Goal: Task Accomplishment & Management: Manage account settings

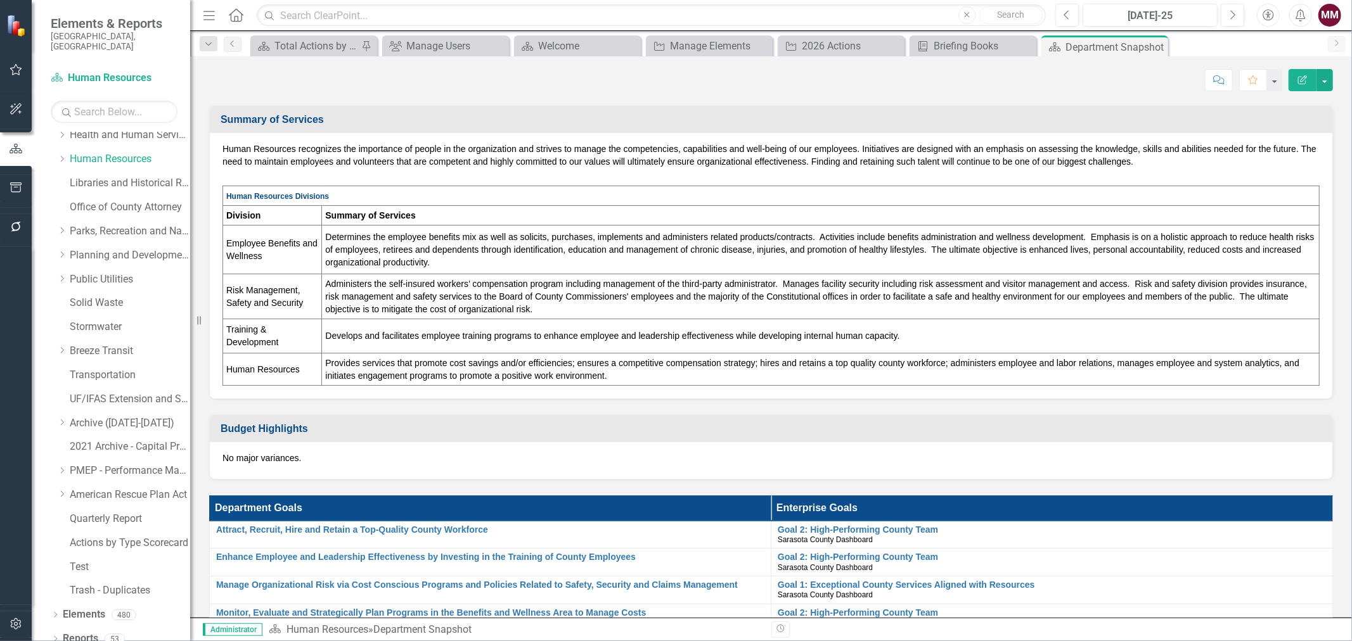
scroll to position [297, 0]
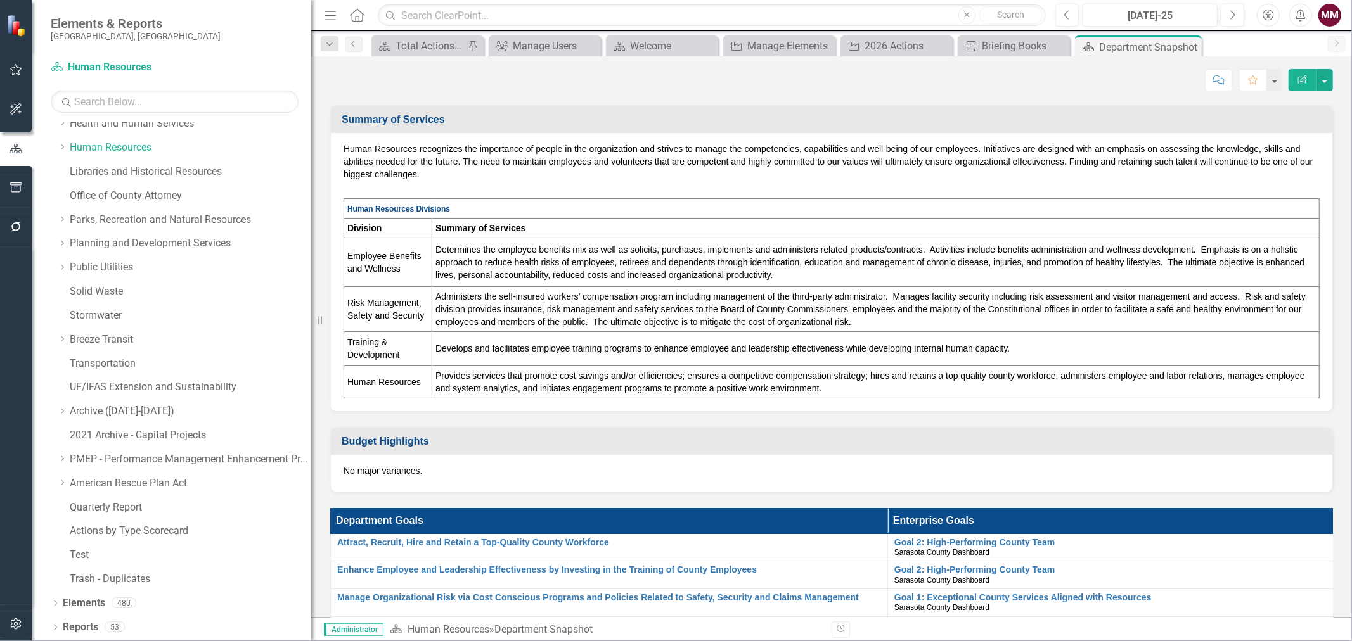
drag, startPoint x: 194, startPoint y: 312, endPoint x: 311, endPoint y: 314, distance: 117.3
click at [311, 314] on div "Resize" at bounding box center [316, 320] width 10 height 641
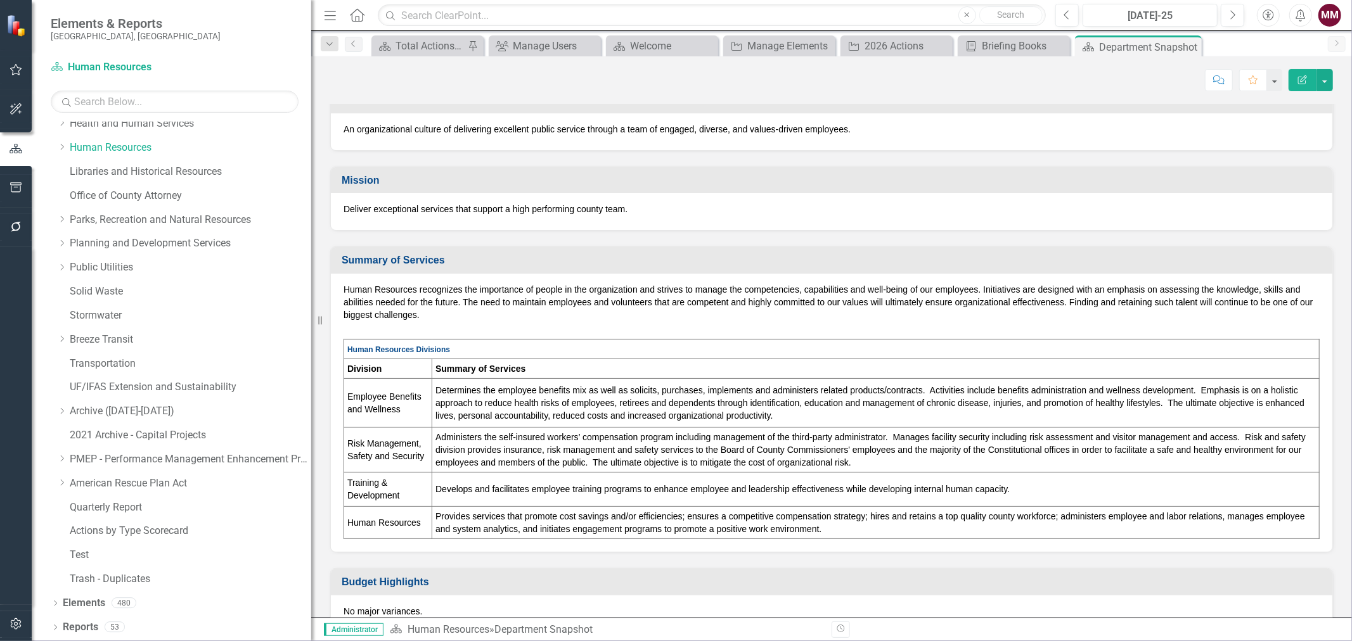
scroll to position [0, 0]
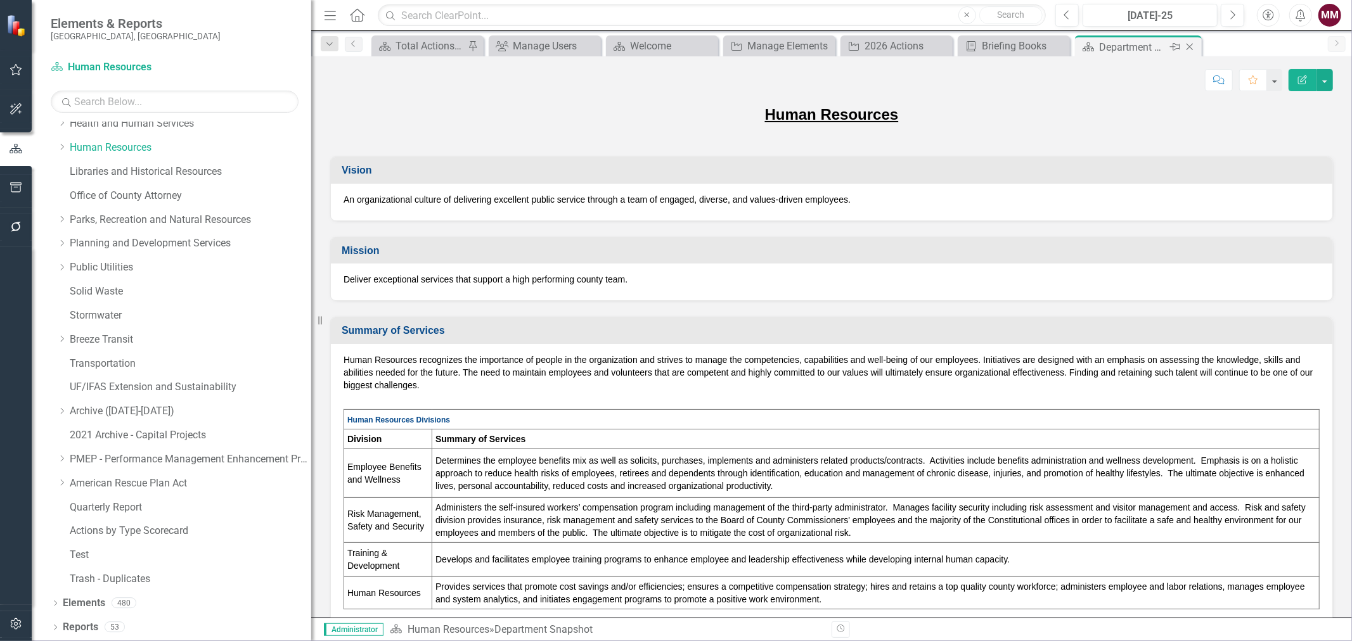
click at [1190, 45] on icon "Close" at bounding box center [1189, 47] width 13 height 10
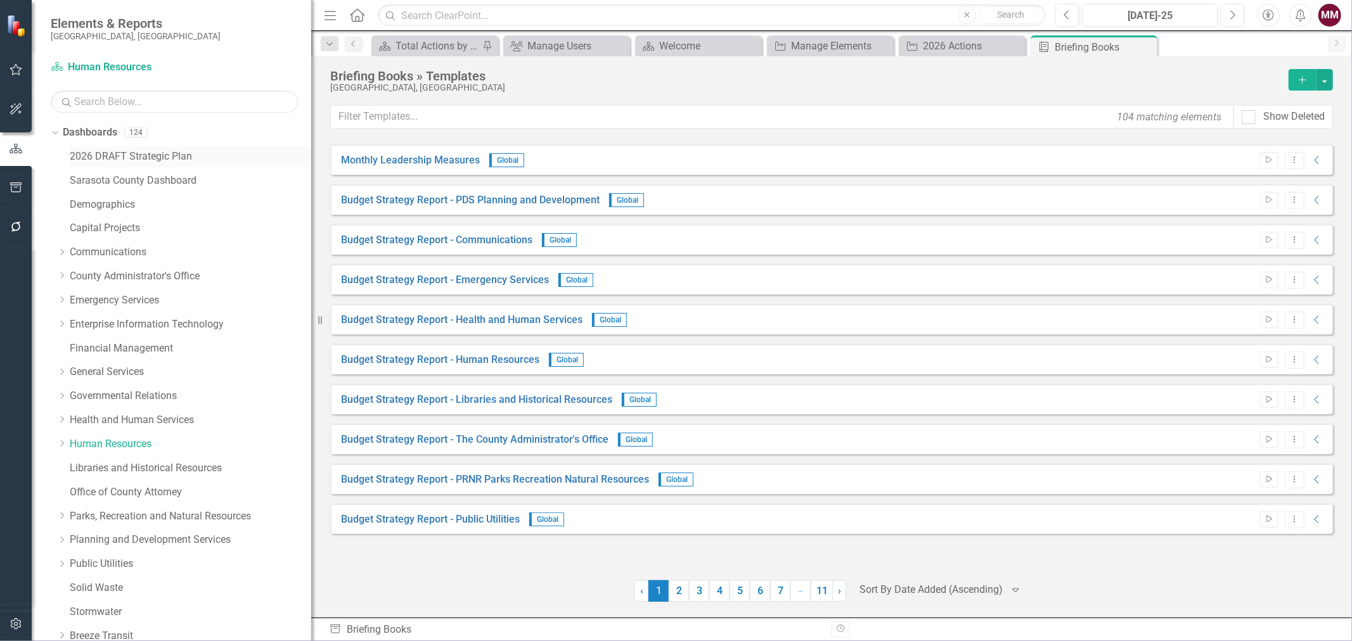
click at [128, 159] on link "2026 DRAFT Strategic Plan" at bounding box center [191, 157] width 242 height 15
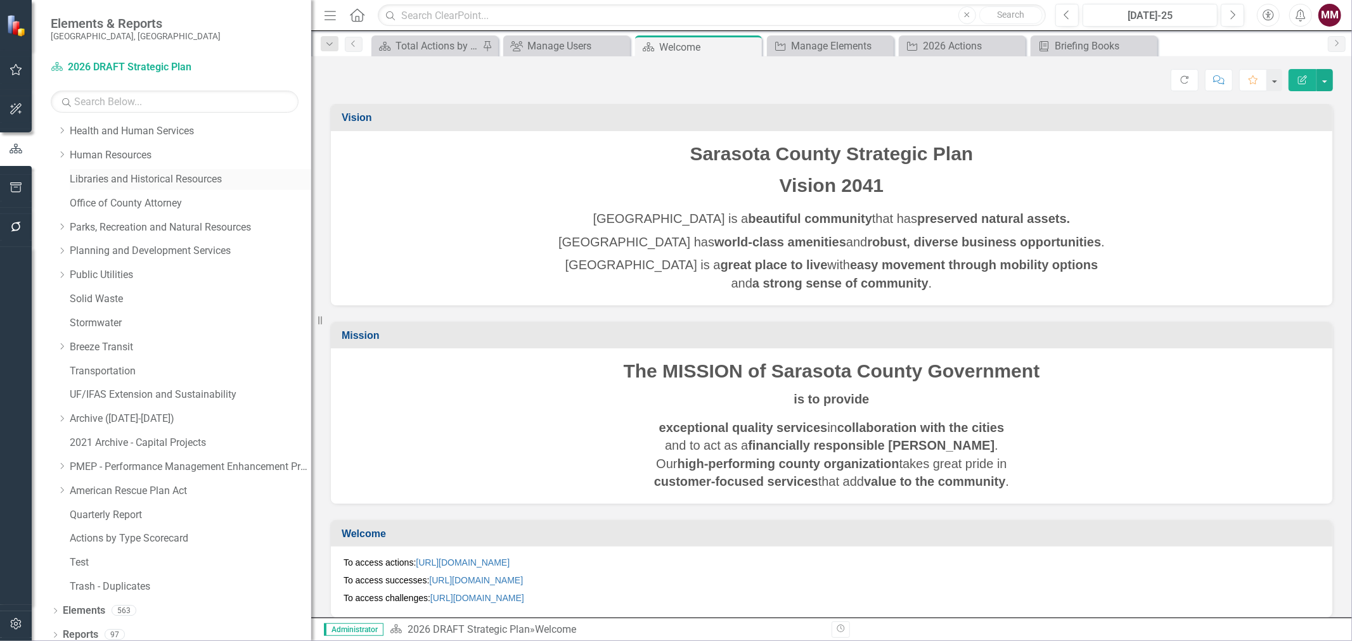
scroll to position [297, 0]
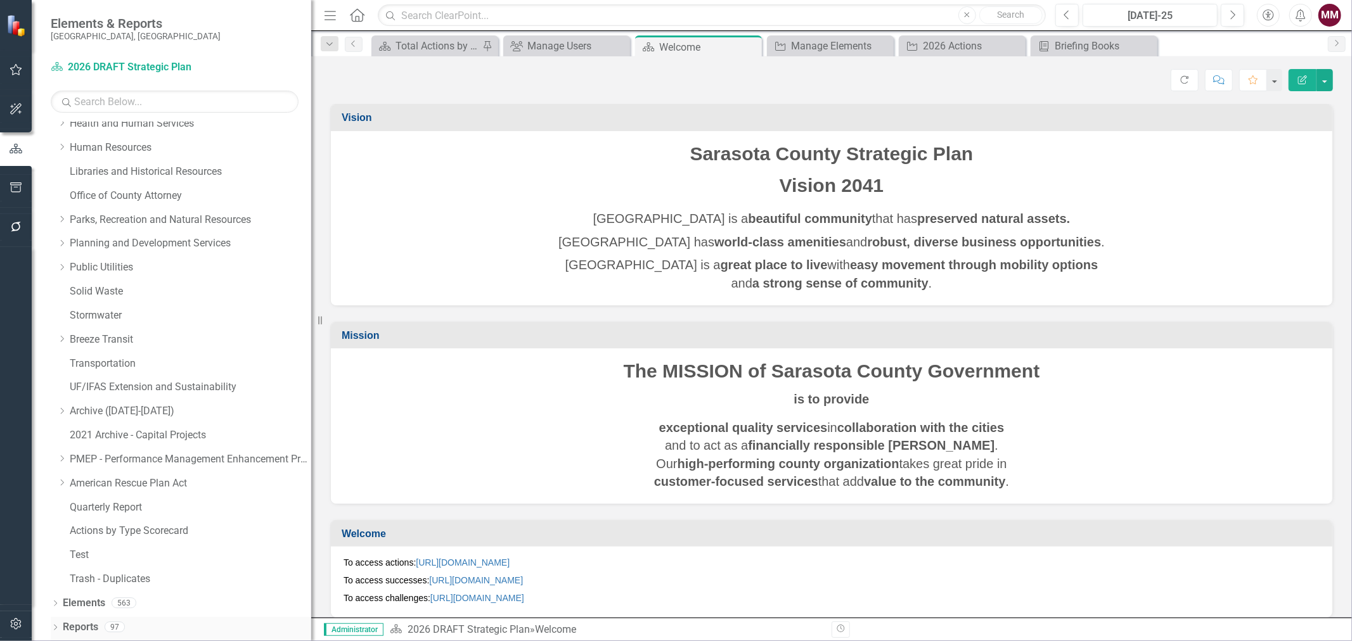
click at [54, 626] on icon "Dropdown" at bounding box center [55, 629] width 9 height 7
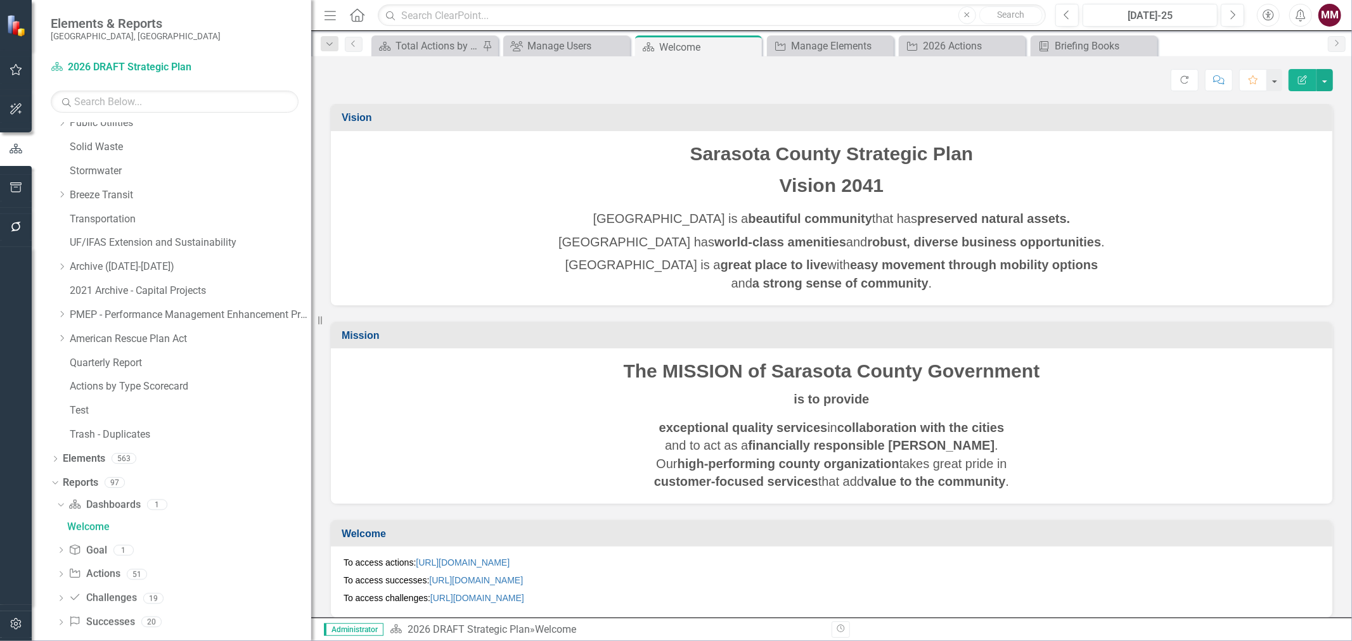
scroll to position [455, 0]
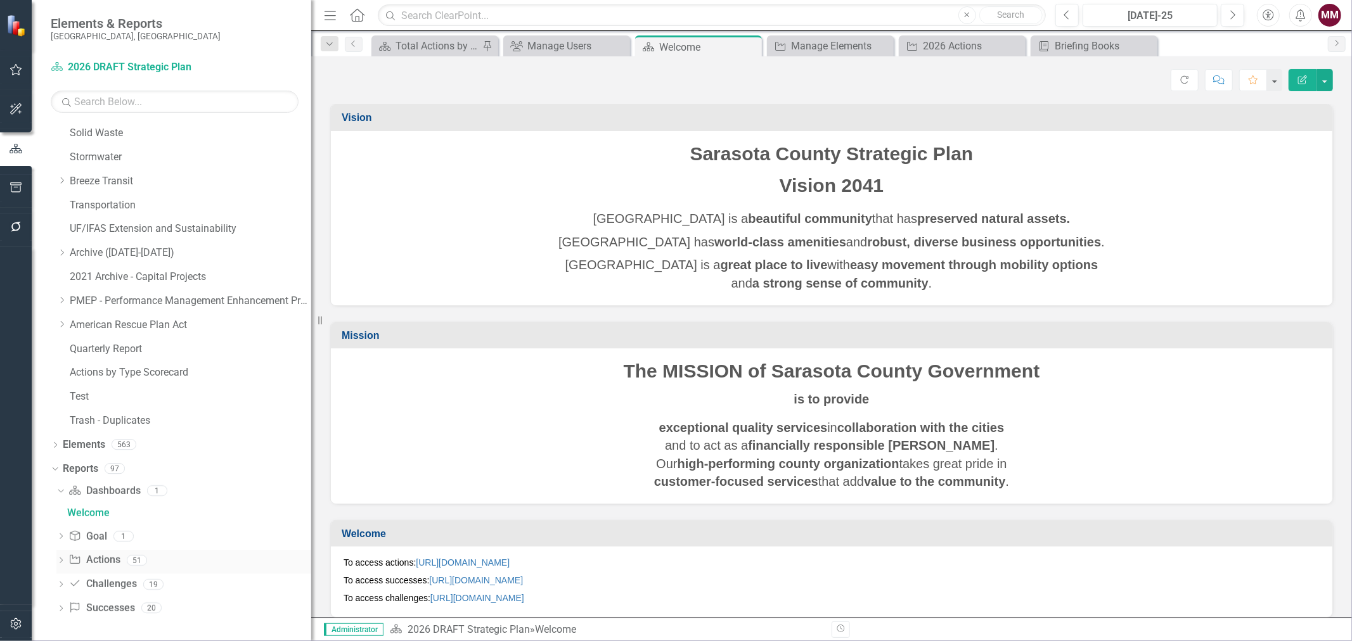
click at [61, 559] on icon "Dropdown" at bounding box center [60, 561] width 9 height 7
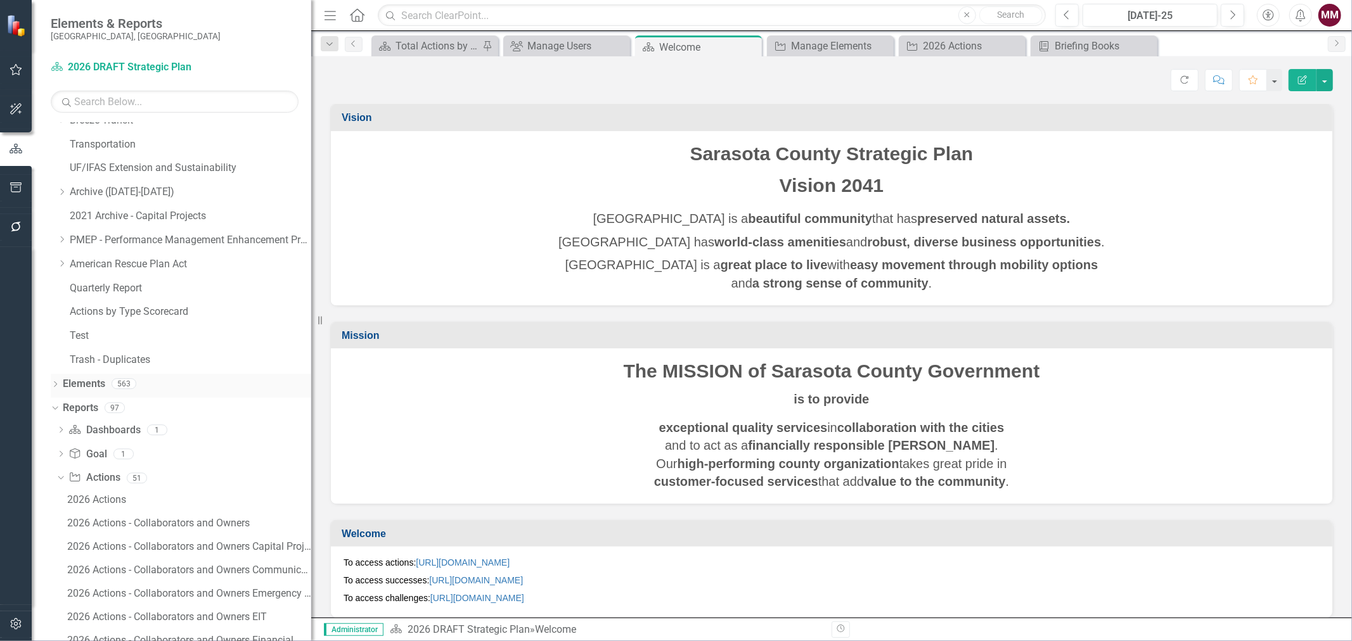
scroll to position [596, 0]
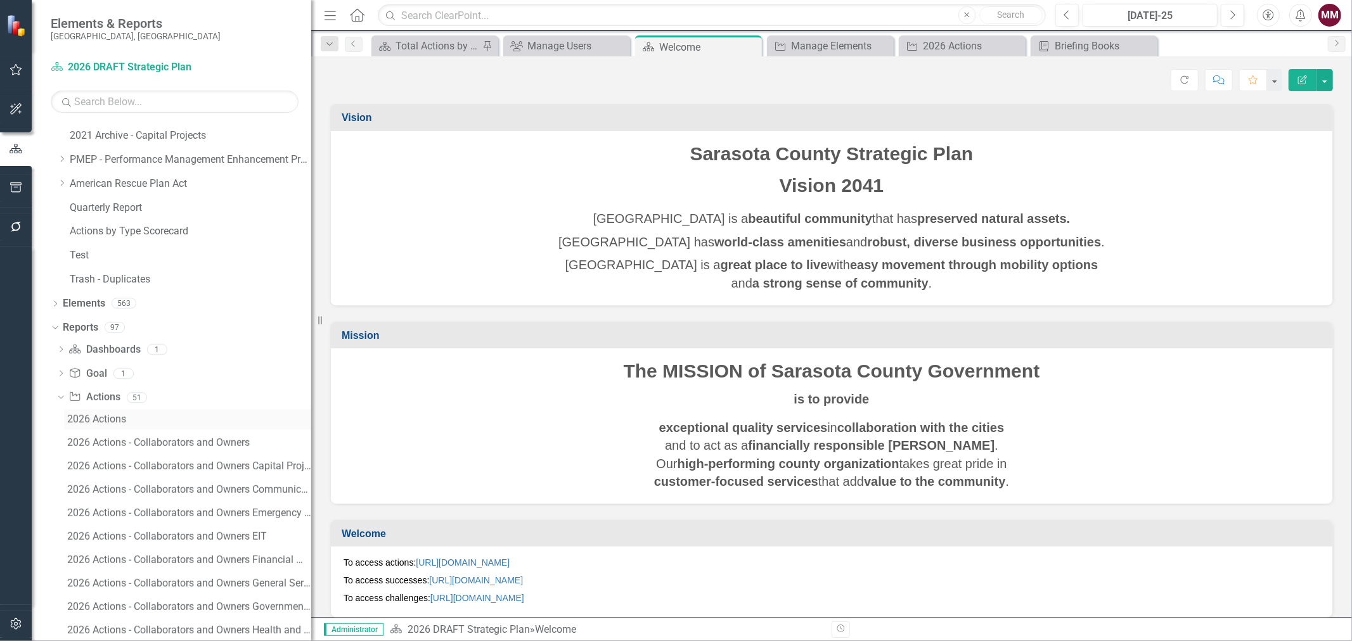
click at [101, 420] on div "2026 Actions" at bounding box center [189, 419] width 244 height 11
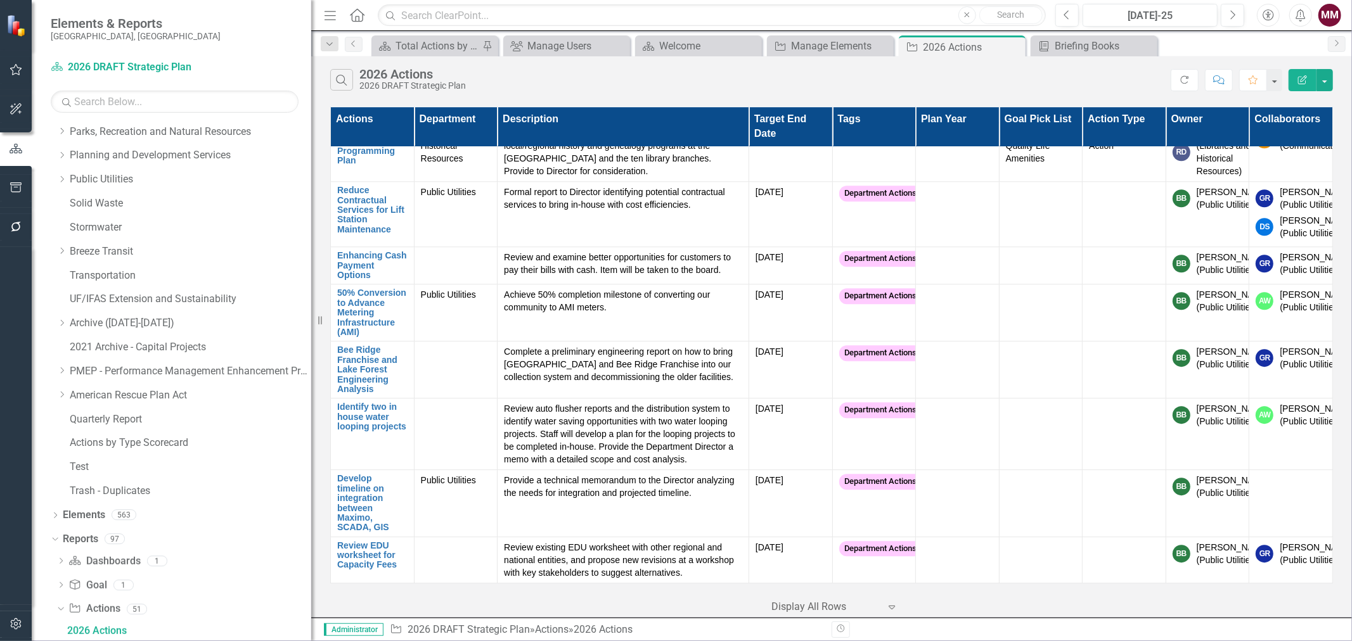
scroll to position [7606, 0]
click at [977, 247] on td at bounding box center [958, 214] width 84 height 65
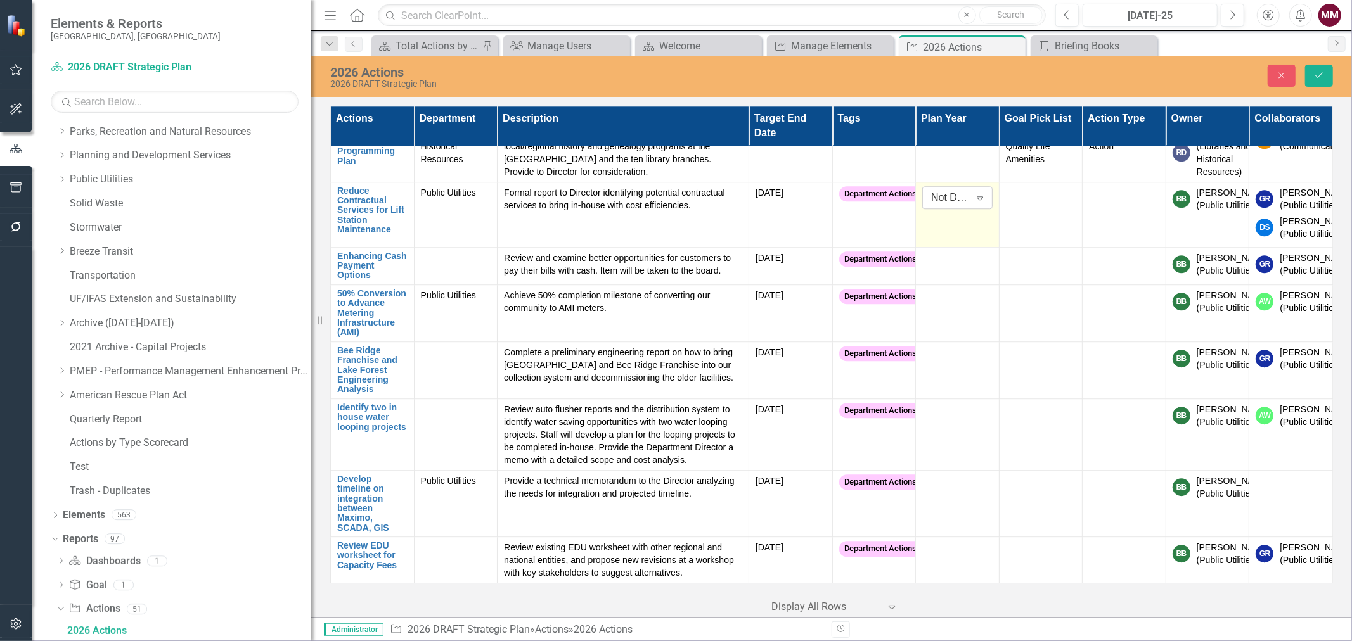
click at [977, 200] on icon at bounding box center [980, 199] width 6 height 4
click at [972, 325] on div "2026" at bounding box center [967, 333] width 101 height 21
click at [935, 285] on td at bounding box center [958, 265] width 84 height 37
click at [940, 270] on div "Not Defined" at bounding box center [950, 262] width 39 height 15
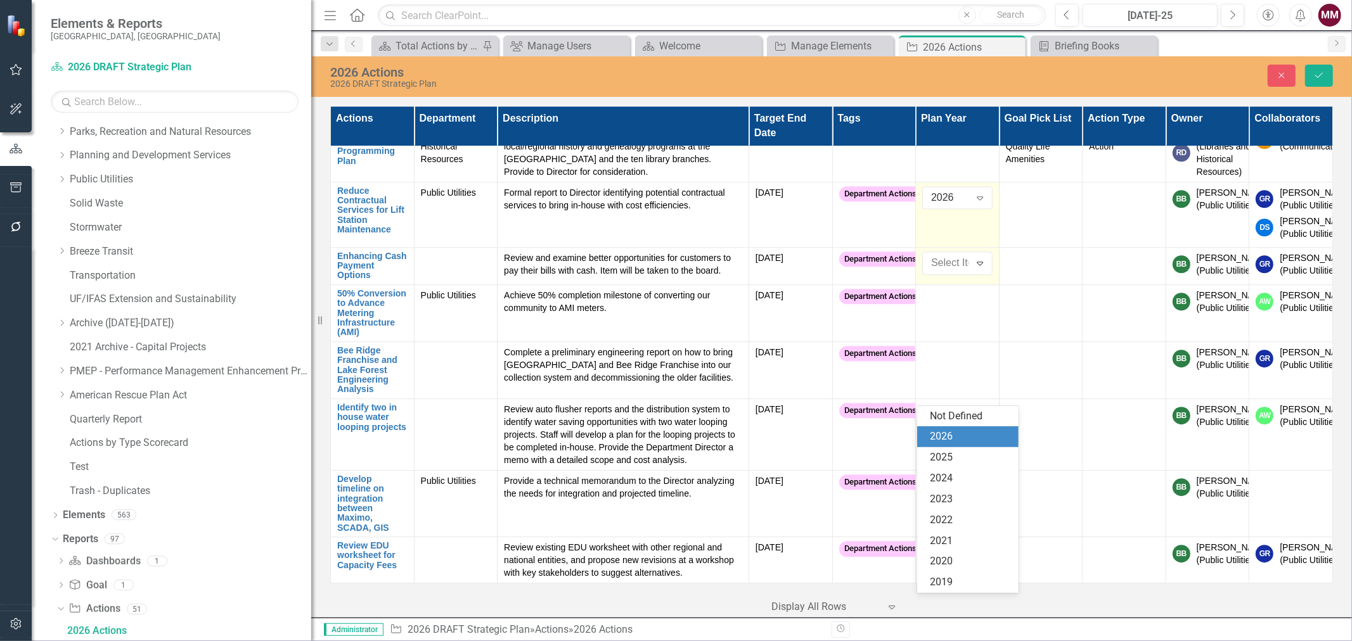
click at [940, 433] on div "2026" at bounding box center [970, 437] width 81 height 15
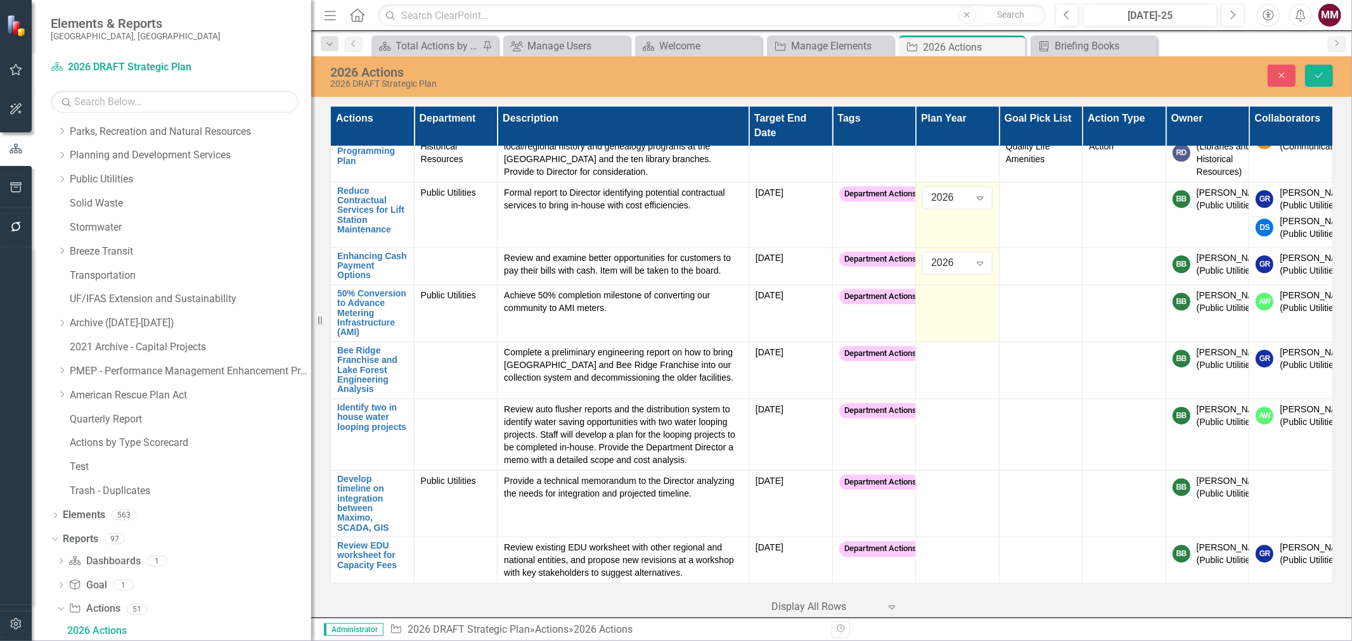
click at [939, 304] on div at bounding box center [957, 296] width 70 height 15
click at [939, 307] on div "Not Defined" at bounding box center [950, 300] width 39 height 15
click at [923, 293] on div "2026" at bounding box center [967, 288] width 101 height 21
click at [1033, 247] on td at bounding box center [1041, 214] width 84 height 65
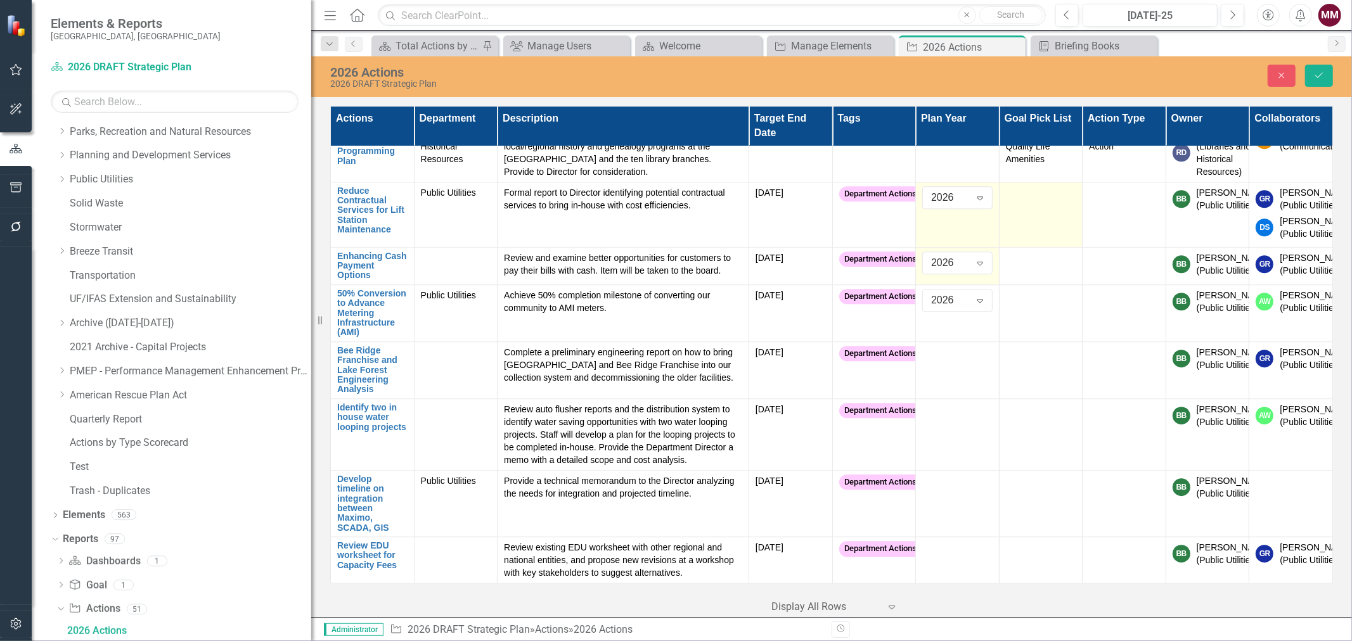
click at [1033, 247] on td at bounding box center [1041, 214] width 84 height 65
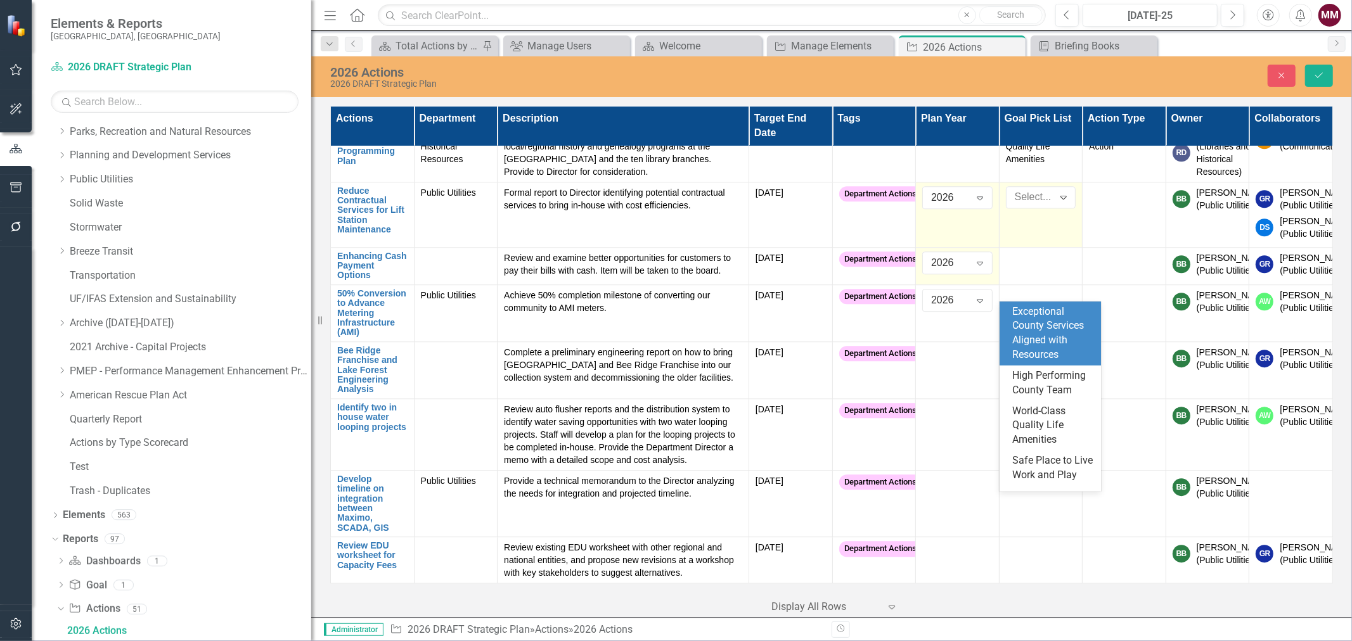
click at [1032, 206] on div at bounding box center [1032, 197] width 44 height 17
click at [1026, 312] on div "Exceptional County Services Aligned with Resources" at bounding box center [1052, 334] width 81 height 58
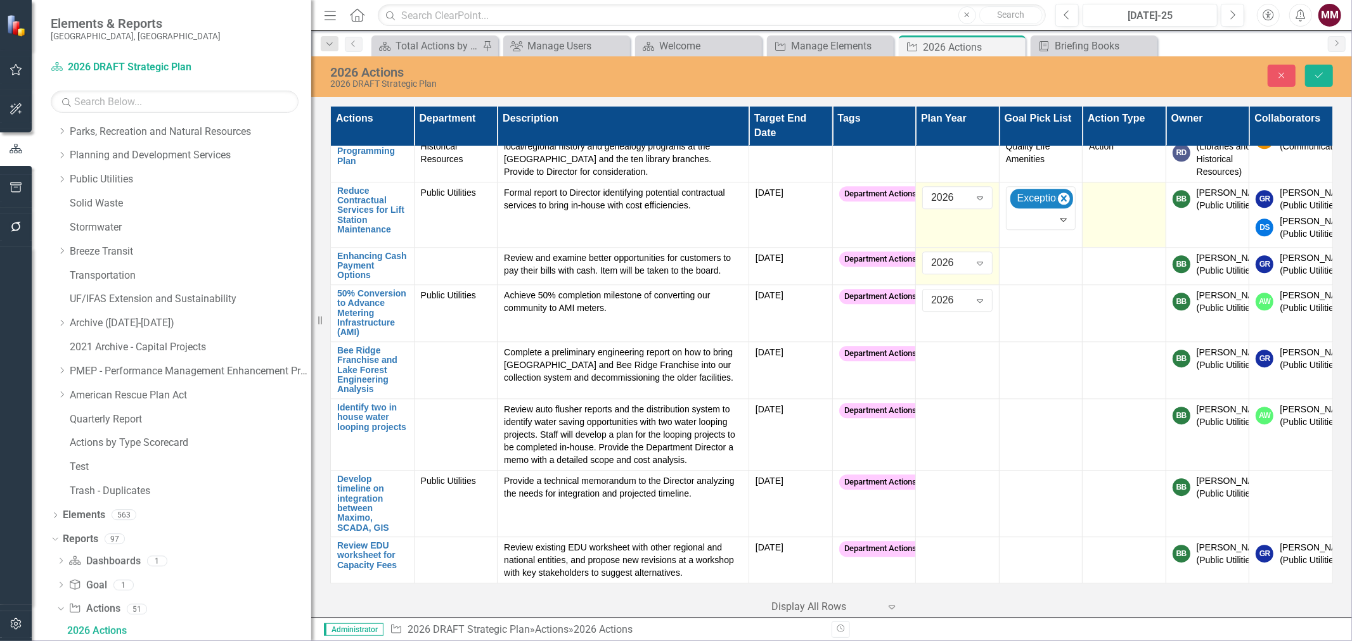
click at [1112, 247] on td at bounding box center [1125, 214] width 84 height 65
click at [1107, 205] on div "Not Defined" at bounding box center [1117, 197] width 39 height 15
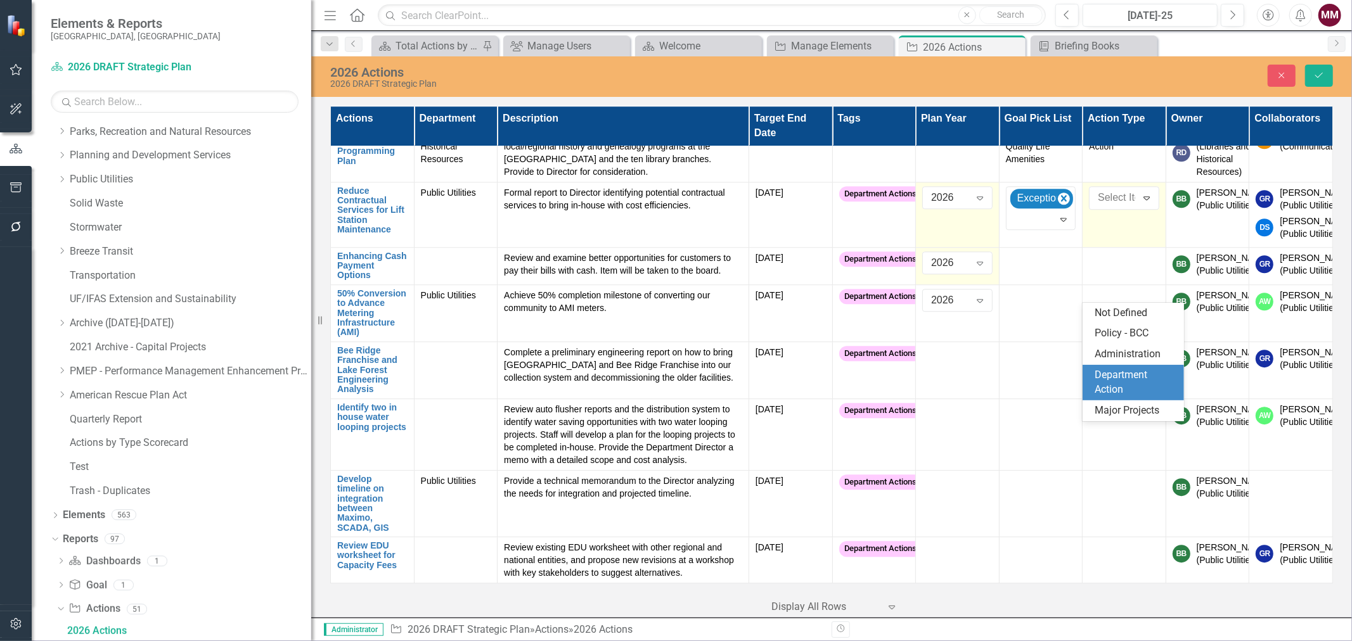
click at [1091, 373] on div "Department Action" at bounding box center [1133, 382] width 101 height 35
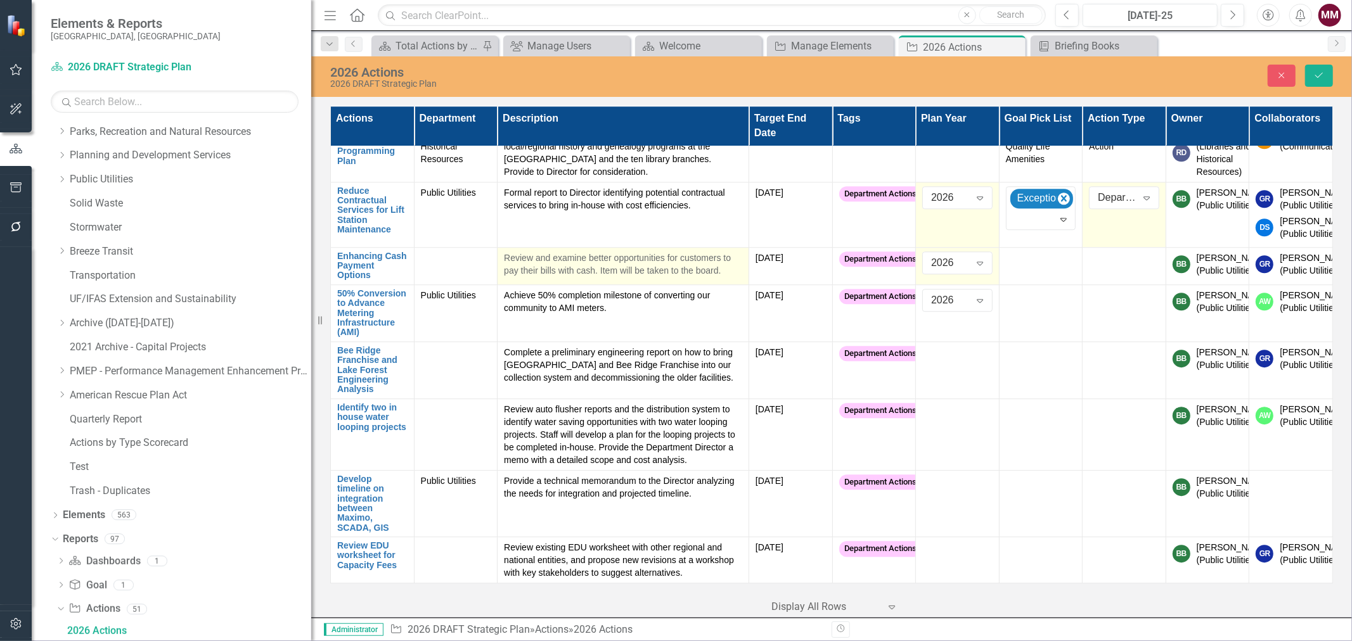
scroll to position [7677, 0]
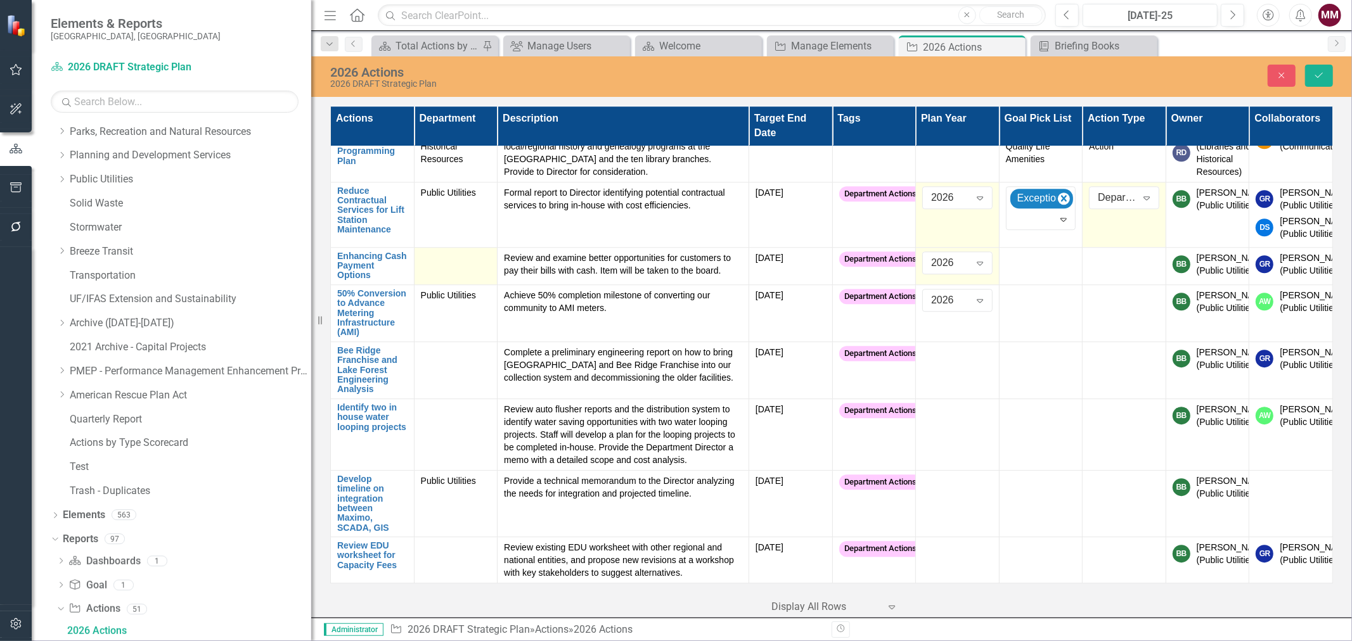
click at [450, 285] on td at bounding box center [456, 265] width 84 height 37
click at [454, 270] on div "Not Defined" at bounding box center [449, 262] width 39 height 15
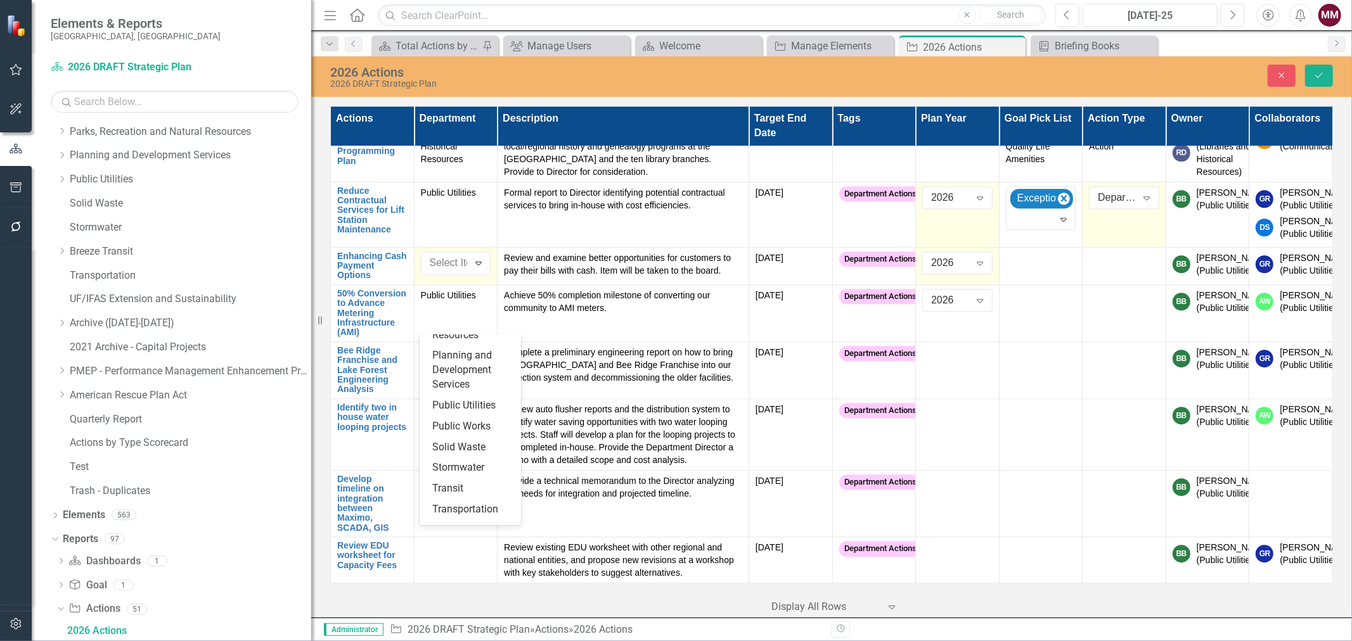
scroll to position [493, 0]
click at [468, 370] on div "Public Utilities" at bounding box center [472, 362] width 81 height 15
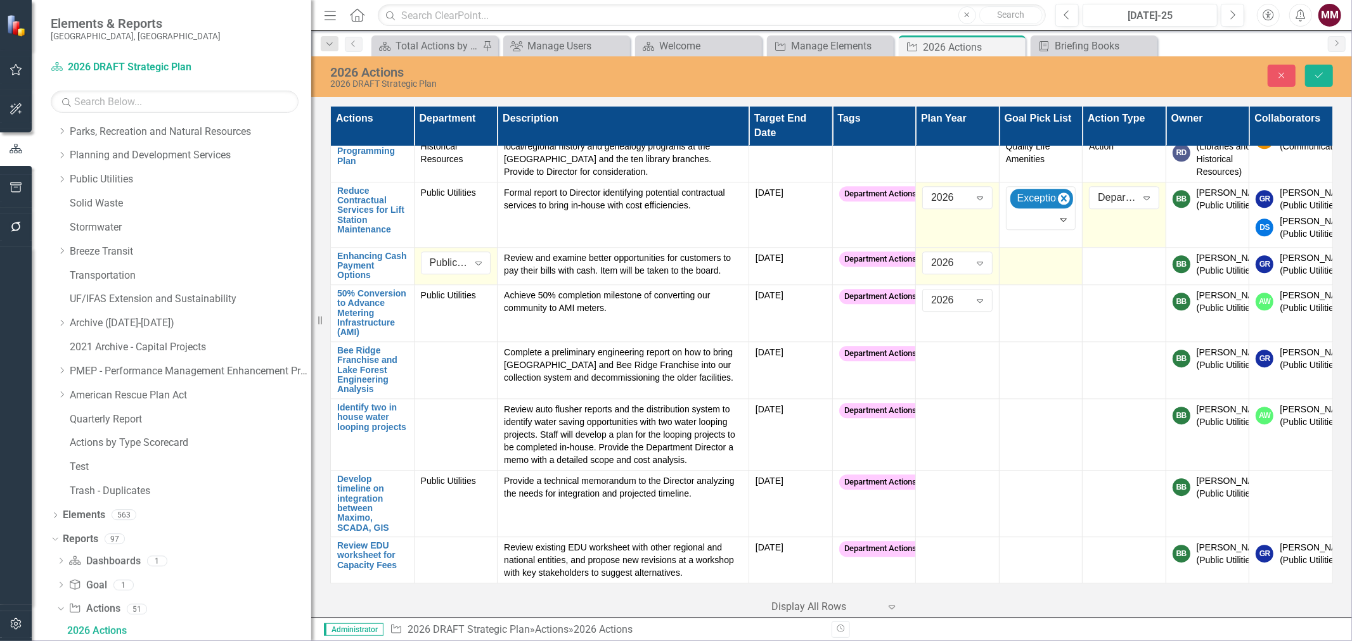
click at [1012, 285] on td at bounding box center [1041, 265] width 84 height 37
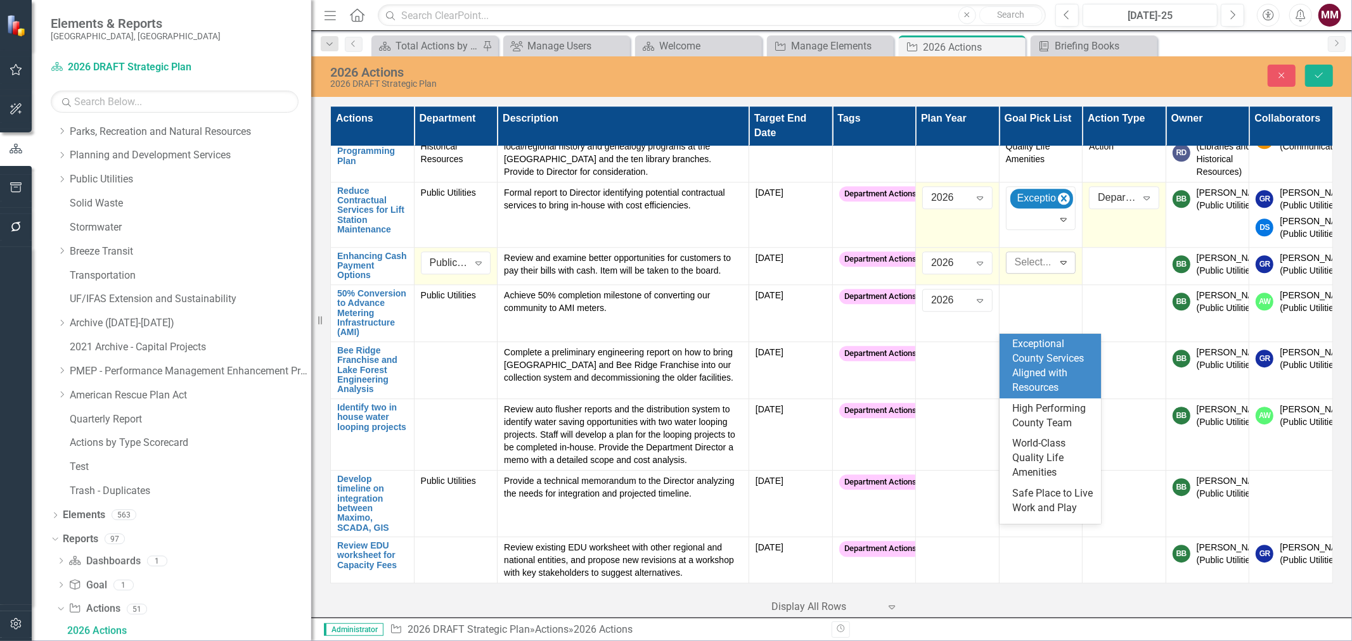
click at [1015, 271] on div at bounding box center [1032, 262] width 44 height 17
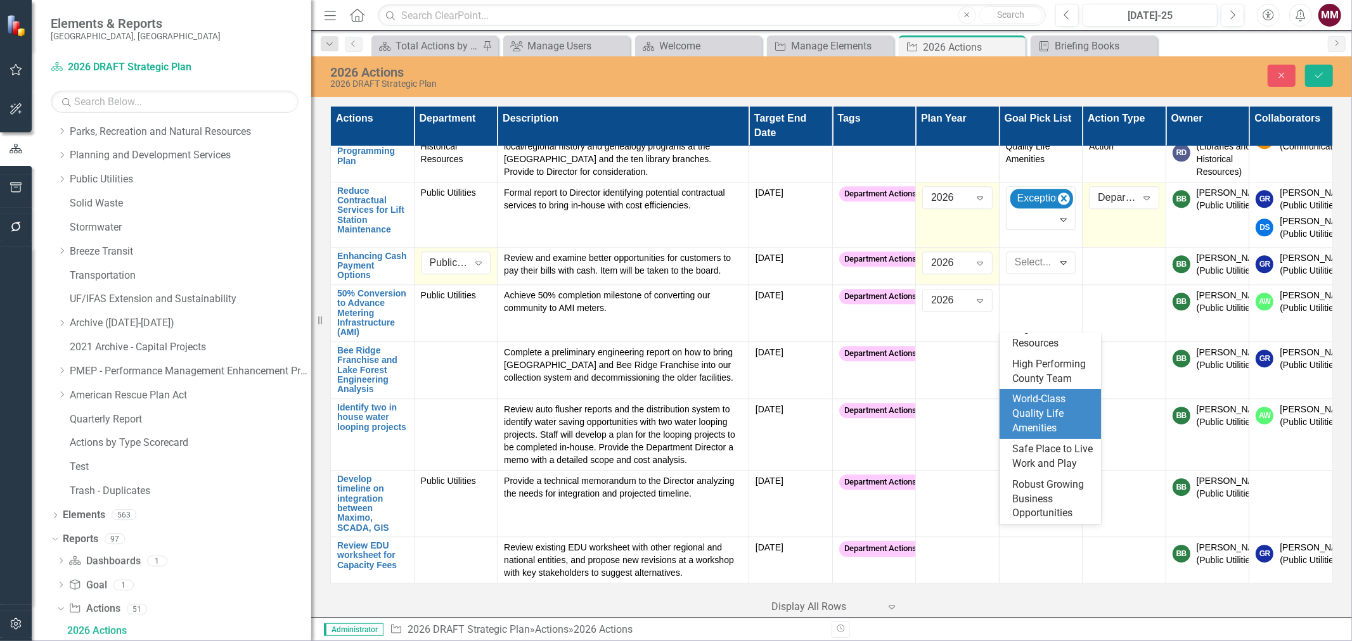
scroll to position [0, 0]
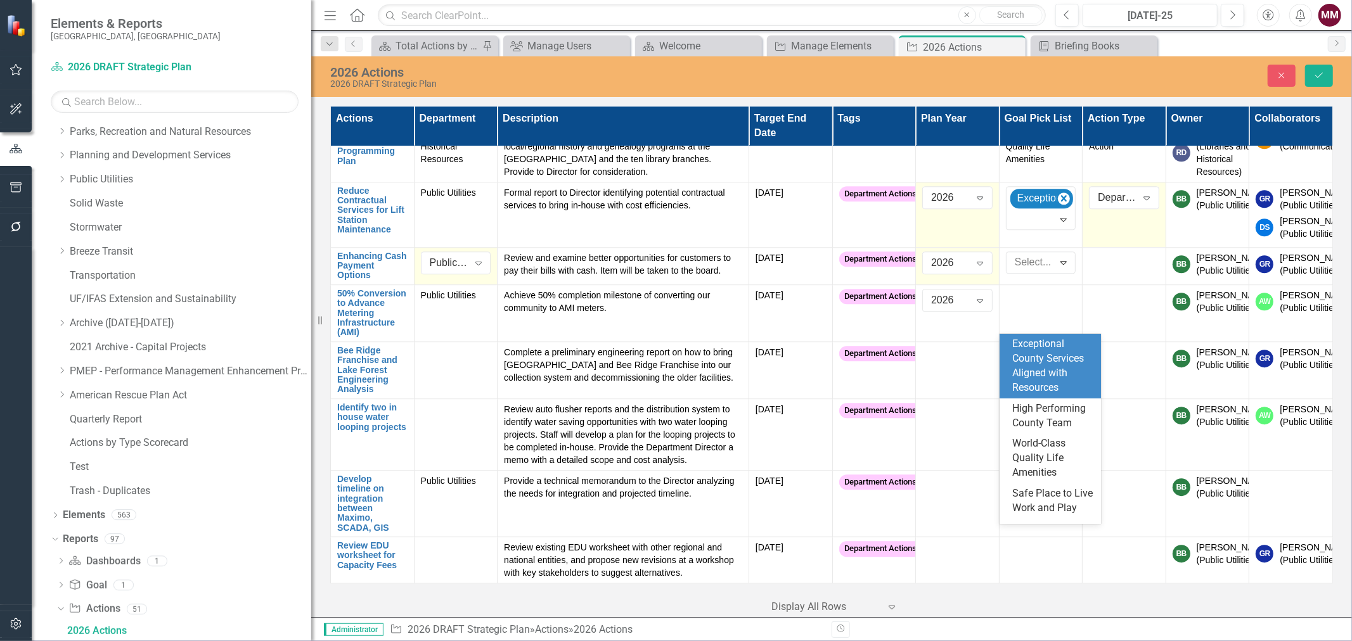
click at [1016, 356] on div "Exceptional County Services Aligned with Resources" at bounding box center [1052, 366] width 81 height 58
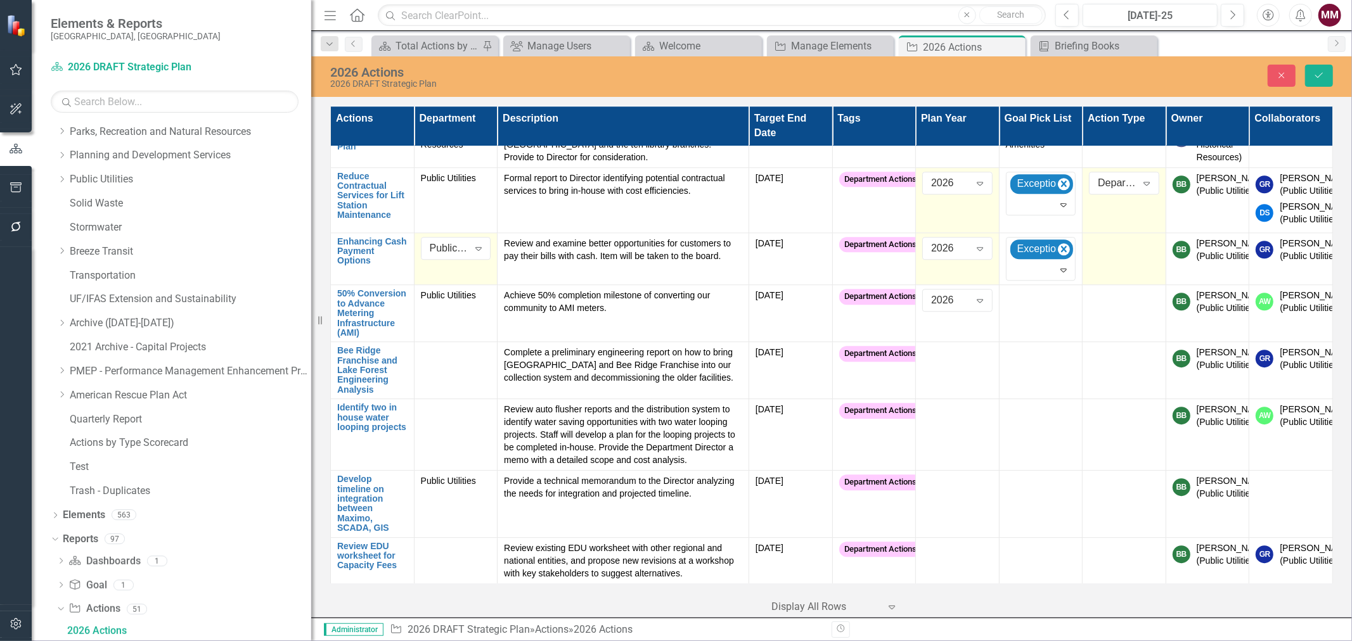
click at [1093, 252] on div at bounding box center [1124, 244] width 70 height 15
click at [1098, 255] on div "Not Defined" at bounding box center [1117, 248] width 39 height 15
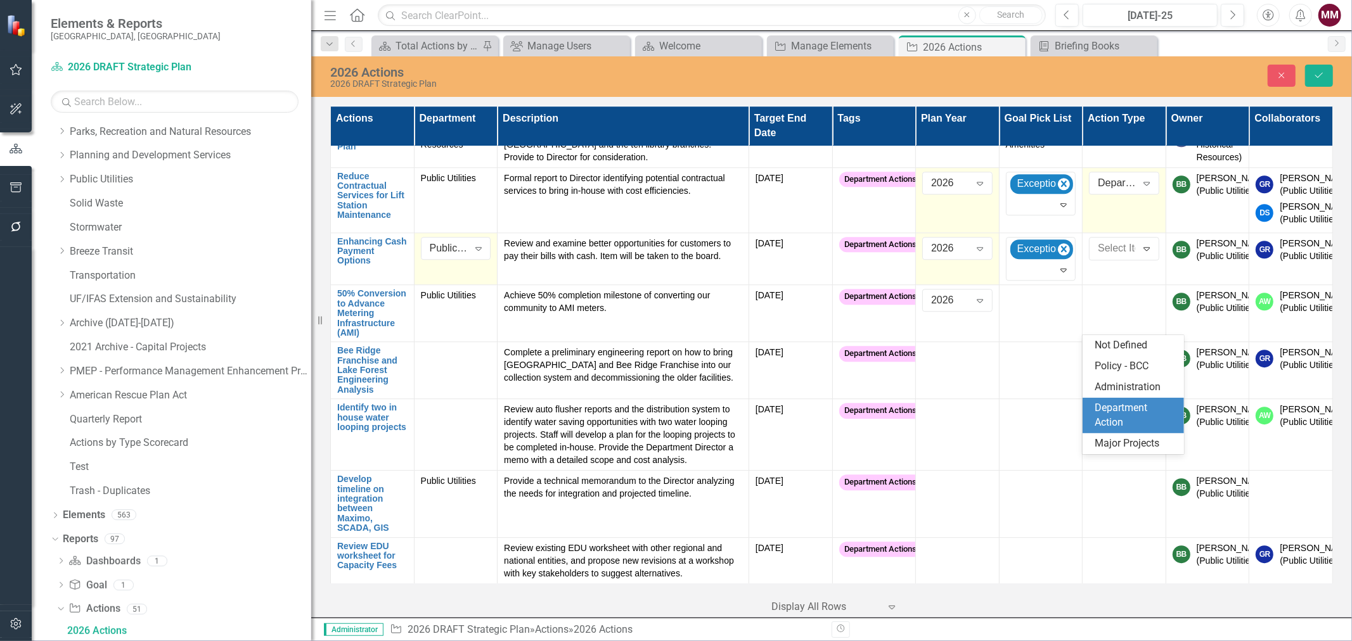
click at [1095, 415] on div "Department Action" at bounding box center [1135, 415] width 81 height 29
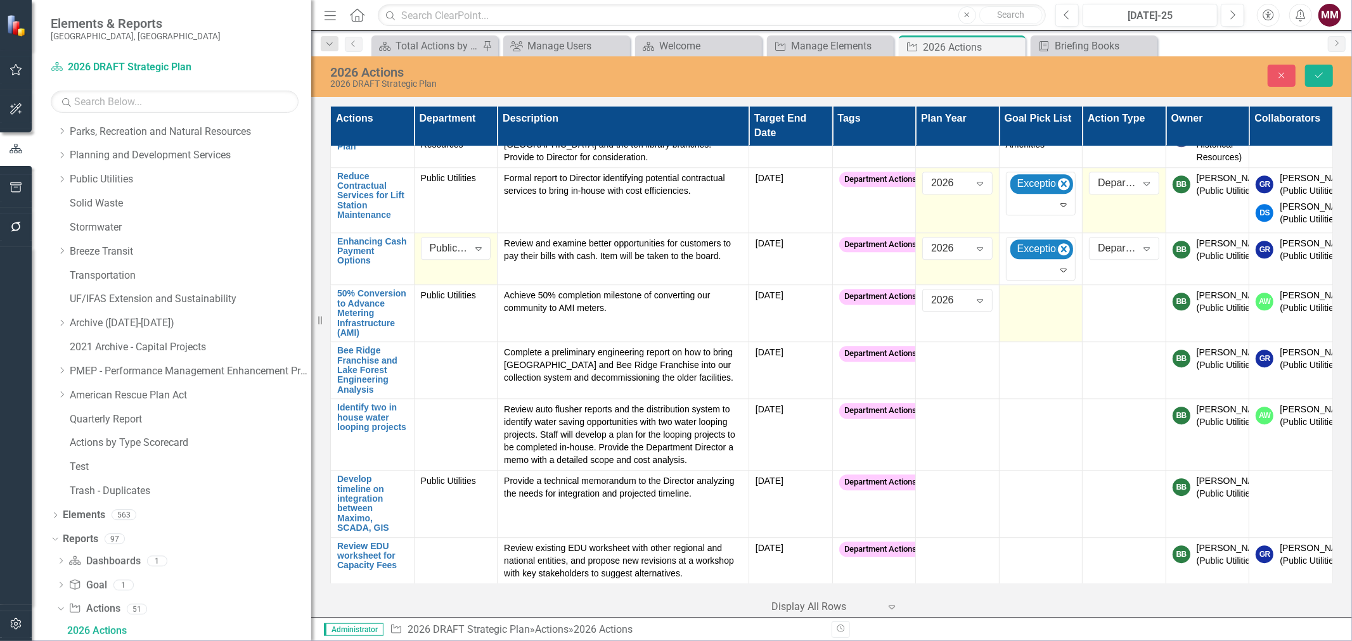
click at [1029, 342] on td at bounding box center [1041, 313] width 84 height 57
click at [1025, 309] on div at bounding box center [1032, 300] width 44 height 17
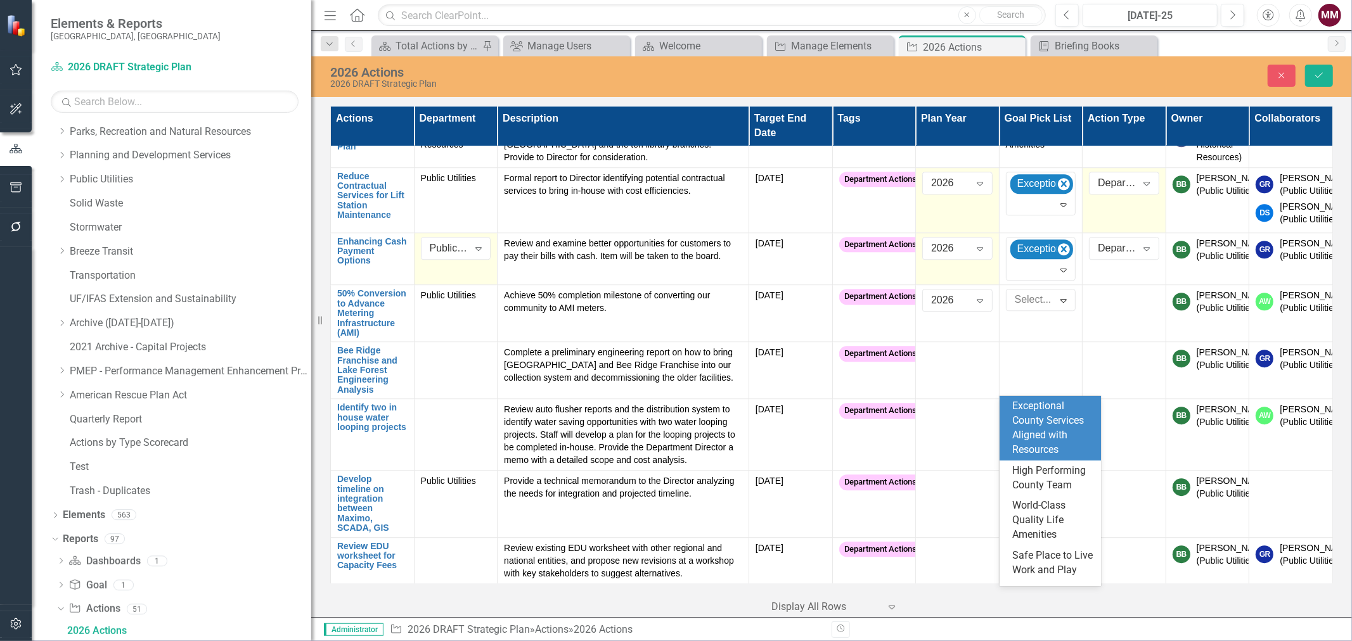
click at [1029, 410] on div "Exceptional County Services Aligned with Resources" at bounding box center [1052, 428] width 81 height 58
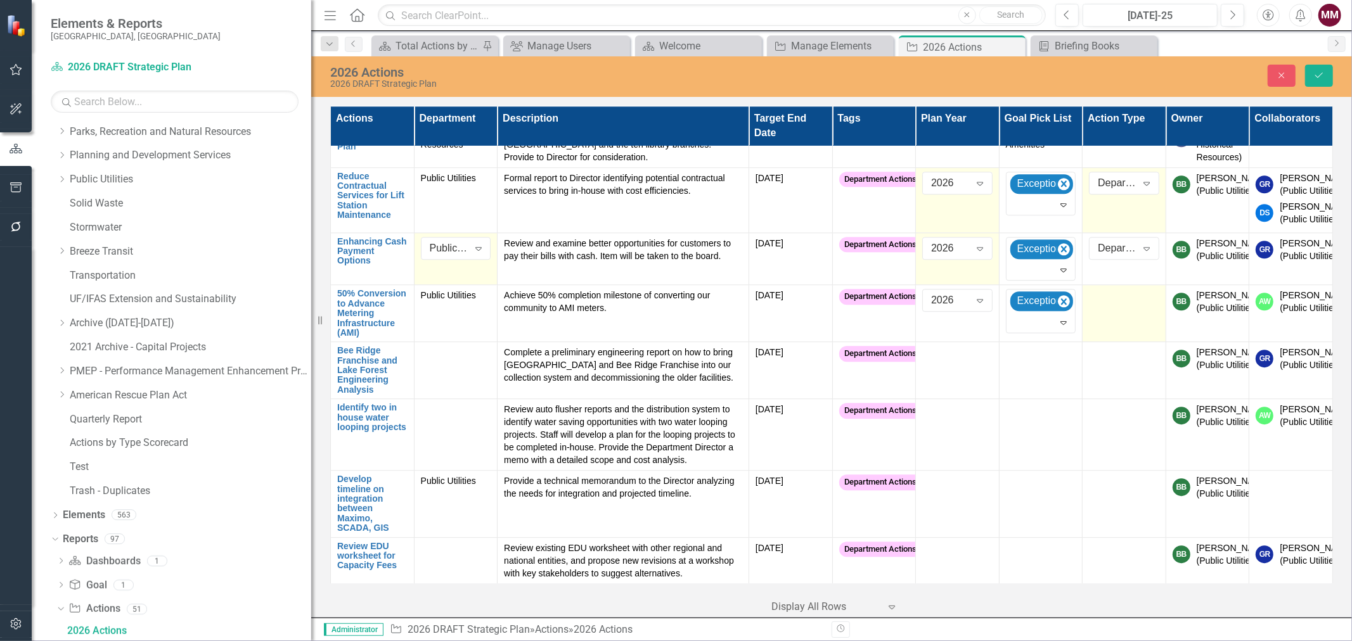
click at [1123, 304] on div at bounding box center [1124, 296] width 70 height 15
click at [1123, 312] on div "Not Defined Expand" at bounding box center [1124, 300] width 70 height 23
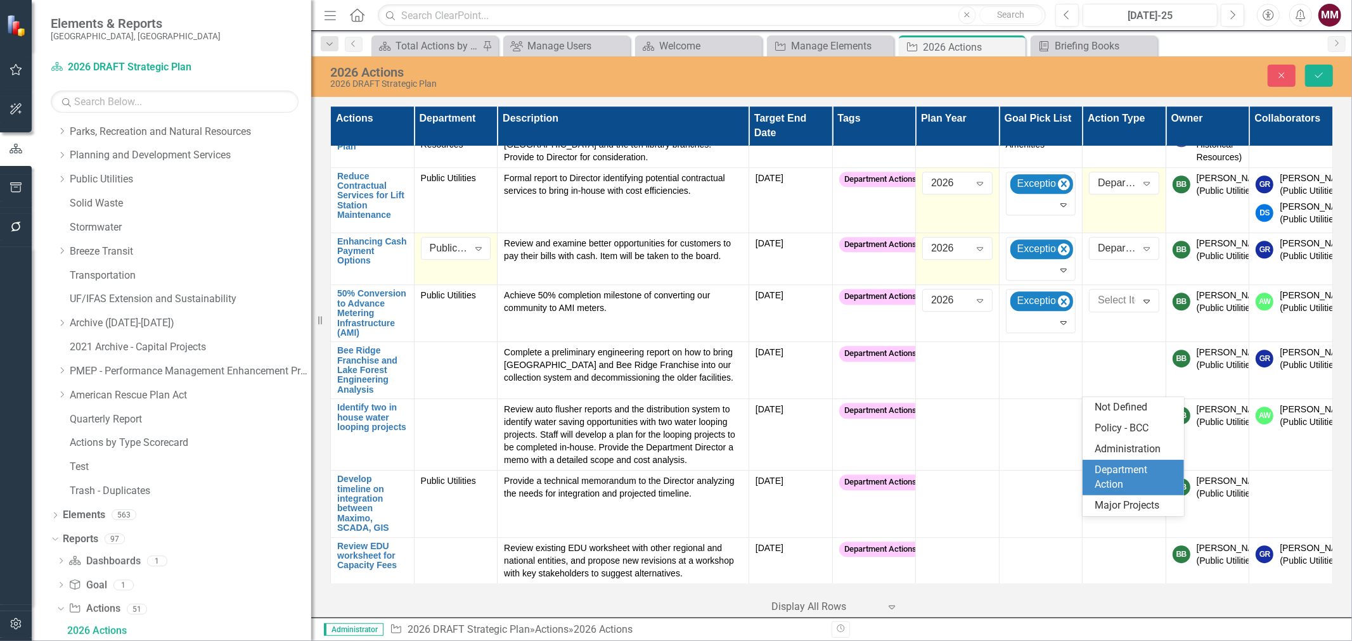
click at [1104, 470] on div "Department Action" at bounding box center [1135, 477] width 81 height 29
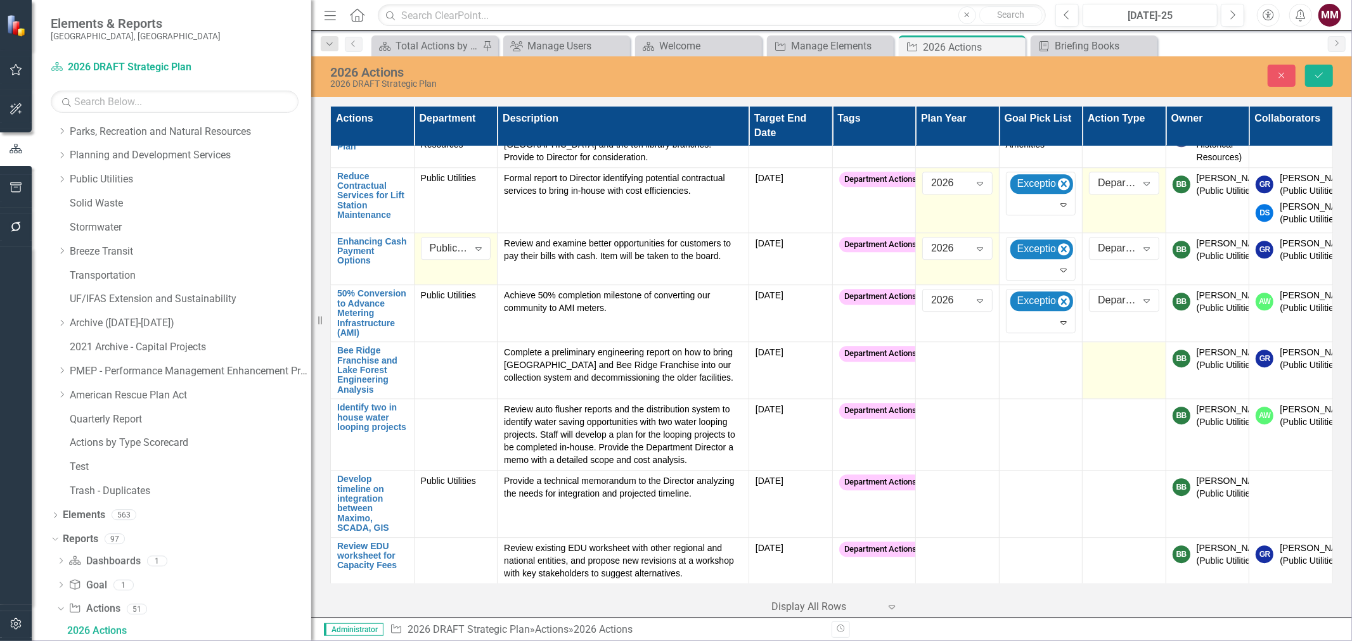
scroll to position [7747, 0]
click at [455, 399] on td at bounding box center [456, 370] width 84 height 57
click at [457, 365] on div "Not Defined" at bounding box center [449, 358] width 39 height 15
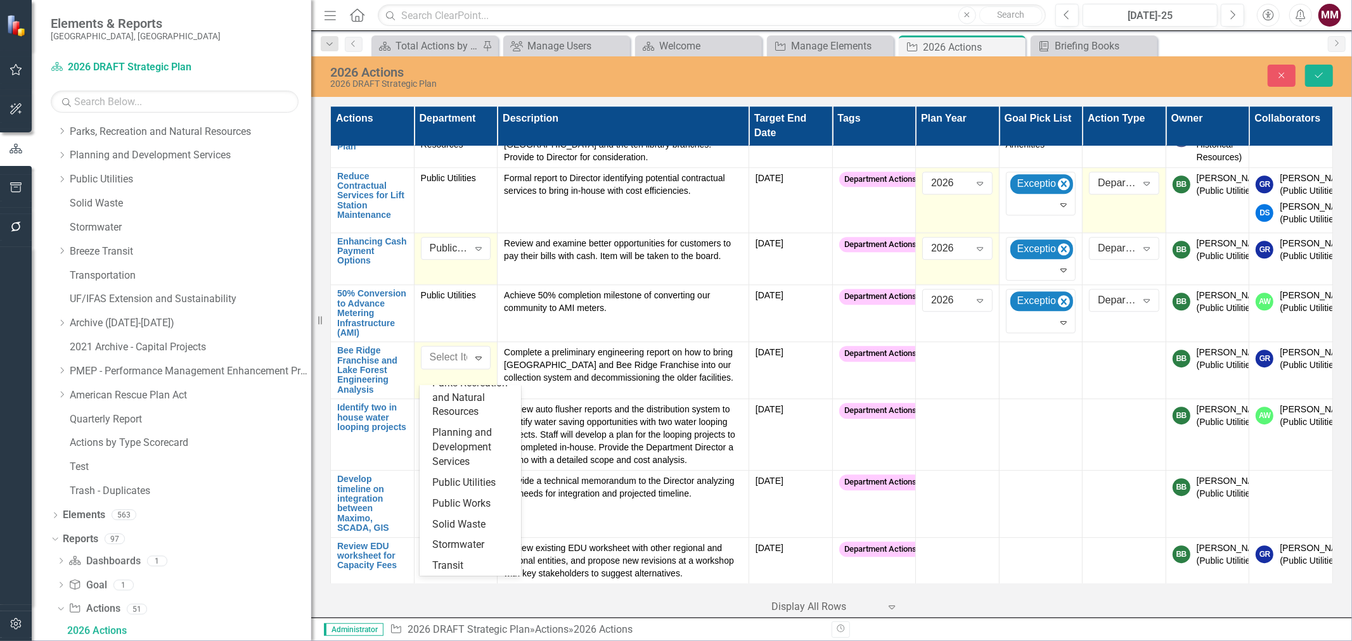
scroll to position [551, 0]
click at [453, 413] on div "Public Utilities" at bounding box center [472, 412] width 81 height 15
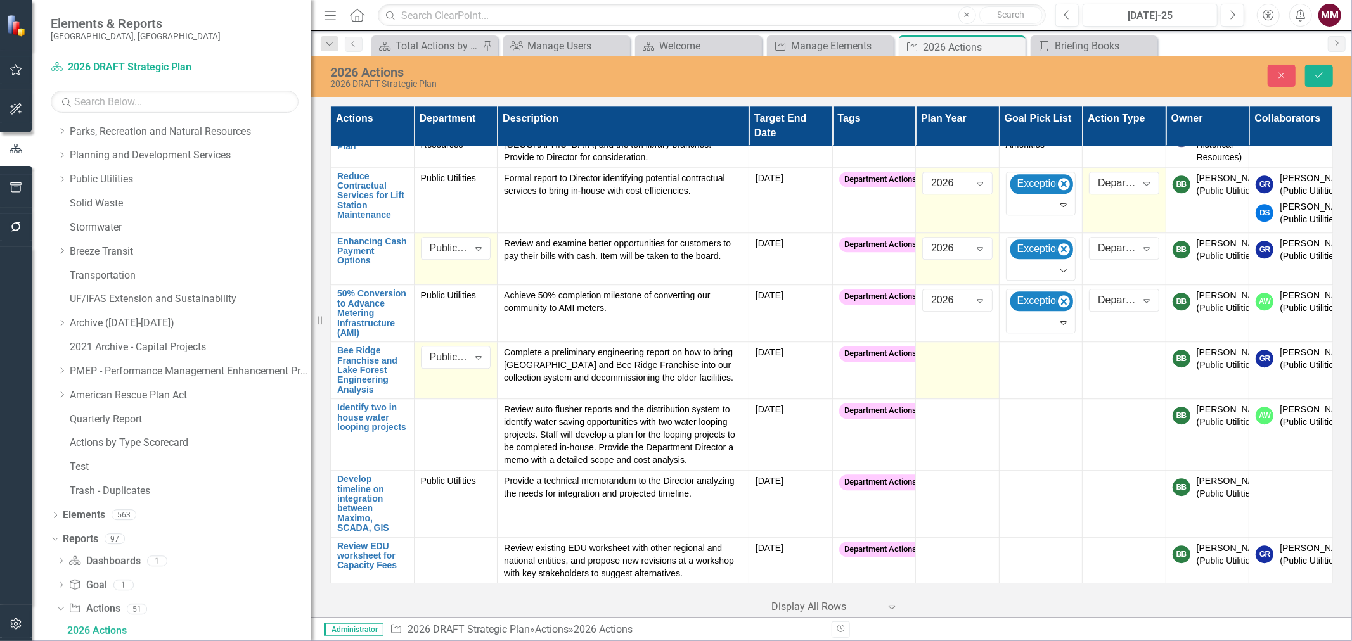
click at [944, 378] on td at bounding box center [958, 370] width 84 height 57
click at [943, 365] on div "Not Defined" at bounding box center [950, 358] width 39 height 15
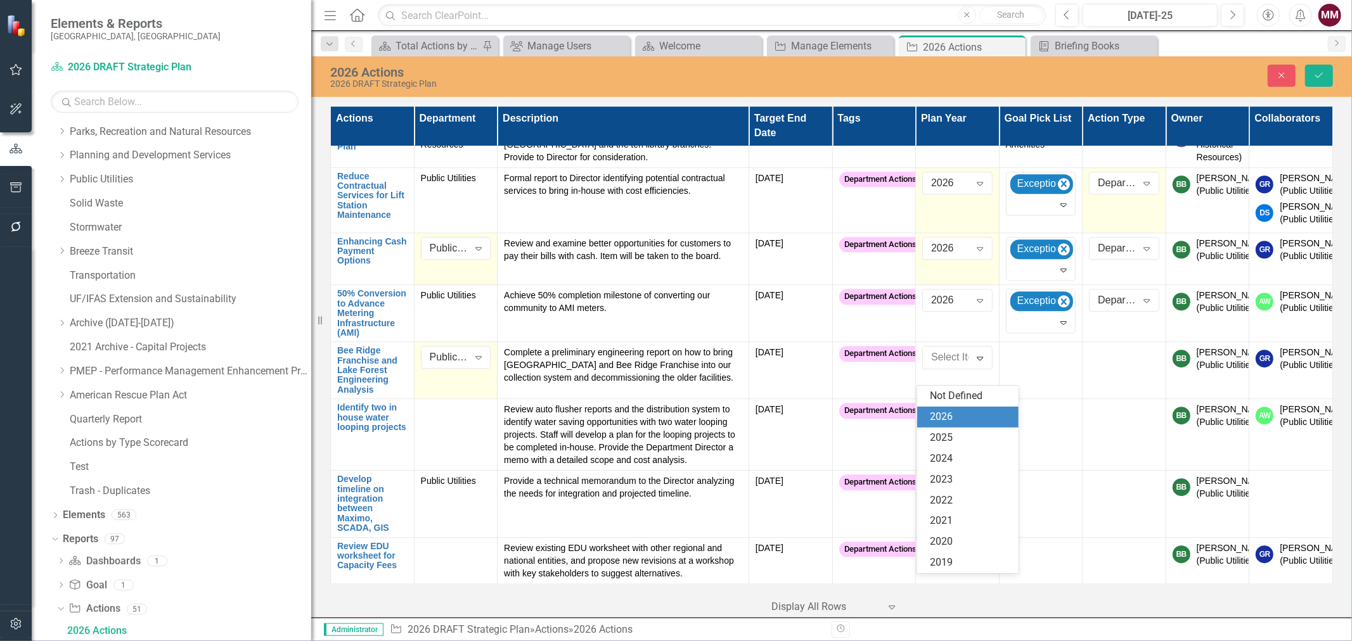
click at [948, 415] on div "2026" at bounding box center [970, 417] width 81 height 15
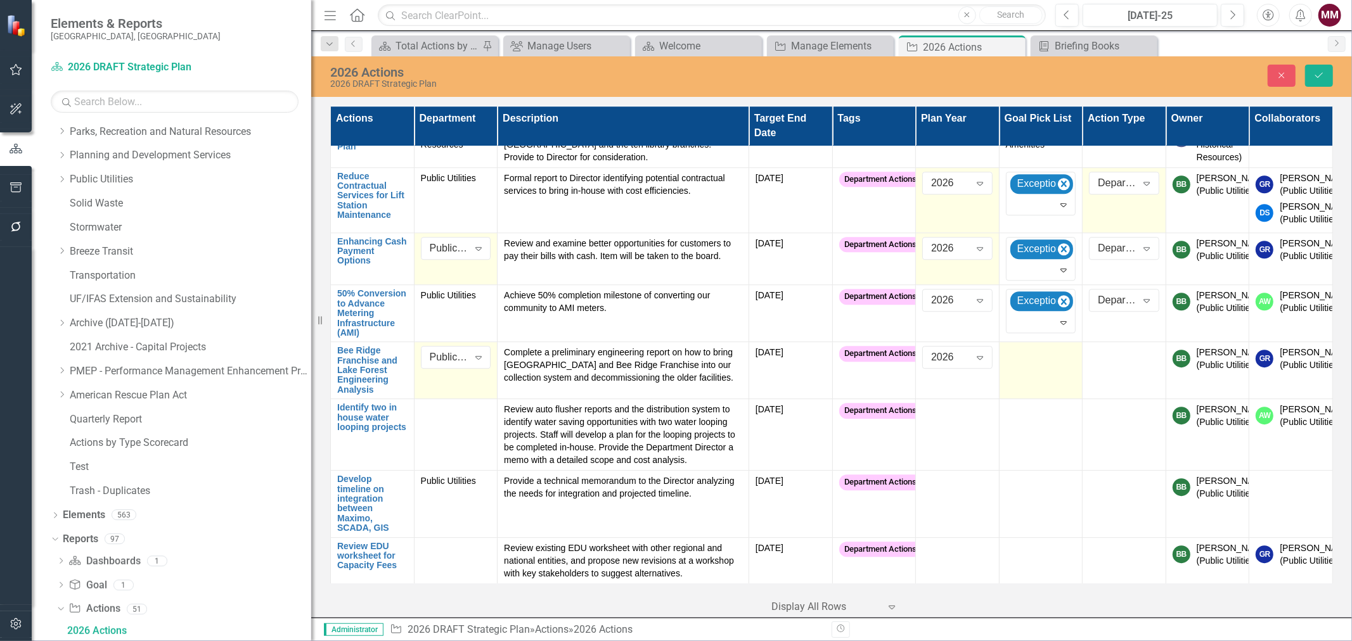
click at [1016, 385] on td at bounding box center [1041, 370] width 84 height 57
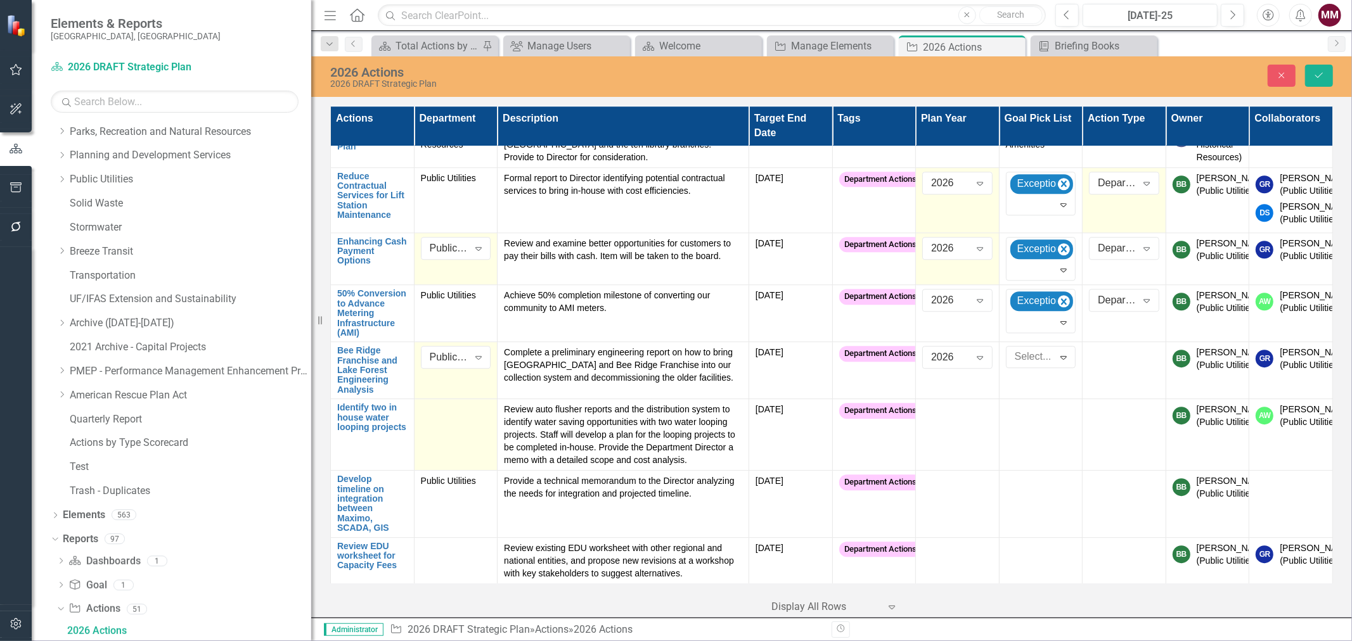
click at [449, 418] on div at bounding box center [456, 410] width 70 height 15
click at [450, 422] on div "Not Defined" at bounding box center [449, 415] width 39 height 15
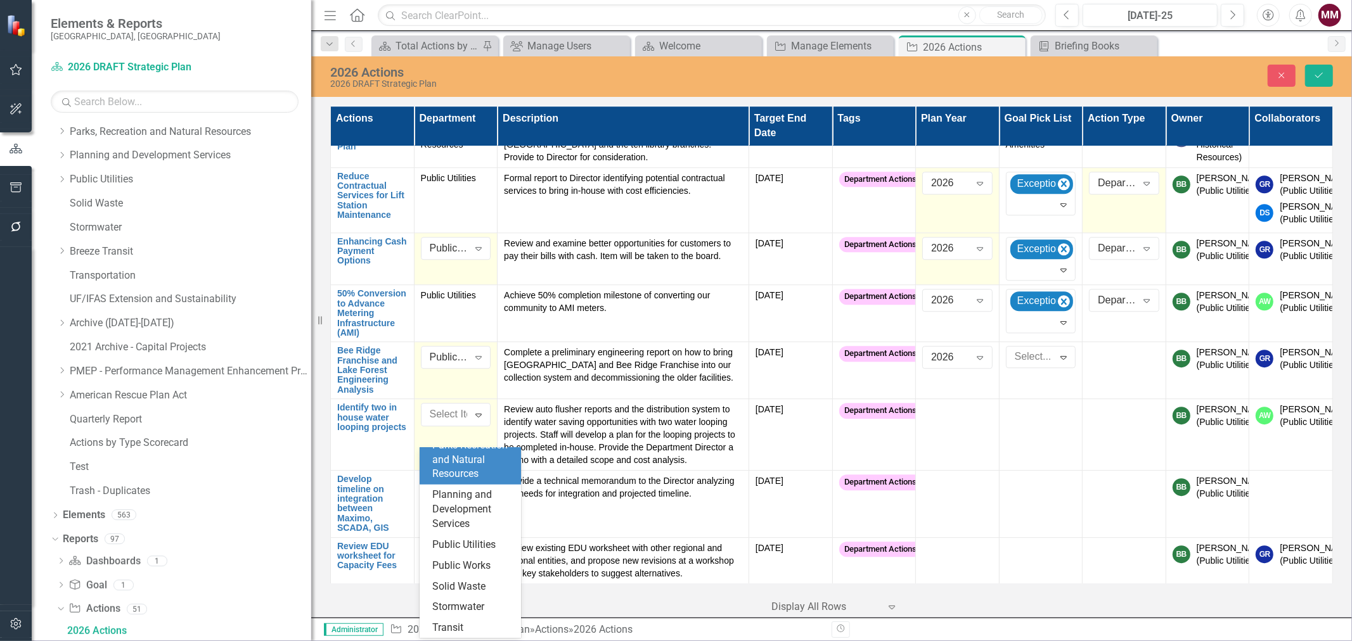
scroll to position [493, 0]
click at [473, 482] on div "Public Utilities" at bounding box center [472, 475] width 81 height 15
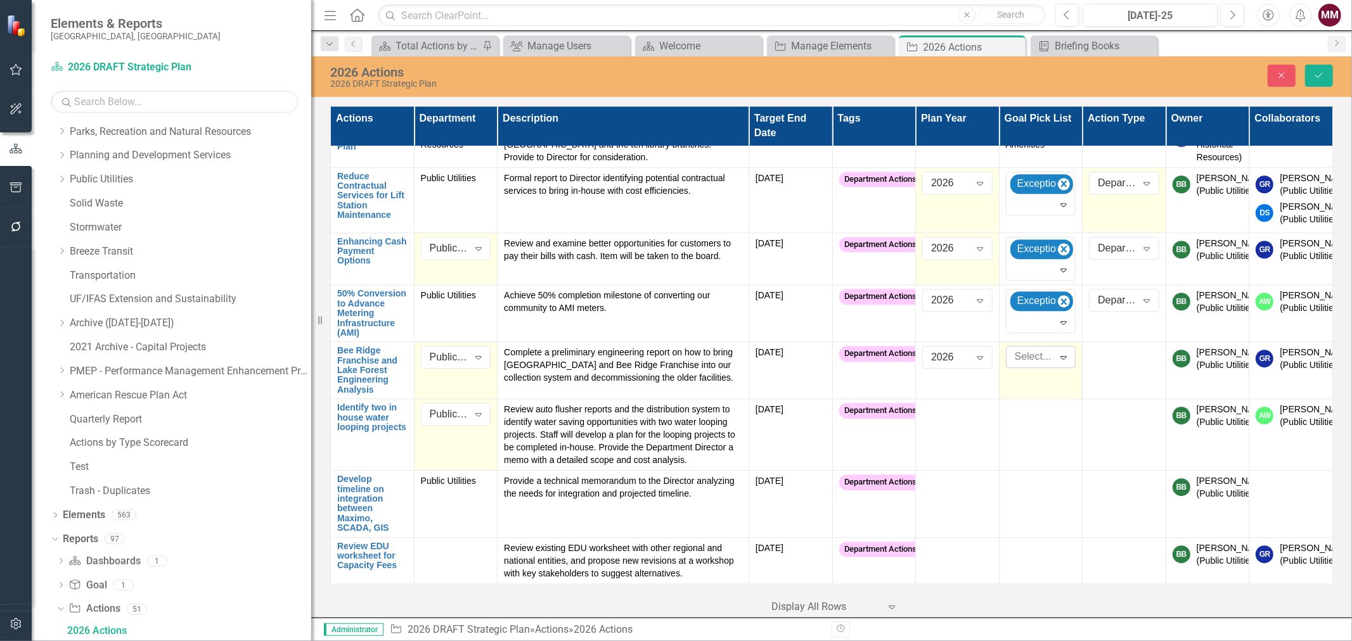
click at [1040, 366] on div at bounding box center [1032, 357] width 44 height 17
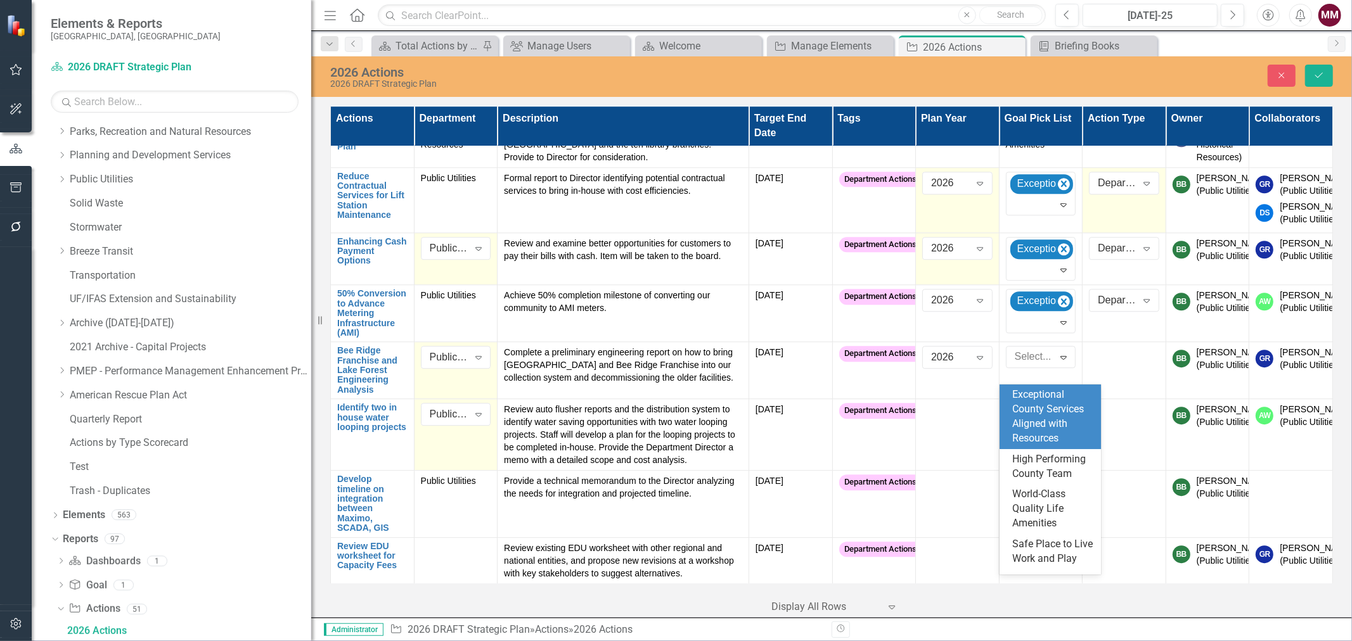
click at [1047, 408] on div "Exceptional County Services Aligned with Resources" at bounding box center [1052, 417] width 81 height 58
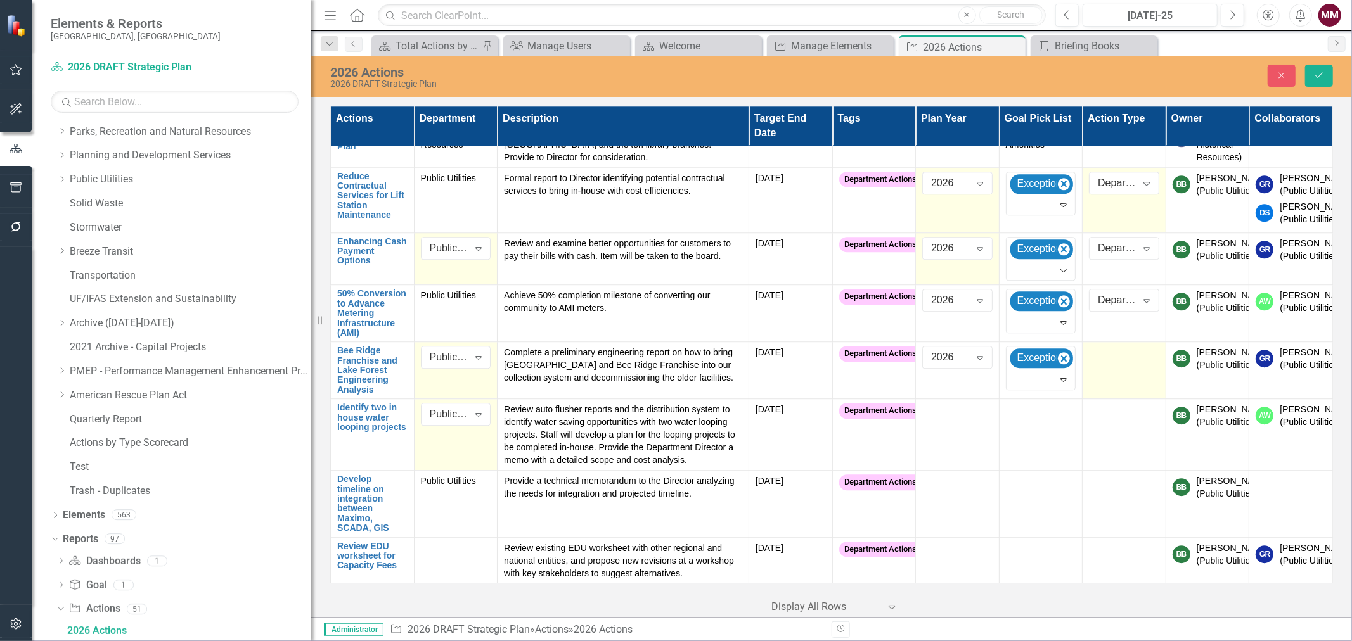
click at [1093, 361] on div at bounding box center [1124, 353] width 70 height 15
click at [1098, 365] on div "Not Defined" at bounding box center [1117, 358] width 39 height 15
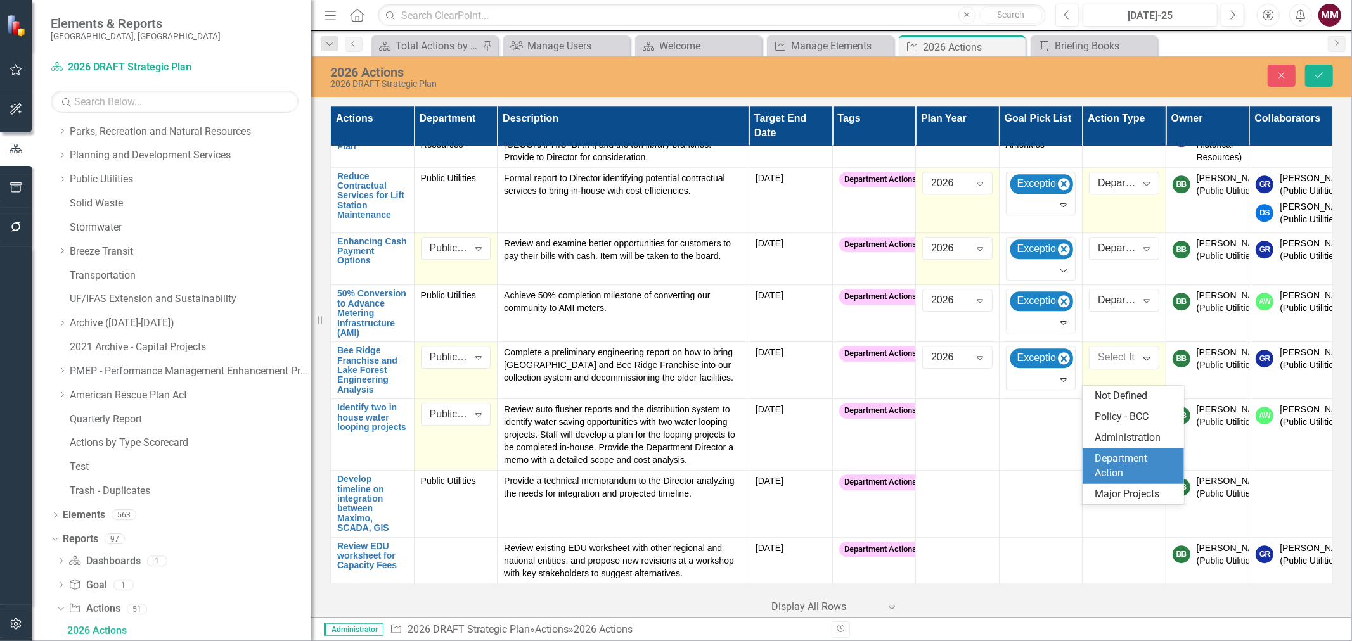
click at [1118, 467] on div "Department Action" at bounding box center [1135, 466] width 81 height 29
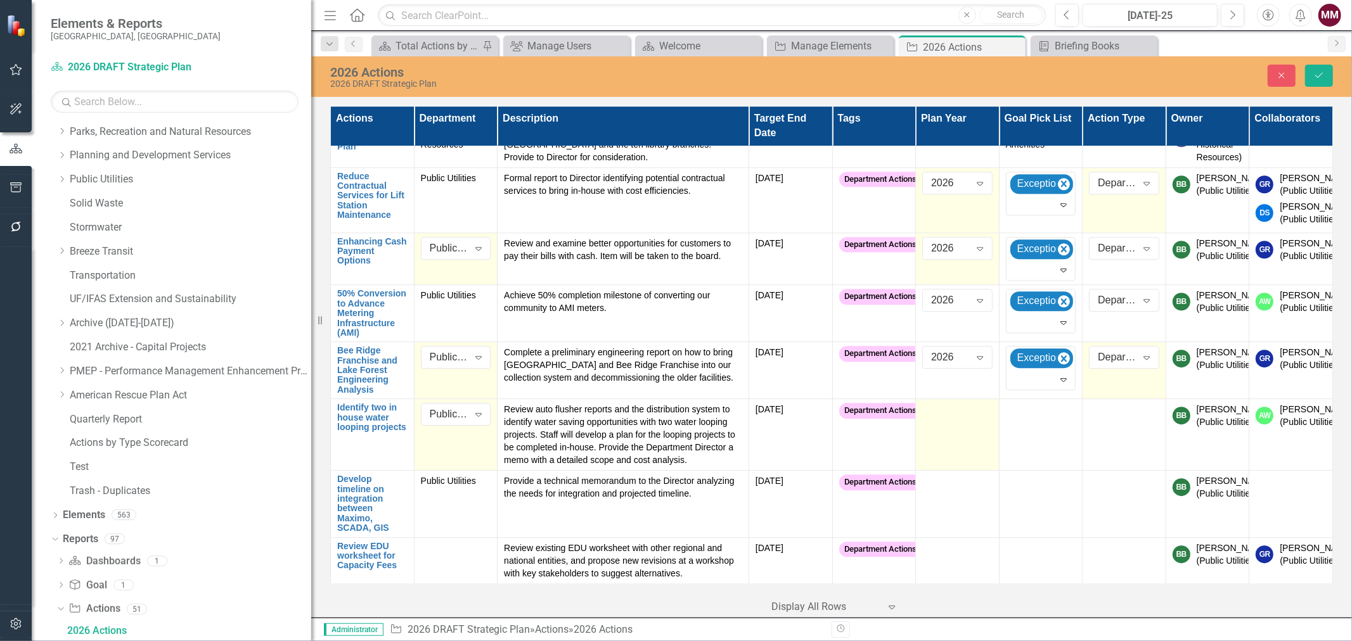
click at [960, 456] on td at bounding box center [958, 435] width 84 height 72
click at [958, 422] on div "Not Defined" at bounding box center [950, 415] width 39 height 15
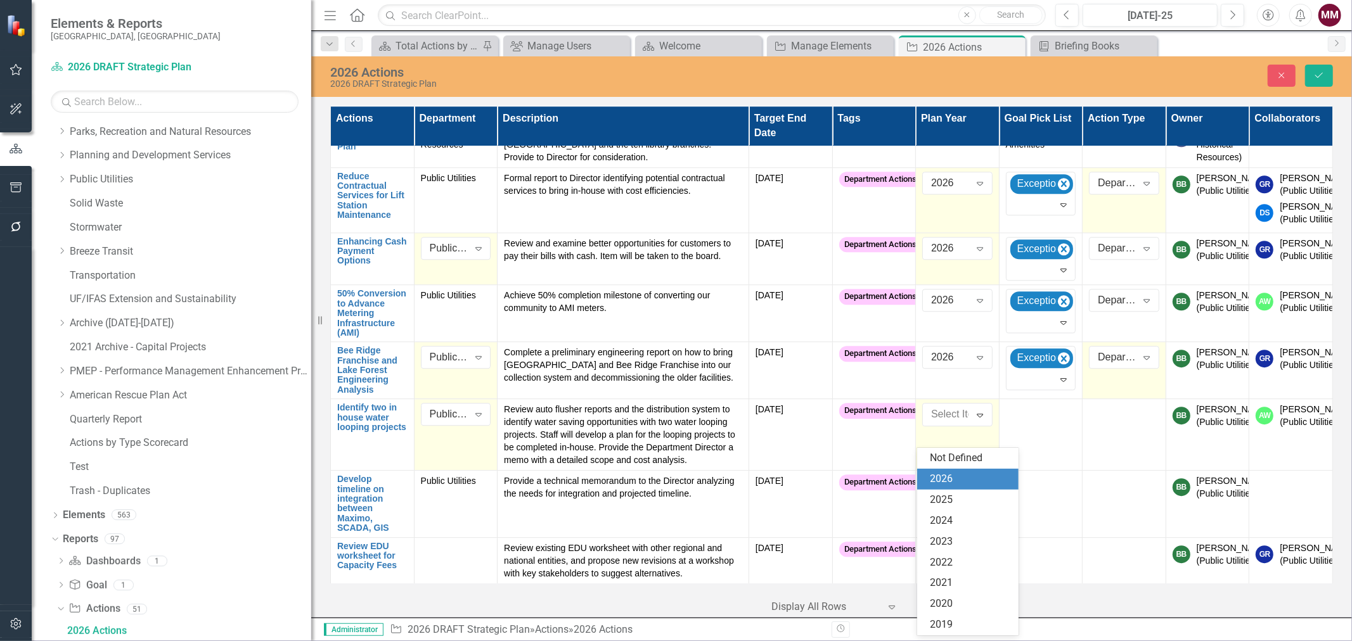
click at [958, 471] on div "2026" at bounding box center [967, 479] width 101 height 21
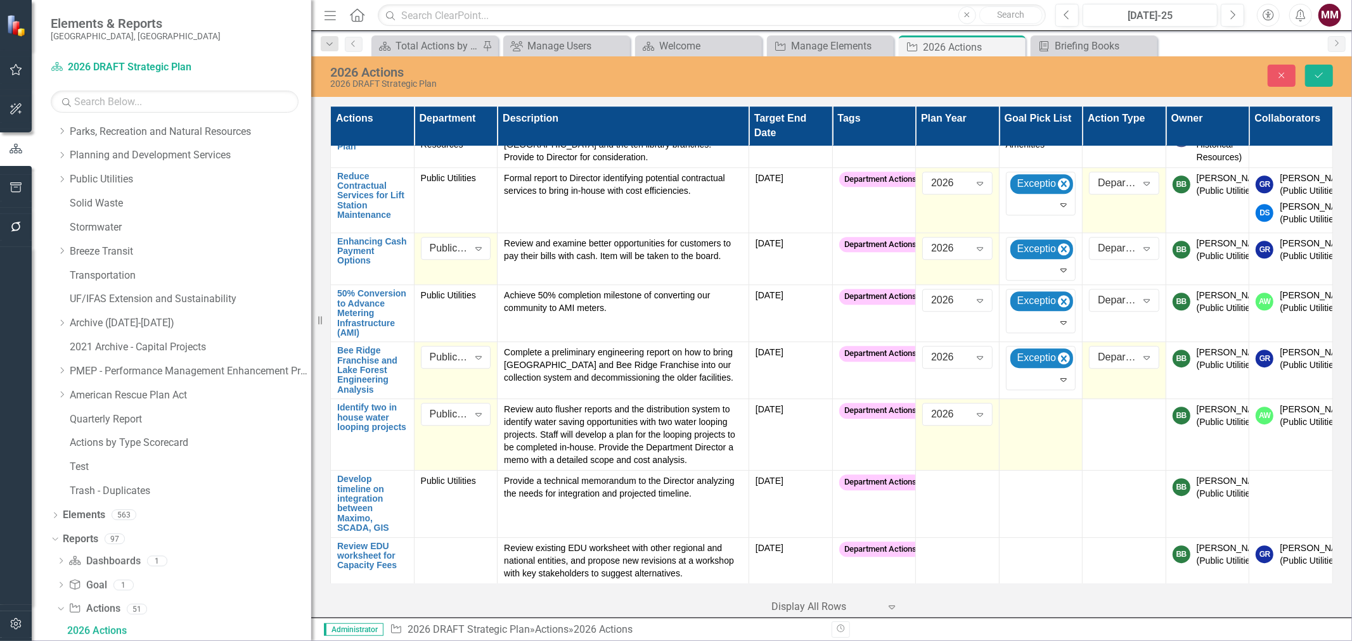
click at [1011, 418] on div at bounding box center [1041, 410] width 70 height 15
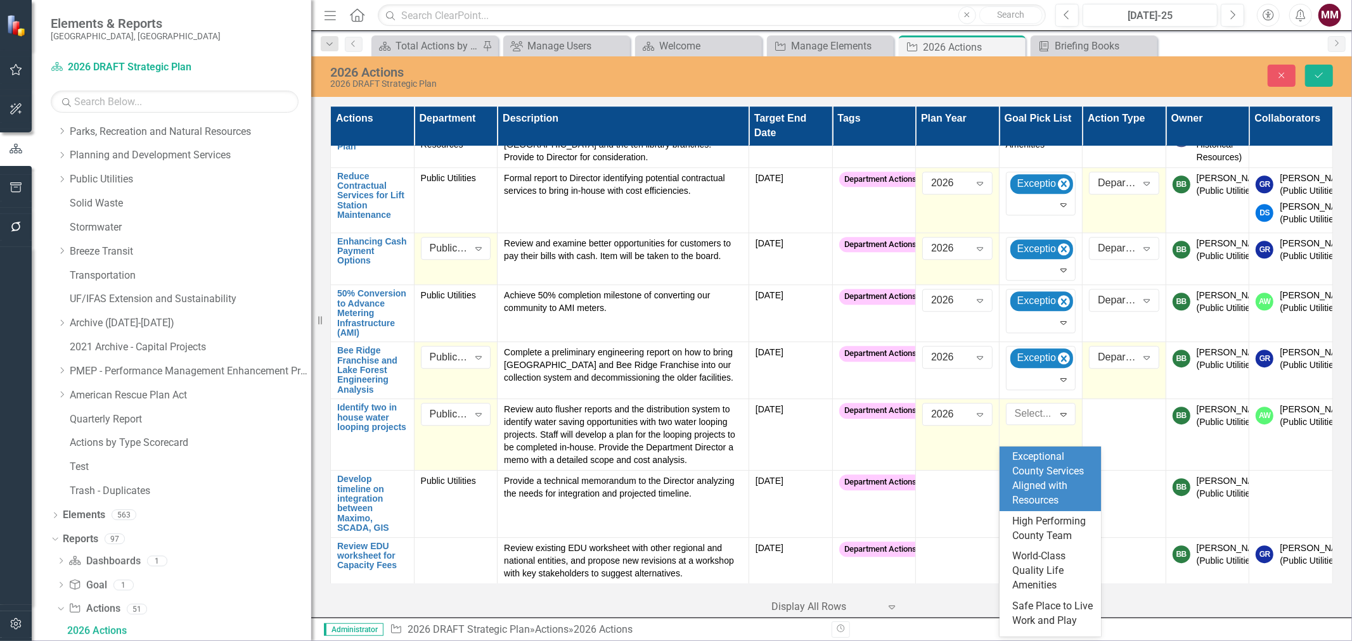
click at [1011, 423] on div at bounding box center [1032, 414] width 44 height 17
click at [1012, 470] on div "Exceptional County Services Aligned with Resources" at bounding box center [1052, 479] width 81 height 58
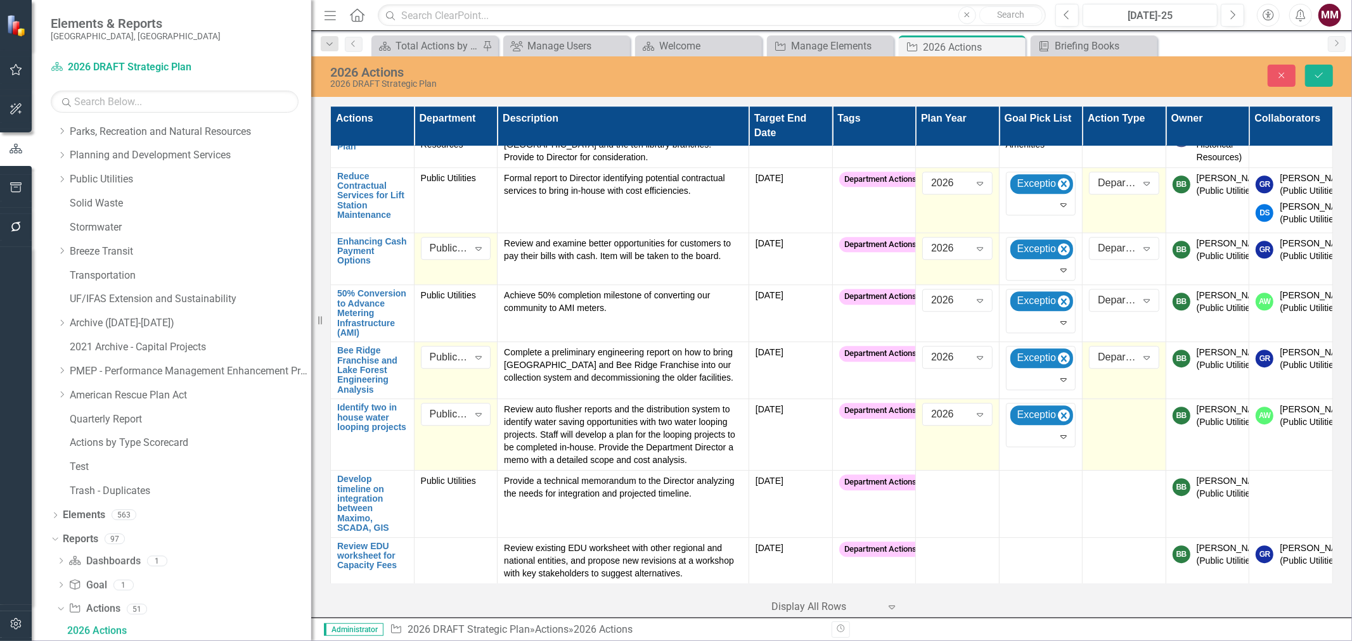
click at [1089, 418] on div at bounding box center [1124, 410] width 70 height 15
click at [1015, 425] on div "Exceptional County Services Aligned with Resources" at bounding box center [1036, 415] width 44 height 18
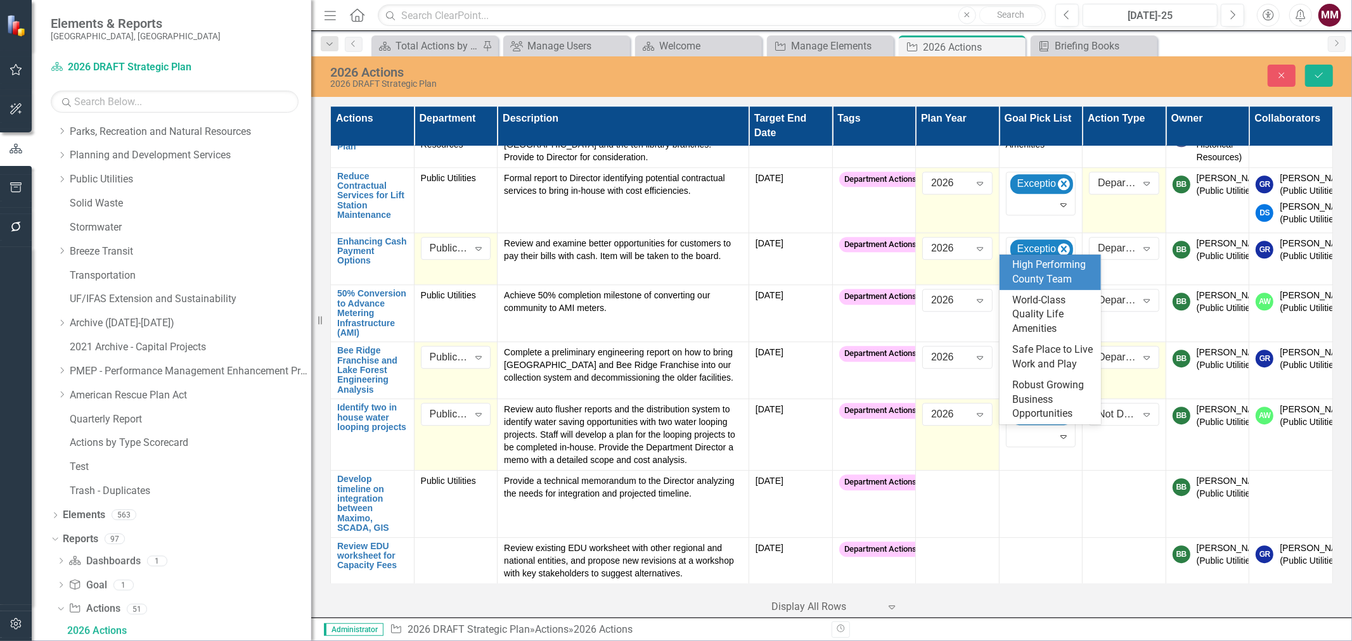
click at [1019, 269] on div "High Performing County Team" at bounding box center [1052, 272] width 81 height 29
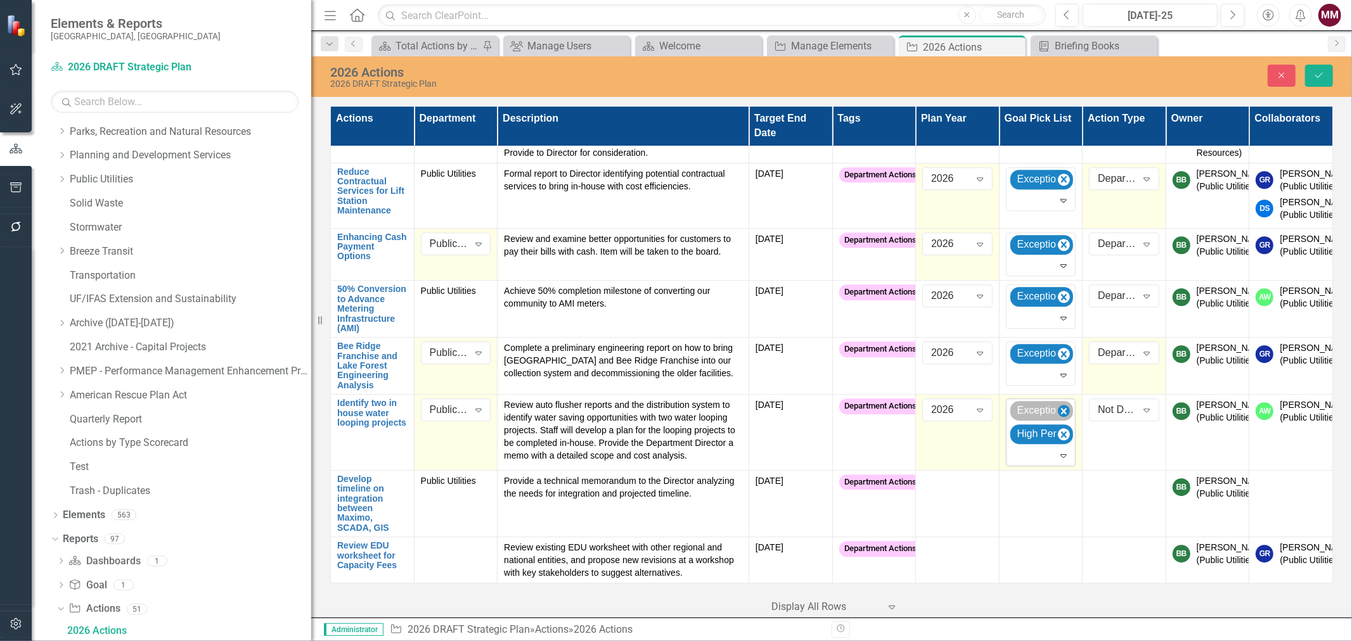
click at [1061, 415] on icon "Remove Exceptional County Services Aligned with Resources" at bounding box center [1064, 411] width 6 height 6
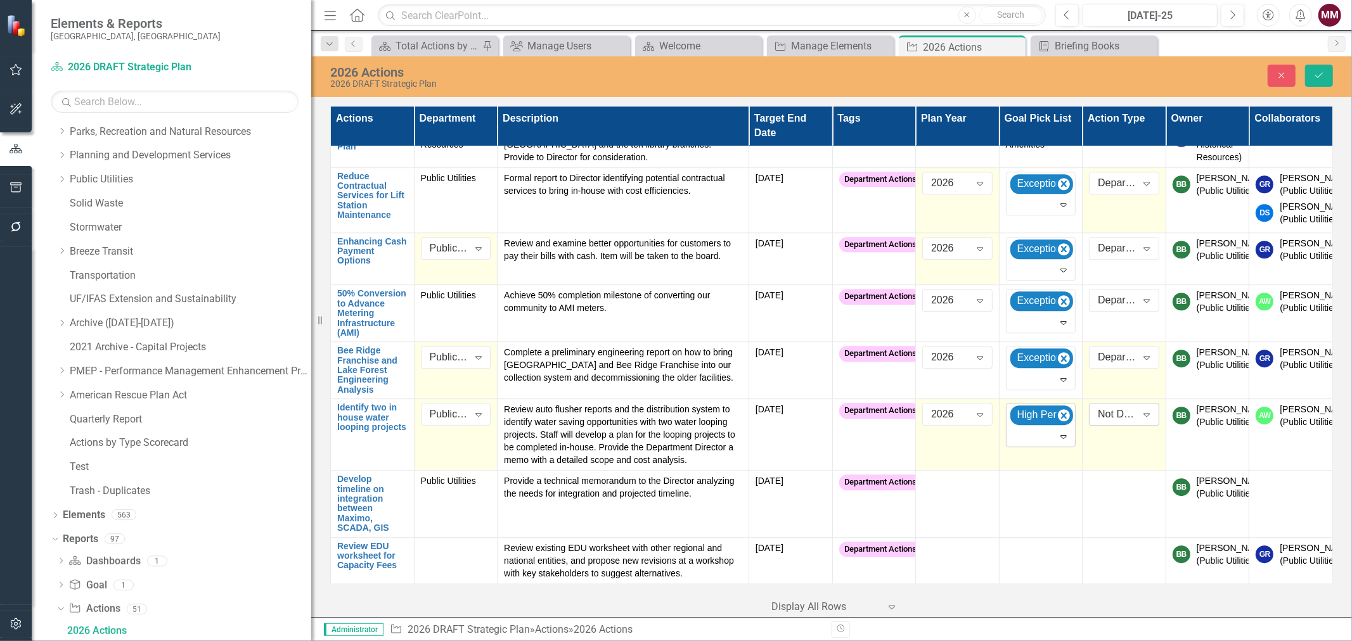
click at [1098, 422] on div "Not Defined" at bounding box center [1117, 415] width 39 height 15
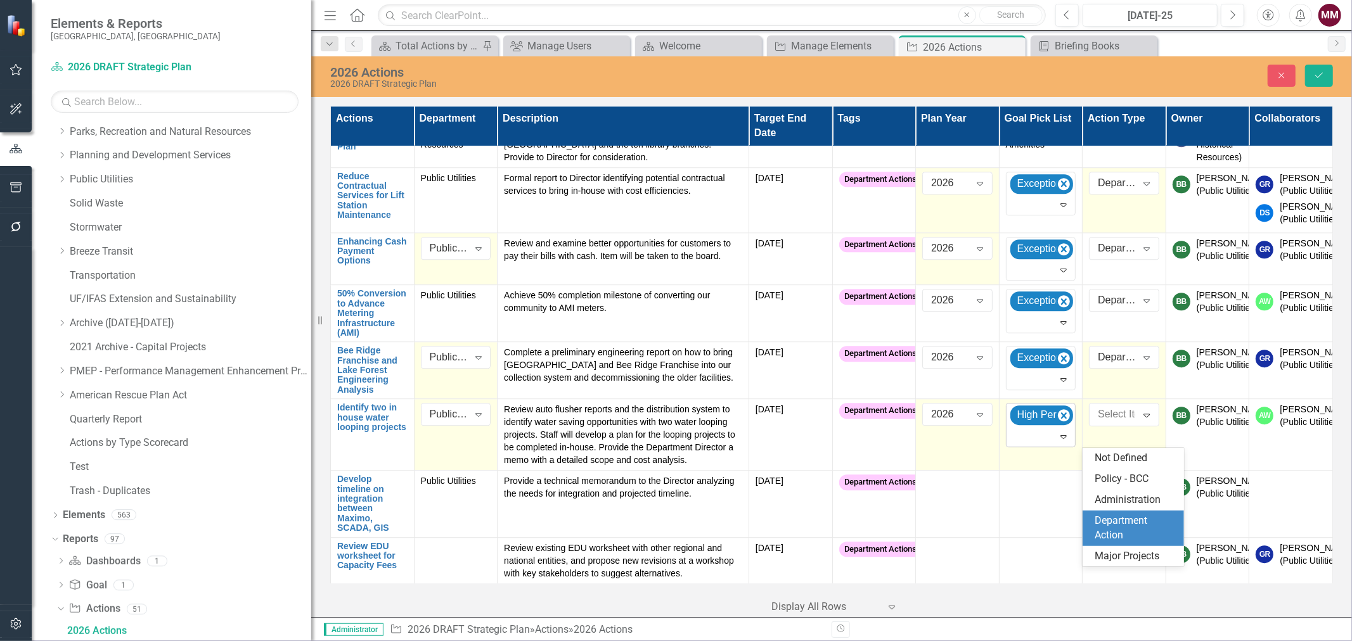
click at [1104, 522] on div "Department Action" at bounding box center [1135, 528] width 81 height 29
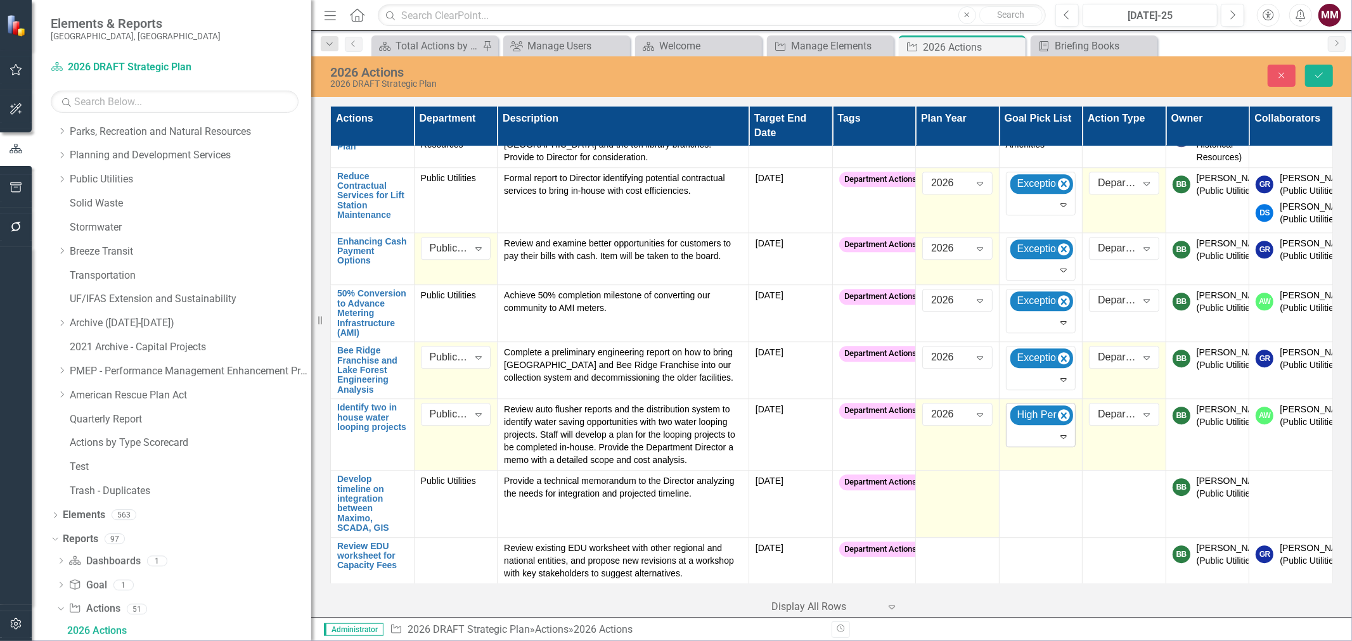
click at [948, 515] on td at bounding box center [958, 504] width 84 height 67
click at [948, 494] on div "Not Defined" at bounding box center [950, 486] width 39 height 15
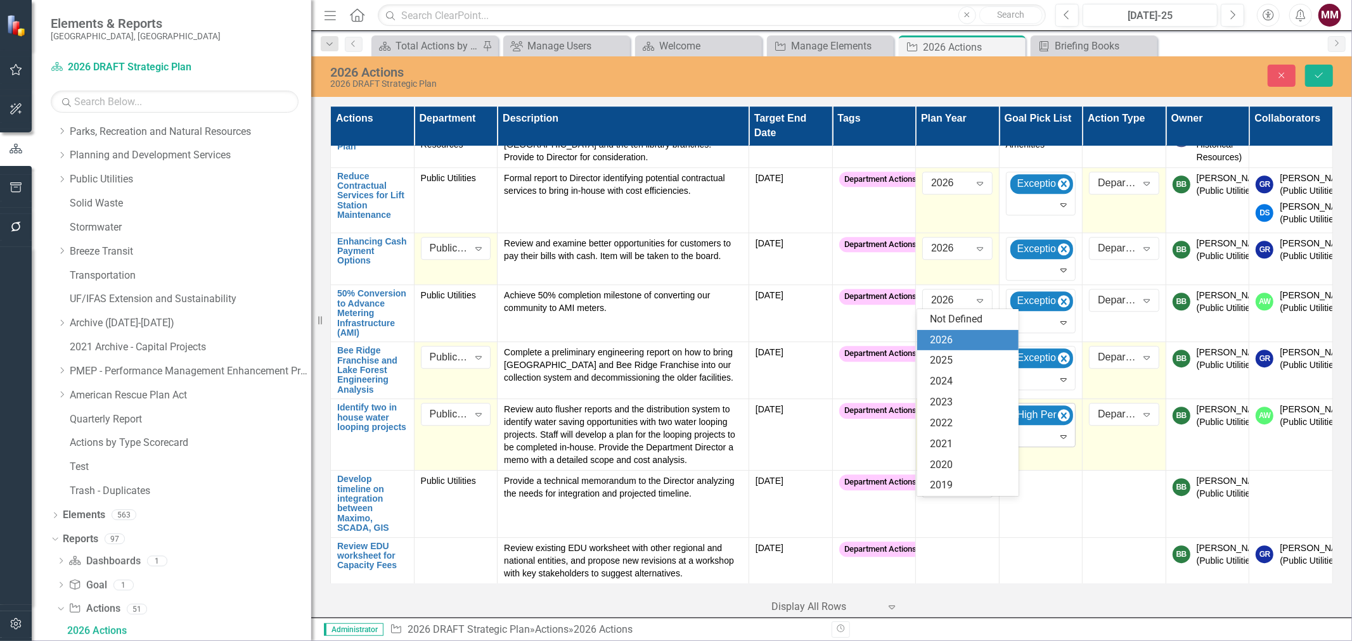
click at [934, 337] on div "2026" at bounding box center [970, 340] width 81 height 15
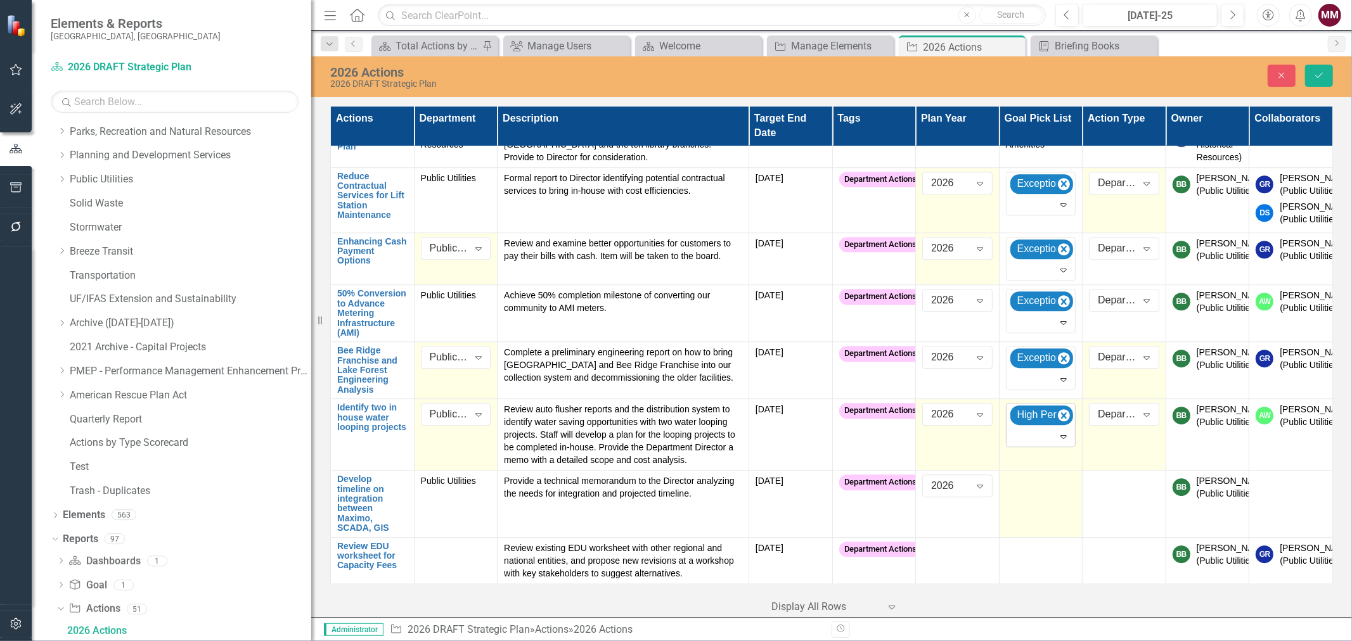
click at [1028, 520] on td at bounding box center [1041, 504] width 84 height 67
click at [1024, 494] on div at bounding box center [1032, 485] width 44 height 17
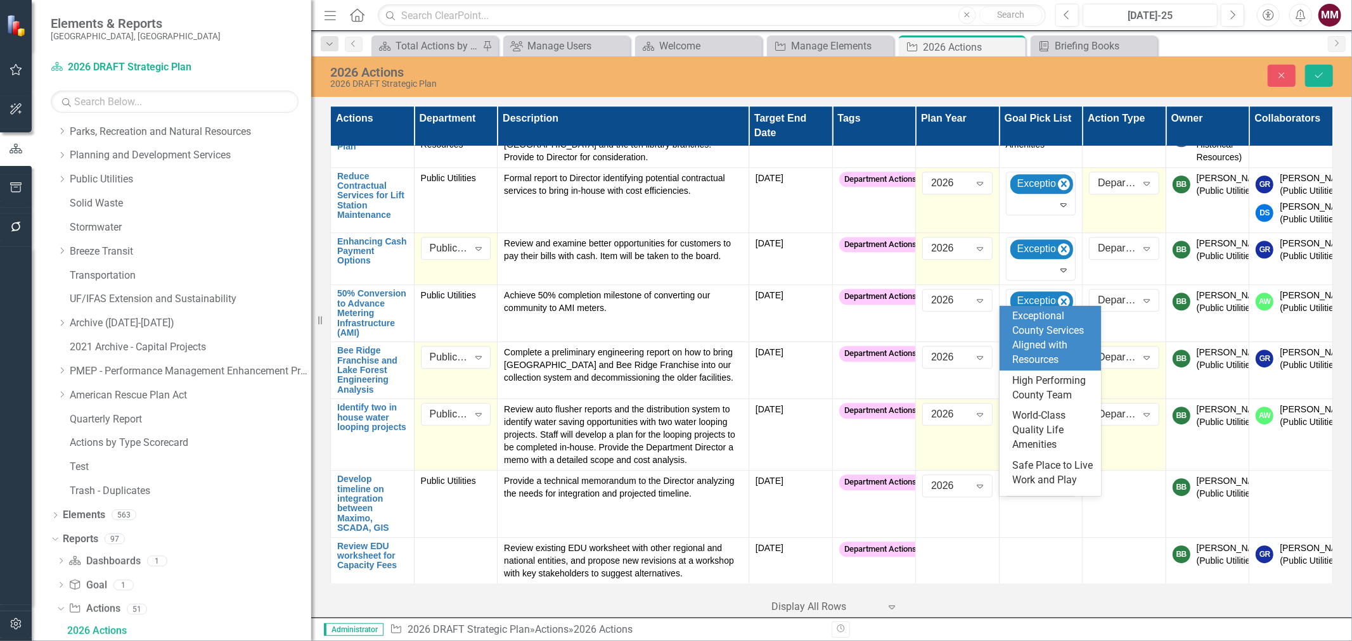
scroll to position [55, 0]
click at [1033, 321] on div "Exceptional County Services Aligned with Resources" at bounding box center [1052, 294] width 81 height 58
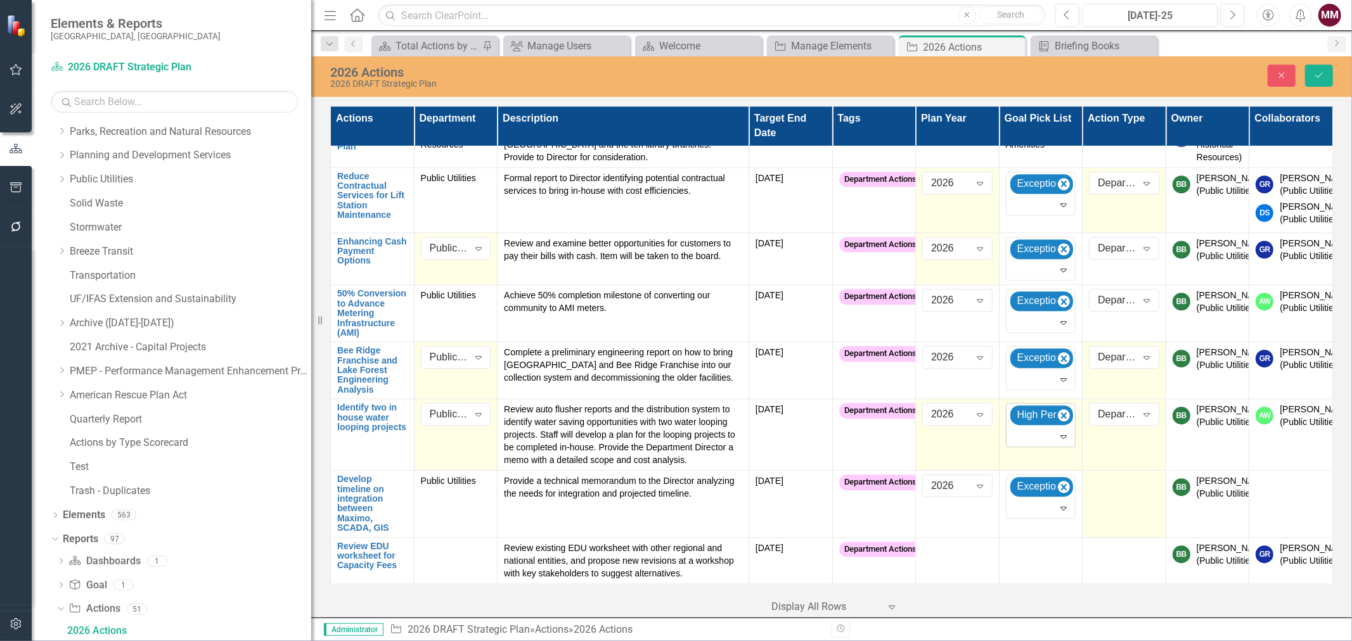
click at [1107, 516] on td at bounding box center [1125, 504] width 84 height 67
click at [1107, 494] on div "Not Defined" at bounding box center [1117, 486] width 39 height 15
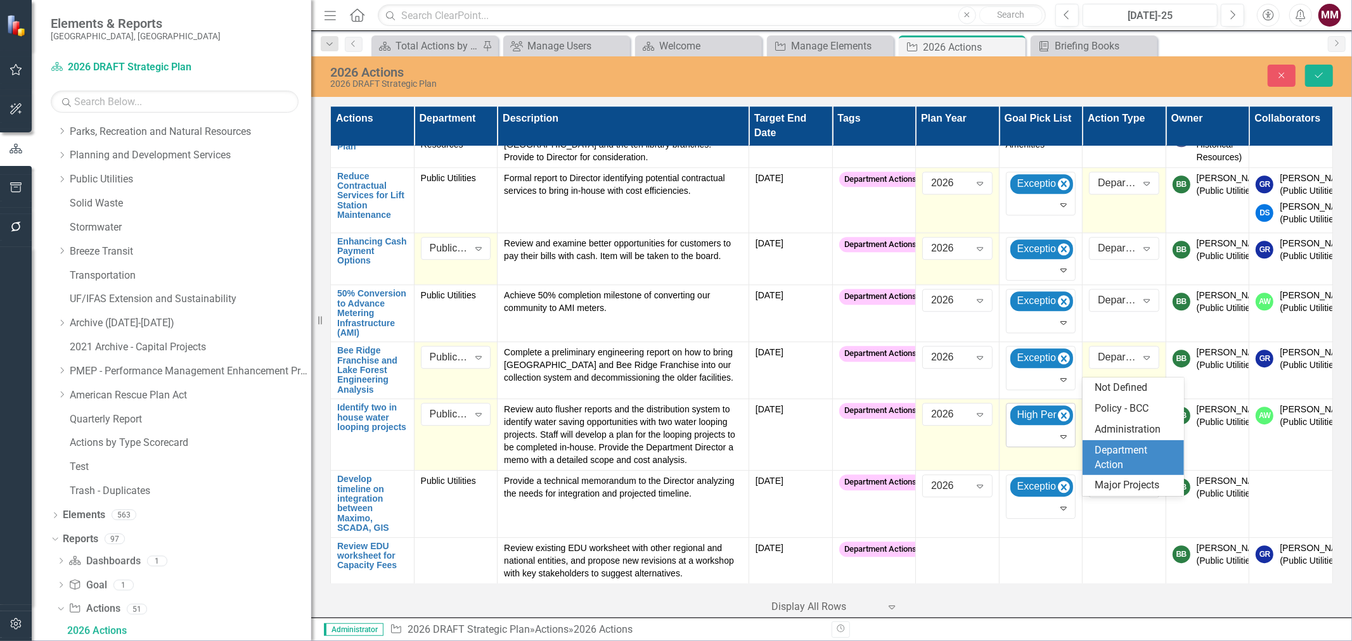
click at [1100, 463] on div "Department Action" at bounding box center [1135, 458] width 81 height 29
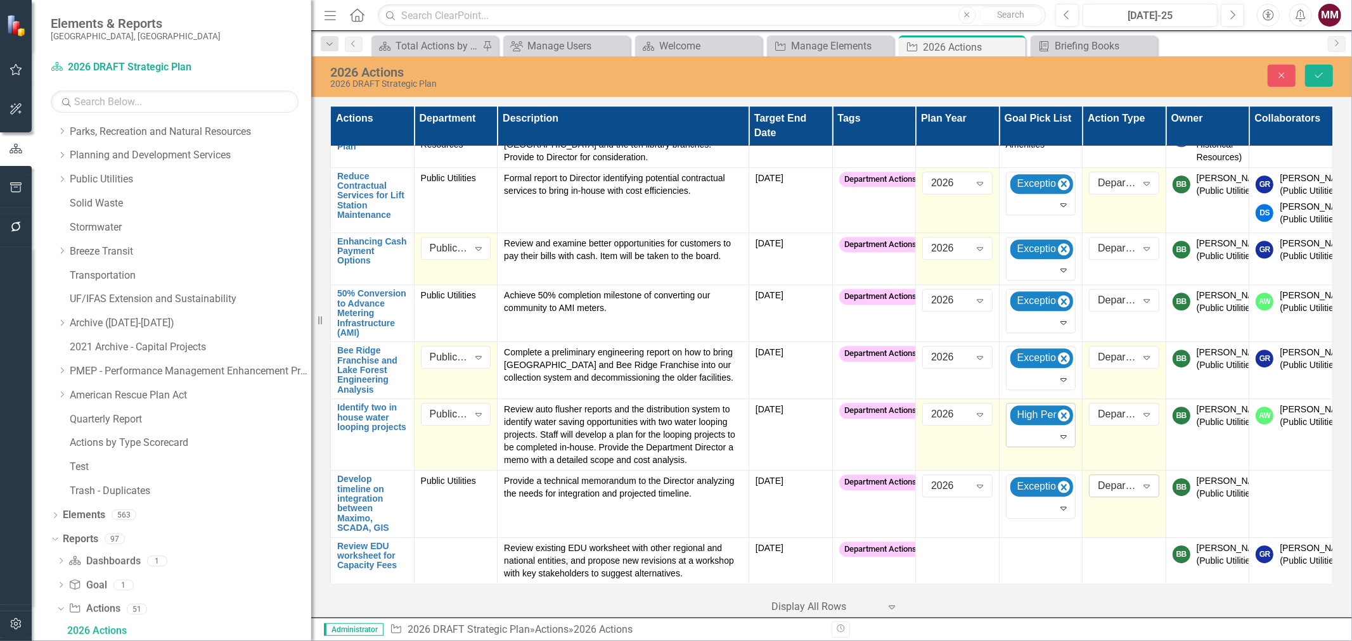
scroll to position [7785, 0]
click at [436, 544] on td at bounding box center [456, 561] width 84 height 46
click at [436, 544] on div "Not Defined Expand" at bounding box center [456, 553] width 70 height 23
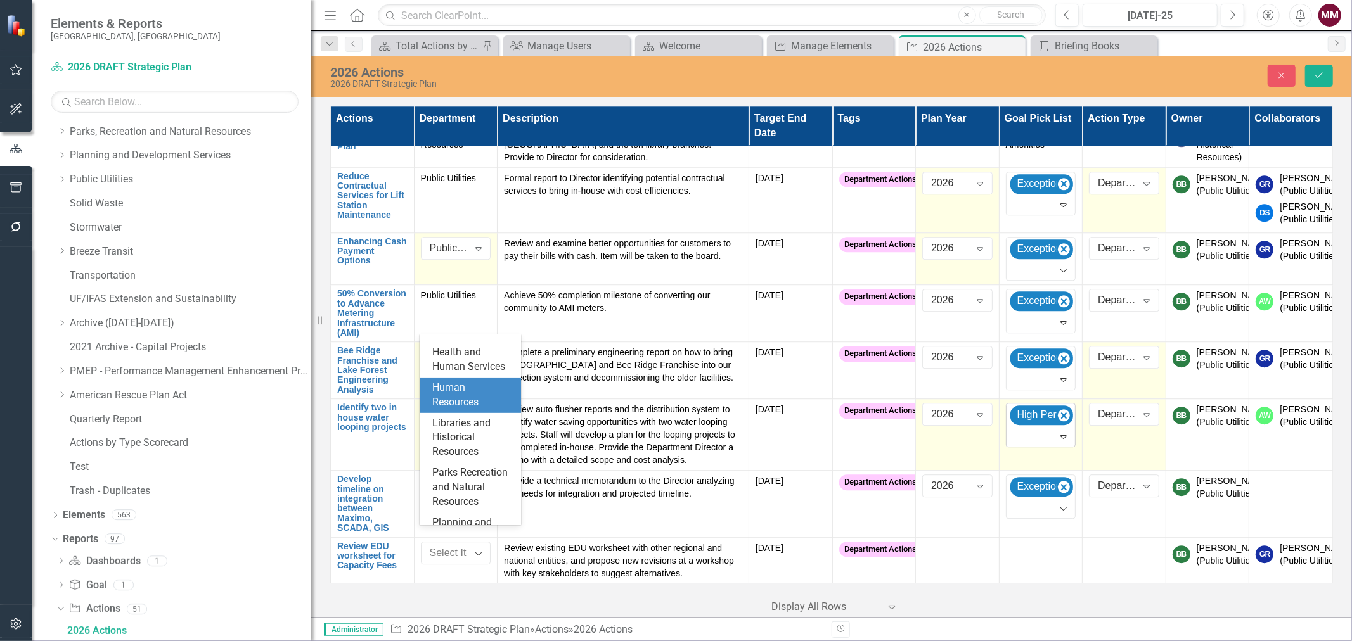
scroll to position [422, 0]
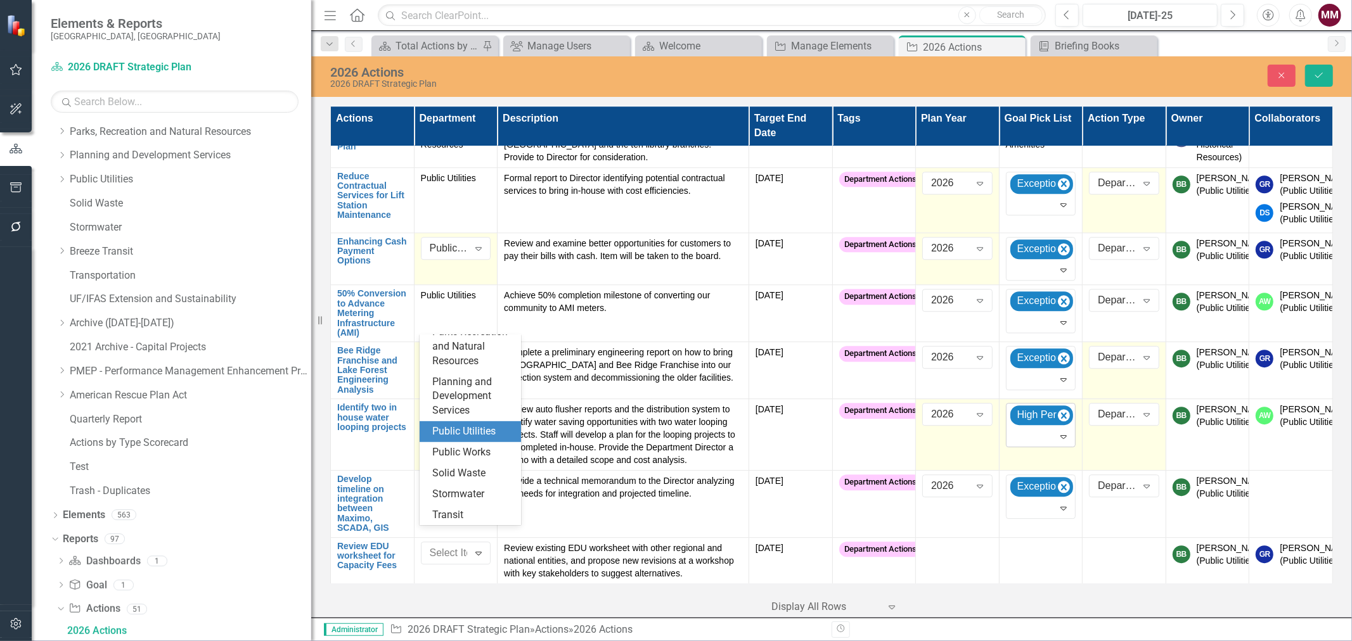
click at [454, 439] on div "Public Utilities" at bounding box center [472, 432] width 81 height 15
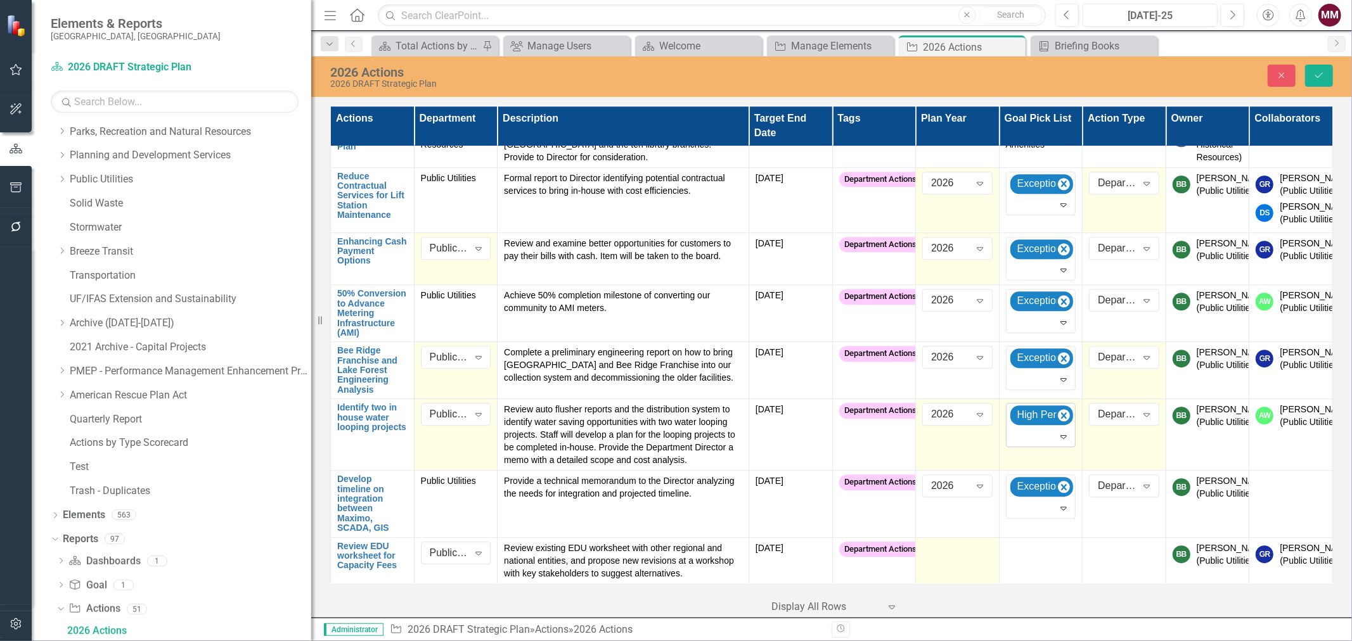
click at [941, 542] on div at bounding box center [957, 549] width 70 height 15
click at [941, 546] on div "Not Defined" at bounding box center [950, 553] width 39 height 15
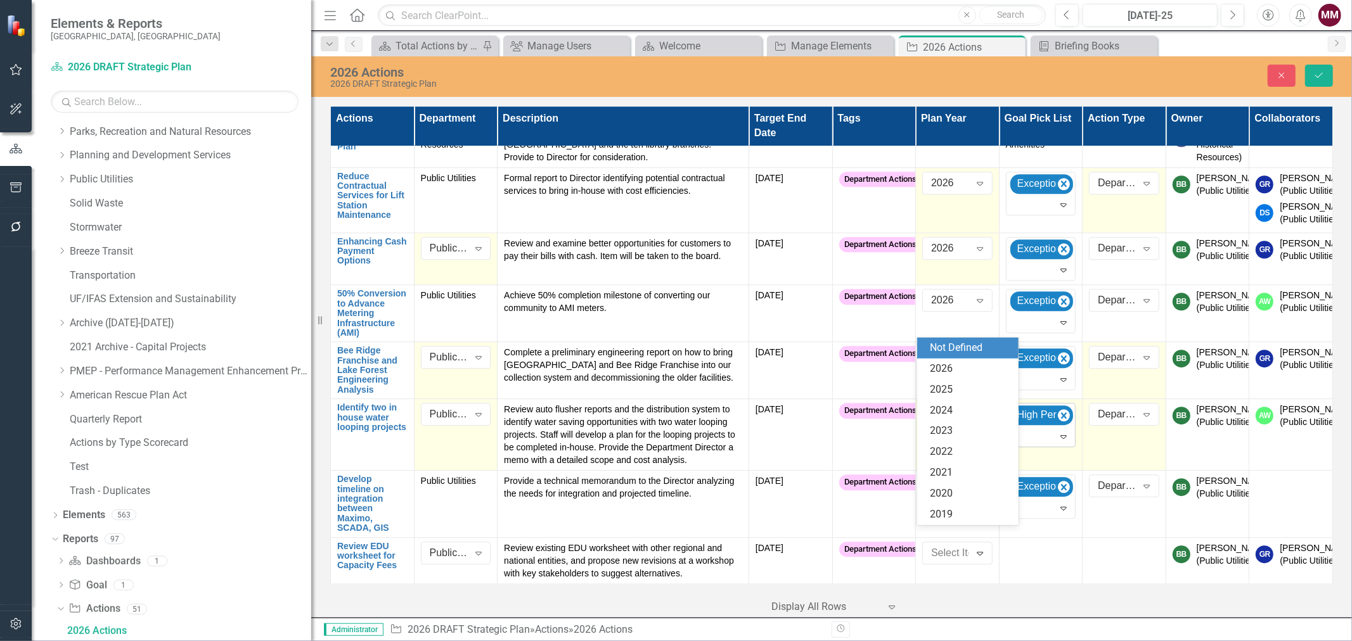
click at [931, 358] on div "Not Defined" at bounding box center [967, 348] width 101 height 21
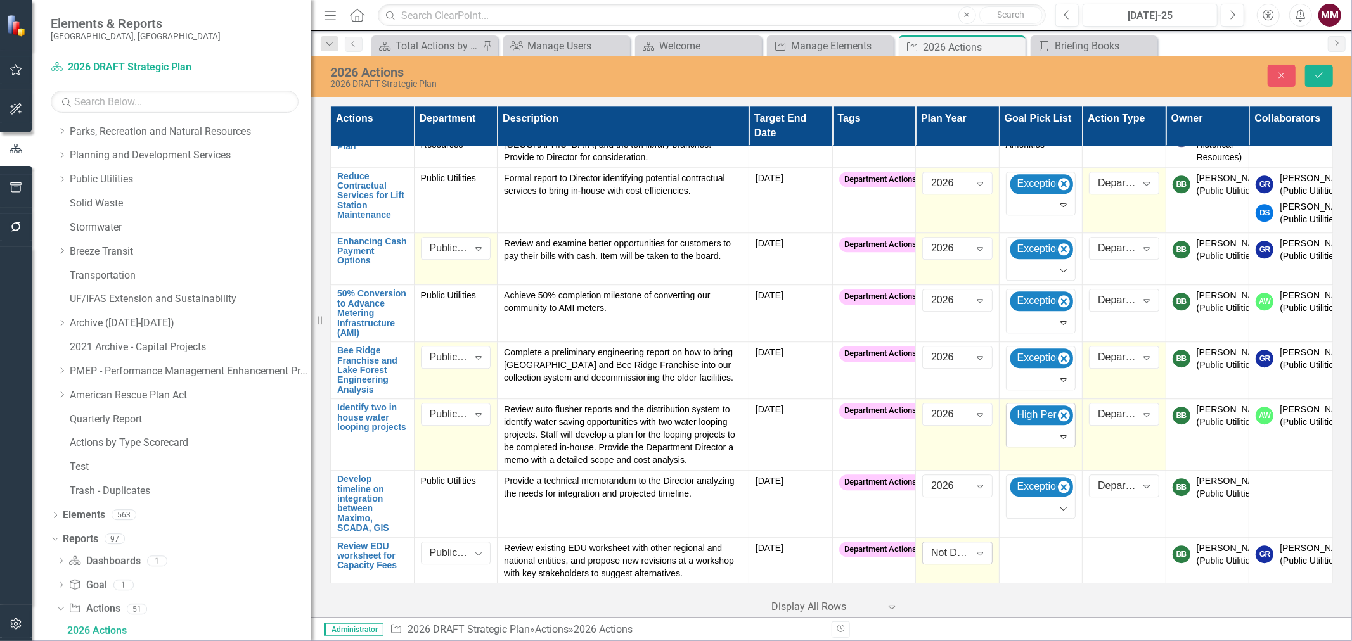
click at [933, 546] on div "Not Defined" at bounding box center [950, 553] width 39 height 15
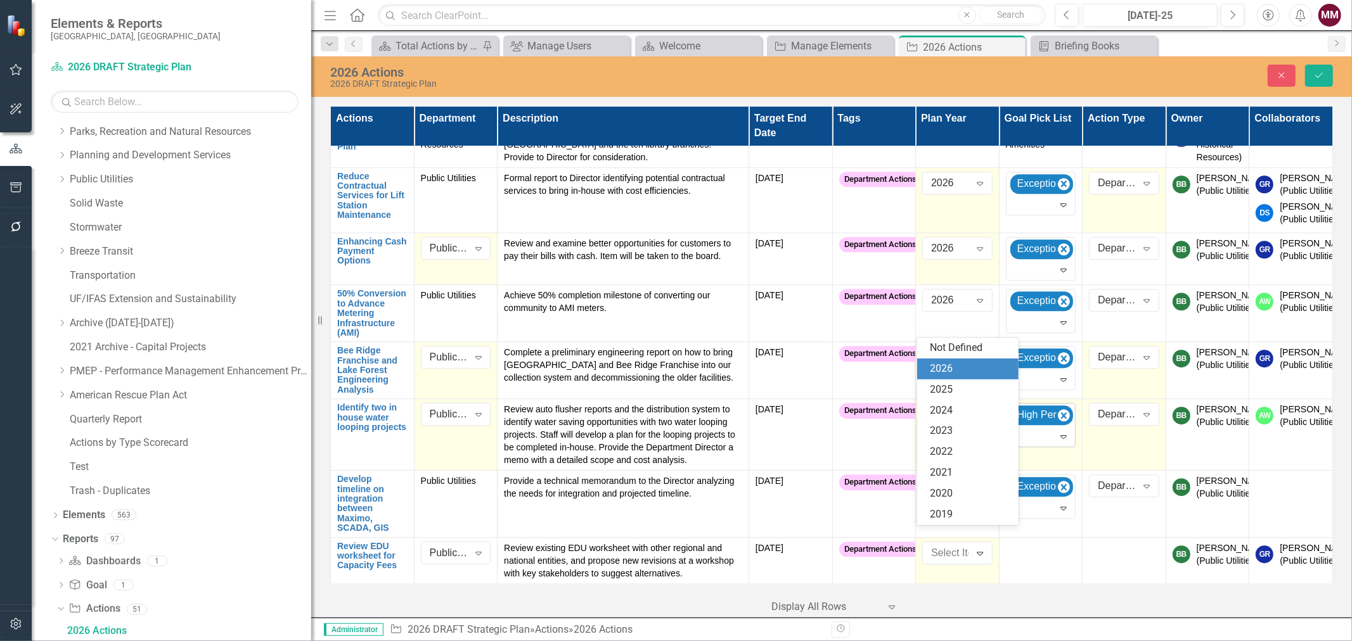
click at [937, 368] on div "2026" at bounding box center [970, 369] width 81 height 15
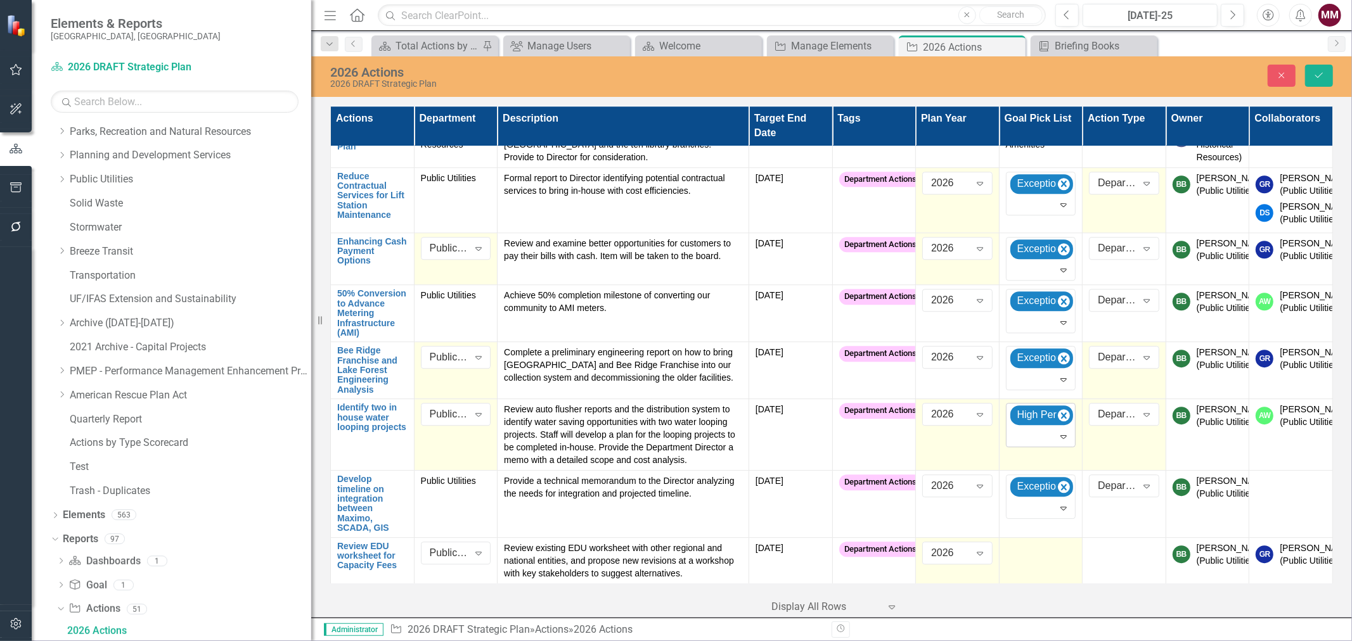
click at [1041, 544] on td at bounding box center [1041, 561] width 84 height 46
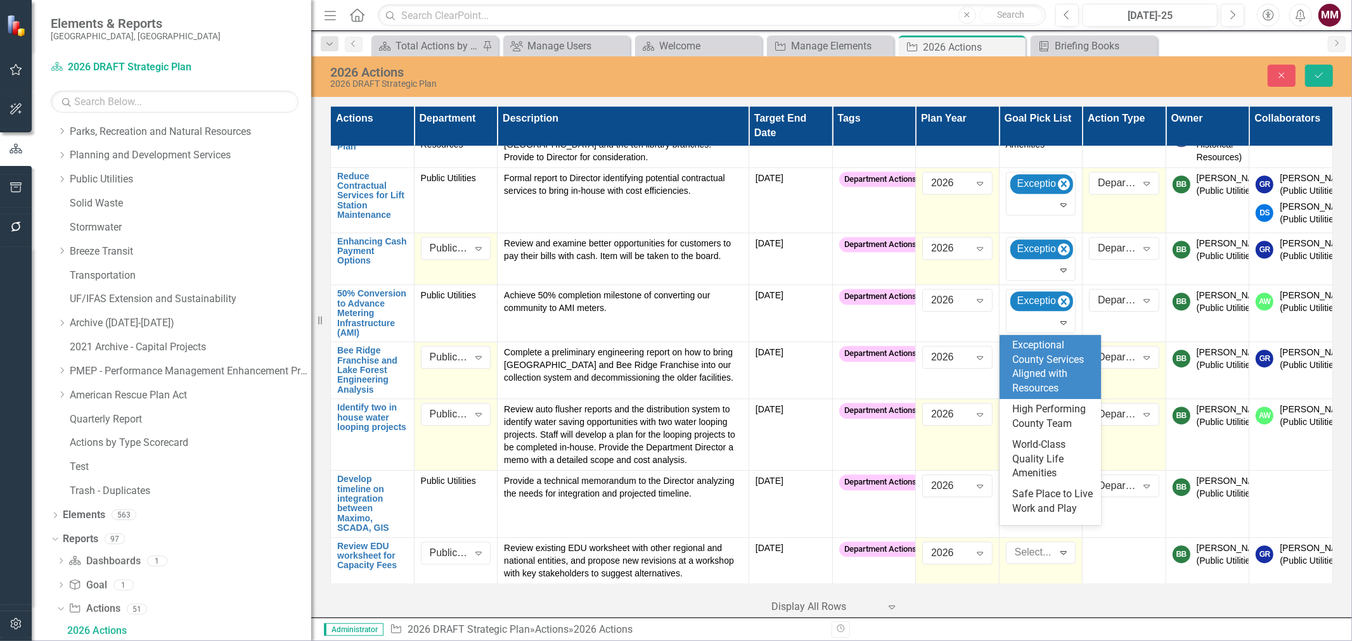
click at [1041, 544] on div at bounding box center [1032, 552] width 44 height 17
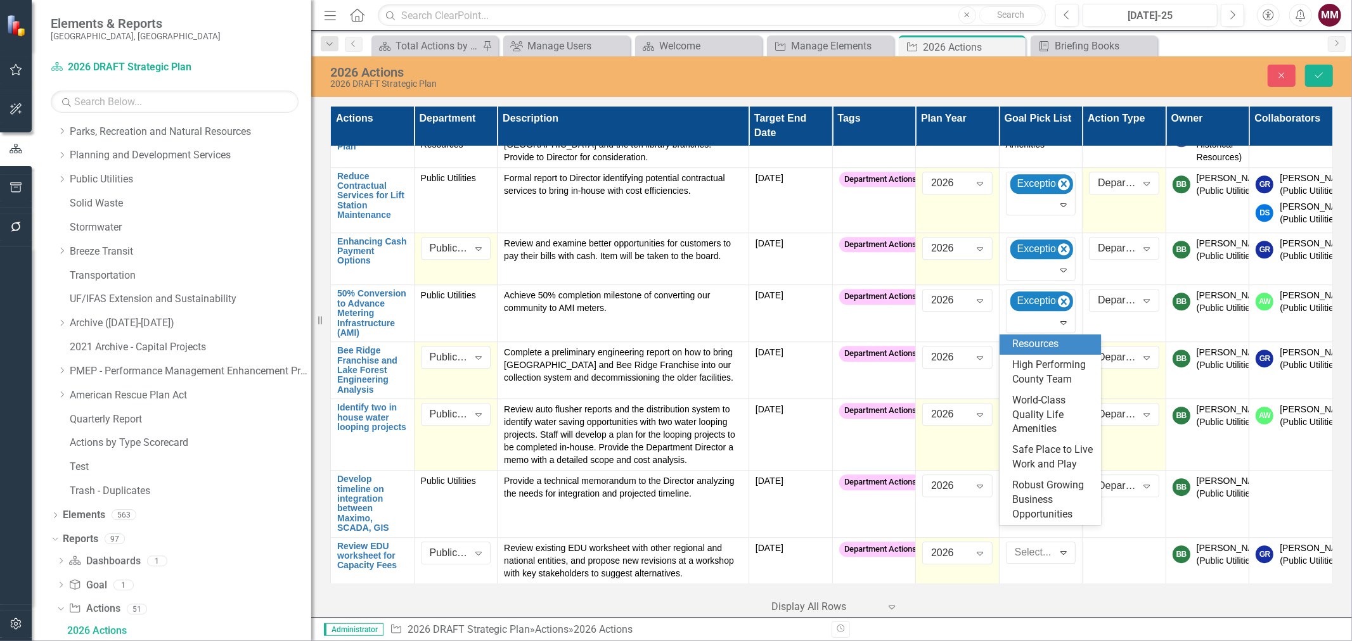
scroll to position [0, 0]
click at [1029, 371] on div "Exceptional County Services Aligned with Resources" at bounding box center [1052, 367] width 81 height 58
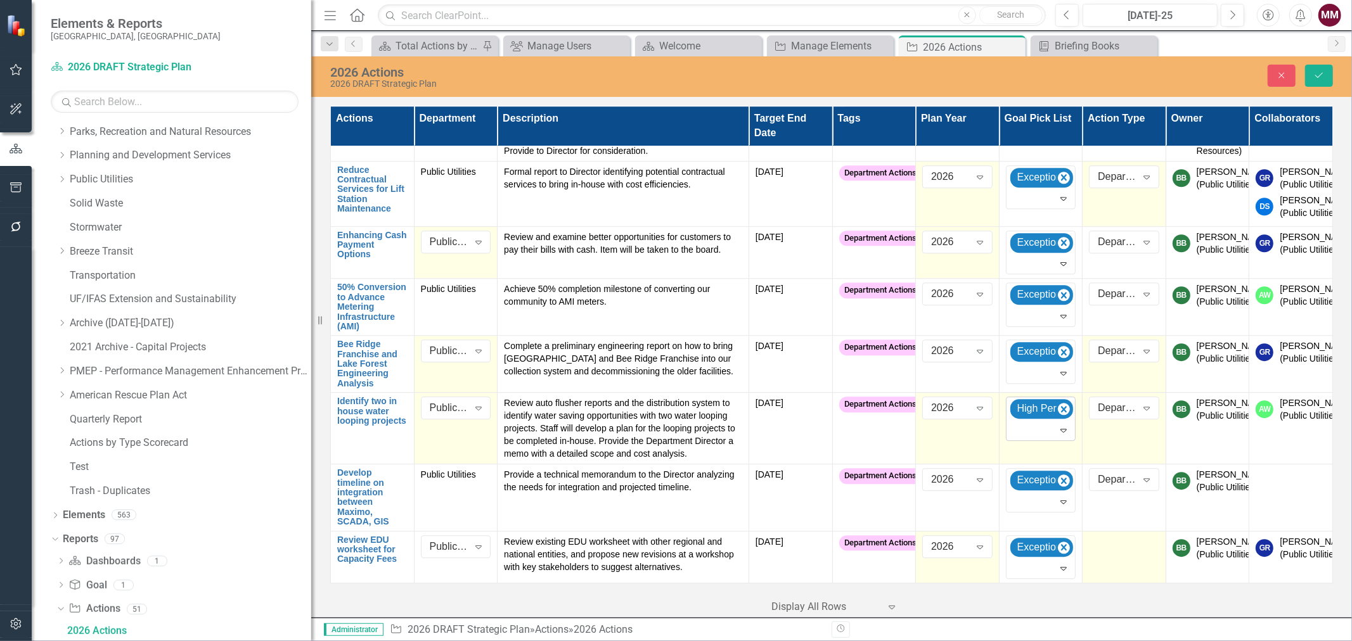
click at [1099, 536] on div at bounding box center [1124, 543] width 70 height 15
click at [1099, 539] on div "Not Defined" at bounding box center [1117, 546] width 39 height 15
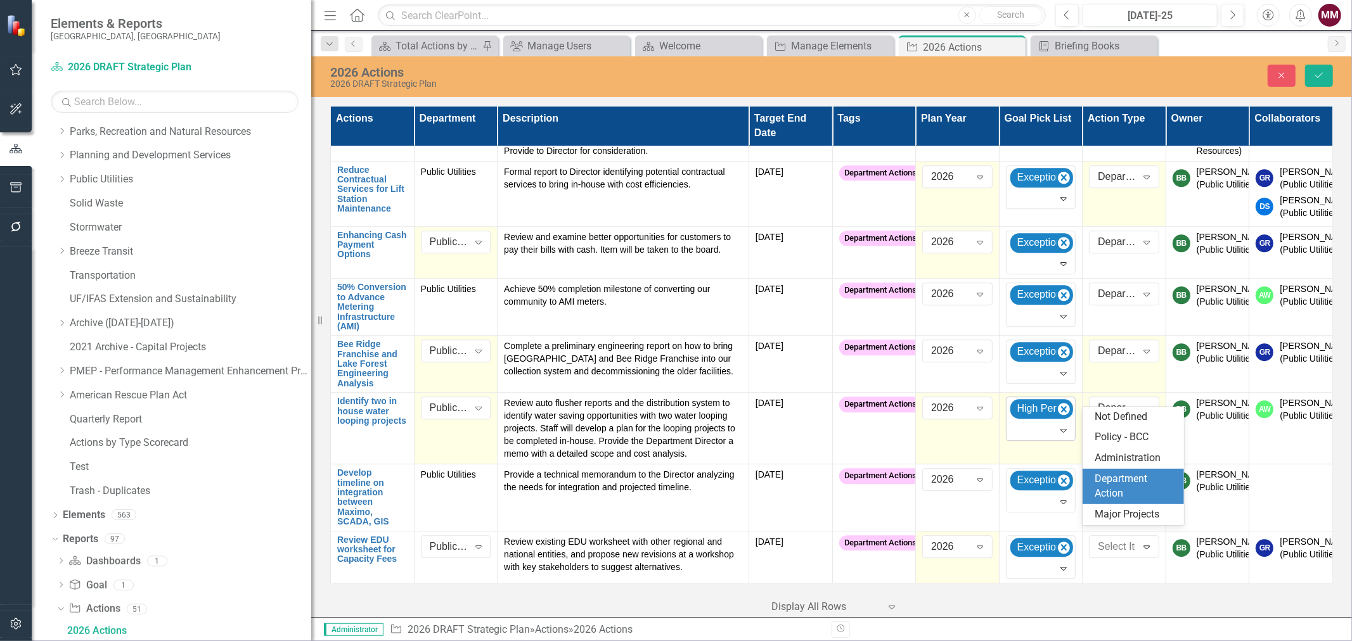
click at [1105, 477] on div "Department Action" at bounding box center [1135, 486] width 81 height 29
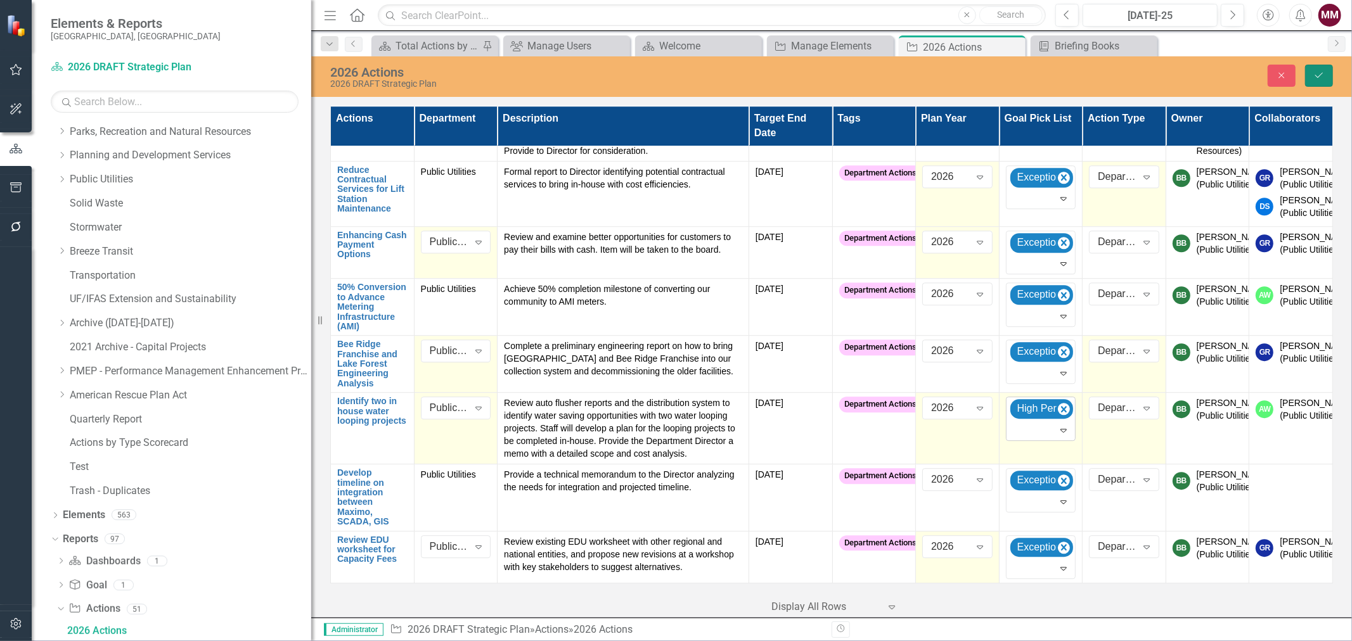
click at [1320, 77] on icon "Save" at bounding box center [1318, 75] width 11 height 9
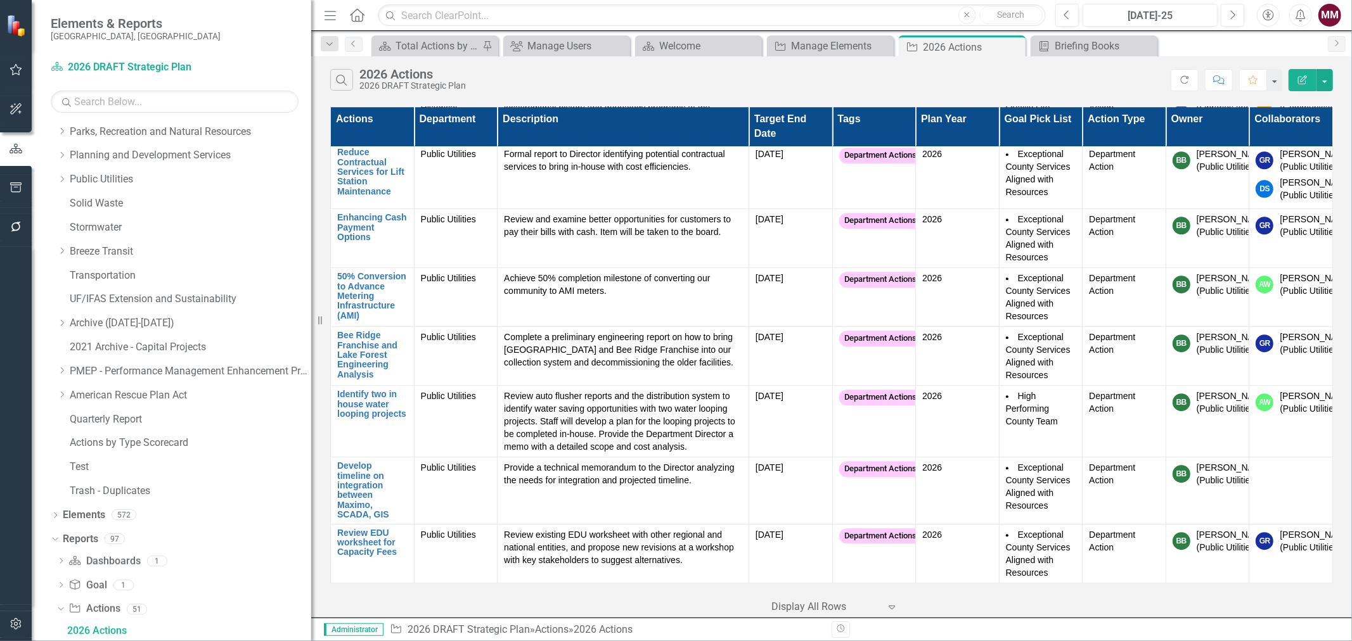
scroll to position [7823, 0]
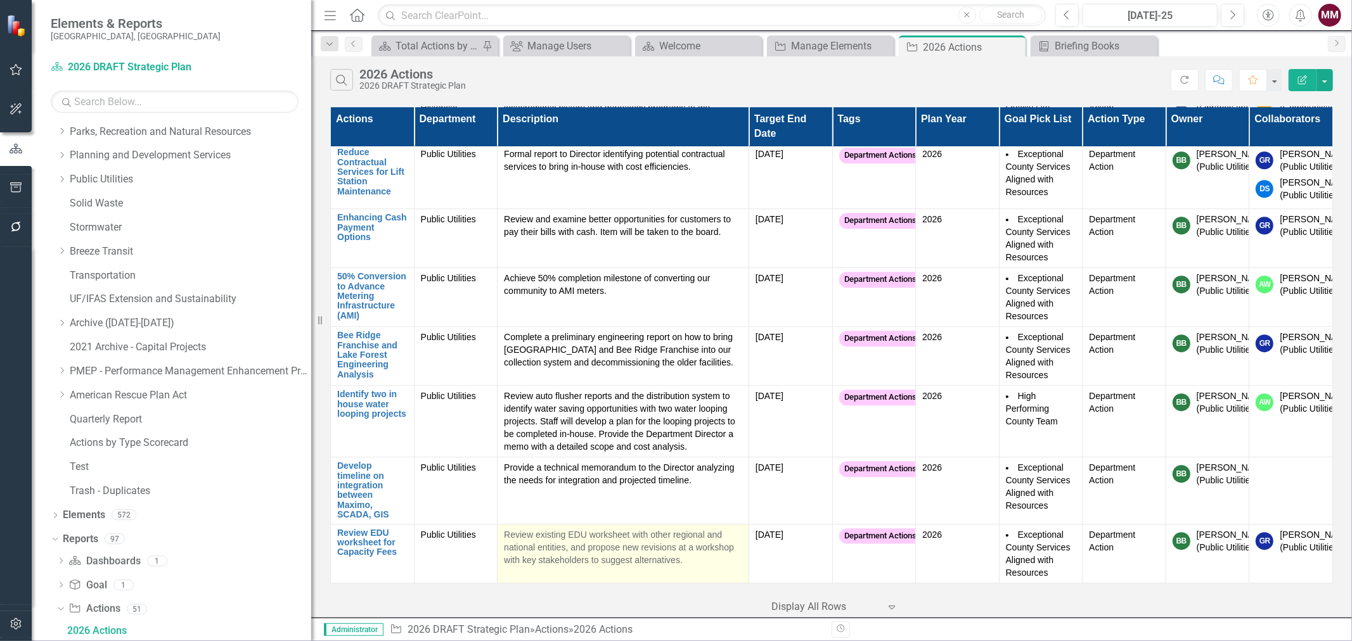
click at [663, 550] on p "Review existing EDU worksheet with other regional and national entities, and pr…" at bounding box center [623, 548] width 238 height 38
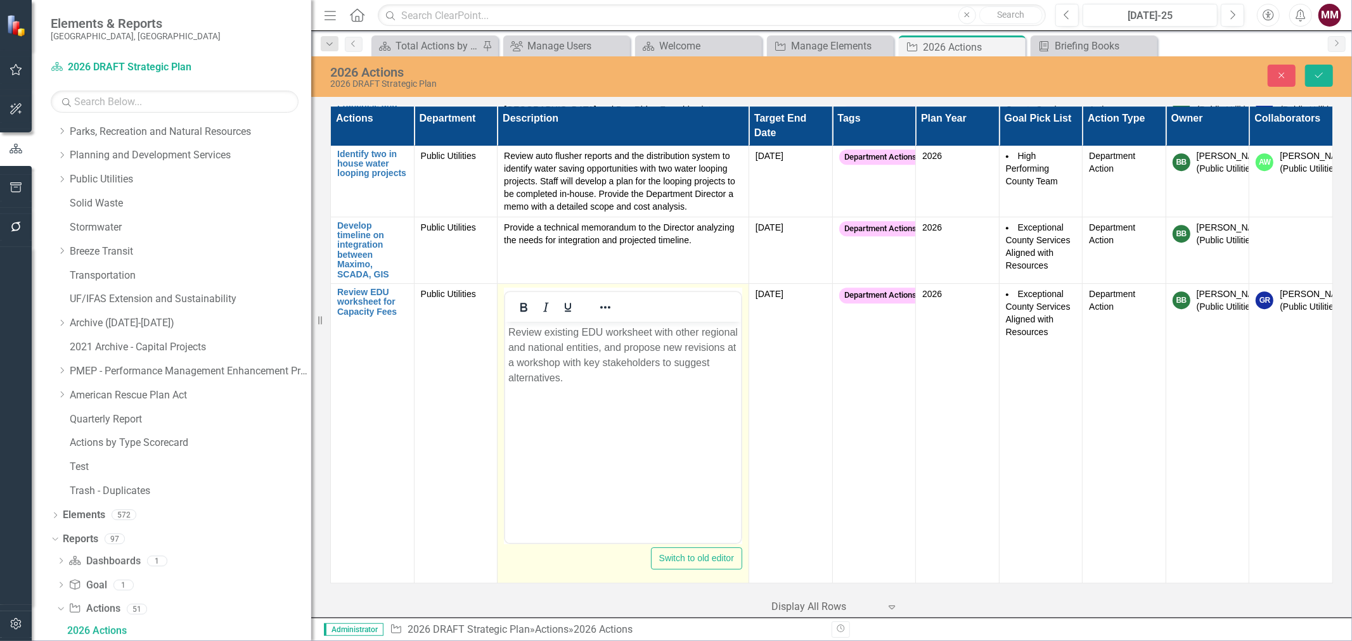
scroll to position [0, 0]
drag, startPoint x: 583, startPoint y: 329, endPoint x: 1099, endPoint y: 808, distance: 704.2
click at [583, 329] on p "Review existing EDU worksheet with other regional and national entities, and pr…" at bounding box center [622, 355] width 229 height 61
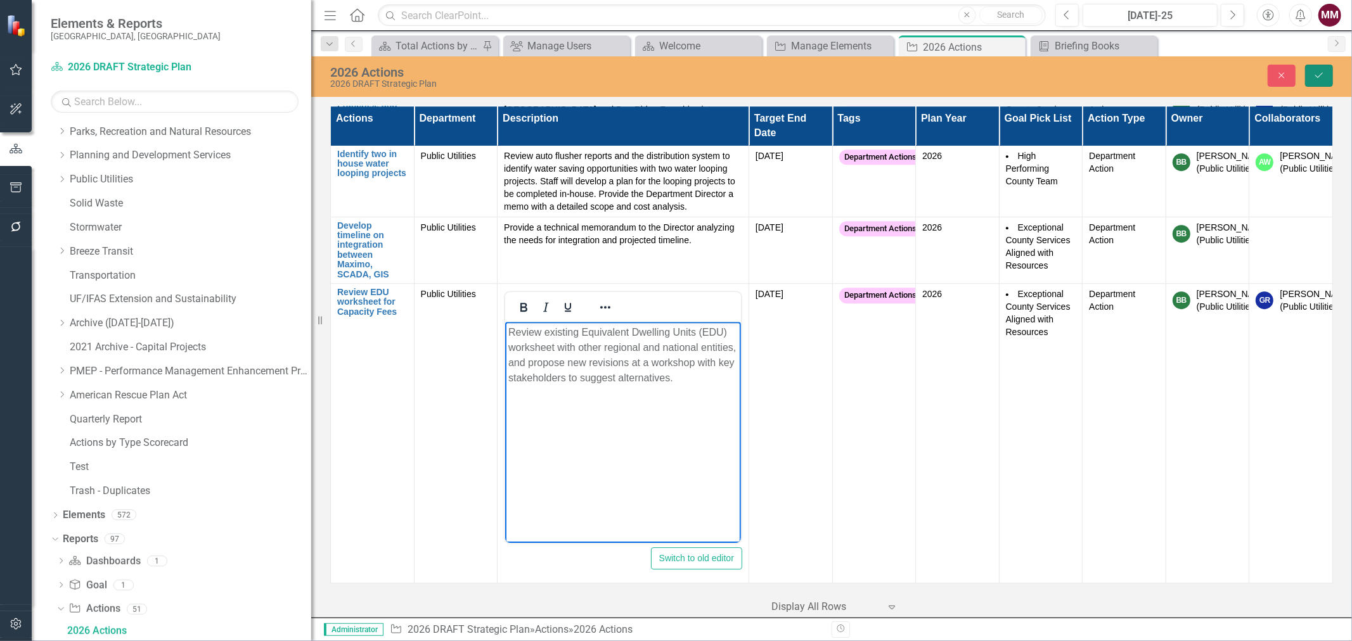
drag, startPoint x: 1316, startPoint y: 71, endPoint x: 960, endPoint y: 188, distance: 374.8
click at [1316, 71] on icon "Save" at bounding box center [1318, 75] width 11 height 9
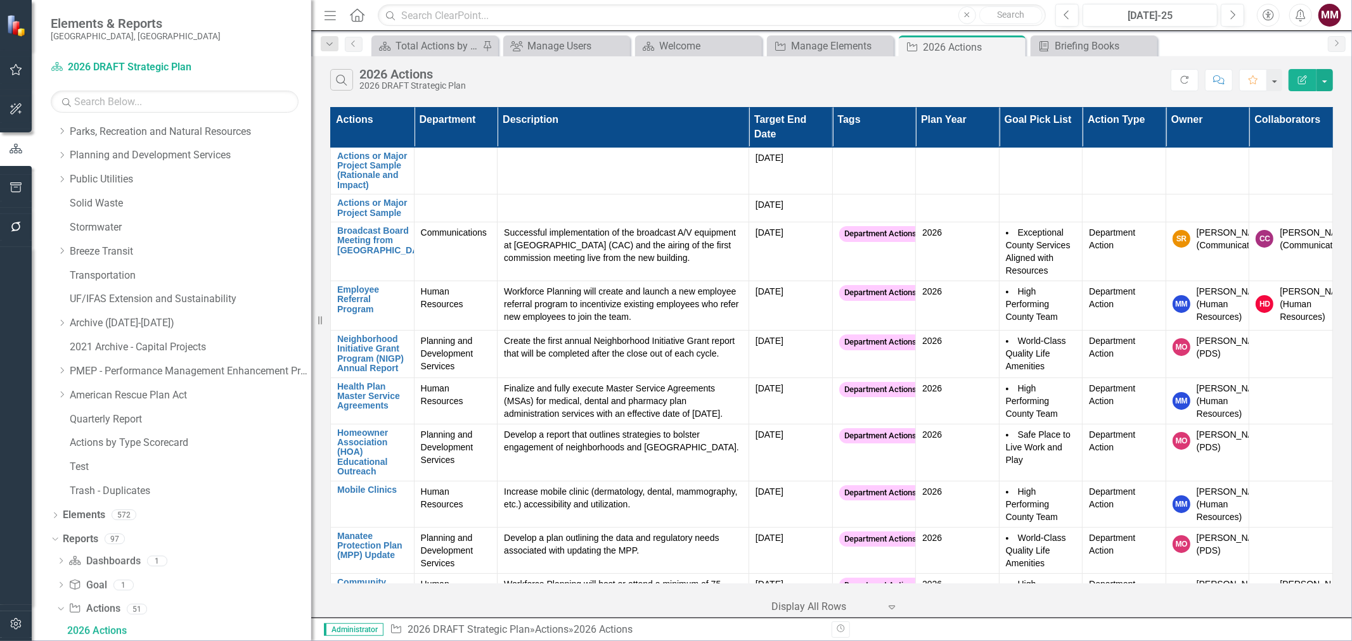
scroll to position [737, 0]
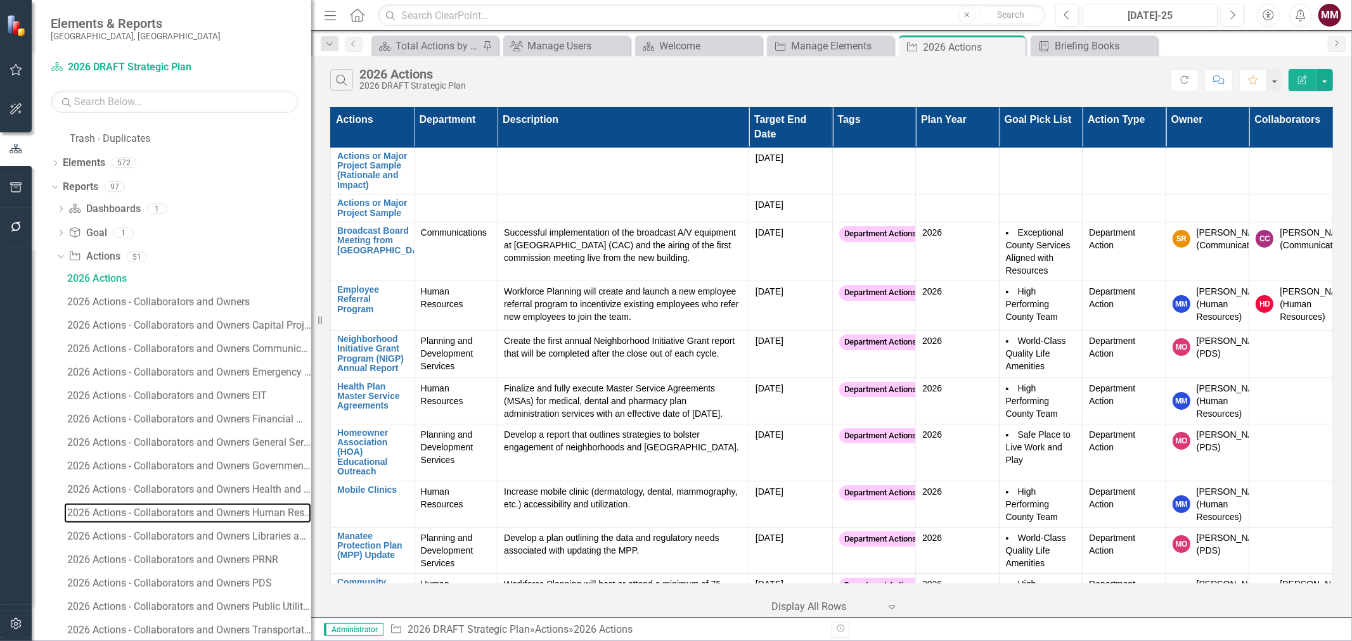
drag, startPoint x: 224, startPoint y: 515, endPoint x: 23, endPoint y: 304, distance: 290.5
click at [224, 515] on div "2026 Actions - Collaborators and Owners Human Resources" at bounding box center [189, 513] width 244 height 11
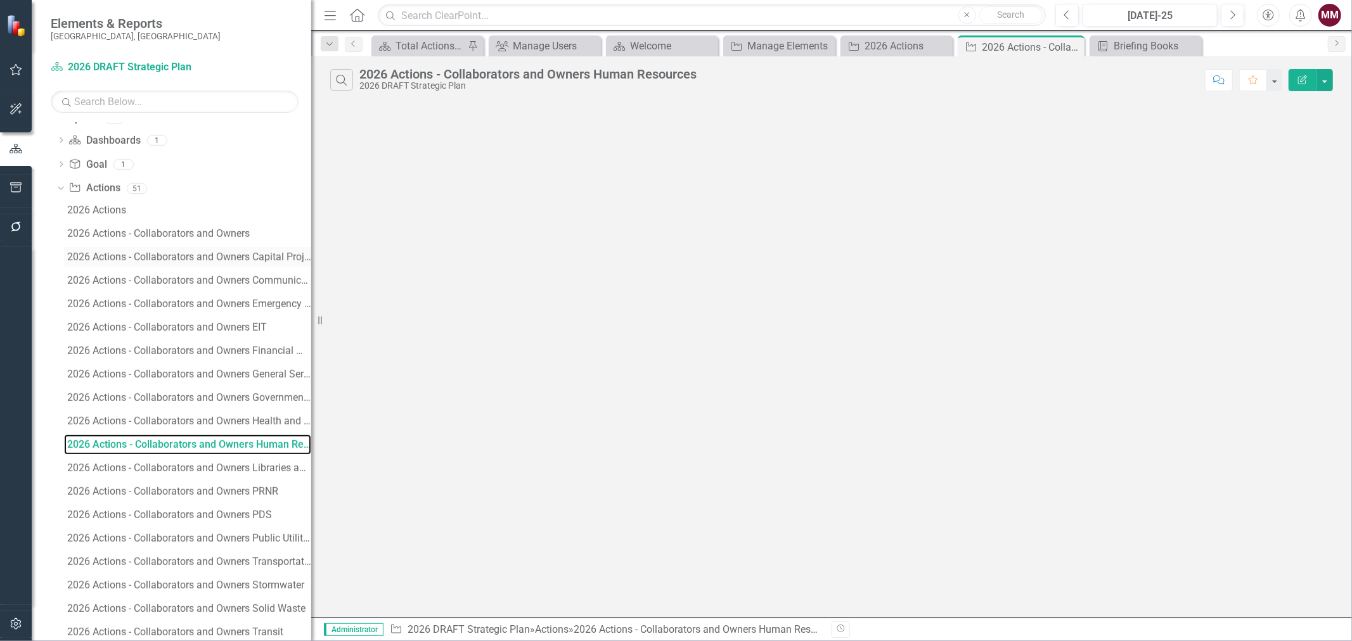
scroll to position [831, 0]
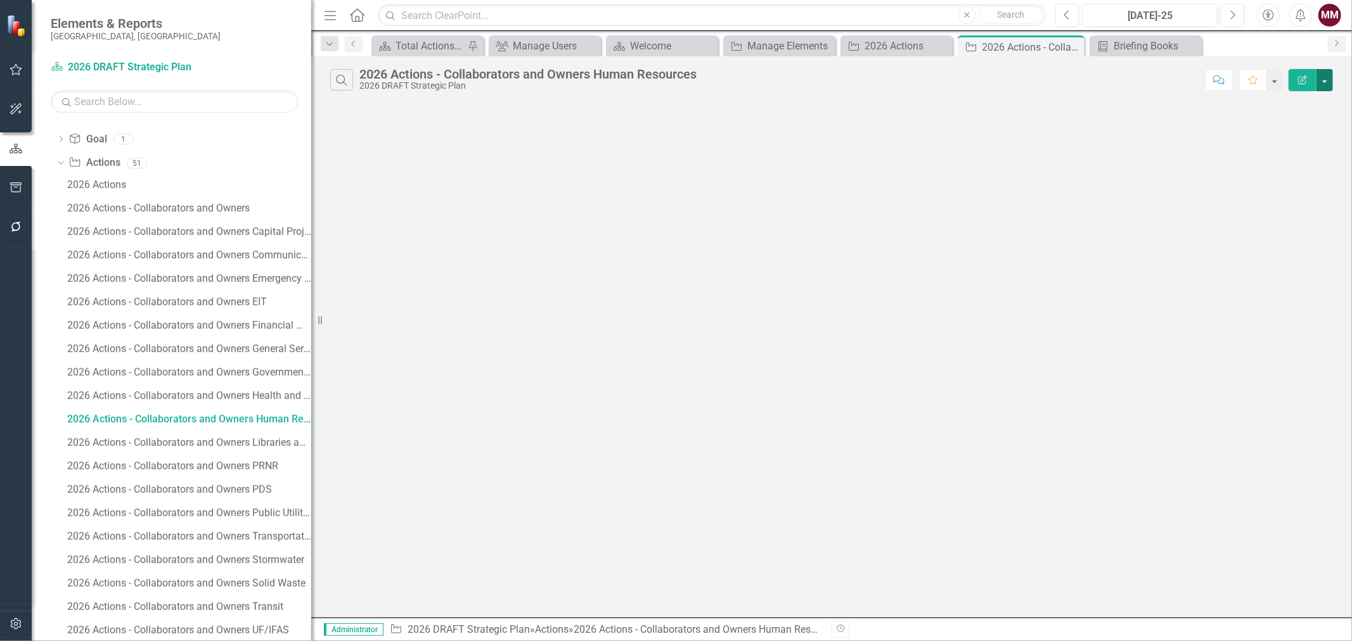
click at [1322, 85] on button "button" at bounding box center [1325, 80] width 16 height 22
click at [1302, 103] on link "Edit Report Edit Report" at bounding box center [1282, 103] width 100 height 23
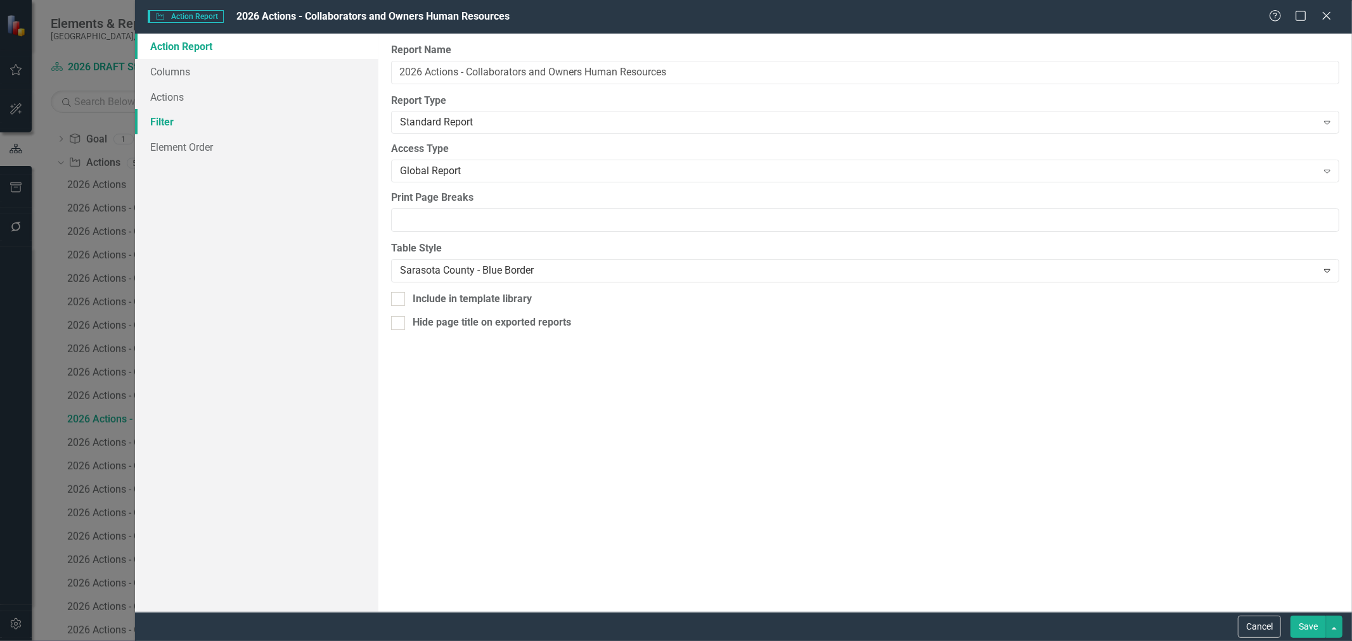
click at [179, 124] on link "Filter" at bounding box center [256, 121] width 243 height 25
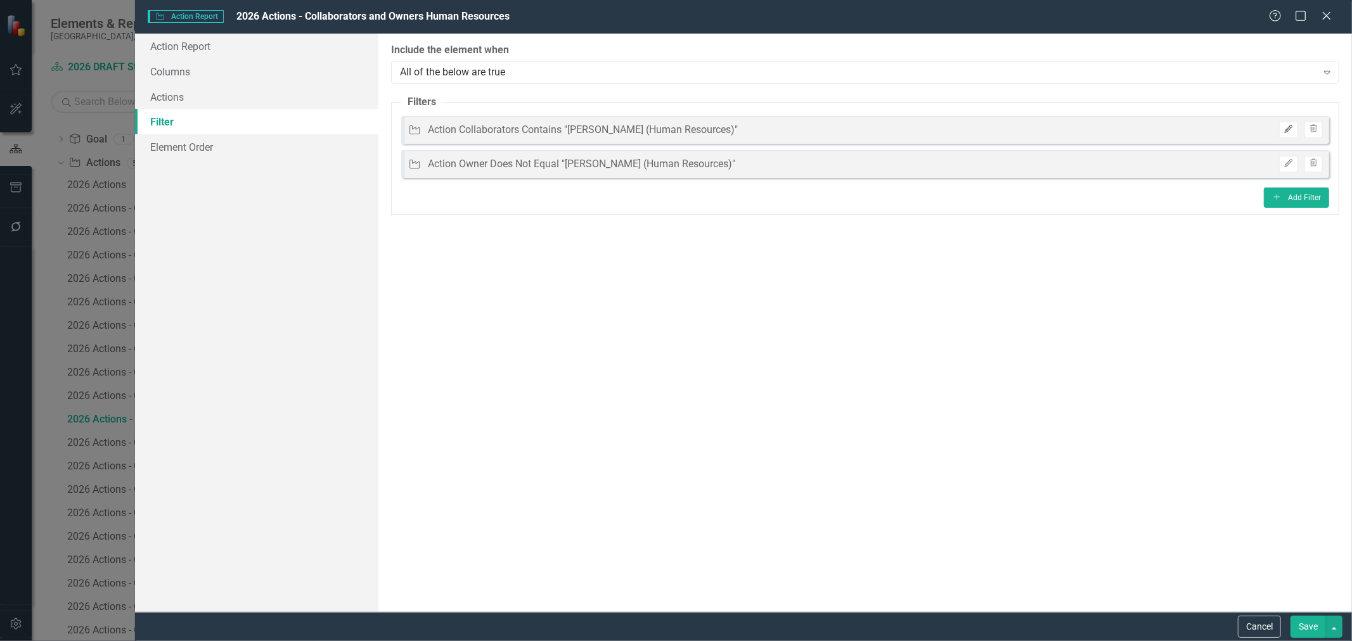
click at [1285, 130] on icon "Edit" at bounding box center [1289, 130] width 10 height 8
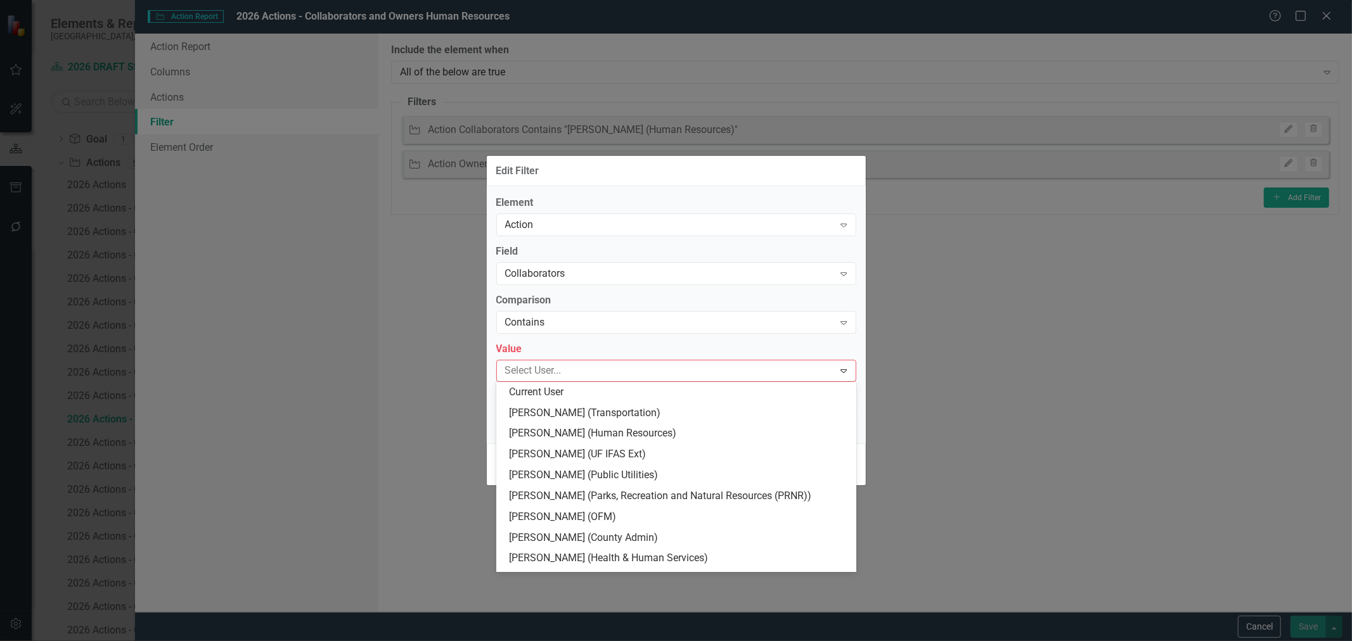
click at [650, 368] on div at bounding box center [667, 371] width 334 height 17
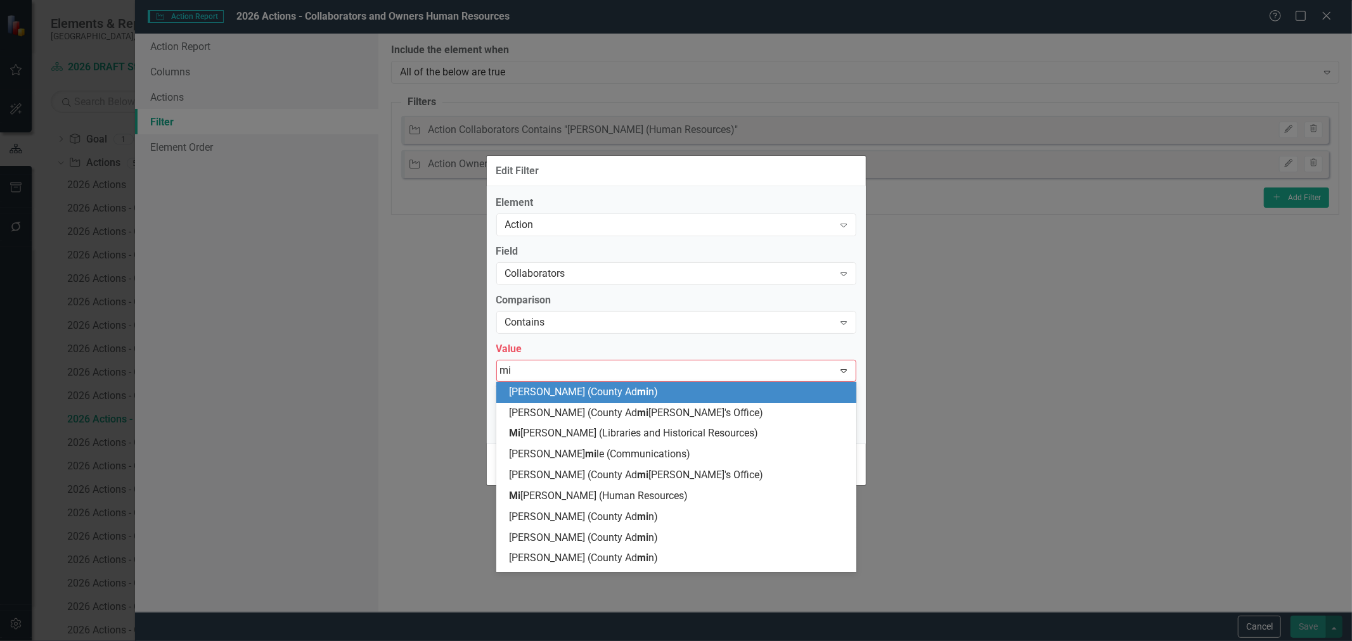
type input "mik"
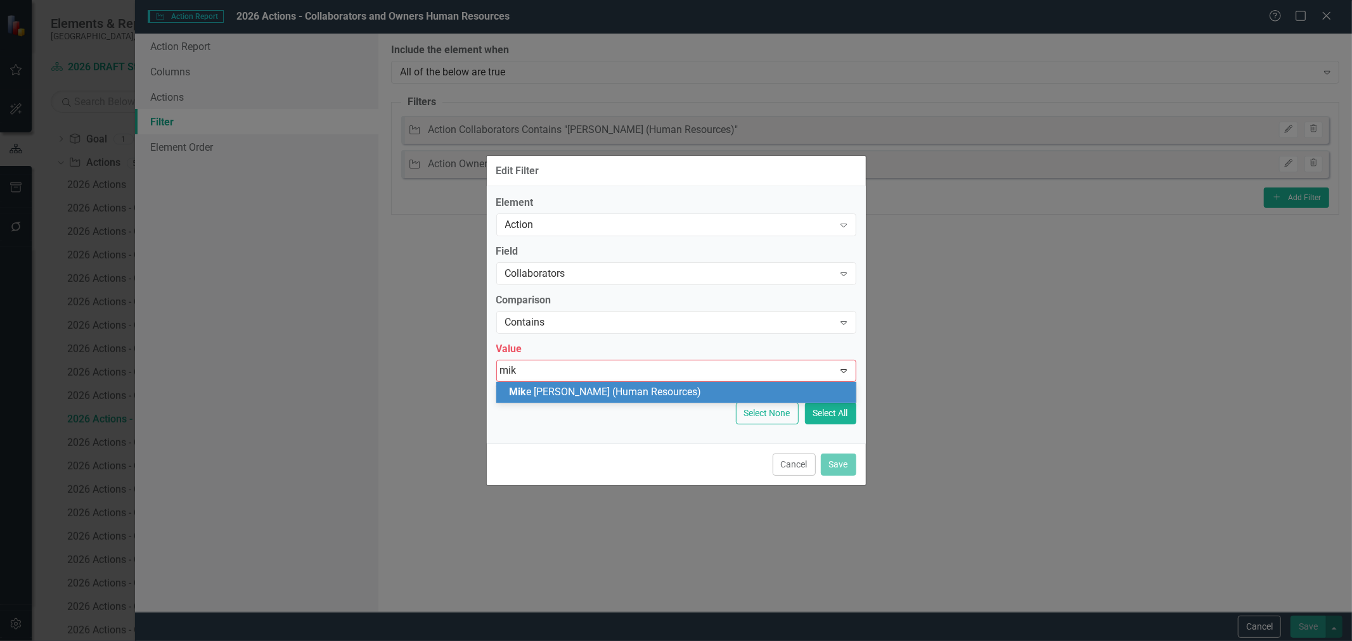
click at [625, 393] on span "[PERSON_NAME] (Human Resources)" at bounding box center [605, 392] width 192 height 12
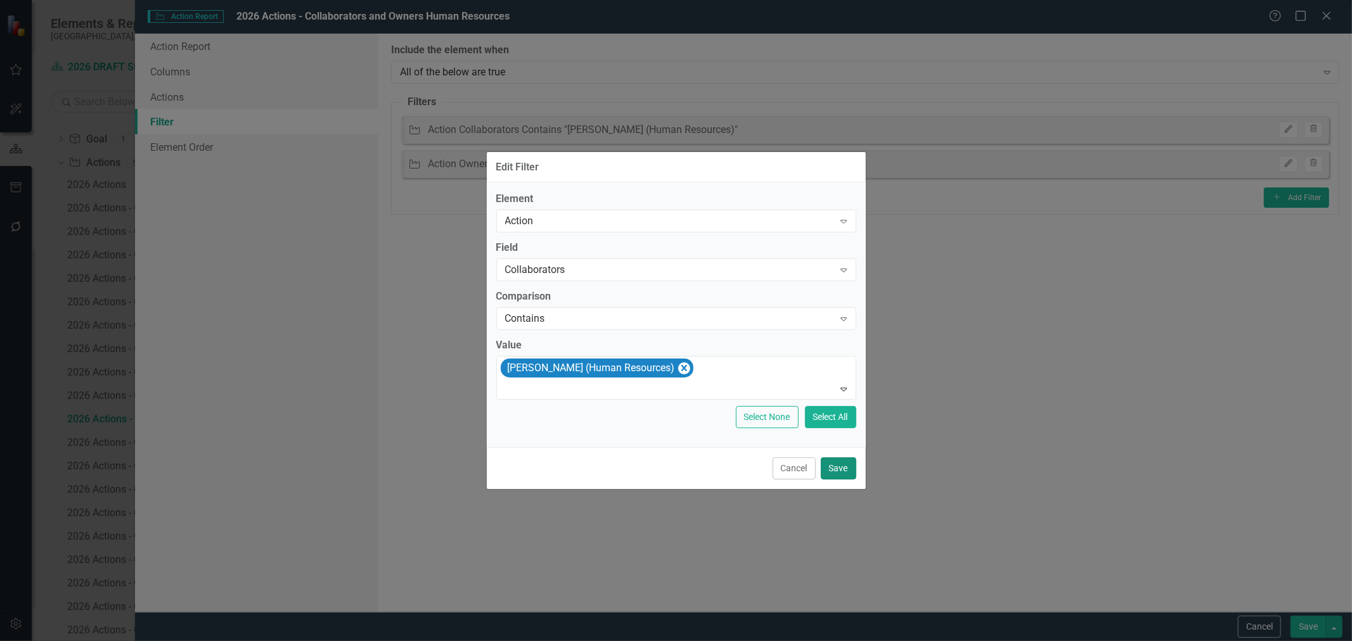
click at [834, 470] on button "Save" at bounding box center [838, 469] width 35 height 22
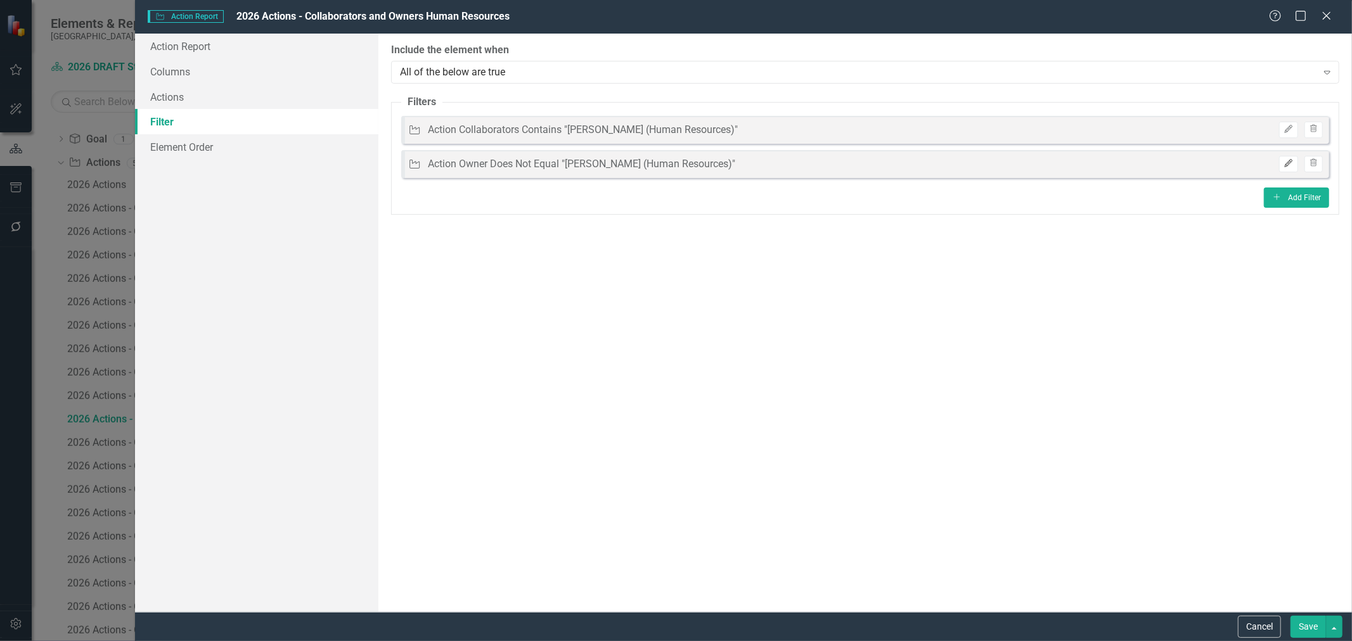
click at [1289, 163] on icon "button" at bounding box center [1289, 164] width 8 height 8
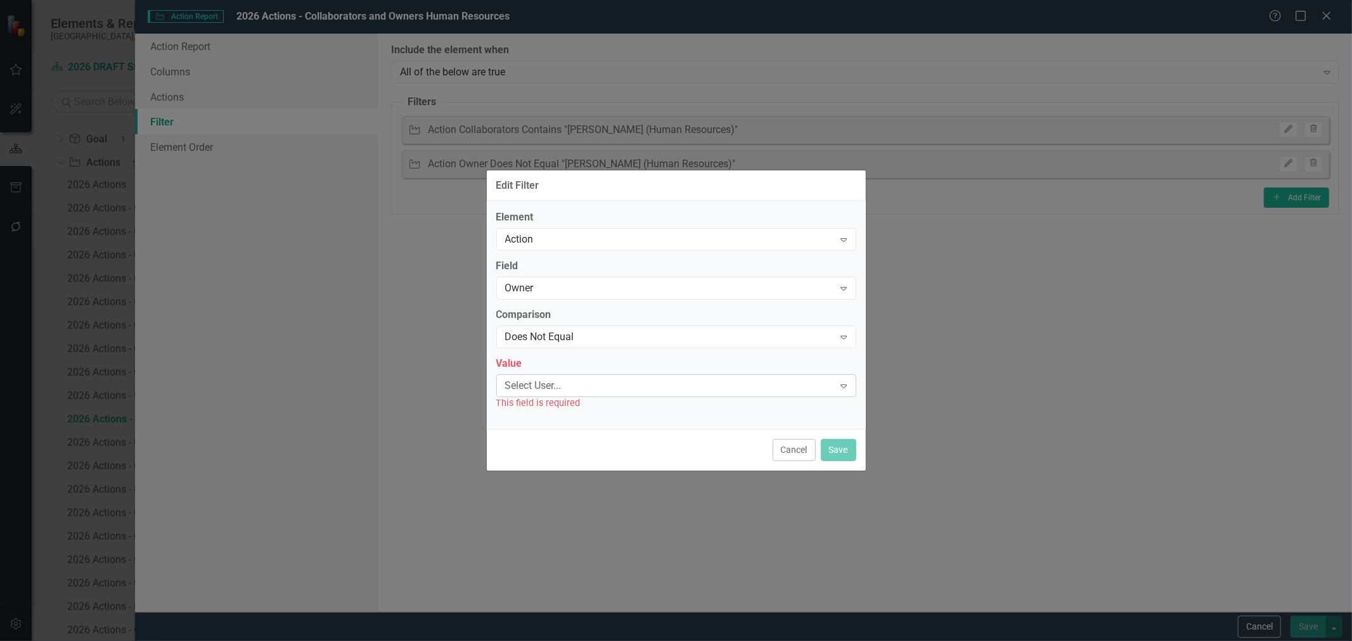
click at [630, 393] on div "Select User..." at bounding box center [669, 385] width 329 height 15
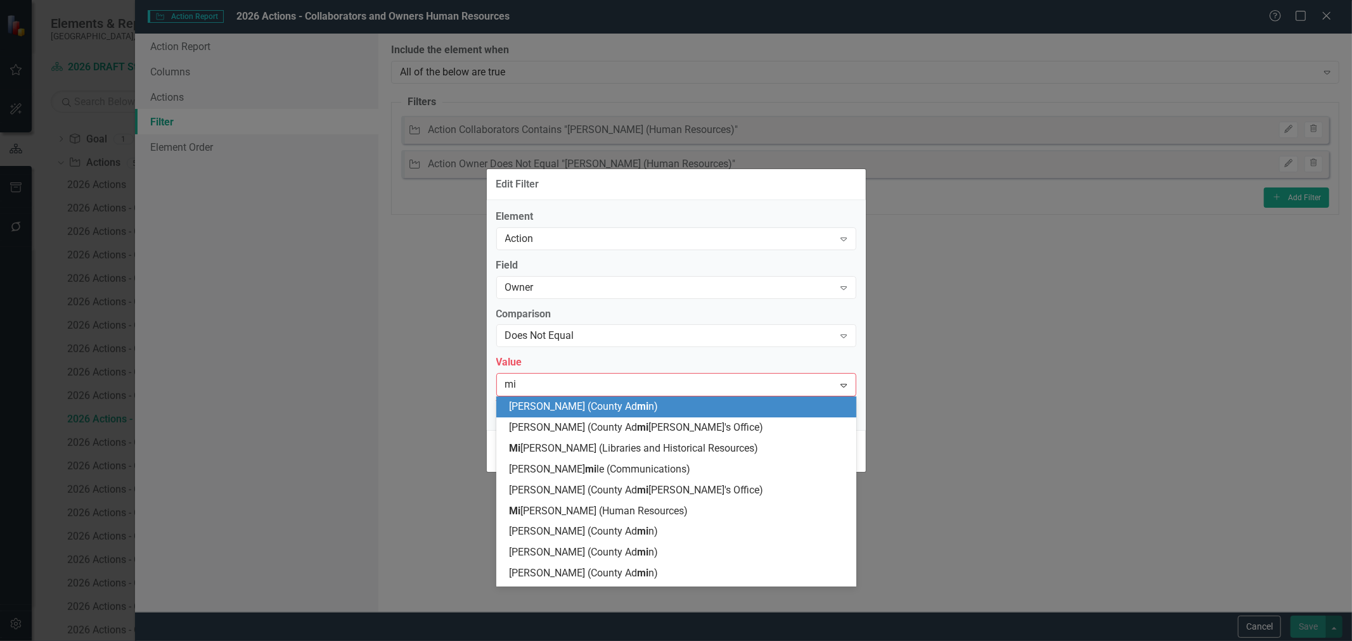
type input "mik"
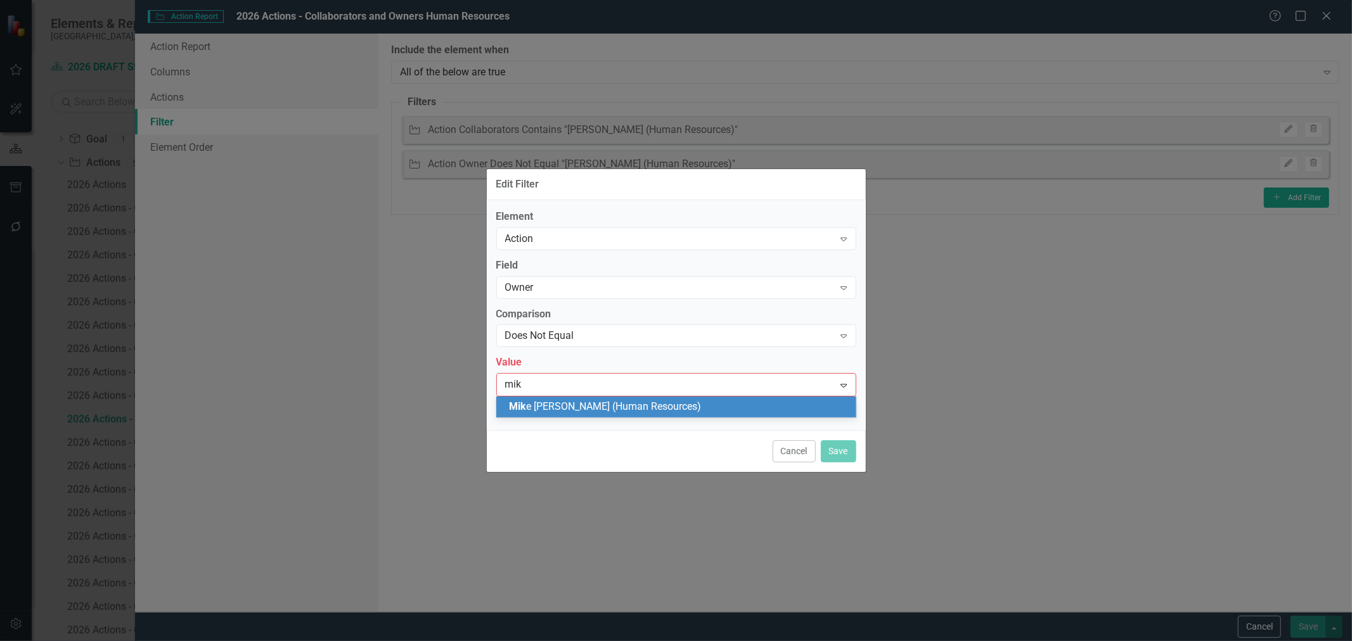
click at [635, 409] on span "[PERSON_NAME] (Human Resources)" at bounding box center [605, 407] width 192 height 12
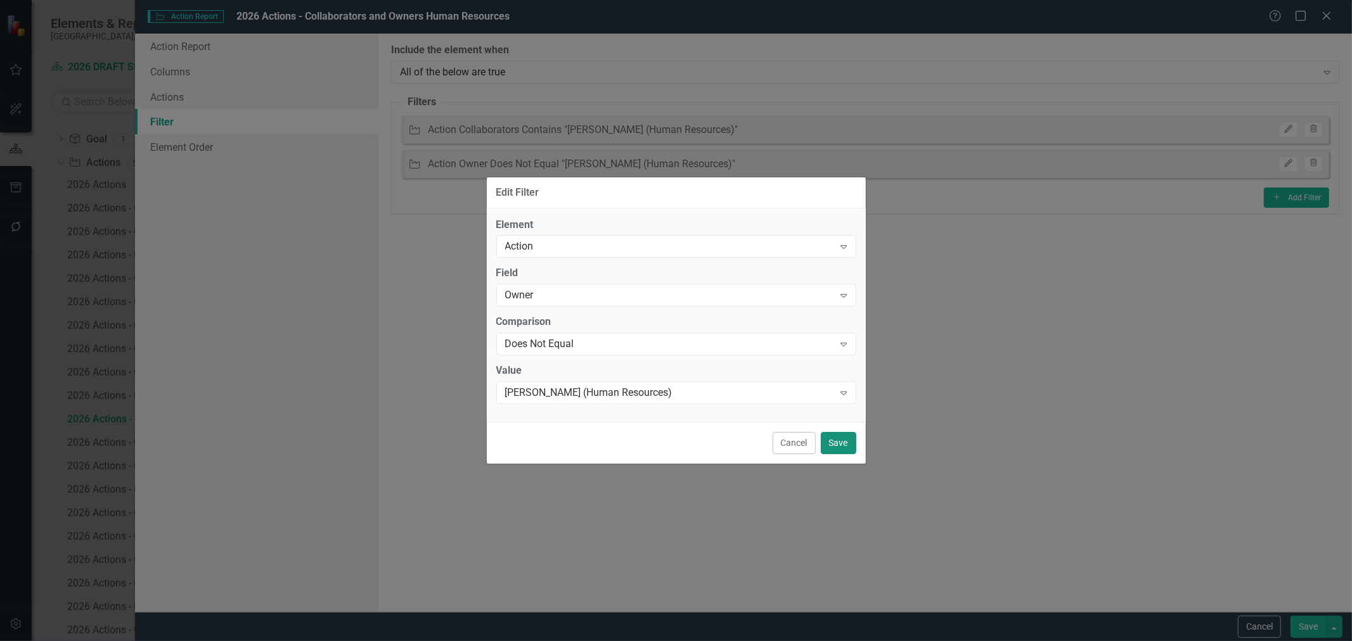
click at [842, 450] on button "Save" at bounding box center [838, 443] width 35 height 22
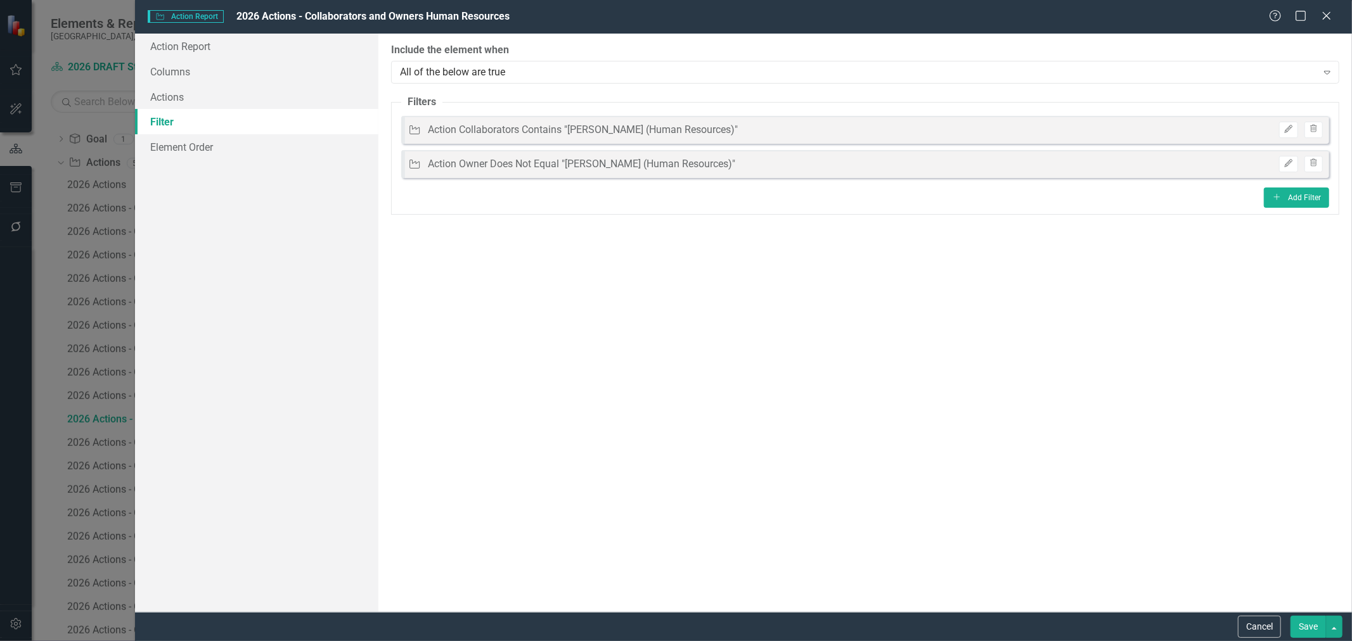
click at [1308, 628] on button "Save" at bounding box center [1308, 627] width 35 height 22
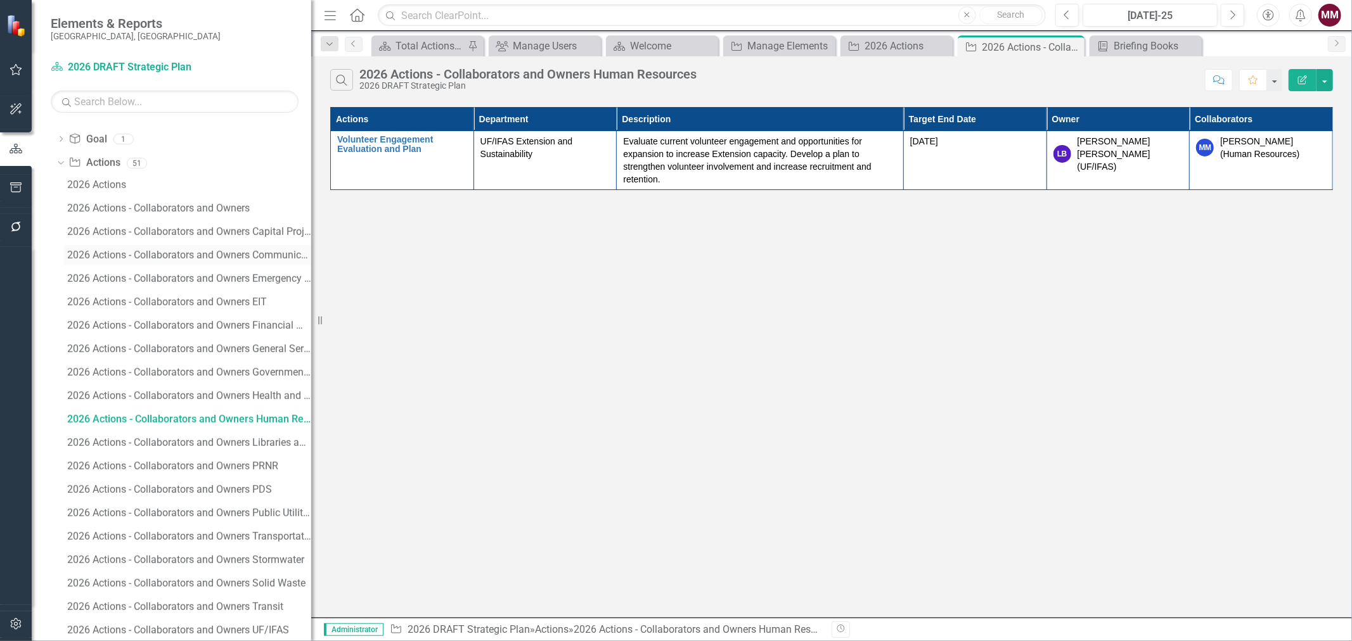
click at [199, 249] on link "2026 Actions - Collaborators and Owners Communications" at bounding box center [187, 255] width 247 height 20
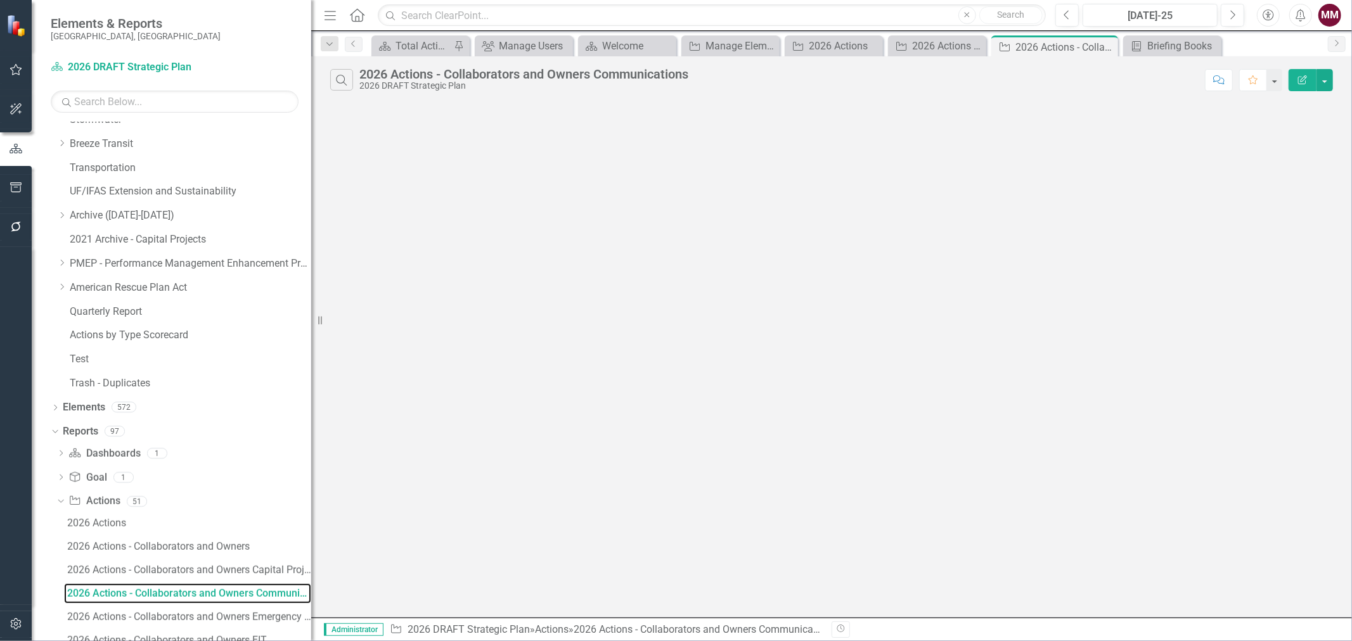
scroll to position [455, 0]
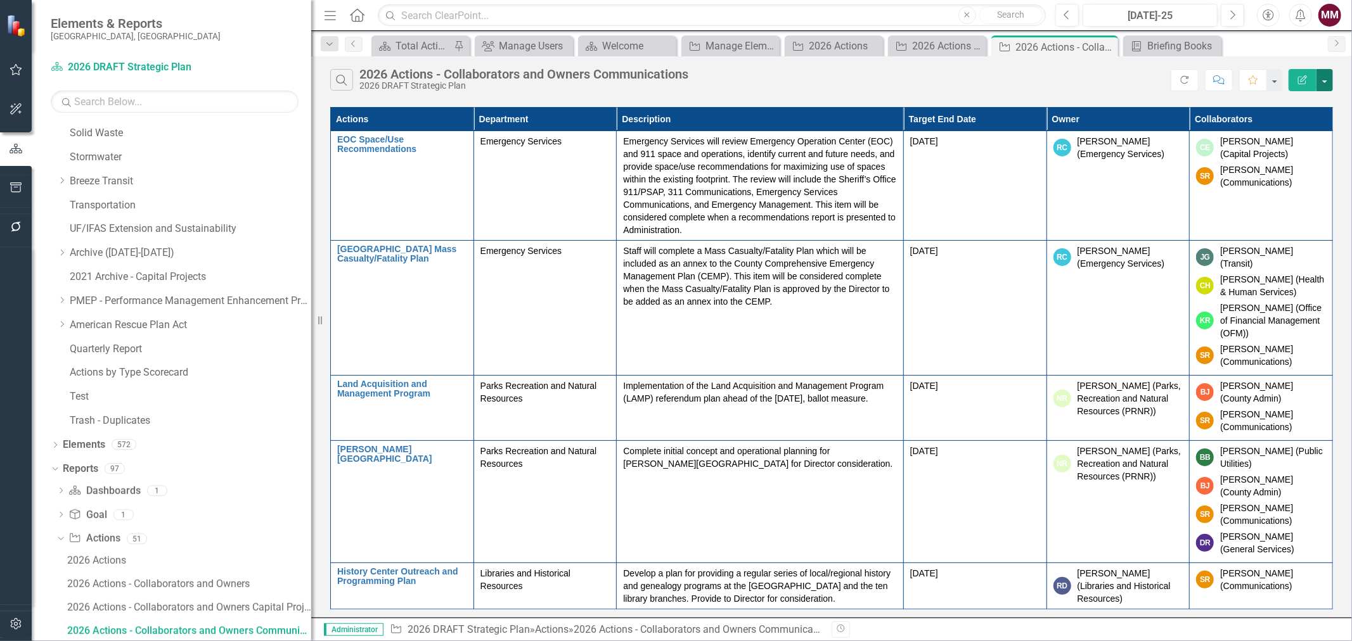
click at [1319, 81] on button "button" at bounding box center [1325, 80] width 16 height 22
click at [1298, 98] on link "Edit Report Edit Report" at bounding box center [1282, 103] width 100 height 23
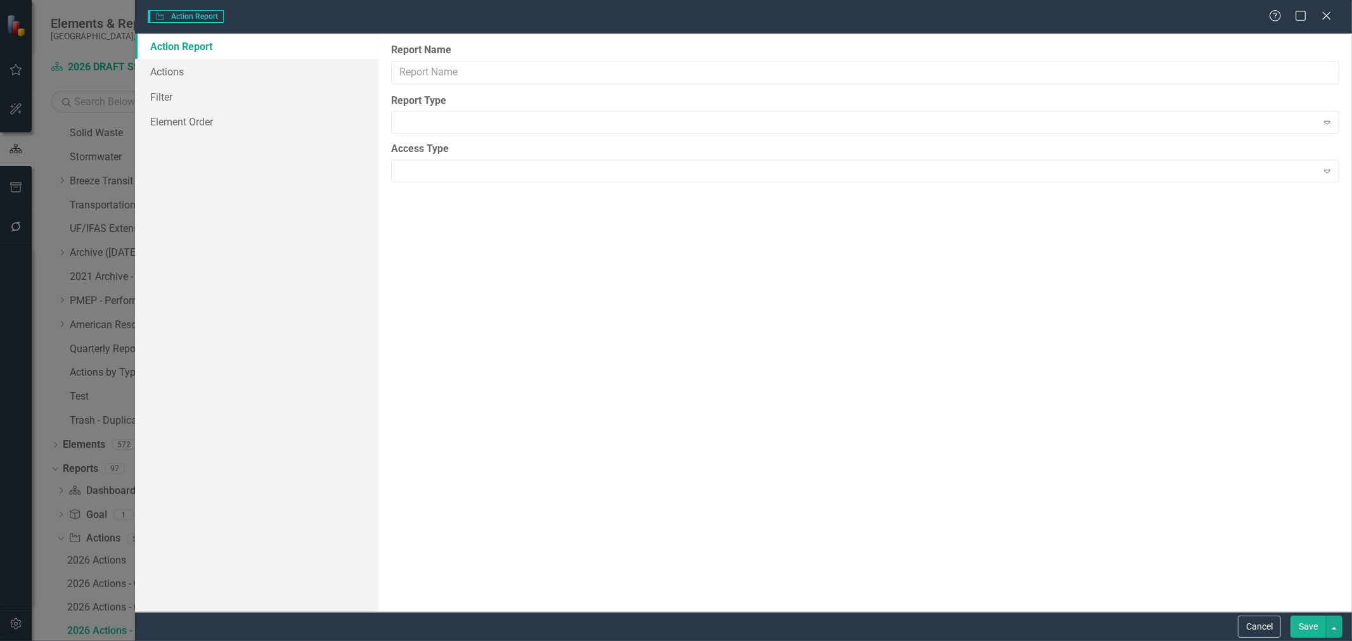
type input "2026 Actions - Collaborators and Owners Communications"
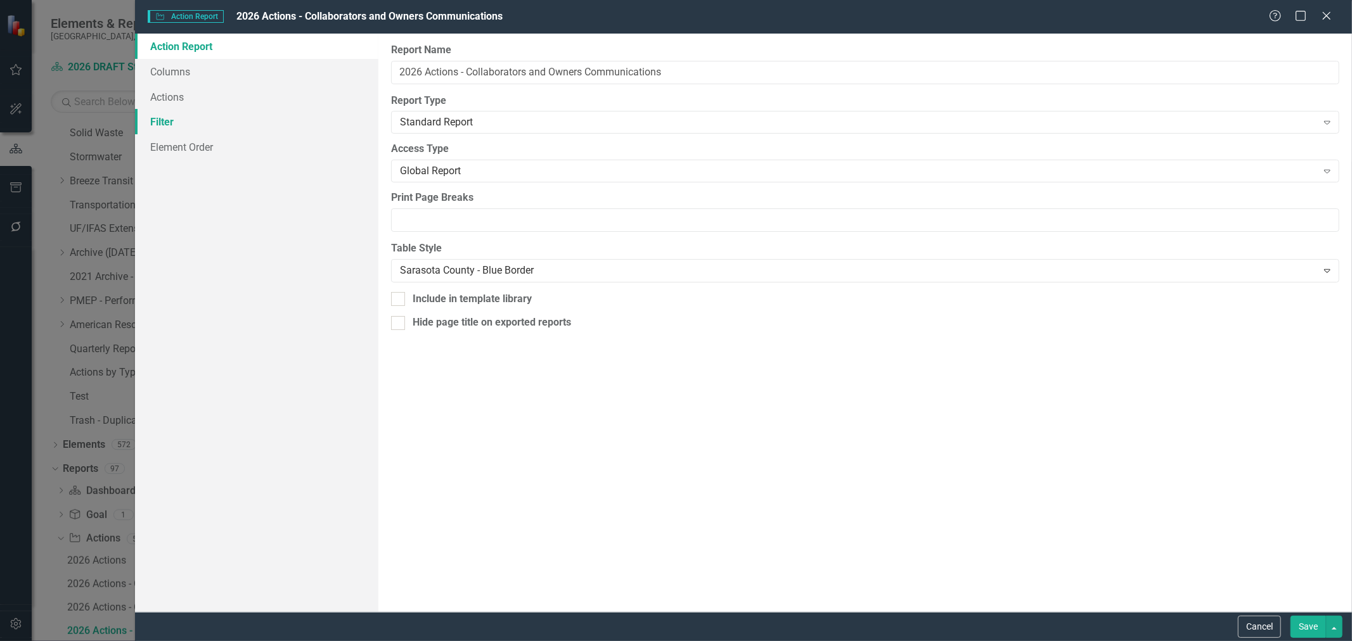
click at [169, 124] on link "Filter" at bounding box center [256, 121] width 243 height 25
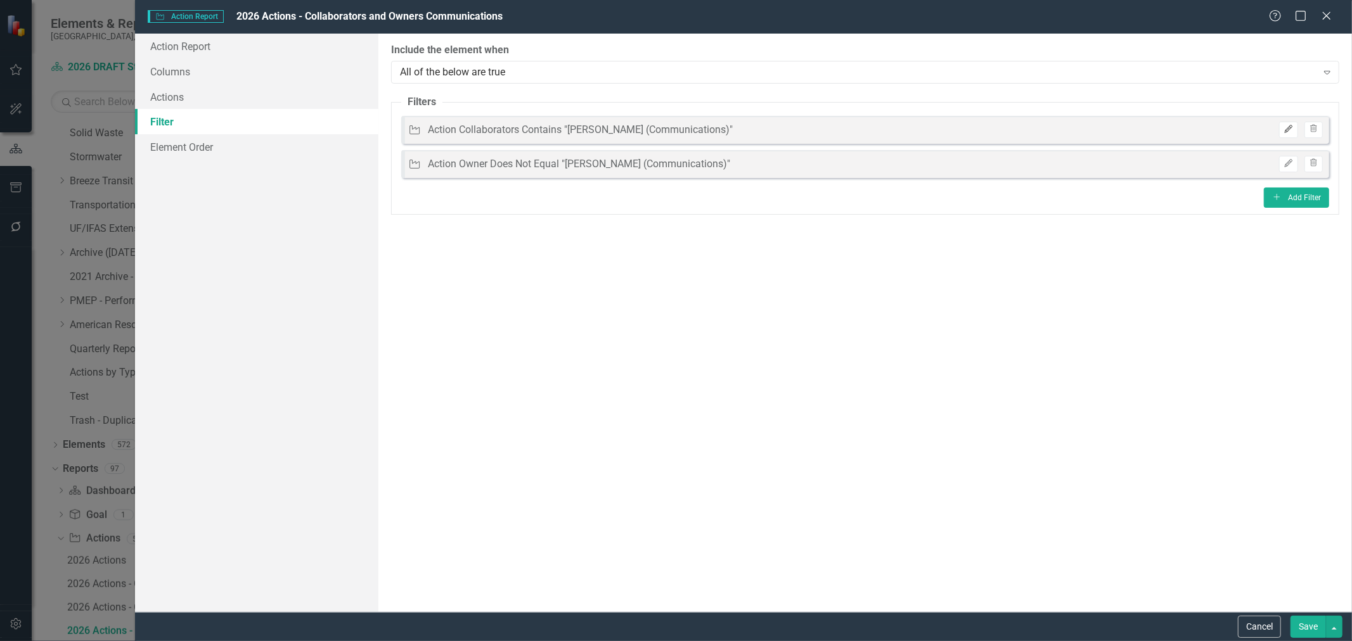
click at [1284, 128] on icon "Edit" at bounding box center [1289, 130] width 10 height 8
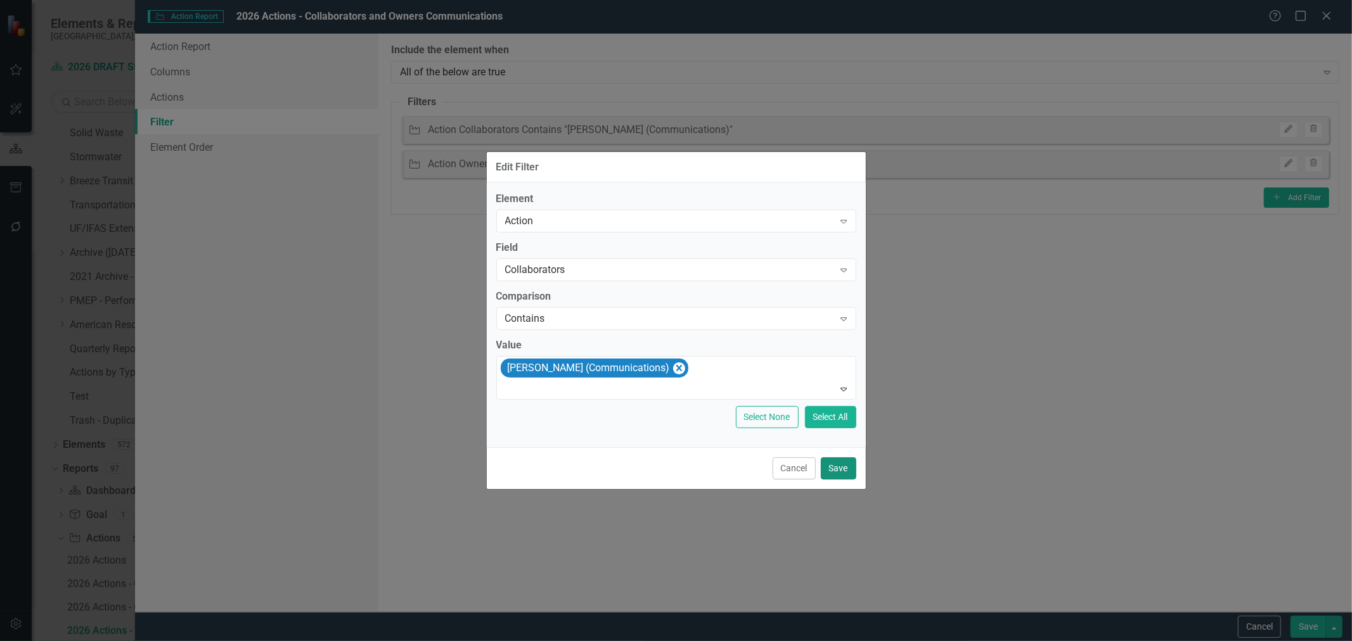
click at [852, 470] on button "Save" at bounding box center [838, 469] width 35 height 22
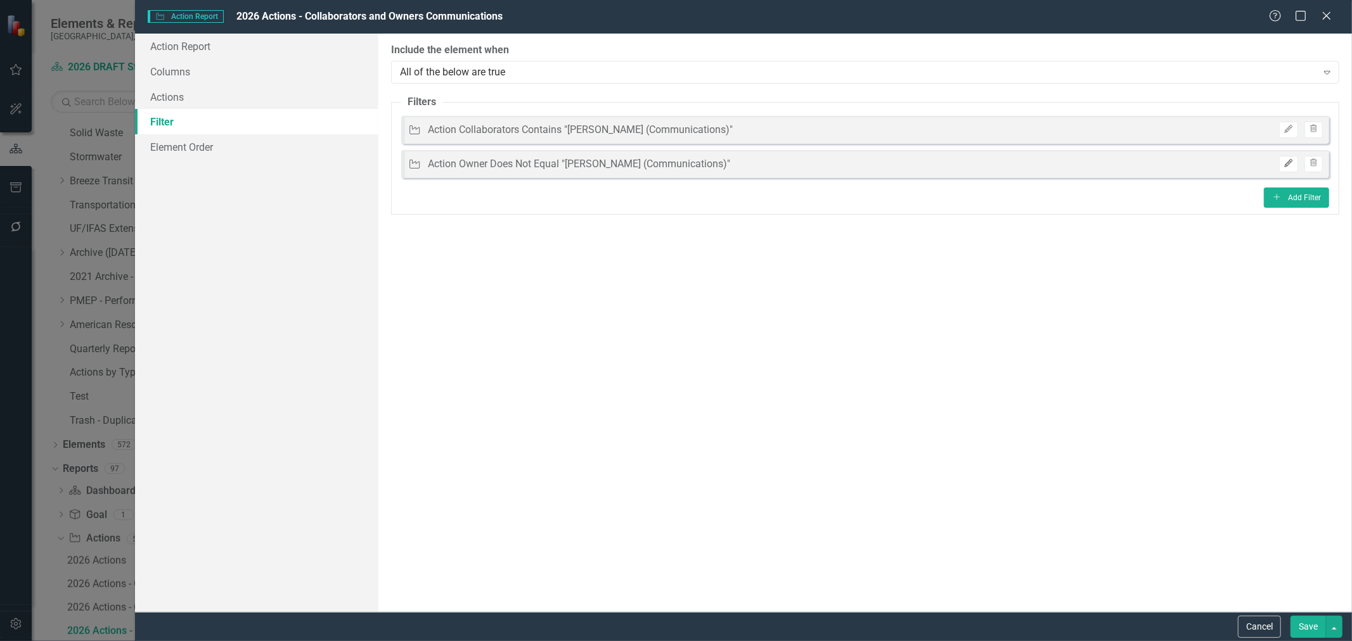
click at [1295, 161] on button "Edit" at bounding box center [1288, 164] width 18 height 16
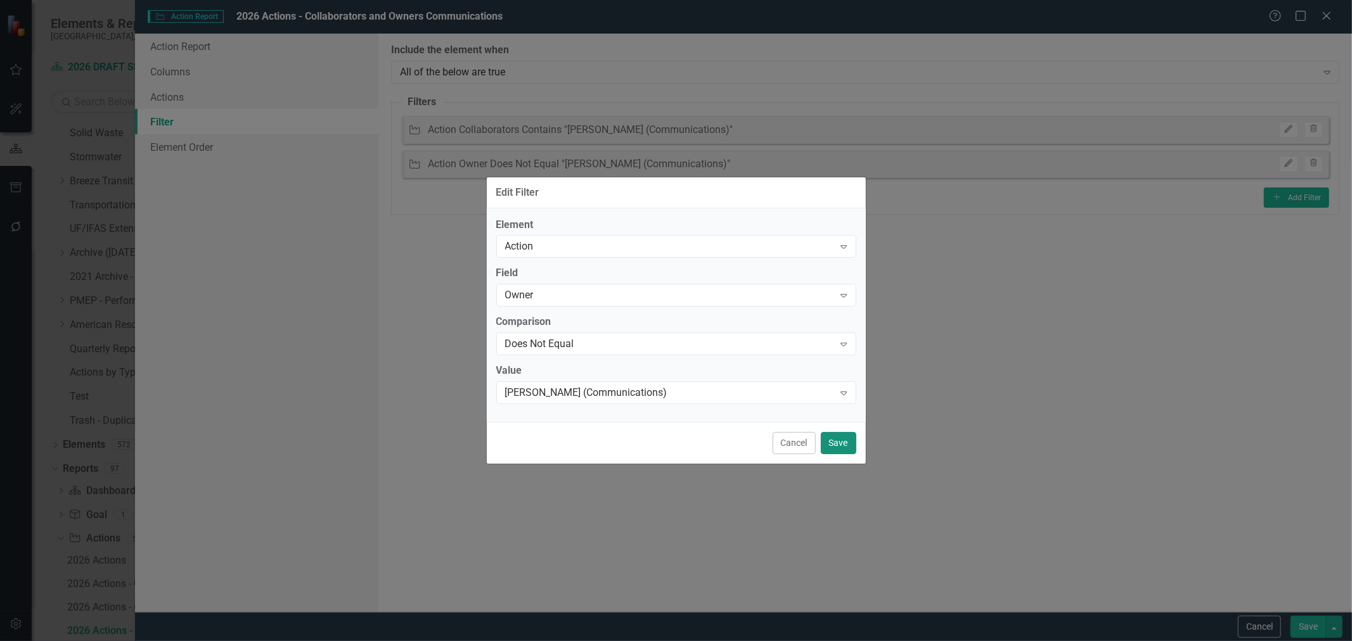
click at [846, 448] on button "Save" at bounding box center [838, 443] width 35 height 22
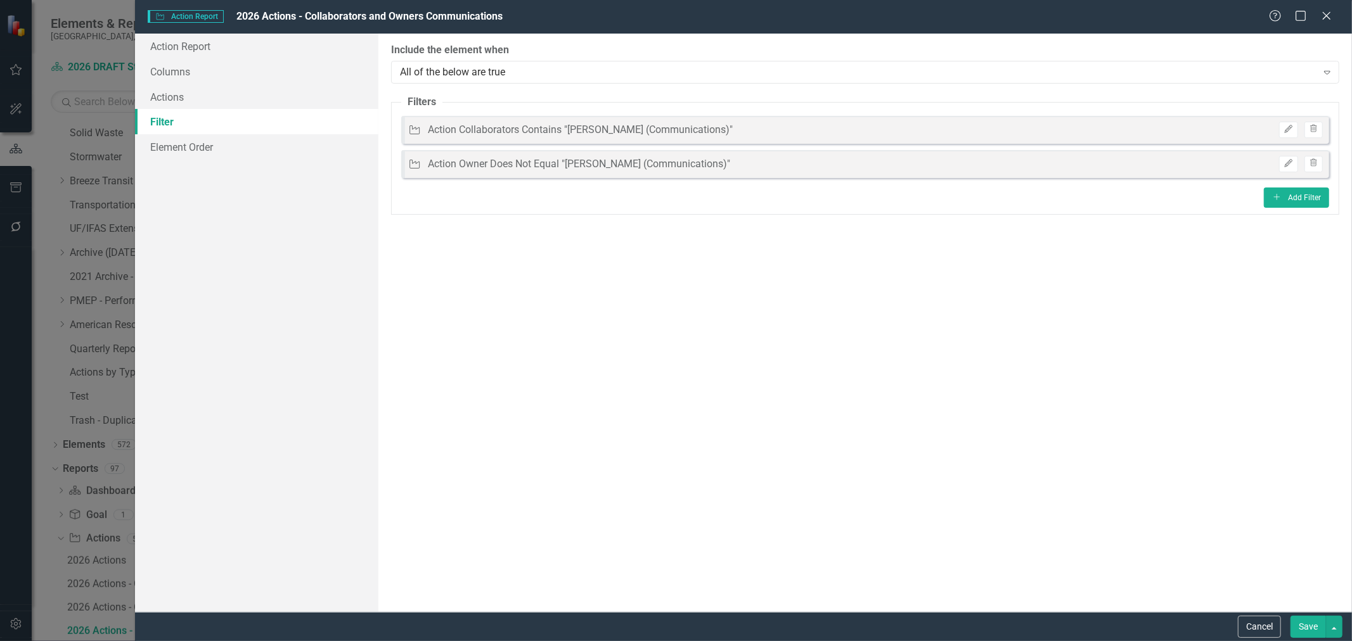
click at [1303, 626] on button "Save" at bounding box center [1308, 627] width 35 height 22
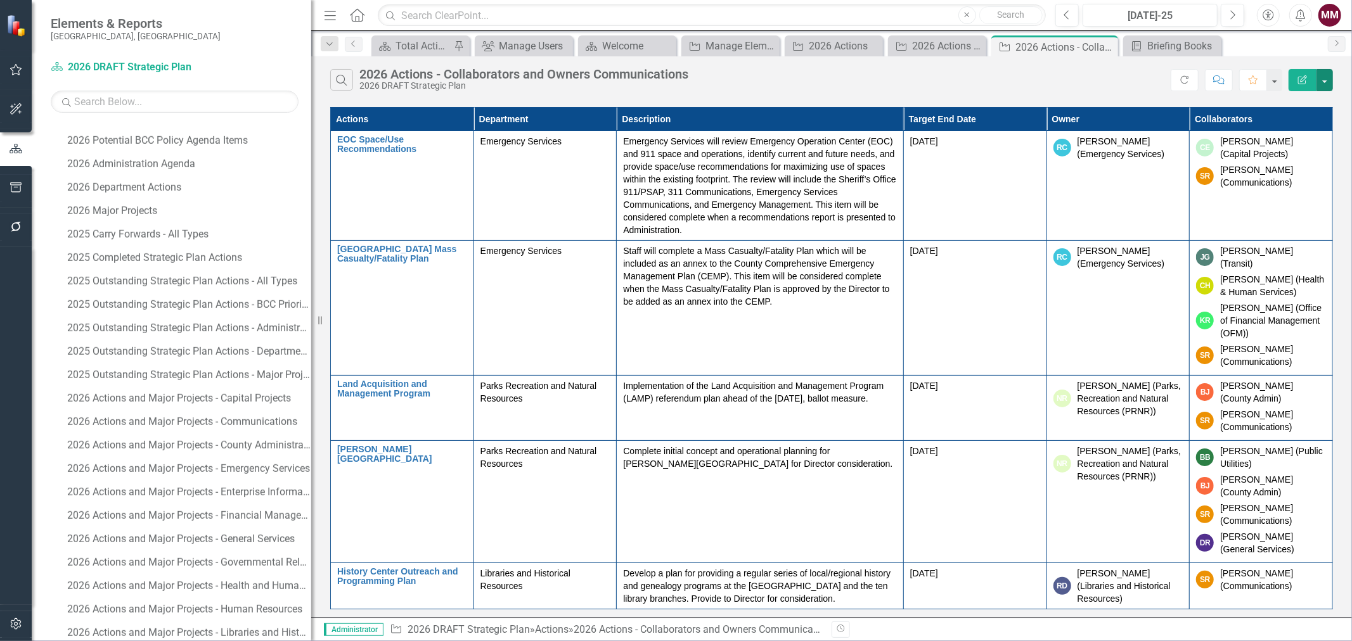
scroll to position [1371, 0]
click at [235, 417] on div "2026 Actions and Major Projects - Communications" at bounding box center [189, 418] width 244 height 11
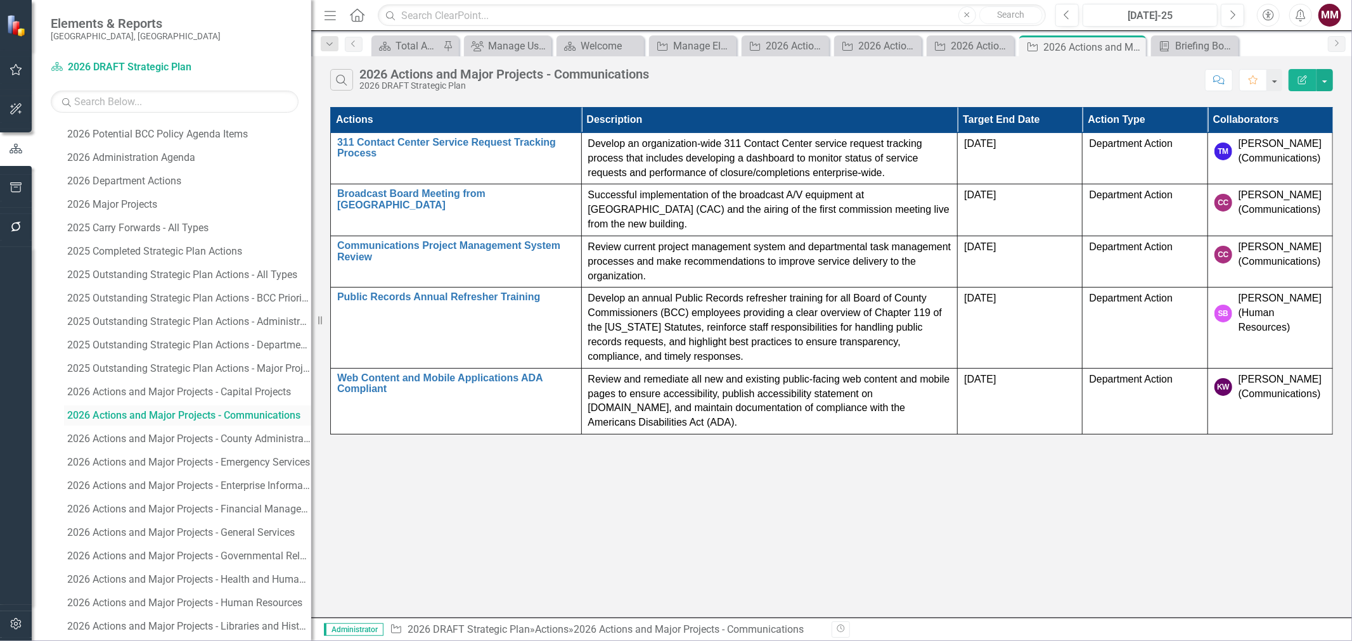
scroll to position [1441, 0]
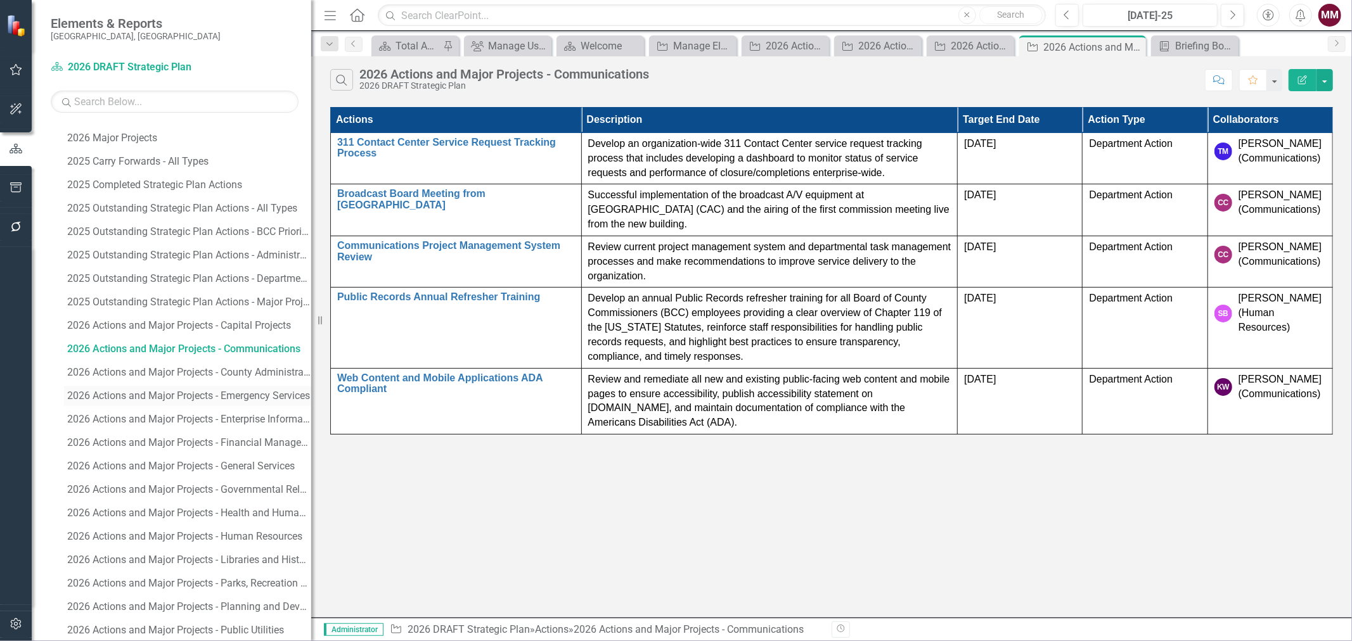
click at [246, 399] on div "2026 Actions and Major Projects - Emergency Services" at bounding box center [189, 395] width 244 height 11
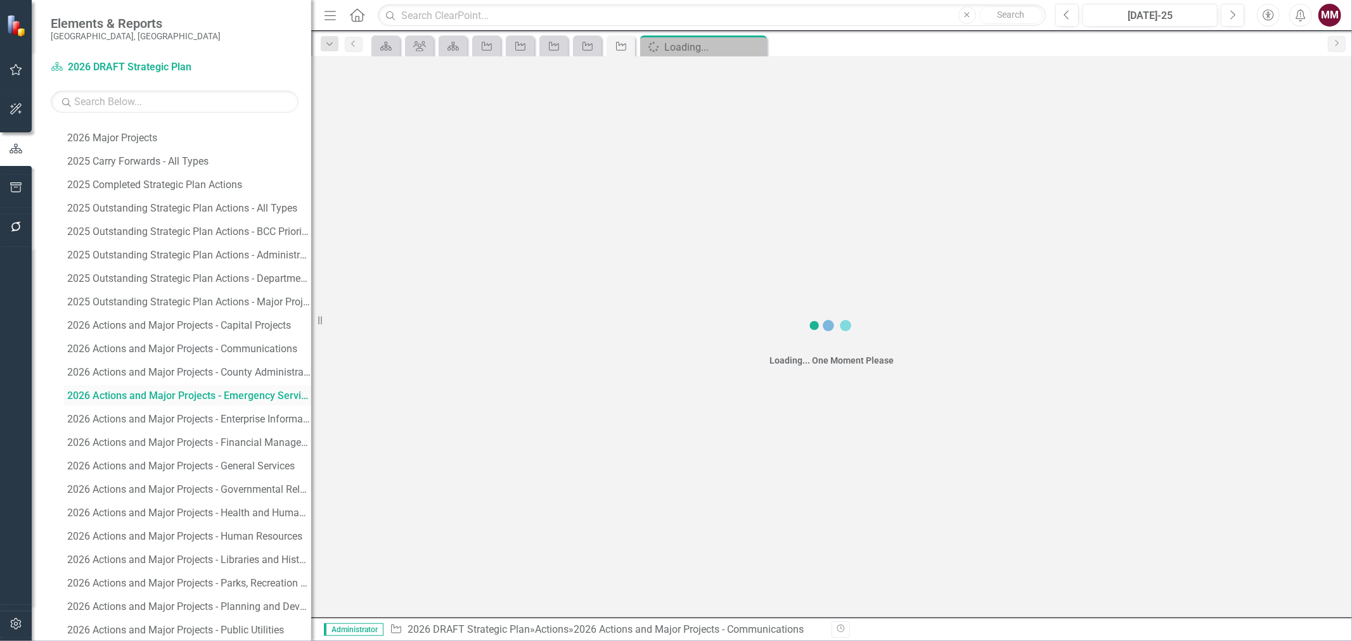
scroll to position [1206, 0]
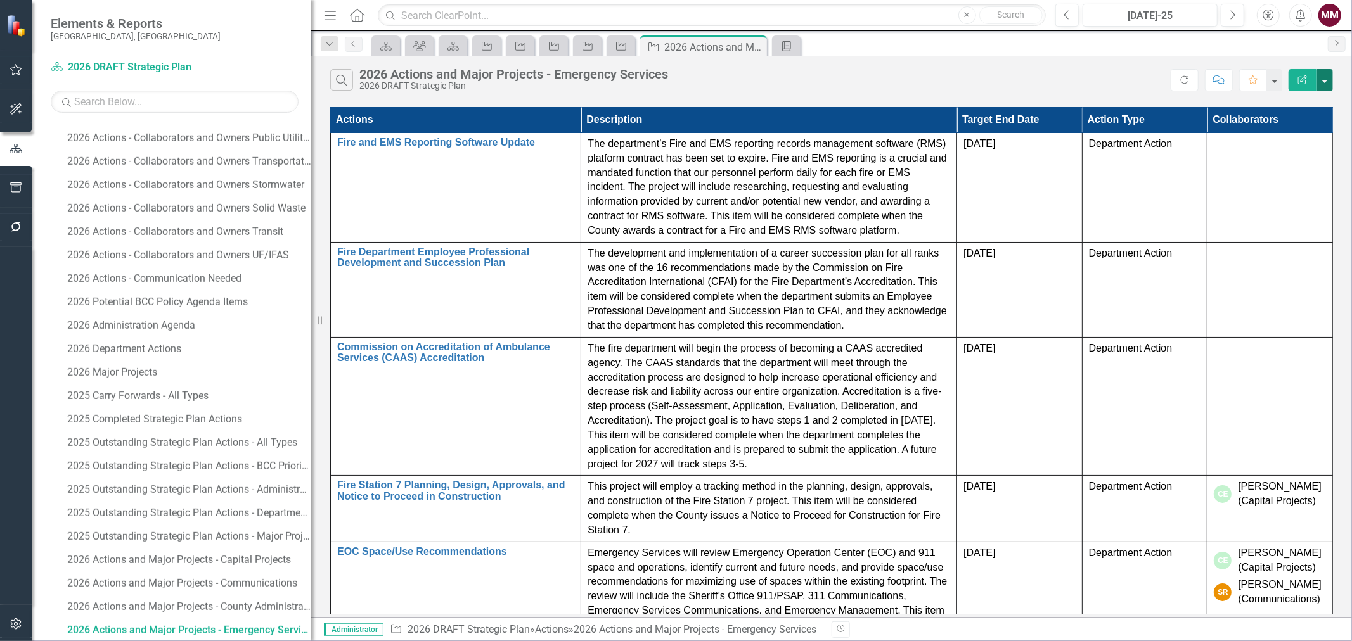
click at [1324, 76] on button "button" at bounding box center [1325, 80] width 16 height 22
click at [1308, 103] on link "Edit Report Edit Report" at bounding box center [1282, 103] width 100 height 23
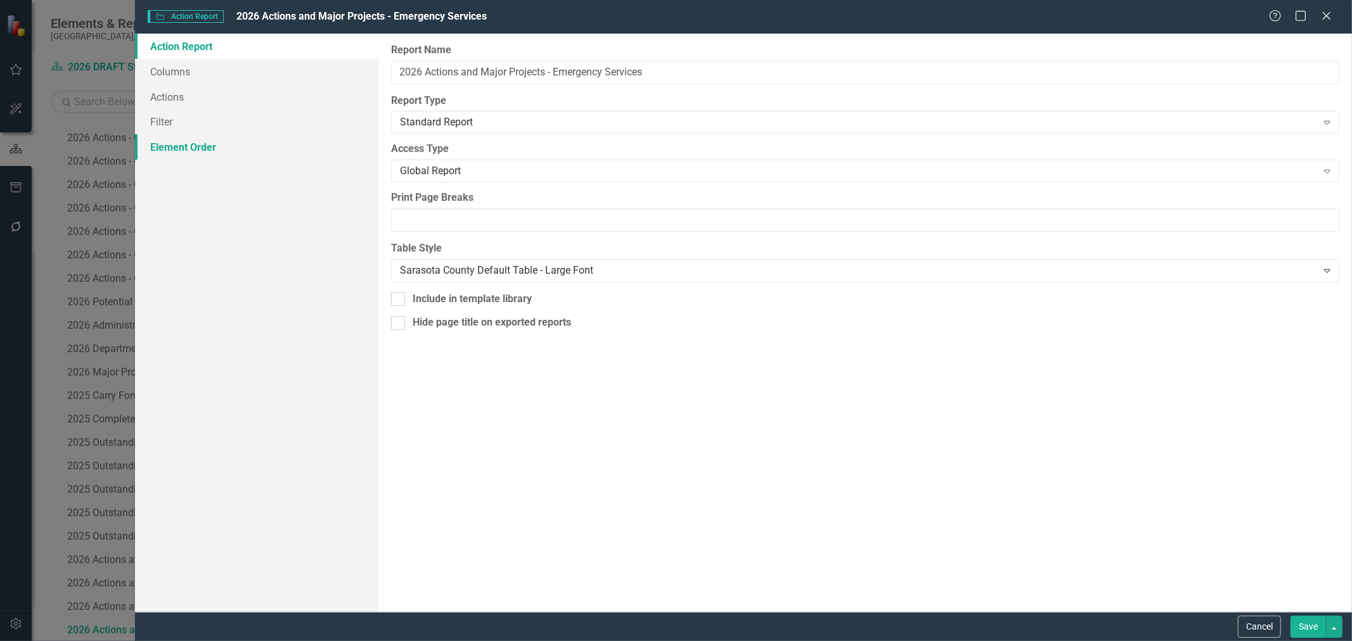
click at [172, 150] on link "Element Order" at bounding box center [256, 146] width 243 height 25
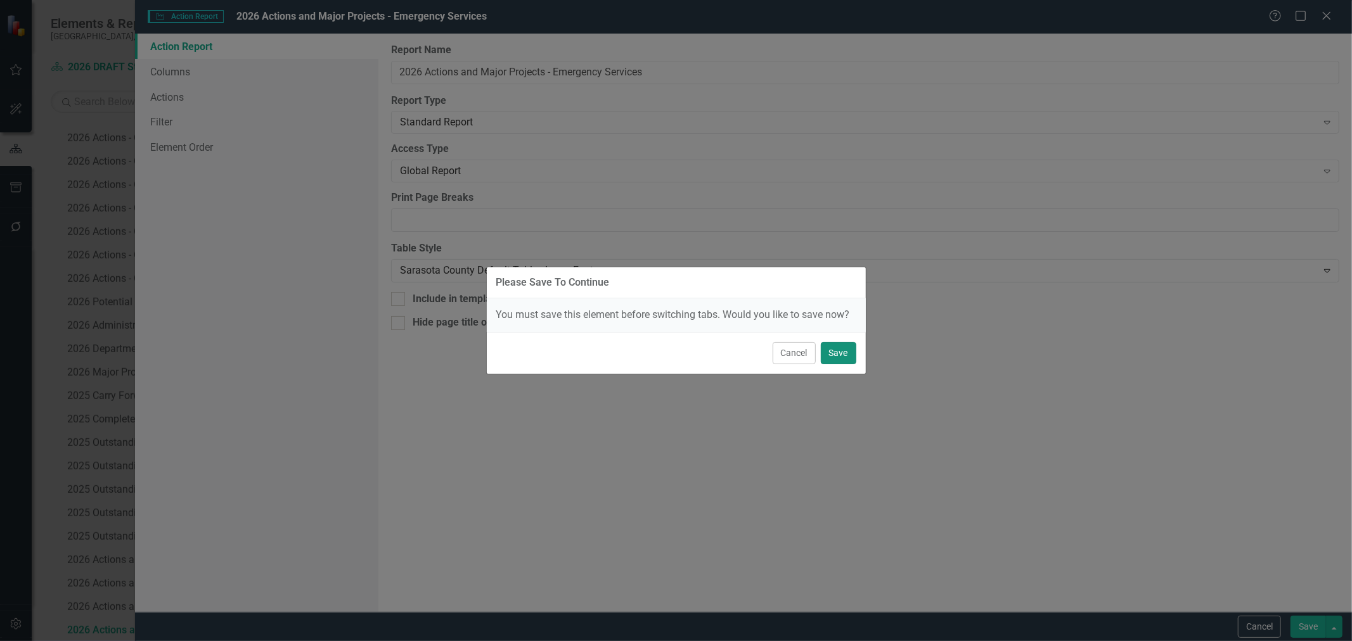
click at [837, 352] on button "Save" at bounding box center [838, 353] width 35 height 22
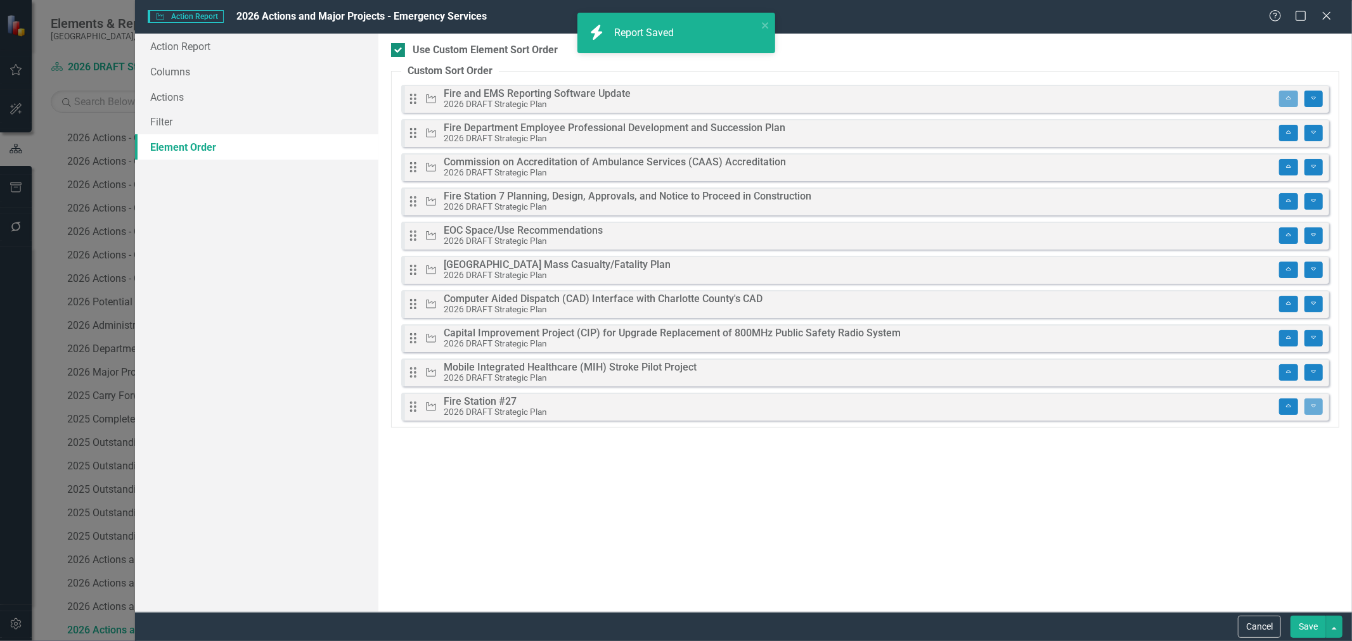
click at [400, 53] on div at bounding box center [398, 50] width 14 height 14
click at [399, 51] on input "Use Custom Element Sort Order" at bounding box center [395, 47] width 8 height 8
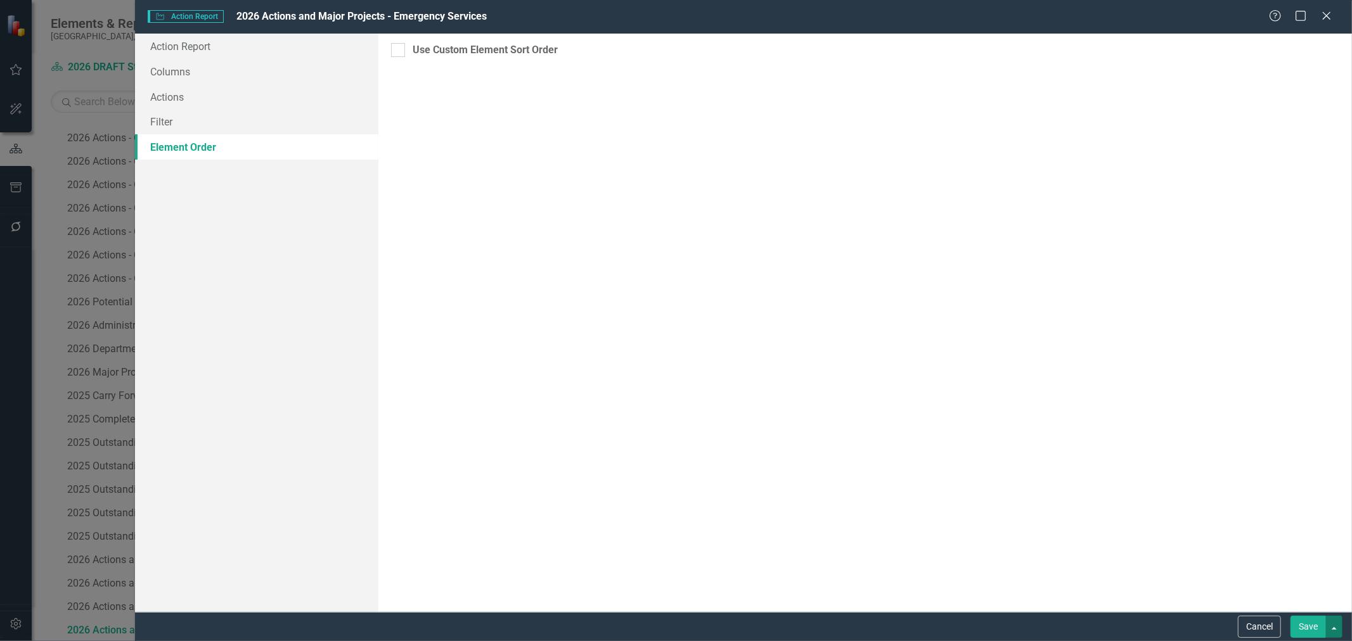
click at [1330, 629] on button "button" at bounding box center [1334, 627] width 16 height 22
click at [1310, 606] on link "Save and Continue" at bounding box center [1292, 603] width 100 height 23
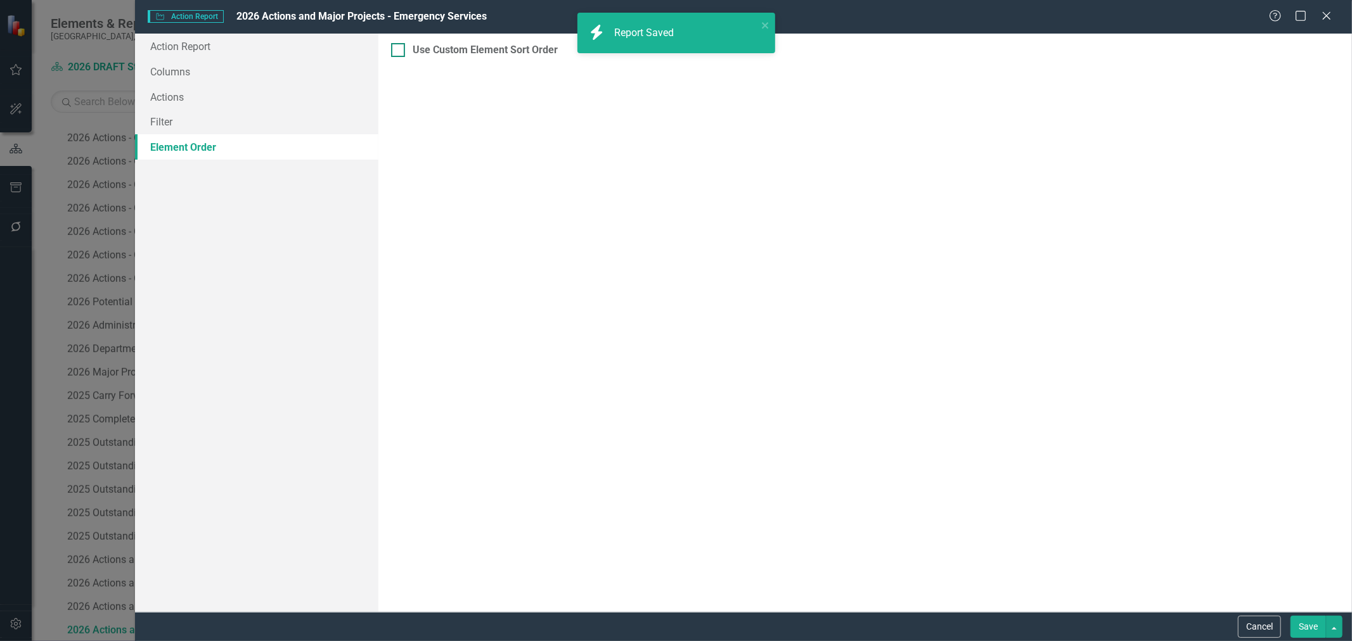
click at [395, 54] on div at bounding box center [398, 50] width 14 height 14
click at [395, 51] on input "Use Custom Element Sort Order" at bounding box center [395, 47] width 8 height 8
checkbox input "true"
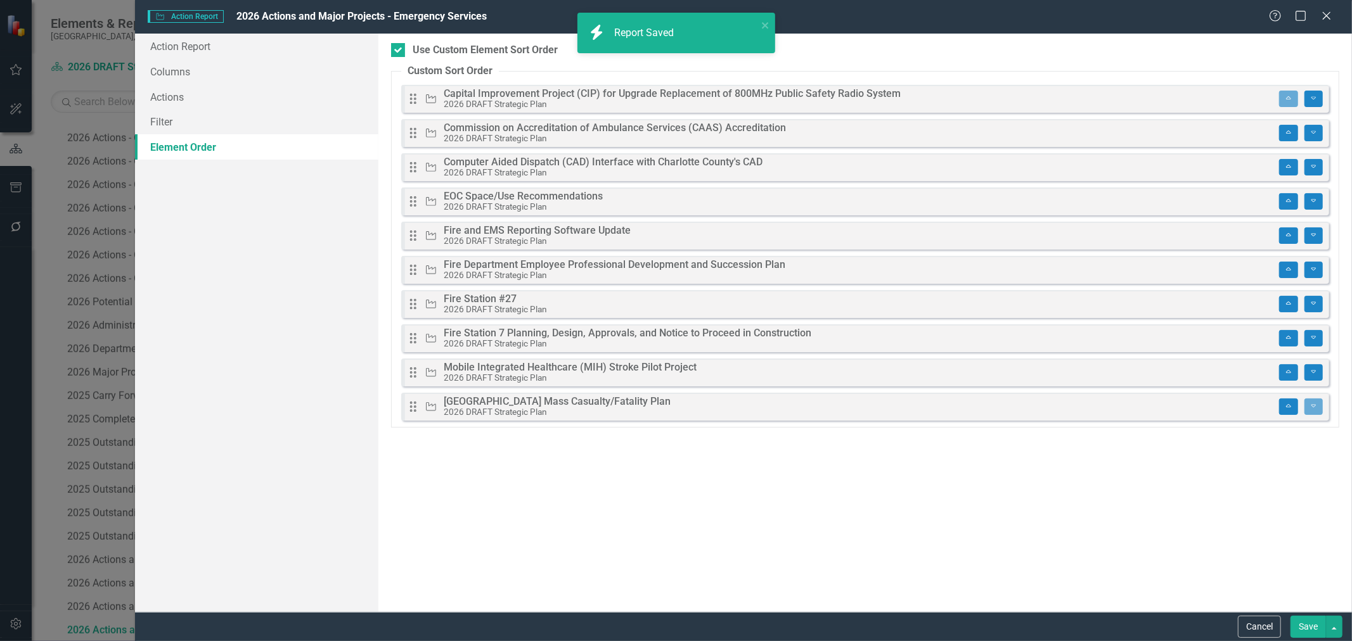
click at [1300, 628] on button "Save" at bounding box center [1308, 627] width 35 height 22
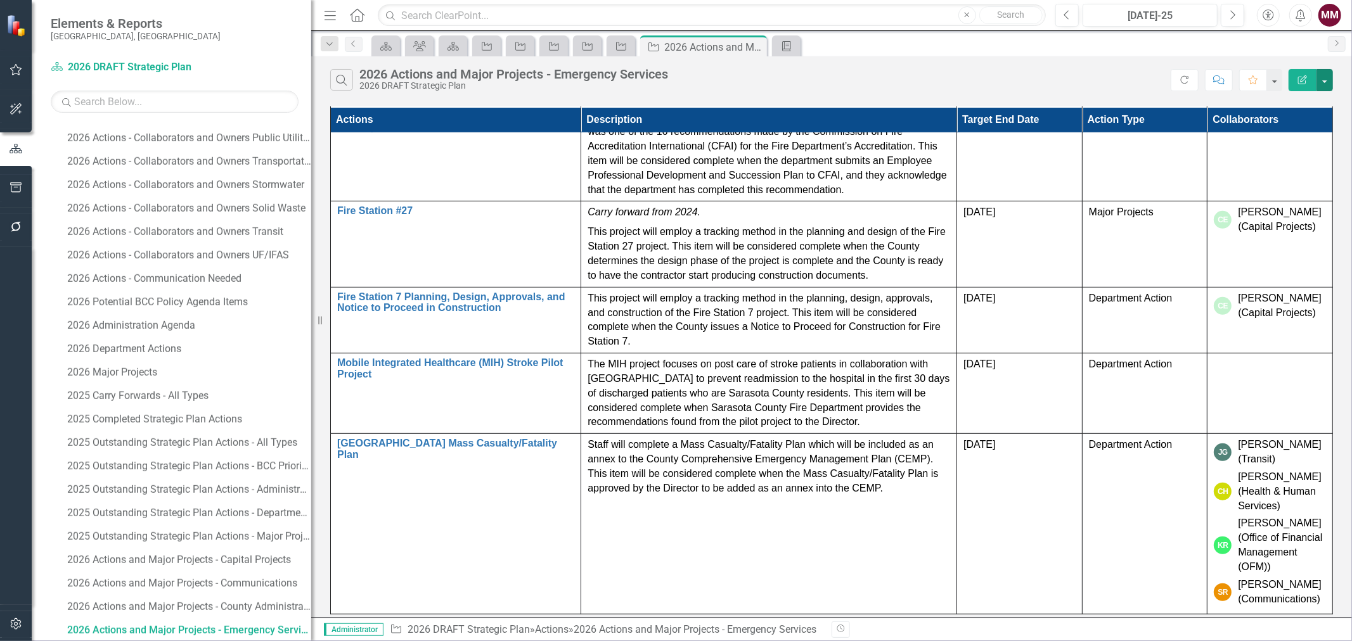
scroll to position [514, 0]
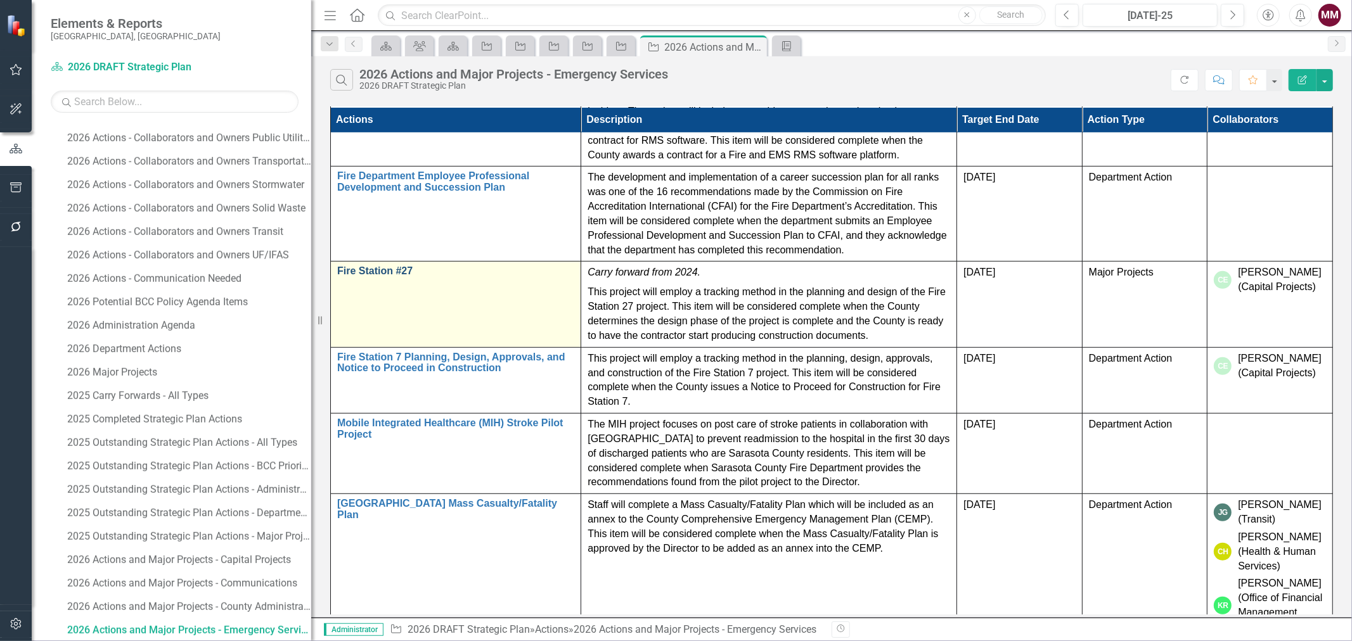
click at [402, 268] on link "Fire Station #27" at bounding box center [455, 271] width 237 height 11
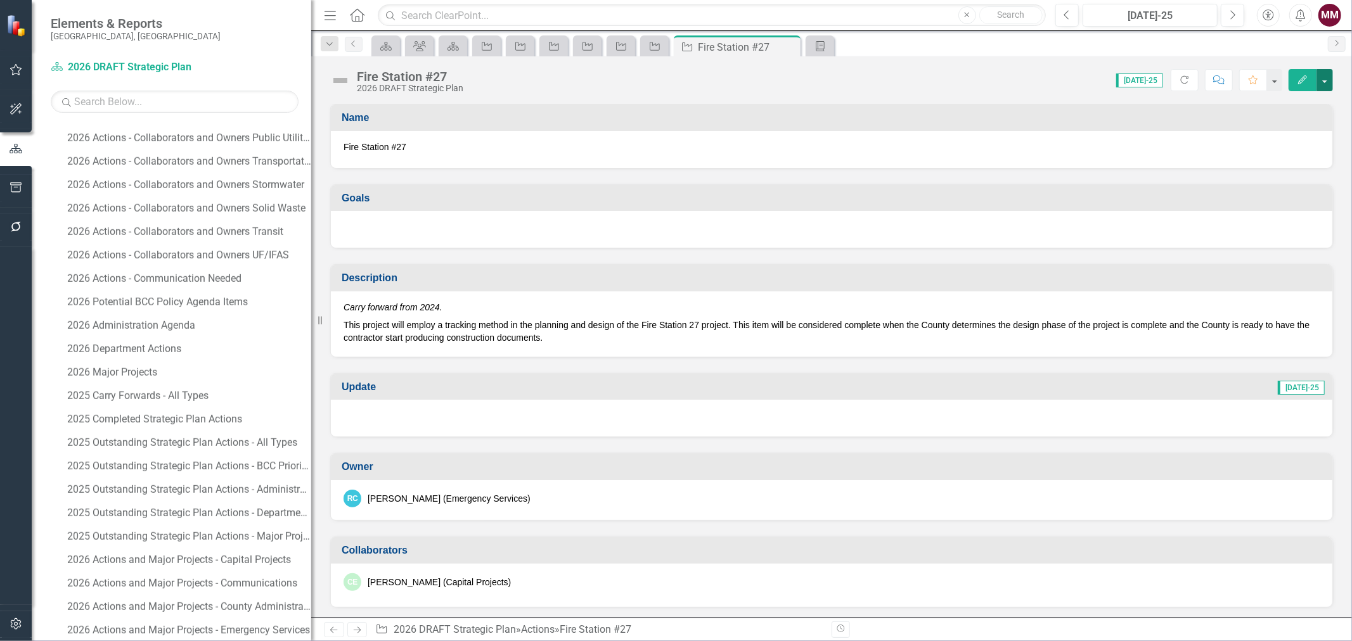
click at [1326, 72] on button "button" at bounding box center [1325, 80] width 16 height 22
click at [1256, 179] on link "Revision History Revision History" at bounding box center [1255, 177] width 154 height 23
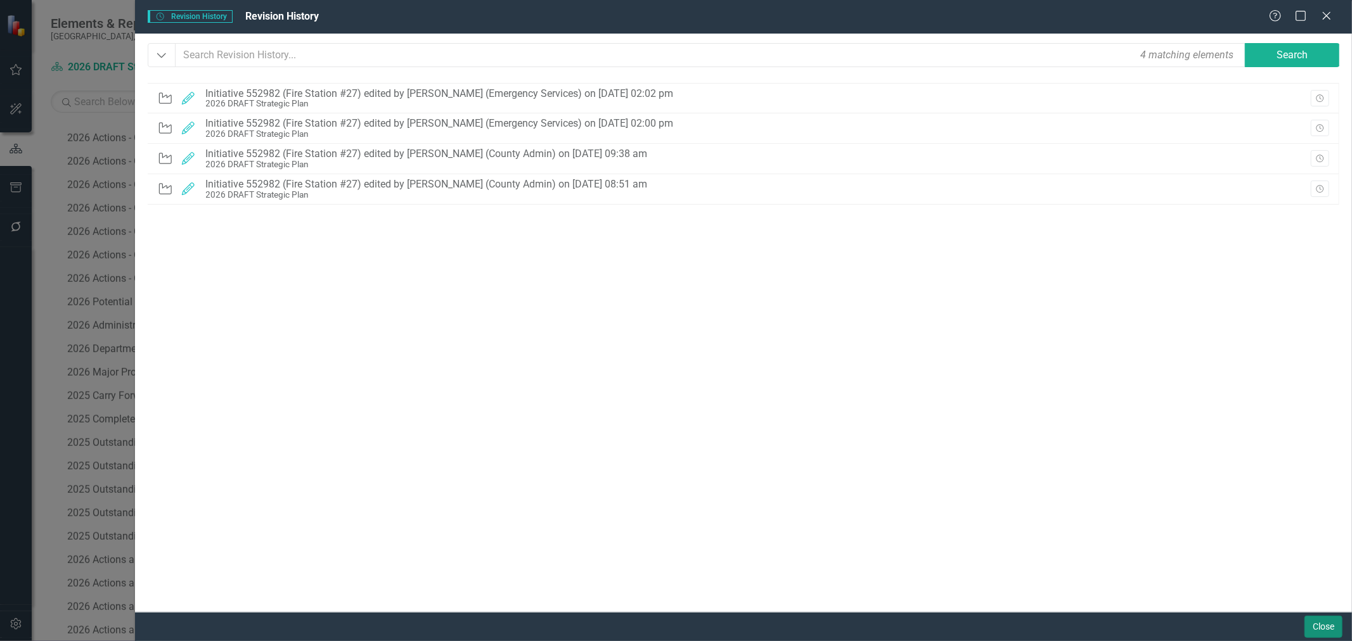
click at [1327, 624] on button "Close" at bounding box center [1324, 627] width 38 height 22
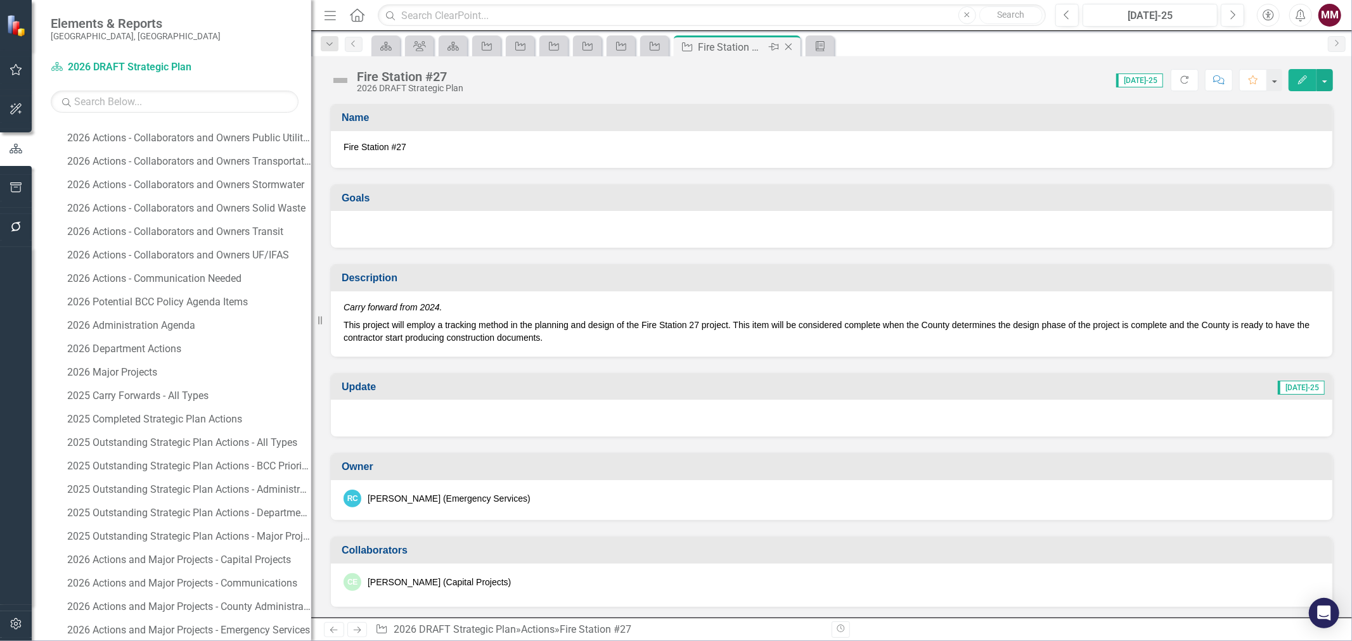
click at [792, 46] on icon "Close" at bounding box center [788, 47] width 13 height 10
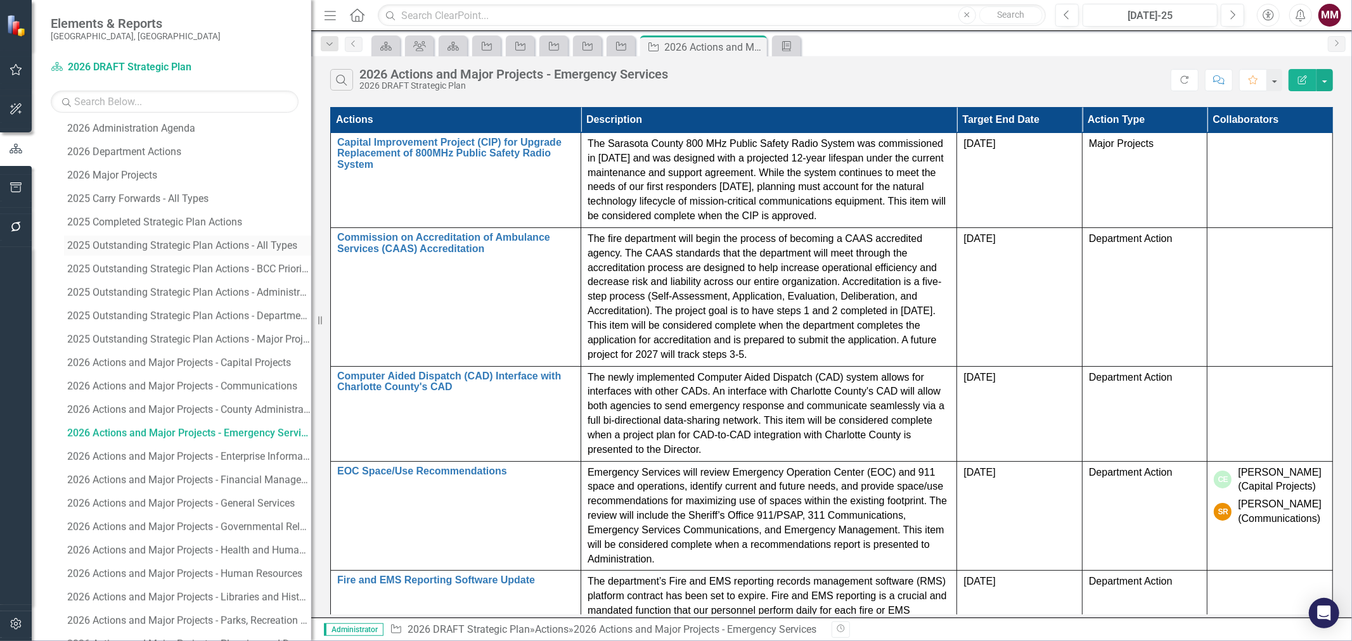
scroll to position [1488, 0]
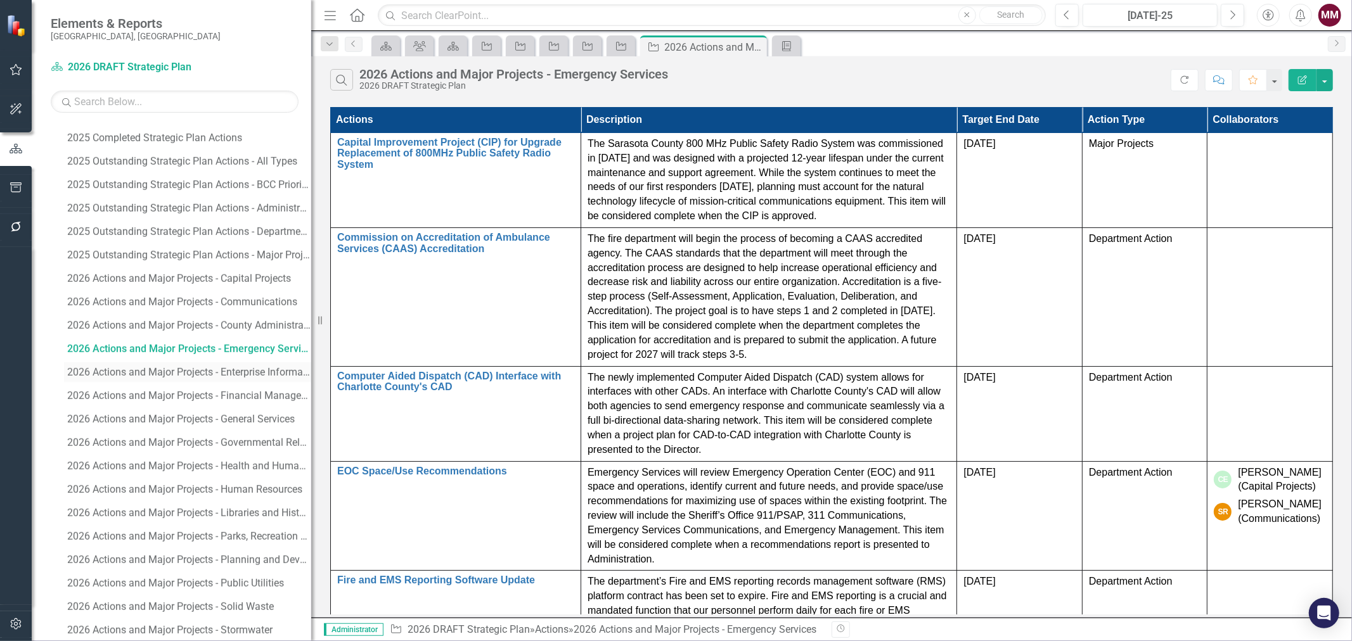
click at [238, 366] on link "2026 Actions and Major Projects - Enterprise Information Technology" at bounding box center [187, 373] width 247 height 20
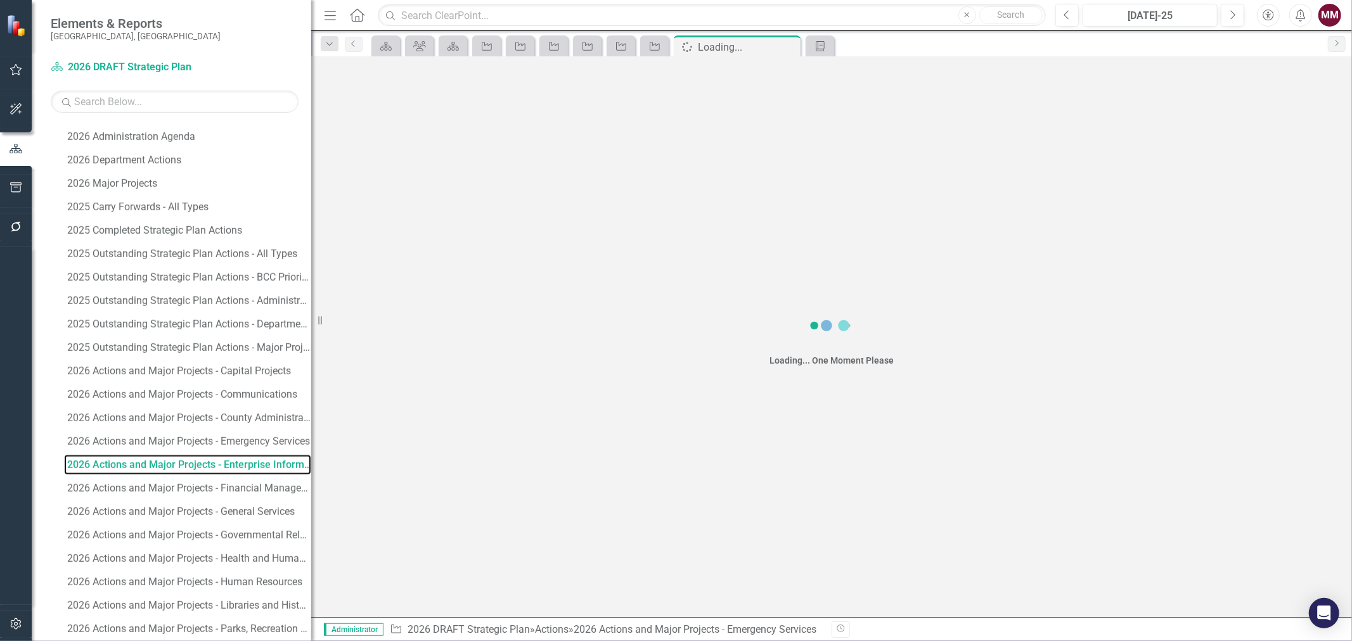
scroll to position [1230, 0]
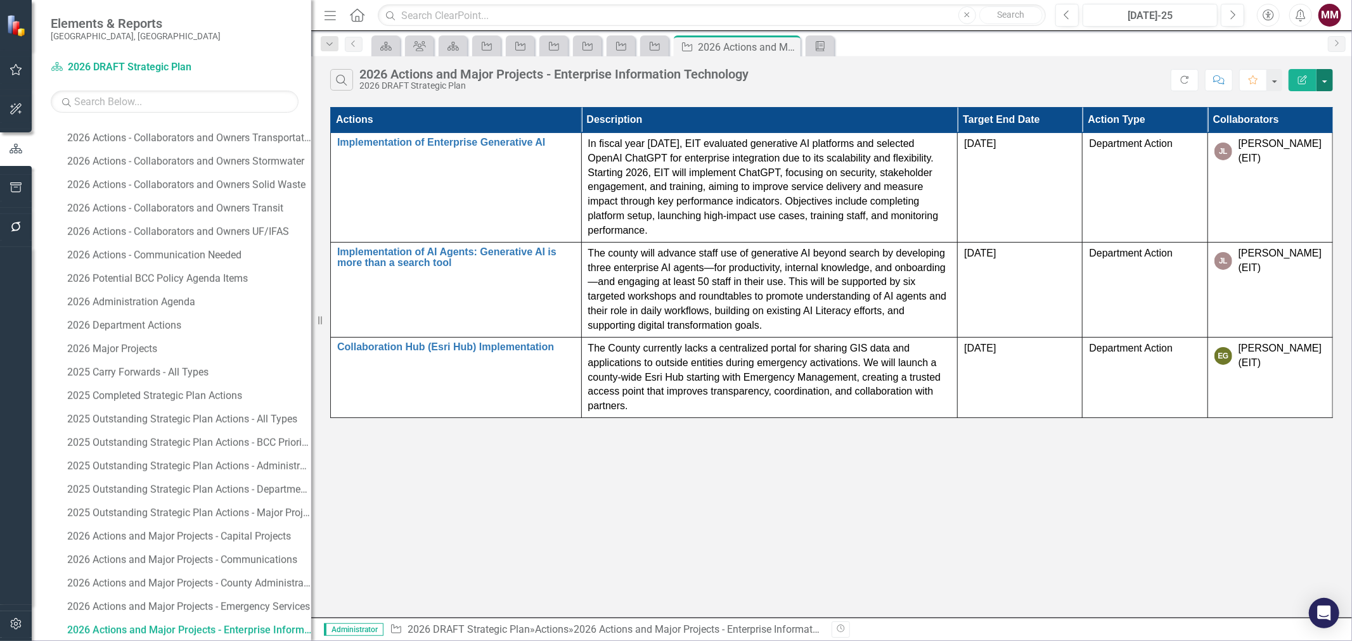
click at [1327, 81] on button "button" at bounding box center [1325, 80] width 16 height 22
click at [1302, 106] on link "Edit Report Edit Report" at bounding box center [1282, 103] width 100 height 23
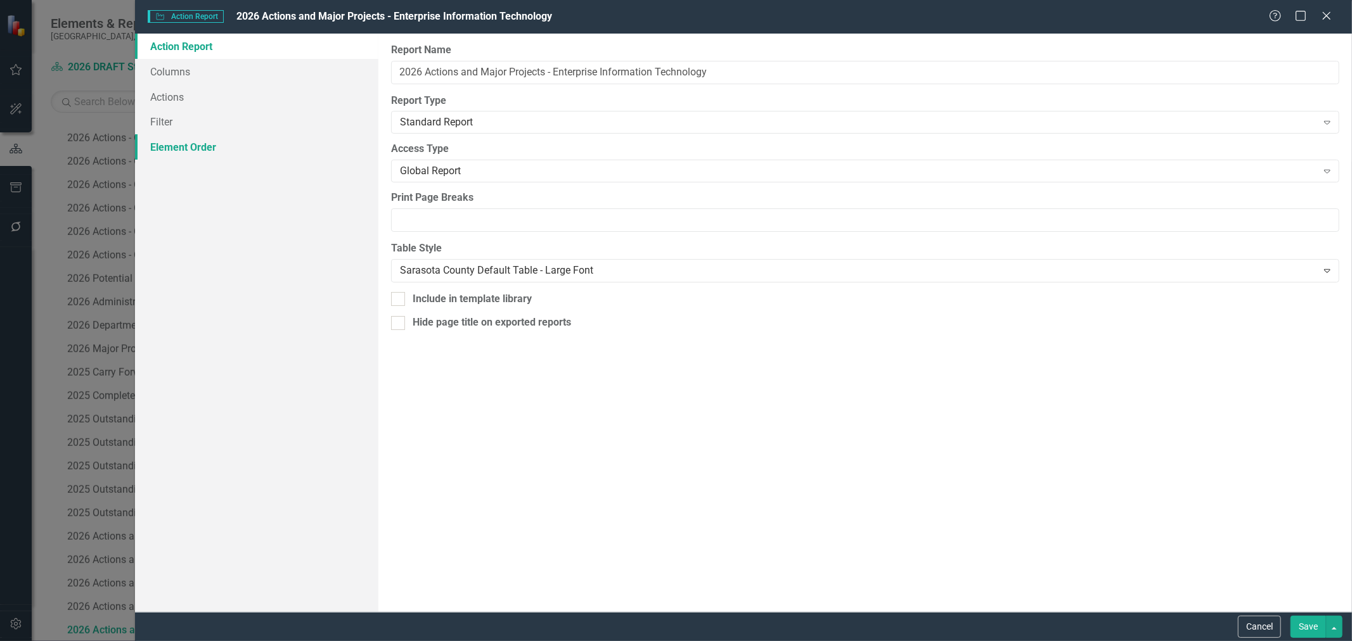
click at [178, 151] on link "Element Order" at bounding box center [256, 146] width 243 height 25
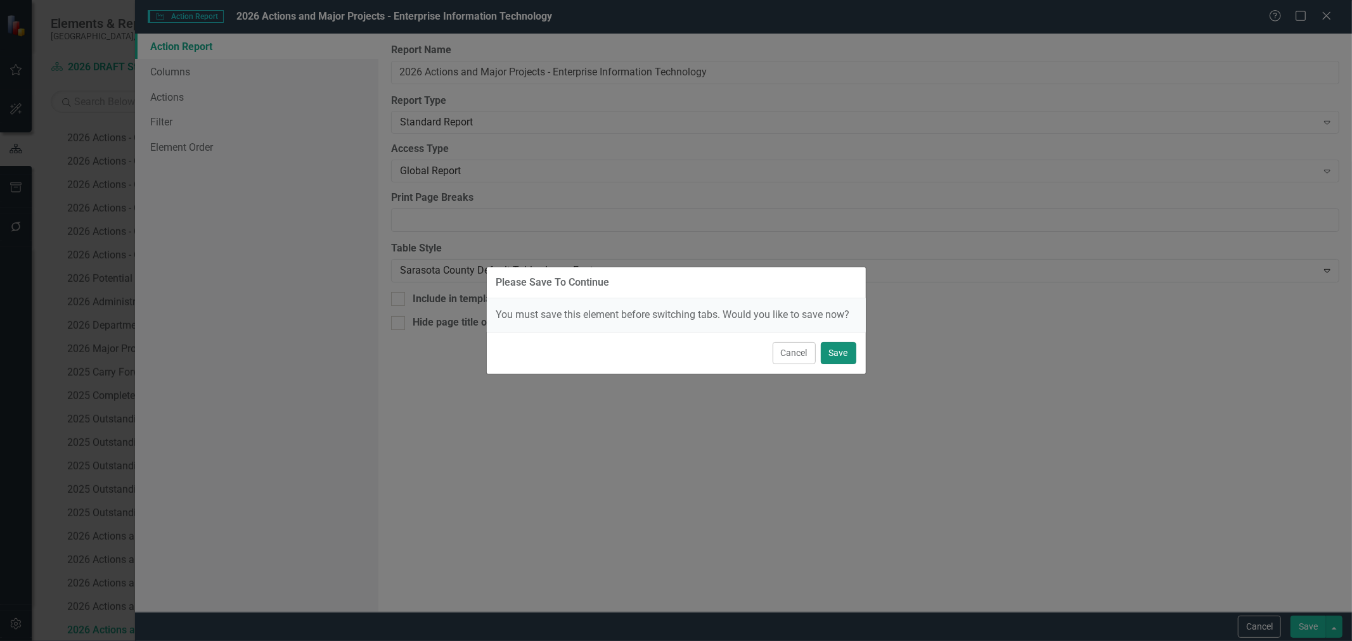
click at [834, 356] on button "Save" at bounding box center [838, 353] width 35 height 22
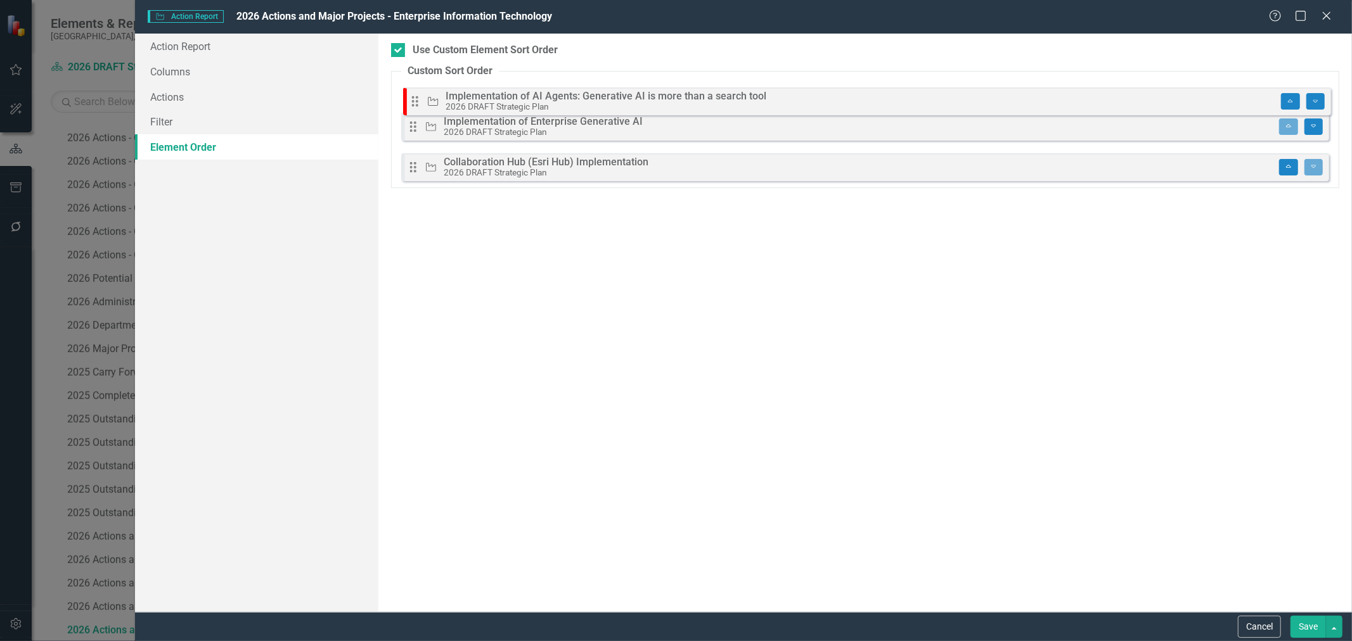
drag, startPoint x: 416, startPoint y: 135, endPoint x: 418, endPoint y: 102, distance: 33.0
click at [418, 102] on div "Drag Action Implementation of Enterprise Generative AI 2026 DRAFT Strategic Pla…" at bounding box center [865, 133] width 928 height 96
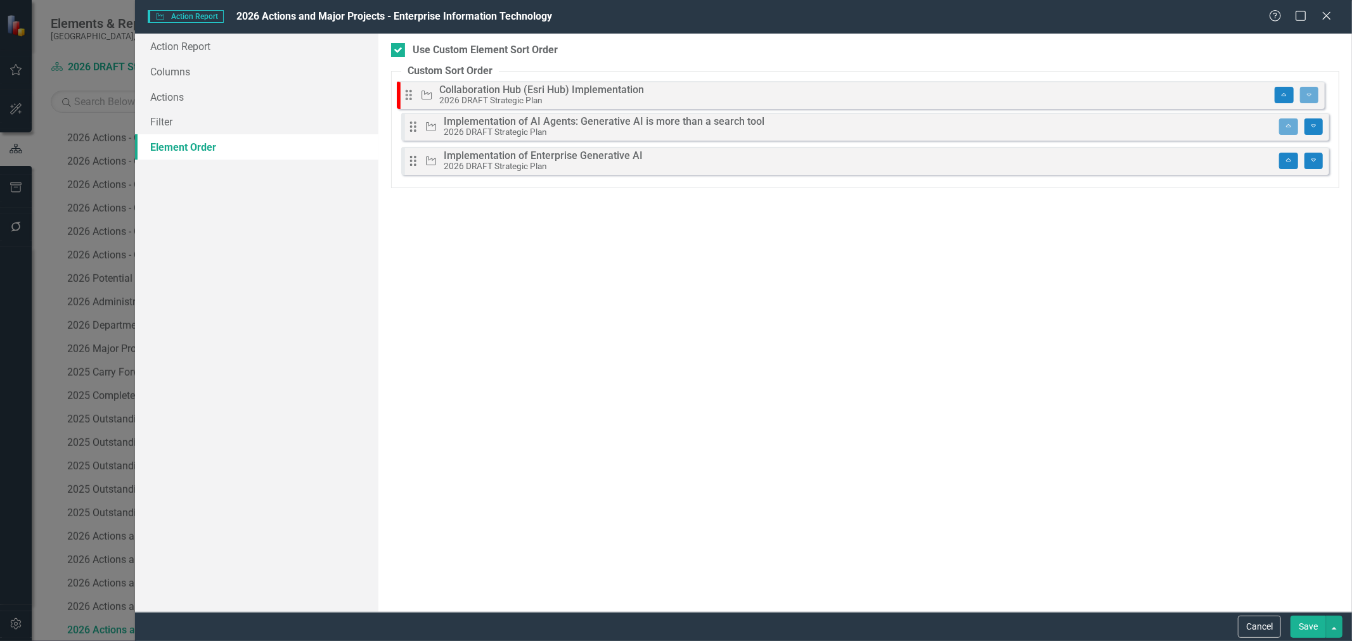
drag, startPoint x: 420, startPoint y: 167, endPoint x: 416, endPoint y: 95, distance: 72.4
click at [416, 95] on div "Drag Action Implementation of AI Agents: Generative AI is more than a search to…" at bounding box center [865, 133] width 928 height 96
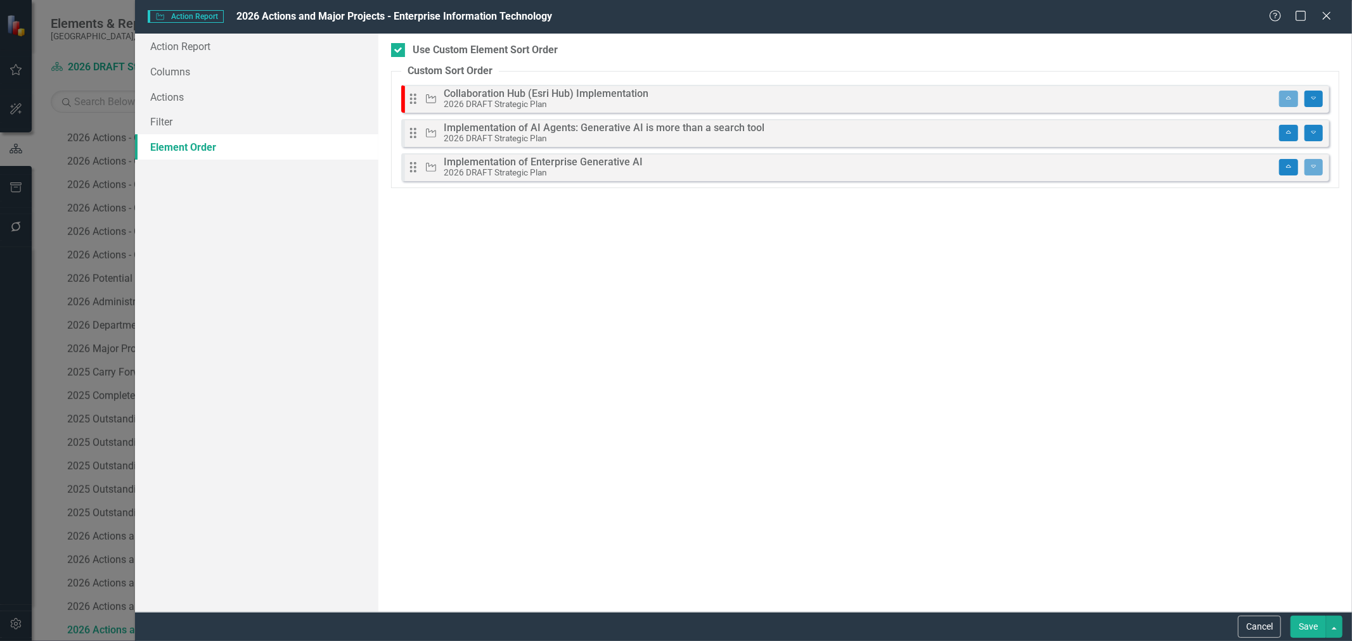
click at [1317, 622] on button "Save" at bounding box center [1308, 627] width 35 height 22
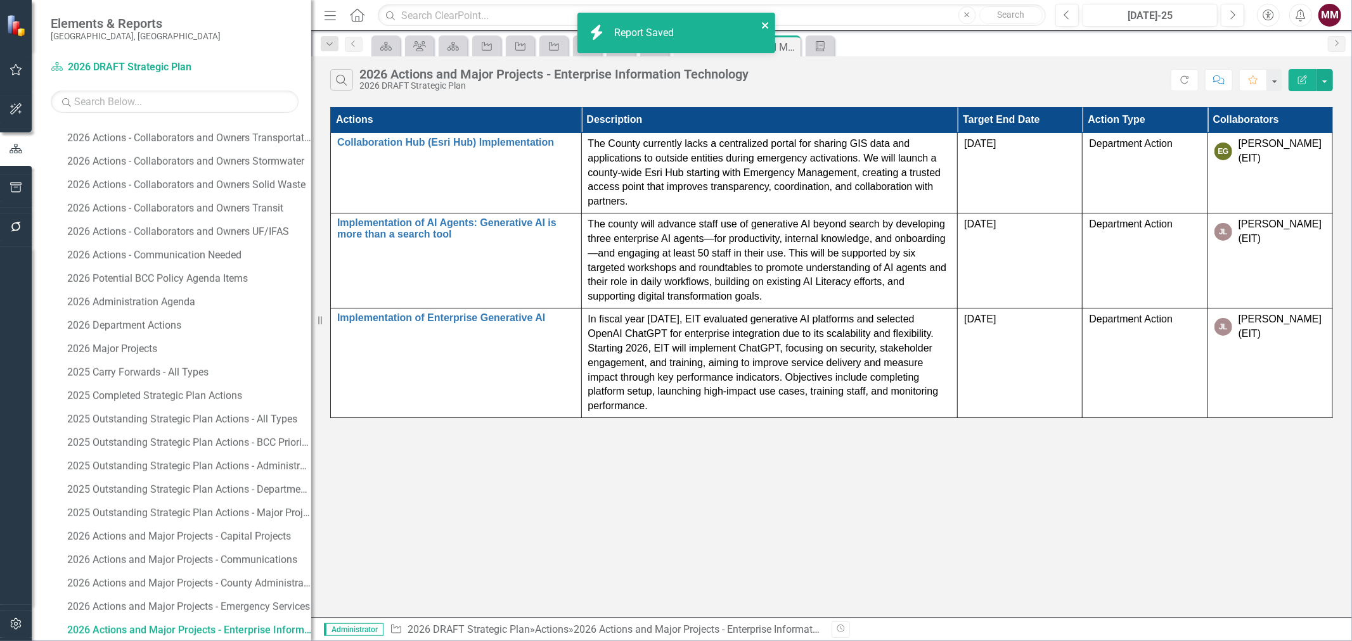
click at [763, 22] on icon "close" at bounding box center [765, 25] width 9 height 10
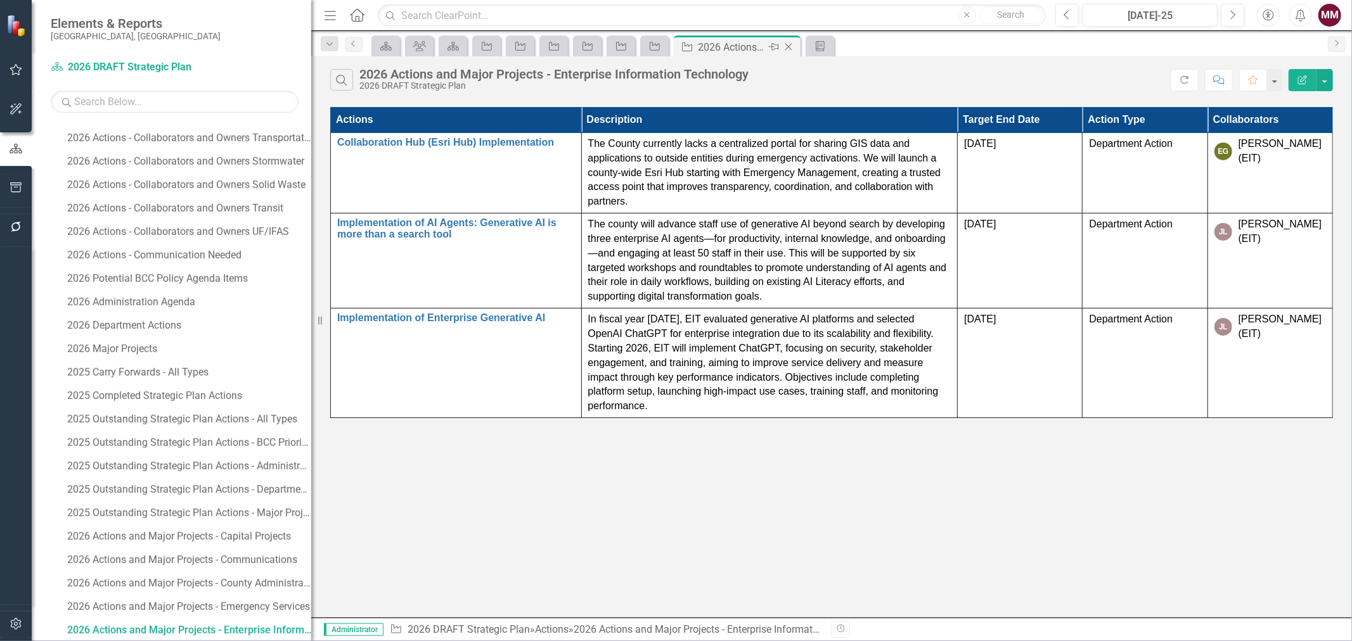
click at [786, 49] on icon "Close" at bounding box center [788, 47] width 13 height 10
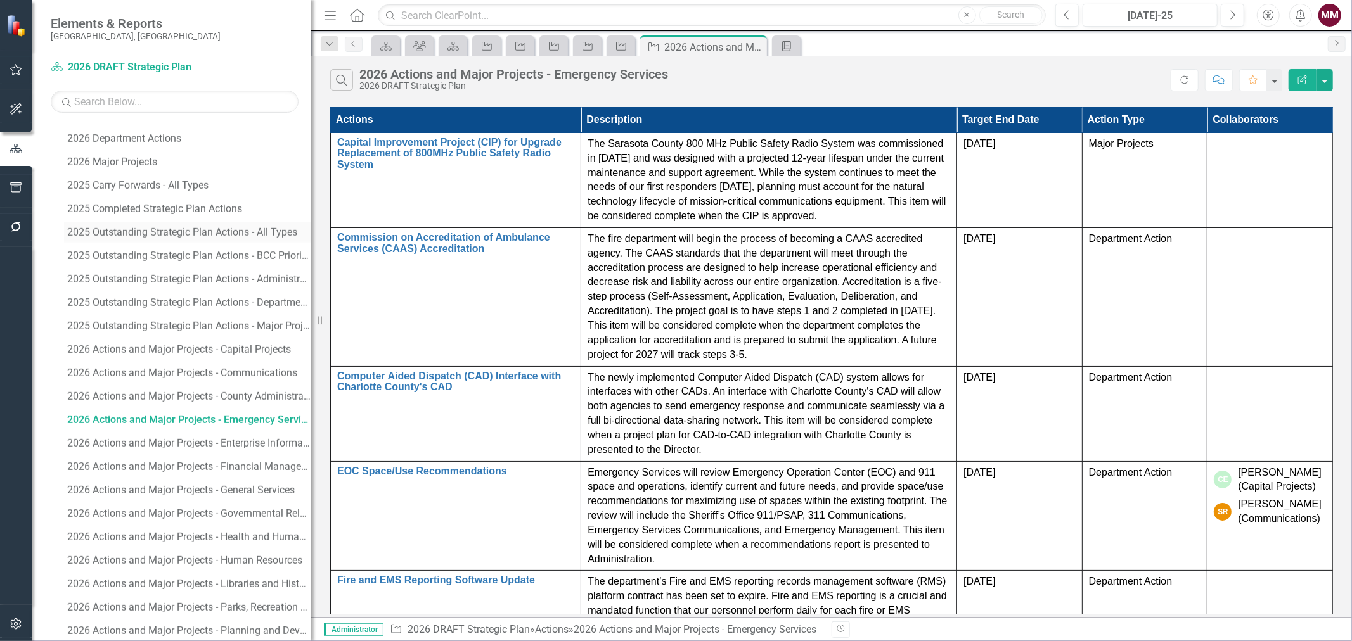
scroll to position [1417, 0]
click at [254, 486] on div "2026 Actions and Major Projects - General Services" at bounding box center [189, 489] width 244 height 11
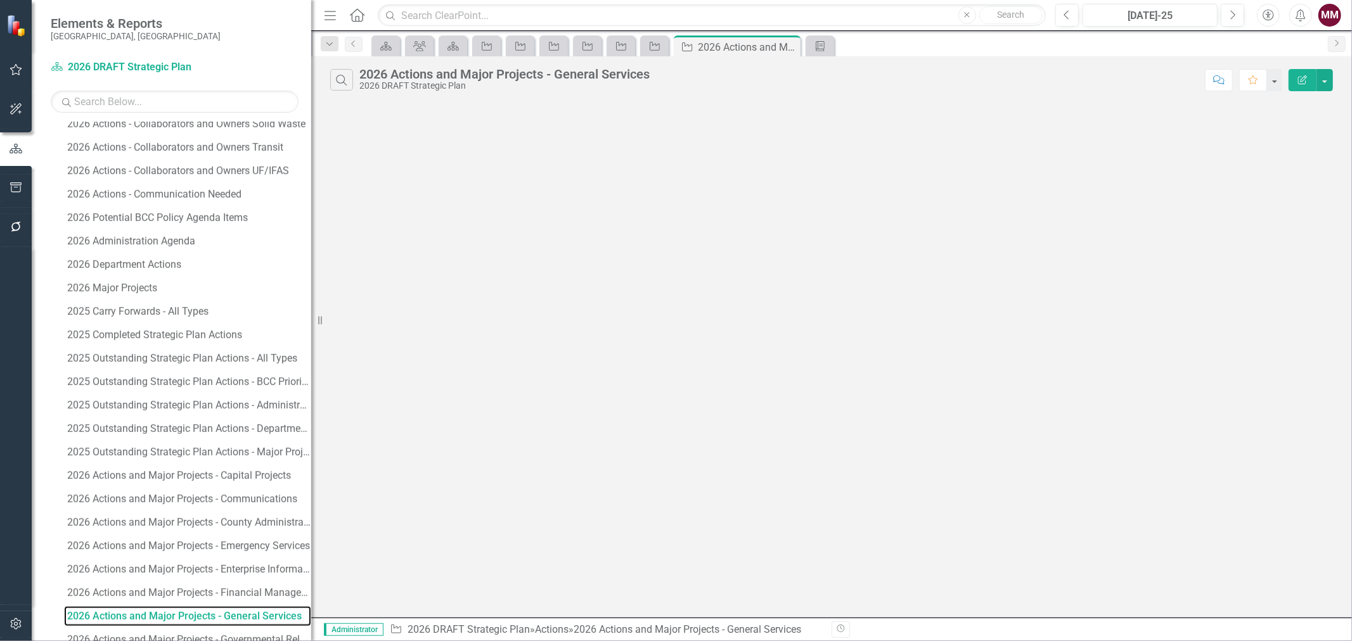
scroll to position [1276, 0]
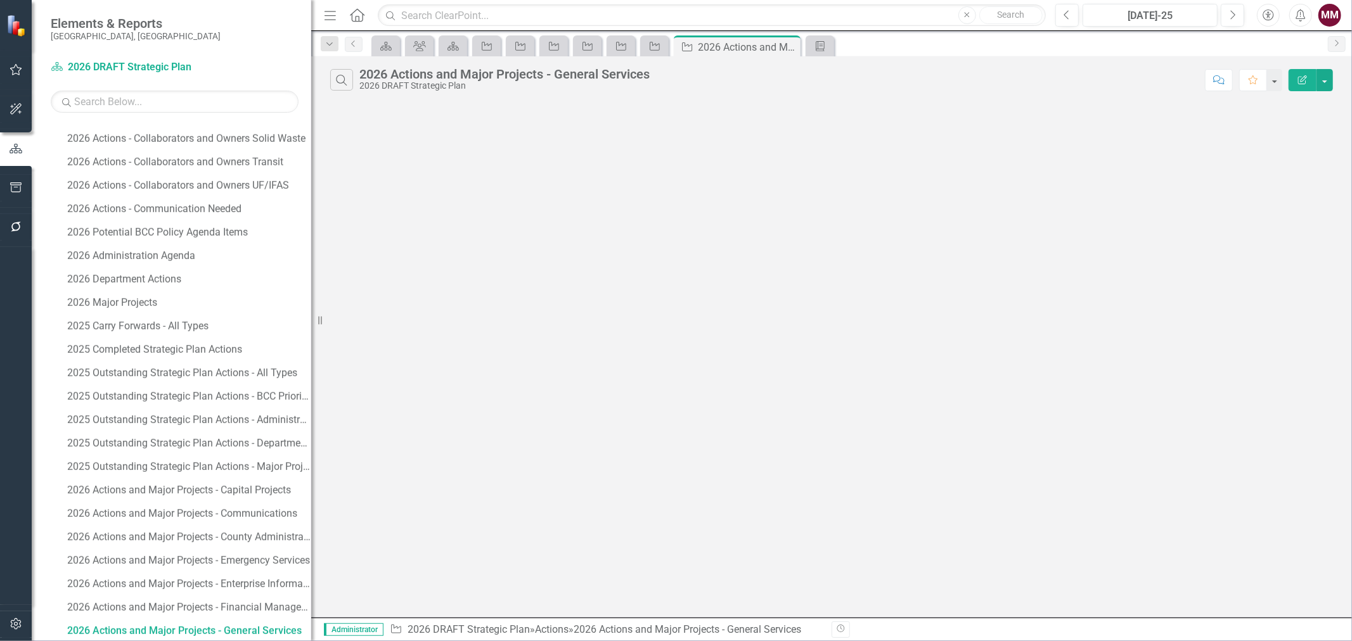
click at [1325, 92] on div "Search 2026 Actions and Major Projects - General Services 2026 DRAFT Strategic …" at bounding box center [831, 76] width 1041 height 41
click at [1321, 81] on button "button" at bounding box center [1325, 80] width 16 height 22
click at [1300, 110] on link "Edit Report Edit Report" at bounding box center [1282, 103] width 100 height 23
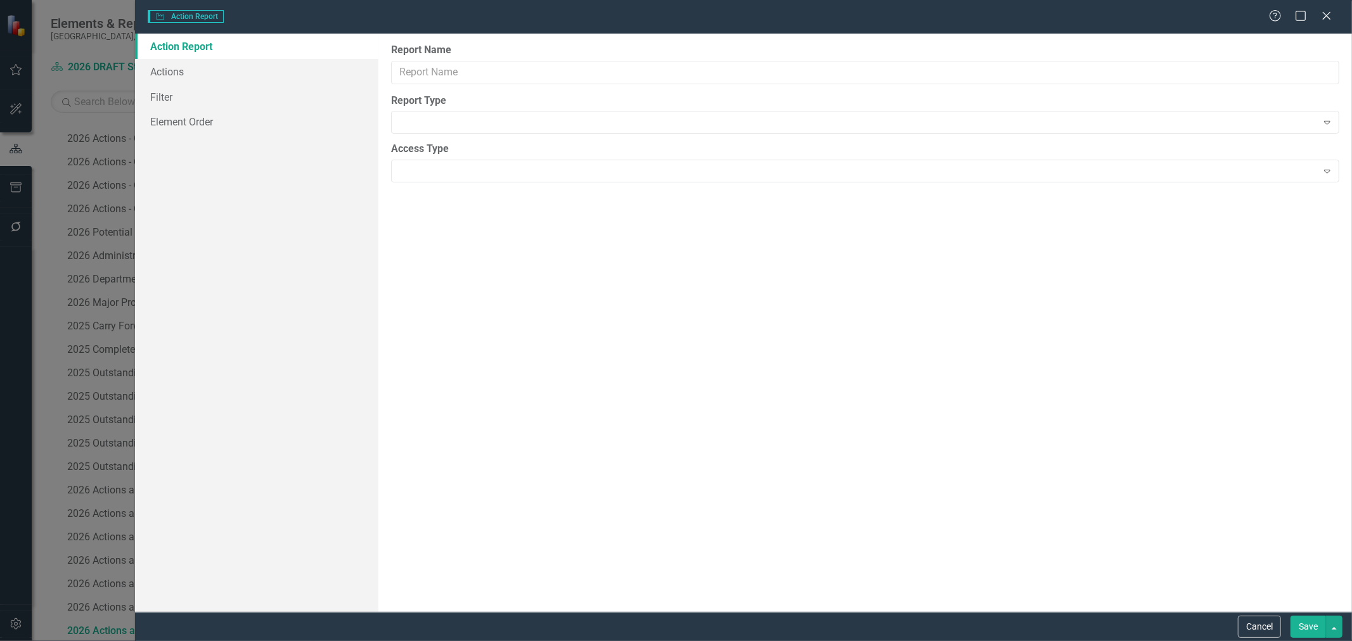
type input "2026 Actions and Major Projects - General Services"
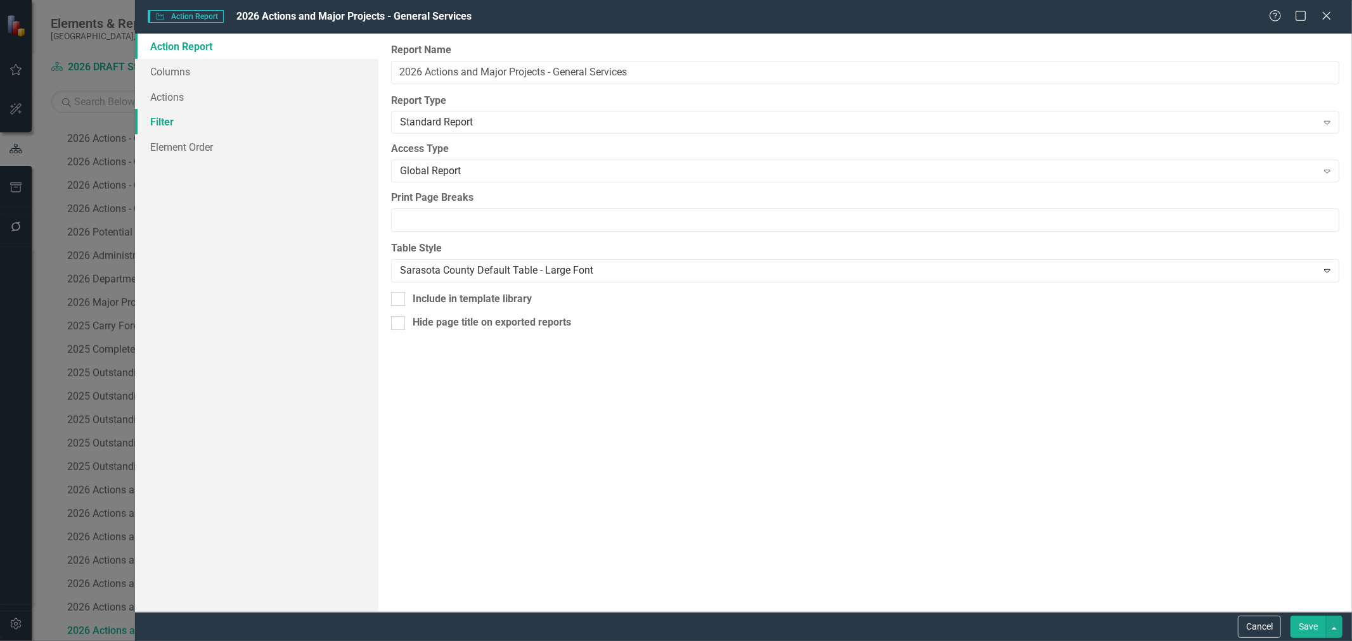
click at [229, 117] on link "Filter" at bounding box center [256, 121] width 243 height 25
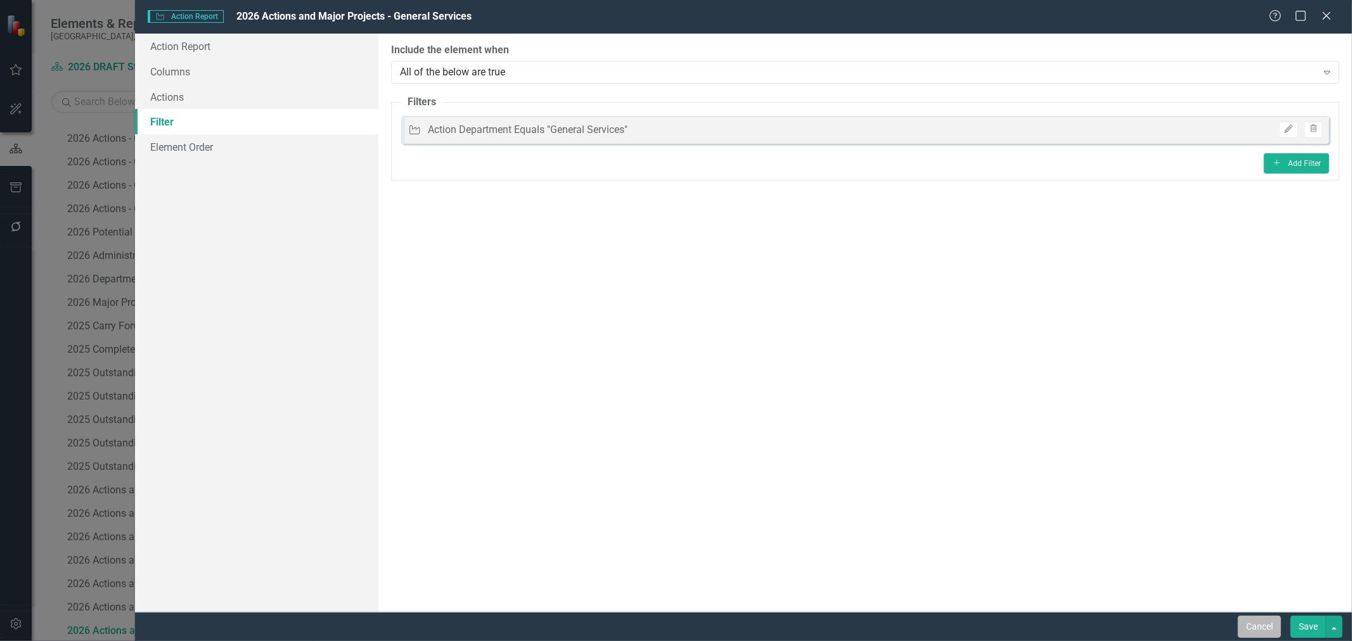
click at [1245, 622] on button "Cancel" at bounding box center [1259, 627] width 43 height 22
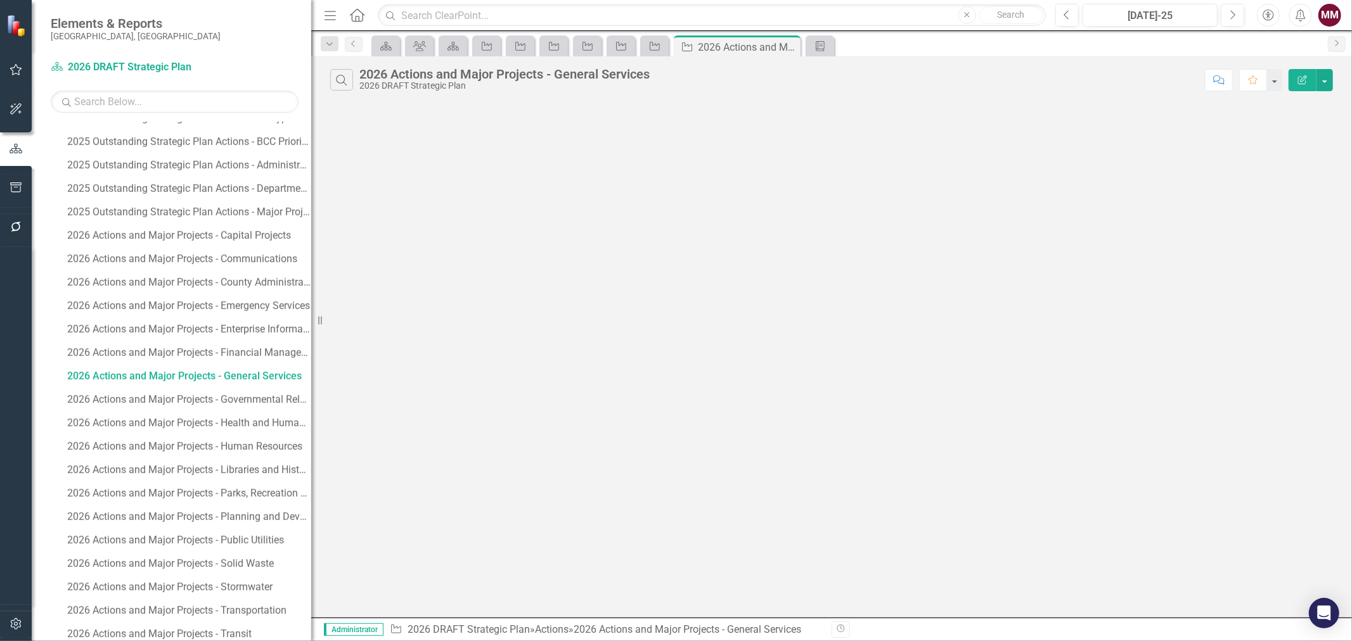
scroll to position [1557, 0]
click at [247, 401] on div "2026 Actions and Major Projects - Health and Human Services" at bounding box center [189, 396] width 244 height 11
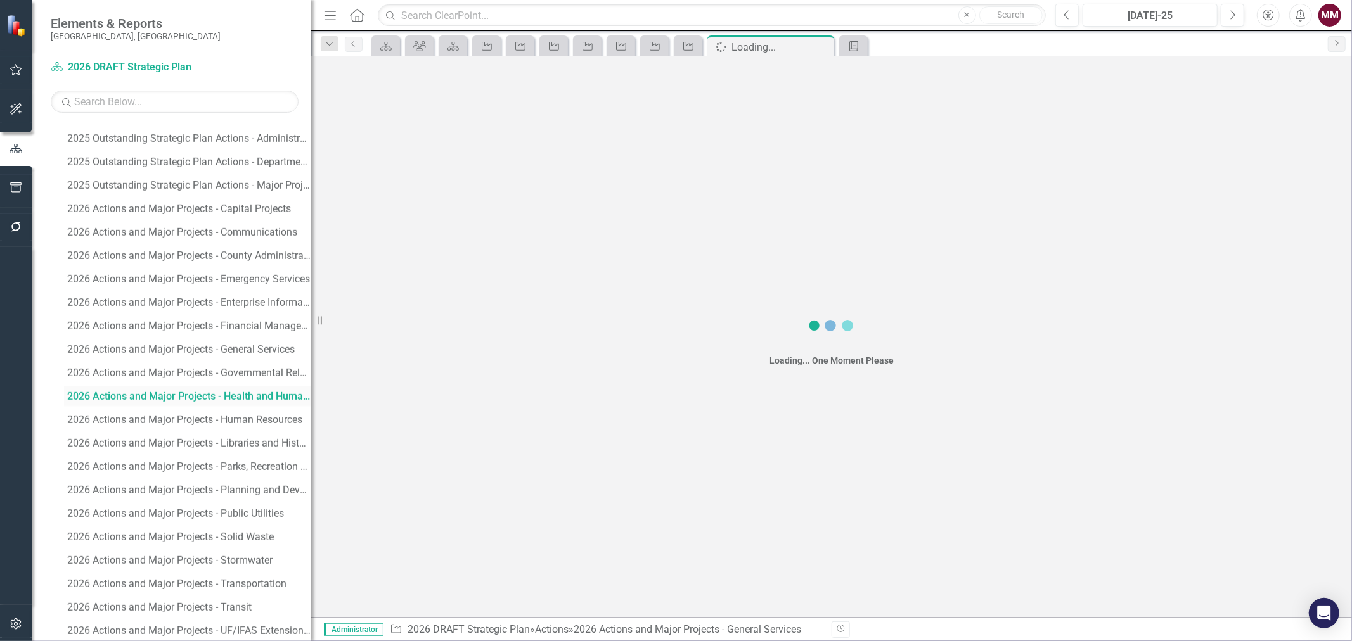
scroll to position [1323, 0]
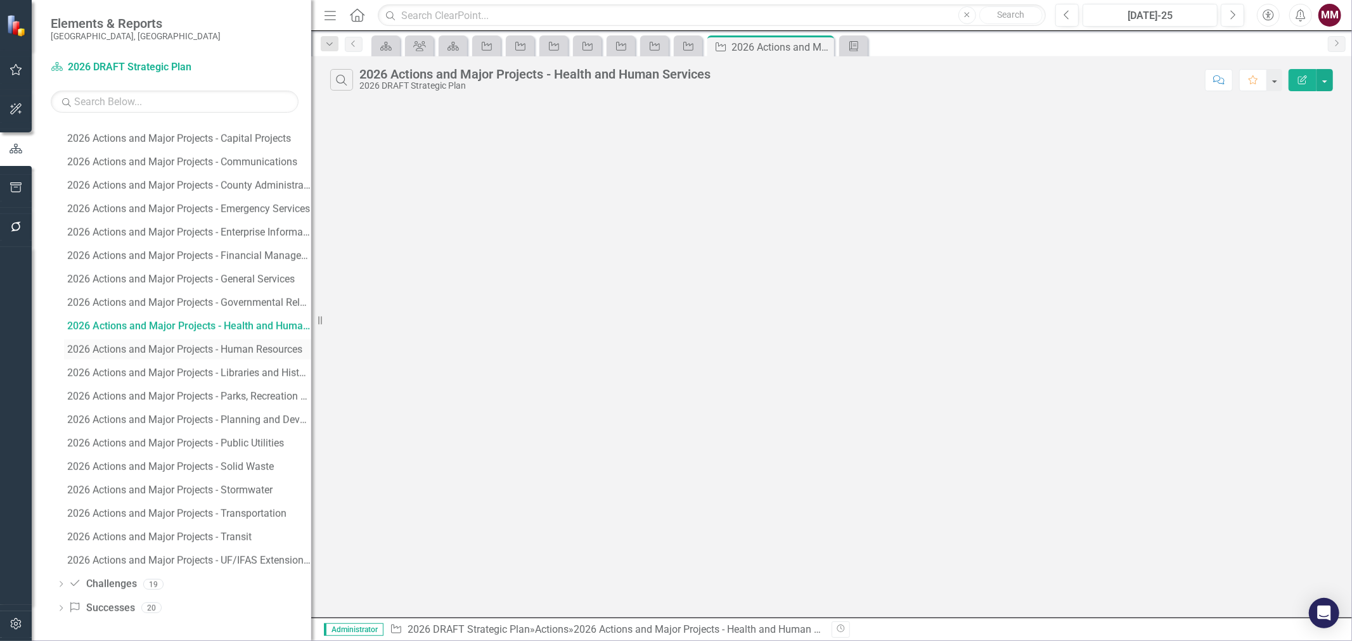
click at [233, 354] on div "2026 Actions and Major Projects - Human Resources" at bounding box center [189, 349] width 244 height 11
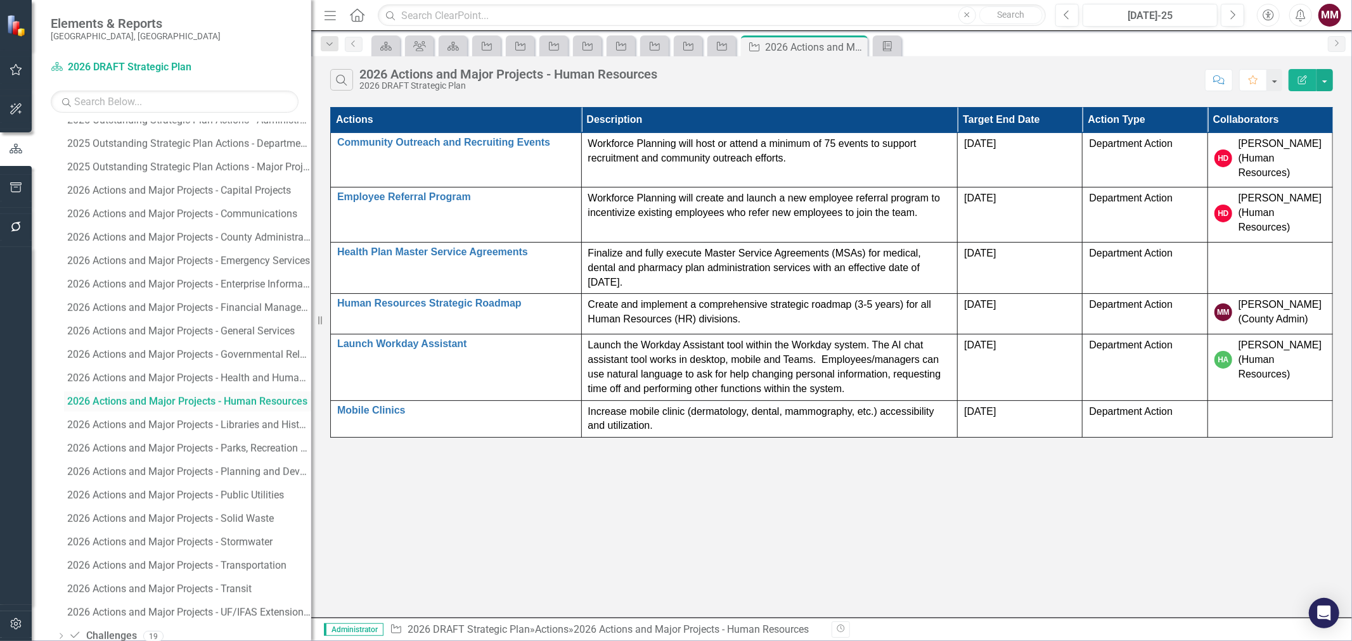
scroll to position [1628, 0]
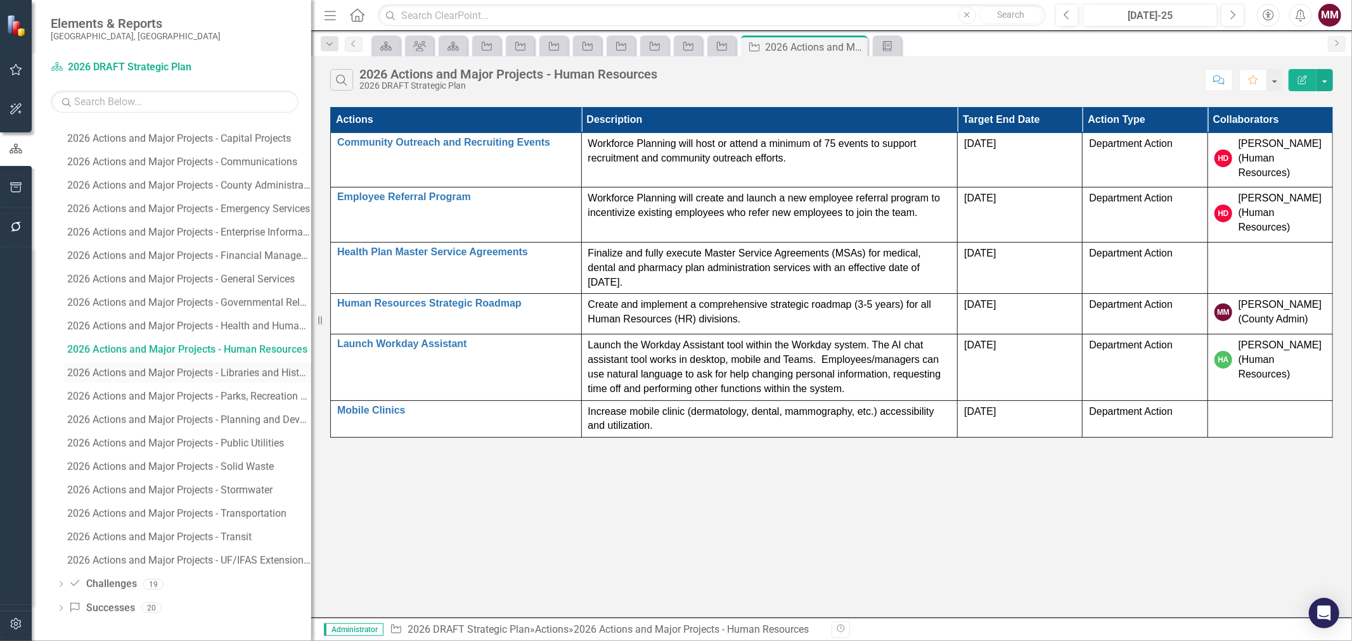
click at [233, 371] on div "2026 Actions and Major Projects - Libraries and Historical Resources" at bounding box center [189, 373] width 244 height 11
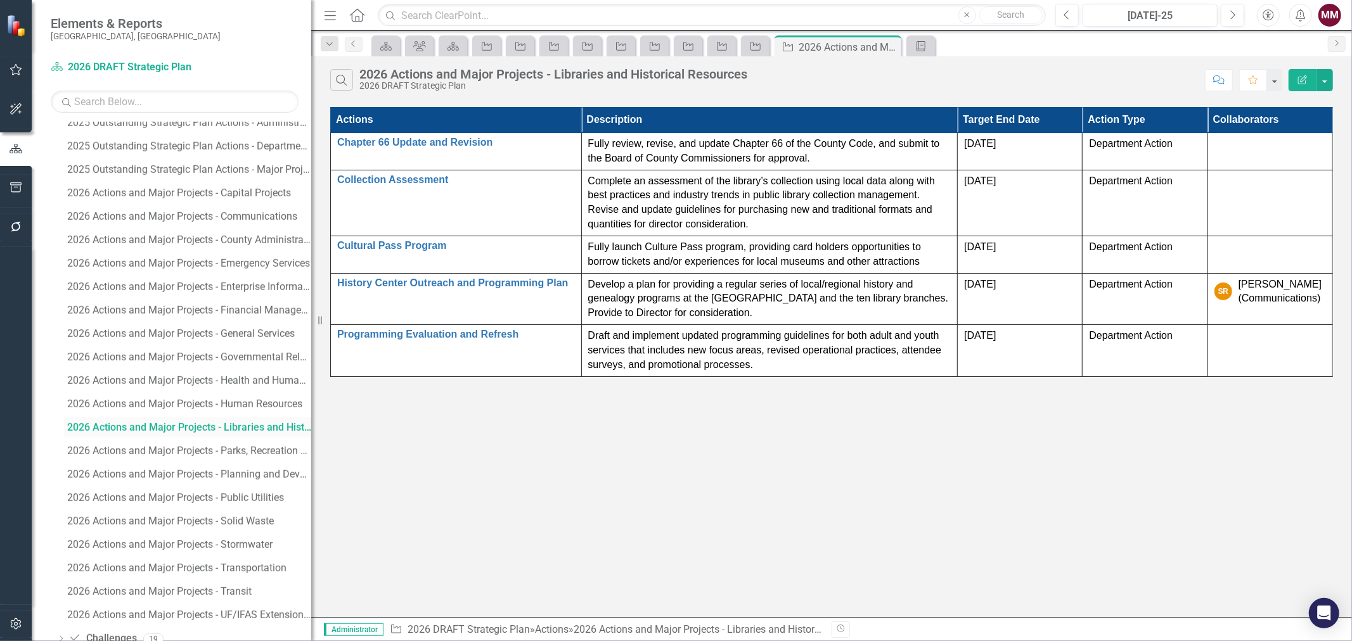
scroll to position [1628, 0]
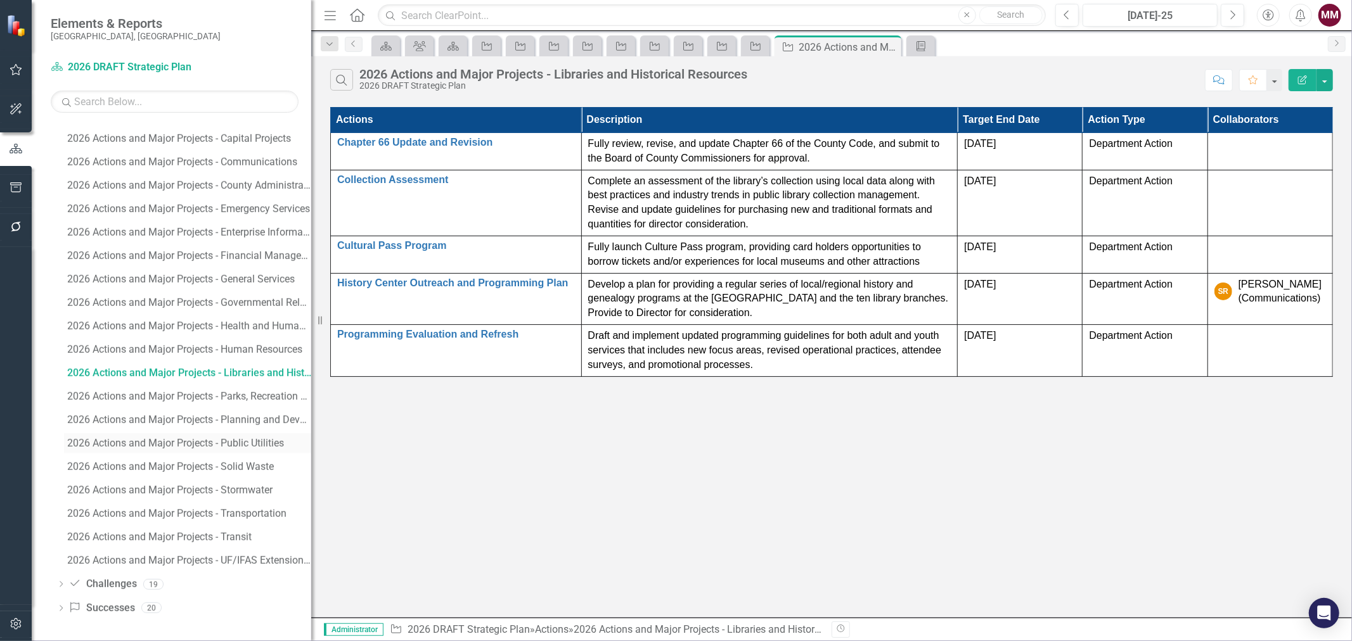
click at [235, 439] on div "2026 Actions and Major Projects - Public Utilities" at bounding box center [189, 443] width 244 height 11
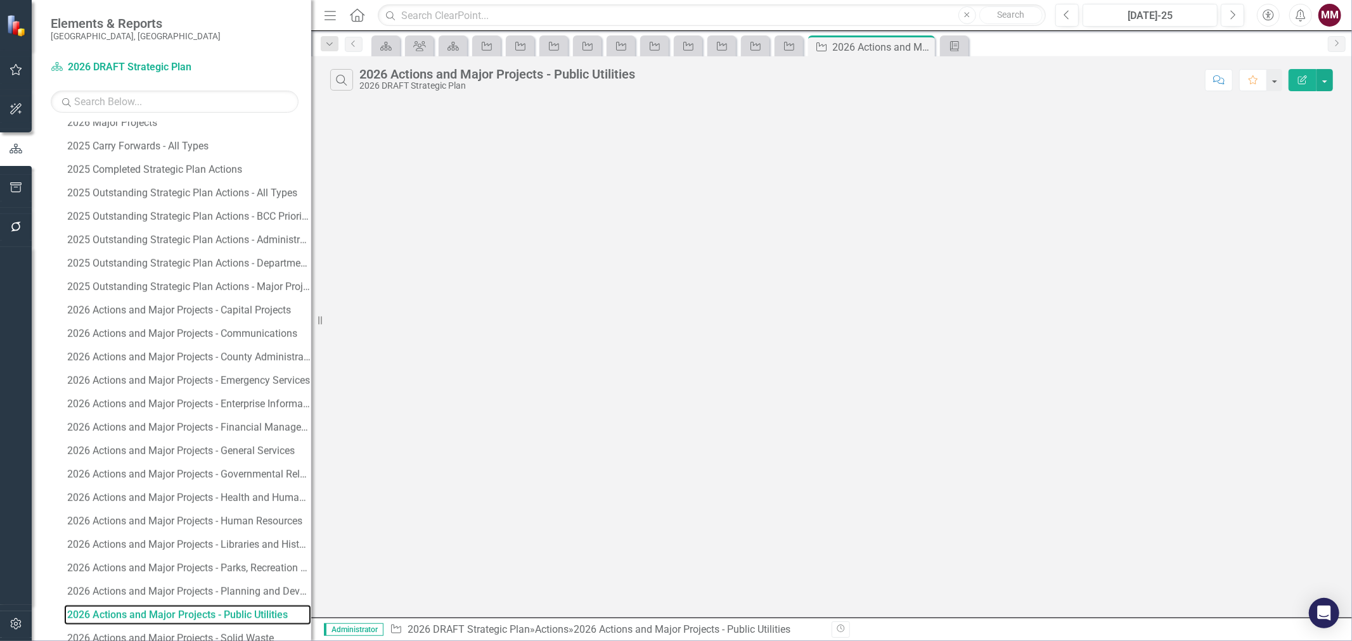
scroll to position [1441, 0]
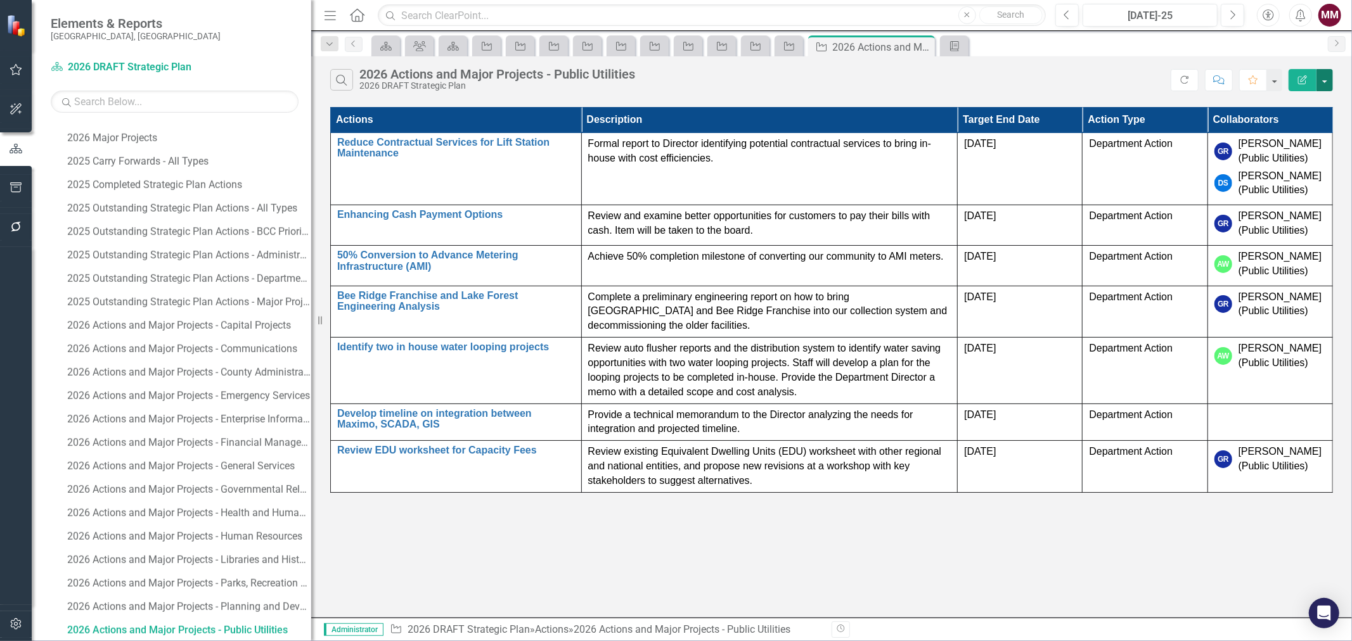
click at [1325, 83] on button "button" at bounding box center [1325, 80] width 16 height 22
click at [1313, 98] on link "Edit Report Edit Report" at bounding box center [1282, 103] width 100 height 23
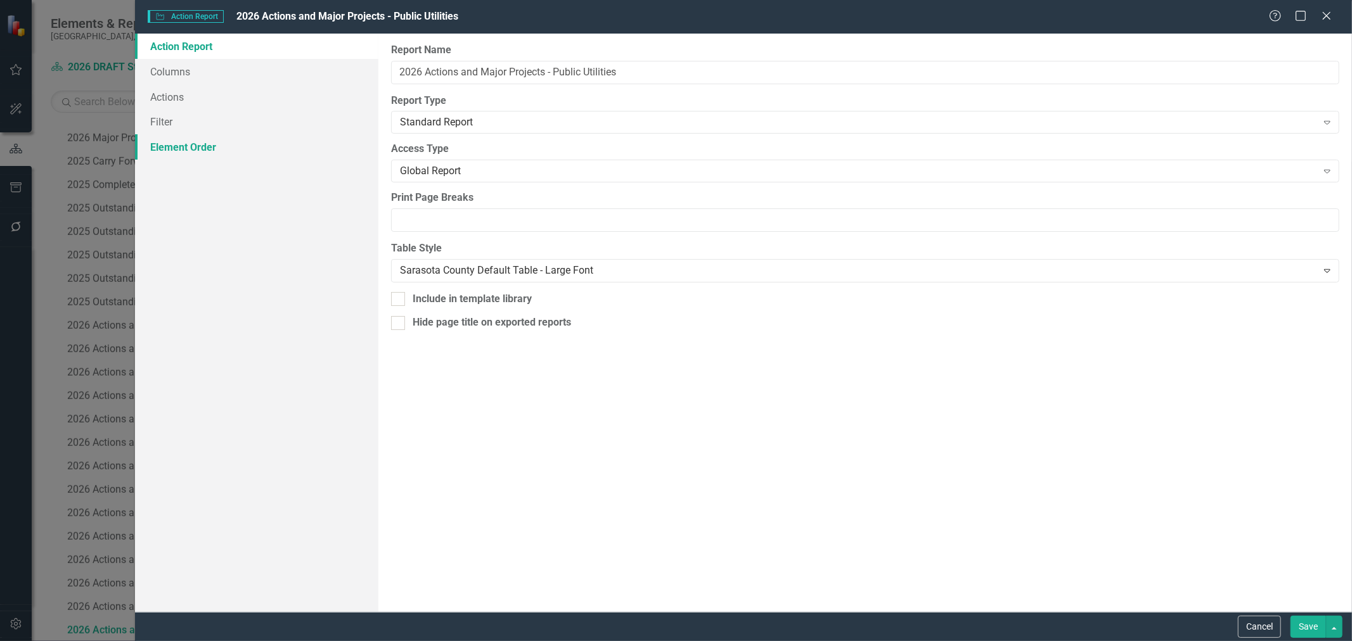
click at [194, 151] on link "Element Order" at bounding box center [256, 146] width 243 height 25
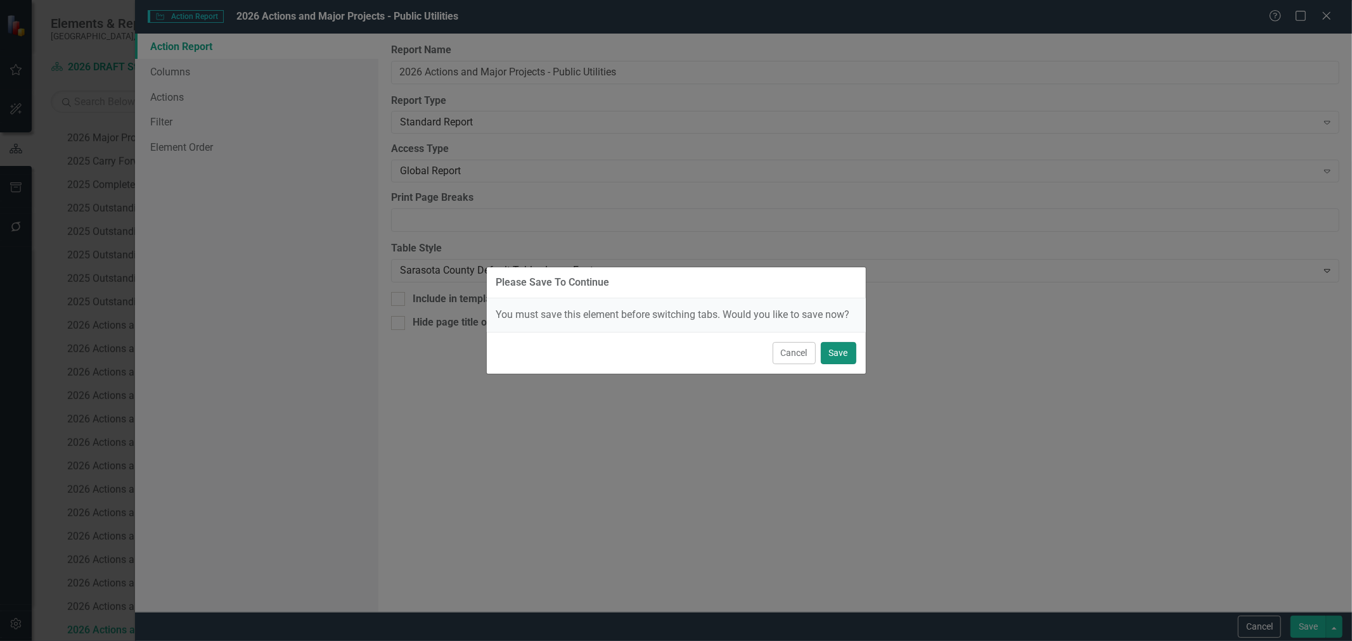
click at [844, 352] on button "Save" at bounding box center [838, 353] width 35 height 22
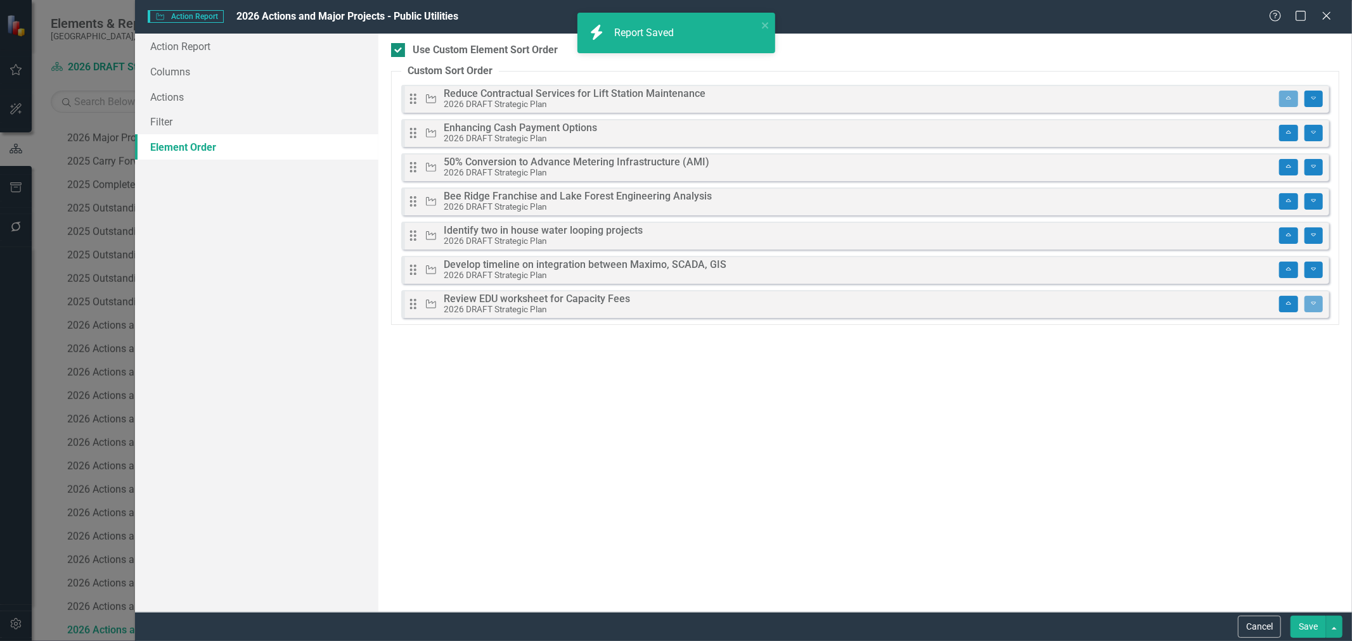
click at [402, 49] on div at bounding box center [398, 50] width 14 height 14
click at [399, 49] on input "Use Custom Element Sort Order" at bounding box center [395, 47] width 8 height 8
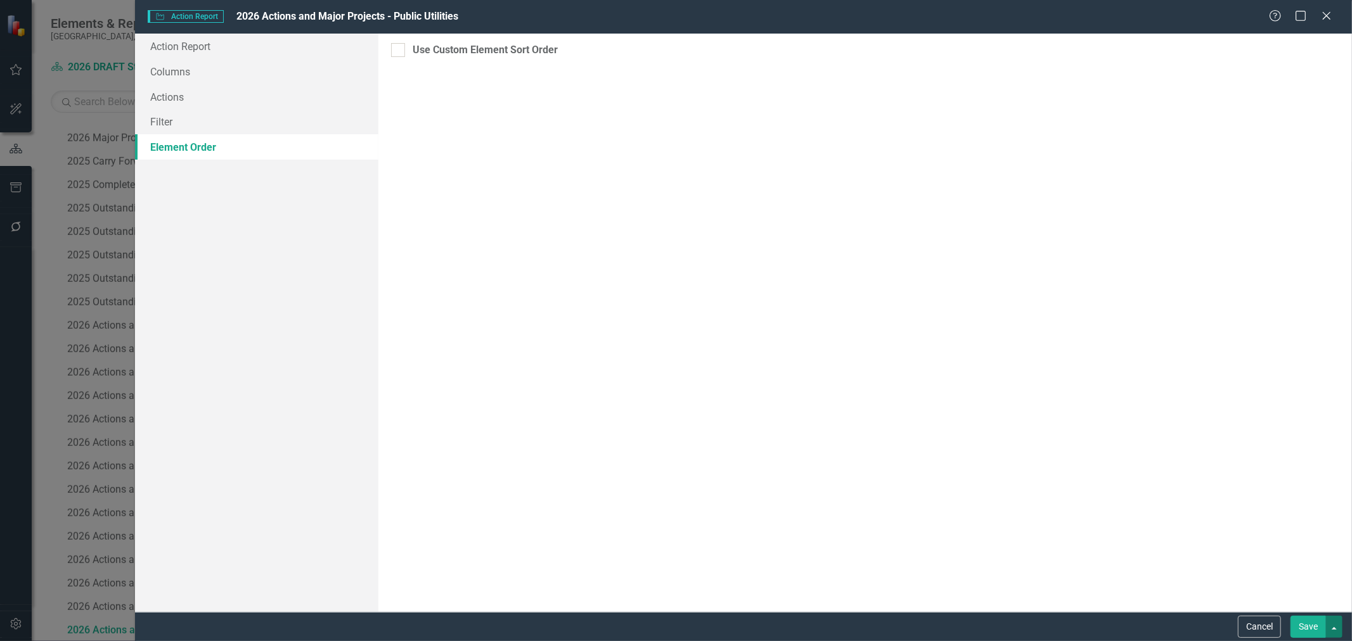
click at [1331, 629] on button "button" at bounding box center [1334, 627] width 16 height 22
click at [1313, 598] on link "Save and Continue" at bounding box center [1292, 603] width 100 height 23
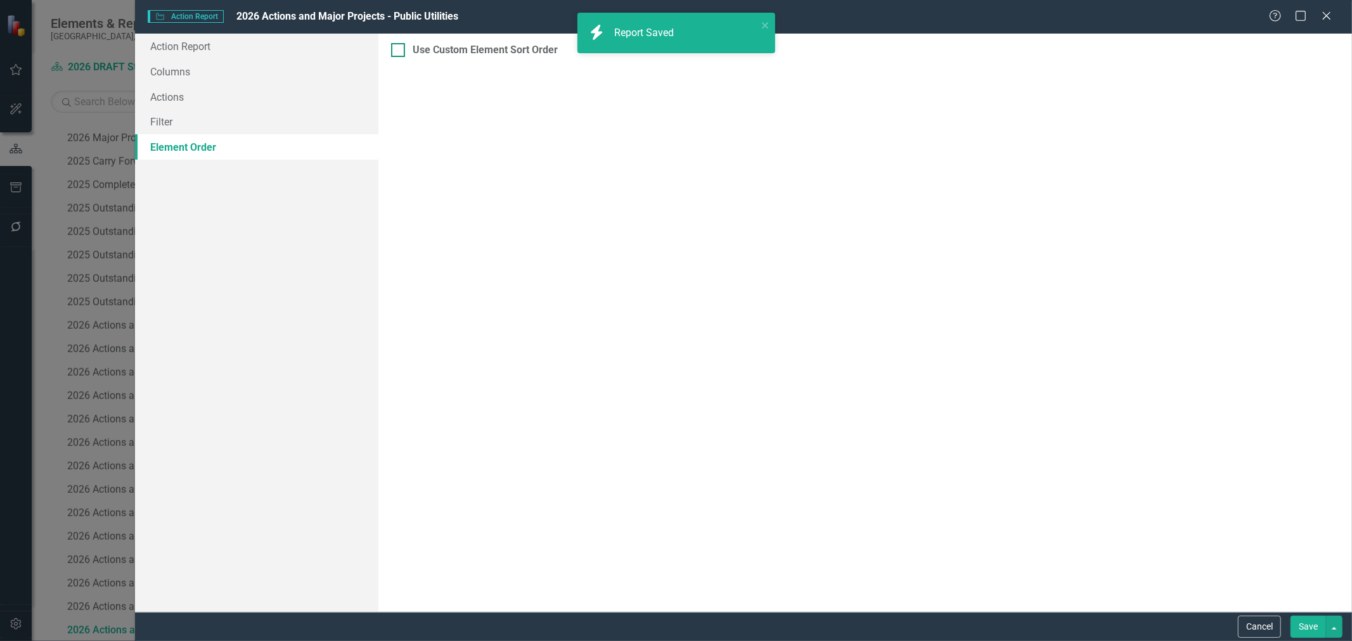
click at [401, 53] on div at bounding box center [398, 50] width 14 height 14
click at [399, 51] on input "Use Custom Element Sort Order" at bounding box center [395, 47] width 8 height 8
checkbox input "true"
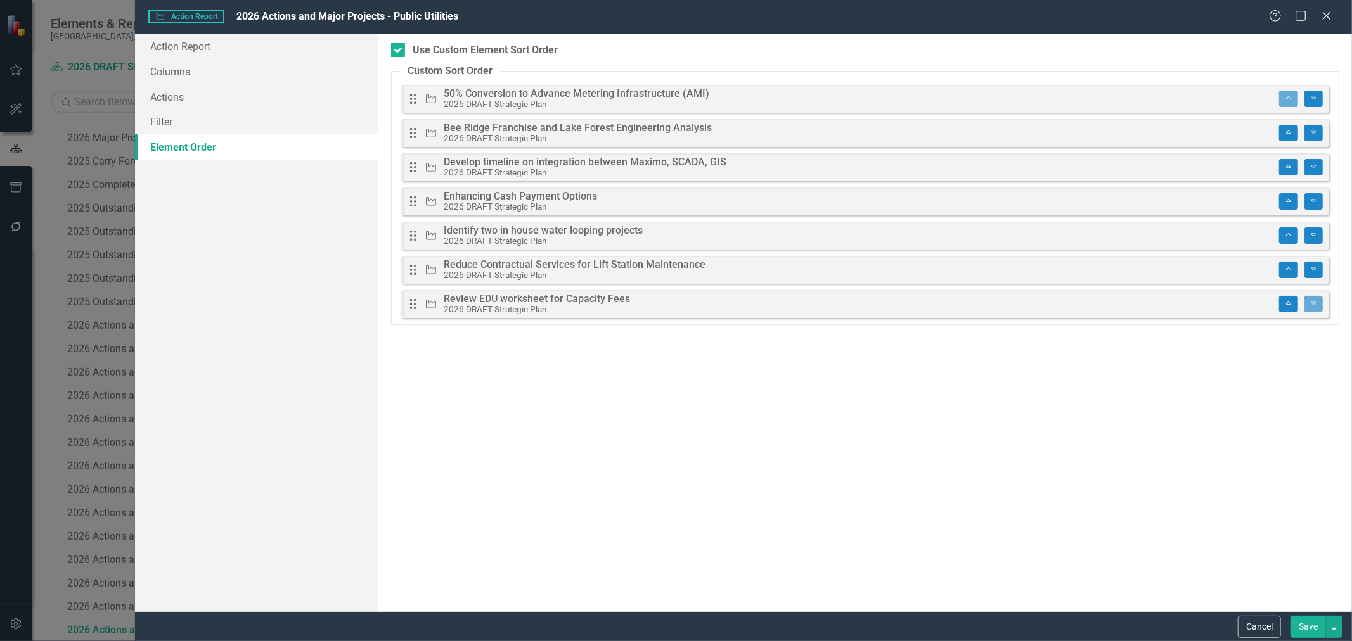
click at [1312, 626] on button "Save" at bounding box center [1308, 627] width 35 height 22
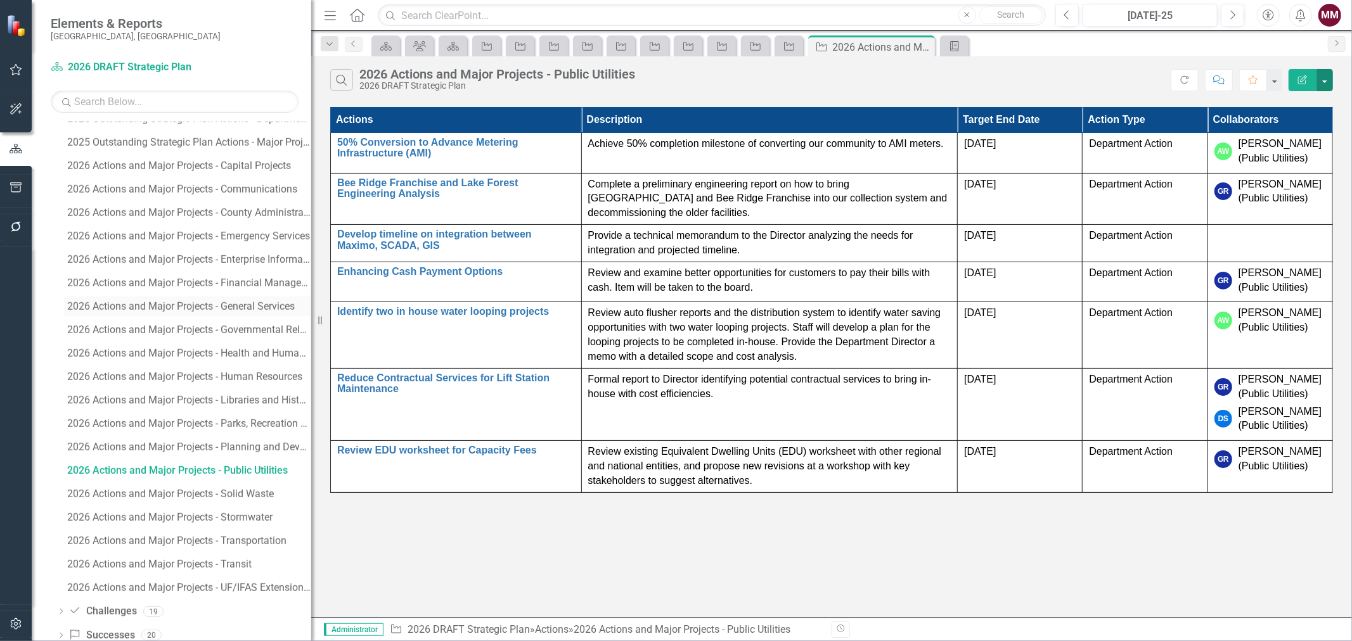
scroll to position [1628, 0]
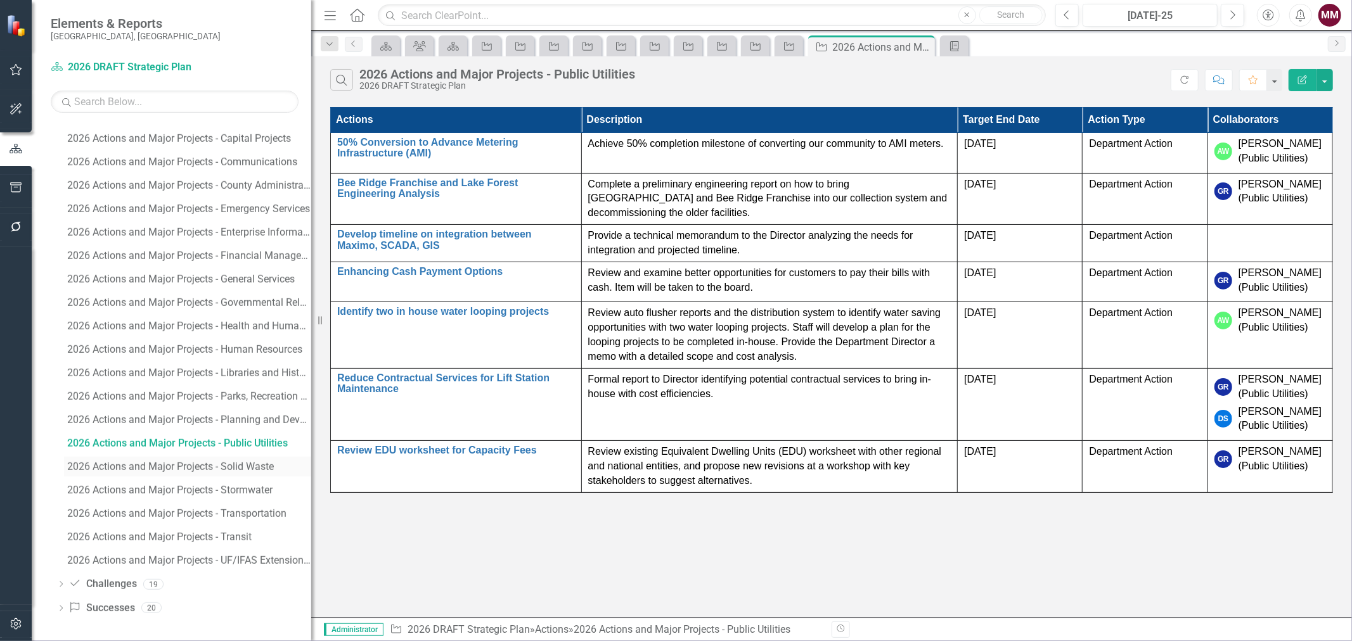
click at [189, 470] on div "2026 Actions and Major Projects - Solid Waste" at bounding box center [189, 466] width 244 height 11
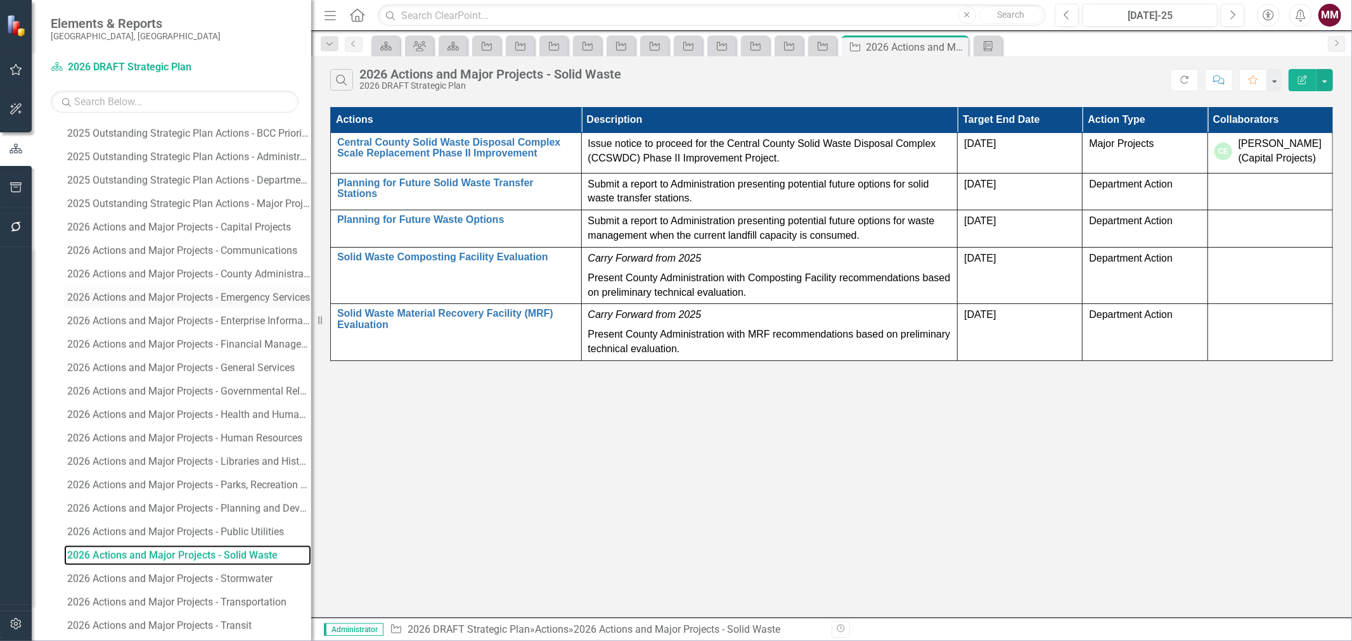
scroll to position [1628, 0]
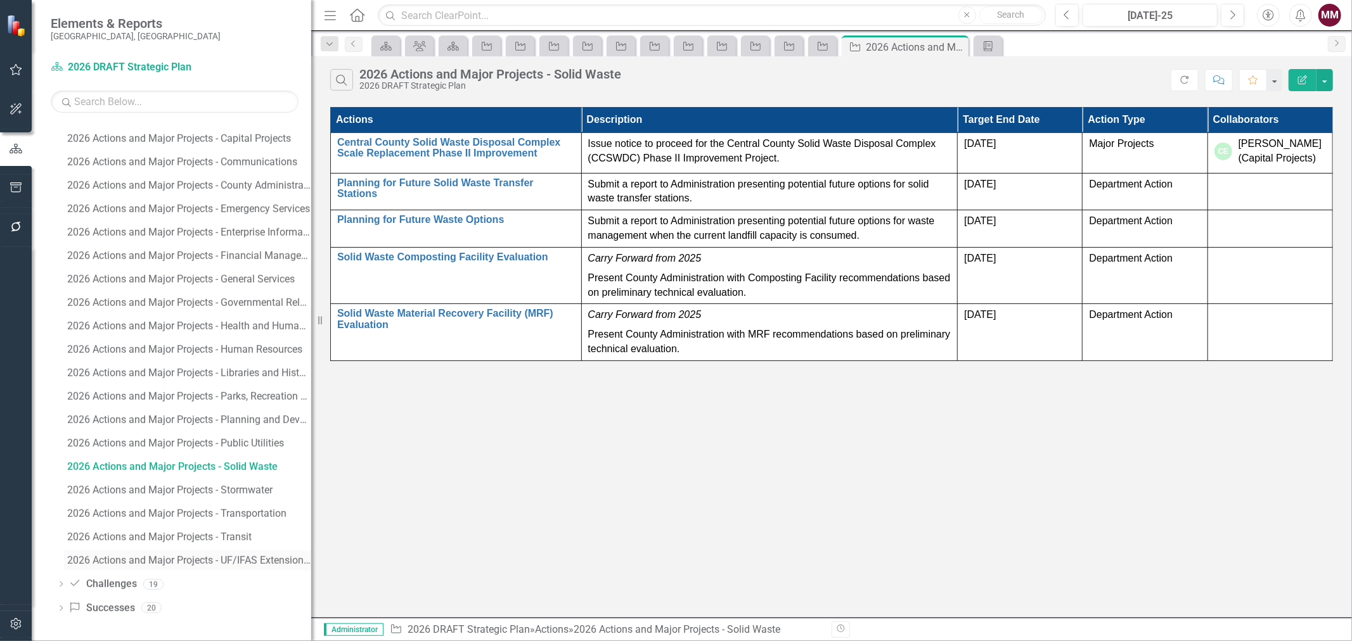
click at [235, 562] on div "2026 Actions and Major Projects - UF/IFAS Extension and Sustainability" at bounding box center [189, 560] width 244 height 11
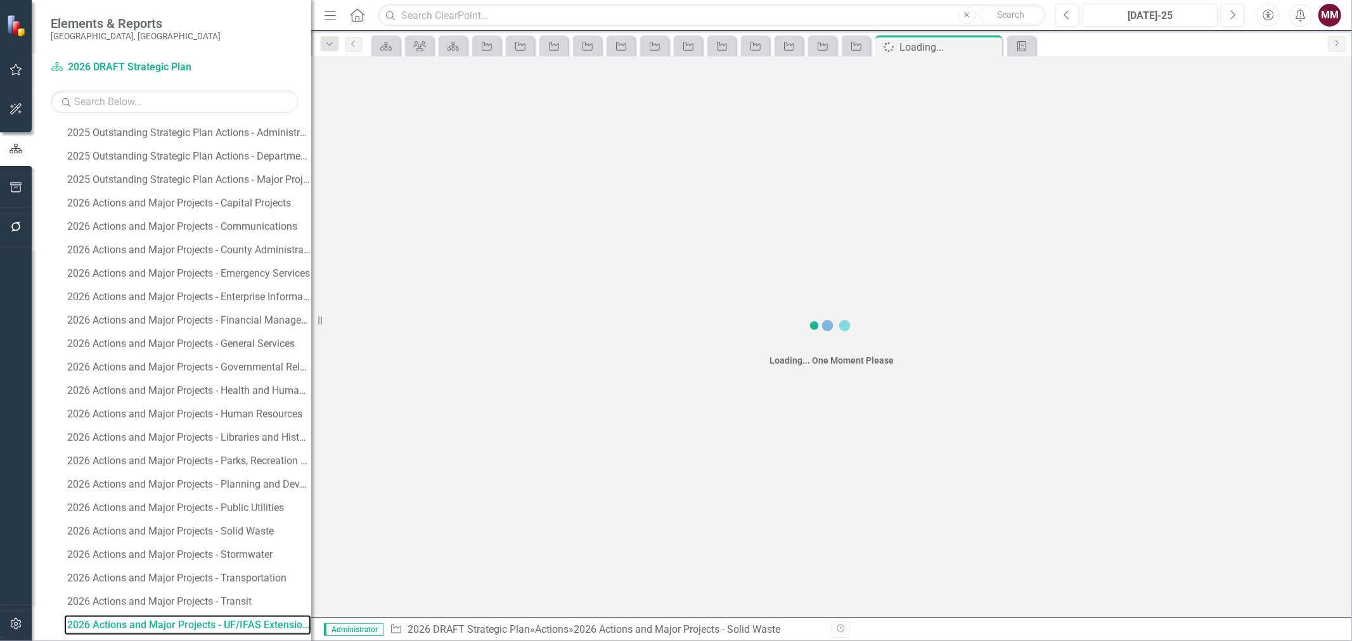
scroll to position [1557, 0]
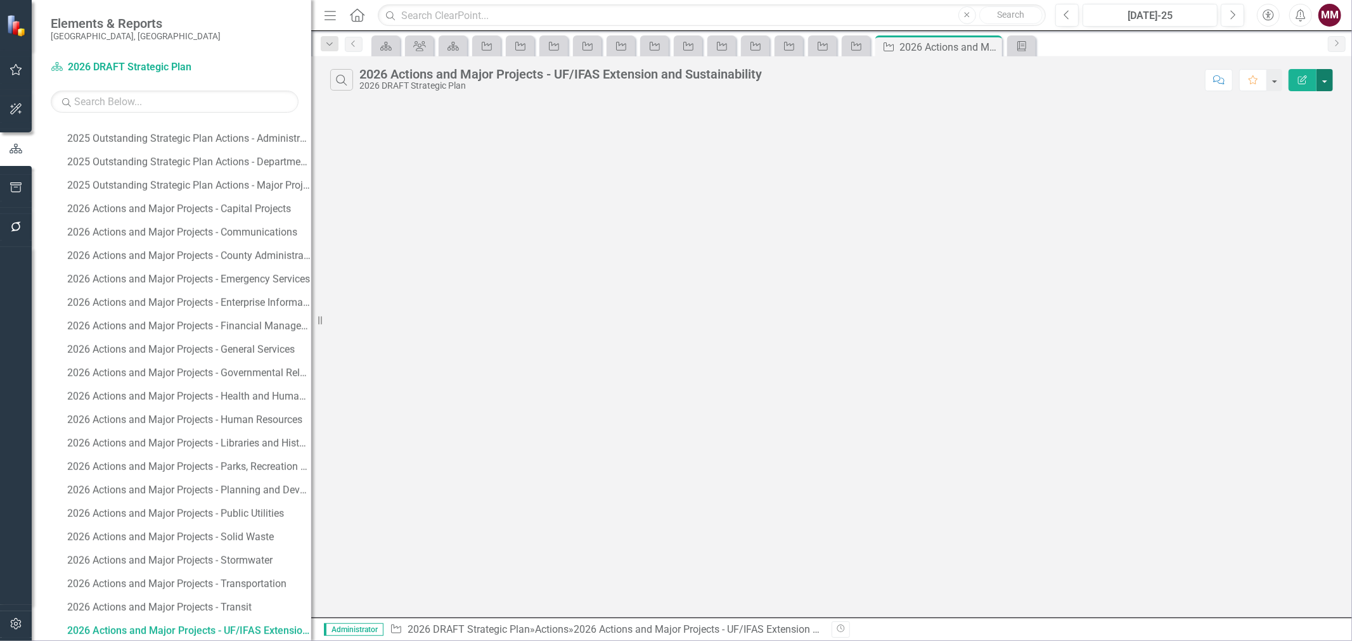
click at [1331, 81] on button "button" at bounding box center [1325, 80] width 16 height 22
click at [1307, 96] on link "Edit Report Edit Report" at bounding box center [1282, 103] width 100 height 23
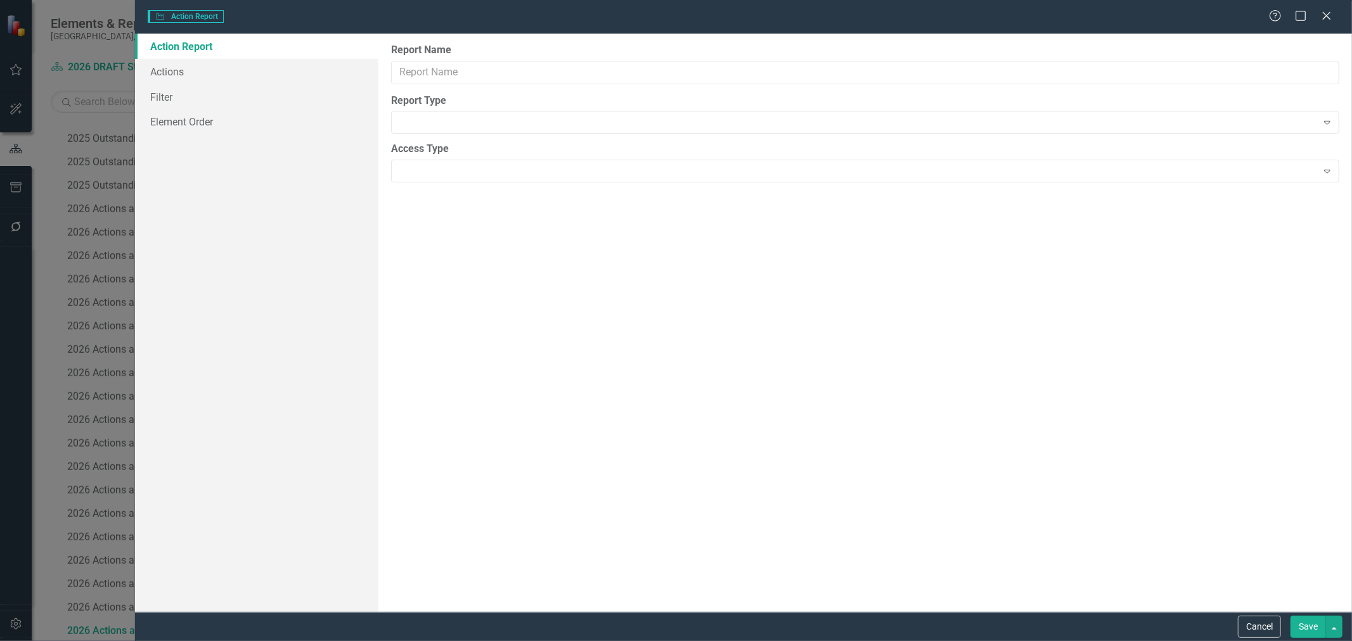
type input "2026 Actions and Major Projects - UF/IFAS Extension and Sustainability"
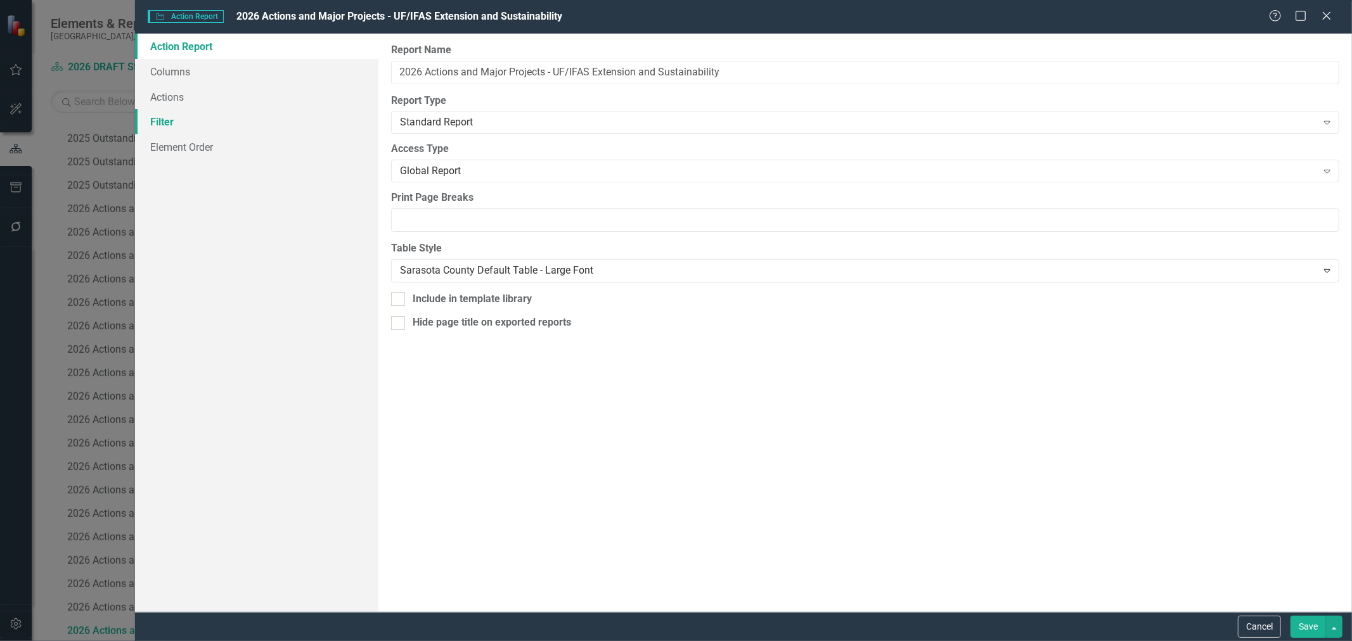
click at [214, 119] on link "Filter" at bounding box center [256, 121] width 243 height 25
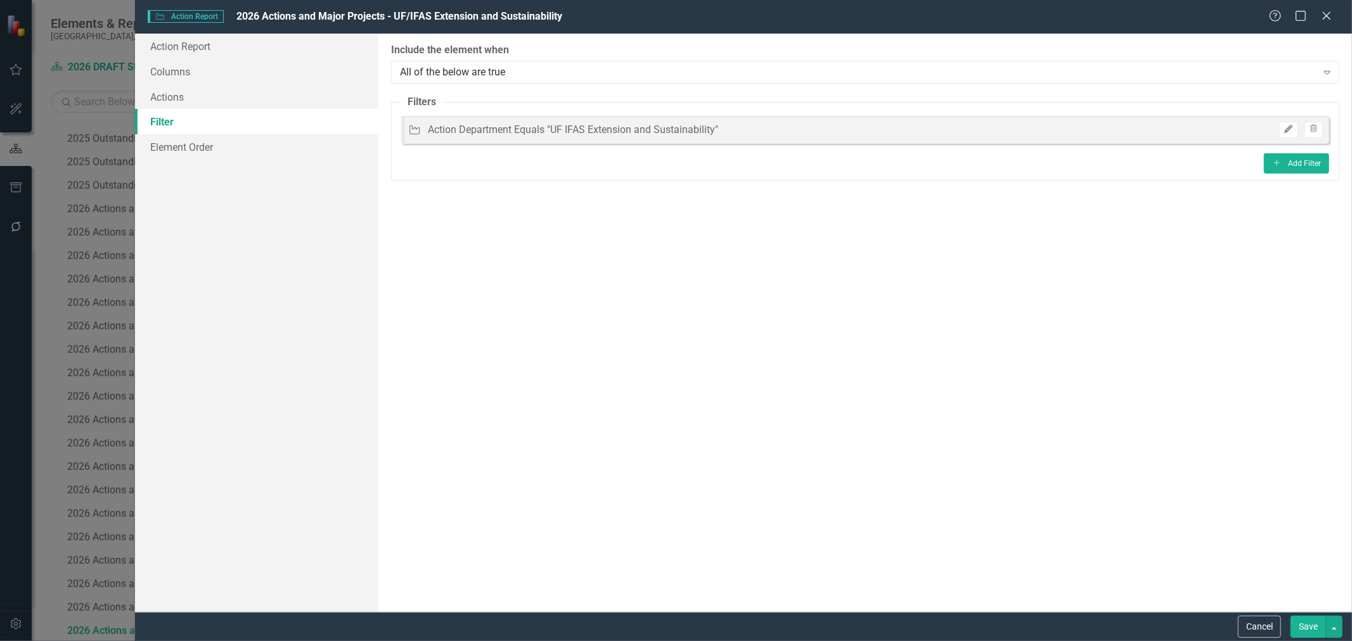
click at [1289, 129] on icon "button" at bounding box center [1289, 130] width 8 height 8
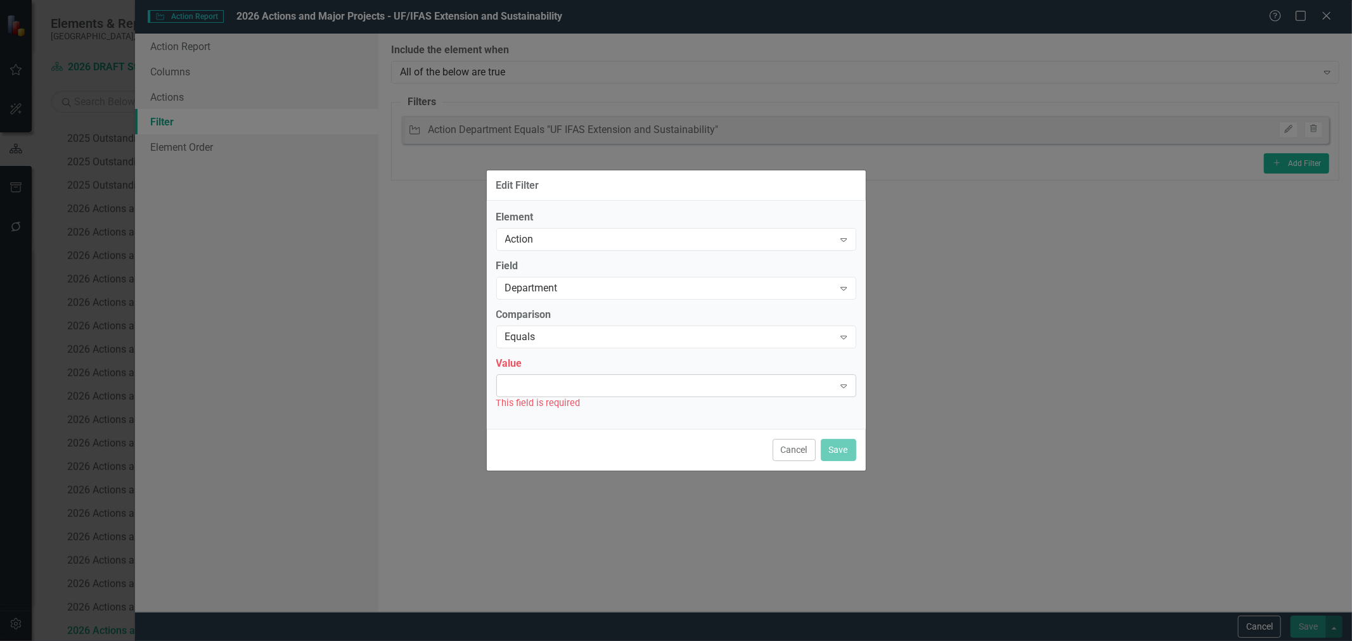
click at [611, 393] on div "Expand" at bounding box center [676, 386] width 360 height 23
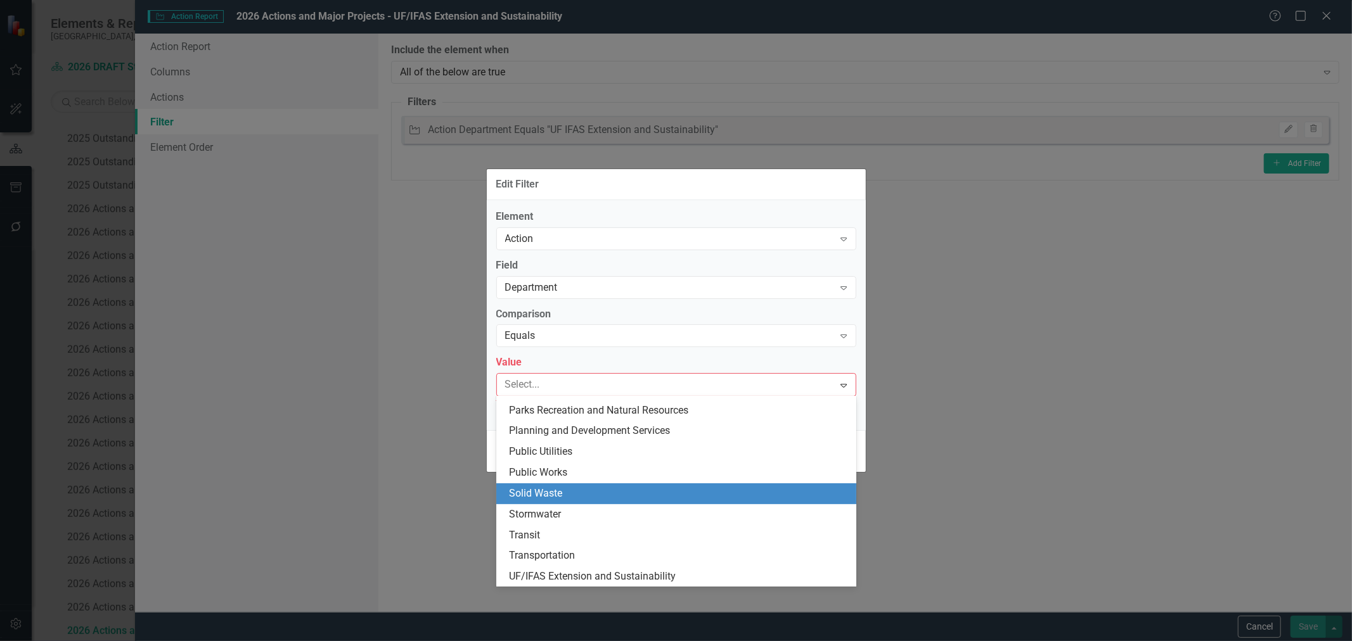
scroll to position [226, 0]
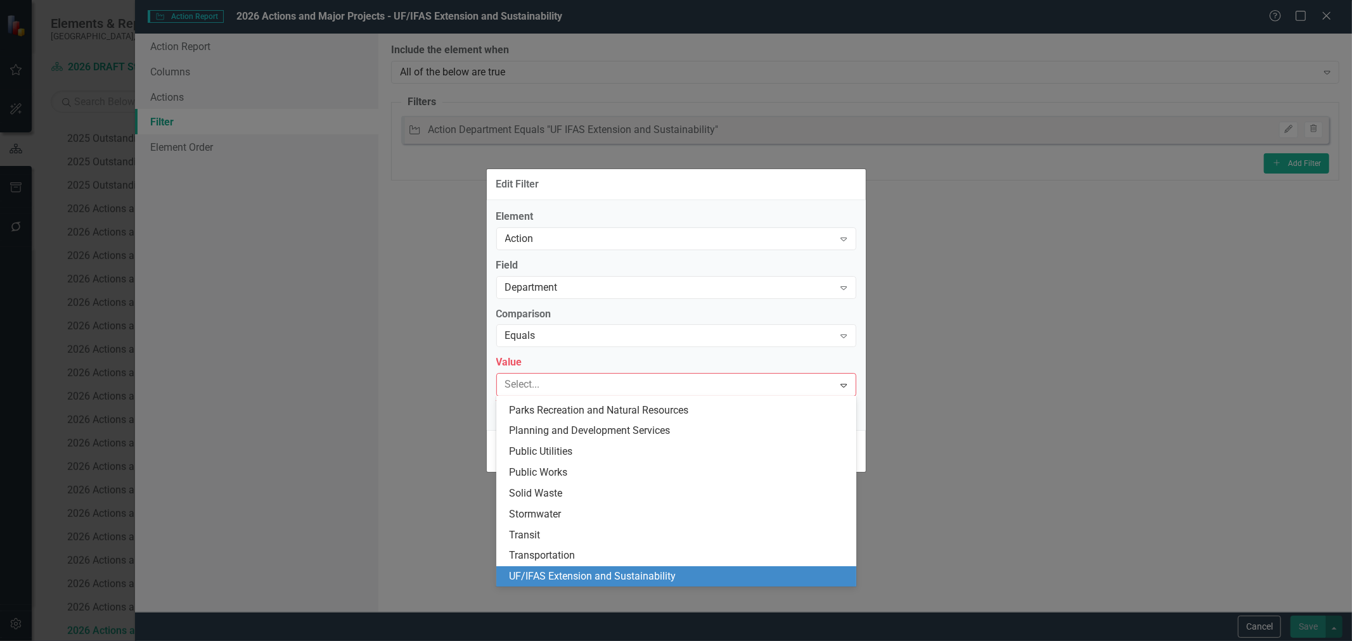
click at [607, 570] on div "UF/IFAS Extension and Sustainability" at bounding box center [679, 577] width 340 height 15
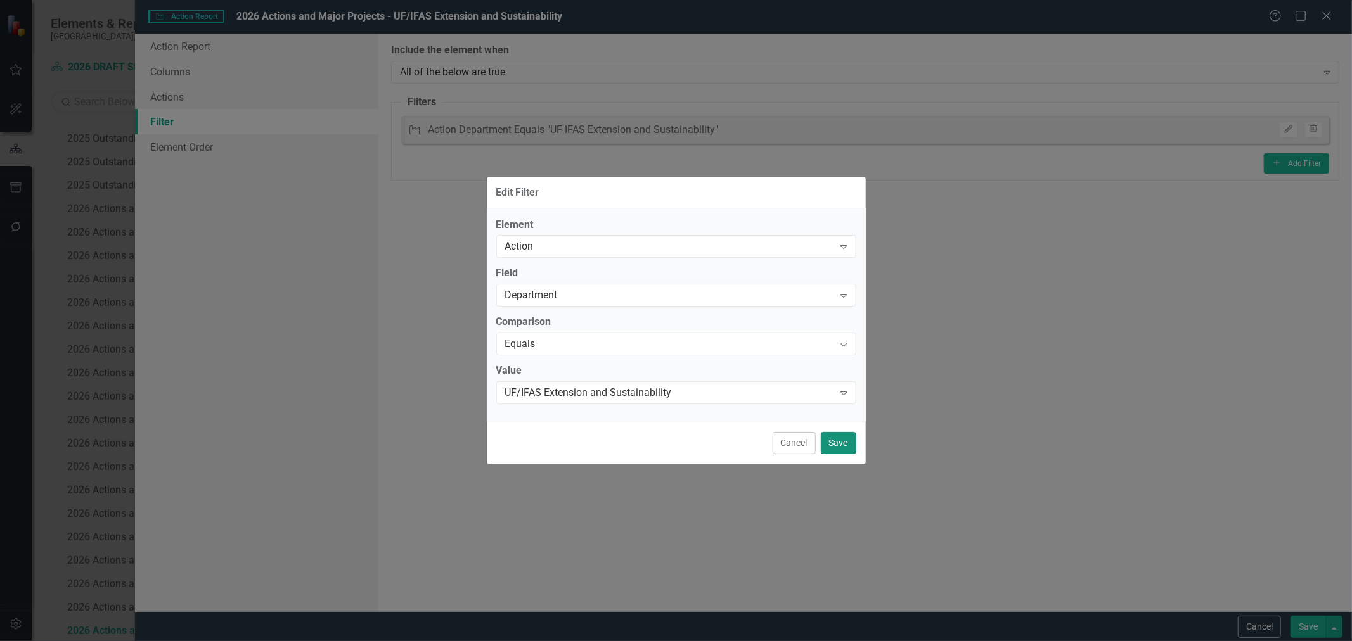
click at [833, 444] on button "Save" at bounding box center [838, 443] width 35 height 22
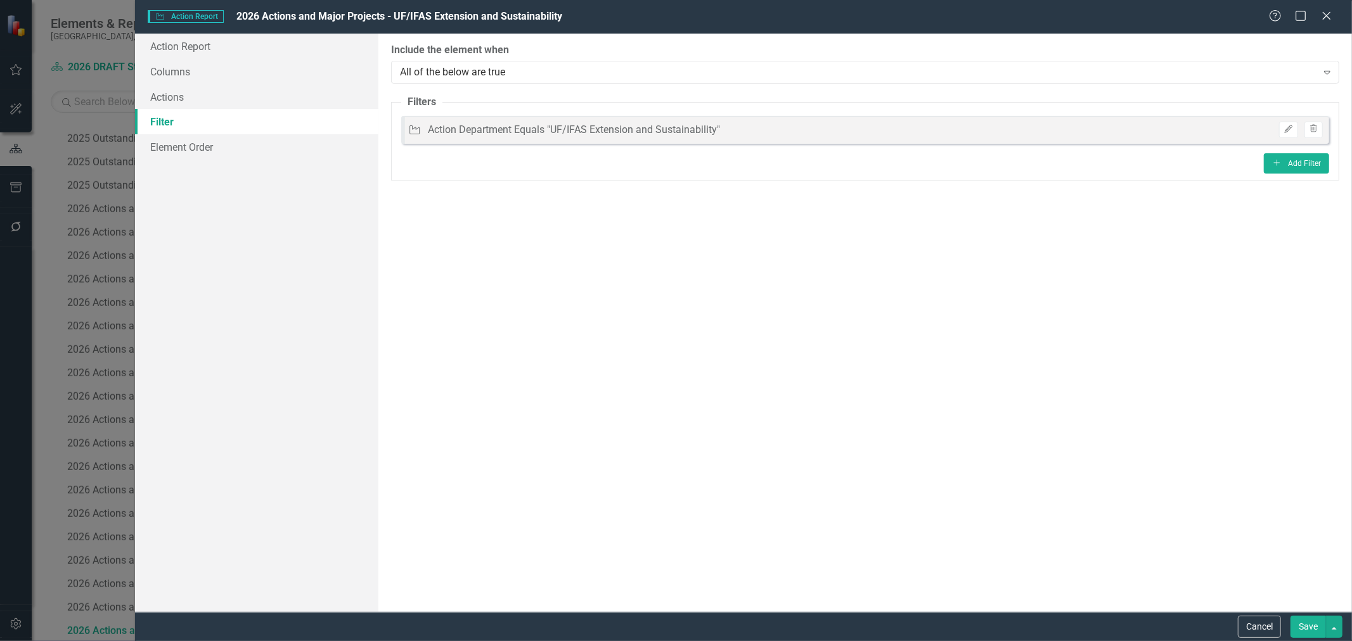
click at [1303, 624] on button "Save" at bounding box center [1308, 627] width 35 height 22
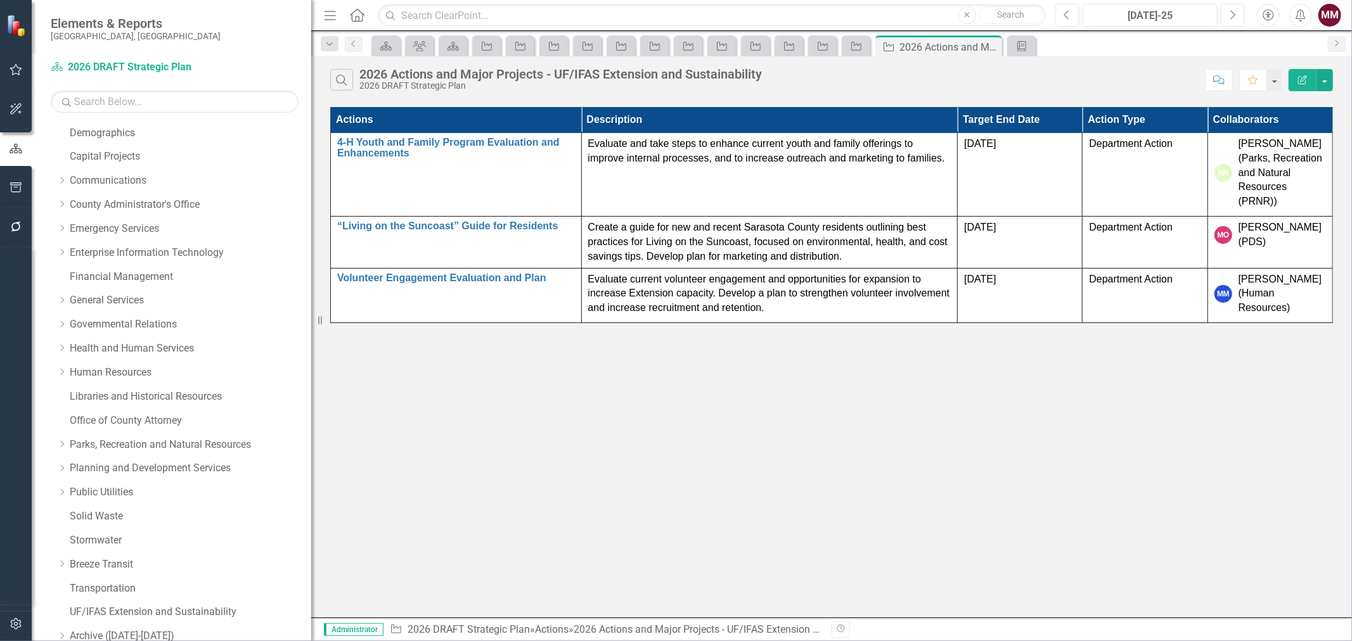
scroll to position [0, 0]
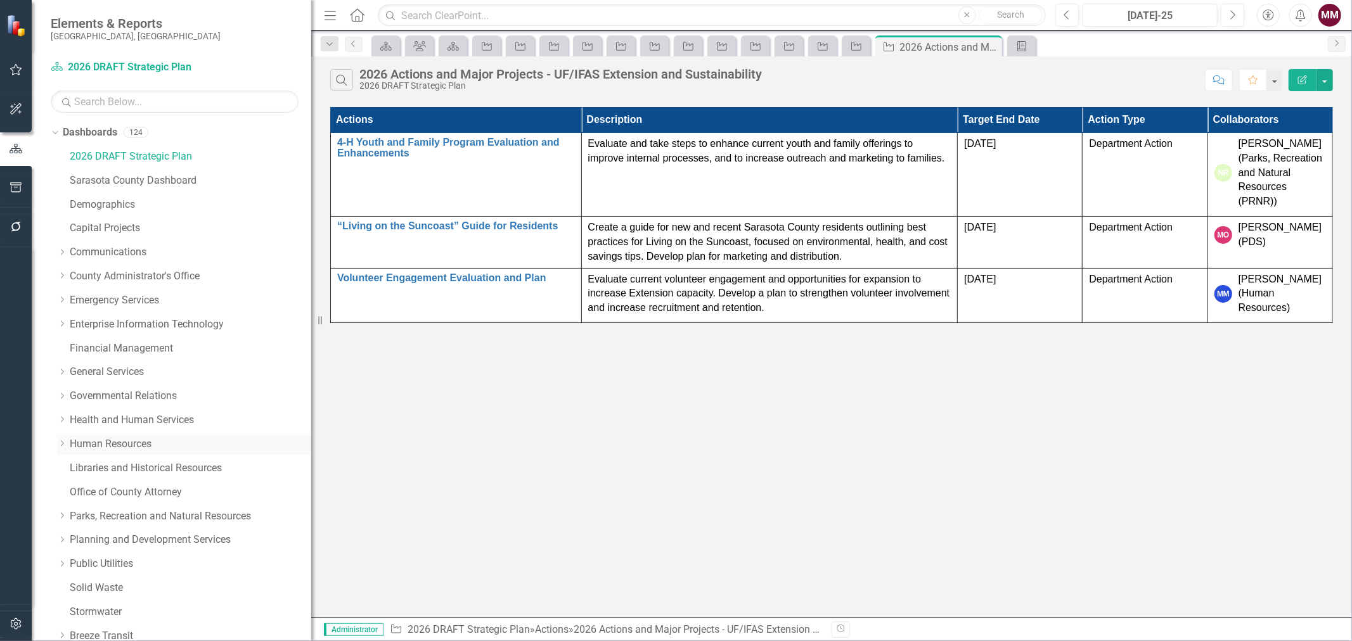
click at [129, 449] on link "Human Resources" at bounding box center [191, 444] width 242 height 15
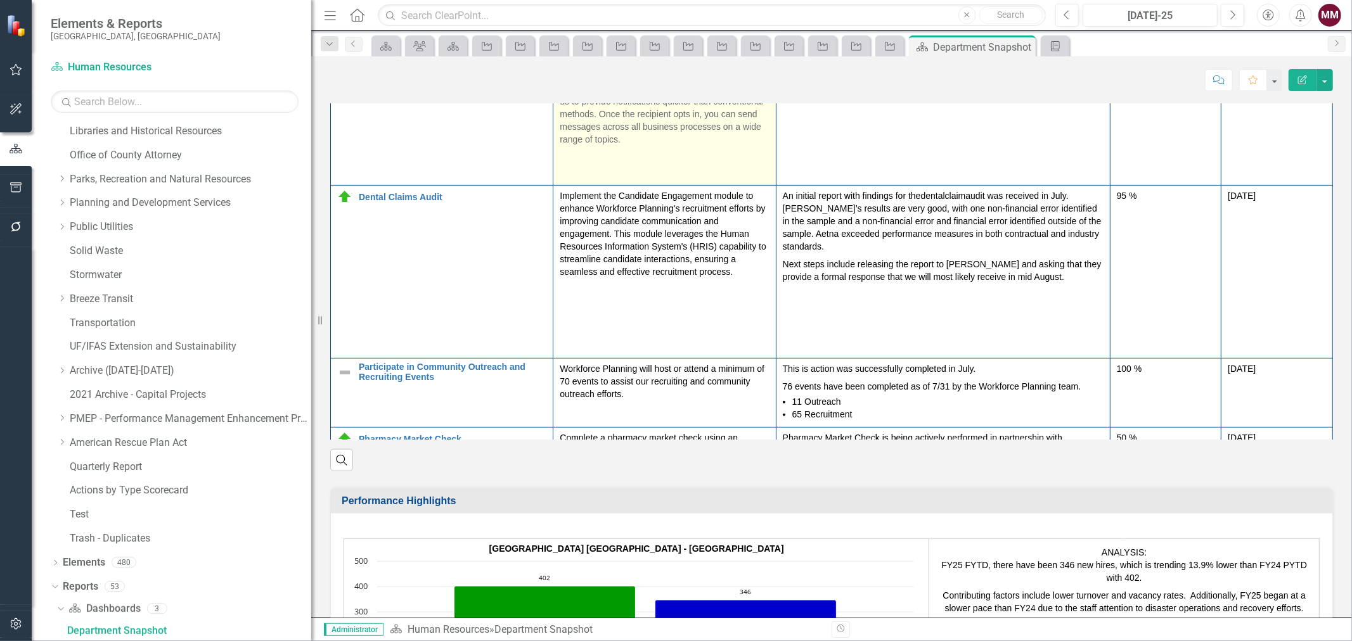
scroll to position [271, 0]
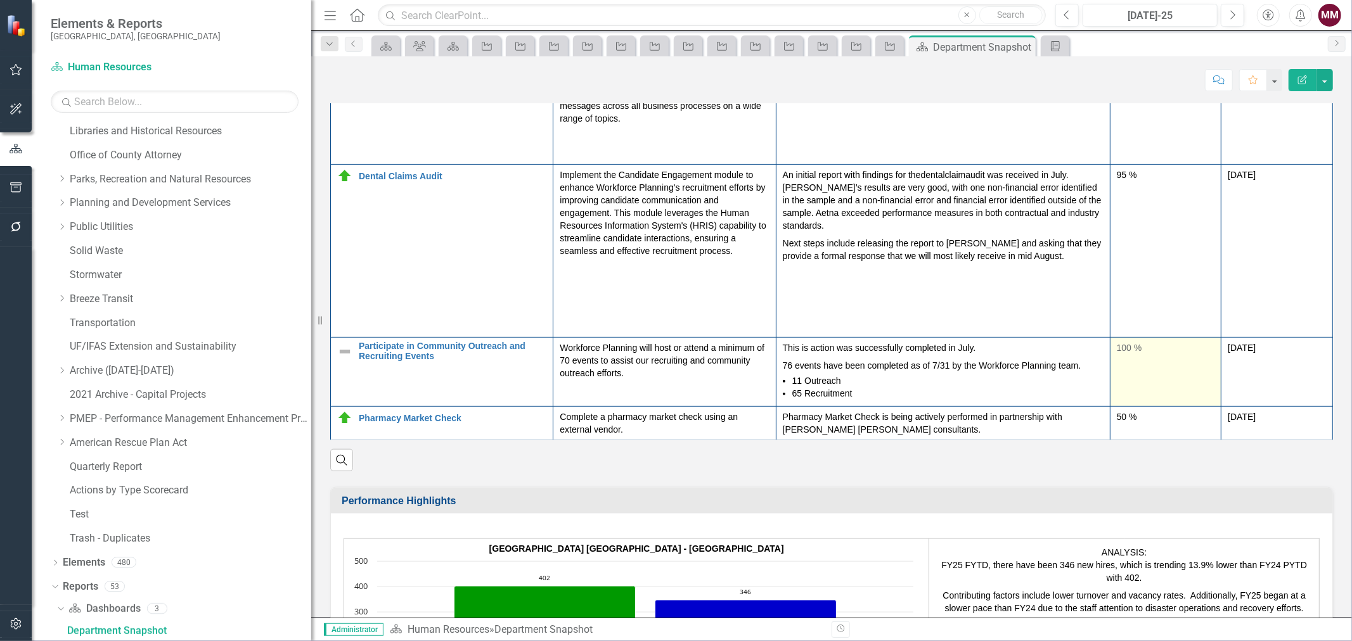
click at [1139, 354] on div "100 %" at bounding box center [1166, 348] width 98 height 13
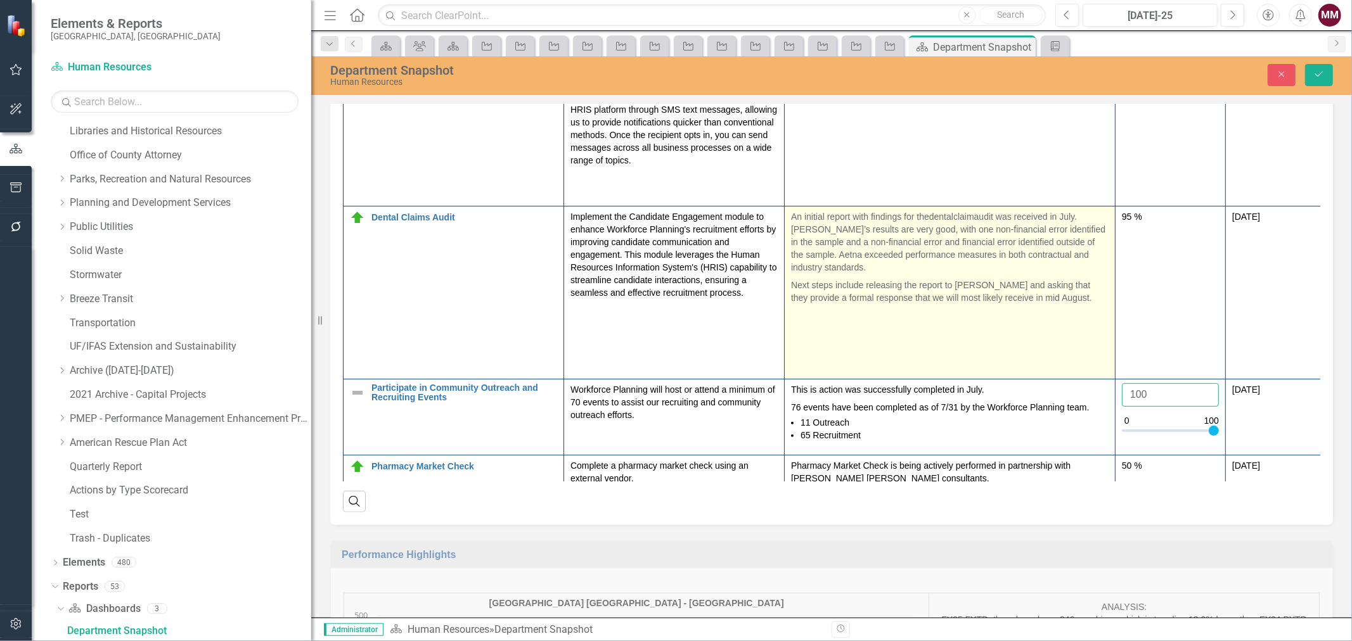
drag, startPoint x: 1149, startPoint y: 403, endPoint x: 929, endPoint y: 375, distance: 221.7
click at [951, 382] on tbody "Implement Candidate Engagement Module in HRIS Link Map View Link Map Edit Edit …" at bounding box center [840, 121] width 993 height 736
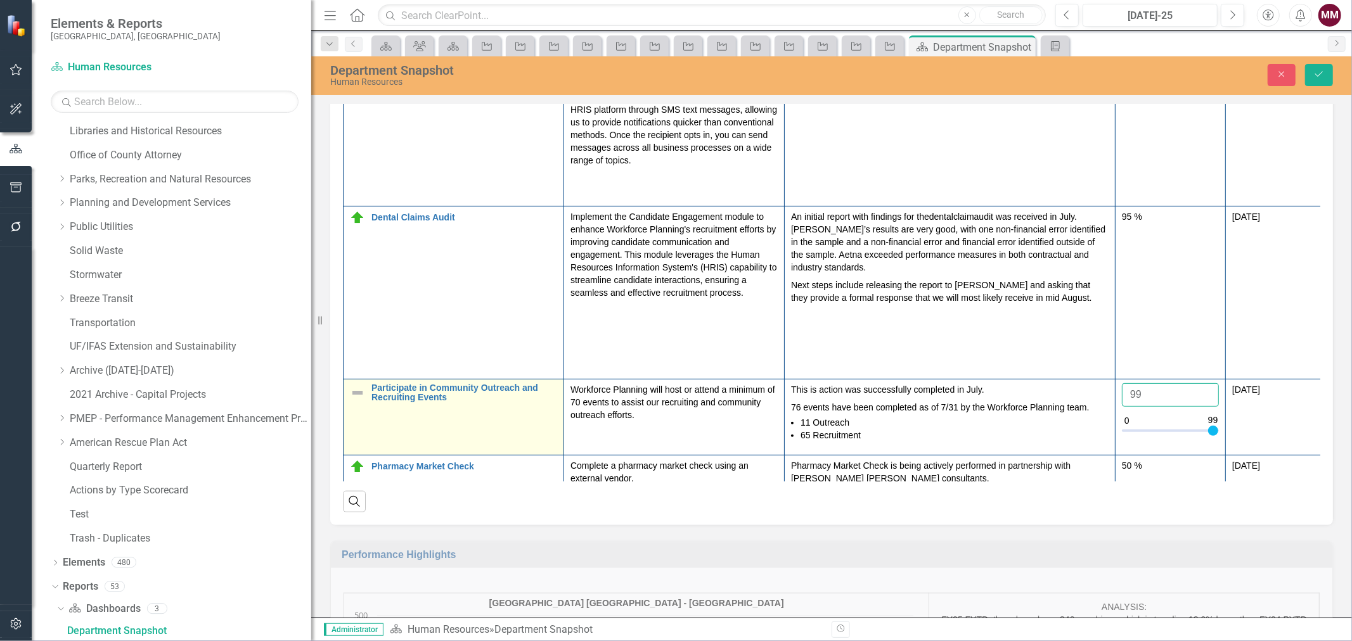
type input "99"
click at [358, 395] on img at bounding box center [357, 392] width 15 height 15
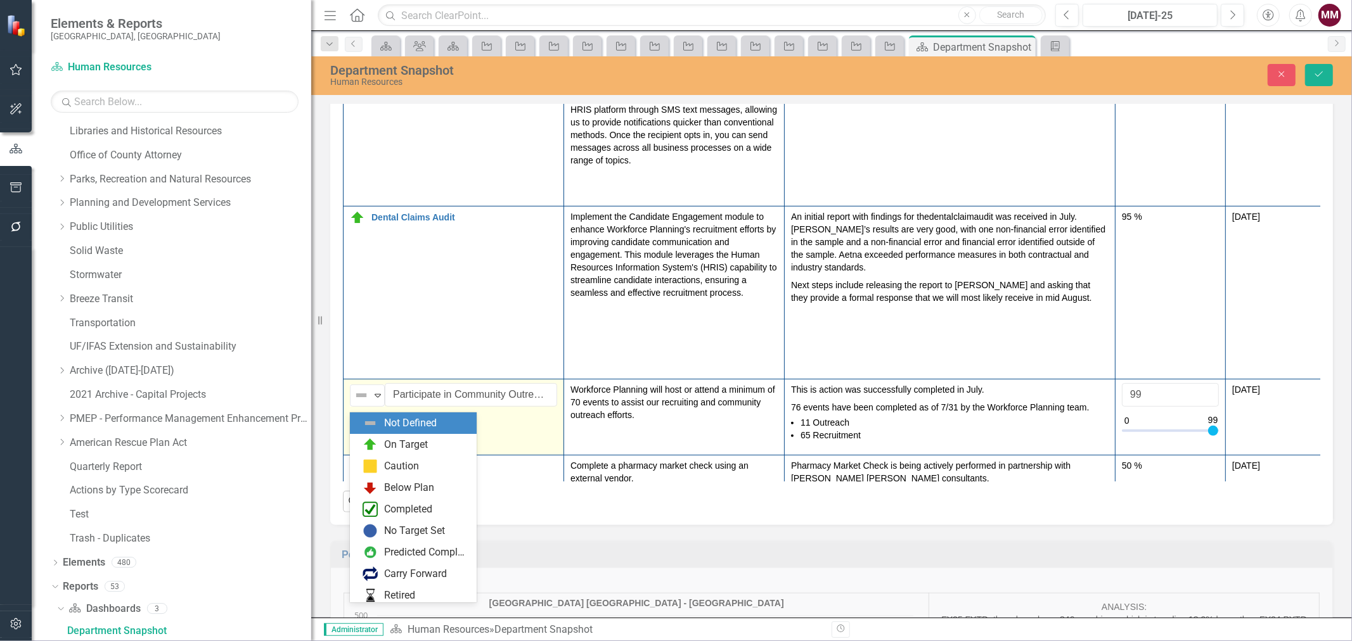
click at [358, 395] on img at bounding box center [361, 395] width 15 height 15
click at [383, 434] on div "On Target" at bounding box center [413, 445] width 127 height 22
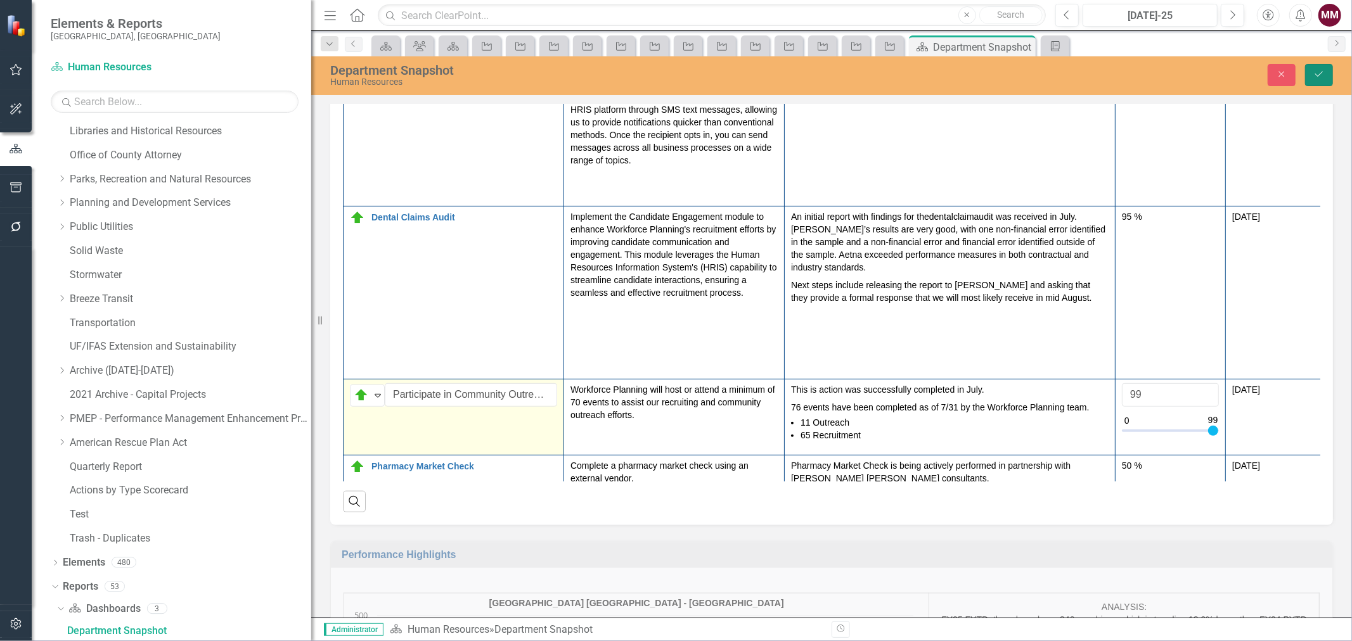
click at [1325, 70] on icon "Save" at bounding box center [1318, 74] width 11 height 9
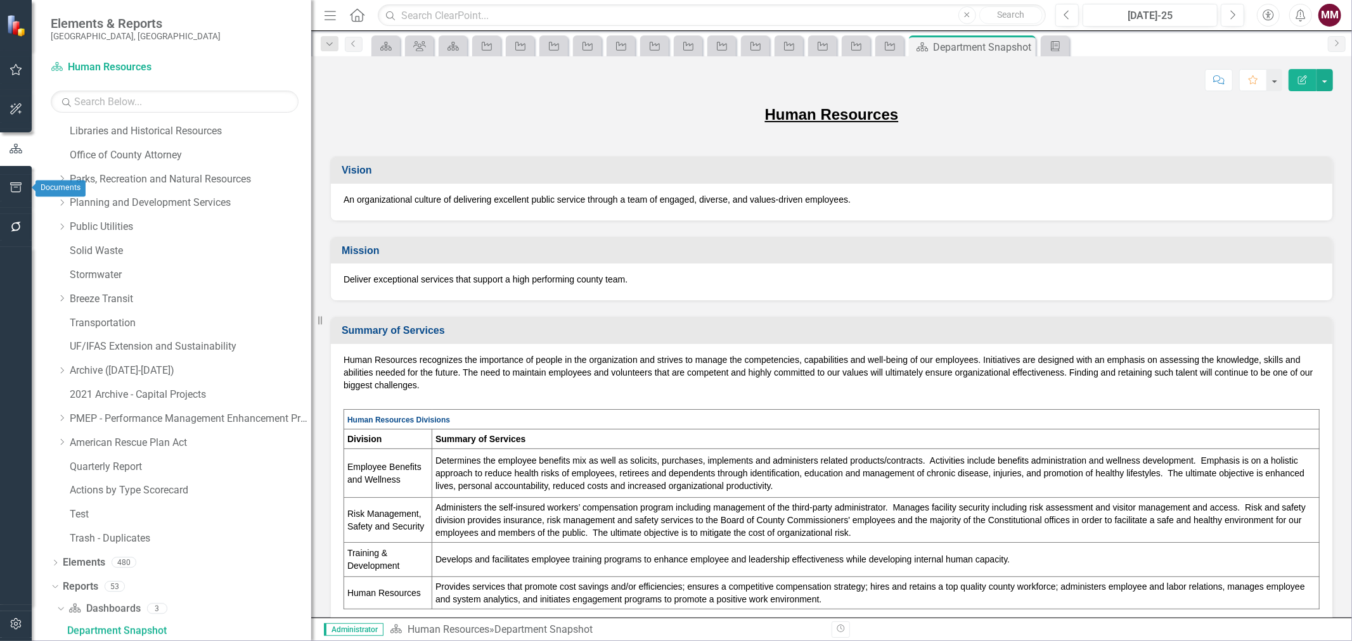
click at [13, 188] on icon "button" at bounding box center [16, 188] width 13 height 10
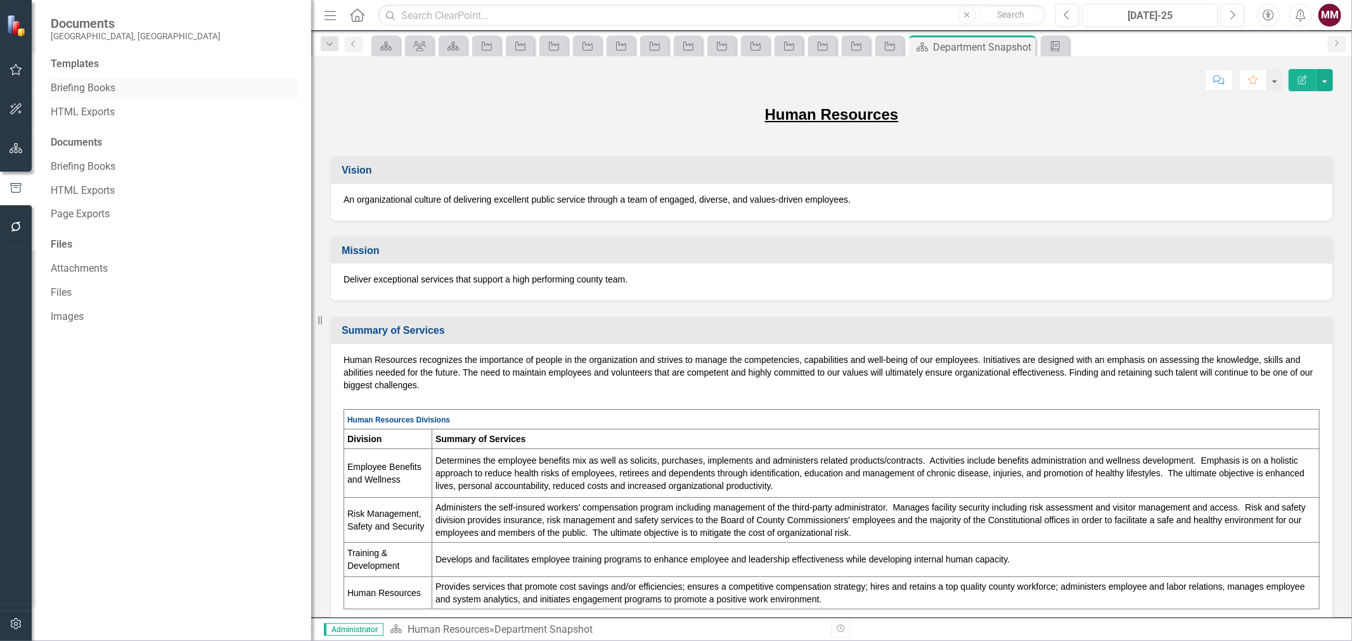
click at [80, 83] on link "Briefing Books" at bounding box center [175, 88] width 248 height 15
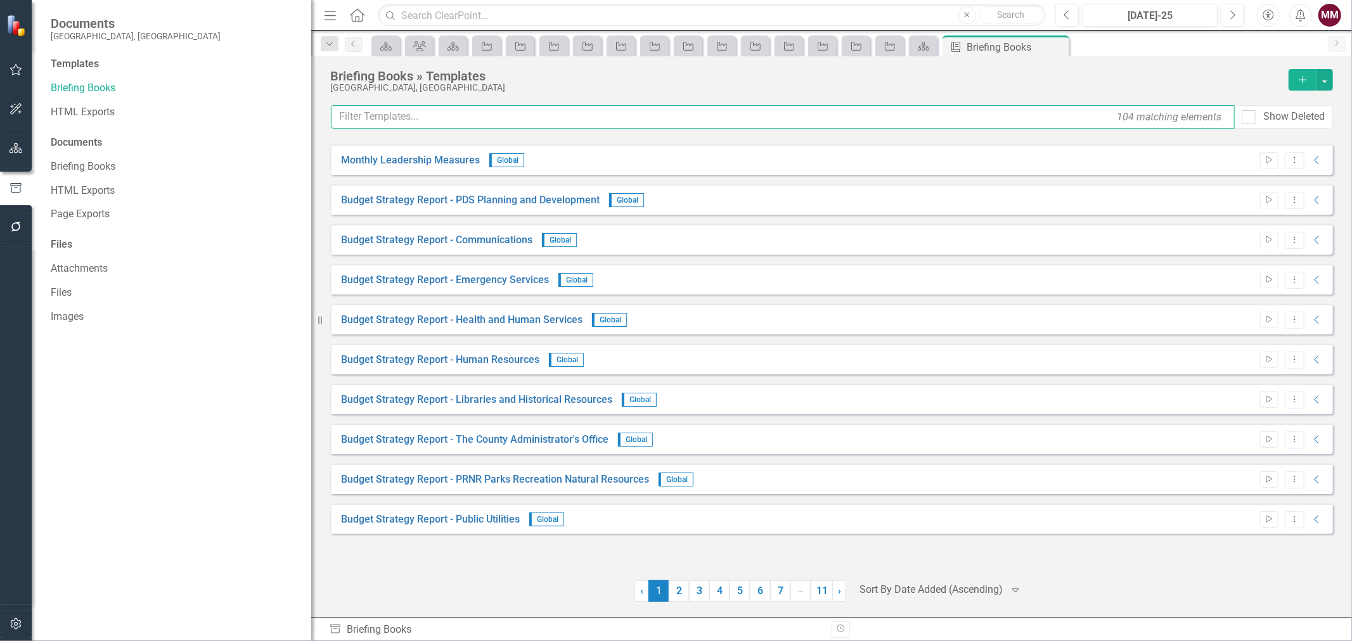
click at [498, 117] on input "text" at bounding box center [783, 116] width 904 height 23
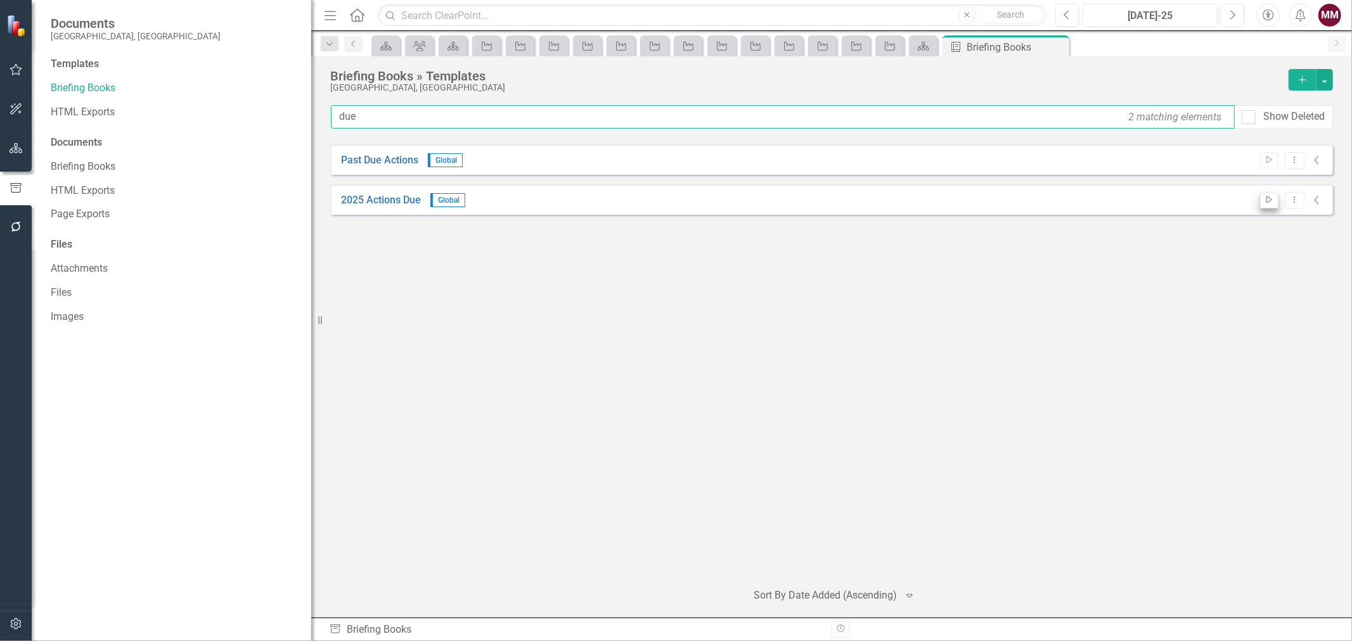
type input "due"
click at [1263, 200] on button "Start" at bounding box center [1269, 200] width 18 height 16
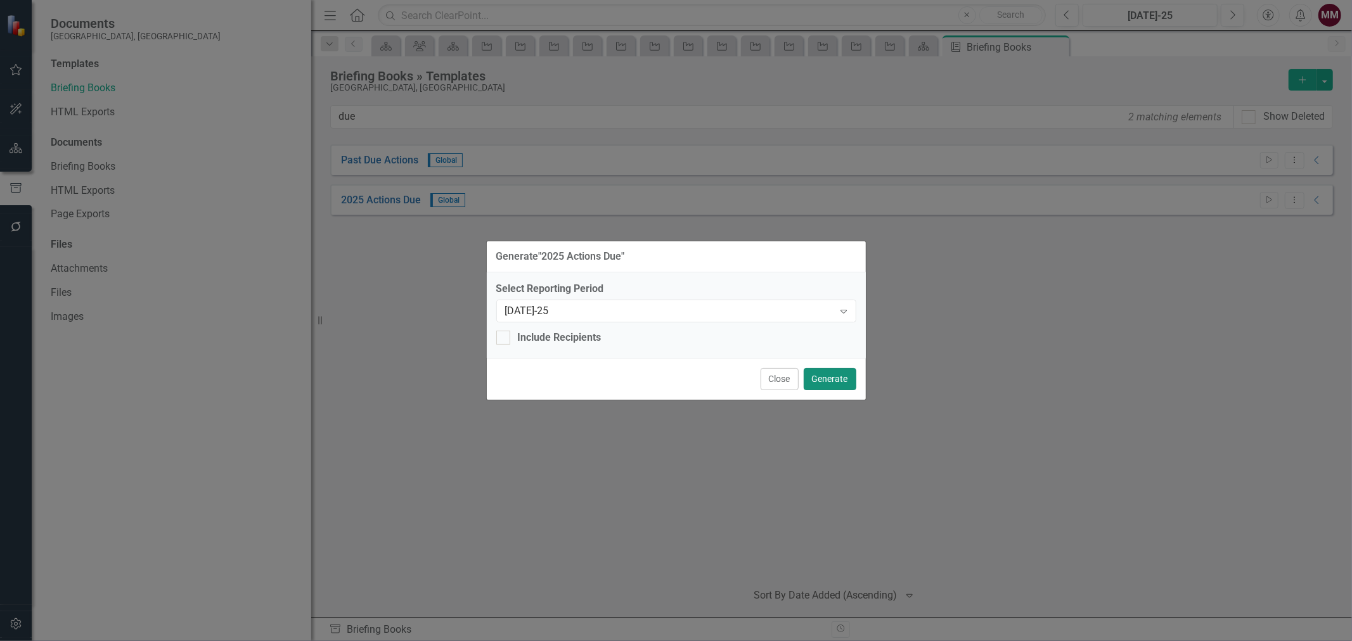
click at [820, 371] on button "Generate" at bounding box center [830, 379] width 53 height 22
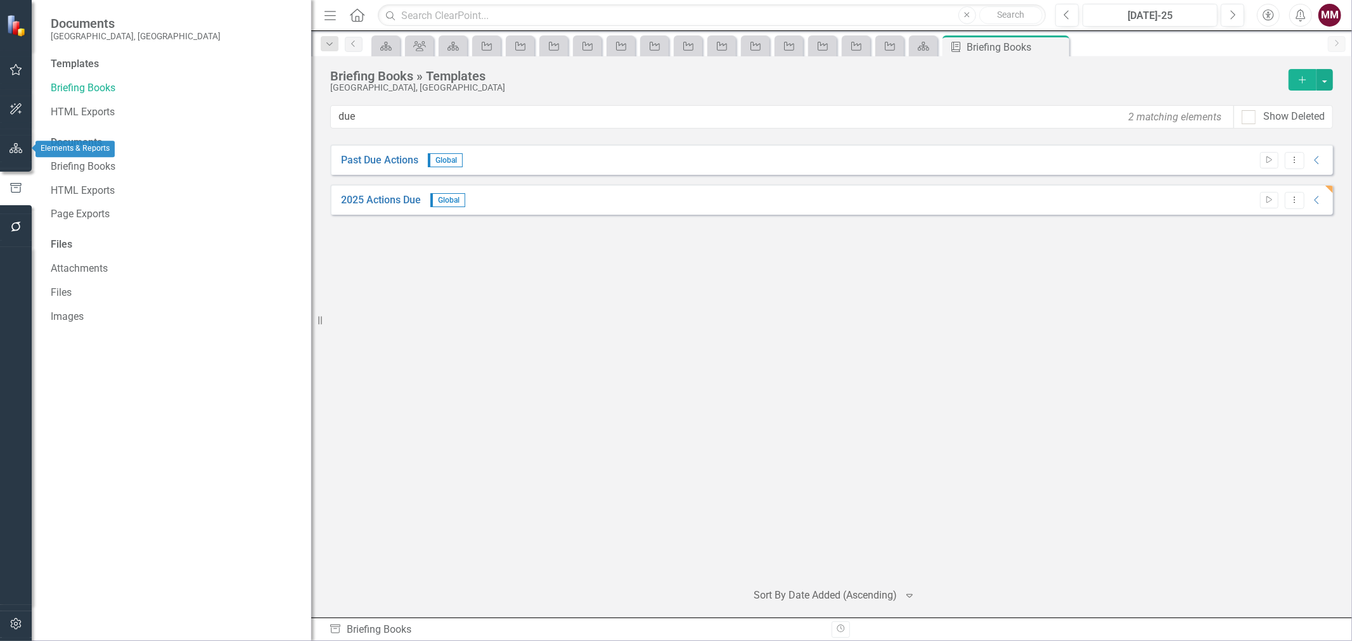
click at [24, 140] on button "button" at bounding box center [16, 149] width 29 height 27
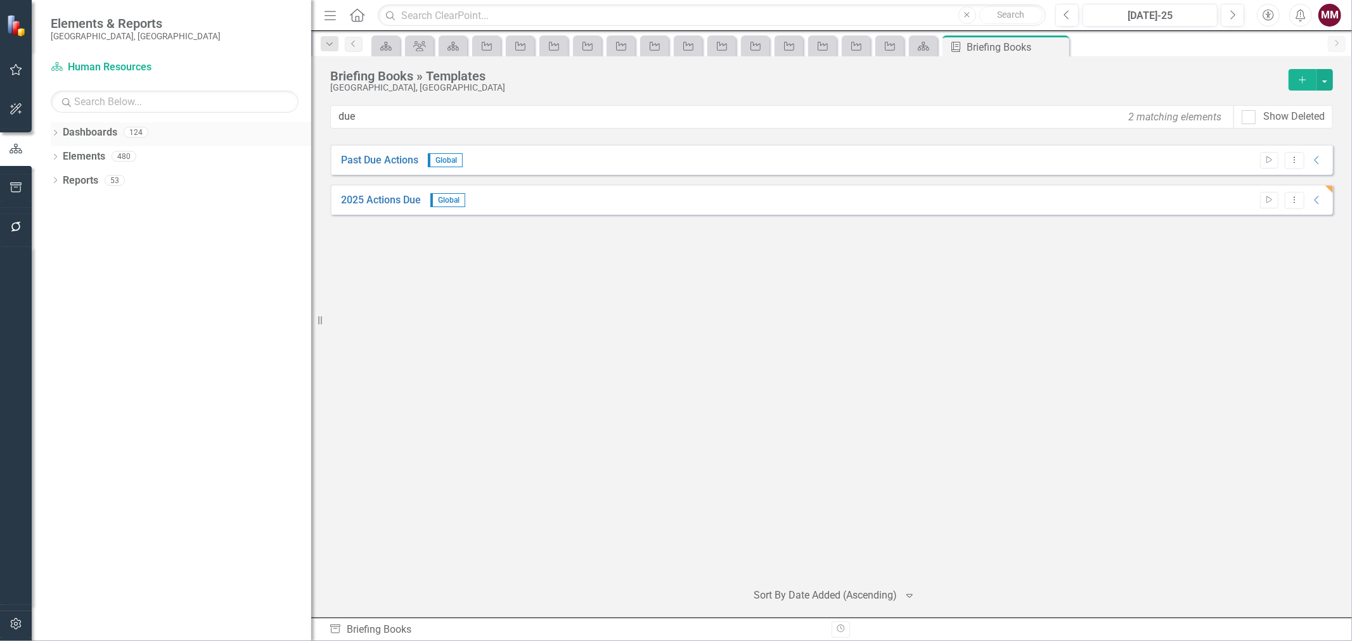
click at [54, 134] on icon "Dropdown" at bounding box center [55, 134] width 9 height 7
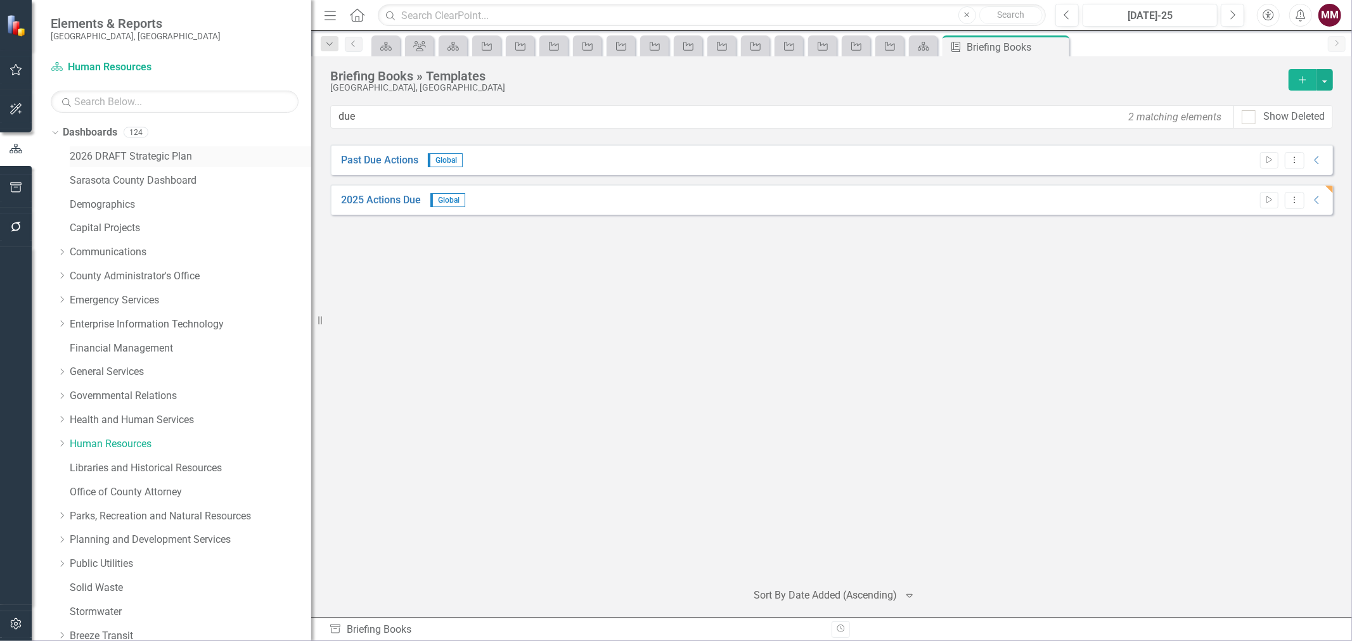
click at [93, 153] on link "2026 DRAFT Strategic Plan" at bounding box center [191, 157] width 242 height 15
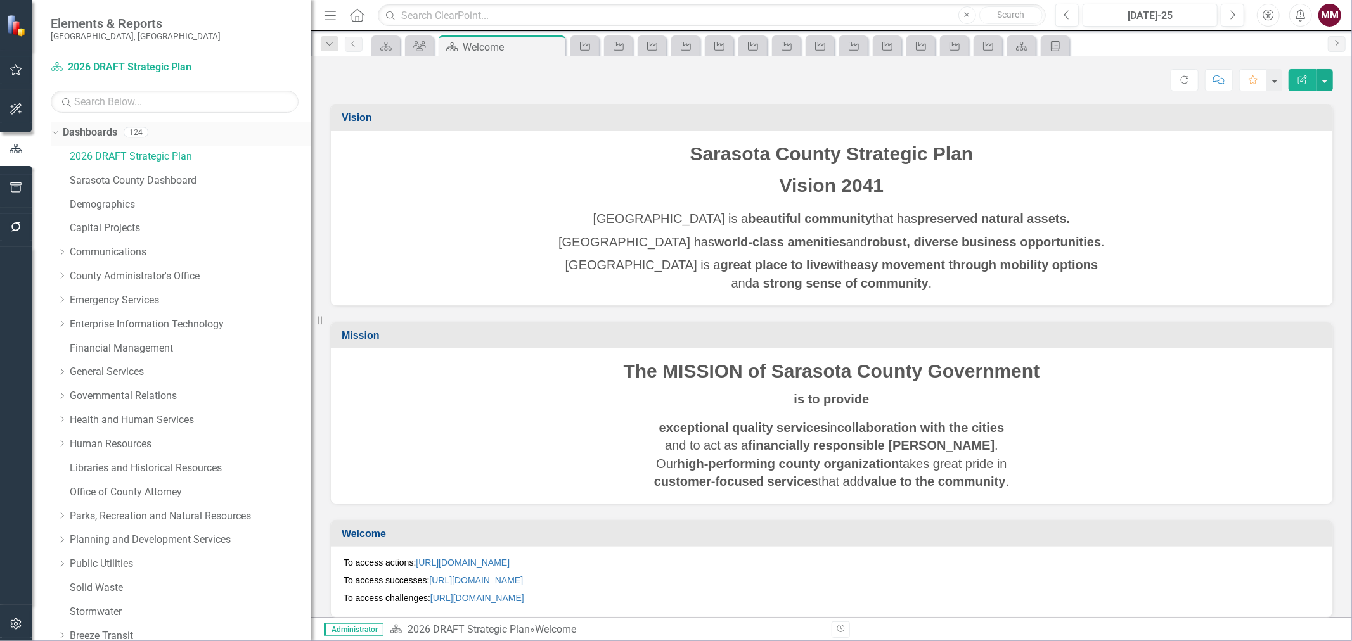
click at [57, 133] on div "Dropdown" at bounding box center [53, 131] width 11 height 9
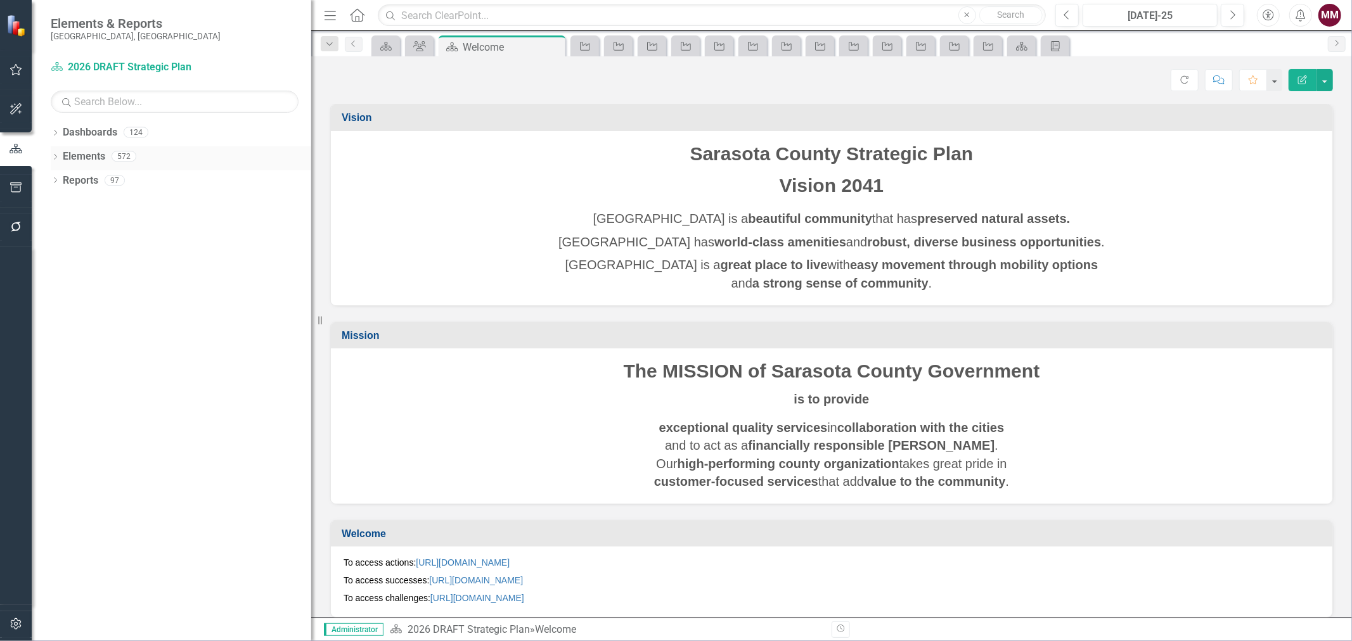
click at [54, 157] on icon "Dropdown" at bounding box center [55, 158] width 9 height 7
click at [103, 203] on link "Action Actions" at bounding box center [94, 205] width 51 height 15
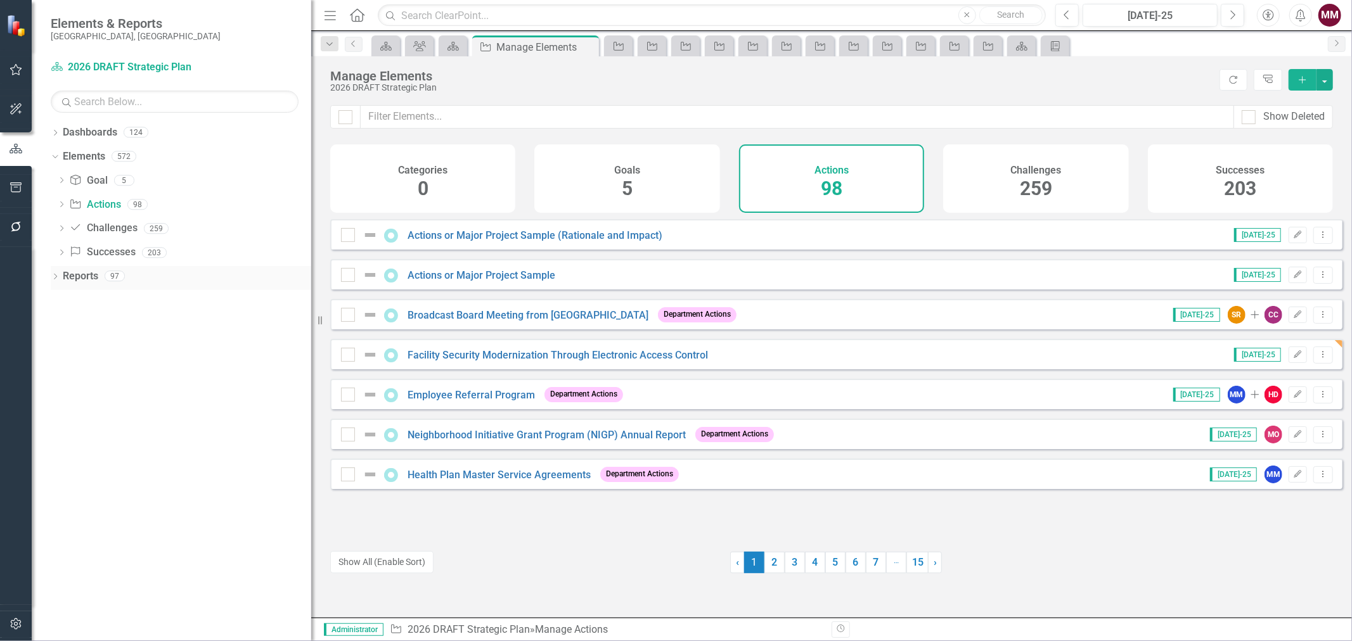
click at [53, 278] on icon "Dropdown" at bounding box center [55, 277] width 9 height 7
click at [61, 368] on icon "Dropdown" at bounding box center [60, 369] width 9 height 7
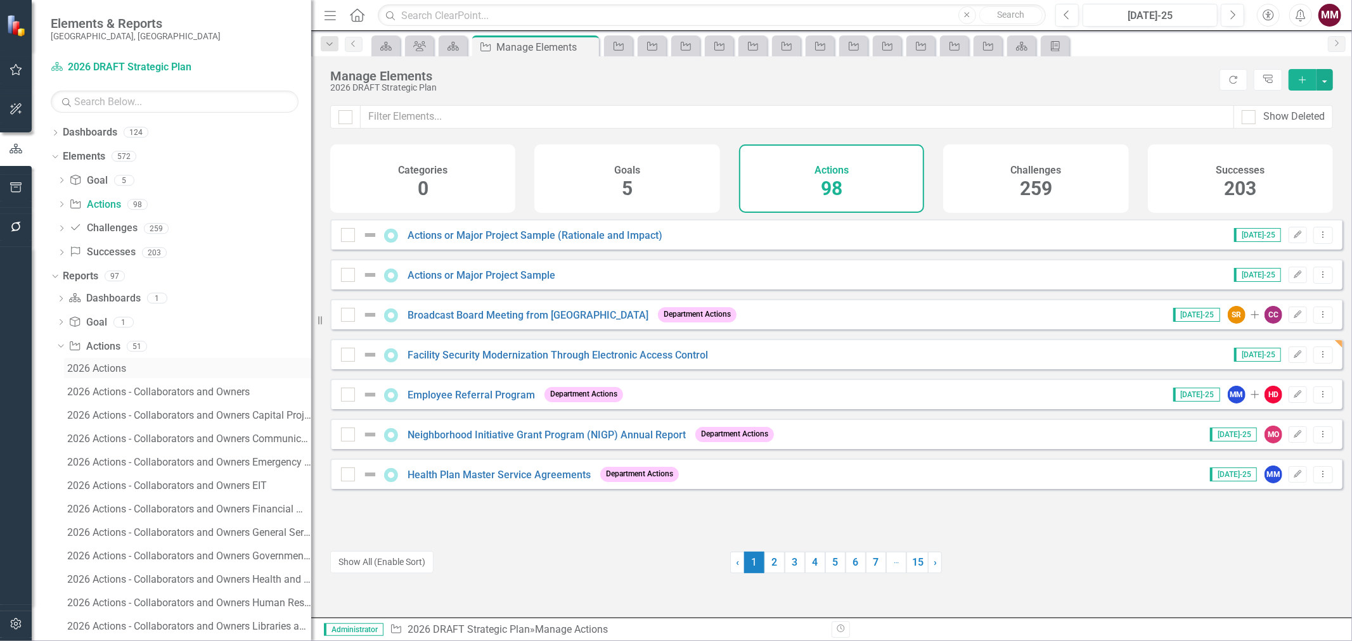
click at [98, 371] on div "2026 Actions" at bounding box center [189, 368] width 244 height 11
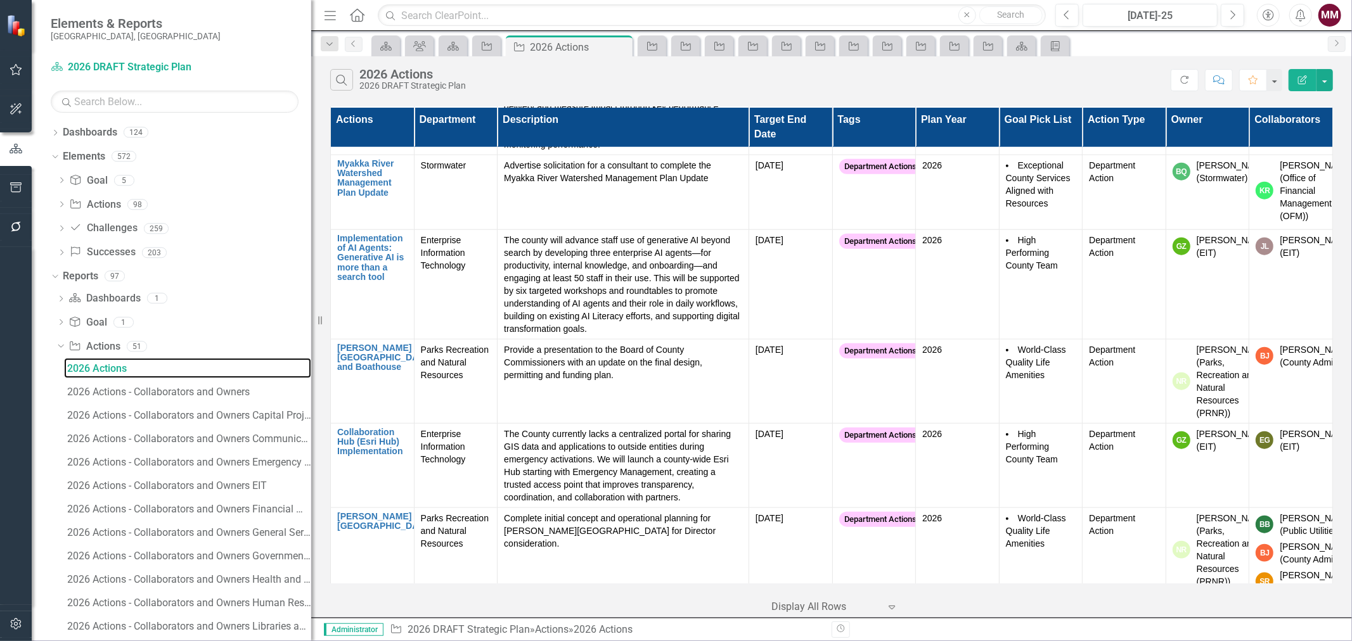
scroll to position [5141, 0]
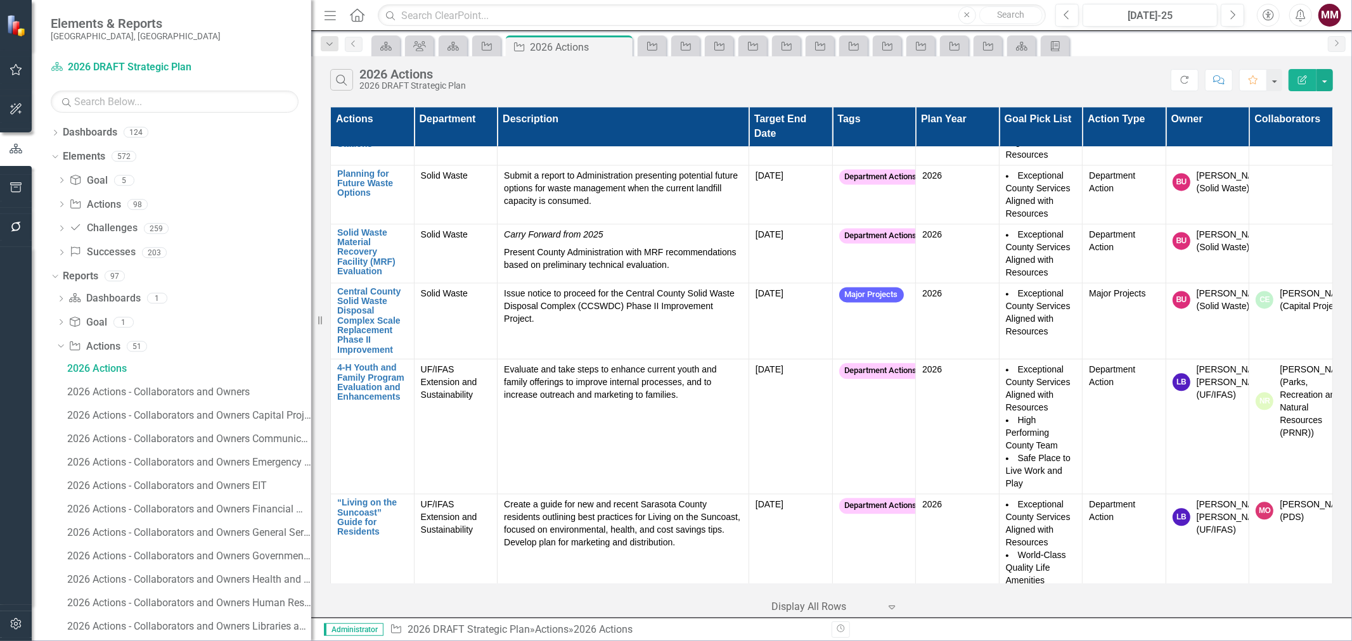
scroll to position [6339, 0]
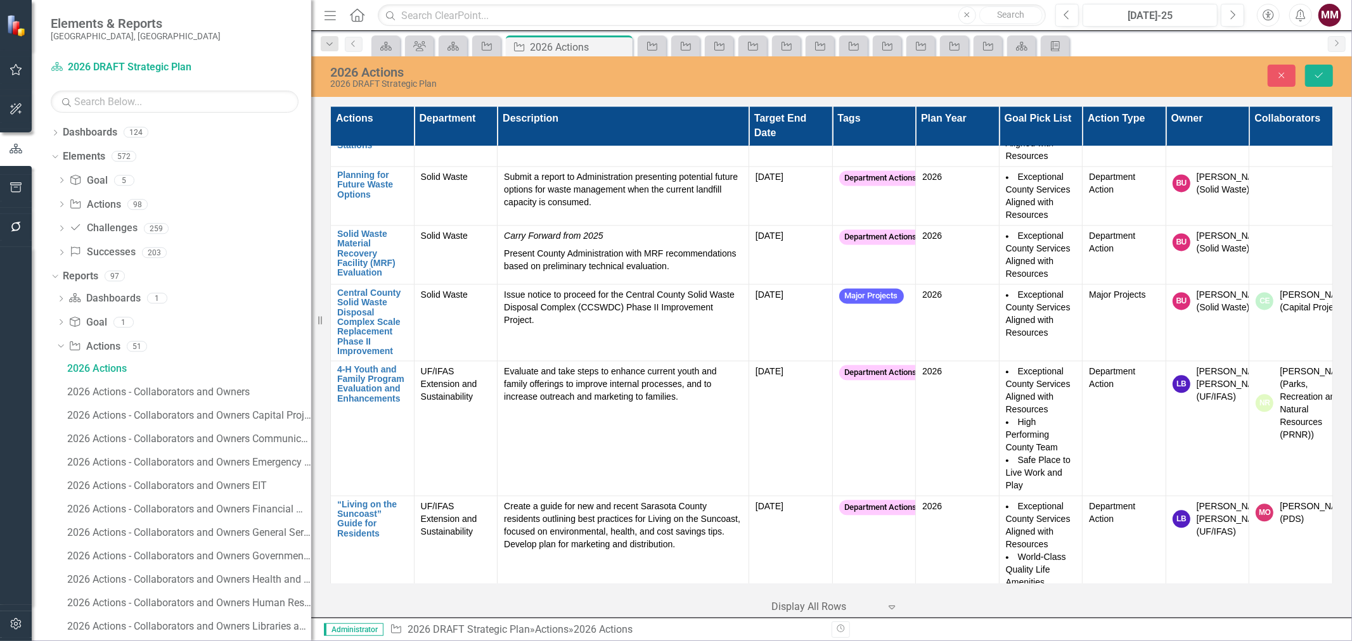
click at [943, 368] on div "2026" at bounding box center [967, 376] width 101 height 21
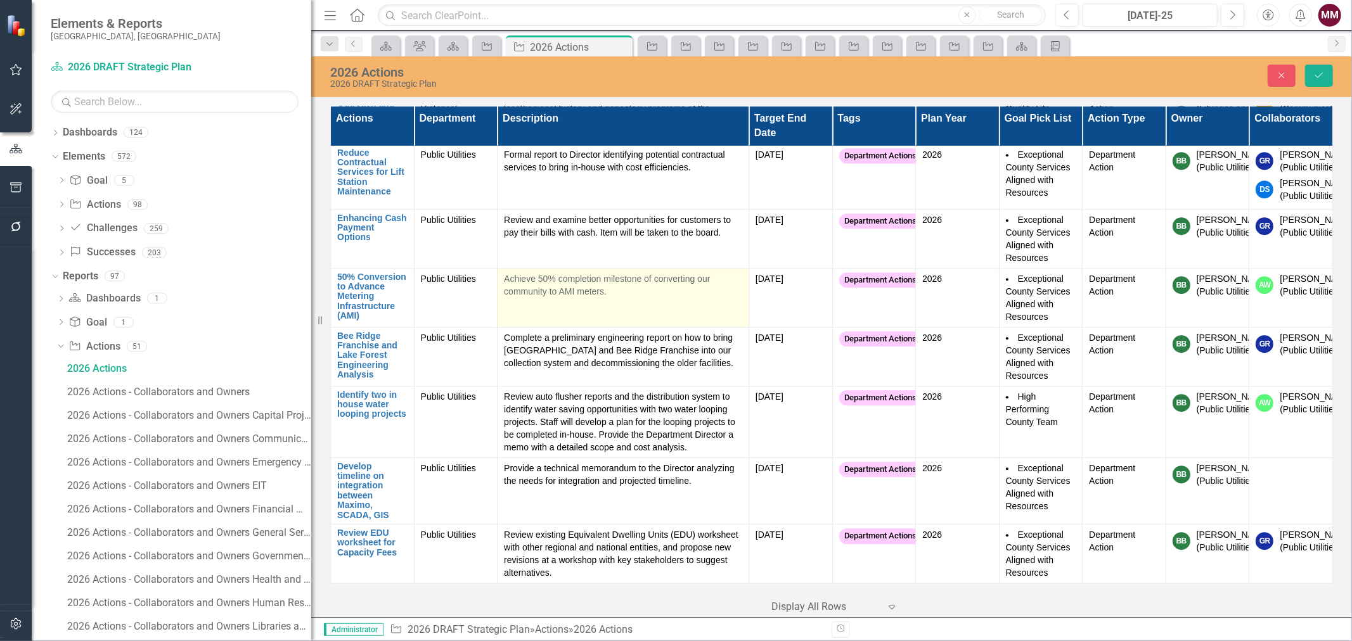
scroll to position [7880, 0]
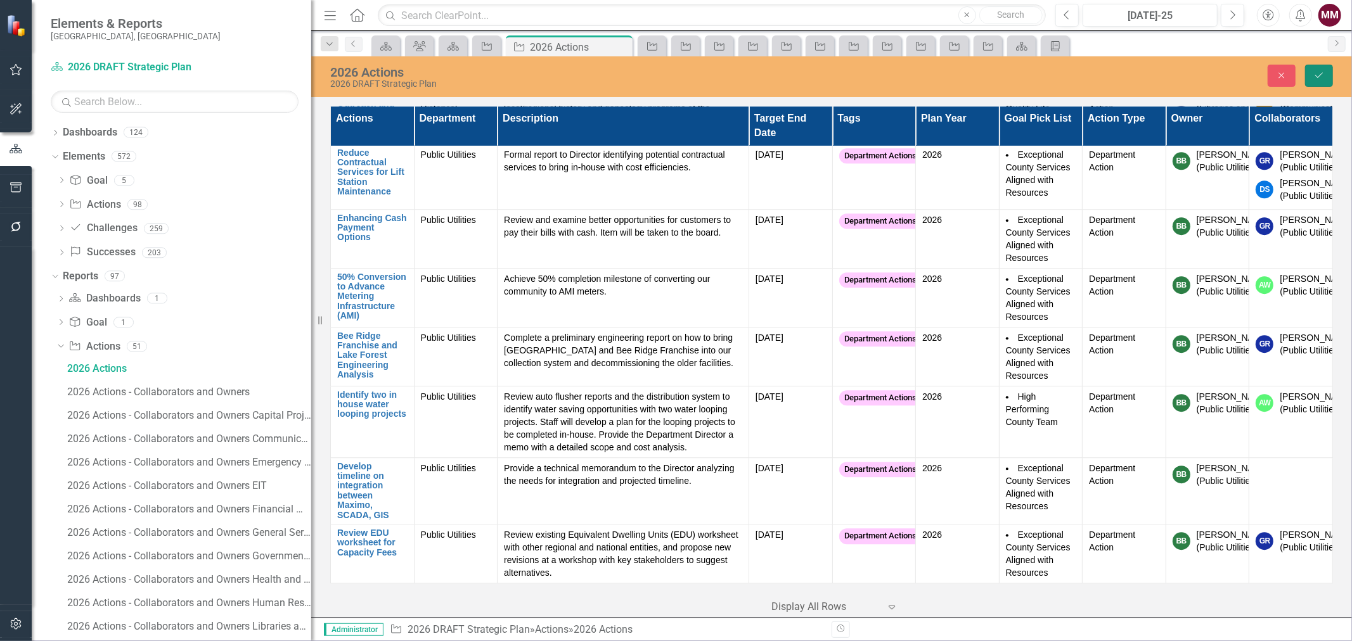
click at [1327, 80] on button "Save" at bounding box center [1319, 76] width 28 height 22
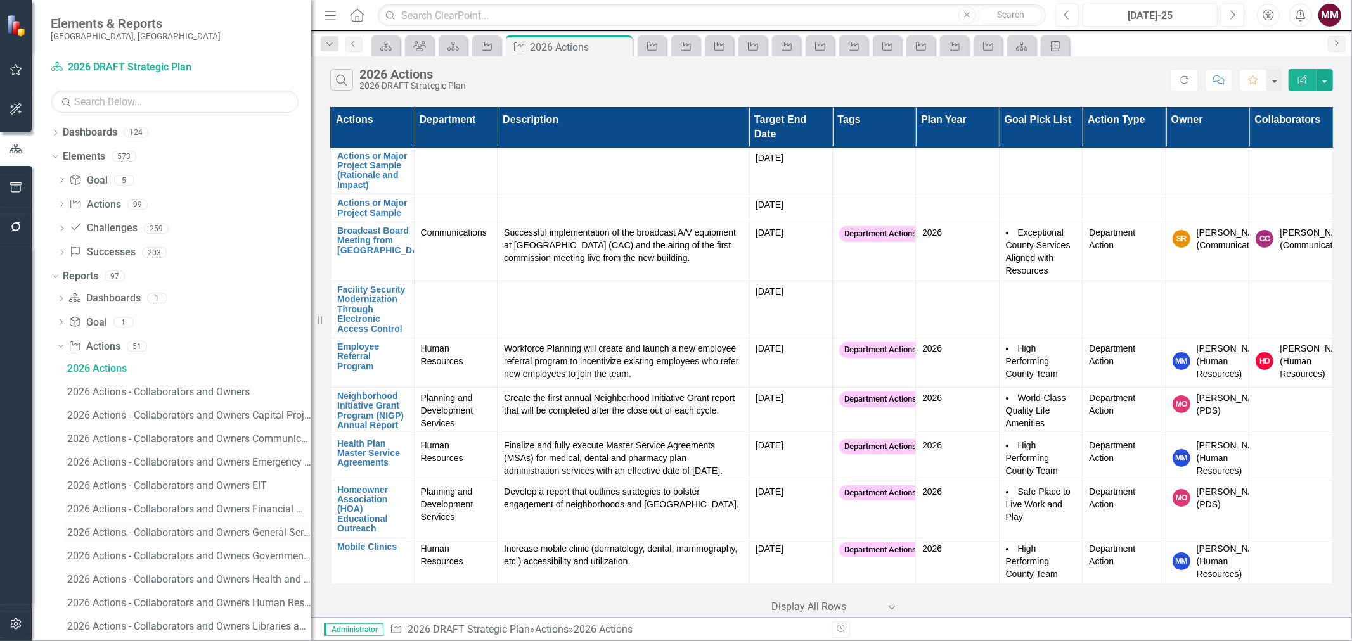
click at [94, 532] on div "2026 Actions - Collaborators and Owners General Services" at bounding box center [189, 532] width 244 height 11
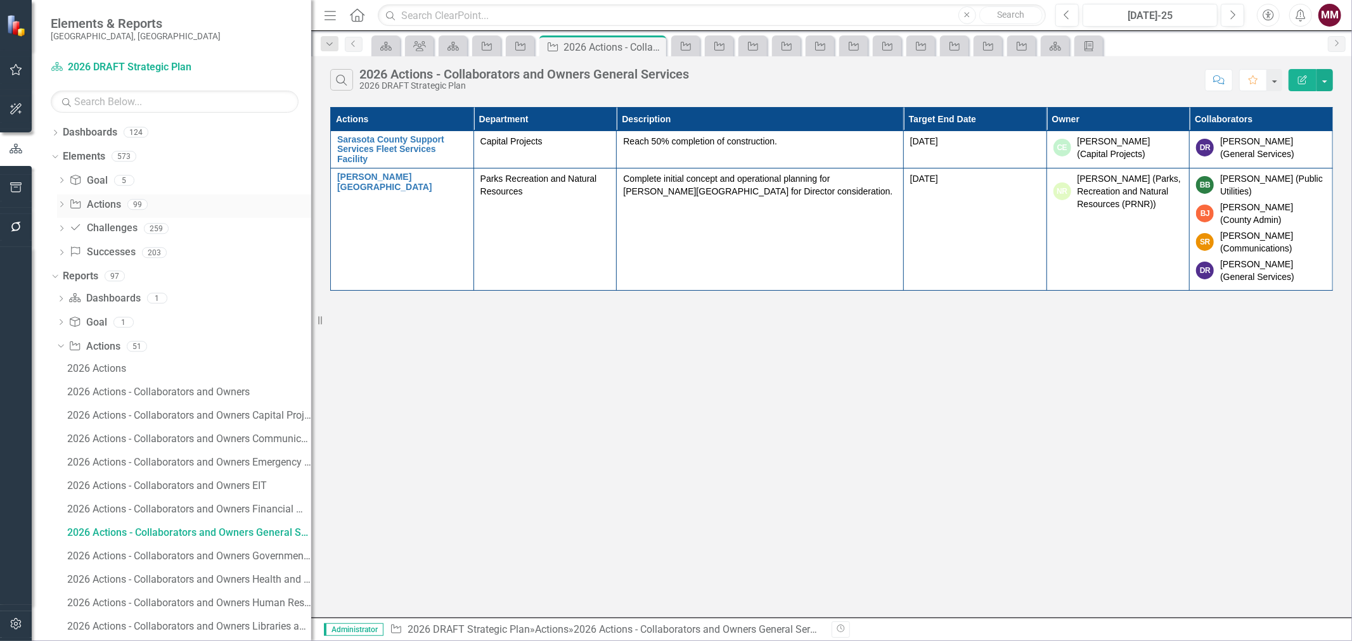
click at [98, 203] on link "Action Actions" at bounding box center [94, 205] width 51 height 15
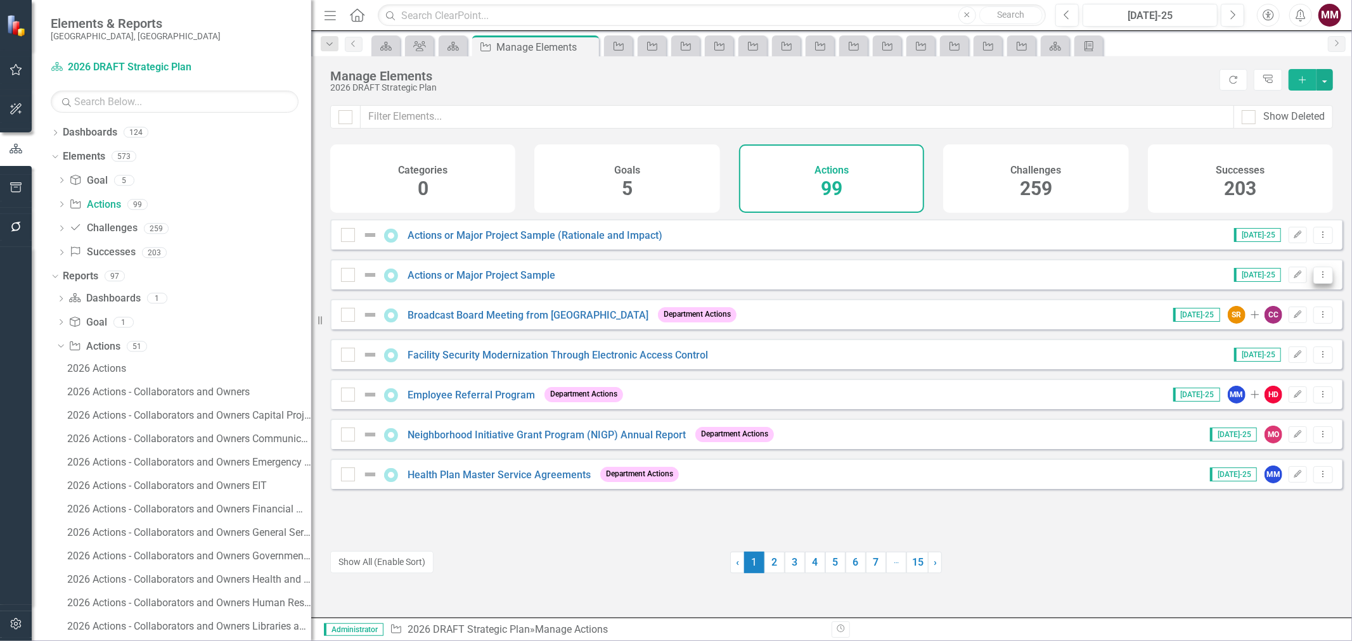
click at [1318, 279] on icon "Dropdown Menu" at bounding box center [1323, 275] width 11 height 8
click at [1281, 349] on link "Copy Duplicate Action" at bounding box center [1272, 351] width 104 height 23
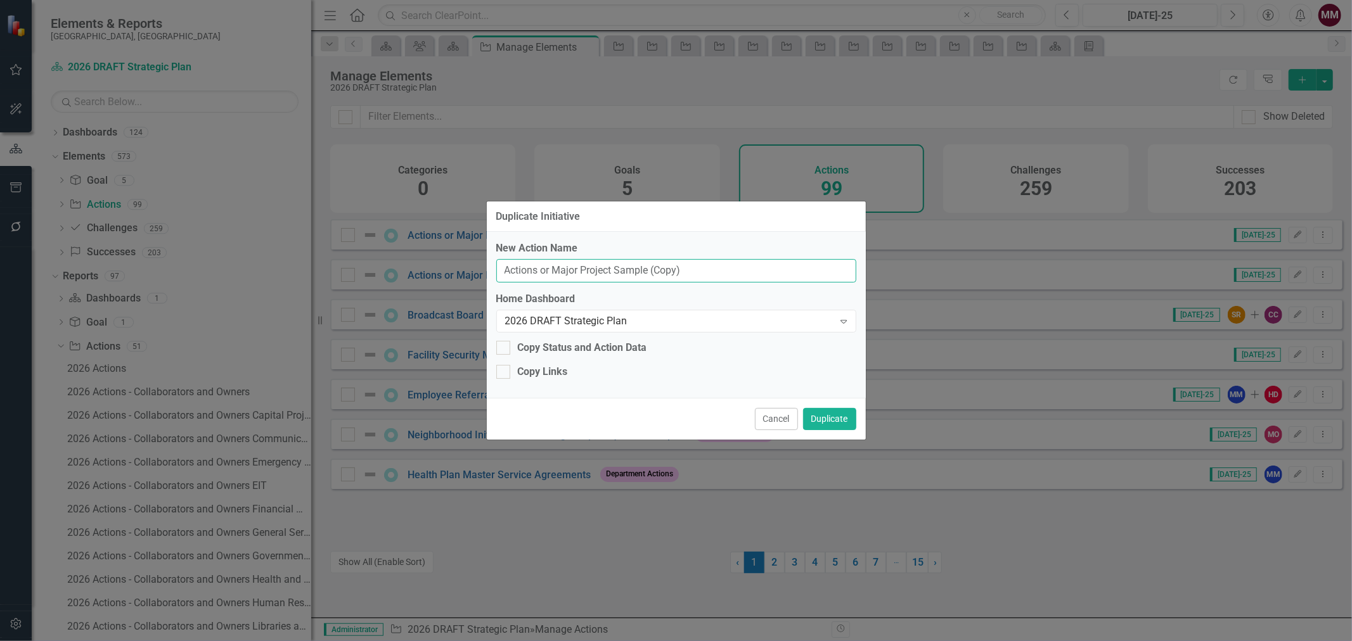
drag, startPoint x: 694, startPoint y: 269, endPoint x: 482, endPoint y: 271, distance: 212.4
click at [482, 271] on div "Duplicate Initiative New Action Name Actions or Major Project Sample (Copy) Hom…" at bounding box center [676, 320] width 1352 height 641
paste input "Expansion of Maternity Services"
type input "Expansion of Maternity Services"
click at [832, 416] on button "Duplicate" at bounding box center [829, 419] width 53 height 22
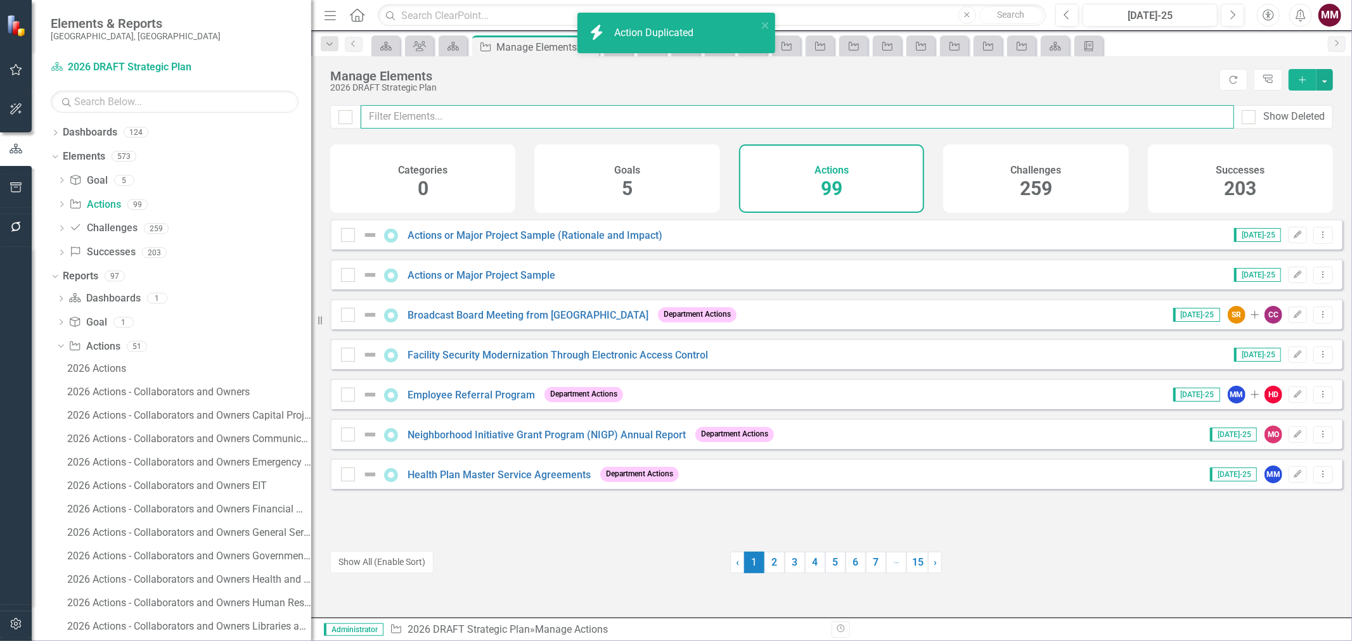
click at [412, 112] on input "text" at bounding box center [797, 116] width 873 height 23
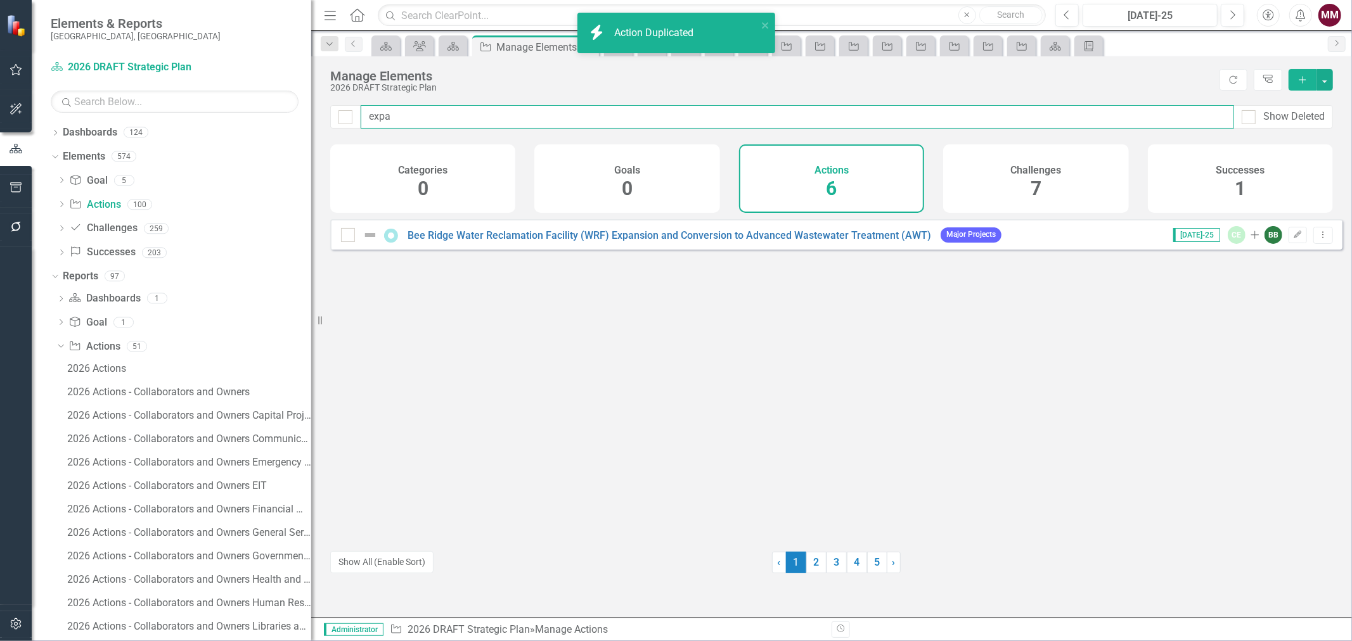
type input "expan"
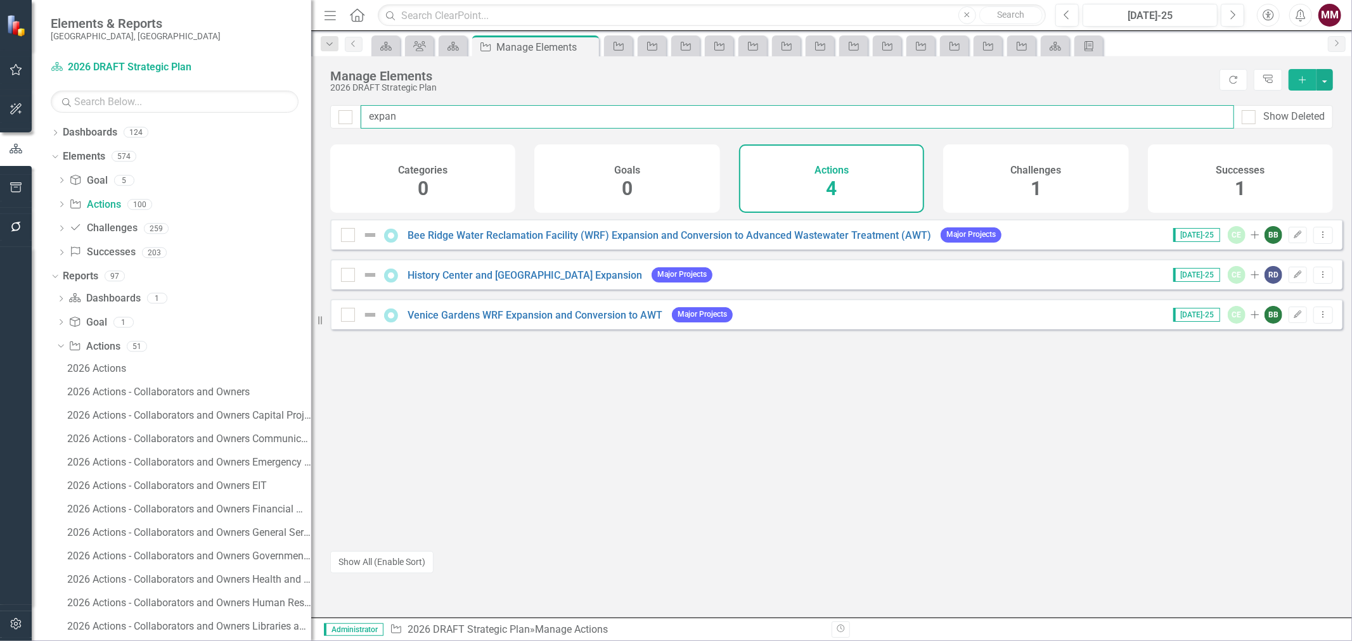
drag, startPoint x: 413, startPoint y: 117, endPoint x: 231, endPoint y: 86, distance: 185.2
click at [238, 86] on div "Elements & Reports Sarasota County, FL Dashboard 2026 DRAFT Strategic Plan Sear…" at bounding box center [676, 320] width 1352 height 641
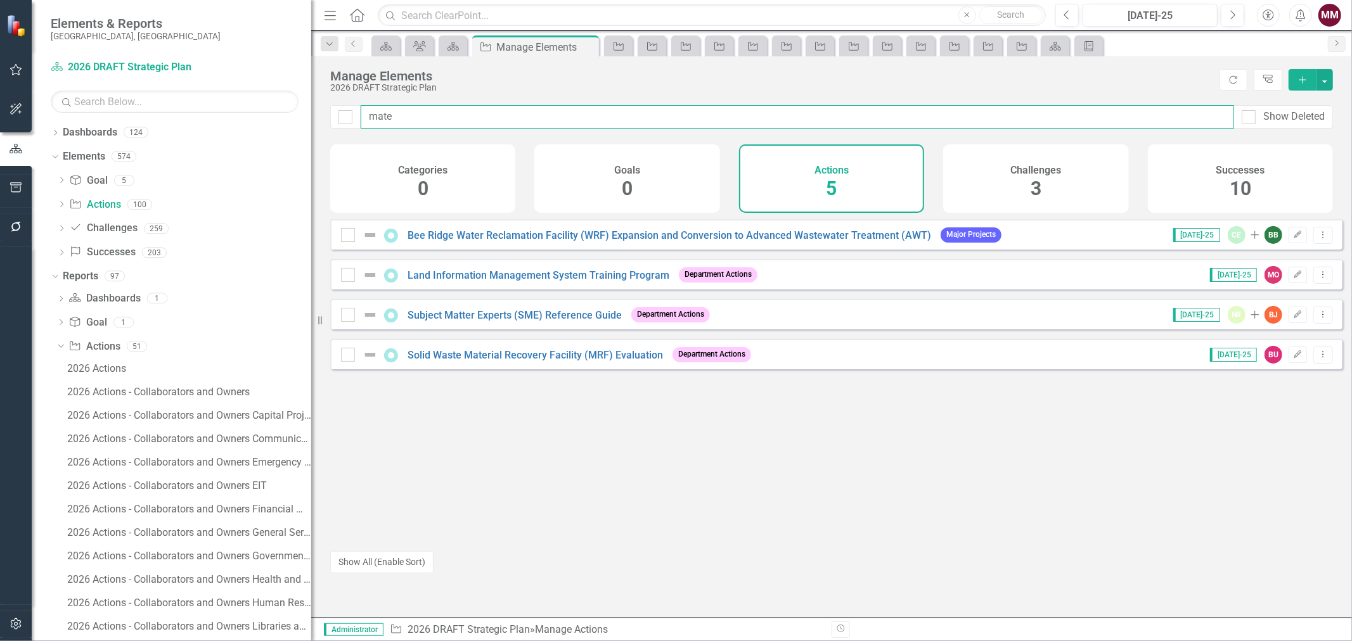
type input "mater"
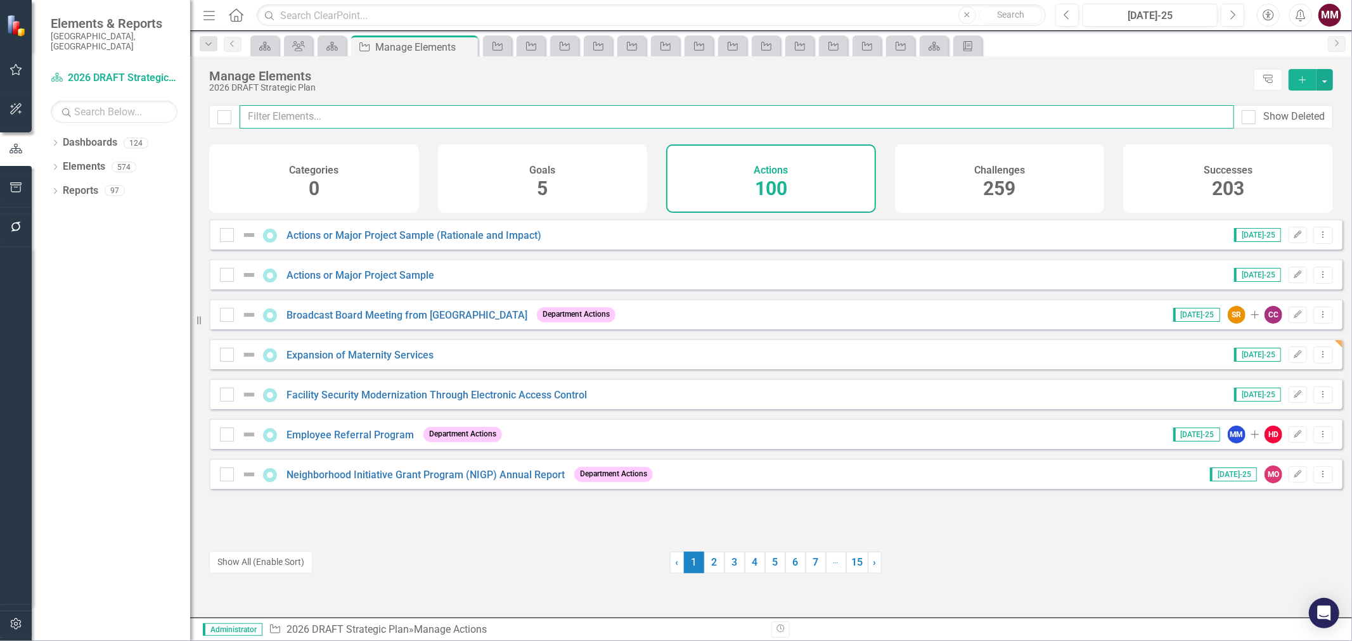
click at [389, 112] on input "text" at bounding box center [737, 116] width 995 height 23
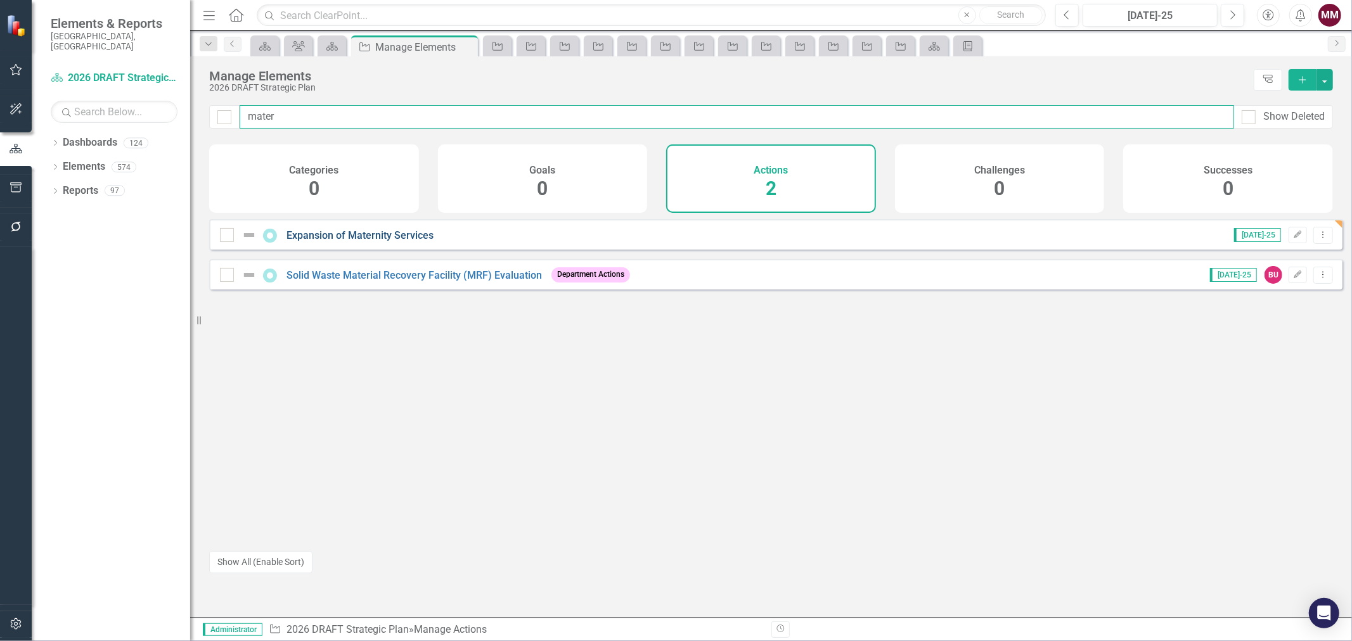
type input "mater"
click at [369, 242] on link "Expansion of Maternity Services" at bounding box center [360, 235] width 147 height 12
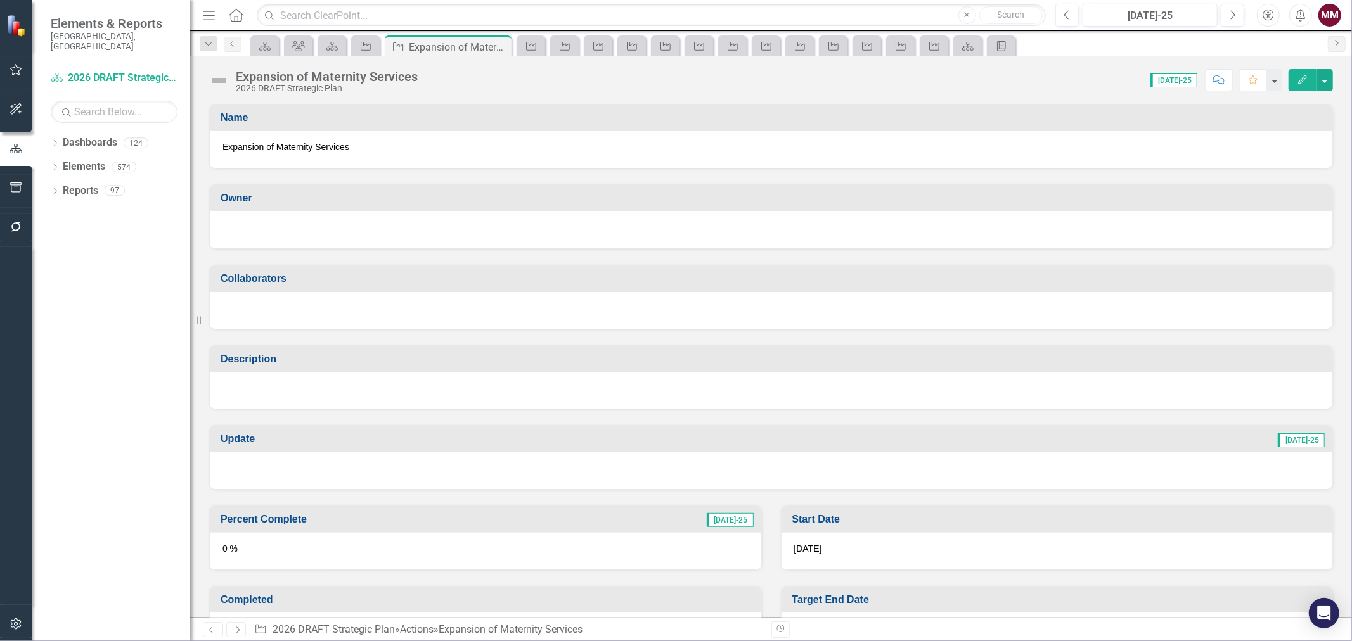
click at [417, 233] on div at bounding box center [770, 228] width 1097 height 15
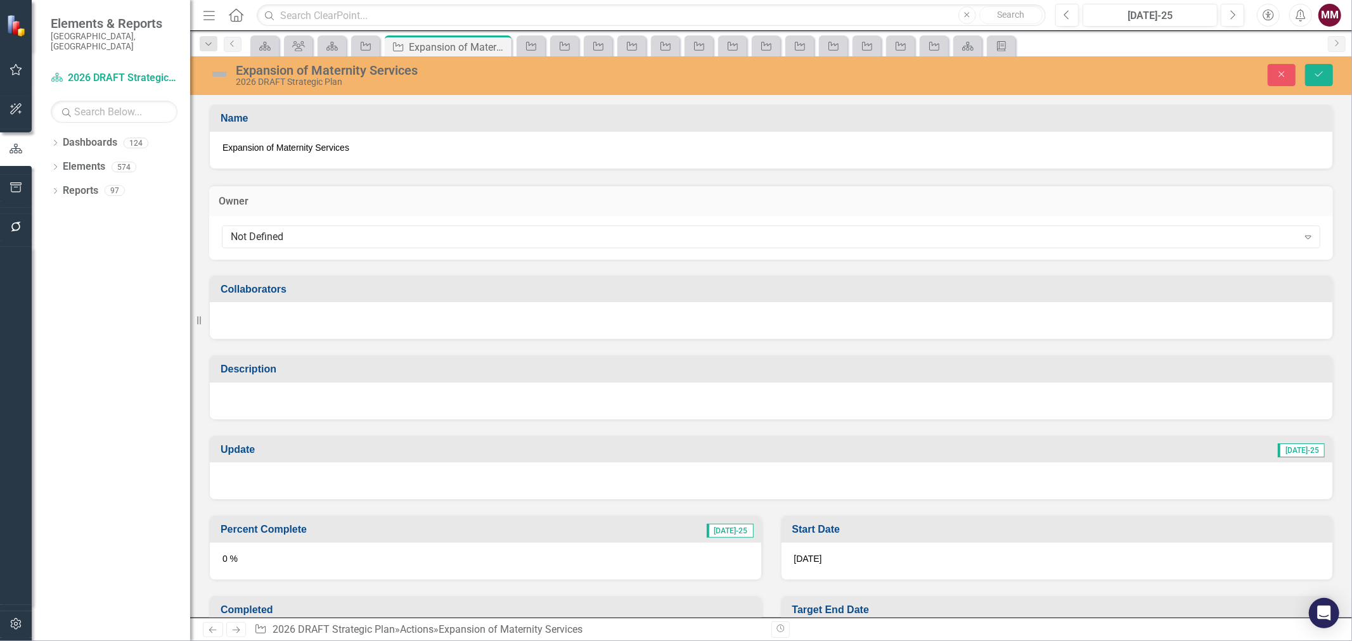
click at [417, 233] on div "Not Defined" at bounding box center [764, 236] width 1067 height 15
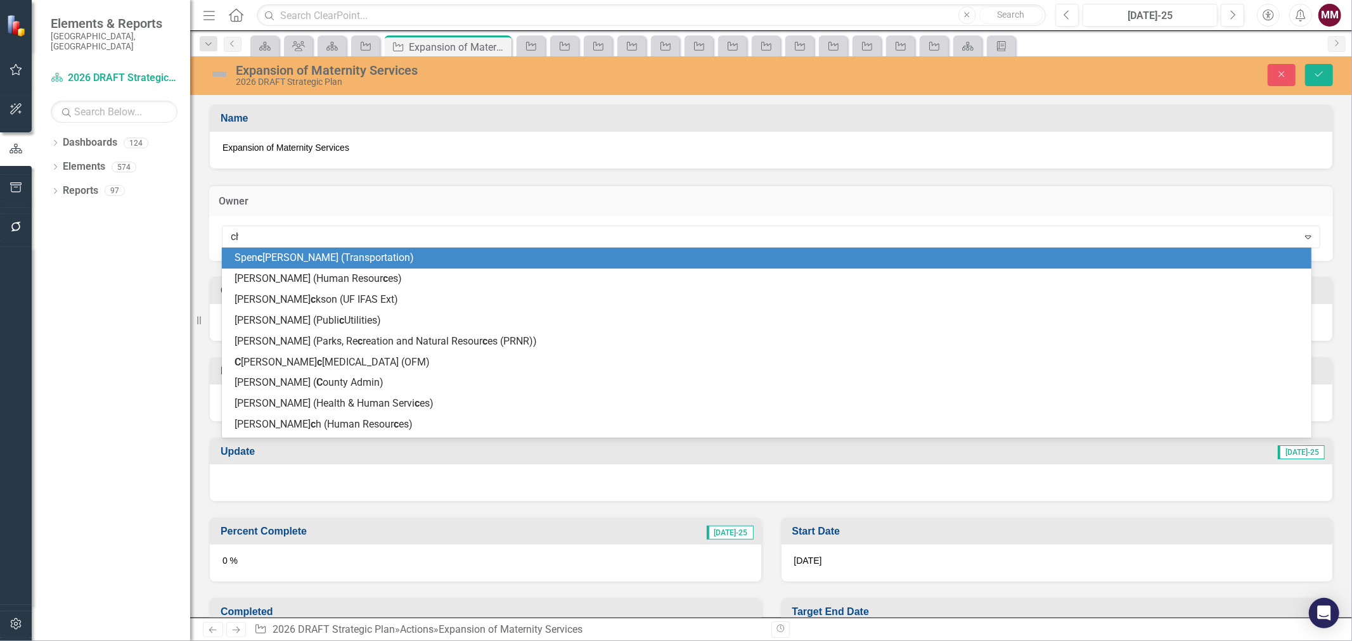
type input "chu"
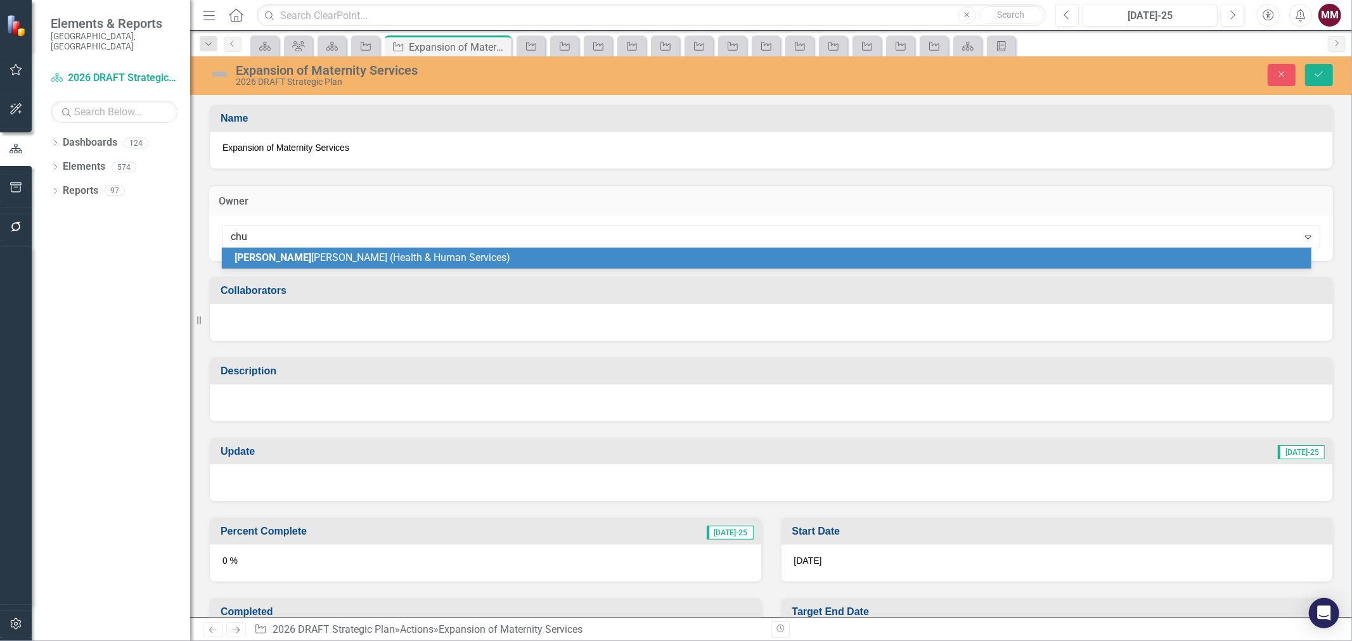
click at [407, 256] on span "Chu ck Henry (Health & Human Services)" at bounding box center [373, 258] width 276 height 12
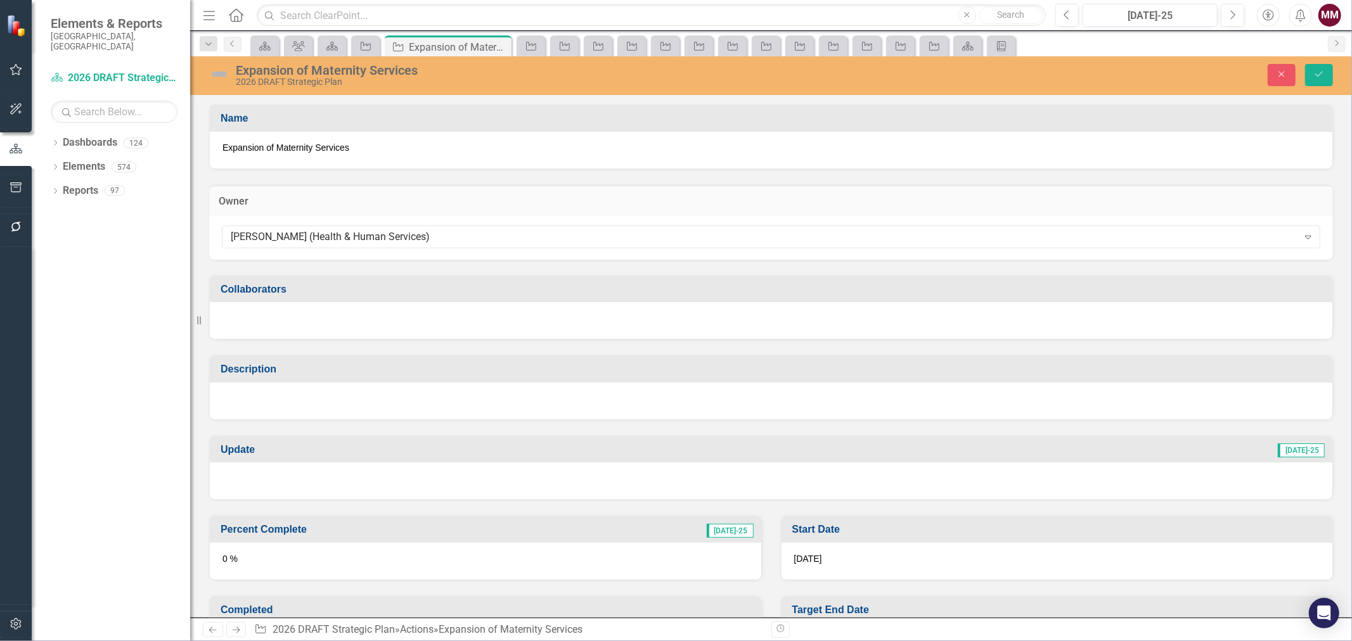
click at [402, 403] on div at bounding box center [771, 401] width 1123 height 37
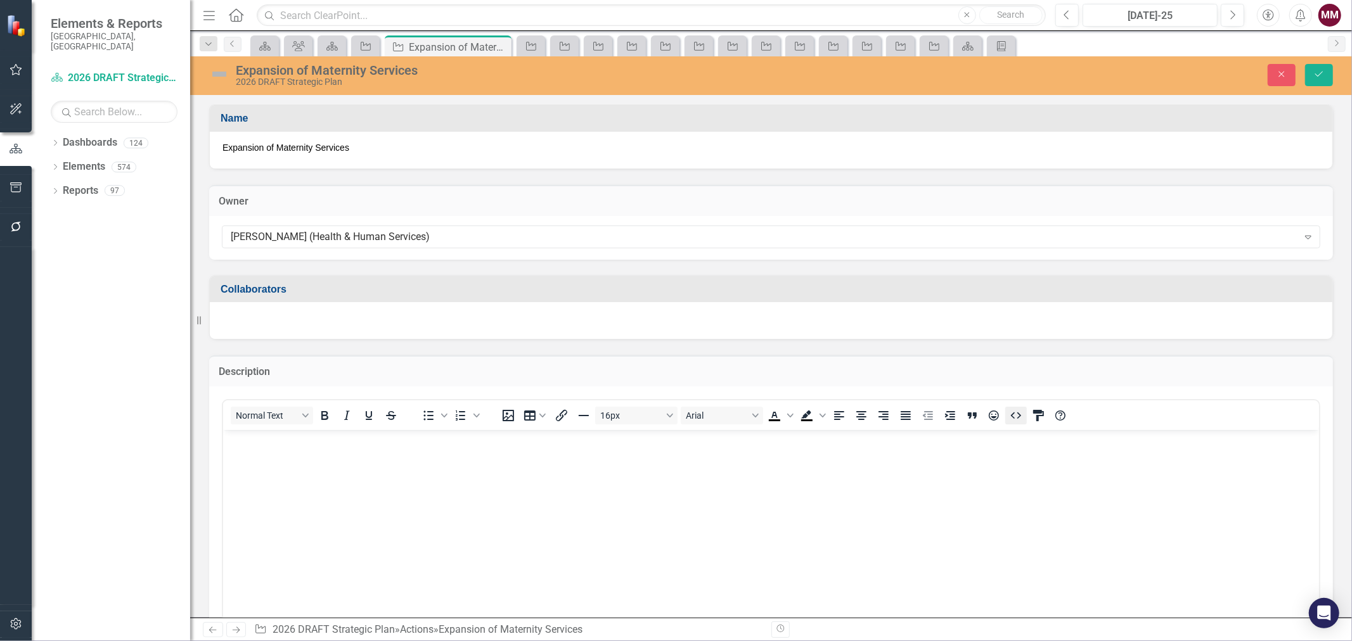
click at [1018, 416] on icon "HTML Editor" at bounding box center [1015, 415] width 15 height 15
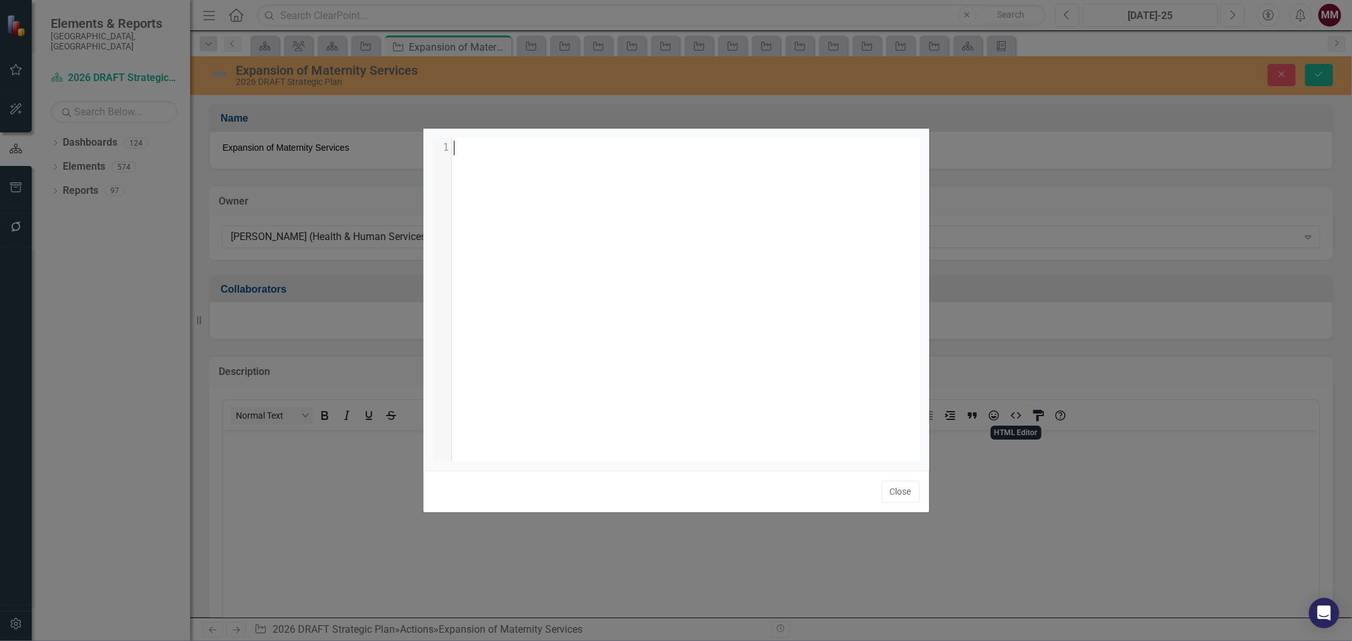
scroll to position [1, 0]
click at [738, 289] on div "xxxxxxxxxx 1 1 ​" at bounding box center [692, 315] width 519 height 354
click at [902, 491] on button "Close" at bounding box center [901, 492] width 38 height 22
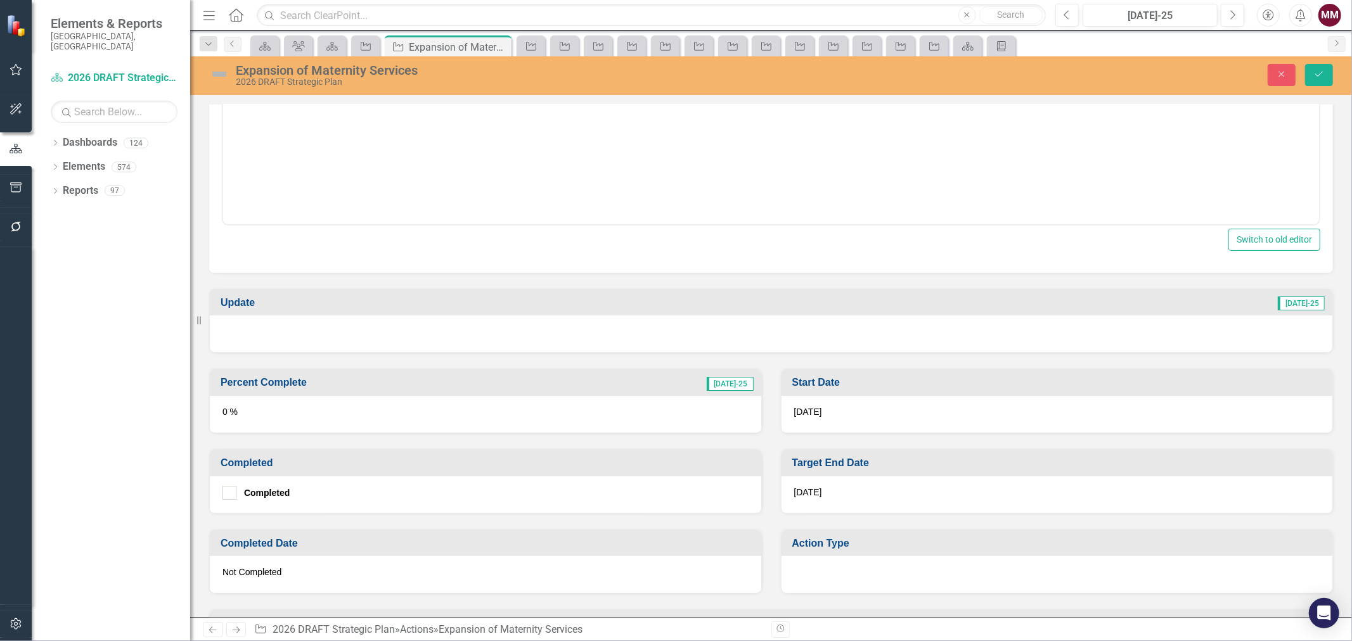
scroll to position [493, 0]
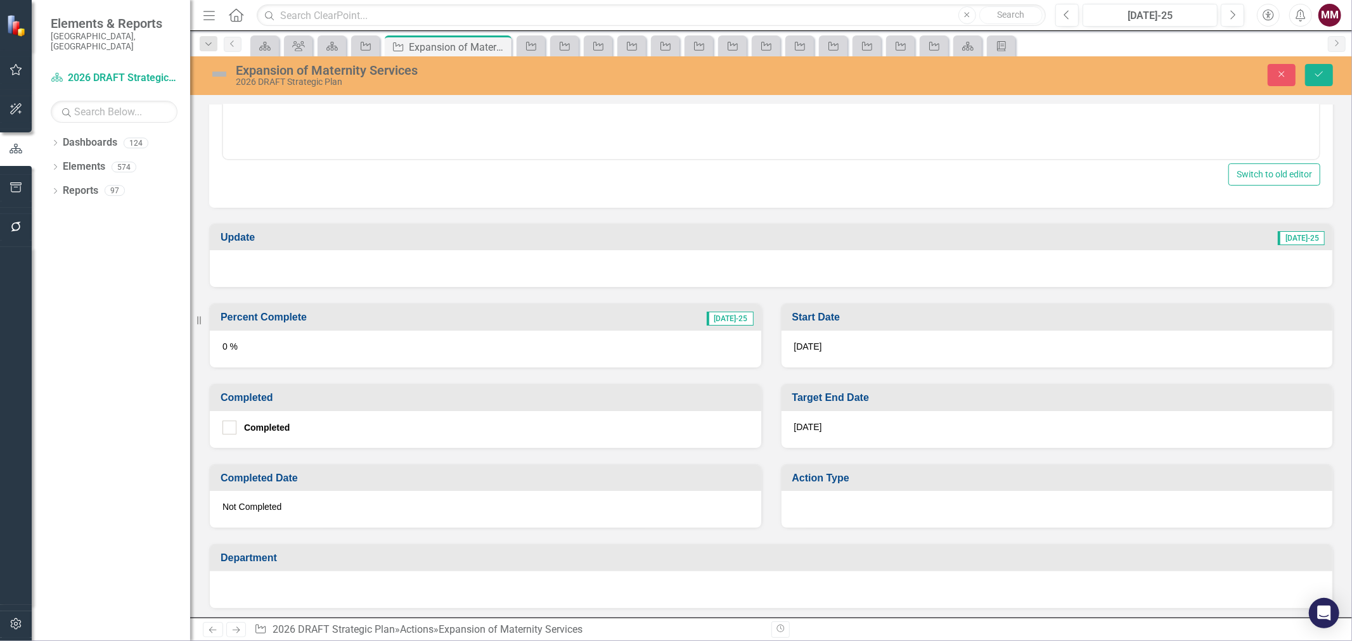
click at [838, 498] on div at bounding box center [1057, 509] width 551 height 37
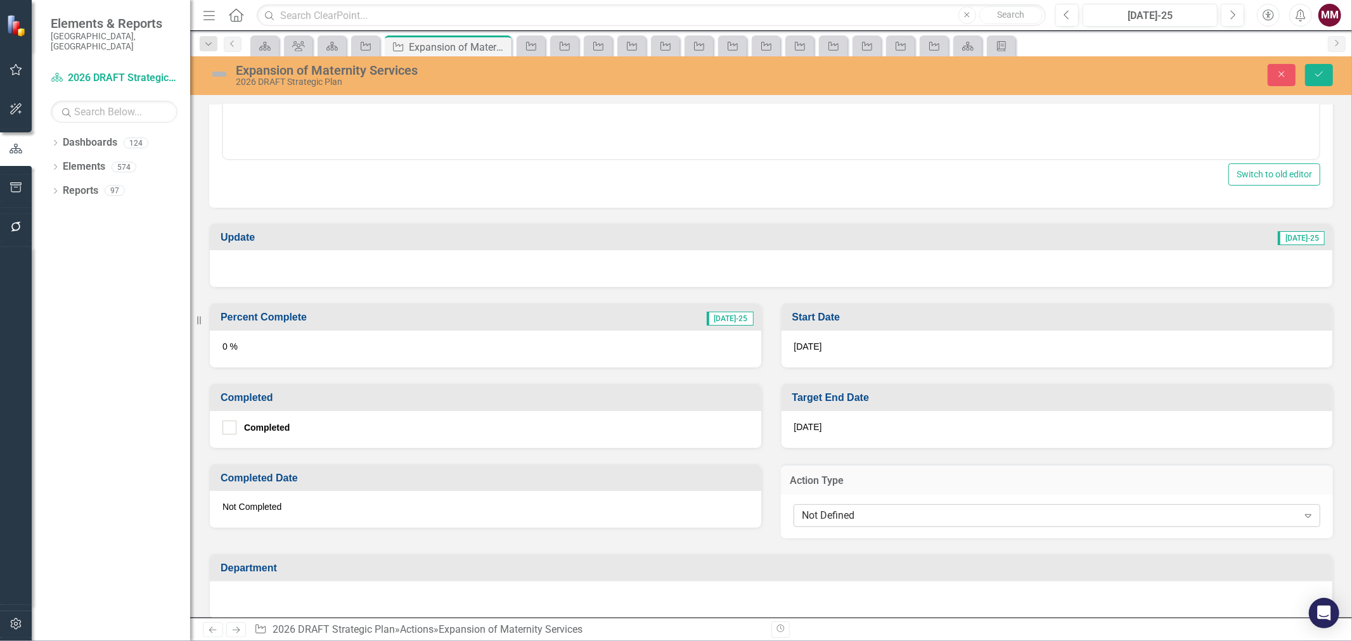
click at [841, 509] on div "Not Defined" at bounding box center [1050, 516] width 496 height 15
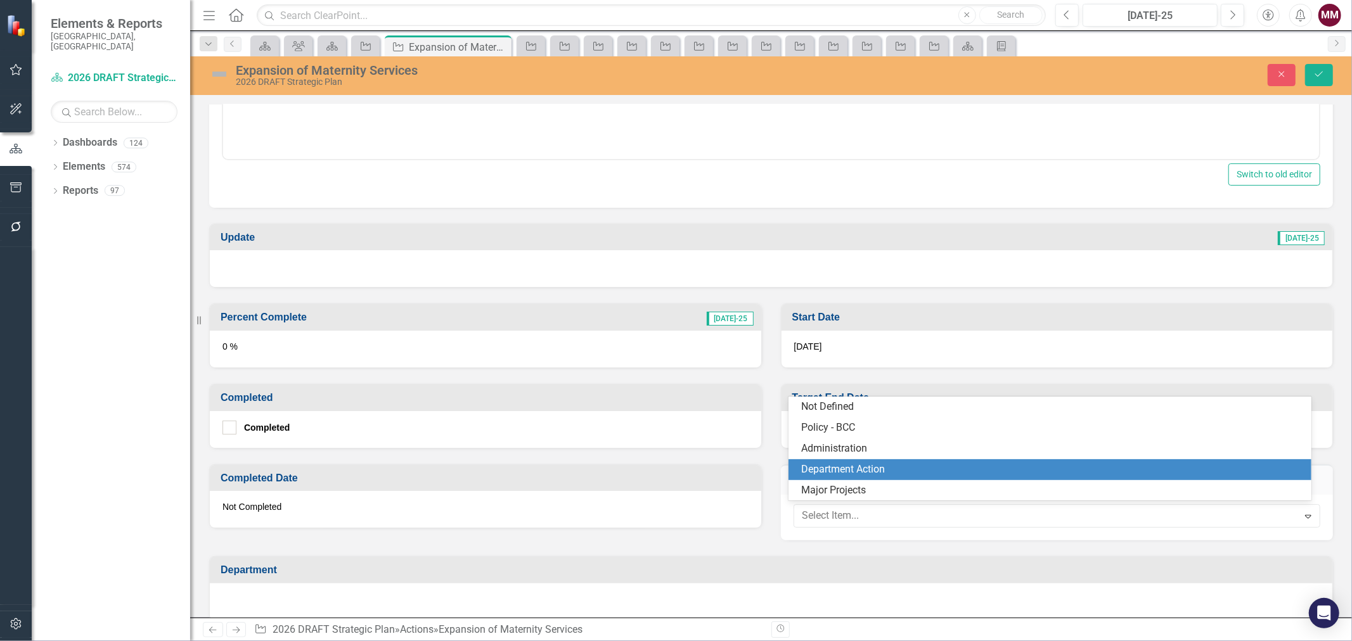
click at [838, 465] on div "Department Action" at bounding box center [1052, 470] width 502 height 15
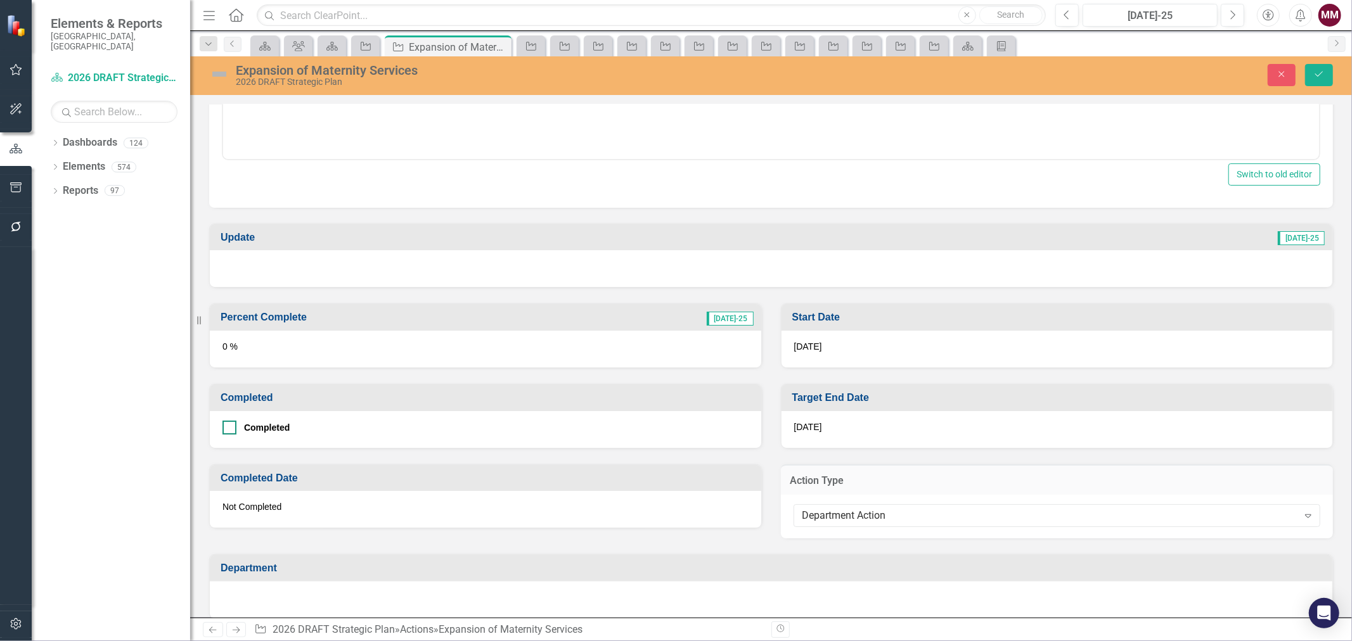
scroll to position [704, 0]
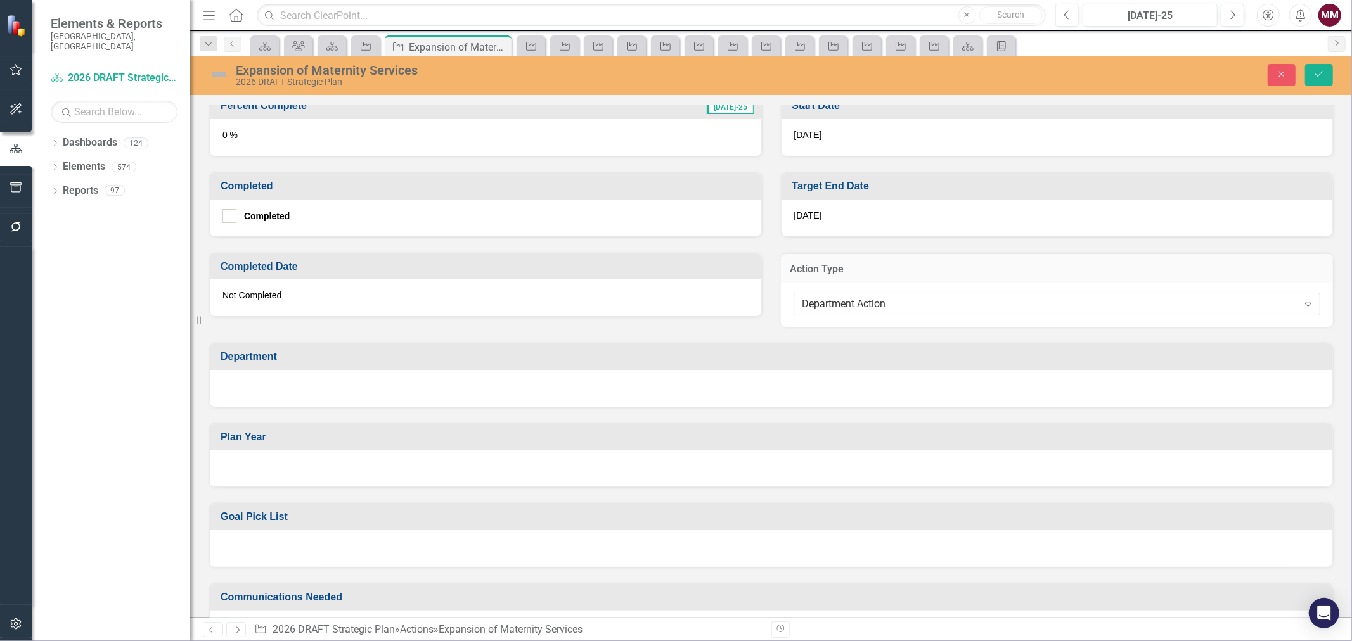
click at [535, 377] on div at bounding box center [771, 388] width 1123 height 37
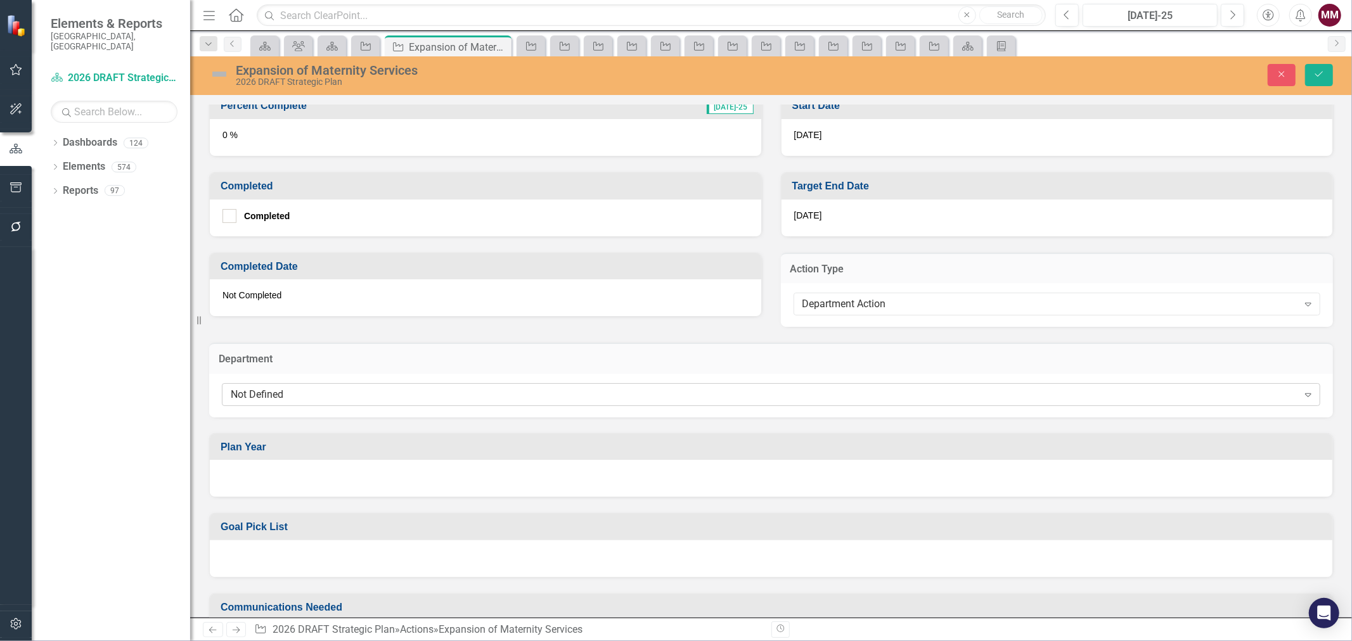
click at [548, 397] on div "Not Defined" at bounding box center [764, 394] width 1067 height 15
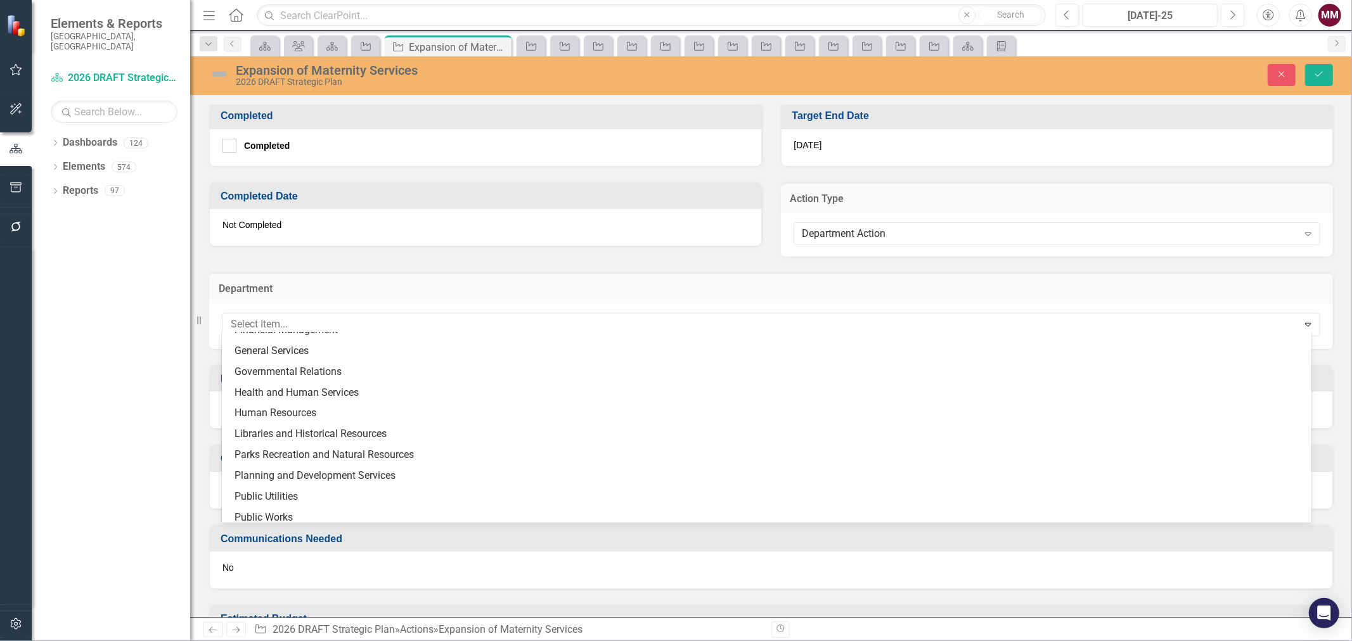
scroll to position [141, 0]
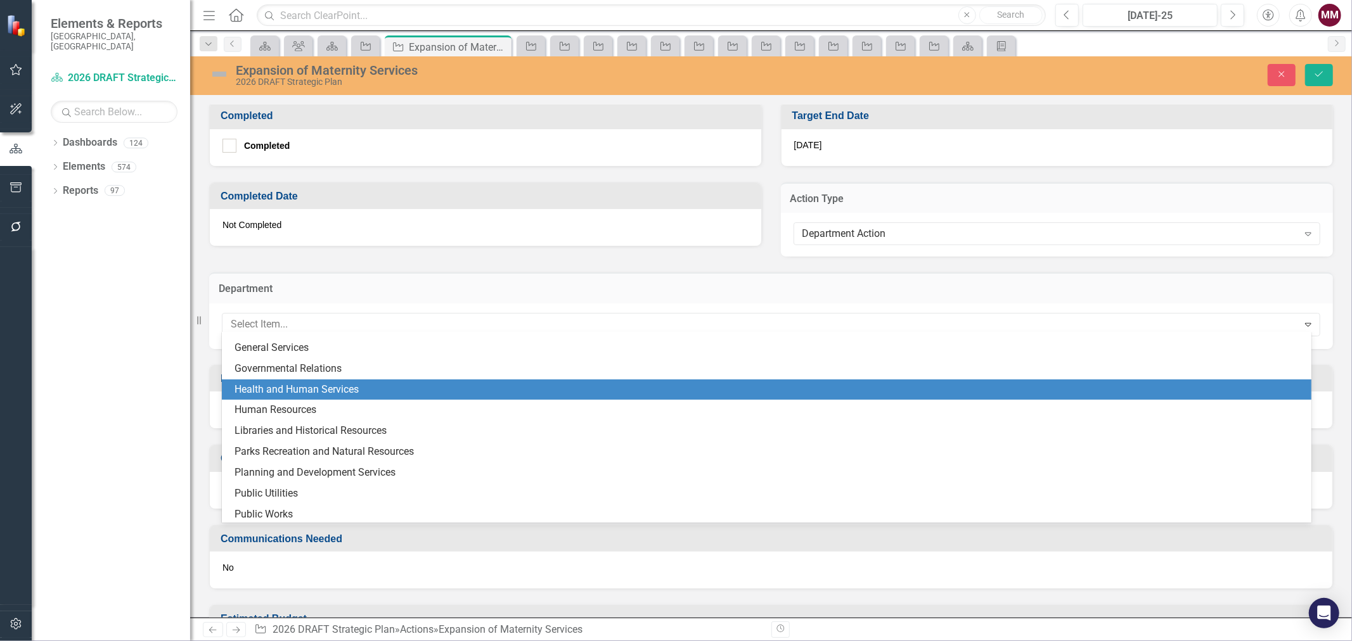
click at [450, 396] on div "Health and Human Services" at bounding box center [767, 390] width 1090 height 21
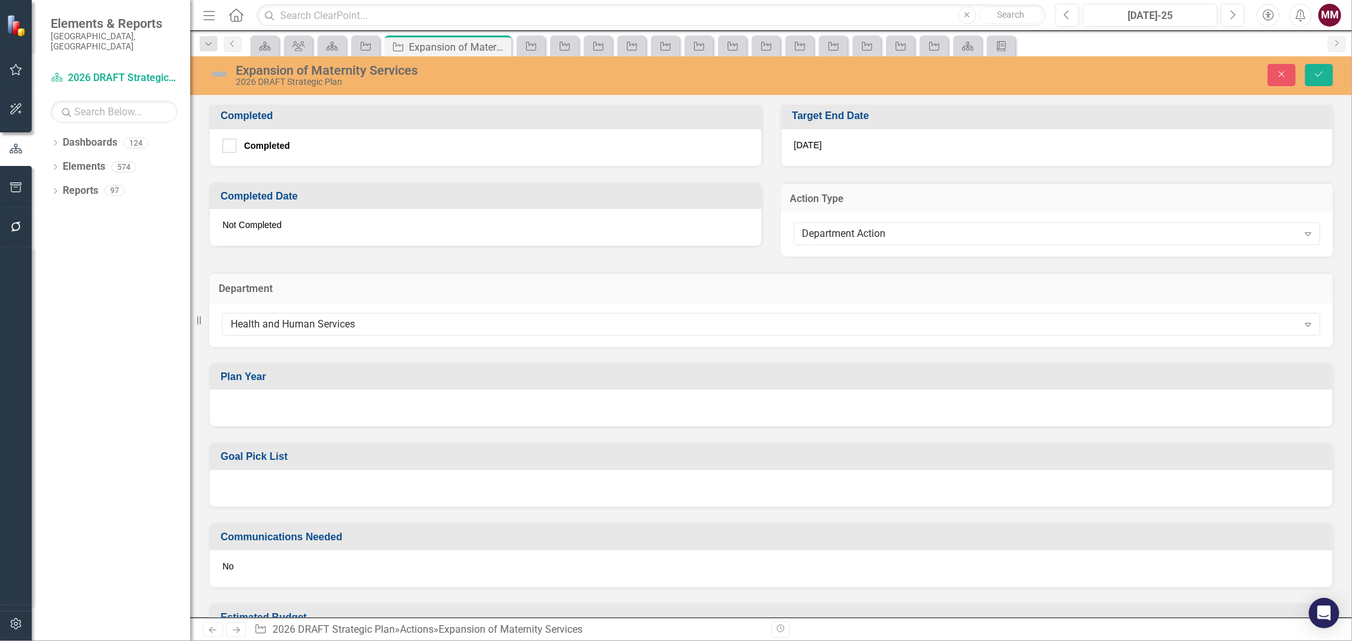
click at [378, 411] on div at bounding box center [771, 408] width 1123 height 37
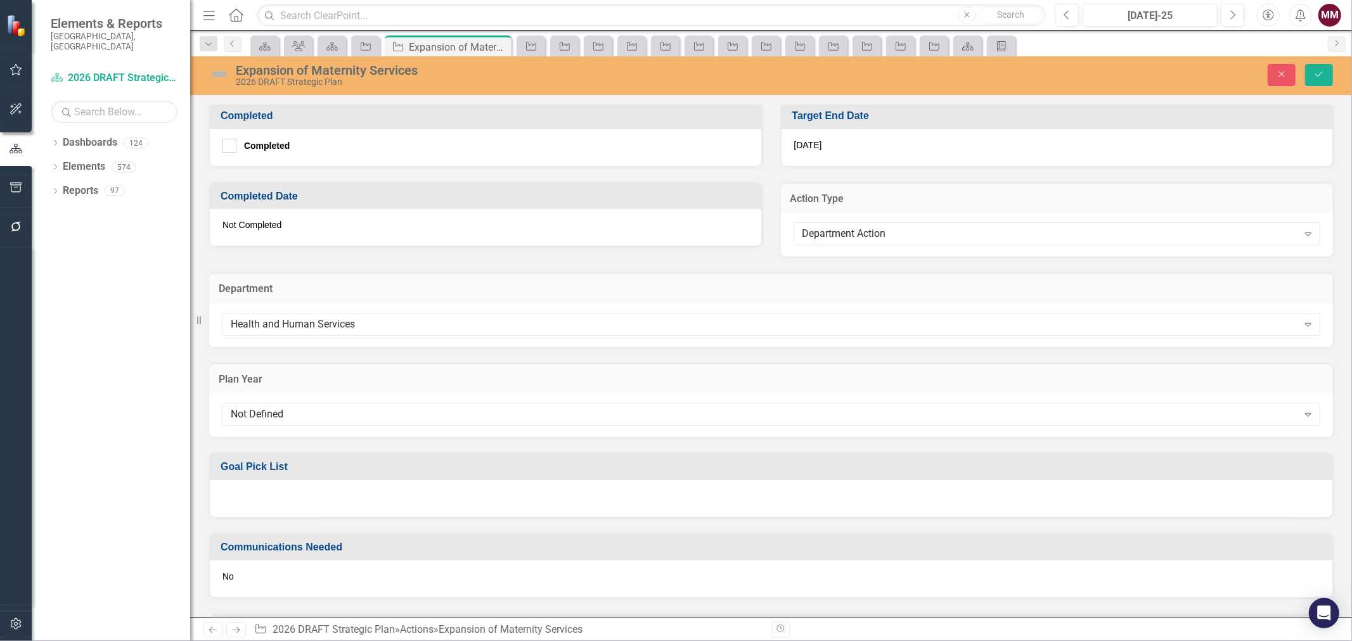
click at [378, 411] on div "Not Defined" at bounding box center [764, 415] width 1067 height 15
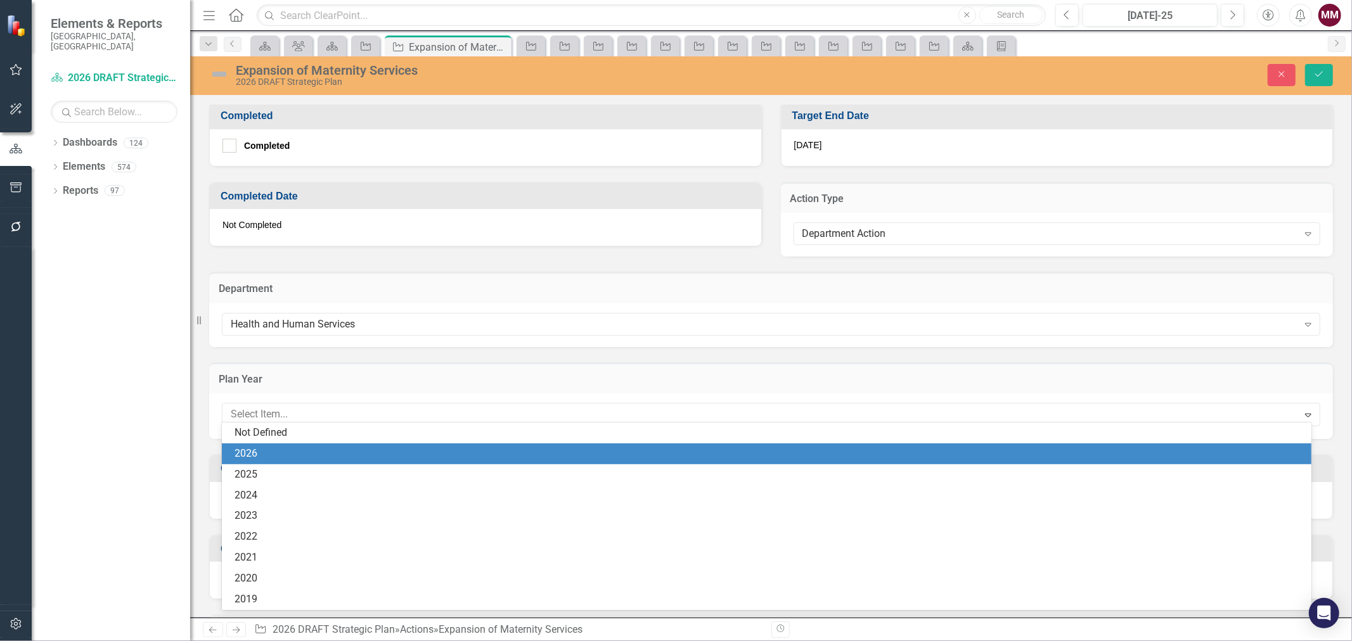
click at [382, 458] on div "2026" at bounding box center [769, 454] width 1069 height 15
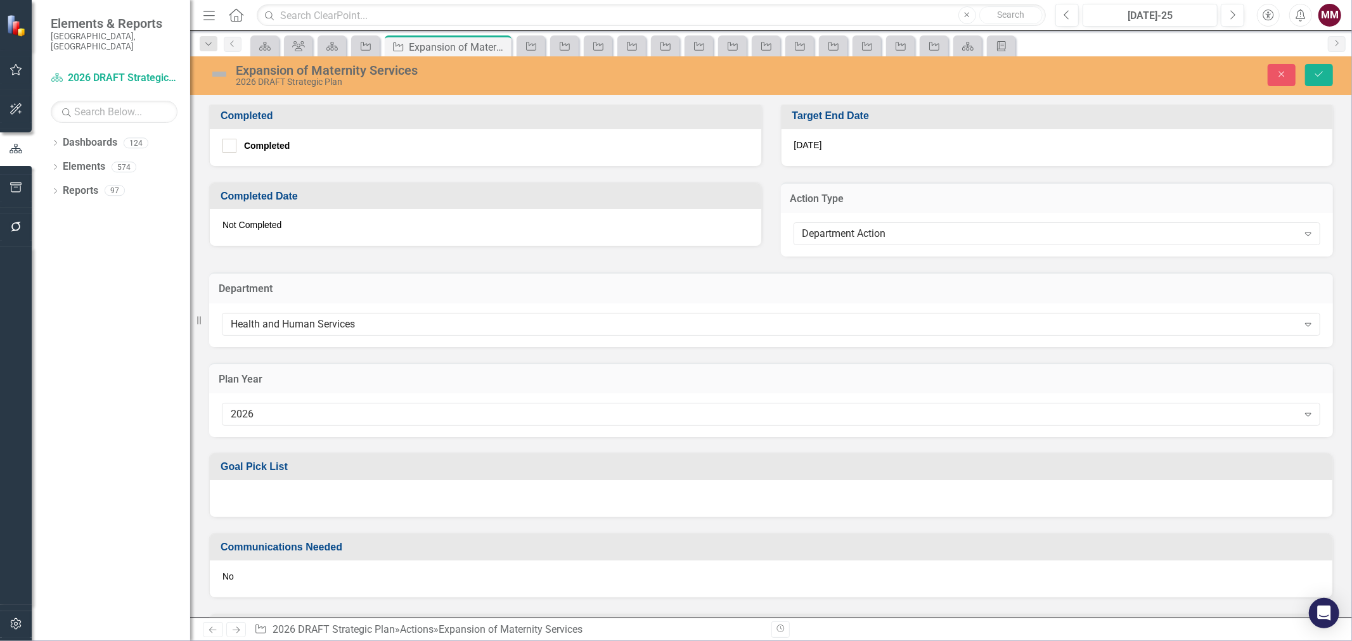
click at [389, 502] on div at bounding box center [771, 498] width 1123 height 37
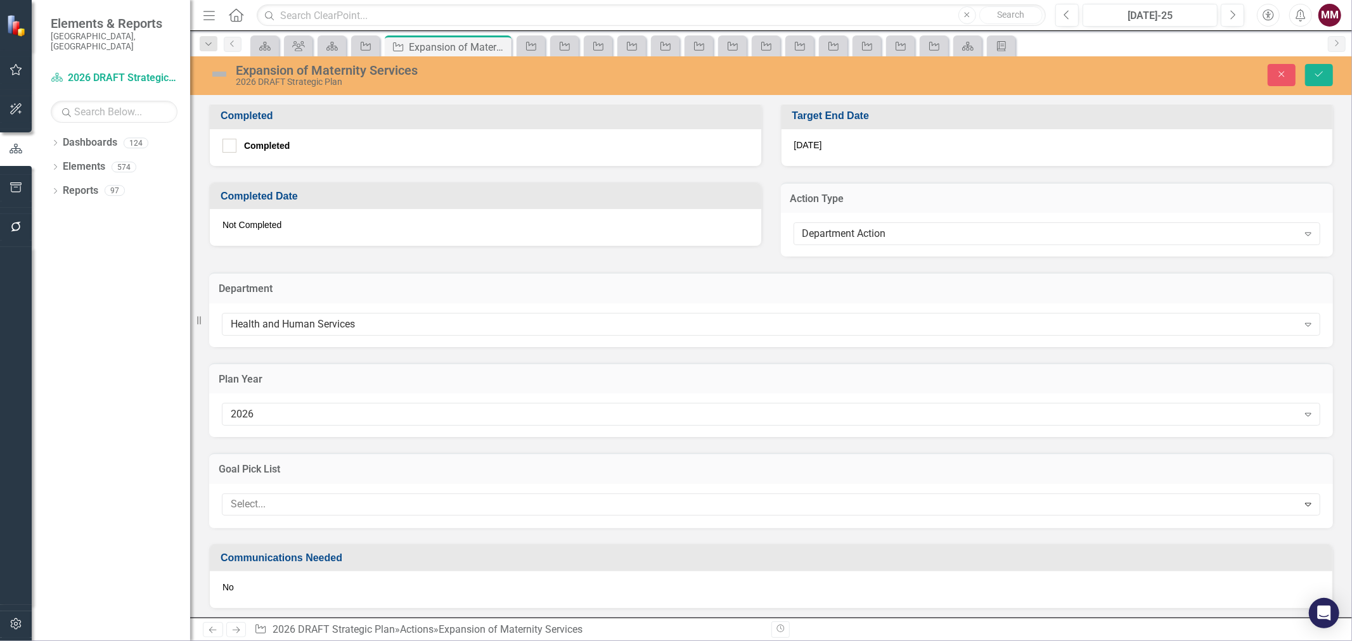
click at [389, 502] on div at bounding box center [762, 504] width 1073 height 17
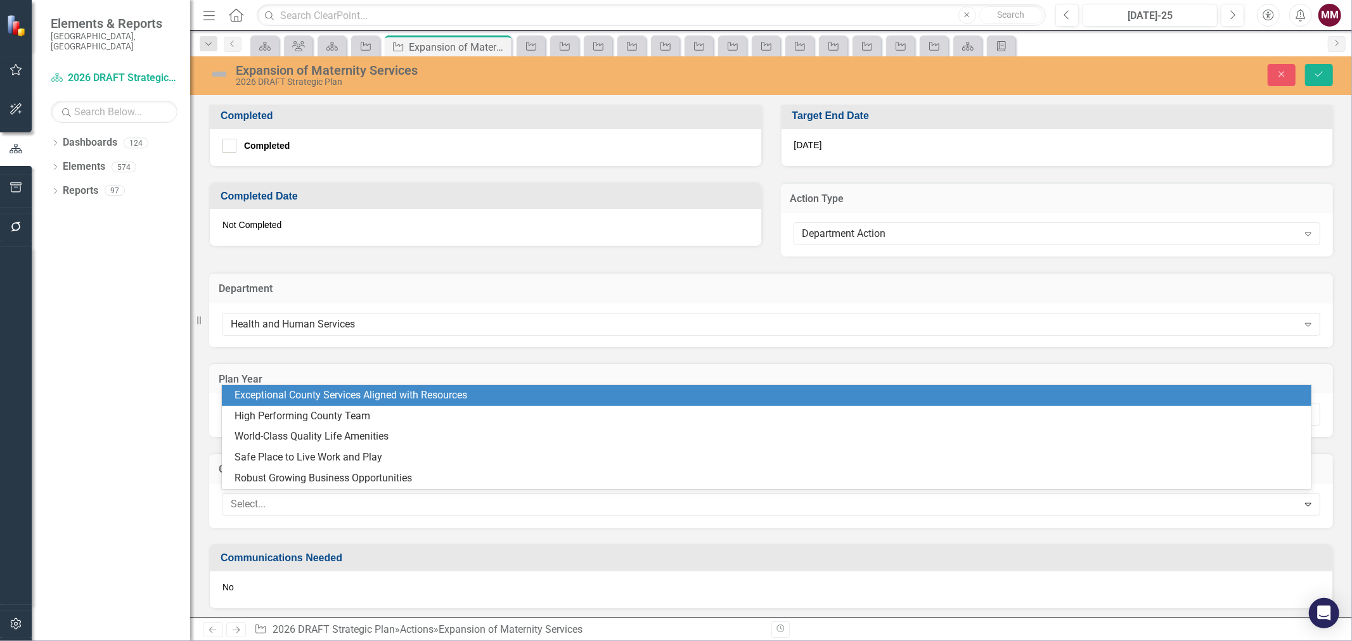
click at [400, 394] on div "Exceptional County Services Aligned with Resources" at bounding box center [769, 396] width 1069 height 15
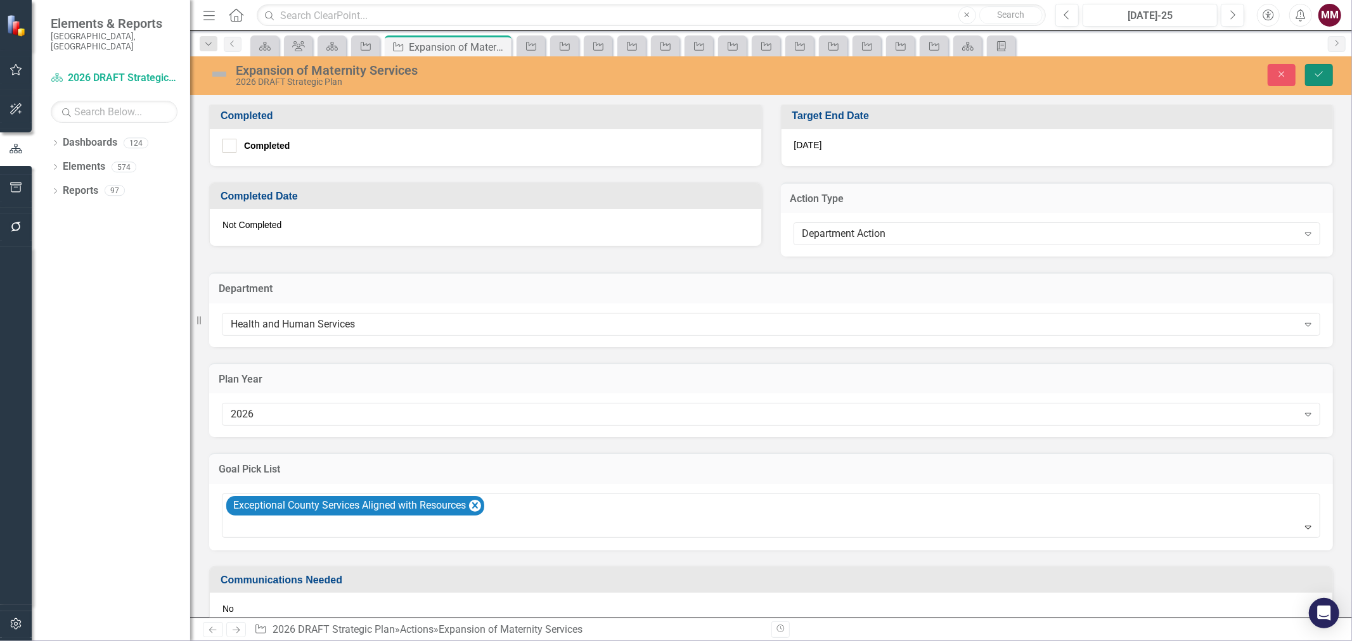
click at [1319, 70] on icon "Save" at bounding box center [1318, 74] width 11 height 9
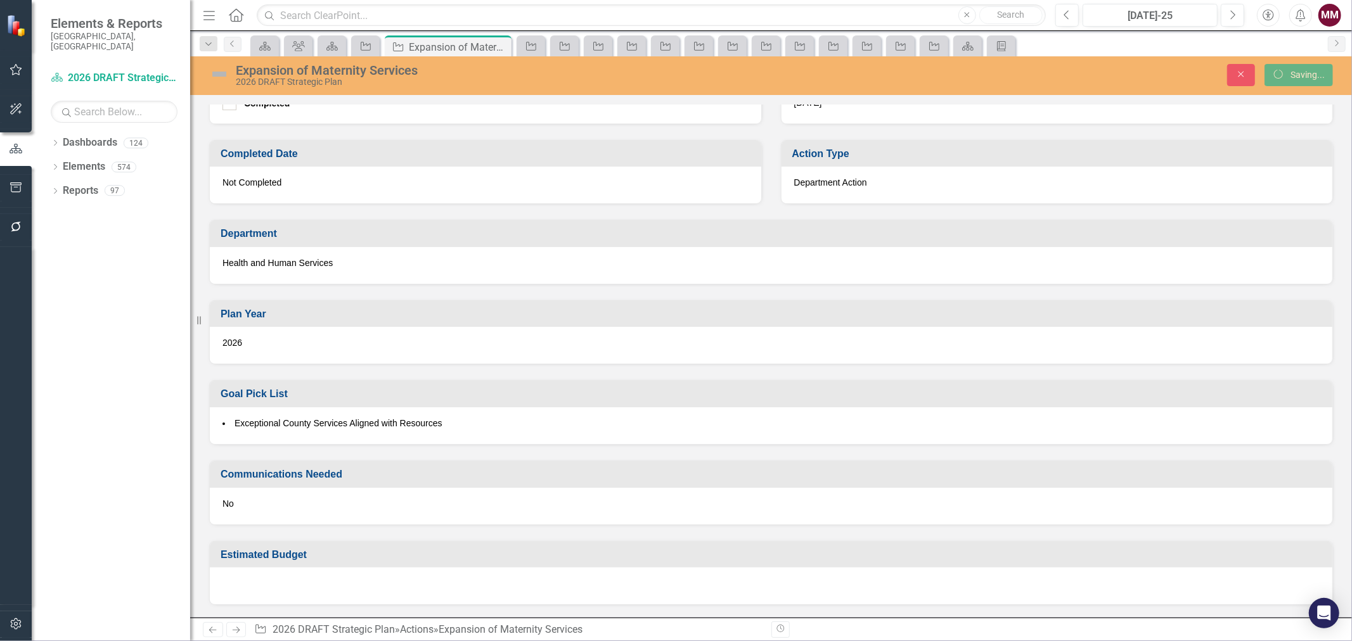
scroll to position [487, 0]
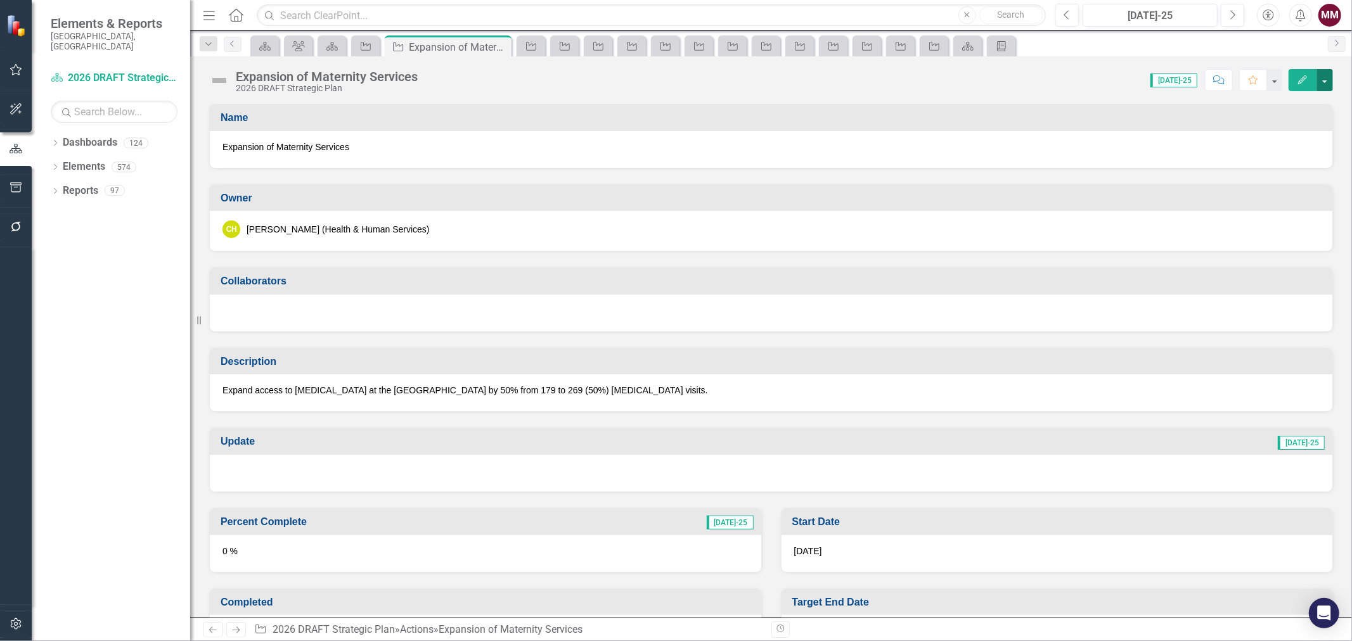
click at [1327, 79] on button "button" at bounding box center [1325, 80] width 16 height 22
click at [1287, 99] on link "Edit Edit Action" at bounding box center [1255, 103] width 154 height 23
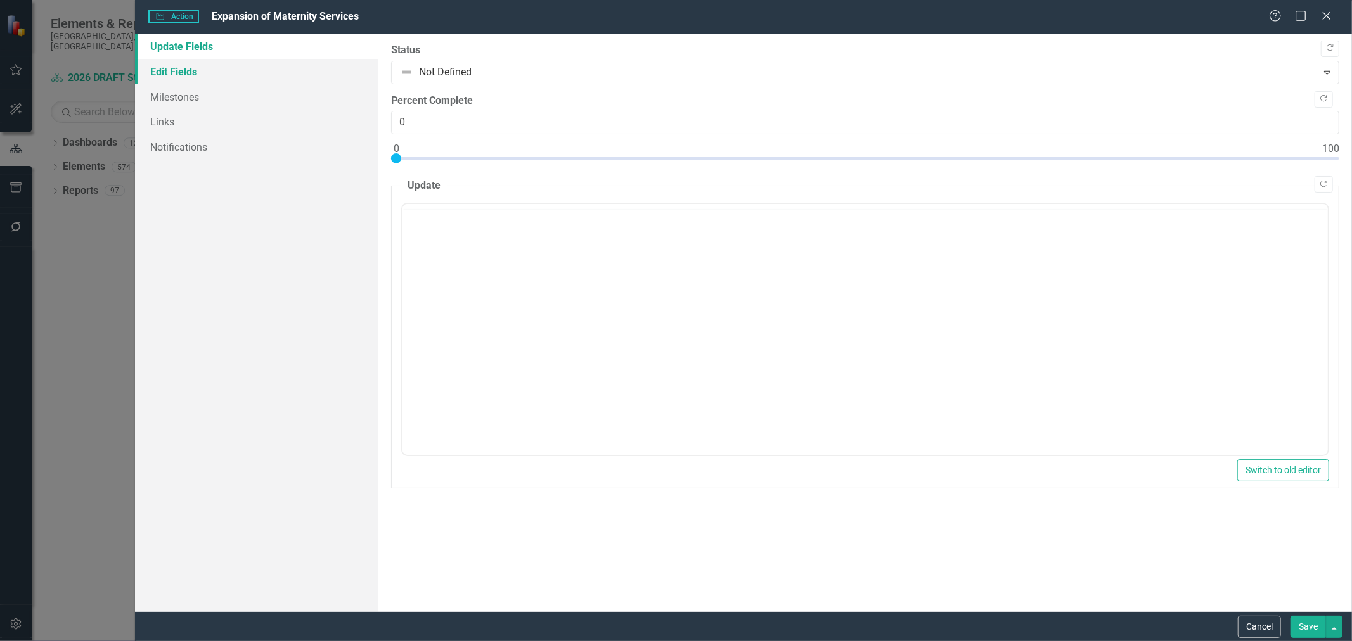
click at [242, 72] on link "Edit Fields" at bounding box center [256, 71] width 243 height 25
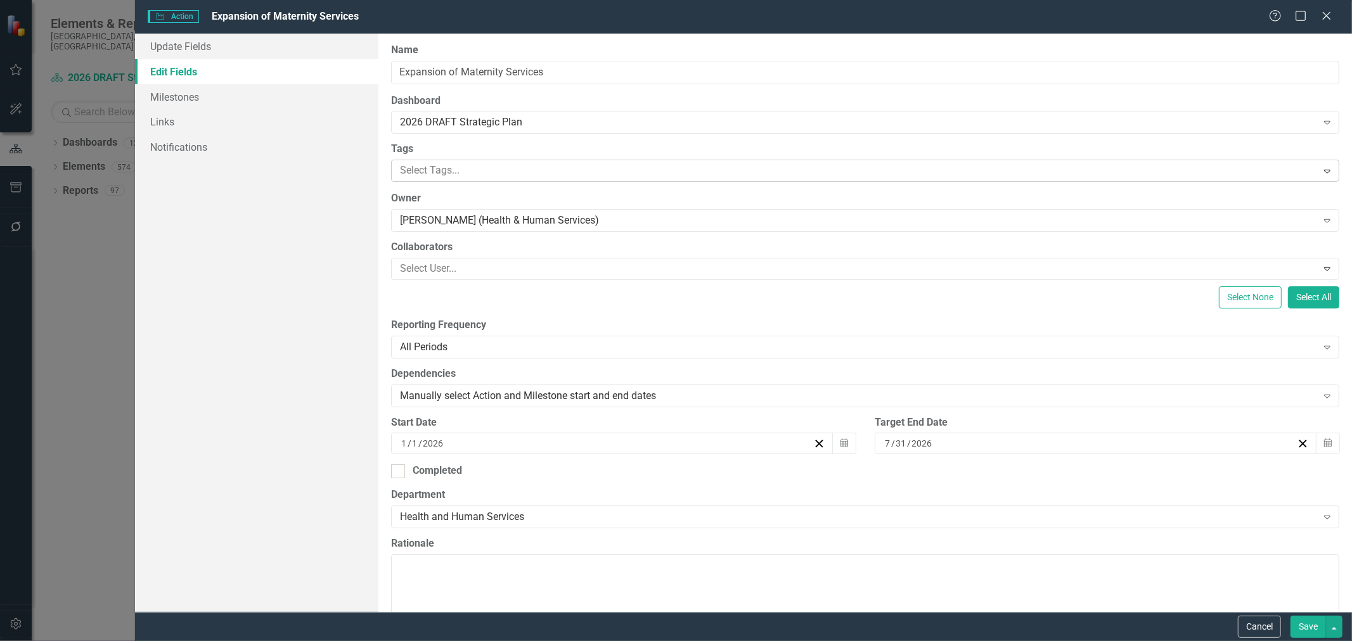
click at [460, 171] on div at bounding box center [856, 170] width 922 height 17
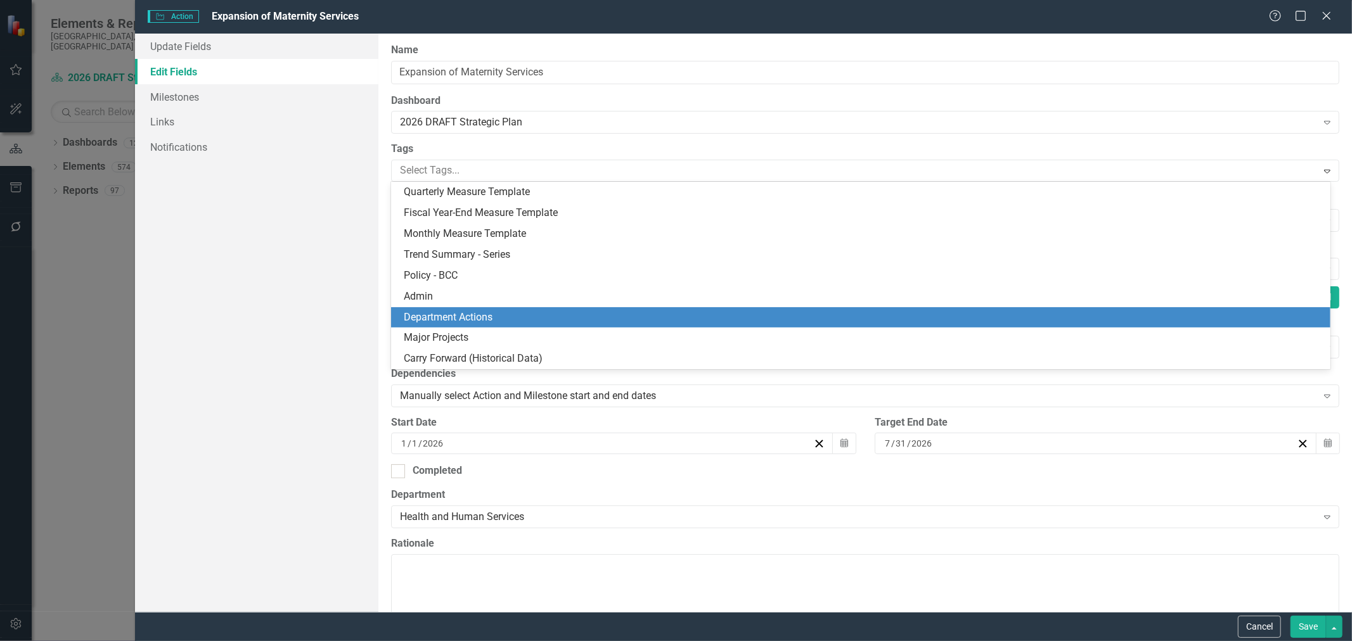
click at [520, 314] on div "Department Actions" at bounding box center [863, 318] width 919 height 15
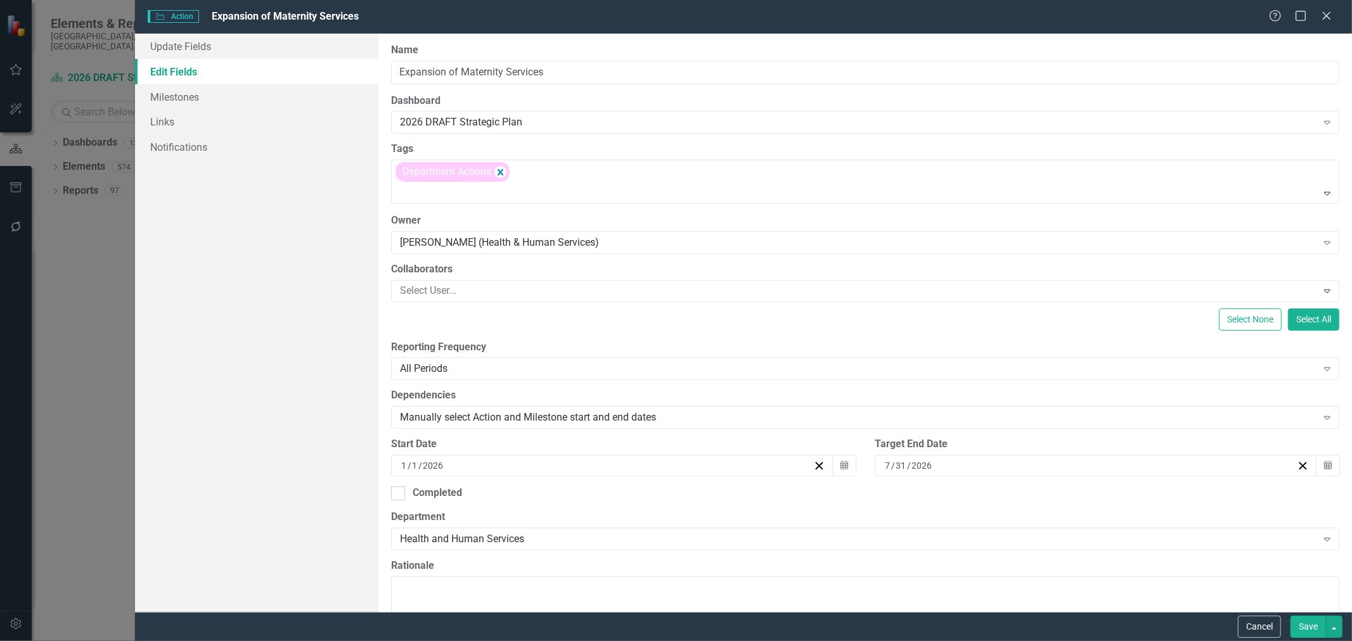
click at [1294, 628] on button "Save" at bounding box center [1308, 627] width 35 height 22
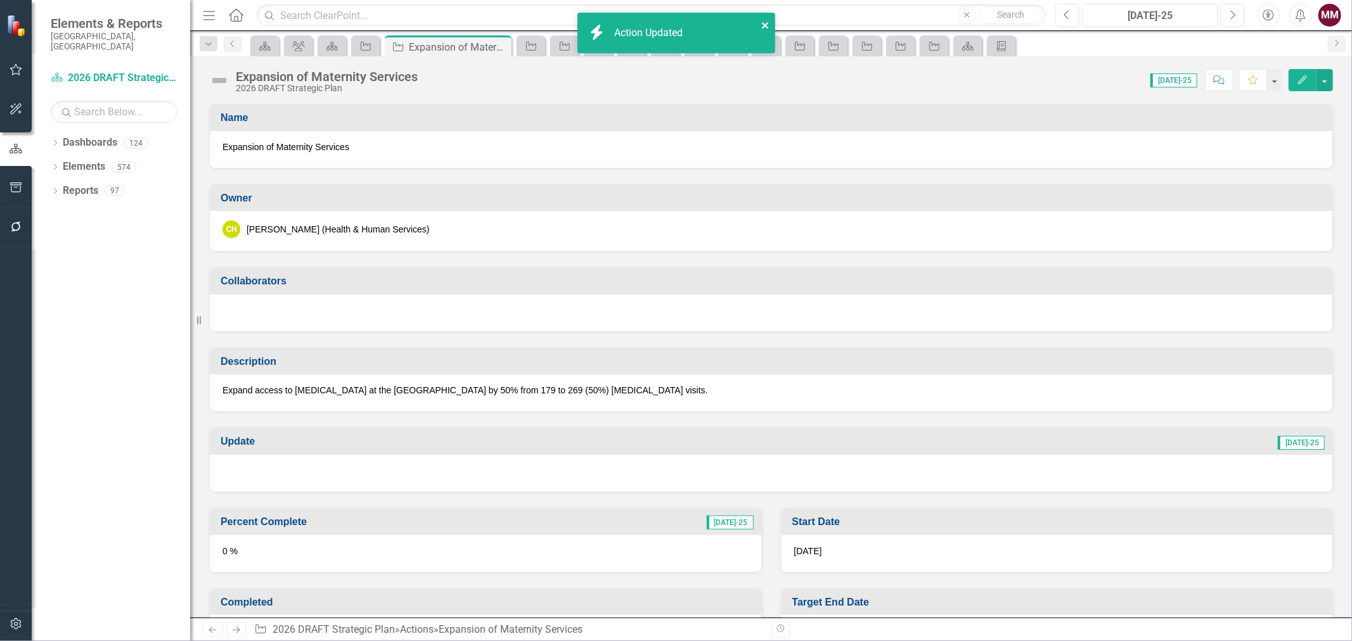
click at [762, 23] on icon "close" at bounding box center [765, 25] width 6 height 6
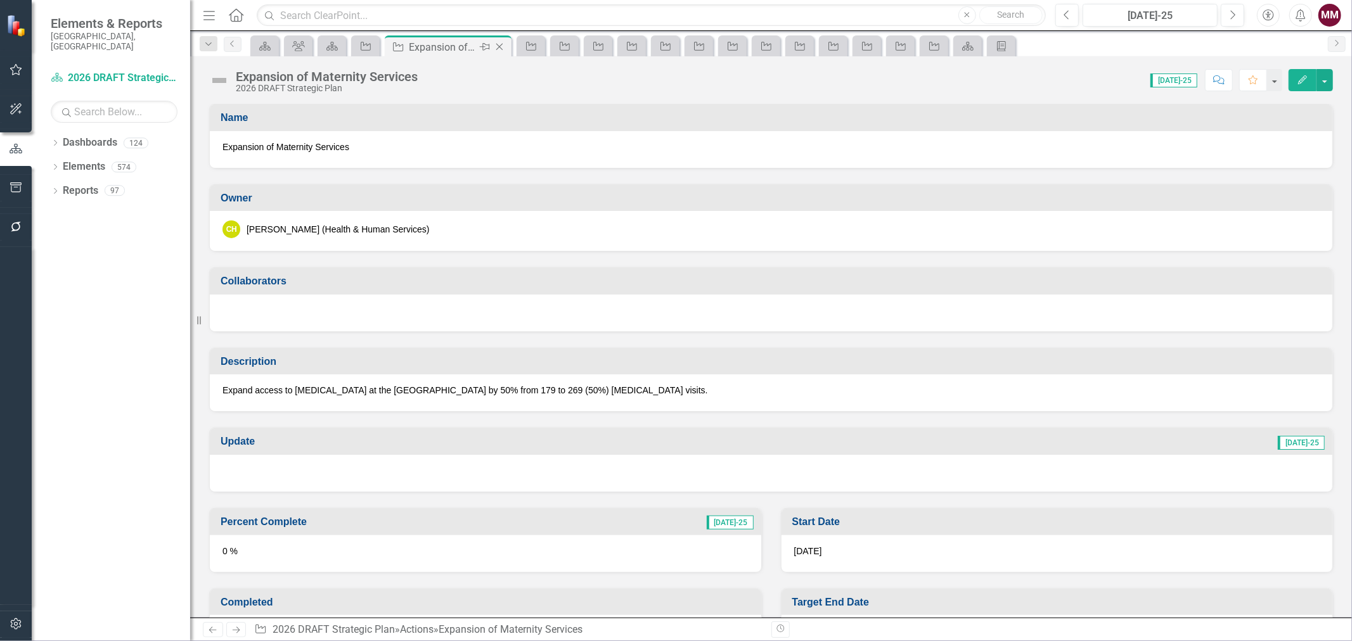
click at [498, 46] on icon "Close" at bounding box center [499, 47] width 13 height 10
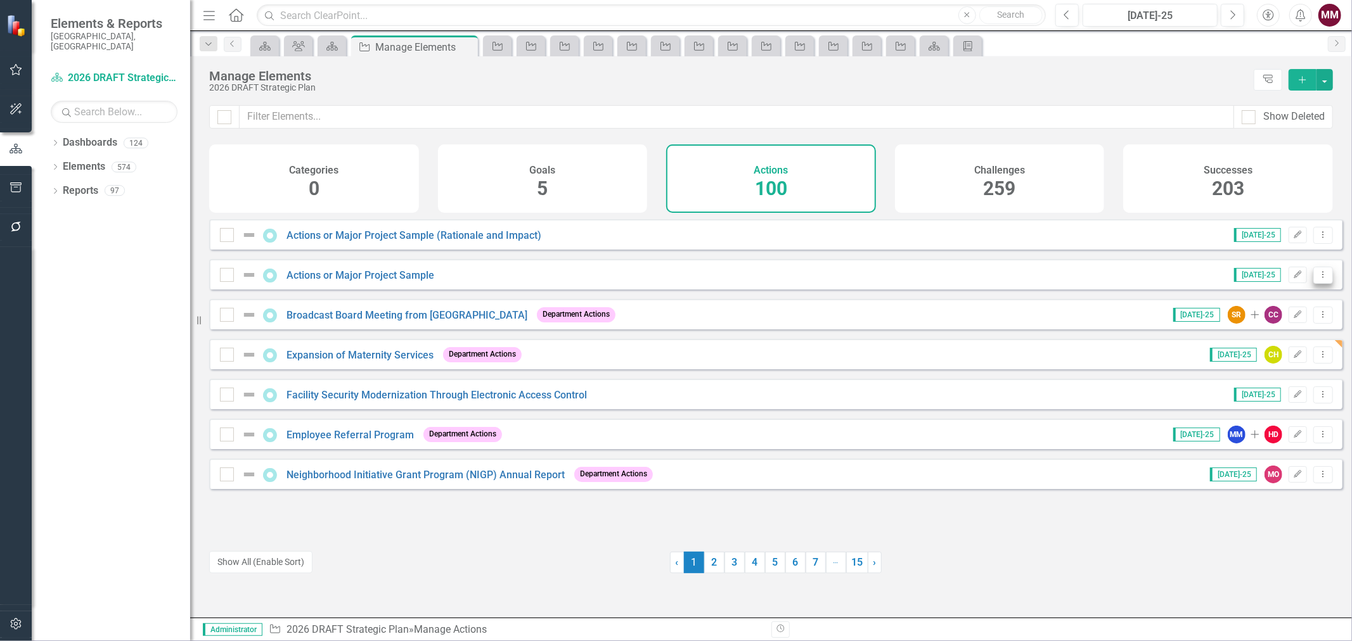
click at [1318, 279] on icon "Dropdown Menu" at bounding box center [1323, 275] width 11 height 8
click at [1247, 358] on link "Copy Duplicate Action" at bounding box center [1272, 351] width 104 height 23
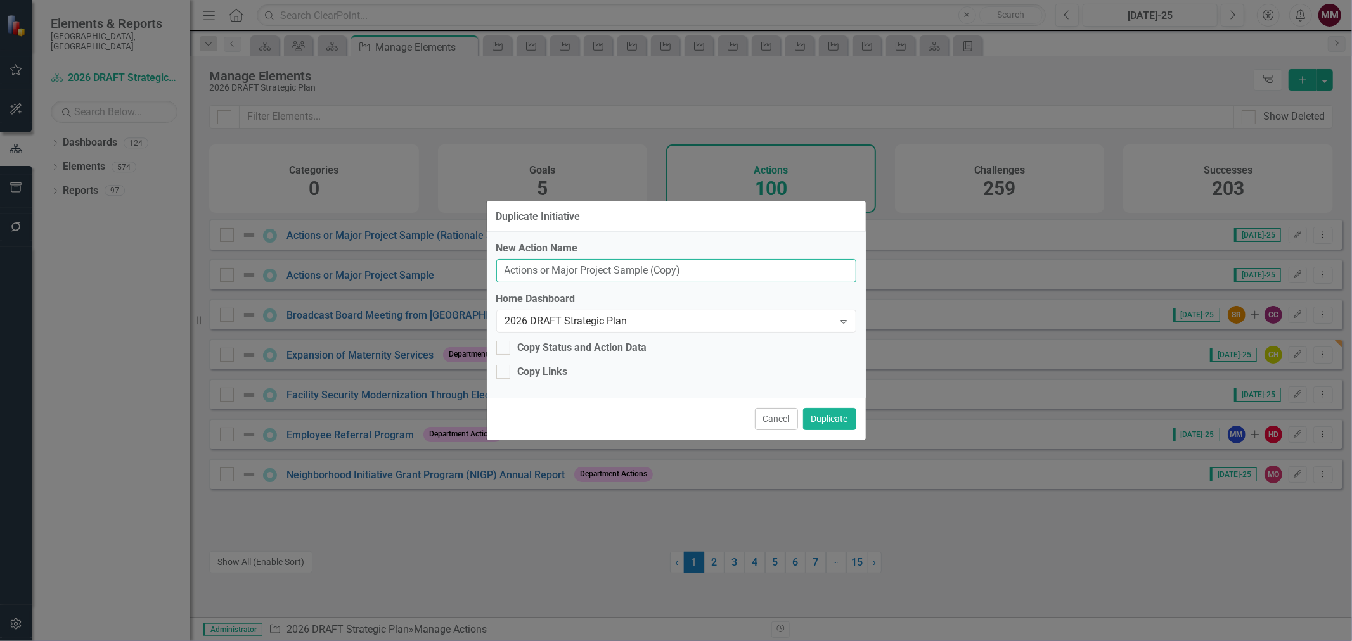
drag, startPoint x: 681, startPoint y: 274, endPoint x: 307, endPoint y: 222, distance: 377.5
click at [307, 222] on div "Duplicate Initiative New Action Name Actions or Major Project Sample (Copy) Hom…" at bounding box center [676, 320] width 1352 height 641
paste input "Implementation of Continuing Education Units (CEUs"
type input "Implementation of Continuing Education Units (CEUs)"
click at [822, 415] on button "Duplicate" at bounding box center [829, 419] width 53 height 22
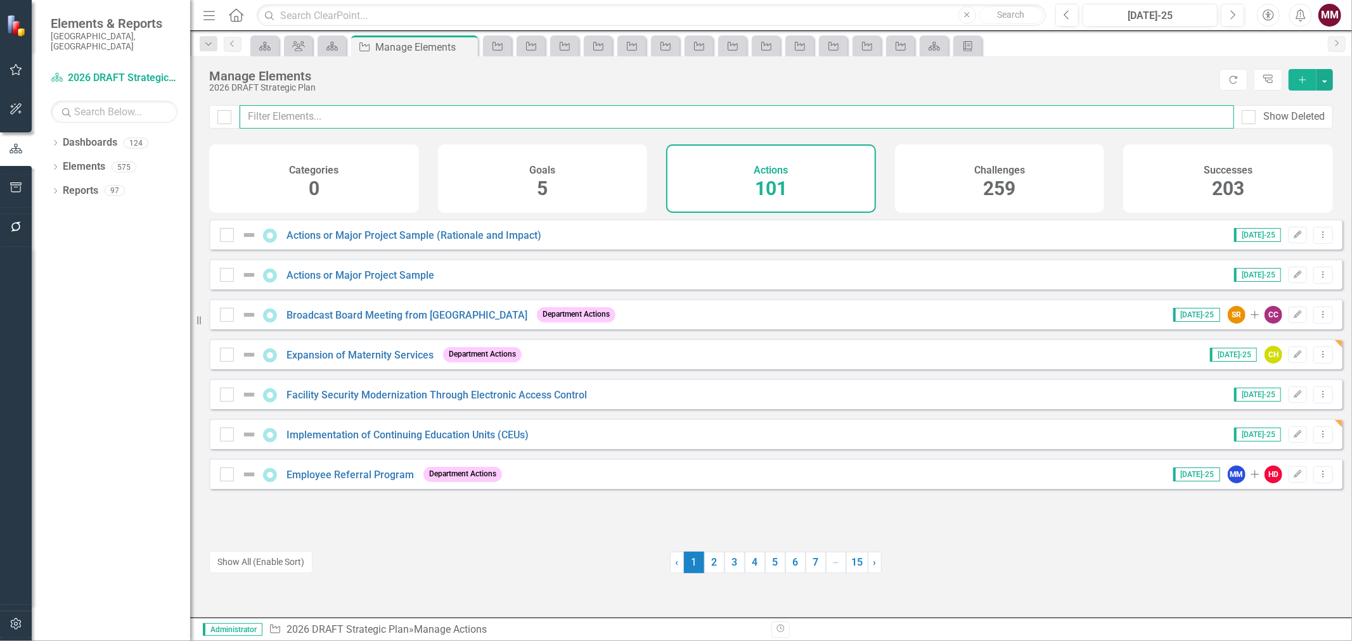
click at [314, 111] on input "text" at bounding box center [737, 116] width 995 height 23
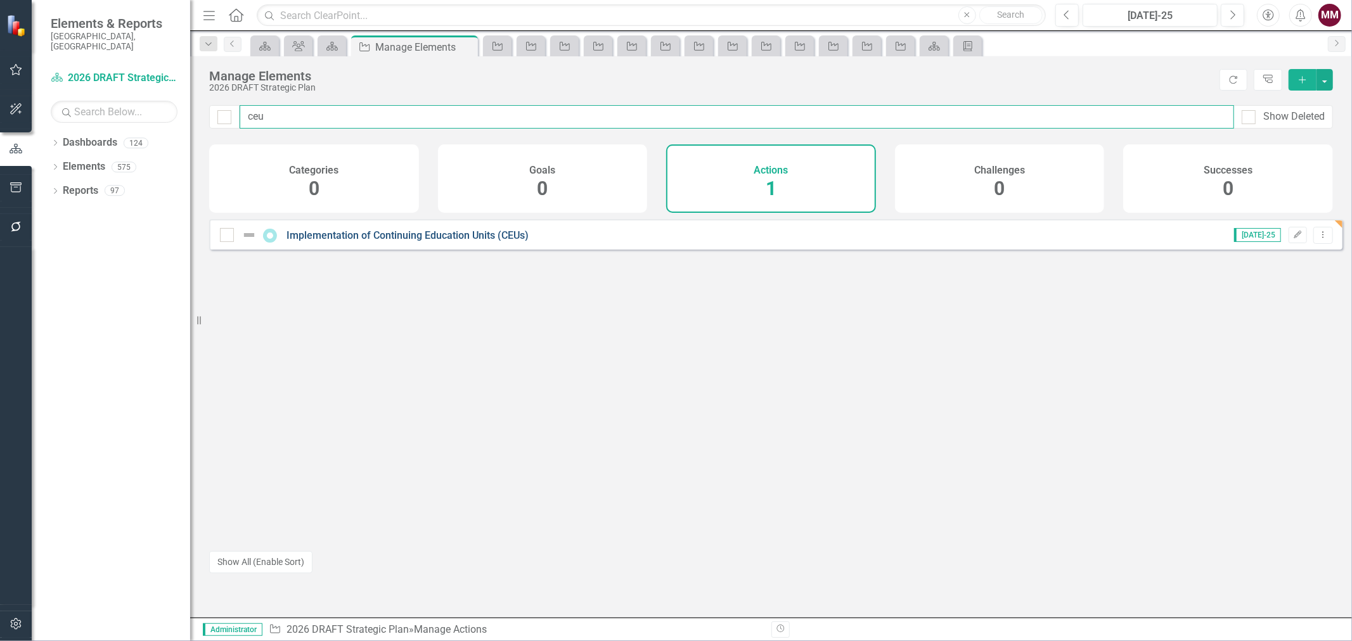
type input "ceu"
click at [382, 242] on link "Implementation of Continuing Education Units (CEUs)" at bounding box center [408, 235] width 242 height 12
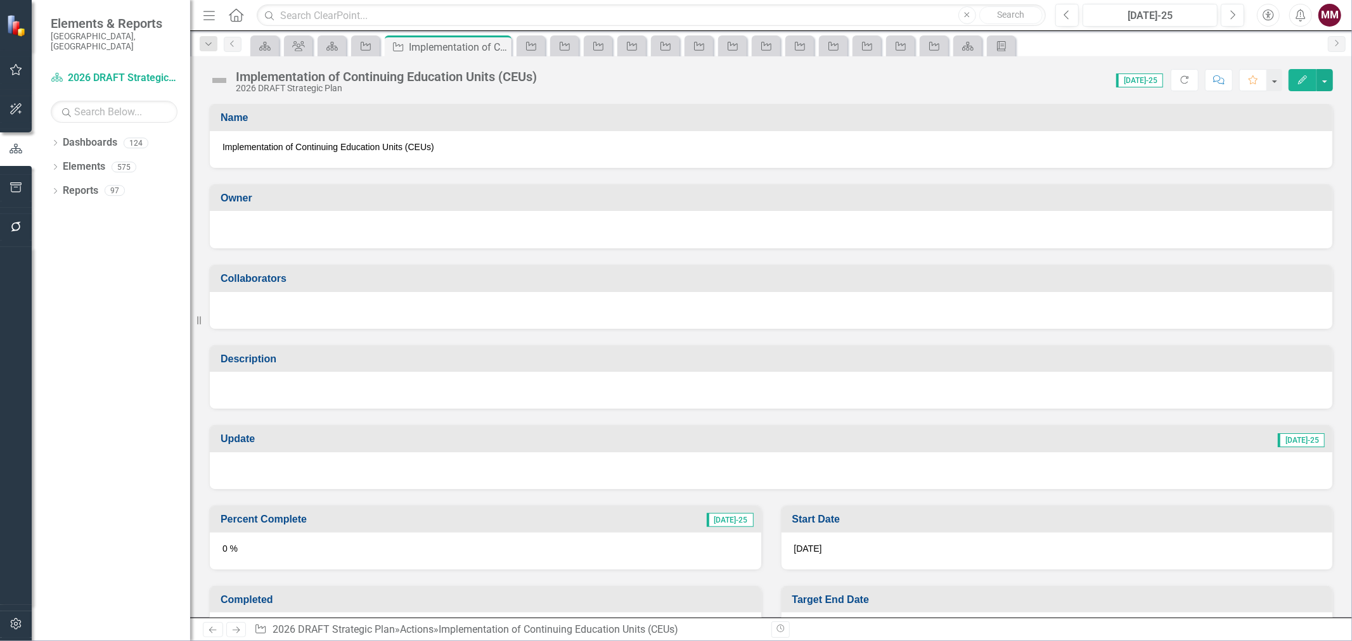
click at [1298, 83] on icon "Edit" at bounding box center [1302, 79] width 11 height 9
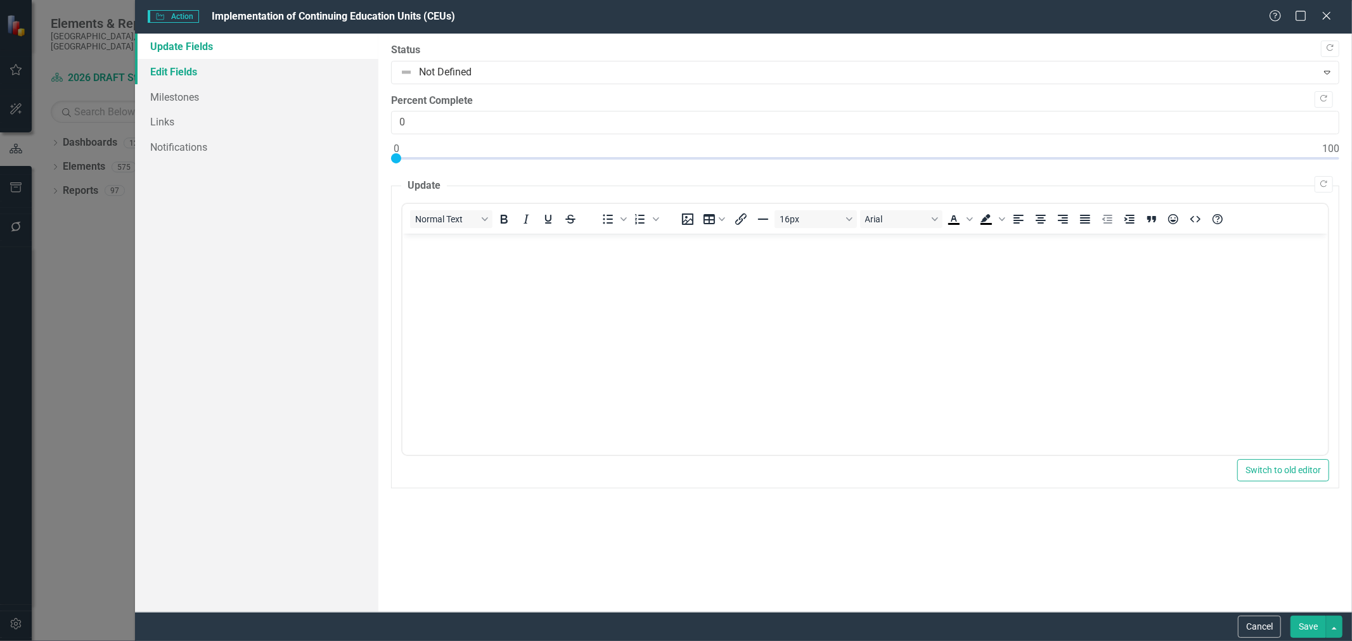
click at [216, 73] on link "Edit Fields" at bounding box center [256, 71] width 243 height 25
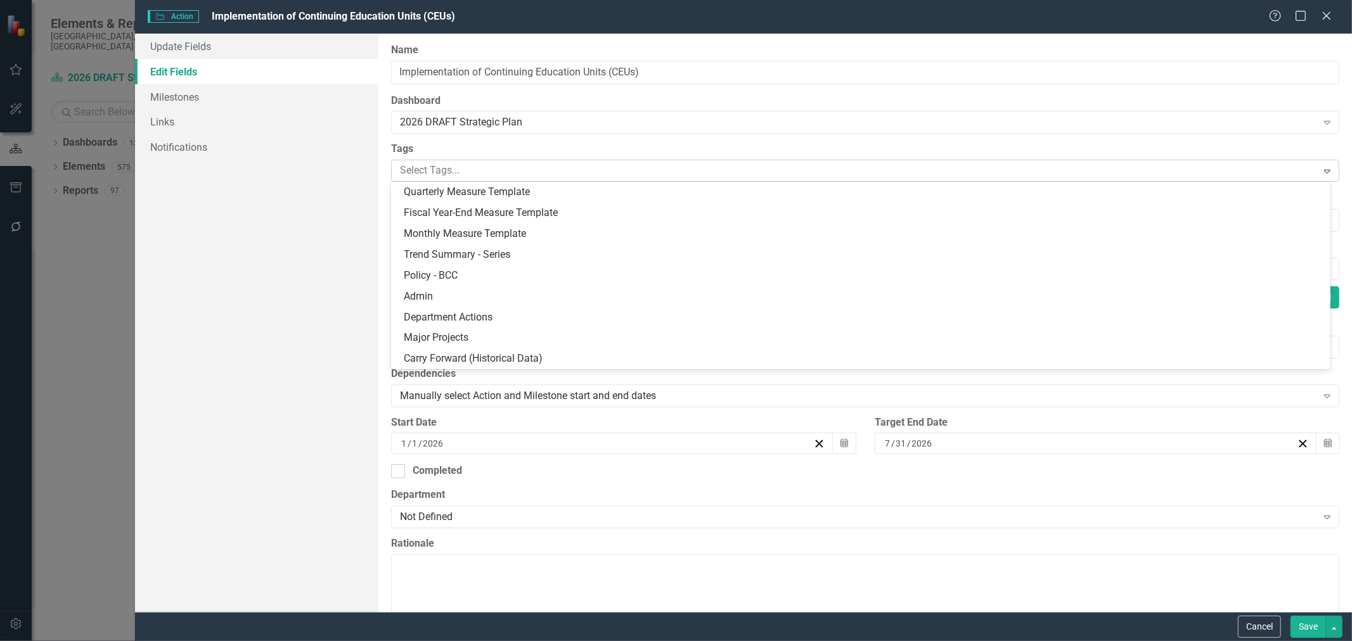
click at [445, 174] on div at bounding box center [856, 170] width 922 height 17
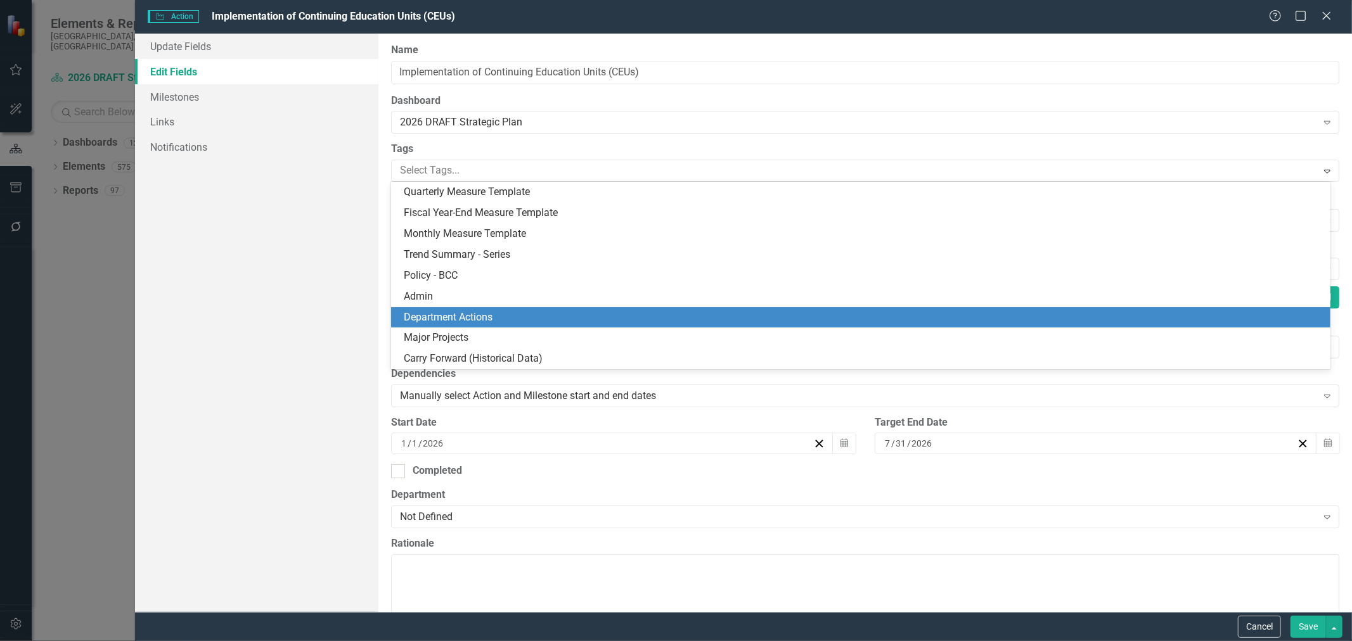
click at [448, 314] on span "Department Actions" at bounding box center [448, 317] width 89 height 12
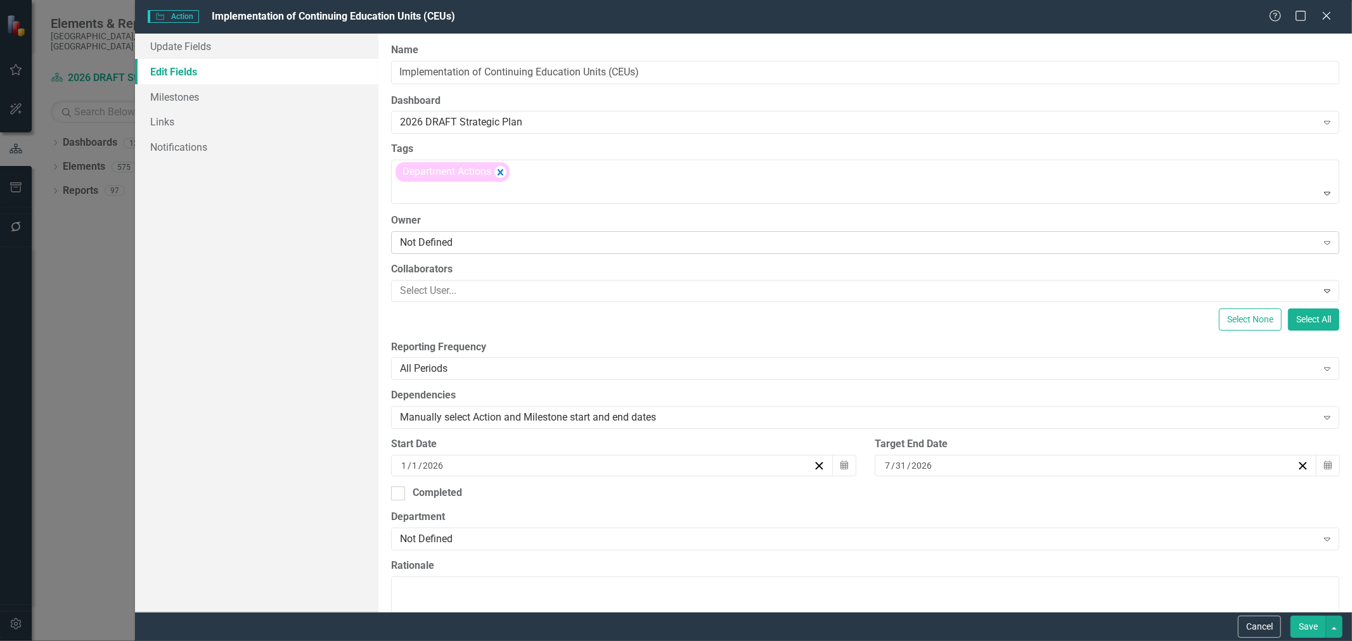
click at [450, 246] on div "Not Defined" at bounding box center [858, 242] width 917 height 15
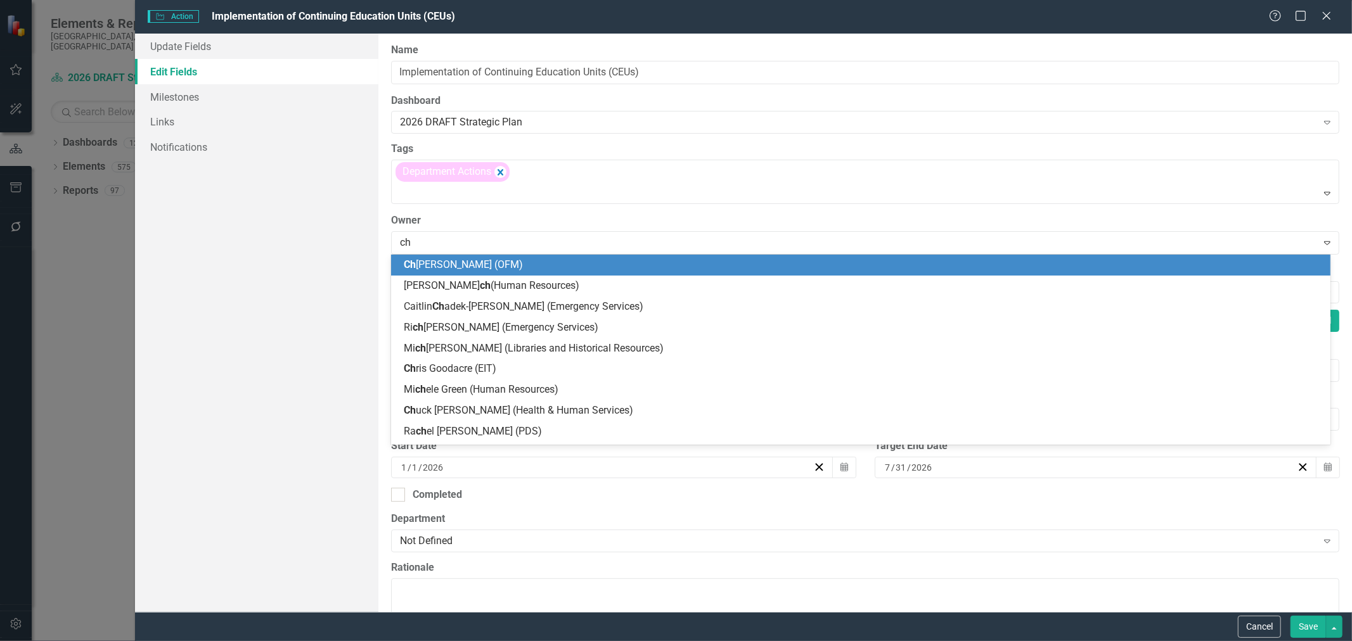
type input "chu"
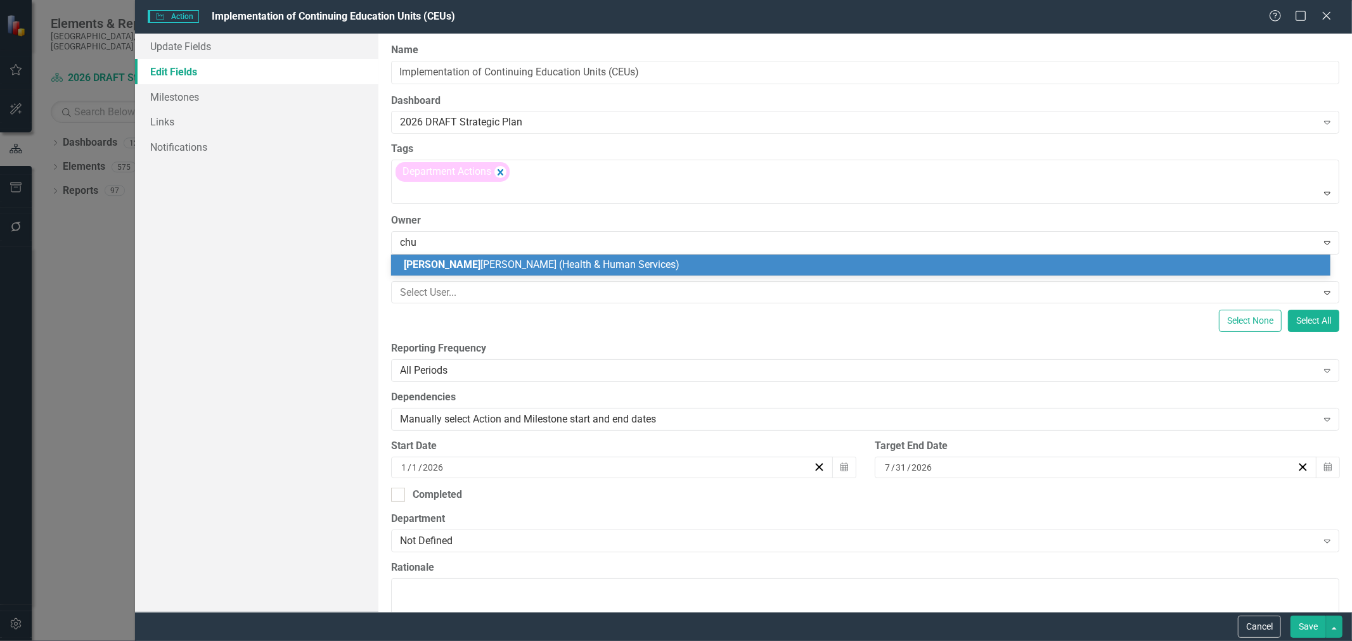
click at [449, 262] on span "Chu ck Henry (Health & Human Services)" at bounding box center [542, 265] width 276 height 12
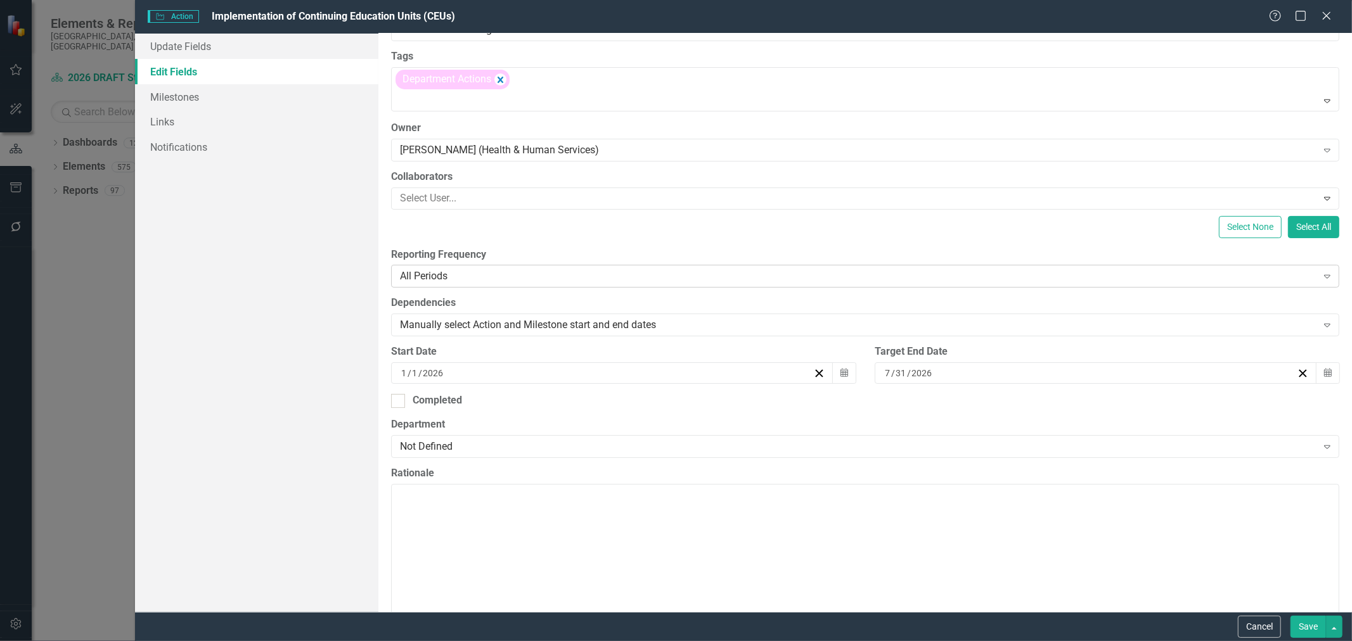
scroll to position [141, 0]
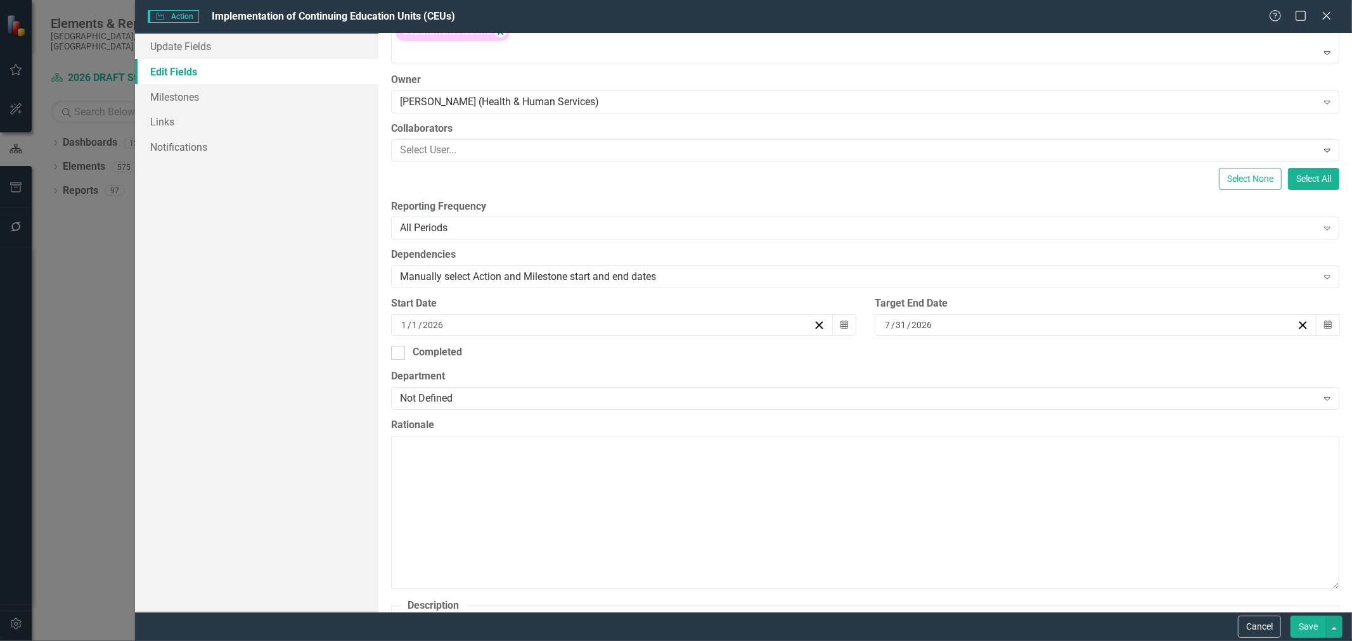
click at [970, 322] on div "7 / 31 / 2026" at bounding box center [1090, 325] width 414 height 13
click at [1061, 399] on abbr "30" at bounding box center [1058, 399] width 10 height 10
click at [643, 401] on div "Not Defined" at bounding box center [858, 398] width 917 height 15
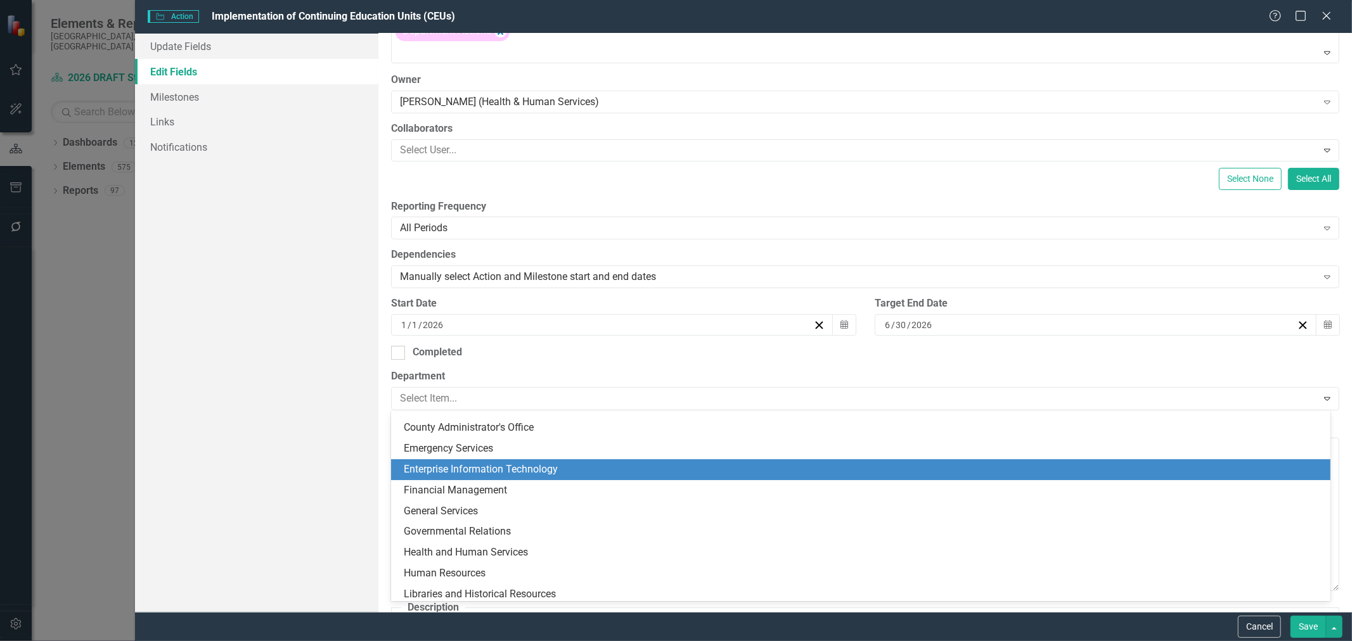
scroll to position [70, 0]
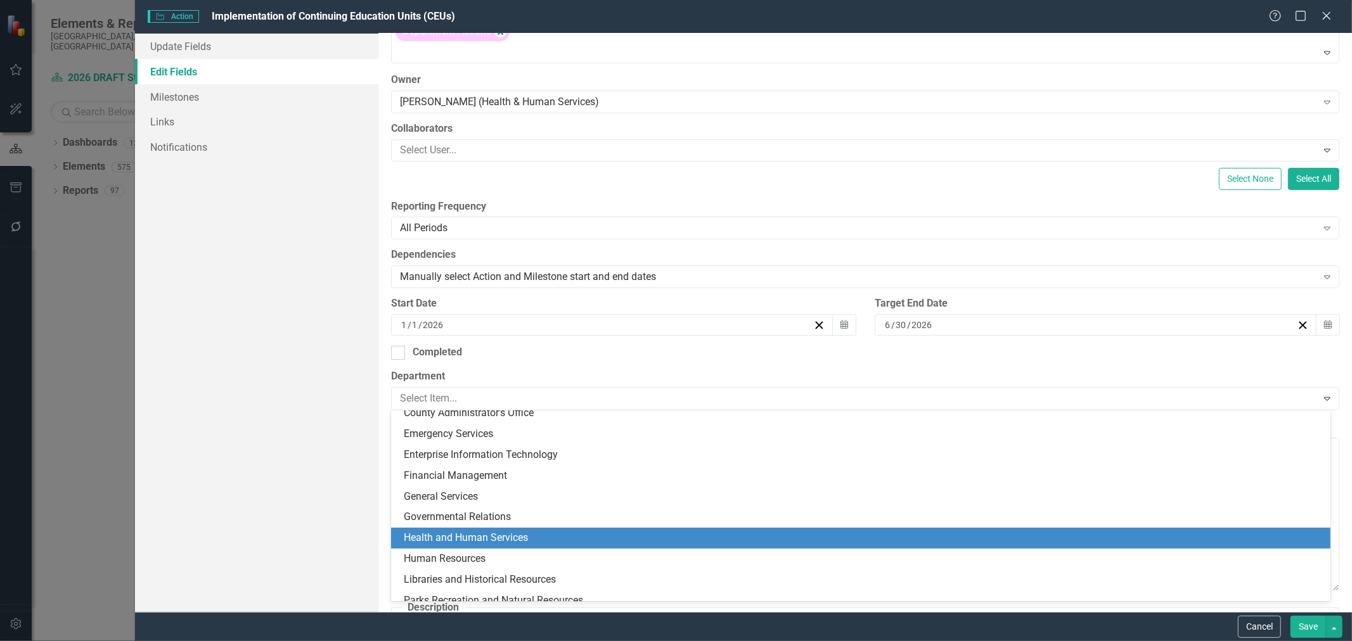
click at [512, 534] on div "Health and Human Services" at bounding box center [863, 538] width 919 height 15
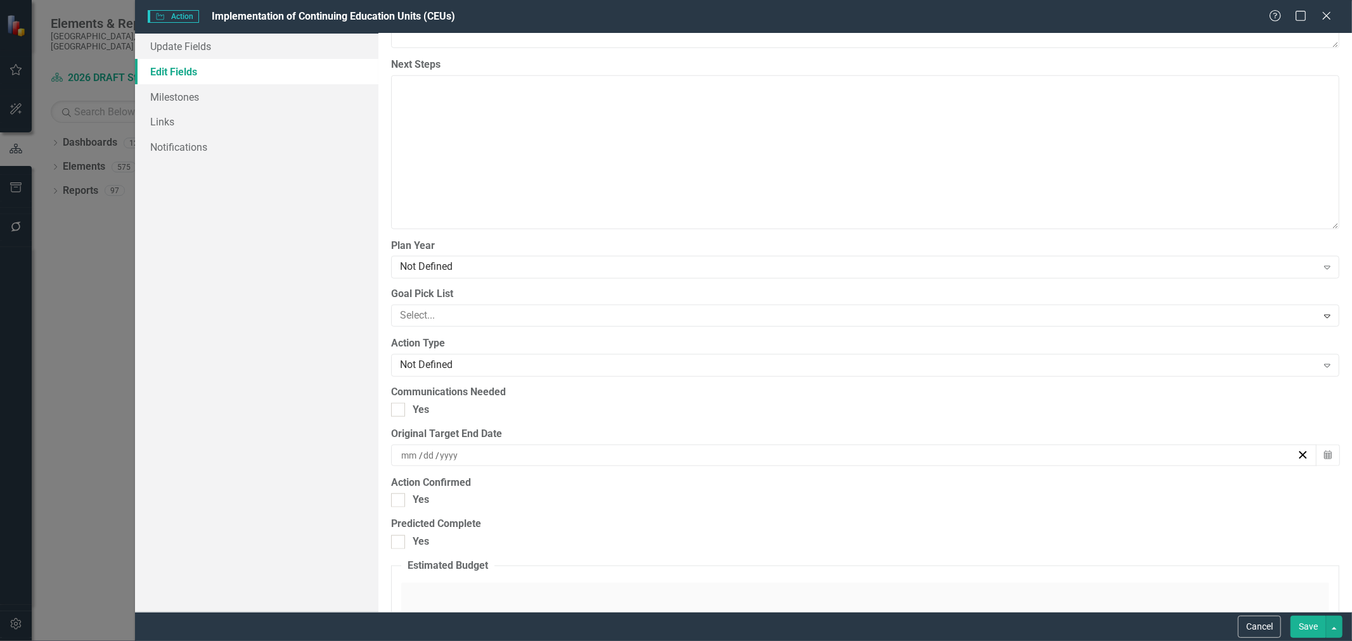
scroll to position [1126, 0]
click at [476, 261] on div "Not Defined" at bounding box center [858, 260] width 917 height 15
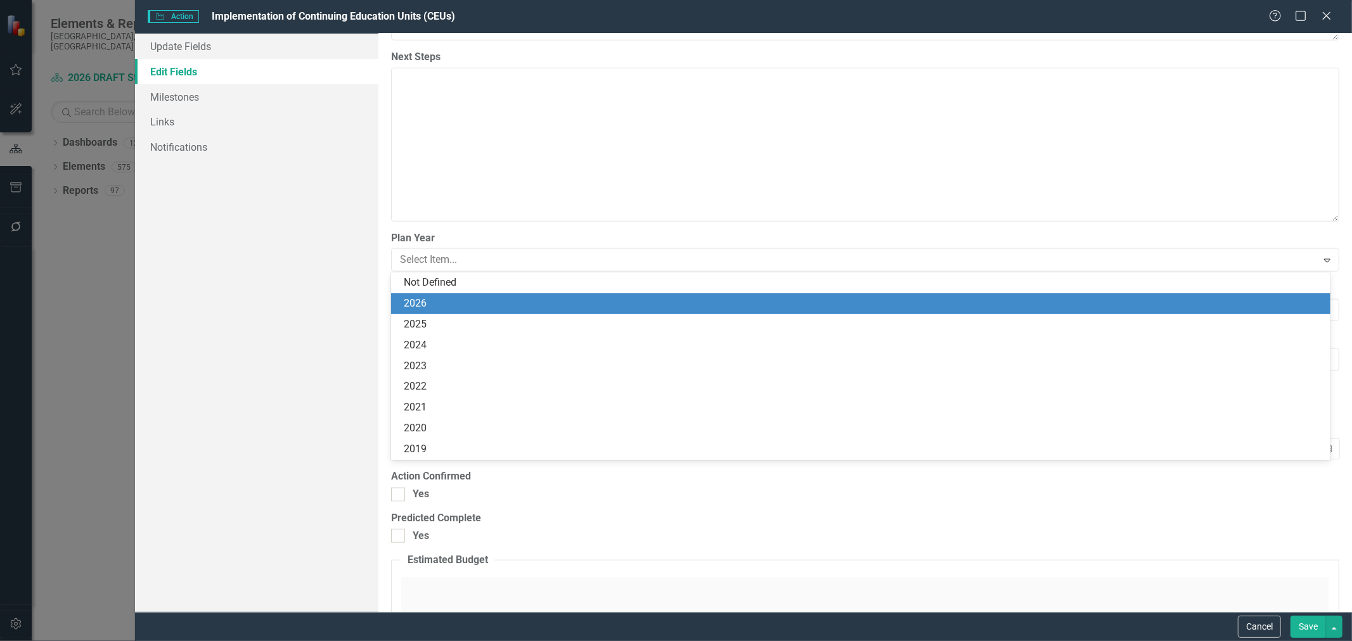
click at [470, 302] on div "2026" at bounding box center [863, 304] width 919 height 15
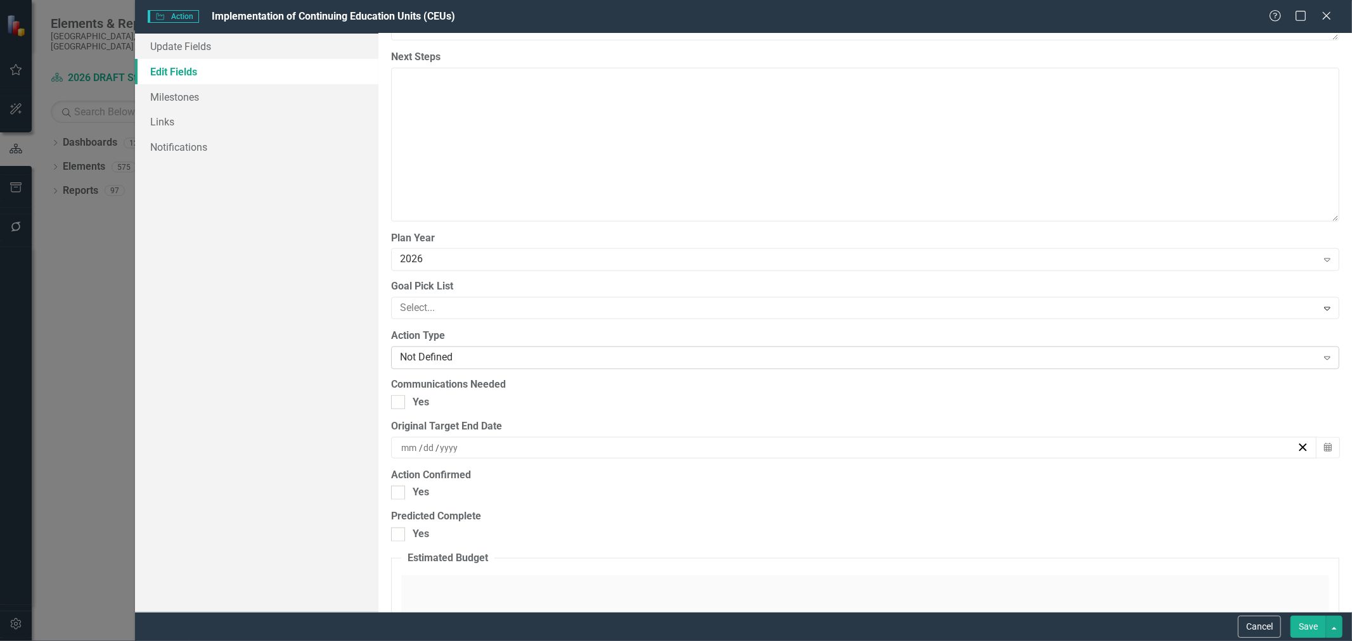
click at [466, 351] on div "Not Defined" at bounding box center [858, 358] width 917 height 15
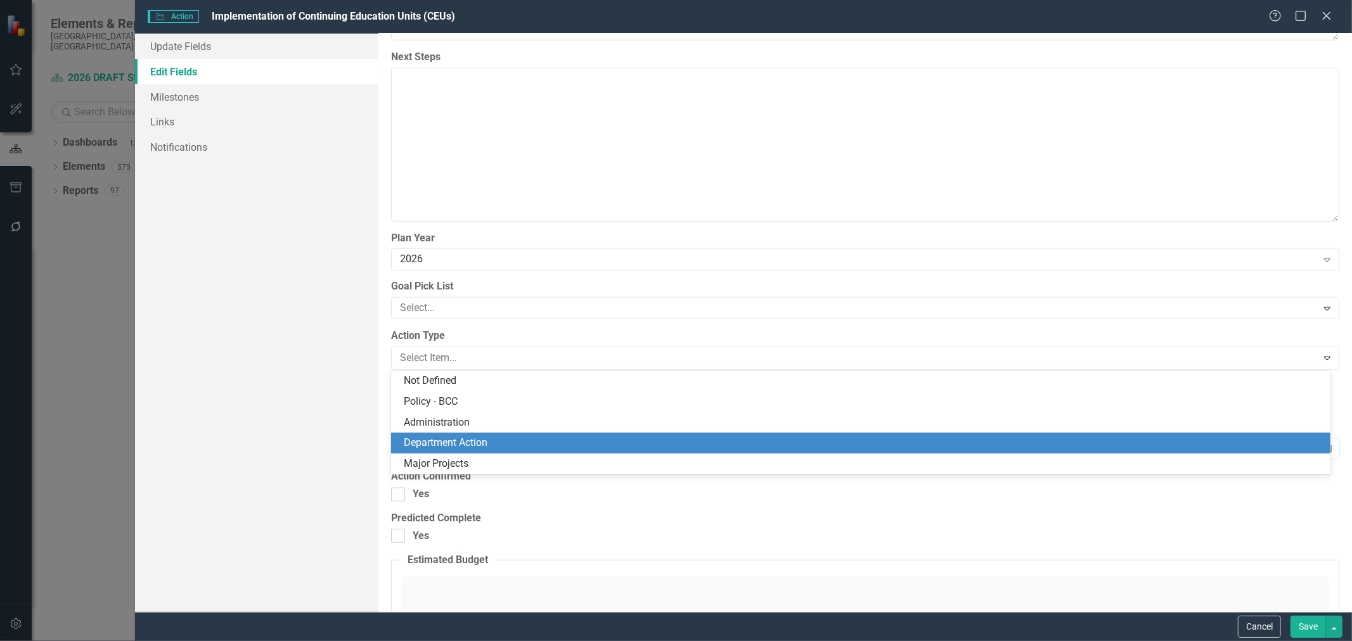
click at [453, 439] on div "Department Action" at bounding box center [863, 443] width 919 height 15
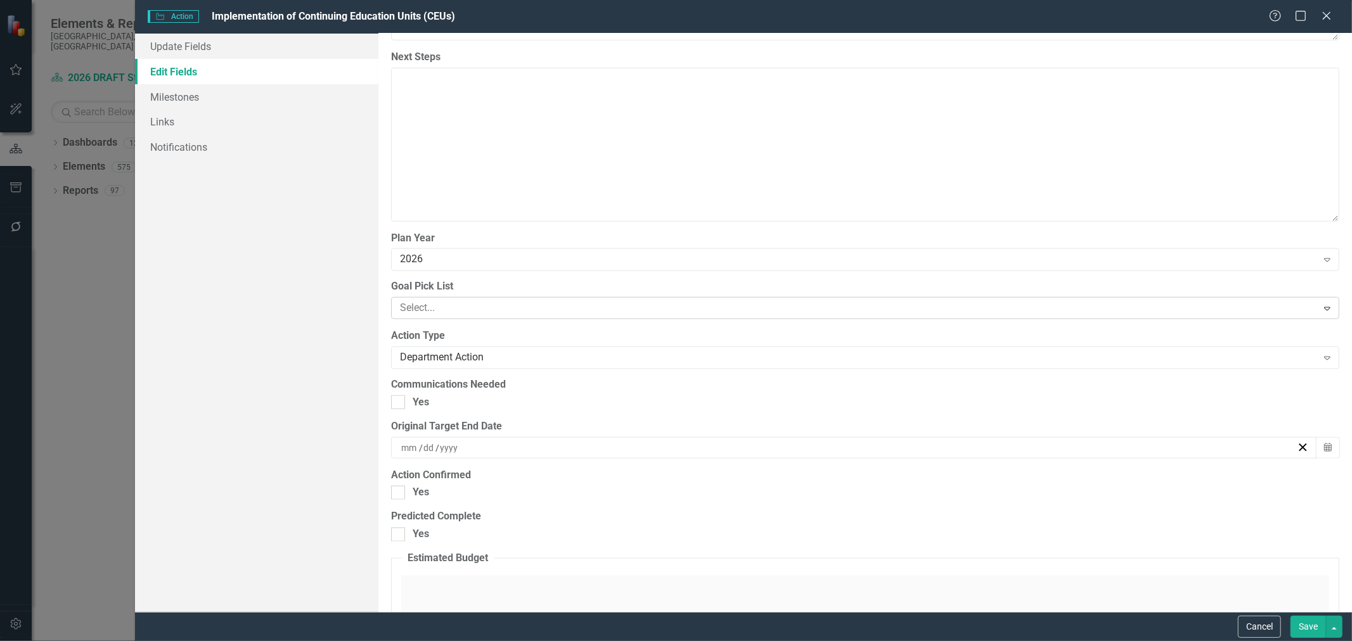
click at [452, 311] on div at bounding box center [856, 308] width 922 height 17
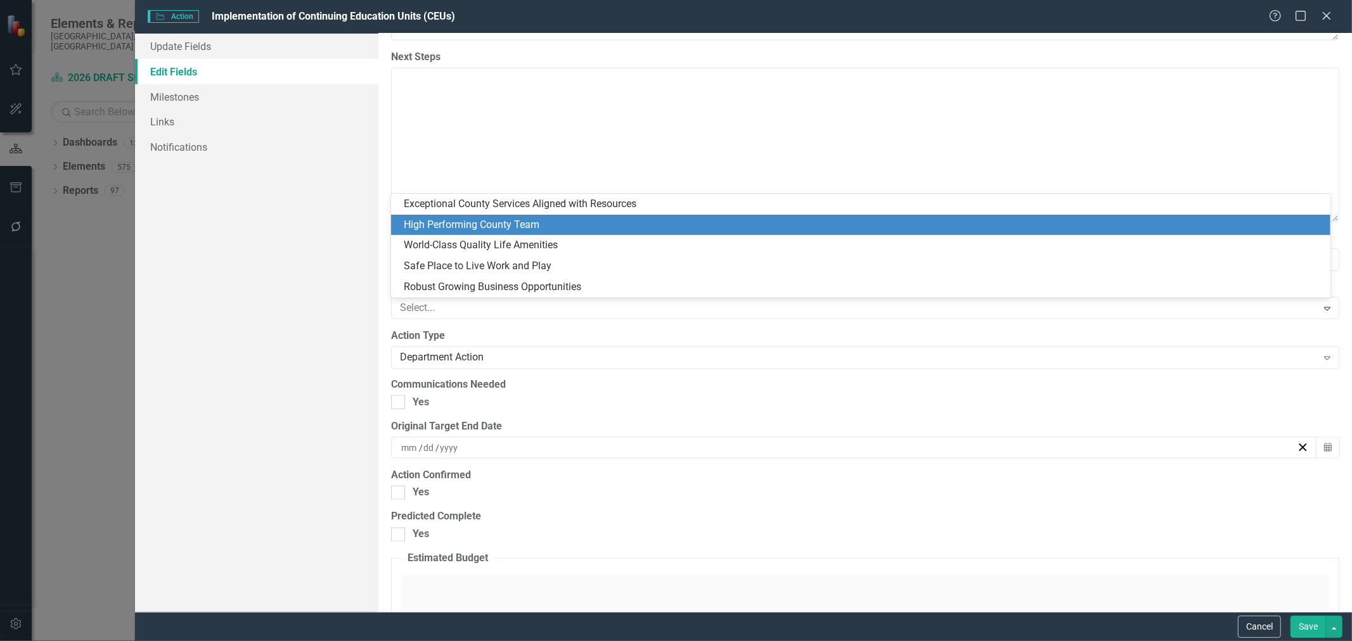
click at [435, 225] on div "High Performing County Team" at bounding box center [863, 225] width 919 height 15
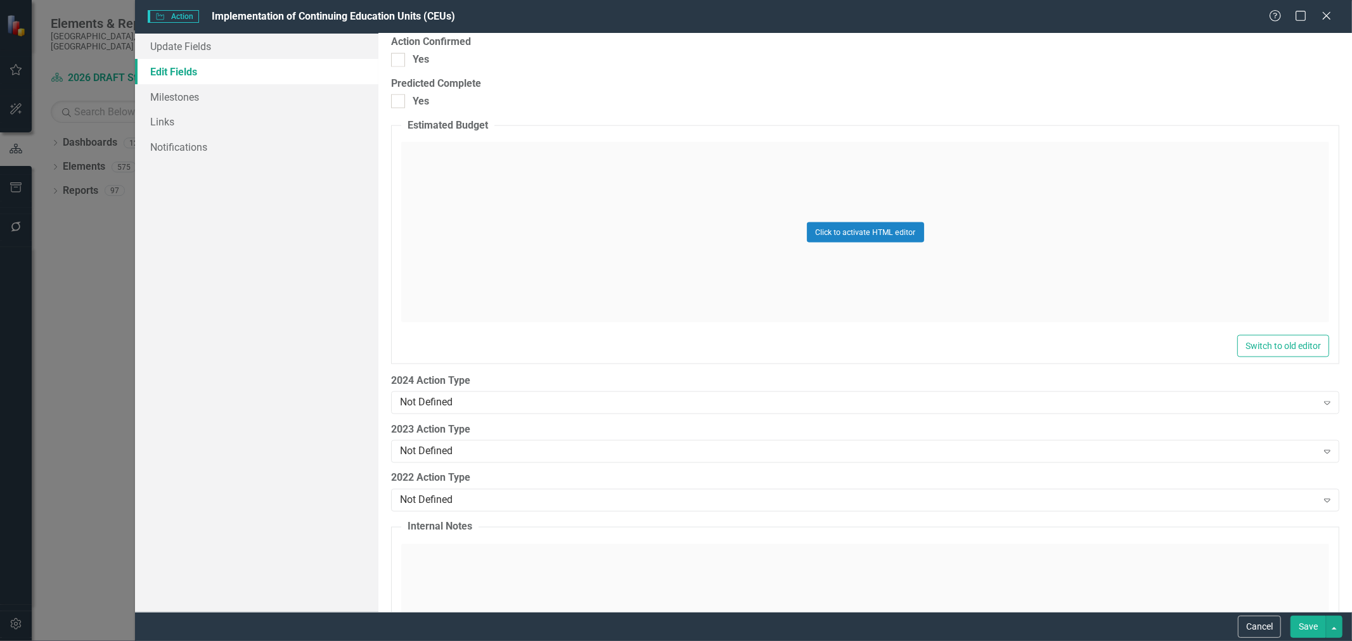
scroll to position [1620, 0]
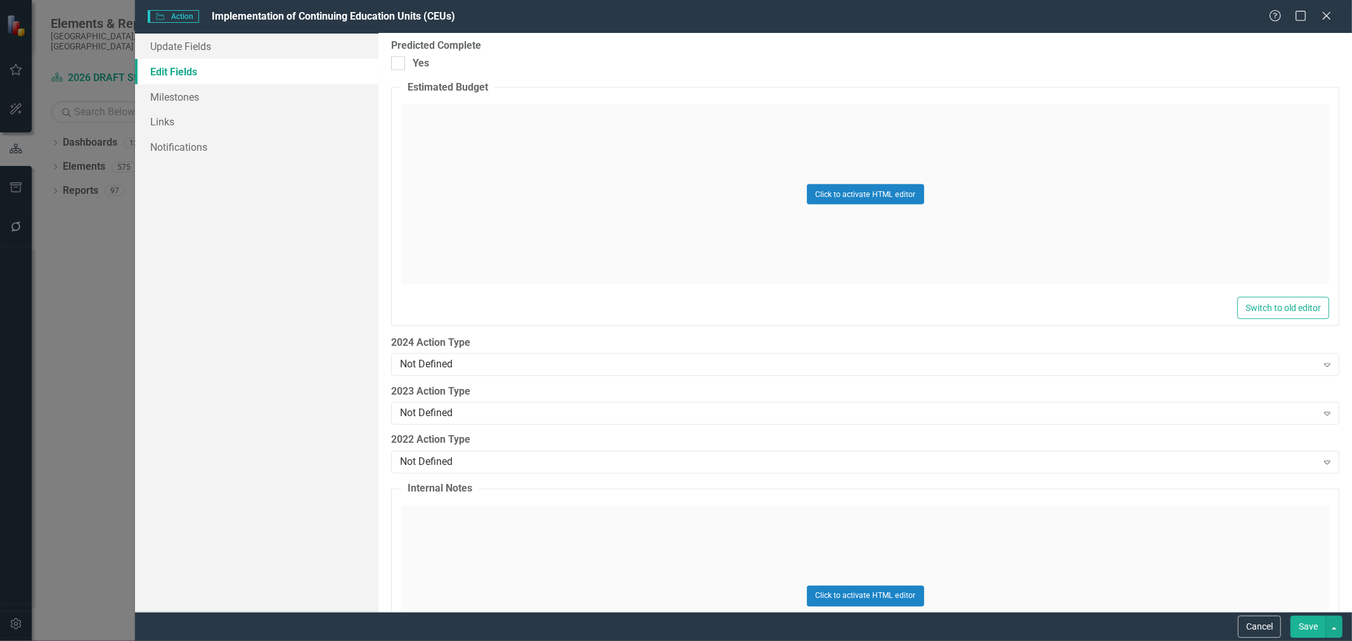
click at [1306, 631] on button "Save" at bounding box center [1308, 627] width 35 height 22
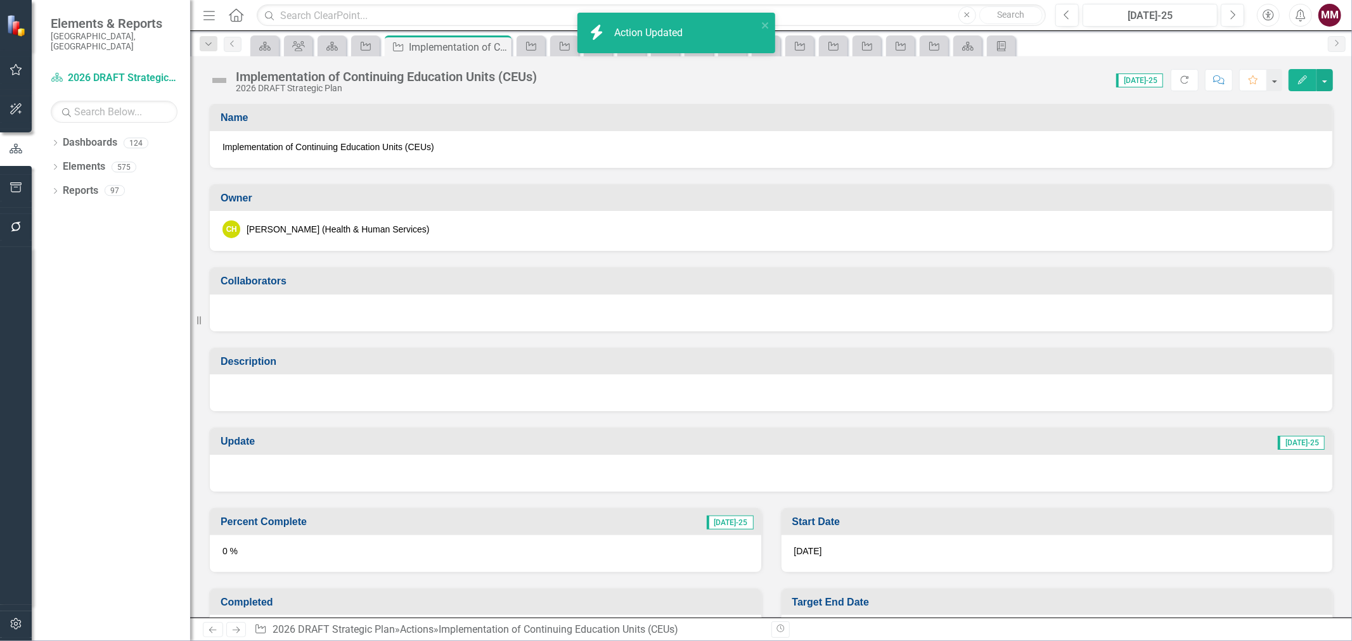
click at [759, 20] on div "icon.bolt Action Updated" at bounding box center [672, 32] width 179 height 29
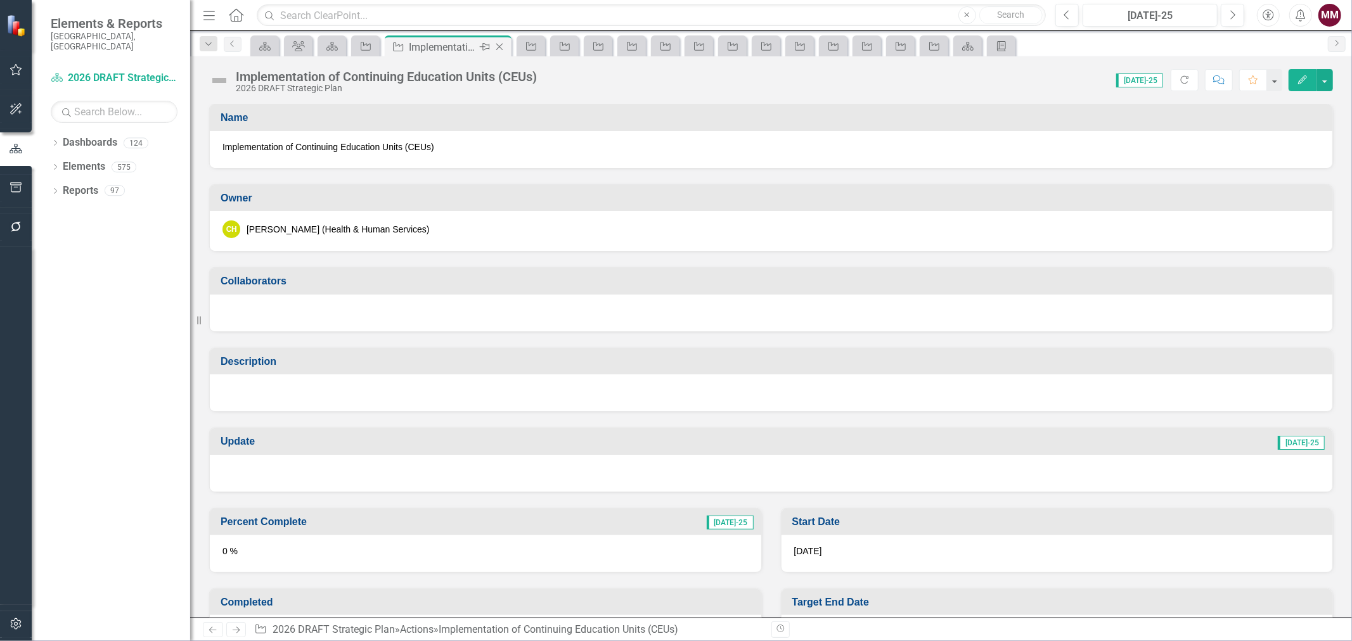
click at [504, 46] on icon "Close" at bounding box center [499, 47] width 13 height 10
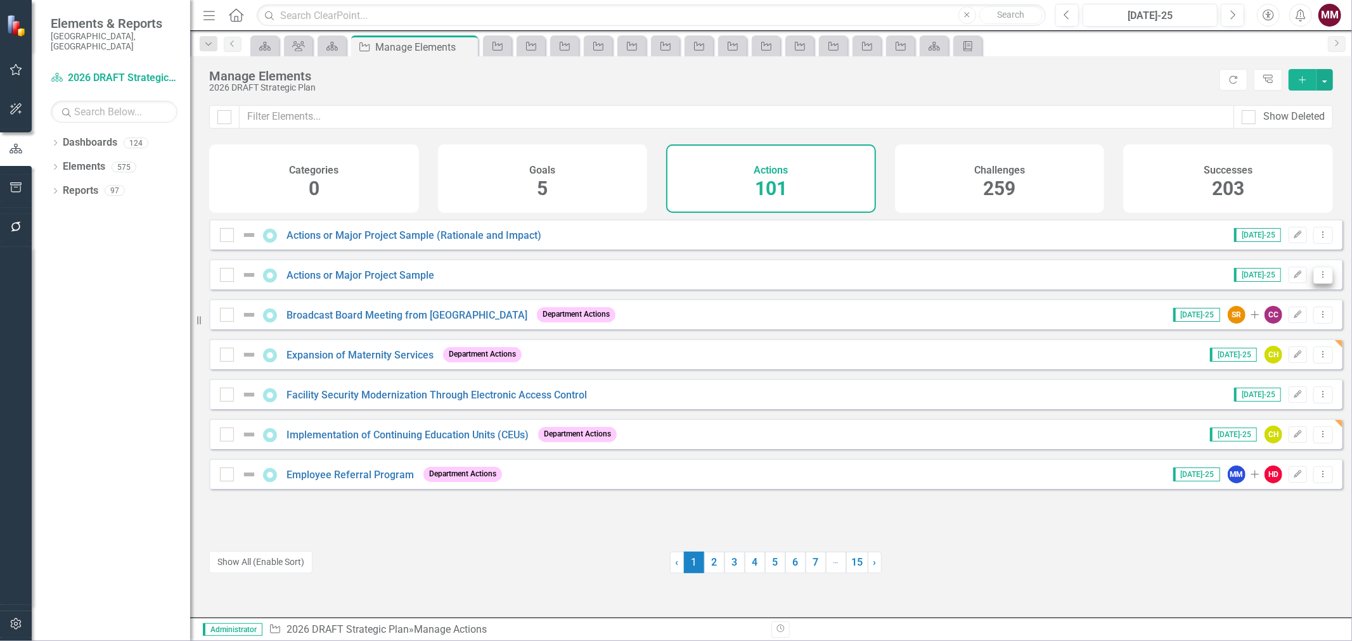
click at [1320, 283] on button "Dropdown Menu" at bounding box center [1323, 275] width 20 height 17
click at [1254, 345] on link "Copy Duplicate Action" at bounding box center [1272, 351] width 104 height 23
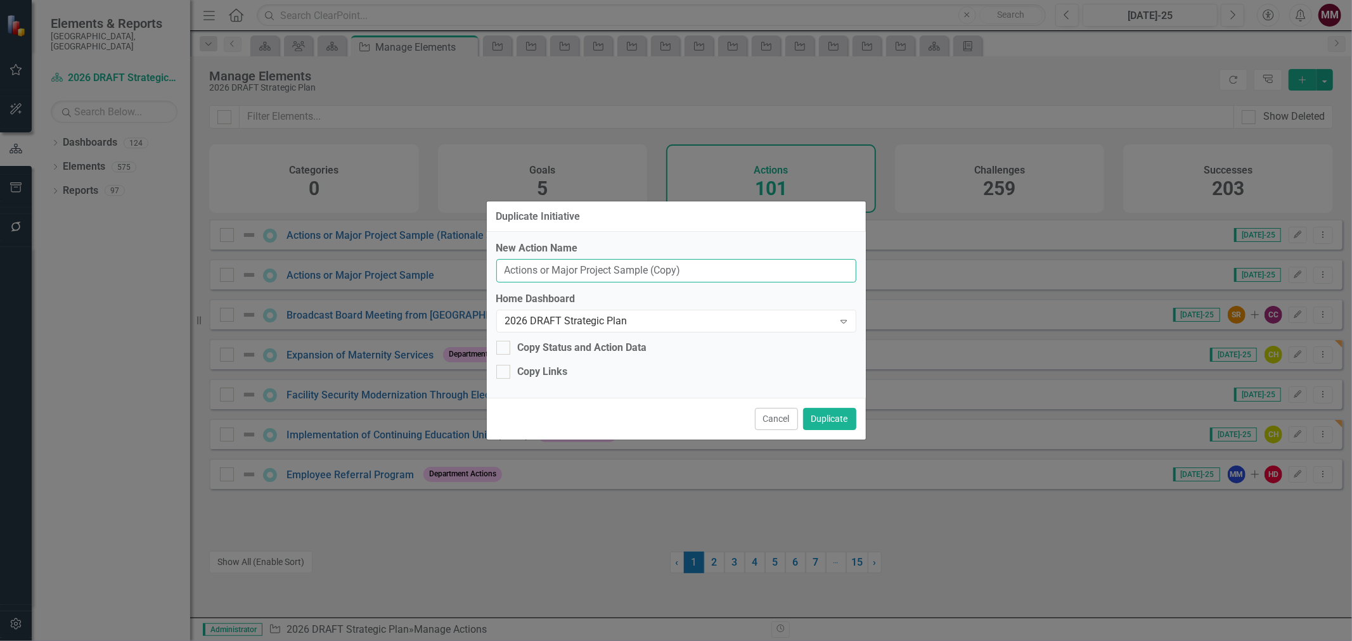
drag, startPoint x: 730, startPoint y: 268, endPoint x: 378, endPoint y: 252, distance: 352.2
click at [379, 252] on div "Duplicate Initiative New Action Name Actions or Major Project Sample (Copy) Hom…" at bounding box center [676, 320] width 1352 height 641
paste input "Community-Based Screenings Follow-Up"
type input "Community-Based Screenings Follow-Up"
click at [829, 416] on button "Duplicate" at bounding box center [829, 419] width 53 height 22
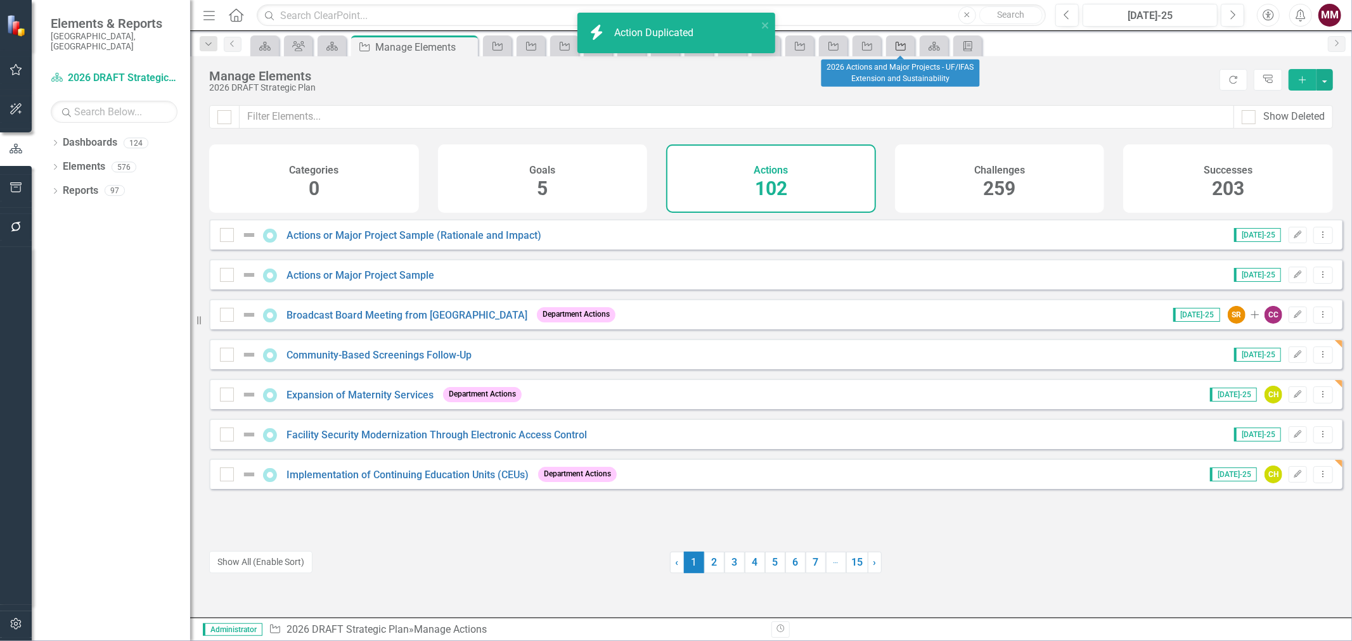
click at [898, 46] on icon "Action" at bounding box center [900, 46] width 13 height 10
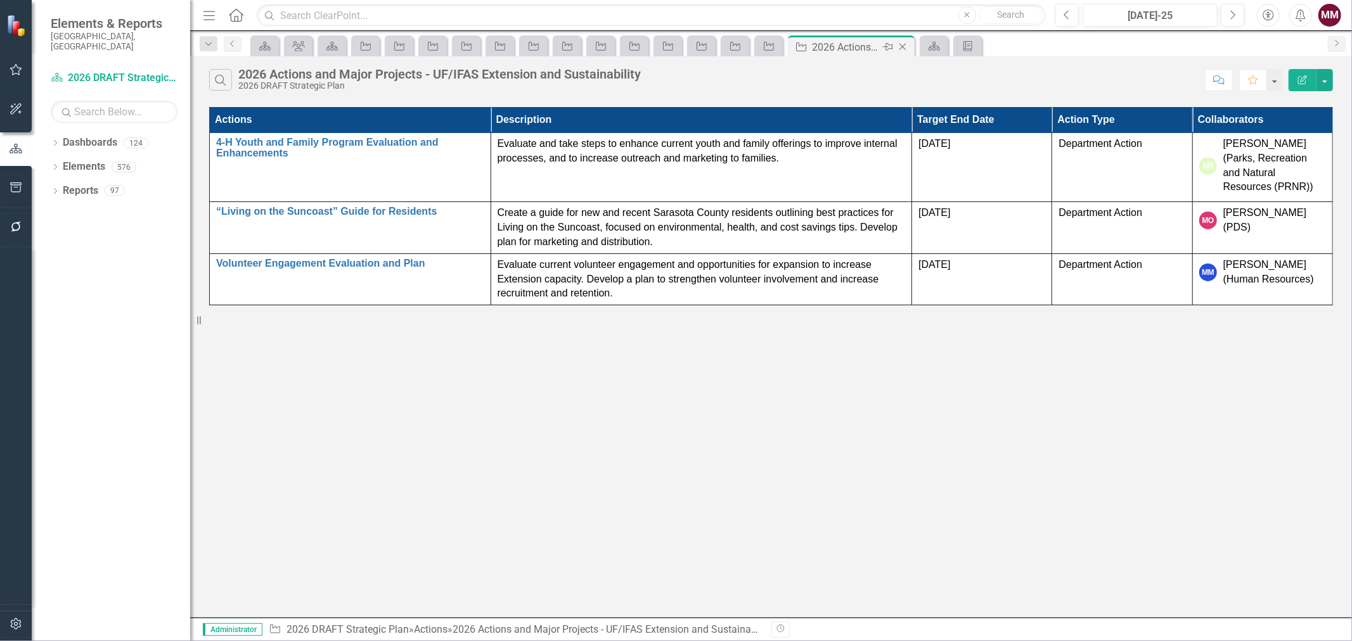
click at [899, 46] on icon "Close" at bounding box center [902, 47] width 13 height 10
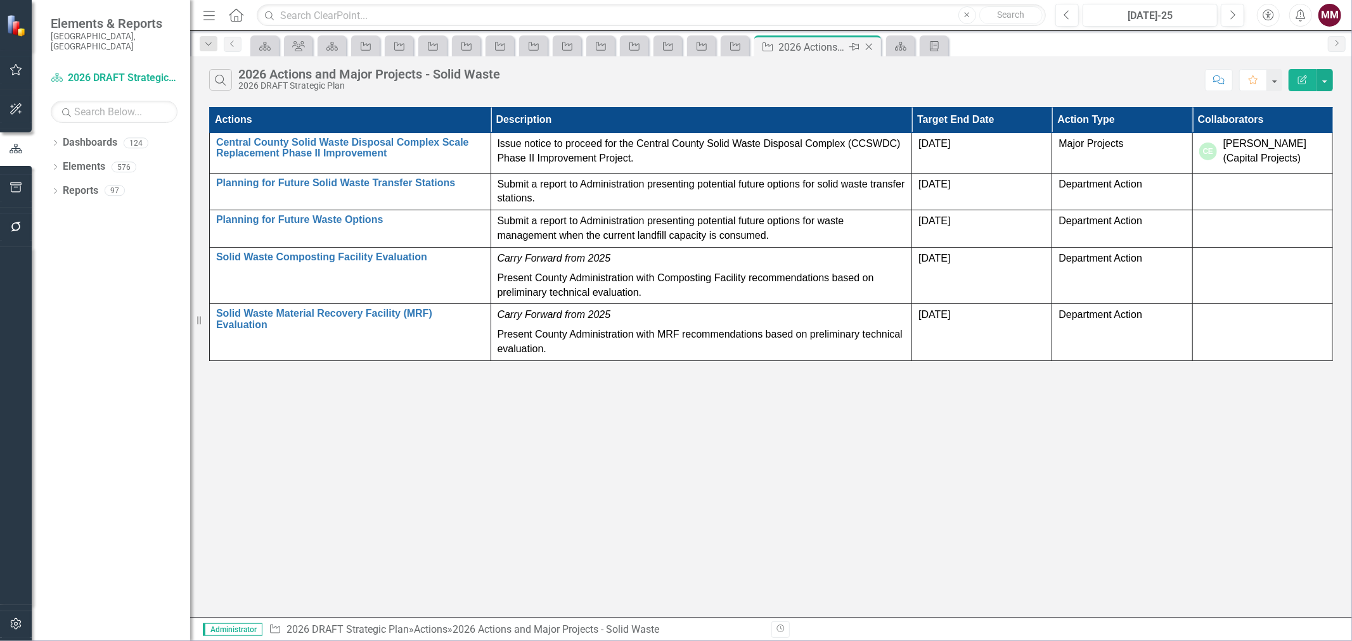
click at [865, 47] on icon "Close" at bounding box center [869, 47] width 13 height 10
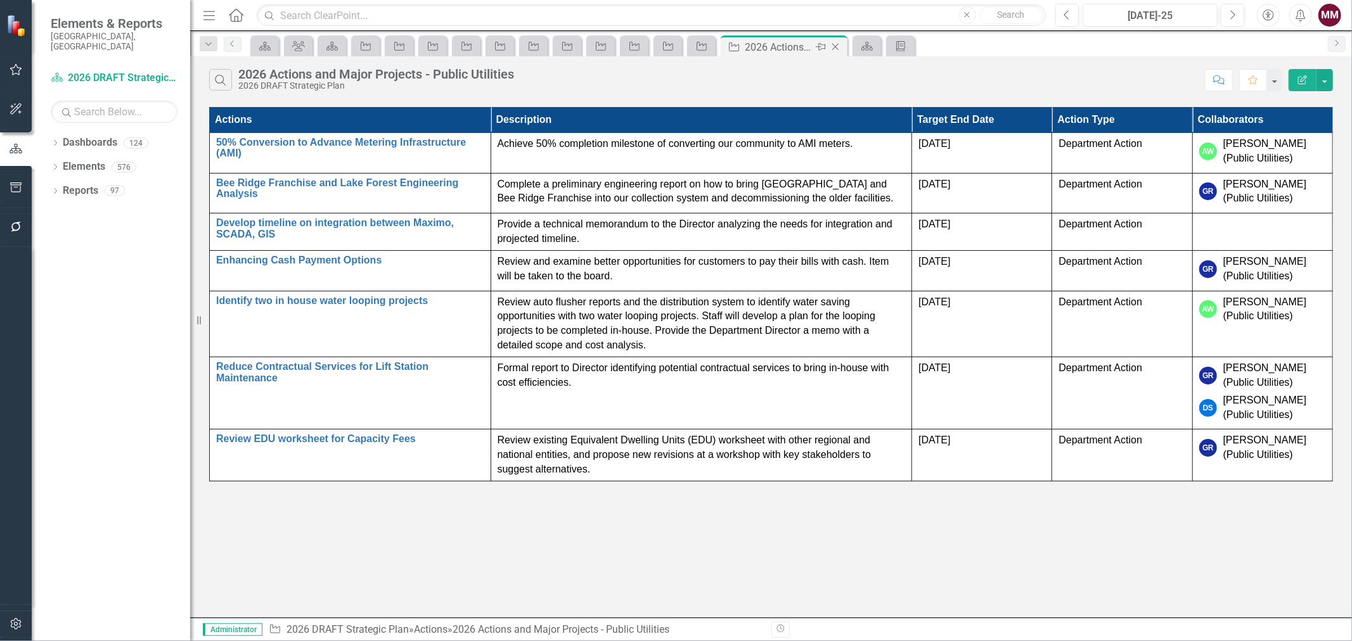
click at [832, 49] on icon "Close" at bounding box center [835, 47] width 13 height 10
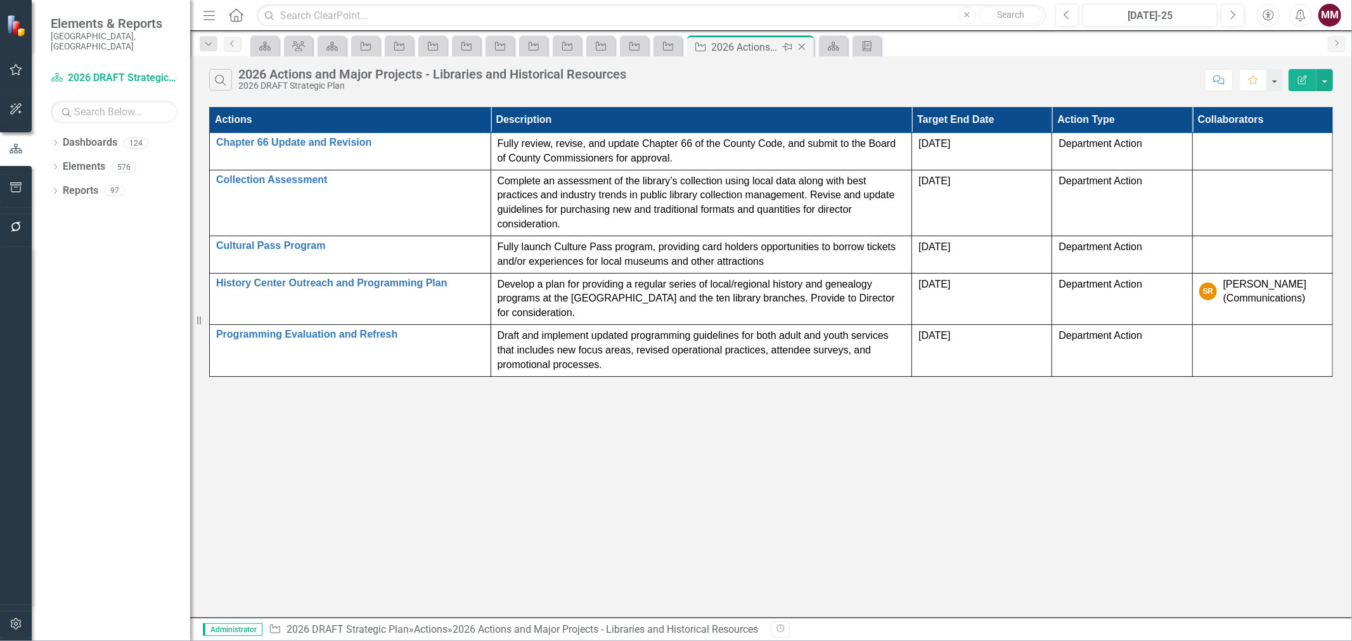
click at [796, 46] on icon "Close" at bounding box center [802, 47] width 13 height 10
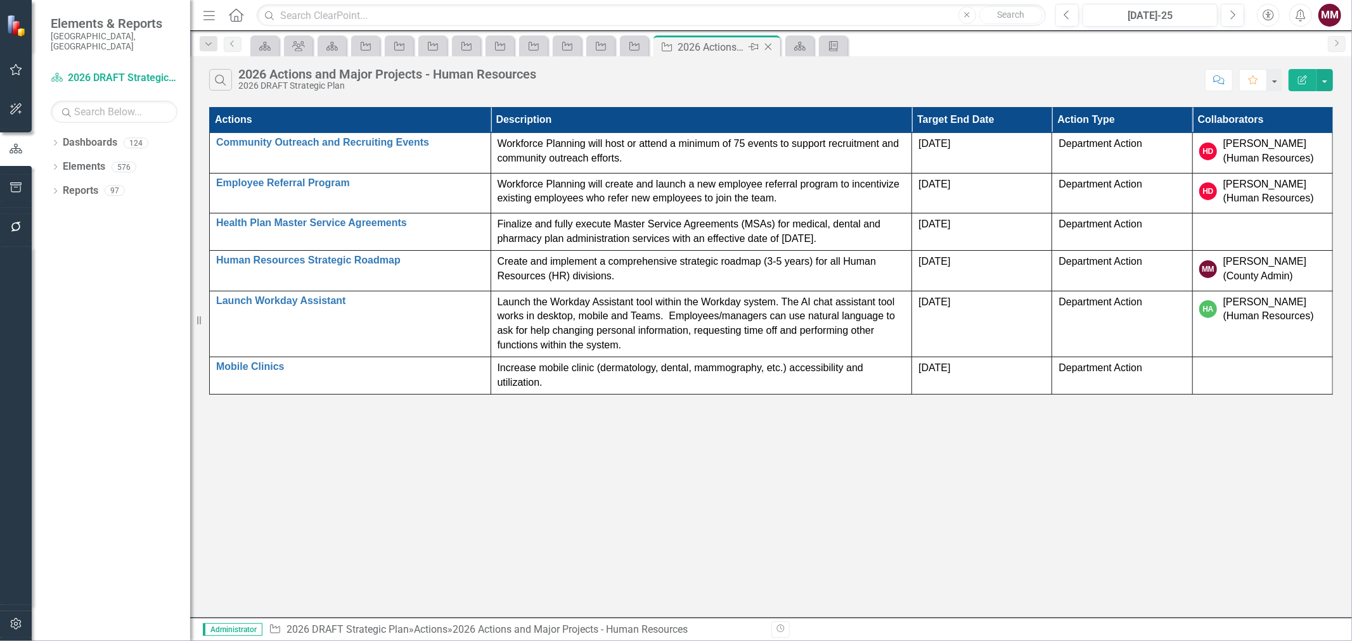
click at [768, 46] on icon at bounding box center [768, 47] width 7 height 7
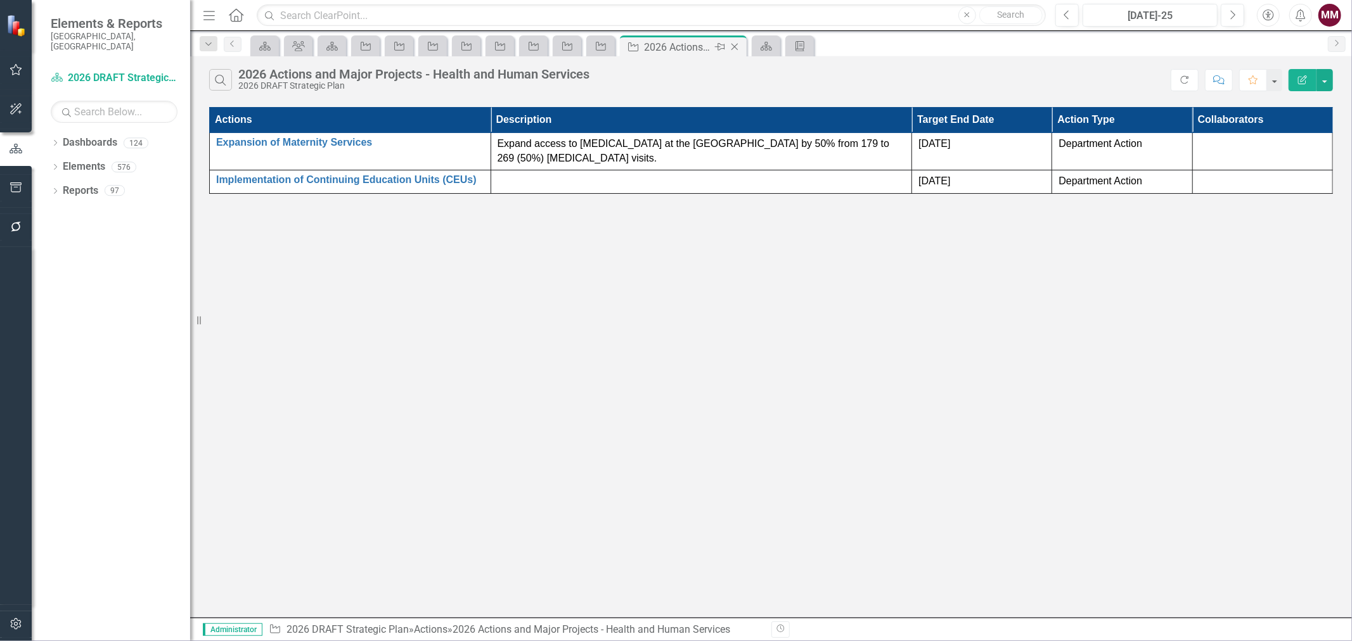
click at [733, 48] on icon "Close" at bounding box center [734, 47] width 13 height 10
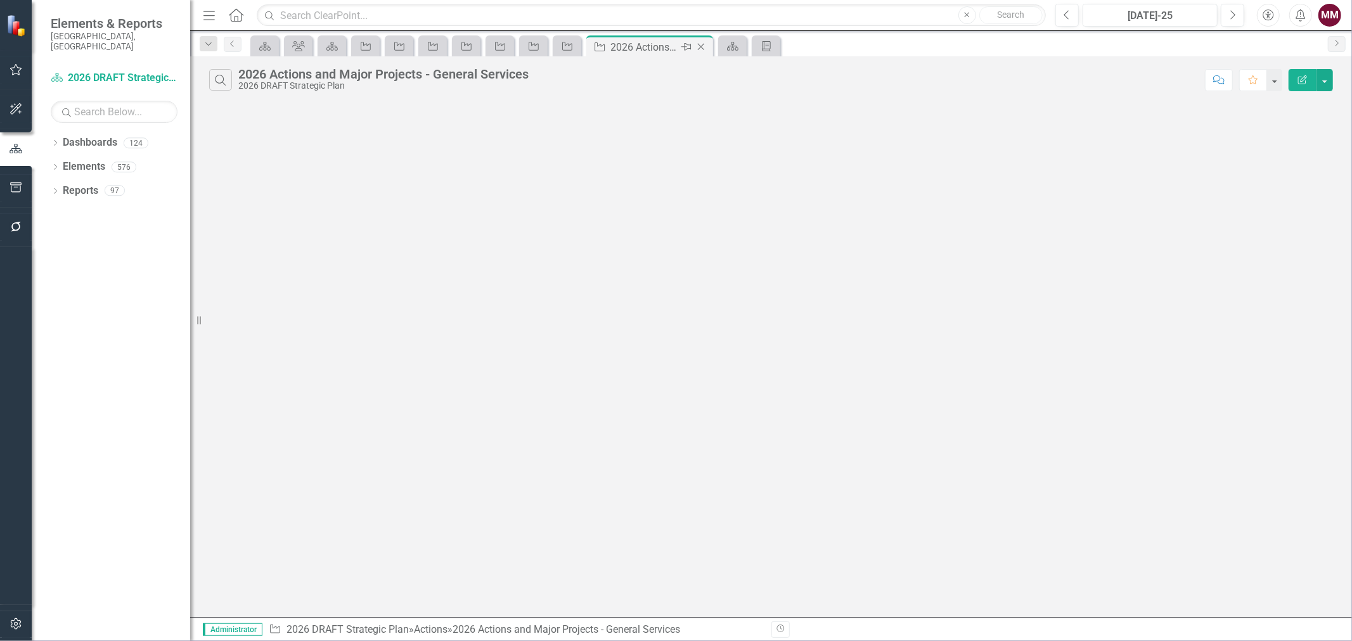
click at [699, 46] on icon "Close" at bounding box center [701, 47] width 13 height 10
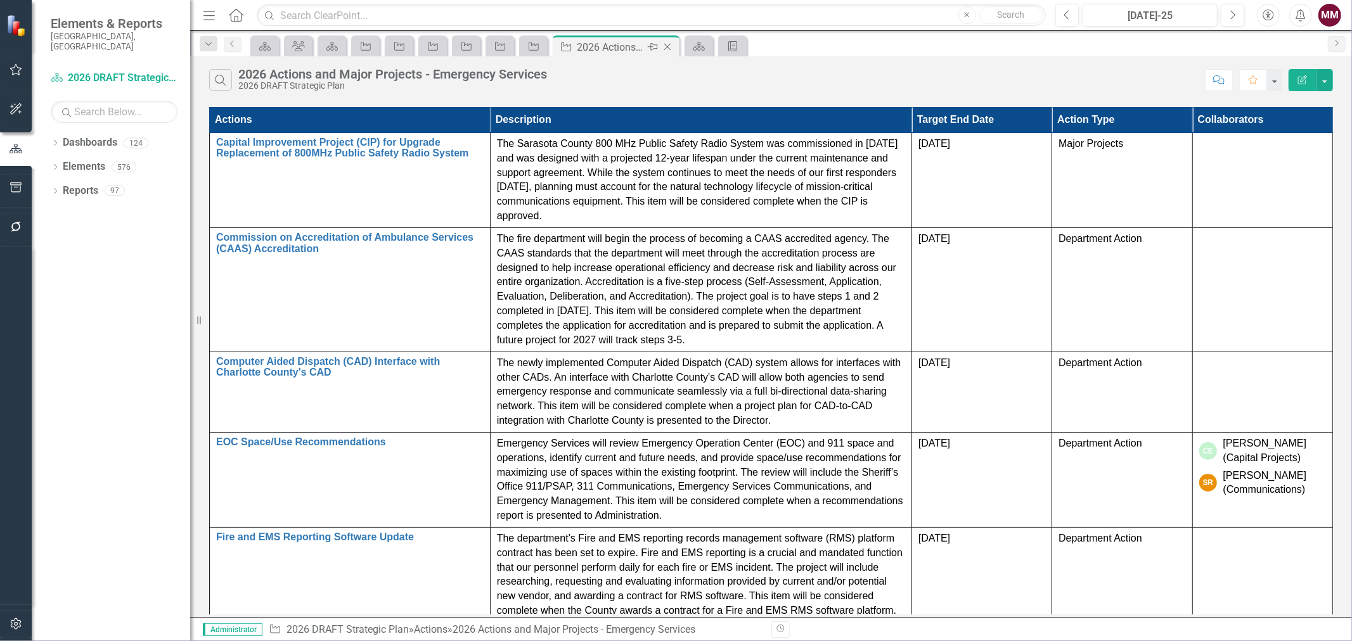
click at [666, 45] on icon "Close" at bounding box center [667, 47] width 13 height 10
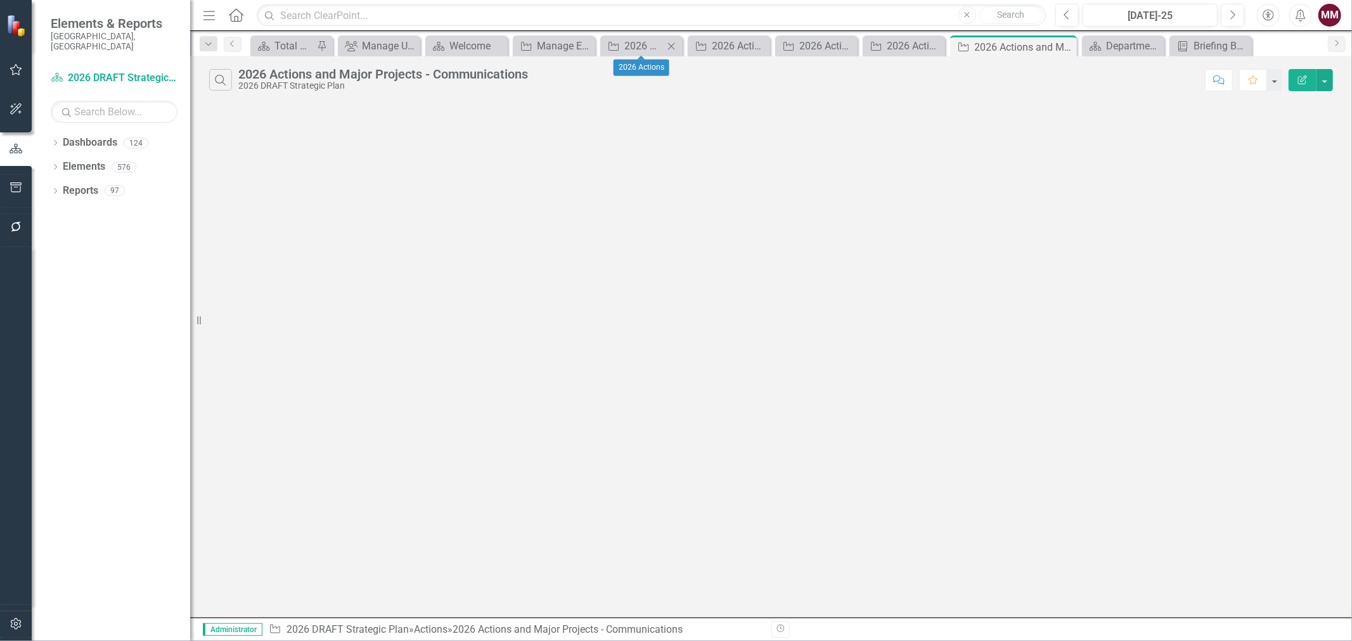
click at [672, 47] on icon "Close" at bounding box center [671, 46] width 13 height 10
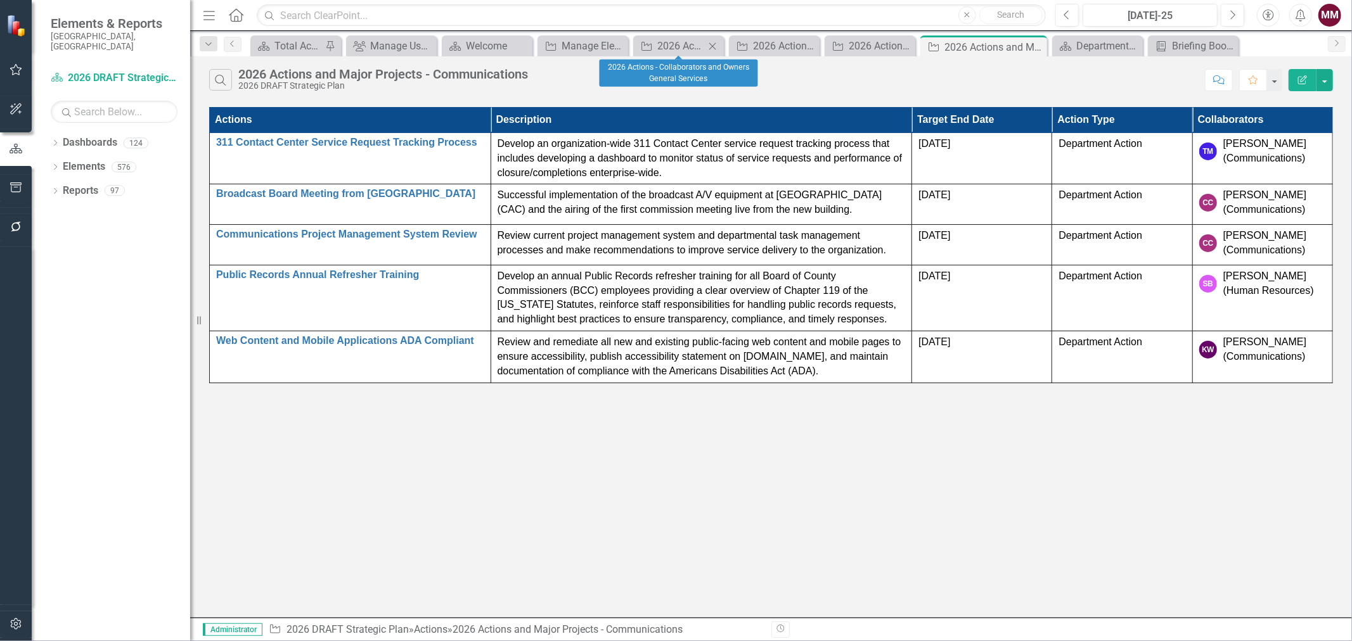
click at [712, 47] on icon "Close" at bounding box center [712, 46] width 13 height 10
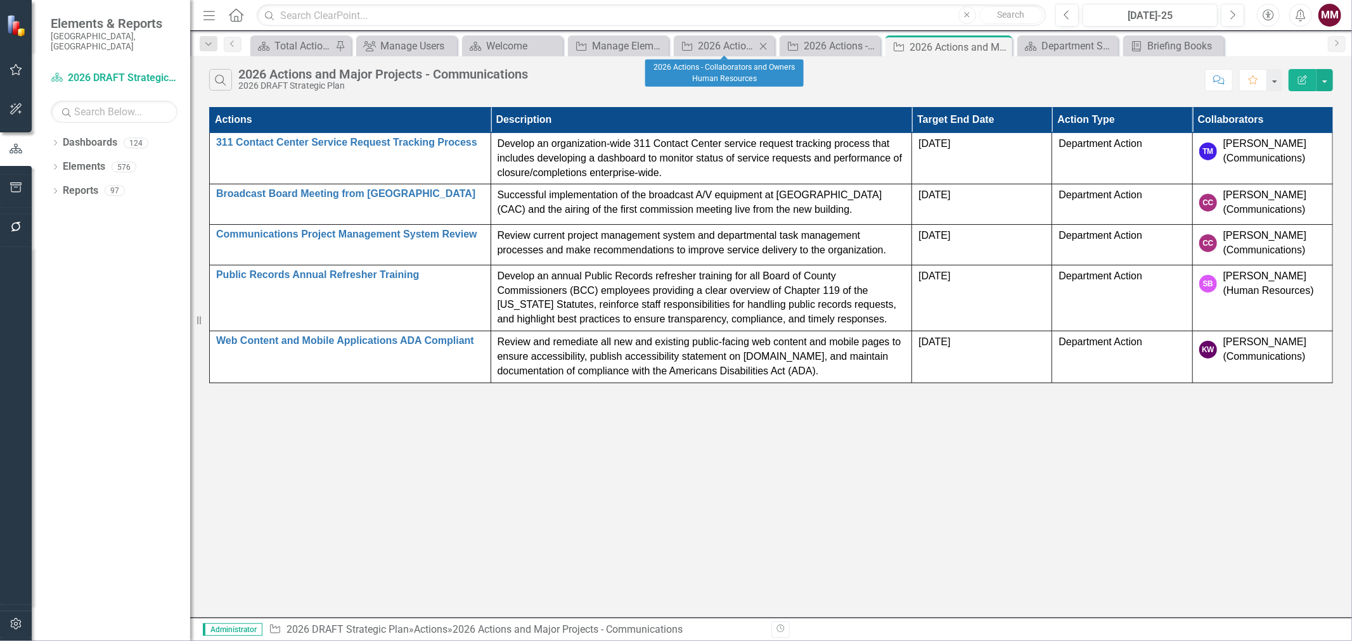
click at [761, 42] on icon "Close" at bounding box center [763, 46] width 13 height 10
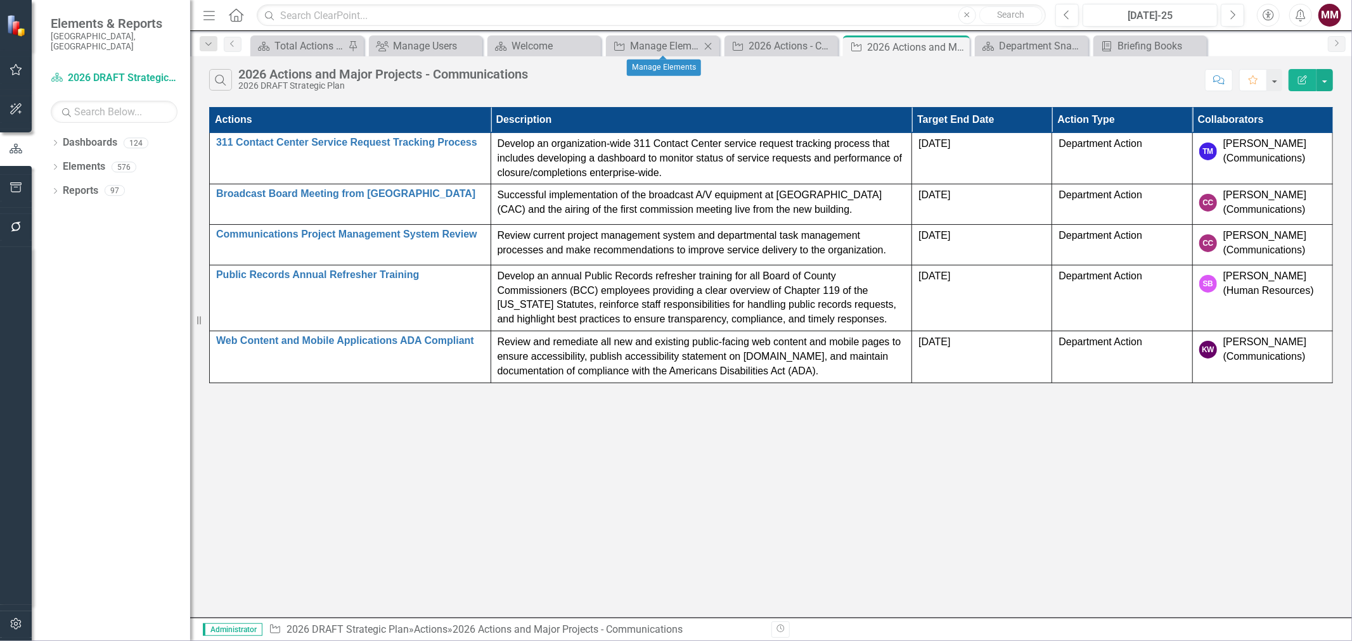
click at [705, 46] on icon "Close" at bounding box center [708, 46] width 13 height 10
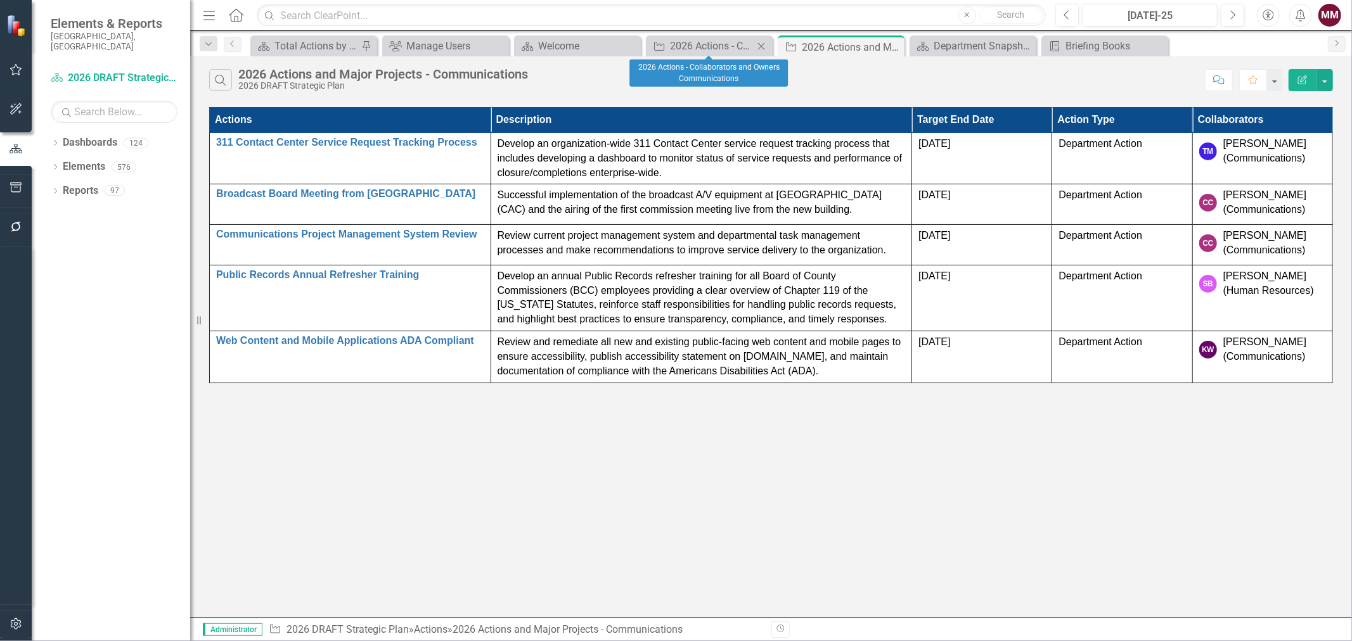
click at [762, 45] on icon at bounding box center [761, 45] width 7 height 7
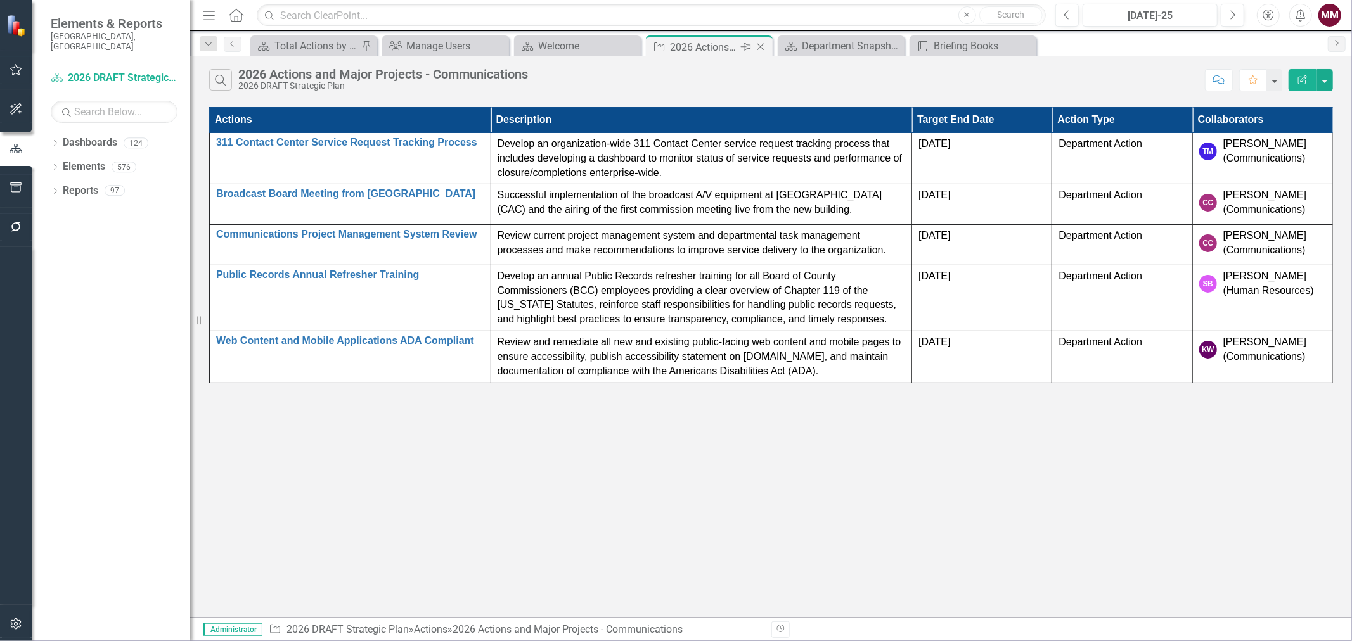
click at [767, 45] on icon "Close" at bounding box center [760, 47] width 13 height 10
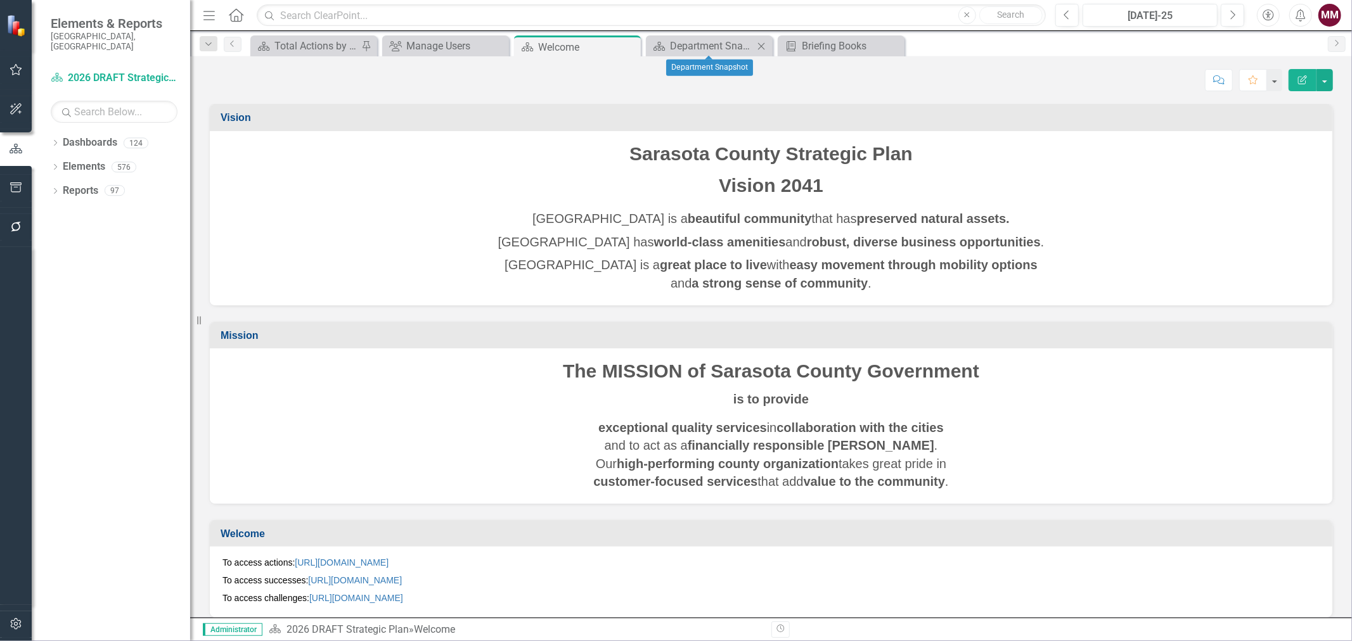
click at [757, 44] on icon "Close" at bounding box center [761, 46] width 13 height 10
click at [56, 164] on div "Dropdown" at bounding box center [55, 169] width 9 height 11
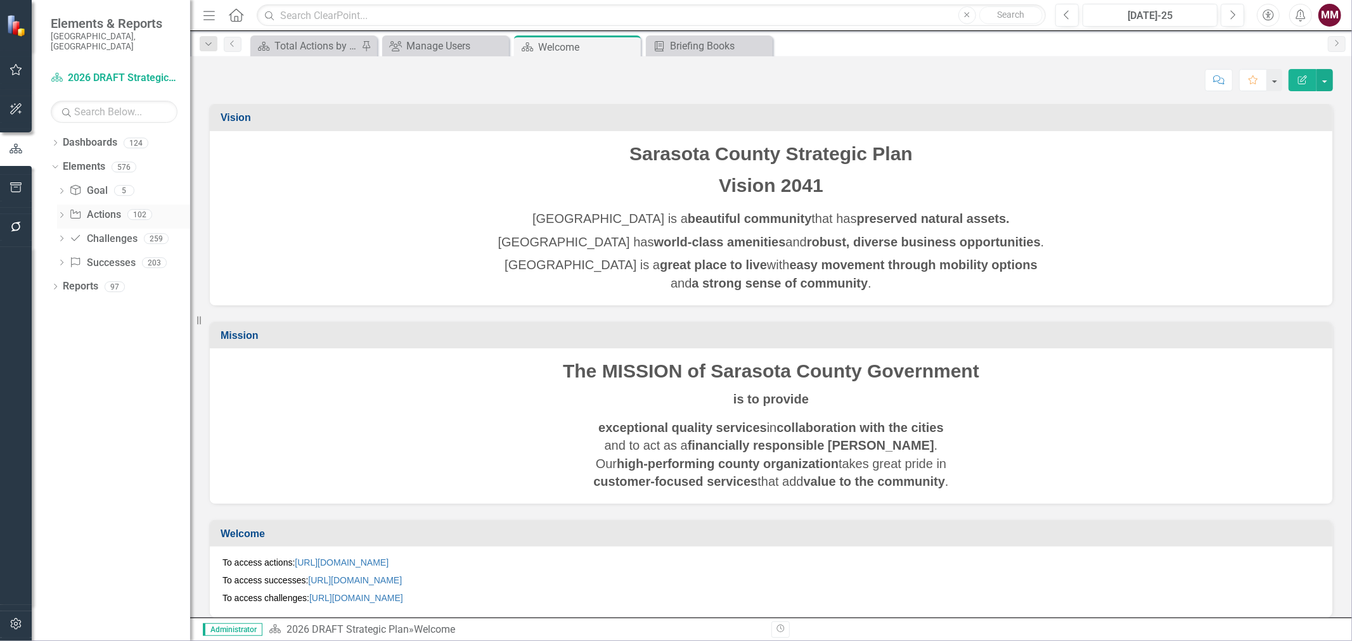
click at [60, 213] on icon "Dropdown" at bounding box center [61, 216] width 9 height 7
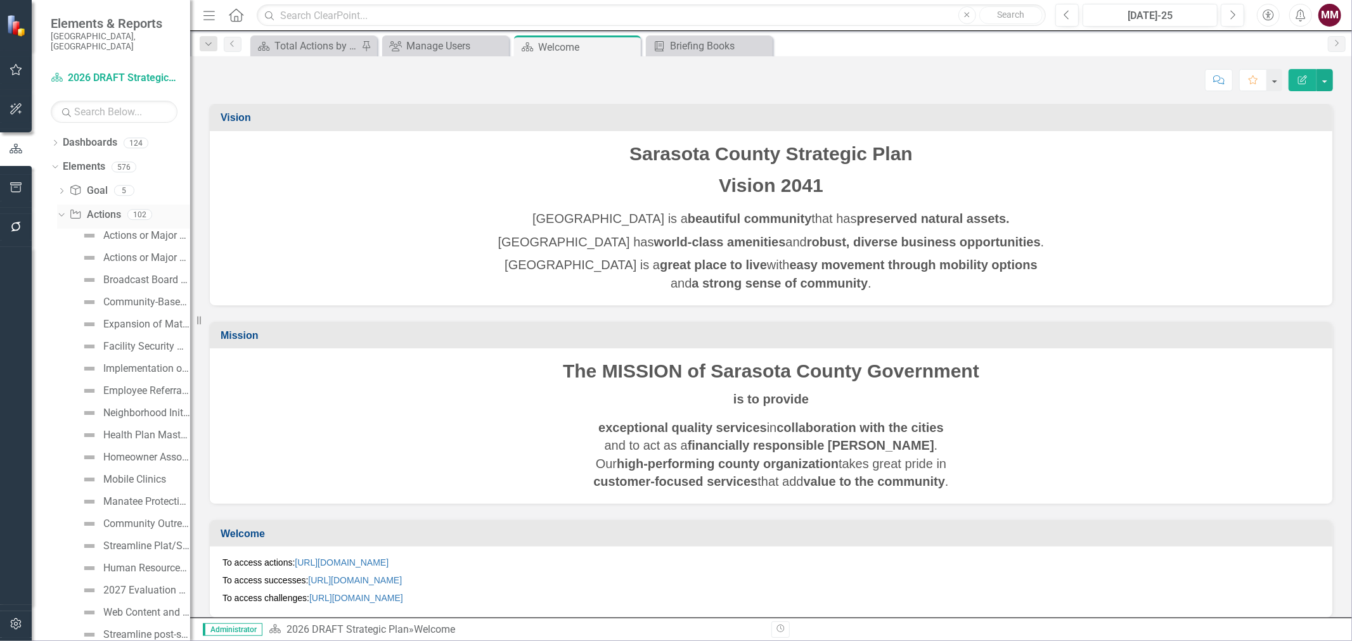
click at [111, 208] on link "Action Actions" at bounding box center [94, 215] width 51 height 15
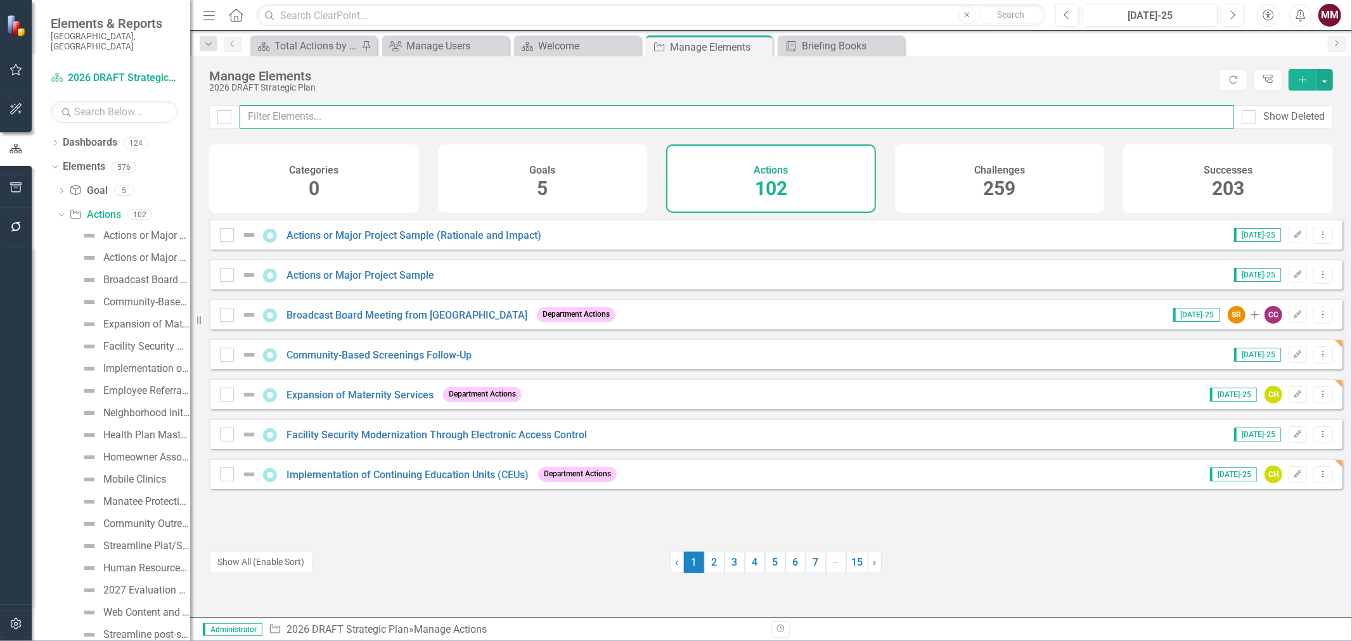
click at [266, 115] on input "text" at bounding box center [737, 116] width 995 height 23
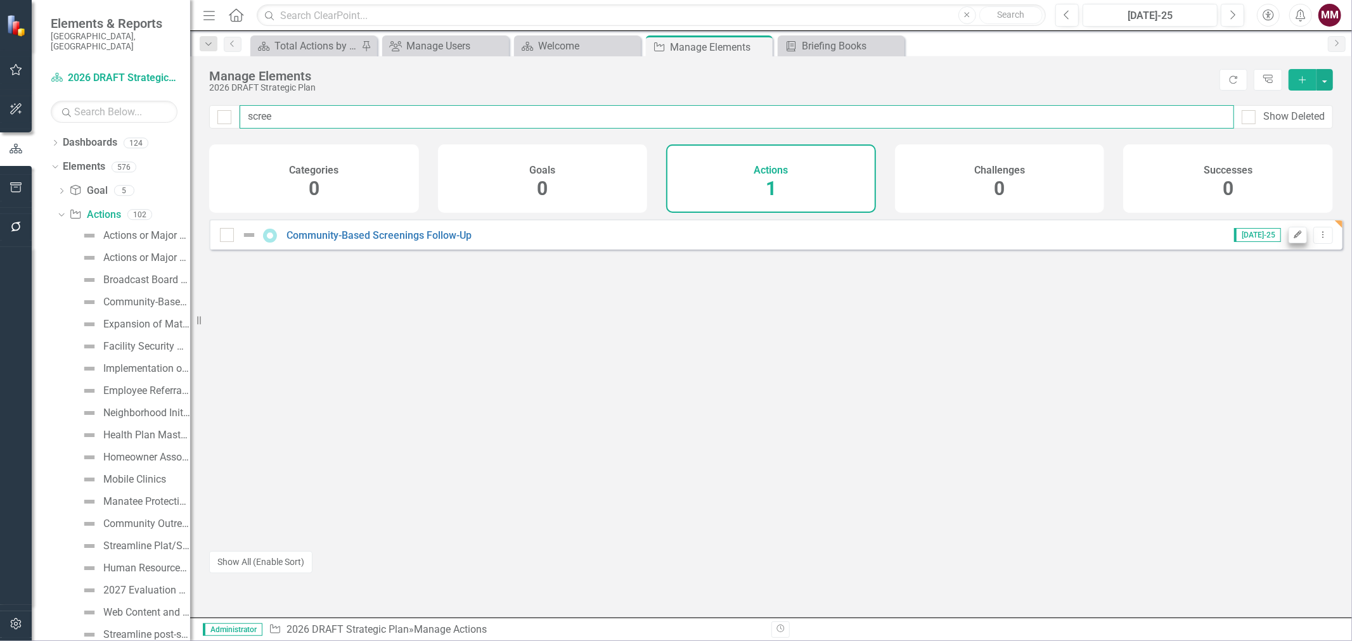
type input "scree"
click at [1293, 239] on icon "Edit" at bounding box center [1298, 235] width 10 height 8
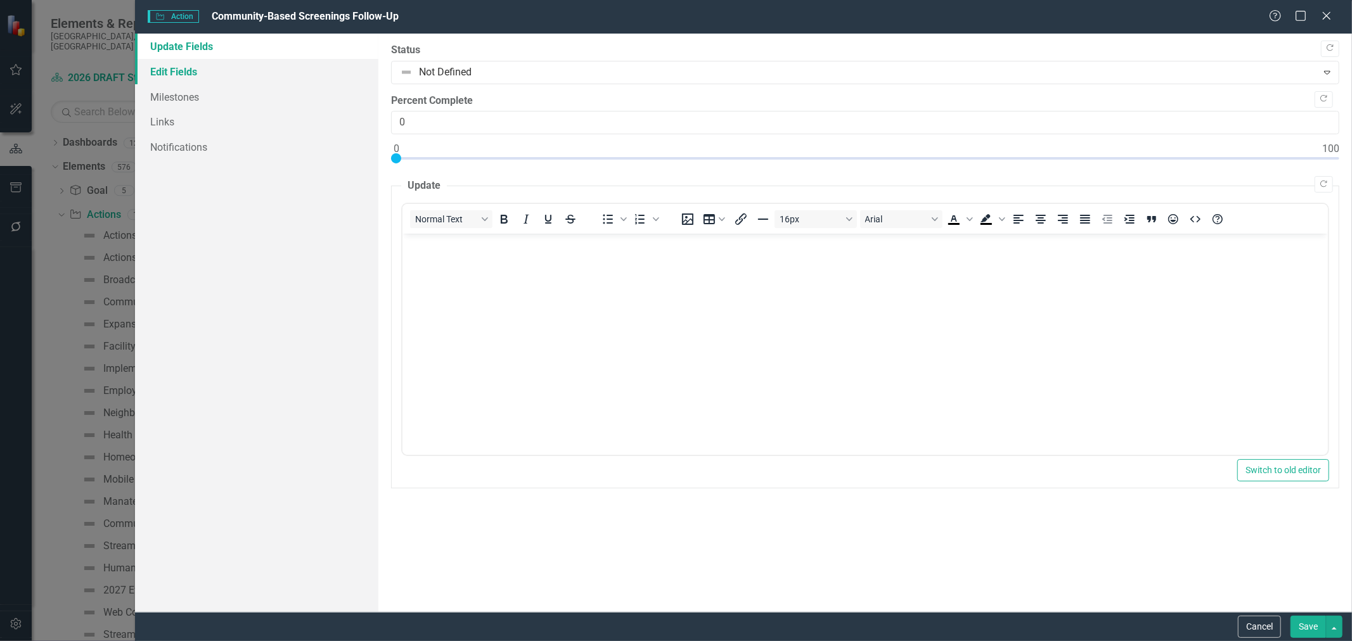
click at [227, 77] on link "Edit Fields" at bounding box center [256, 71] width 243 height 25
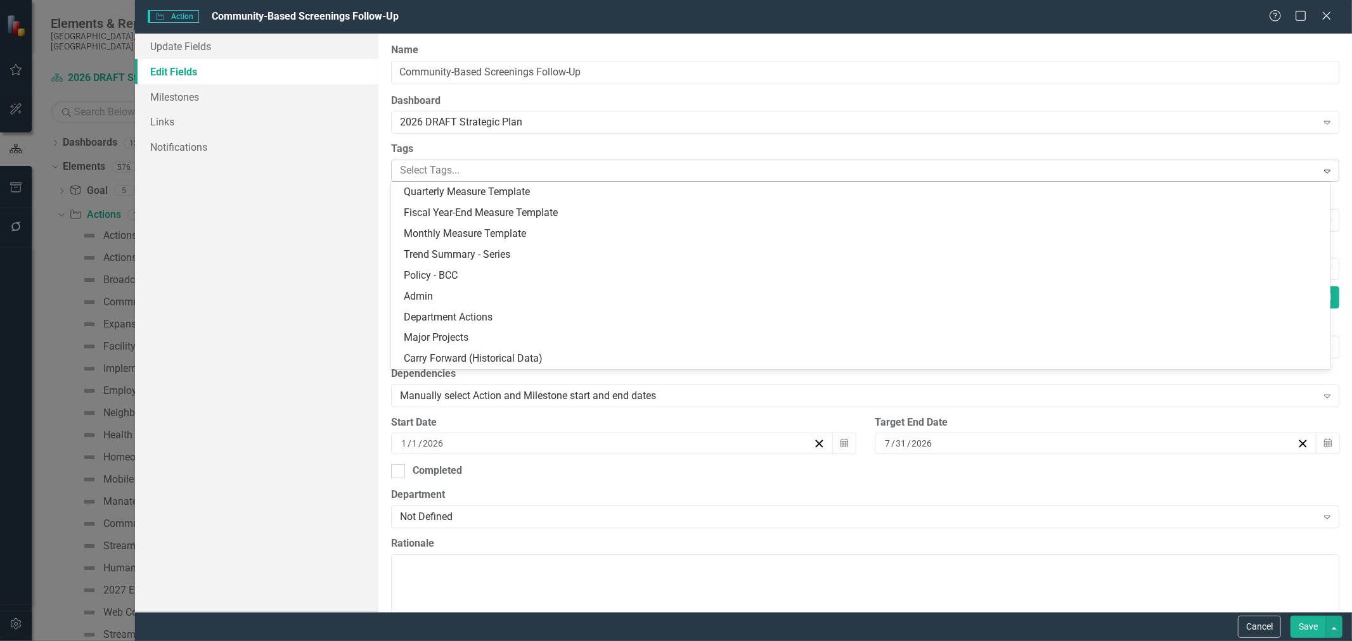
click at [460, 171] on div at bounding box center [856, 170] width 922 height 17
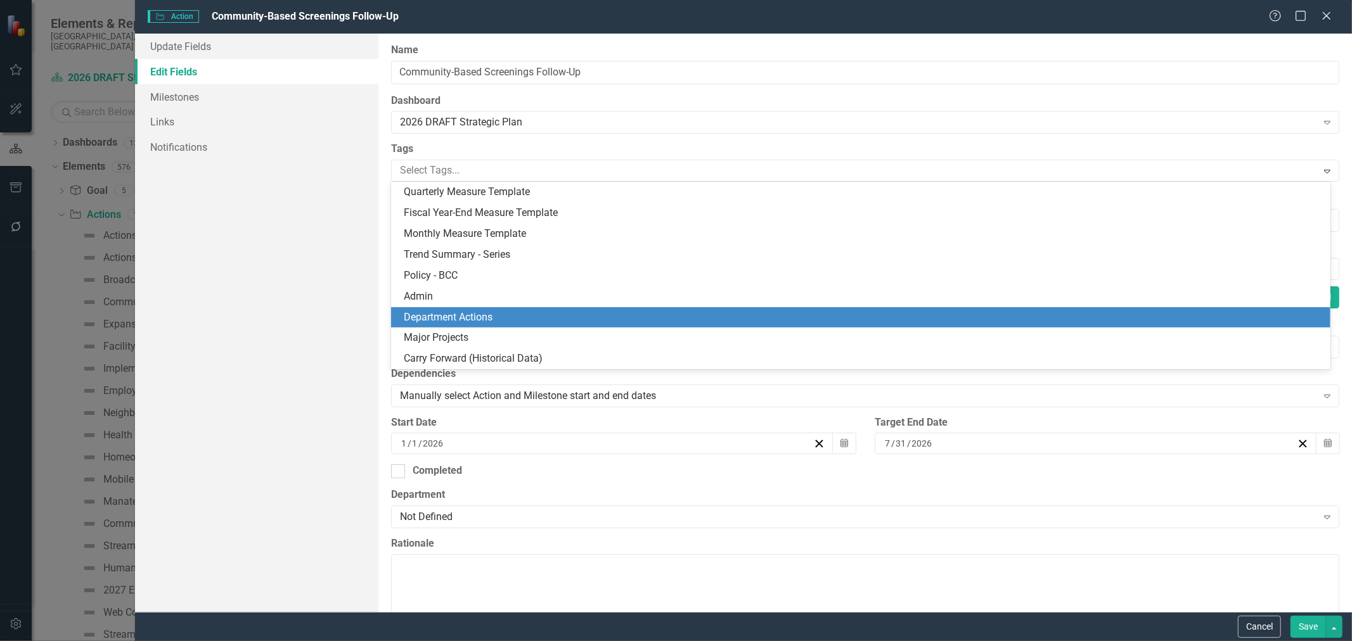
click at [454, 318] on span "Department Actions" at bounding box center [448, 317] width 89 height 12
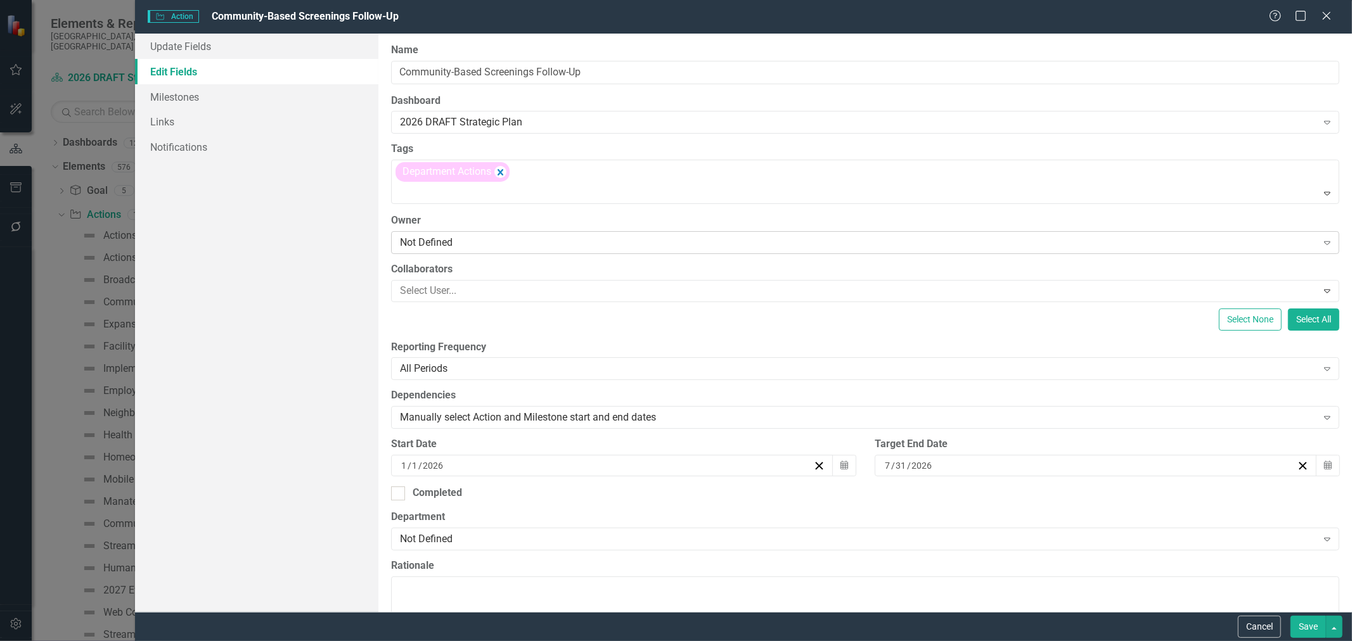
click at [448, 246] on div "Not Defined" at bounding box center [858, 242] width 917 height 15
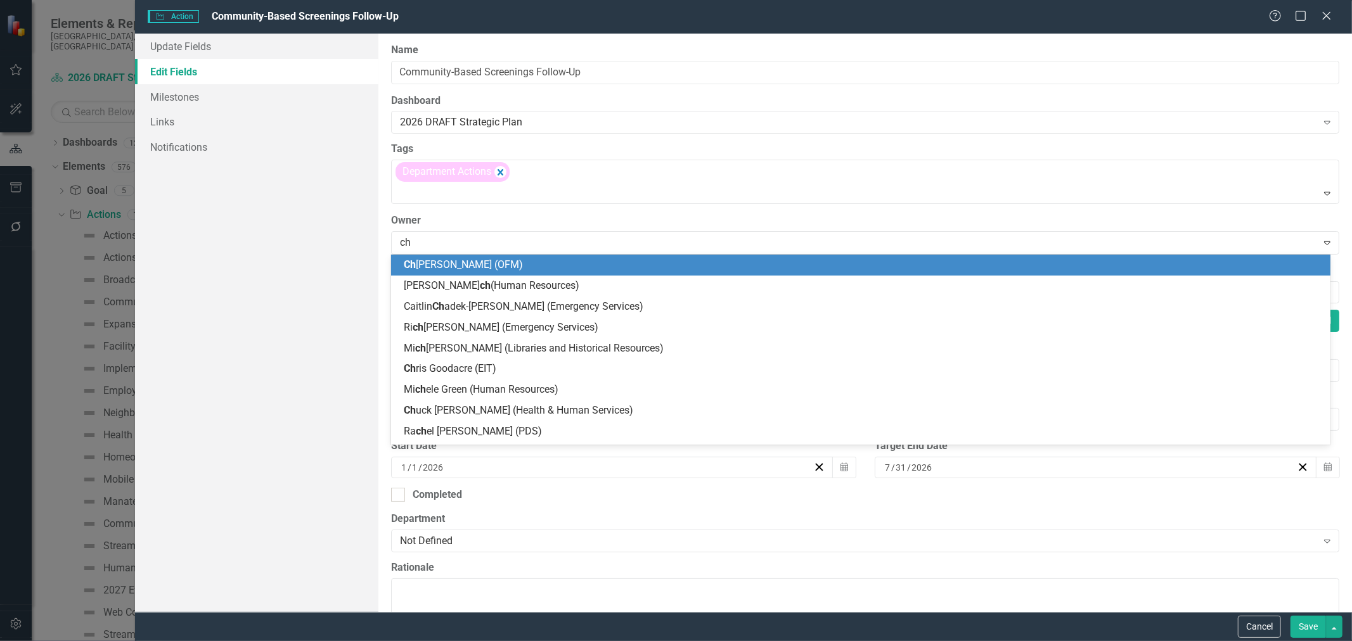
type input "chu"
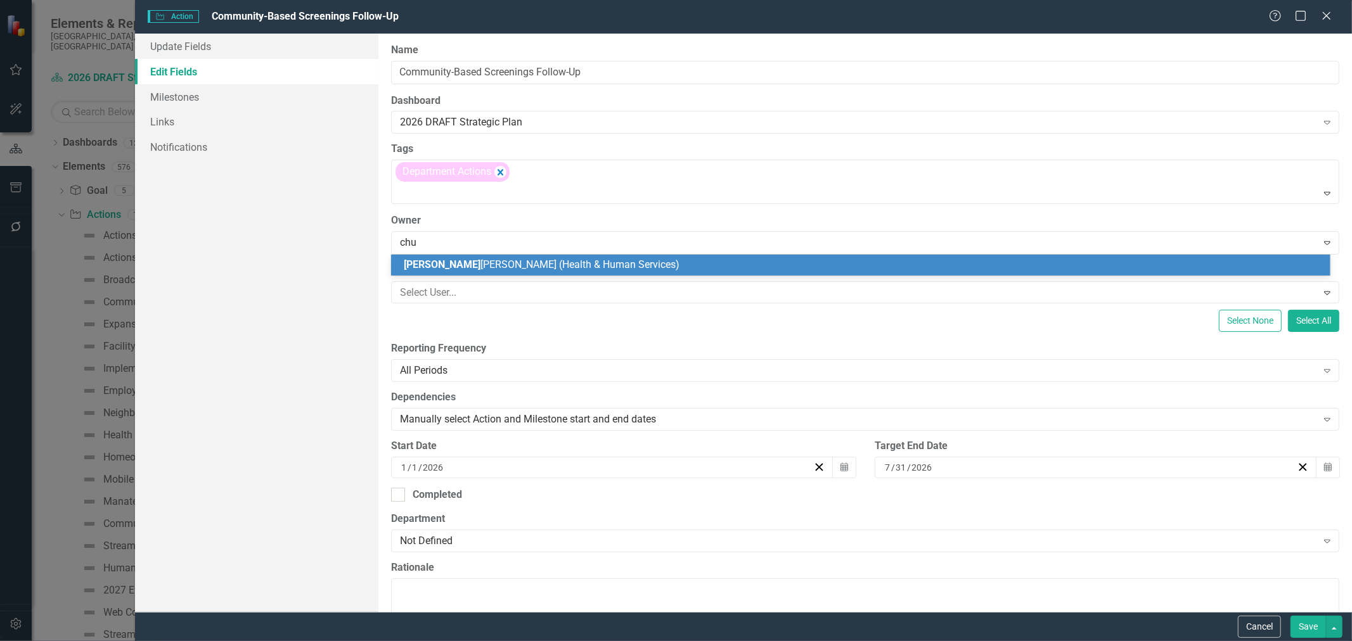
click at [441, 269] on span "Chu ck Henry (Health & Human Services)" at bounding box center [542, 265] width 276 height 12
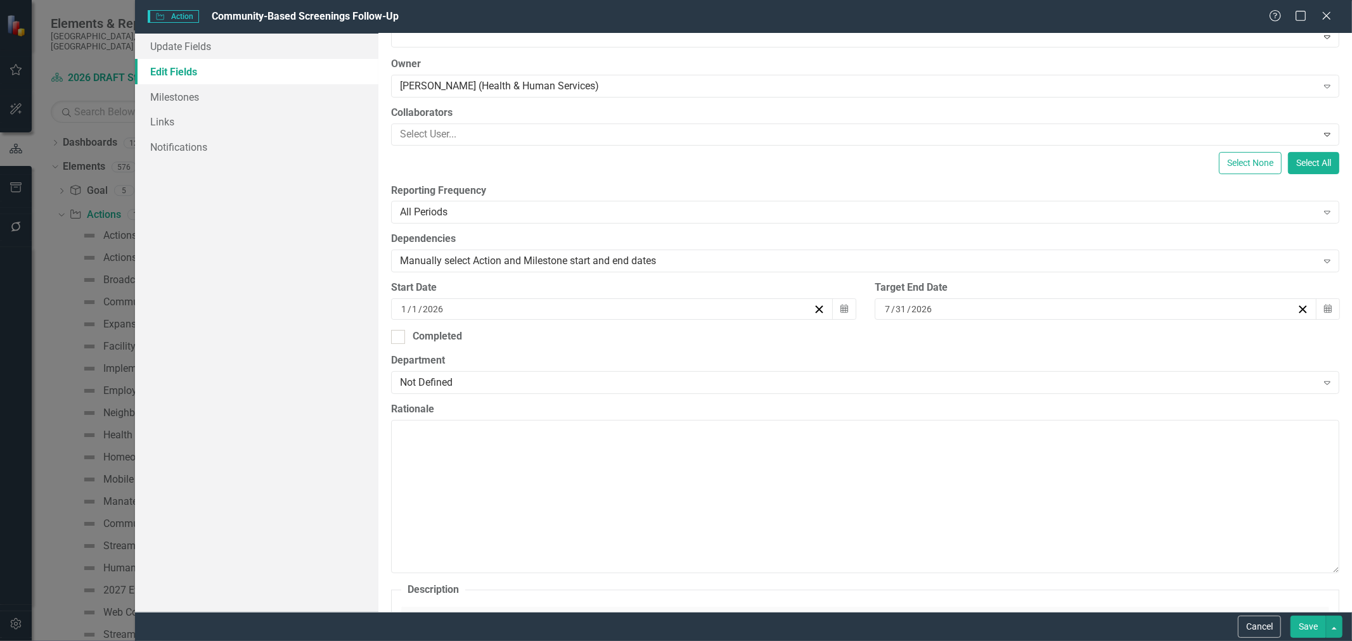
scroll to position [211, 0]
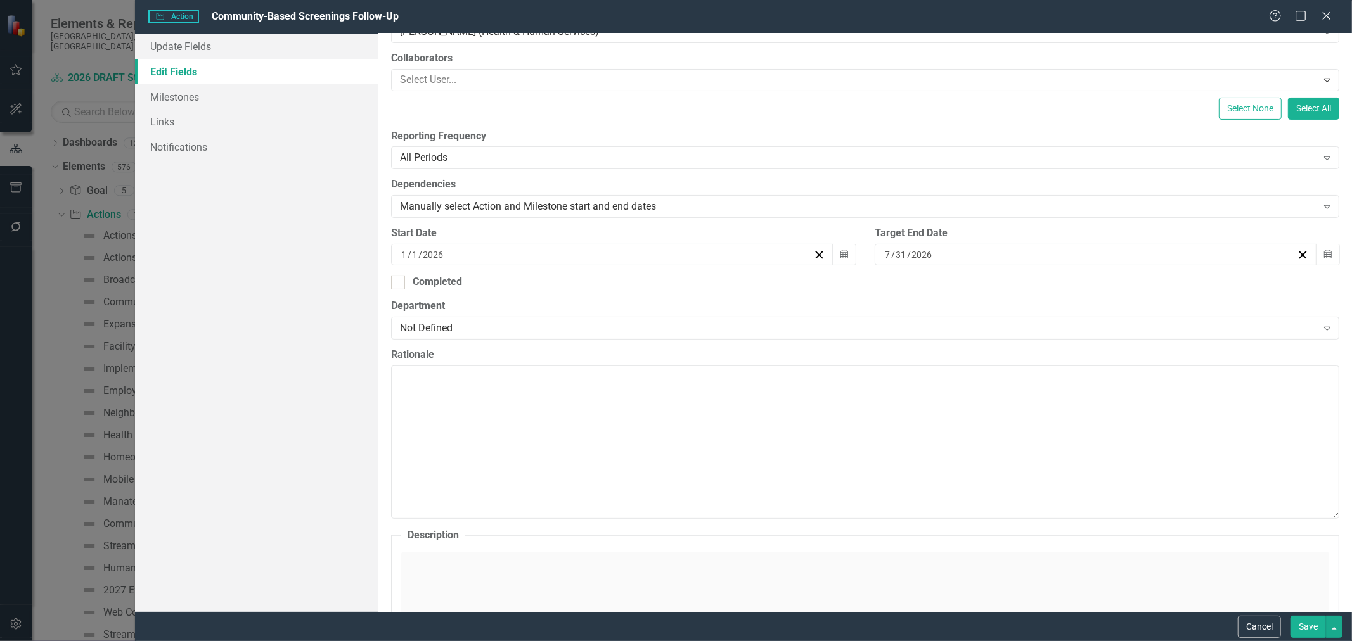
click at [993, 252] on div "7 / 31 / 2026" at bounding box center [1090, 254] width 414 height 13
click at [1157, 287] on button "›" at bounding box center [1158, 287] width 28 height 28
click at [1092, 423] on abbr "30" at bounding box center [1089, 420] width 10 height 10
click at [711, 330] on div "Not Defined" at bounding box center [858, 328] width 917 height 15
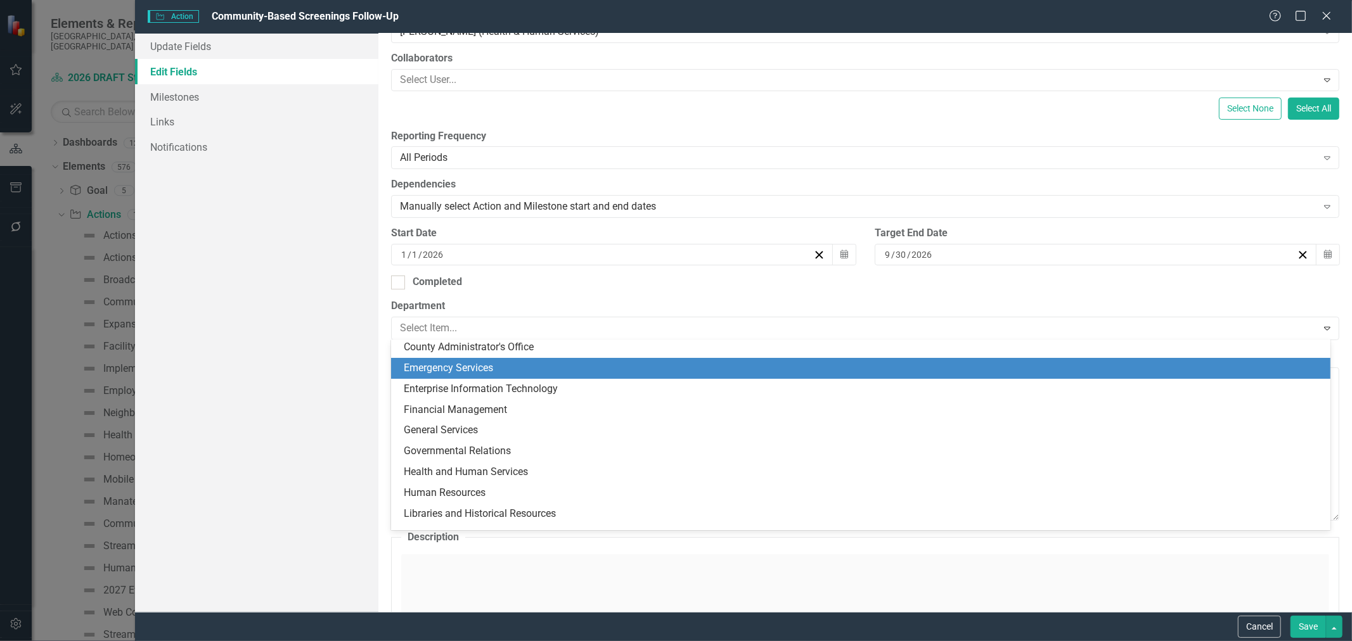
scroll to position [141, 0]
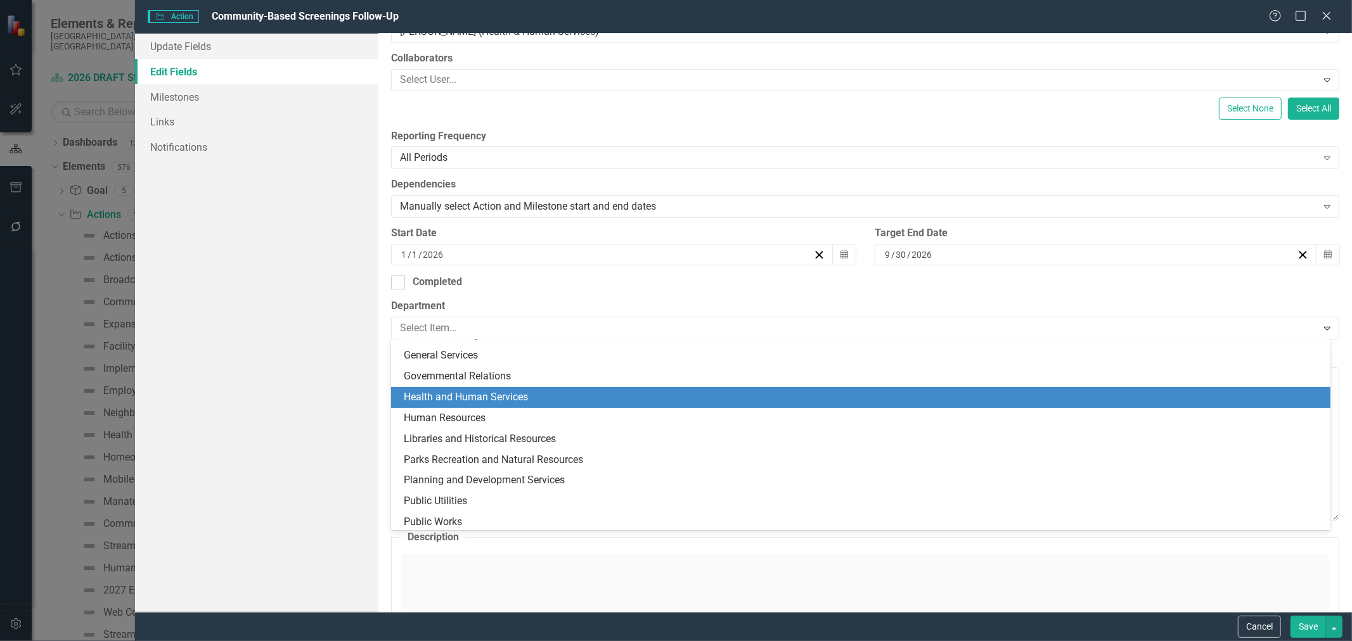
click at [591, 394] on div "Health and Human Services" at bounding box center [863, 397] width 919 height 15
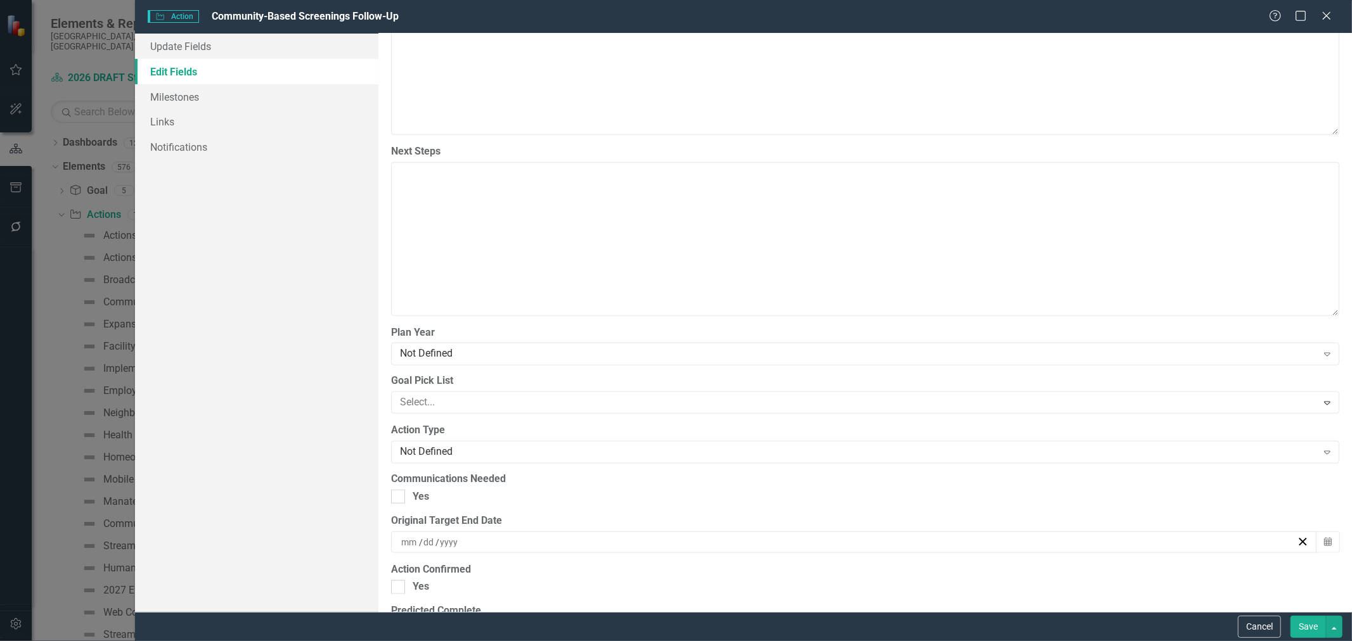
scroll to position [1126, 0]
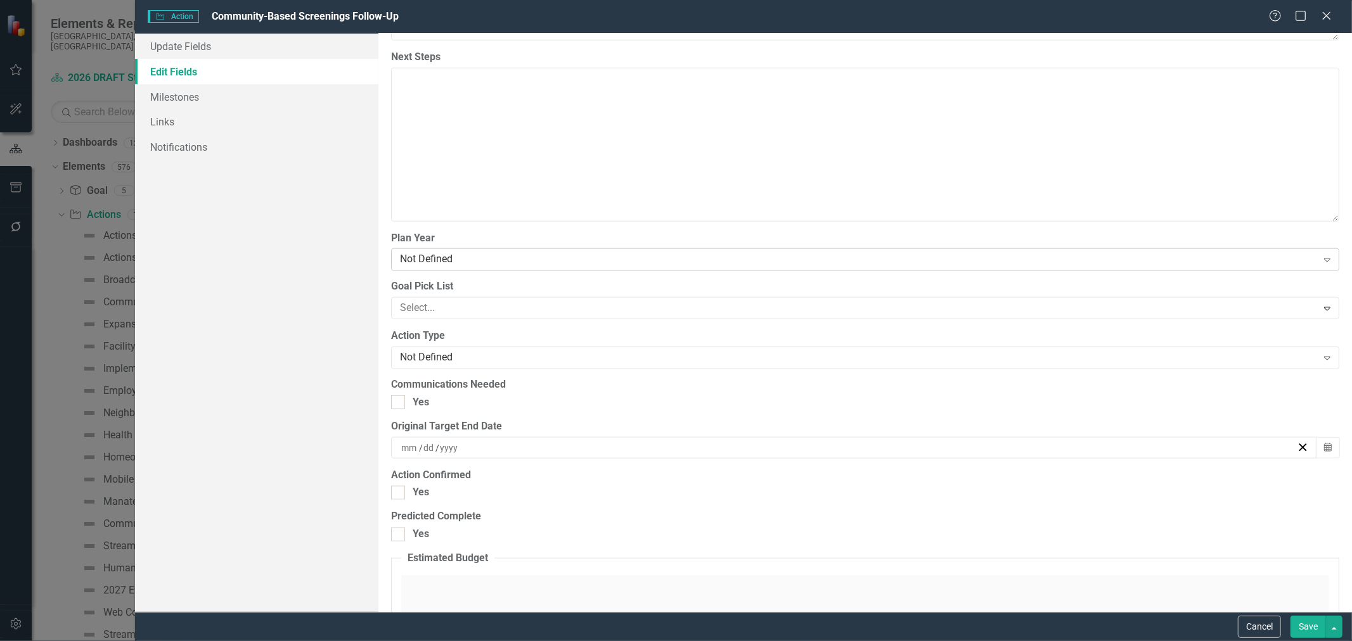
click at [519, 261] on div "Not Defined" at bounding box center [858, 260] width 917 height 15
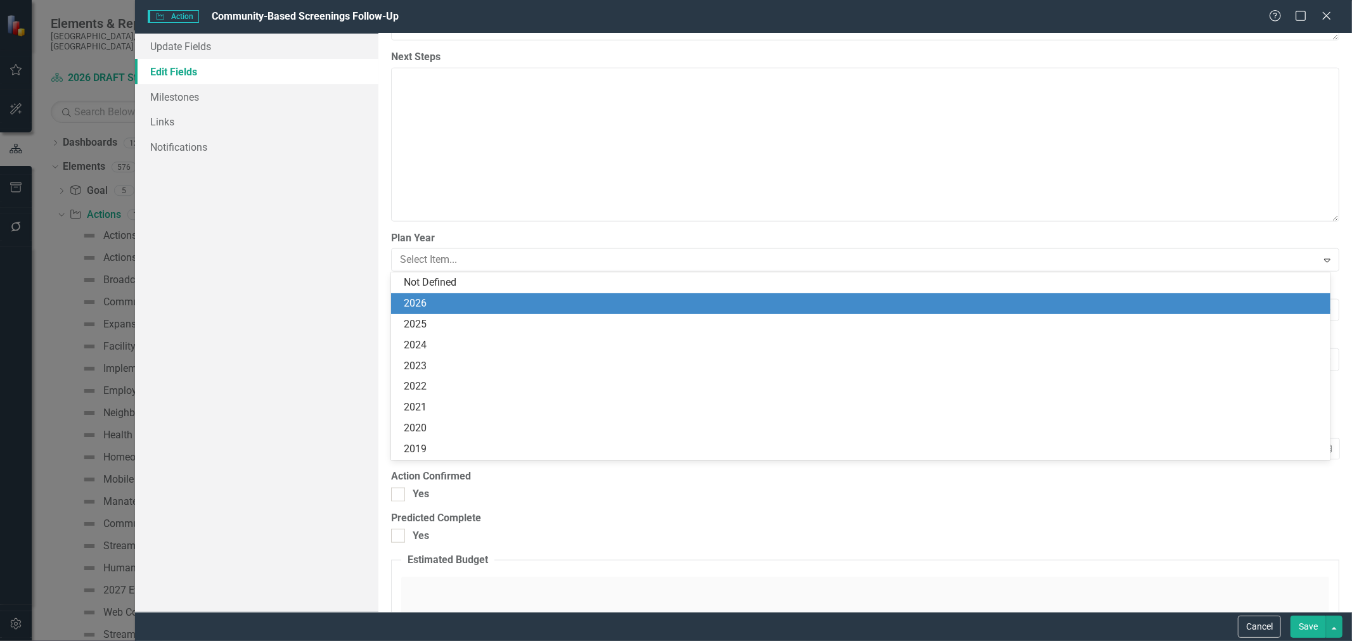
click at [513, 301] on div "2026" at bounding box center [863, 304] width 919 height 15
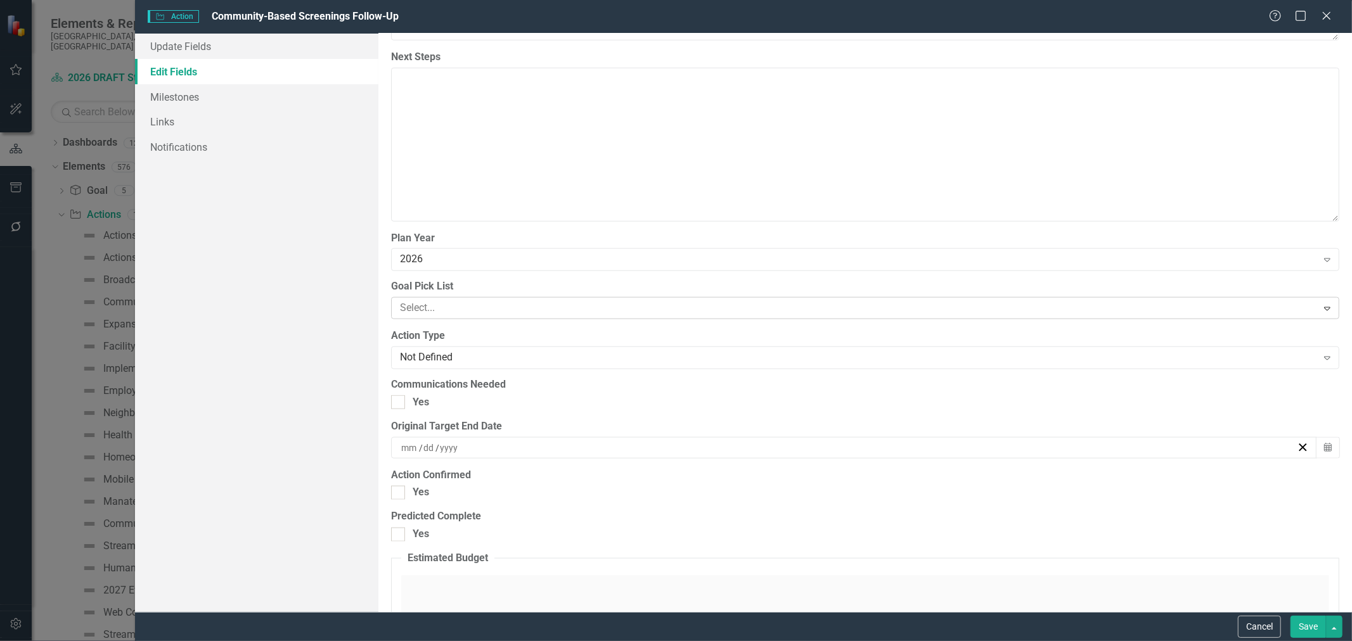
click at [512, 307] on div at bounding box center [856, 308] width 922 height 17
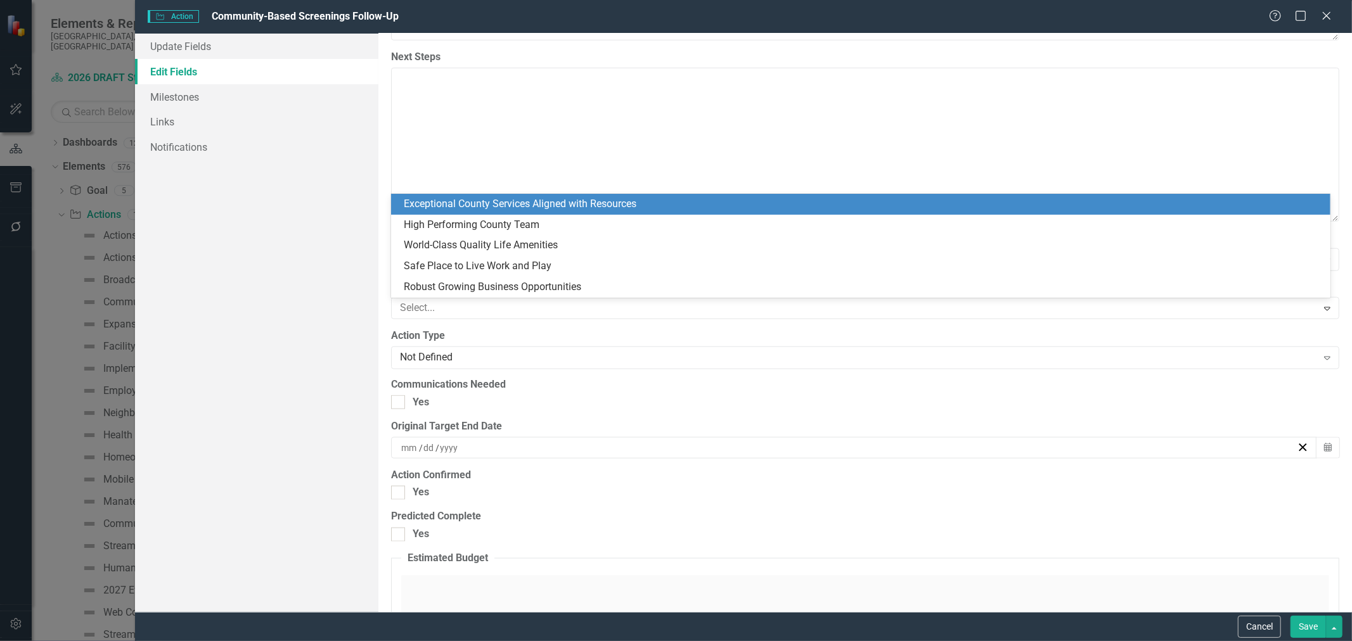
click at [511, 210] on div "Exceptional County Services Aligned with Resources" at bounding box center [863, 204] width 919 height 15
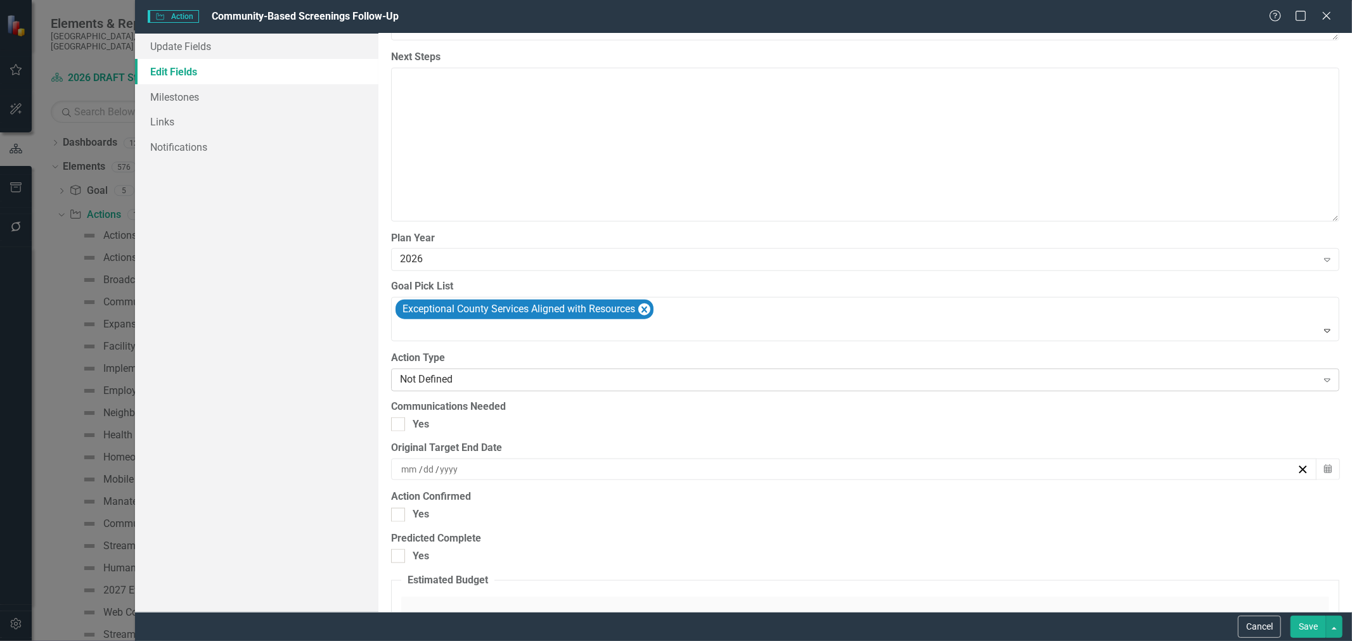
click at [527, 383] on div "Not Defined" at bounding box center [858, 380] width 917 height 15
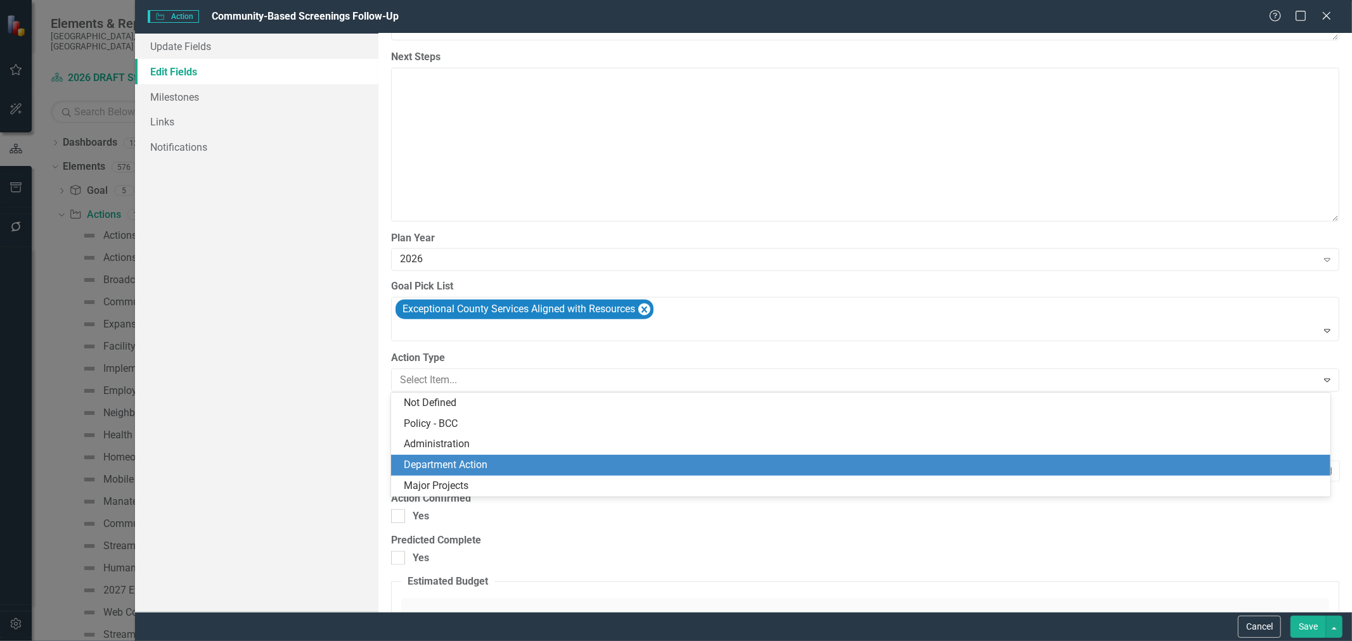
click at [523, 463] on div "Department Action" at bounding box center [863, 465] width 919 height 15
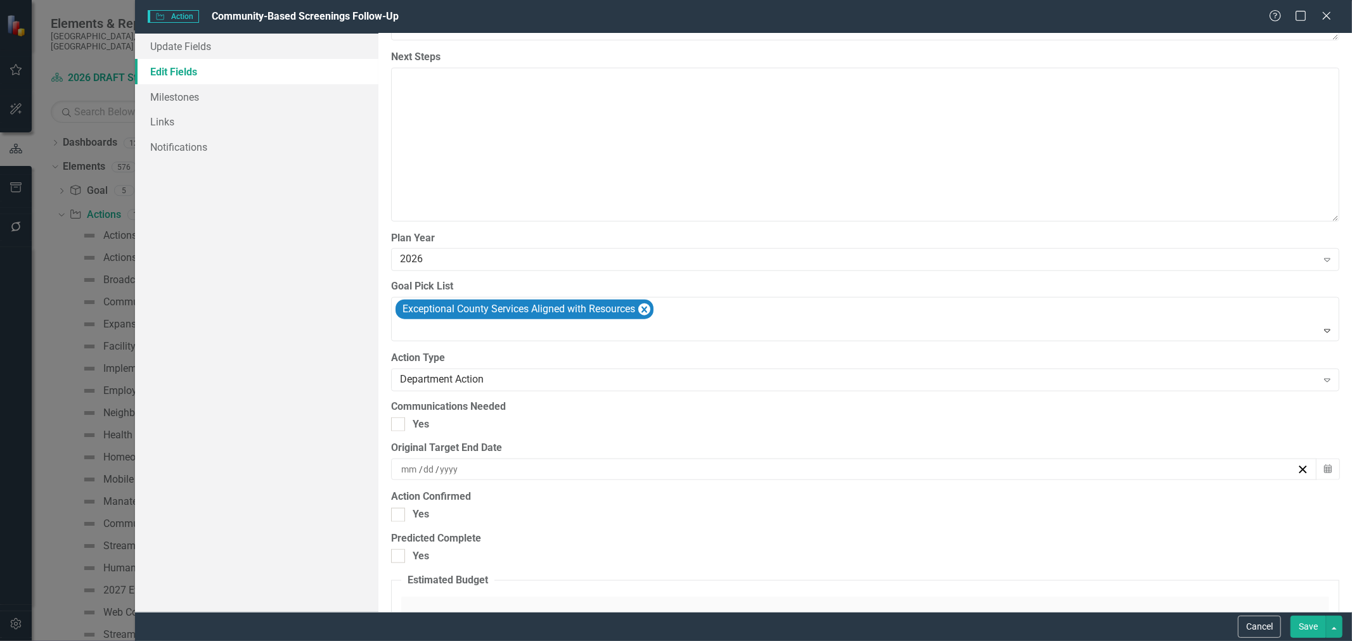
click at [1301, 624] on button "Save" at bounding box center [1308, 627] width 35 height 22
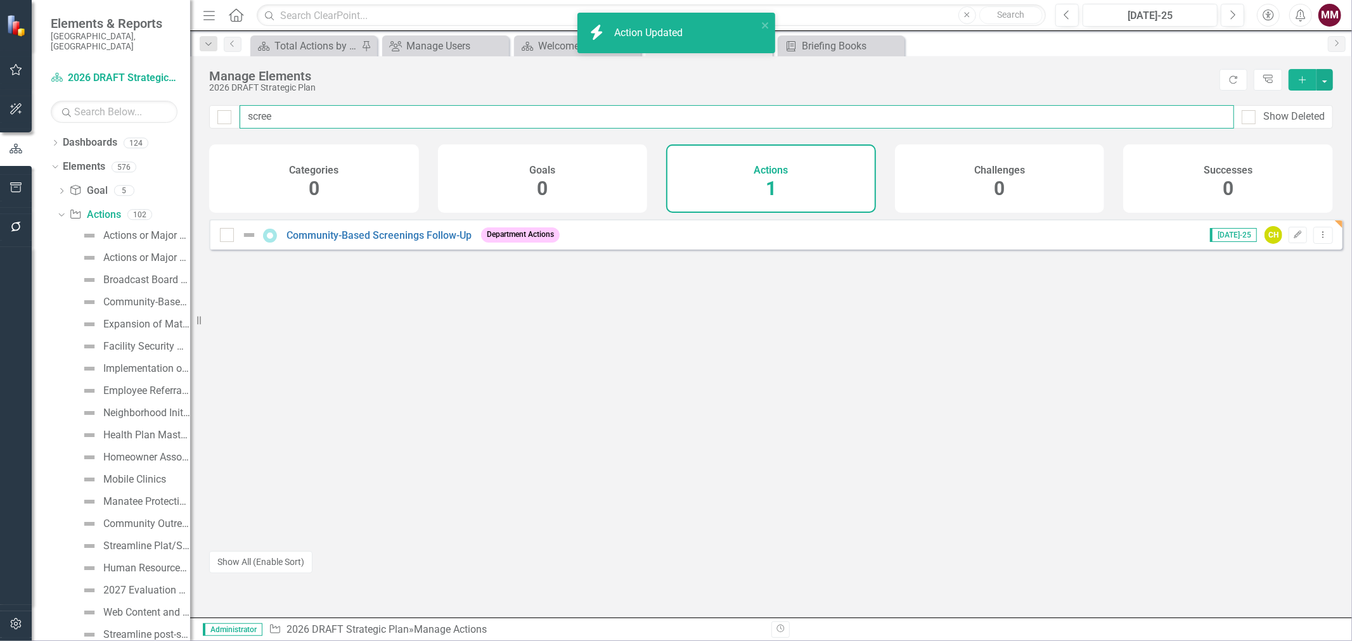
drag, startPoint x: 281, startPoint y: 113, endPoint x: 165, endPoint y: 112, distance: 115.4
click at [166, 112] on div "Elements & Reports Sarasota County, FL Dashboard 2026 DRAFT Strategic Plan Sear…" at bounding box center [676, 320] width 1352 height 641
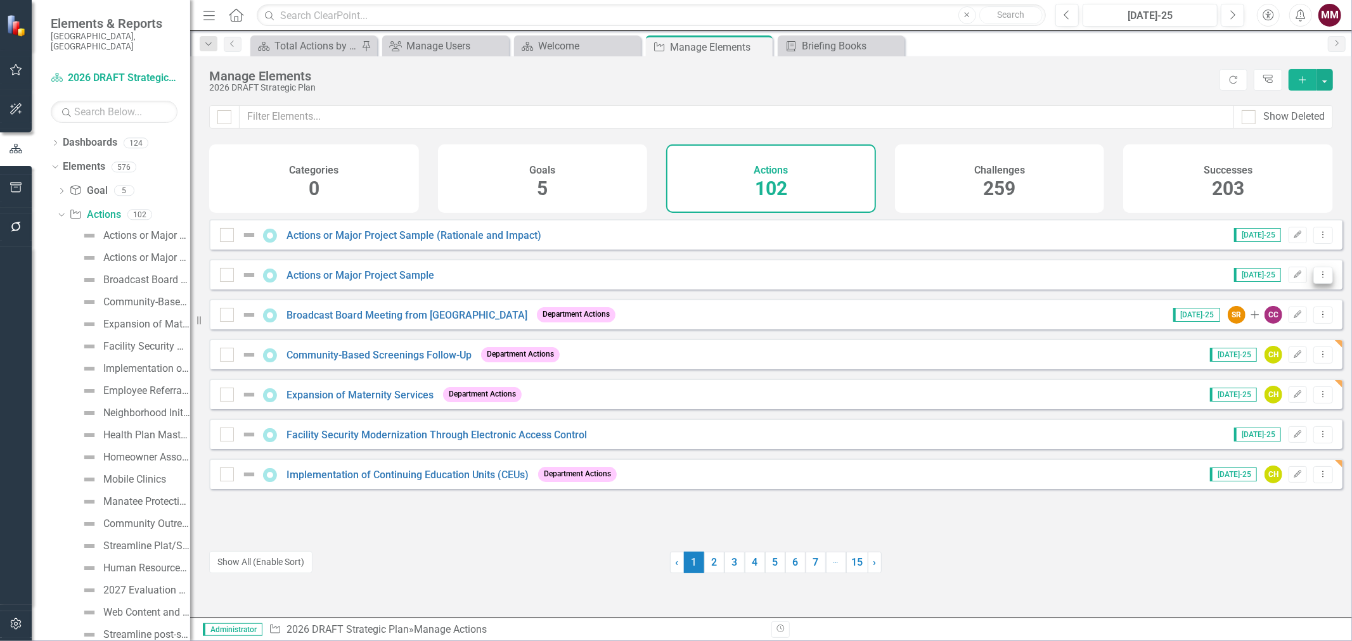
click at [1318, 279] on icon "Dropdown Menu" at bounding box center [1323, 275] width 11 height 8
click at [1259, 347] on link "Copy Duplicate Action" at bounding box center [1272, 351] width 104 height 23
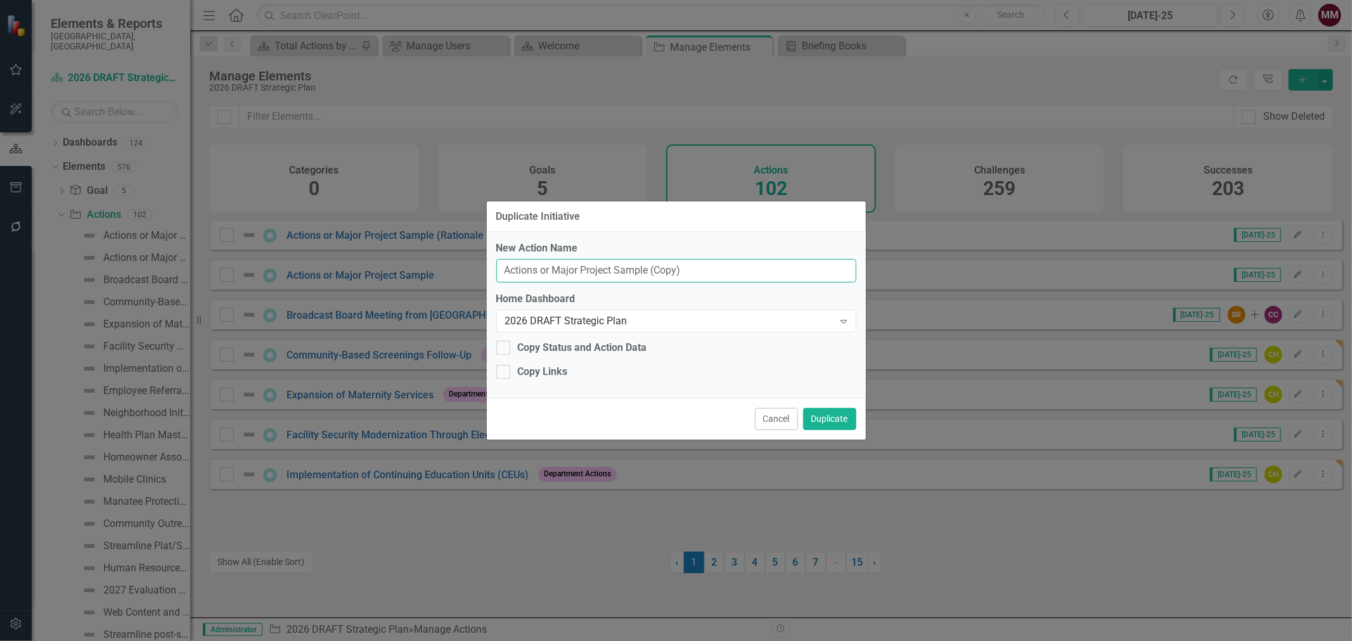
drag, startPoint x: 692, startPoint y: 275, endPoint x: 347, endPoint y: 260, distance: 344.5
click at [347, 260] on div "Duplicate Initiative New Action Name Actions or Major Project Sample (Copy) Hom…" at bounding box center [676, 320] width 1352 height 641
paste input "Implement a Larvicide Program utilizing Drones."
click at [648, 266] on input "Implement a Larvicide Program utilizing Drones" at bounding box center [676, 270] width 360 height 23
type input "Implement a Larvicide Program Utilizing Drones"
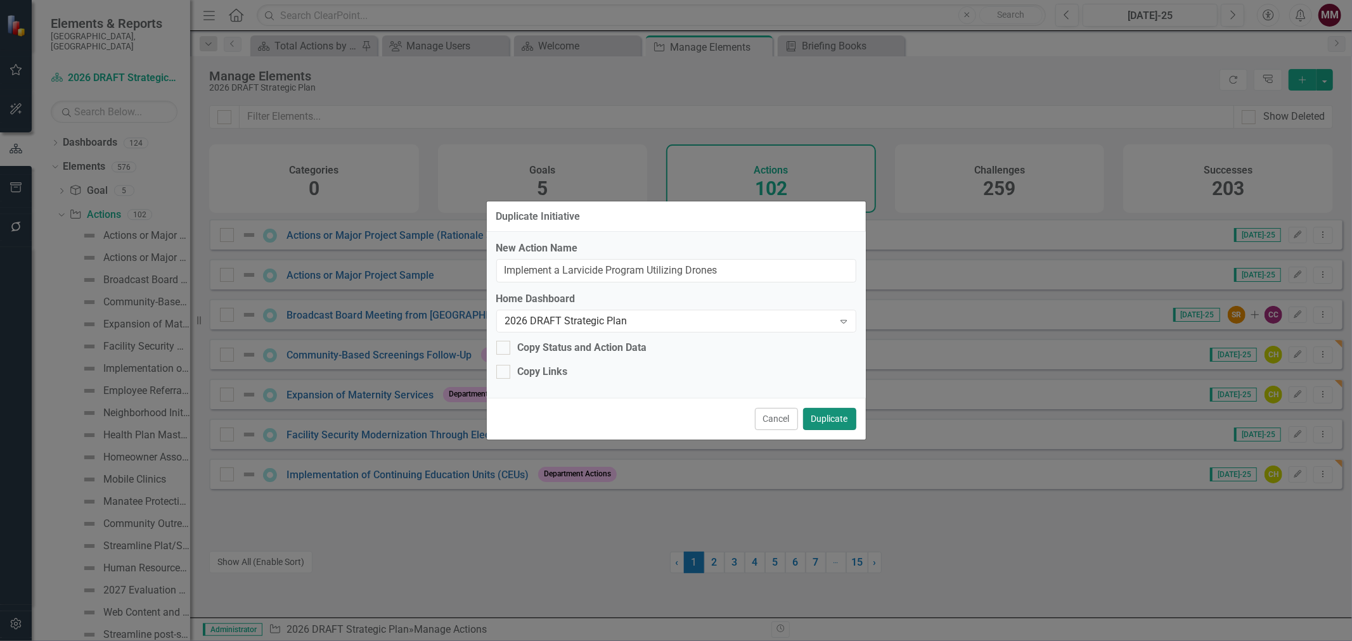
click at [828, 416] on button "Duplicate" at bounding box center [829, 419] width 53 height 22
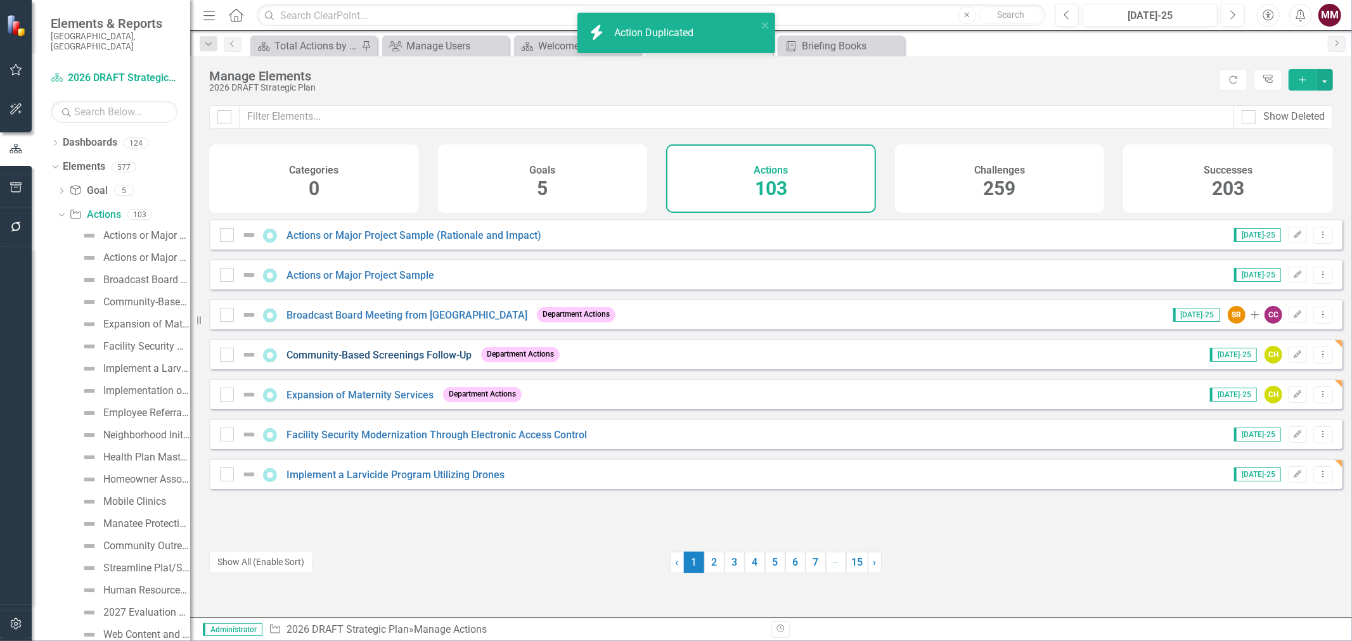
click at [351, 359] on link "Community-Based Screenings Follow-Up" at bounding box center [379, 355] width 185 height 12
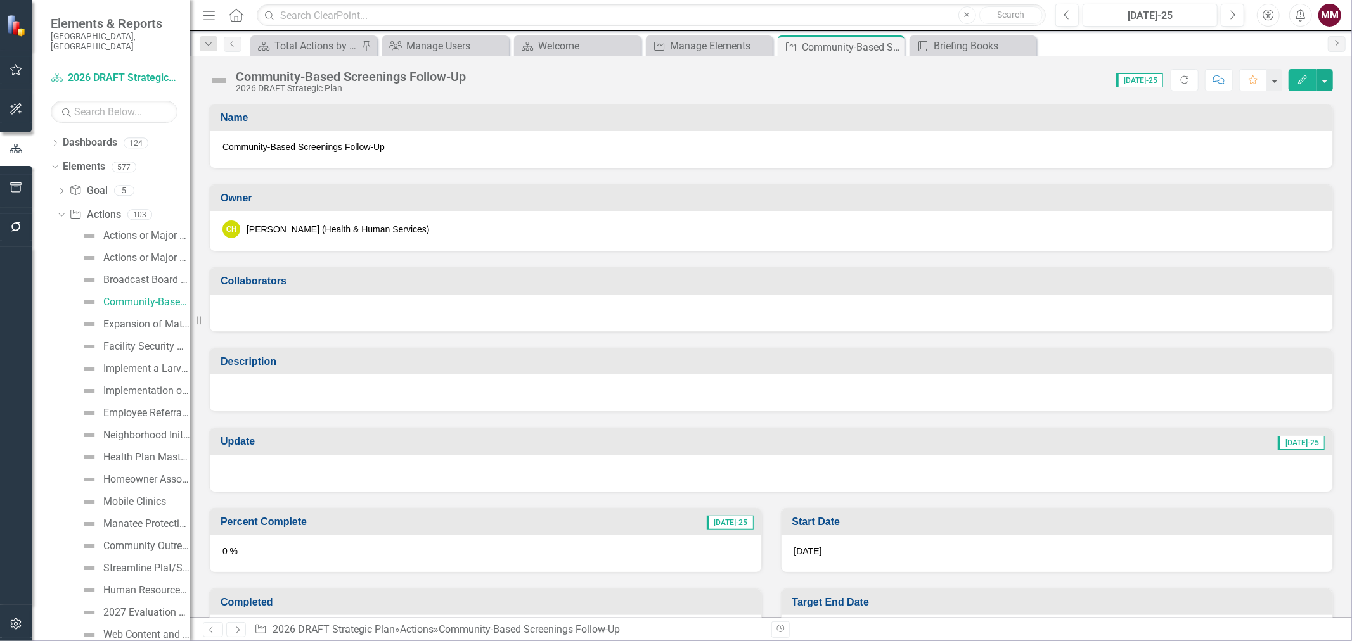
click at [428, 396] on div at bounding box center [771, 393] width 1123 height 37
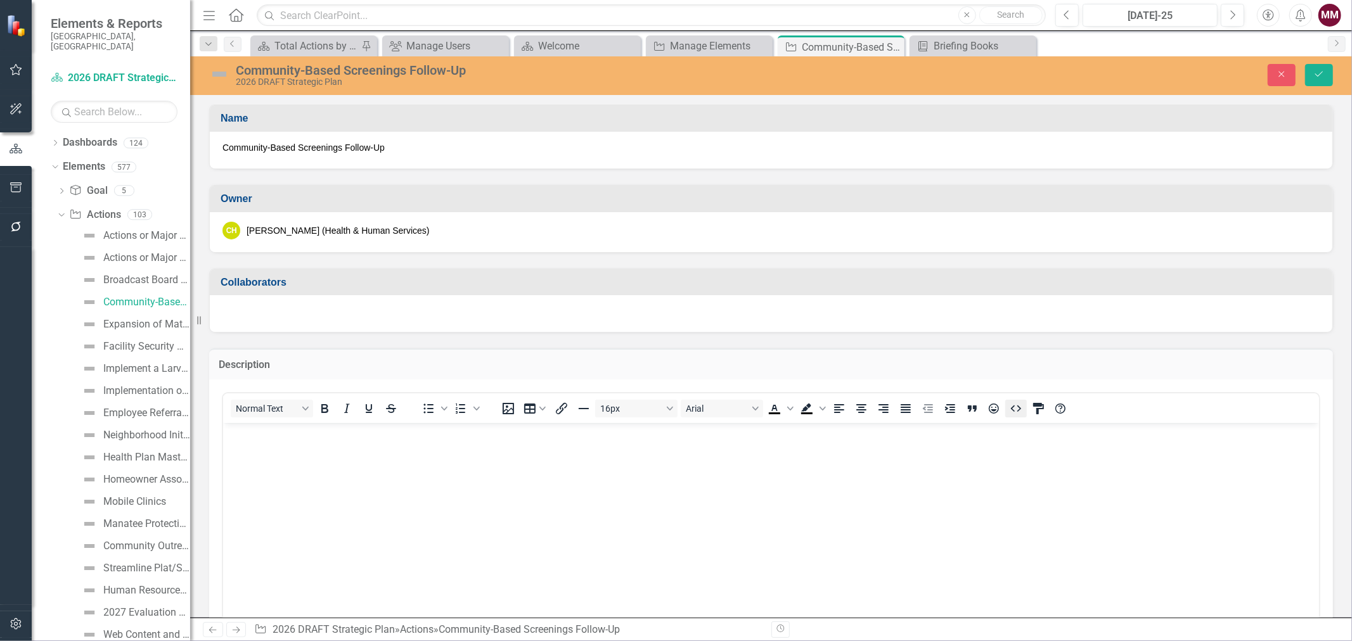
click at [1017, 406] on icon "HTML Editor" at bounding box center [1015, 408] width 15 height 15
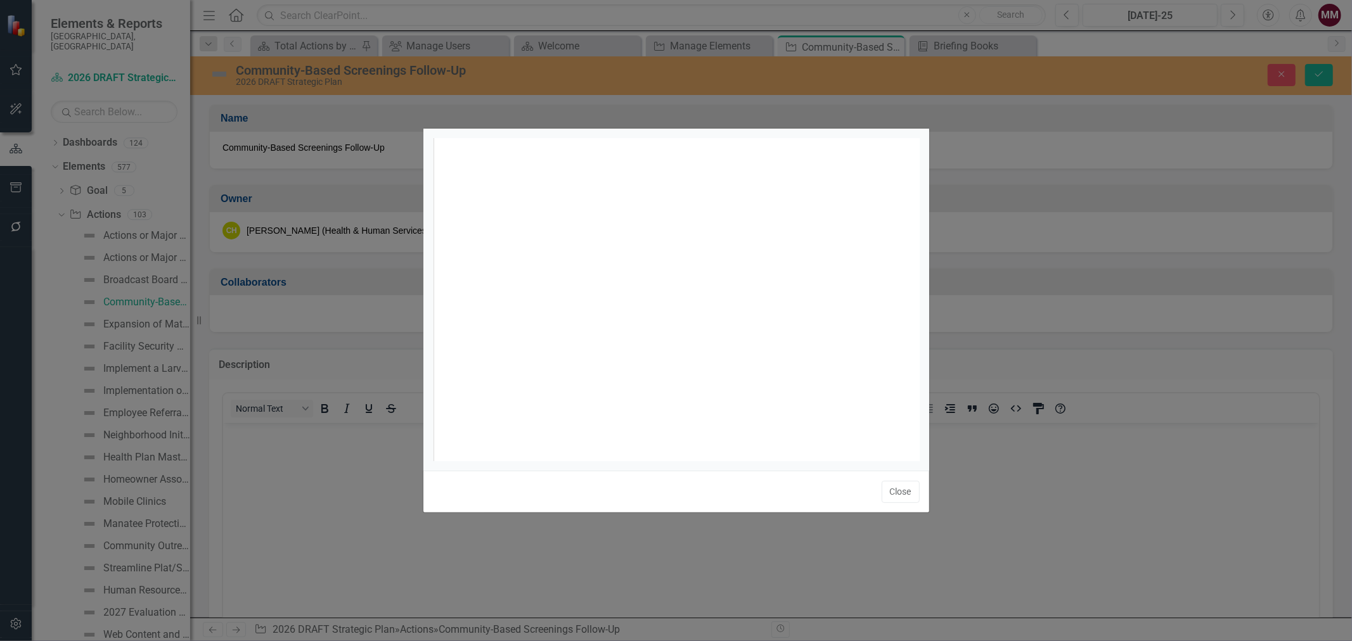
scroll to position [4, 0]
click at [545, 200] on div "xxxxxxxxxx 1 1 ​" at bounding box center [692, 315] width 519 height 354
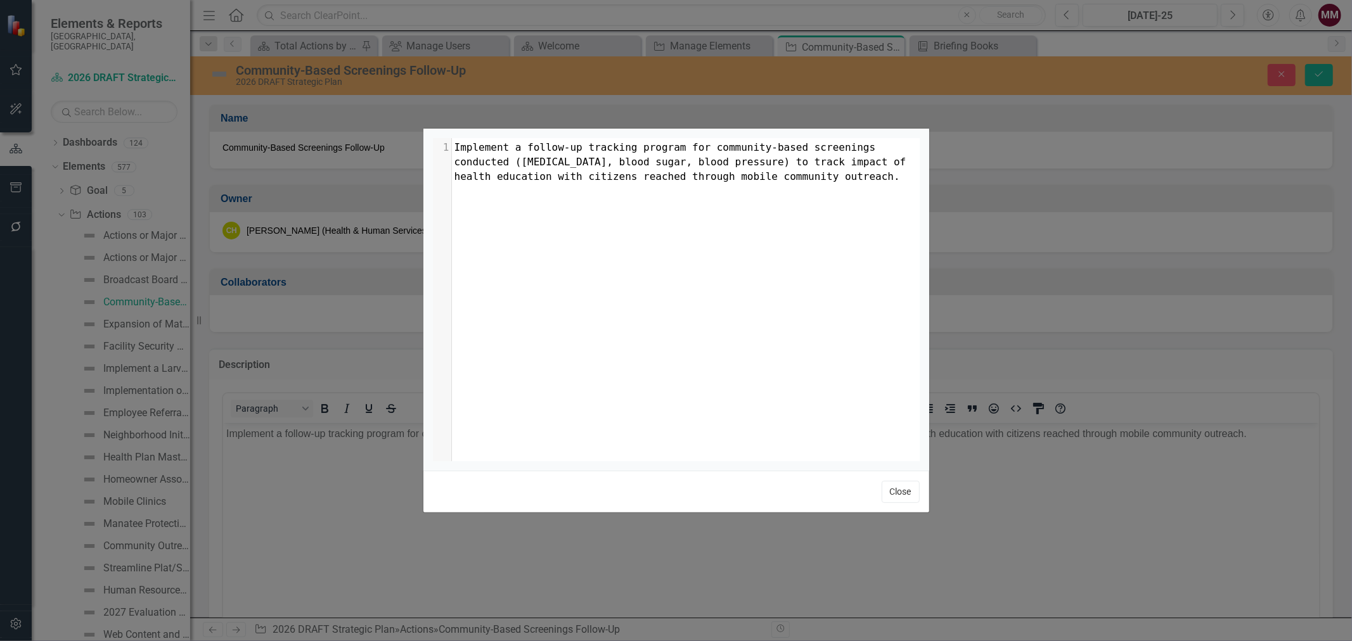
click at [892, 486] on button "Close" at bounding box center [901, 492] width 38 height 22
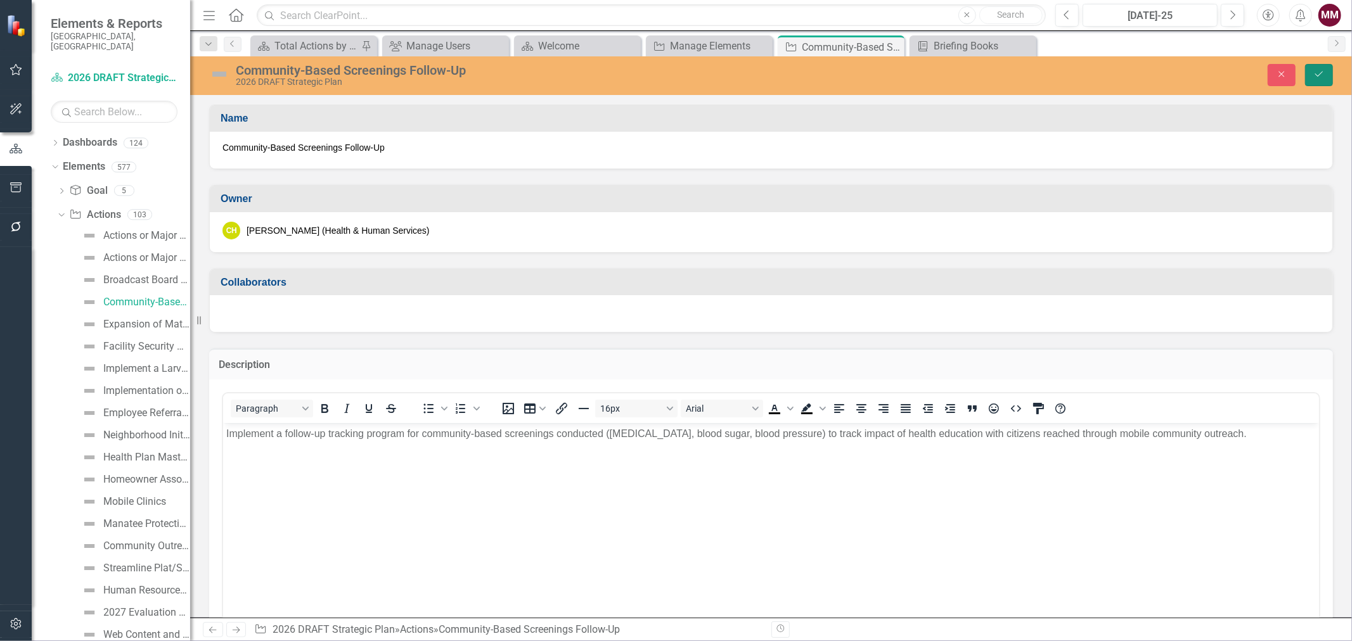
click at [1327, 66] on button "Save" at bounding box center [1319, 75] width 28 height 22
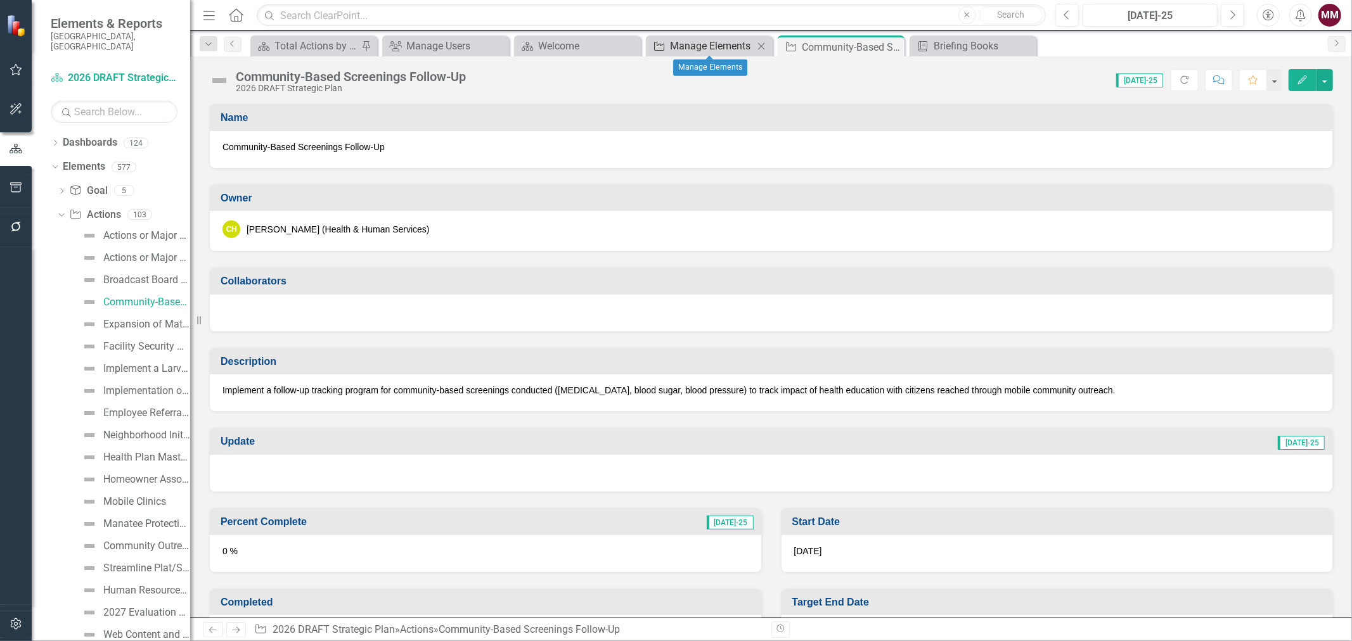
click at [695, 42] on div "Manage Elements" at bounding box center [712, 46] width 84 height 16
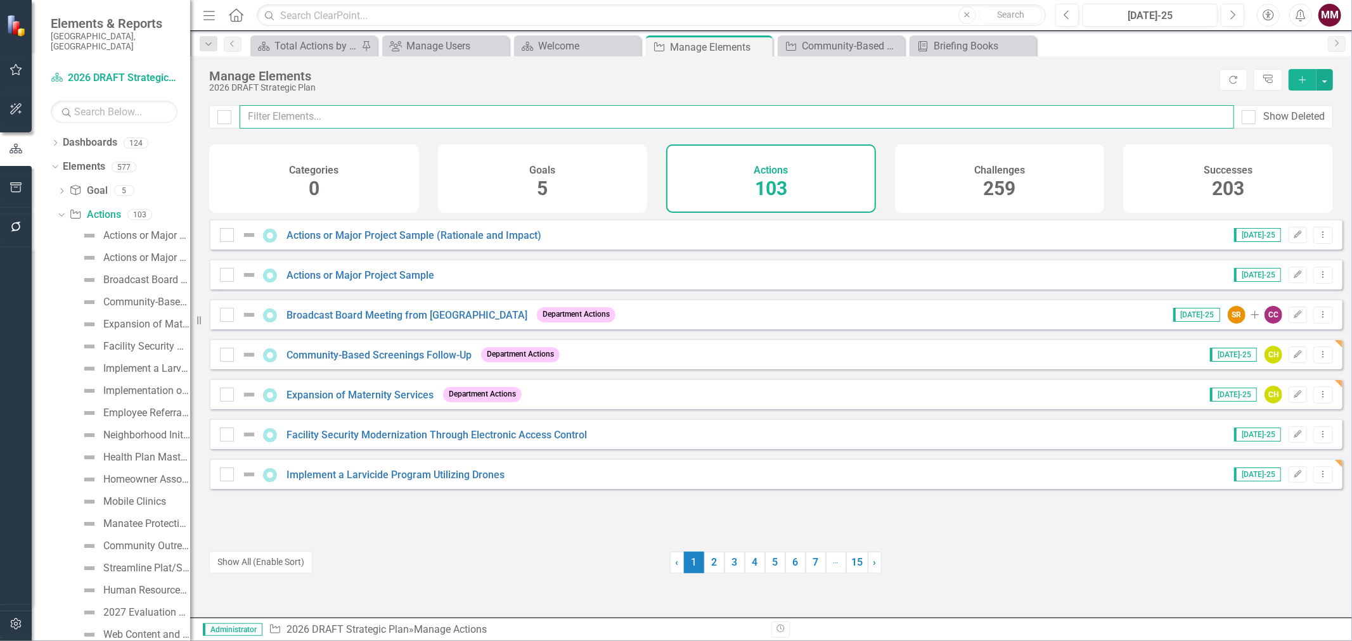
click at [380, 120] on input "text" at bounding box center [737, 116] width 995 height 23
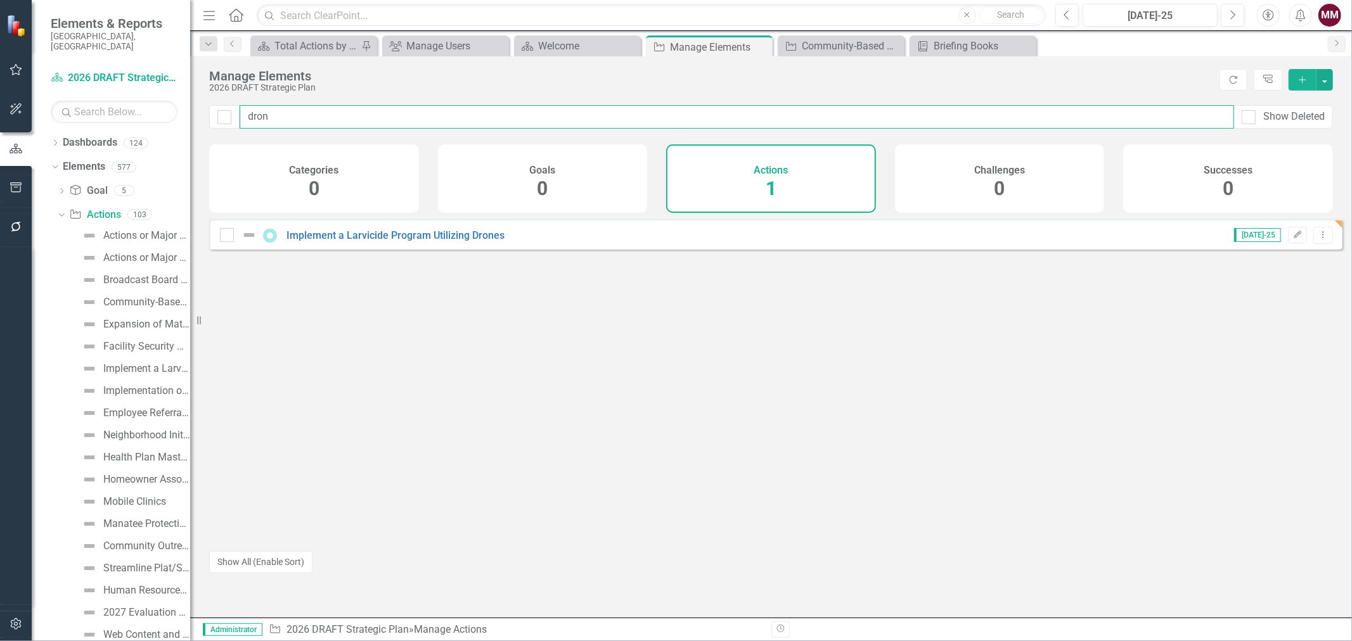
type input "dron"
click at [378, 238] on div "Implement a Larvicide Program Utilizing Drones" at bounding box center [364, 235] width 288 height 15
click at [378, 242] on link "Implement a Larvicide Program Utilizing Drones" at bounding box center [396, 235] width 218 height 12
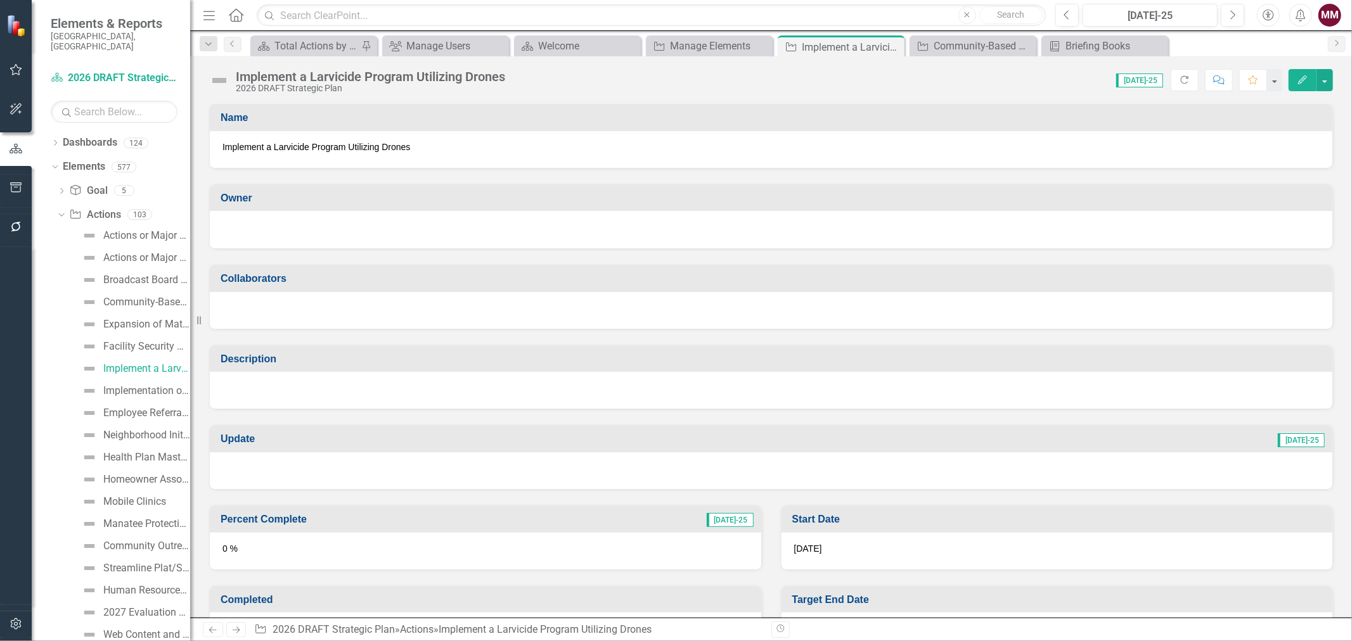
click at [461, 236] on div at bounding box center [771, 229] width 1123 height 37
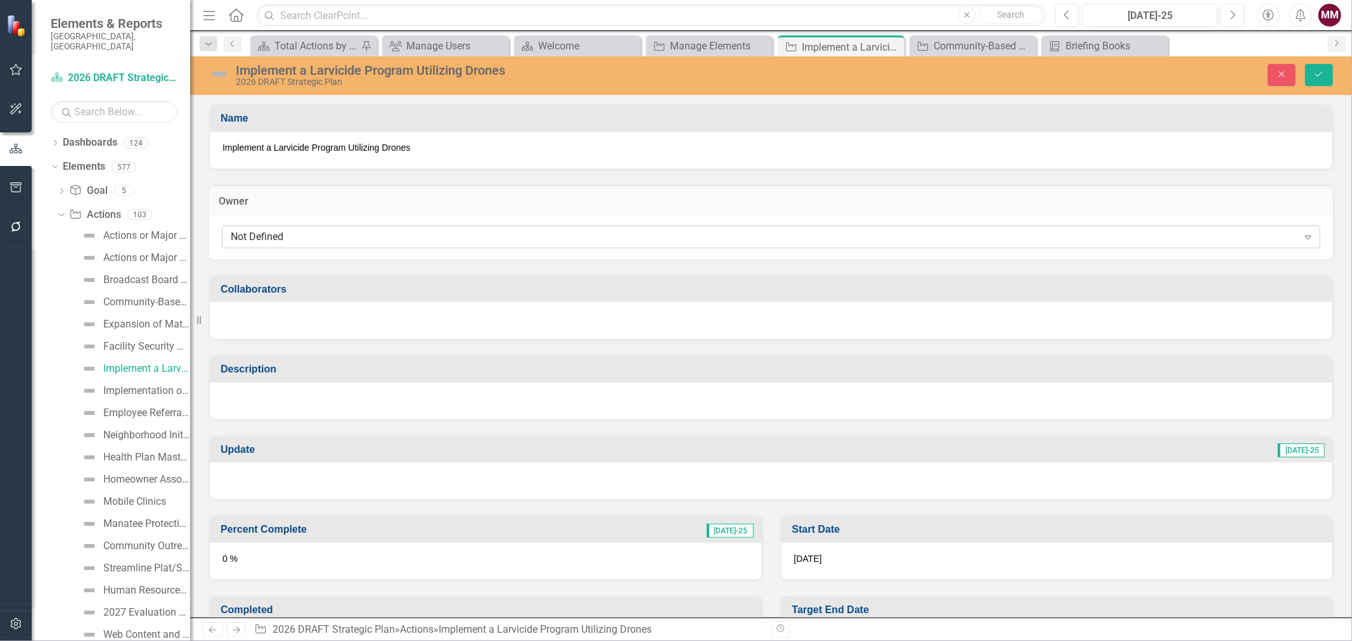
click at [471, 236] on div "Not Defined" at bounding box center [764, 236] width 1067 height 15
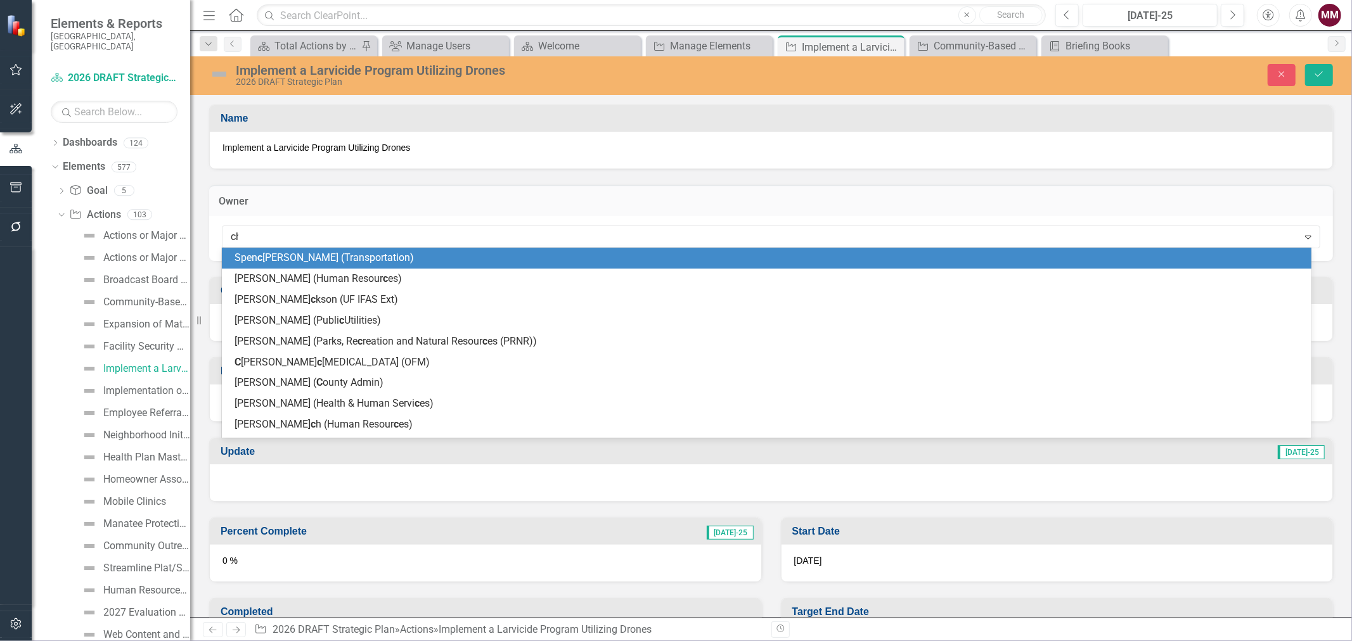
type input "chu"
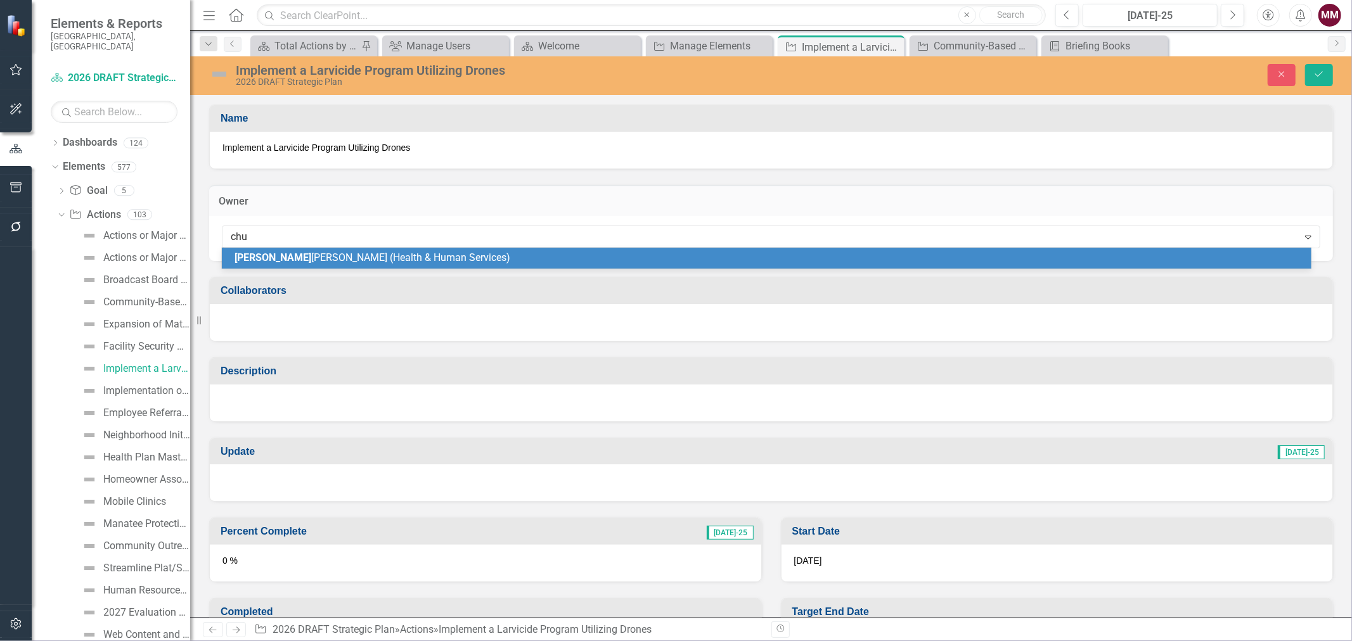
click at [461, 257] on div "Chu ck Henry (Health & Human Services)" at bounding box center [769, 258] width 1069 height 15
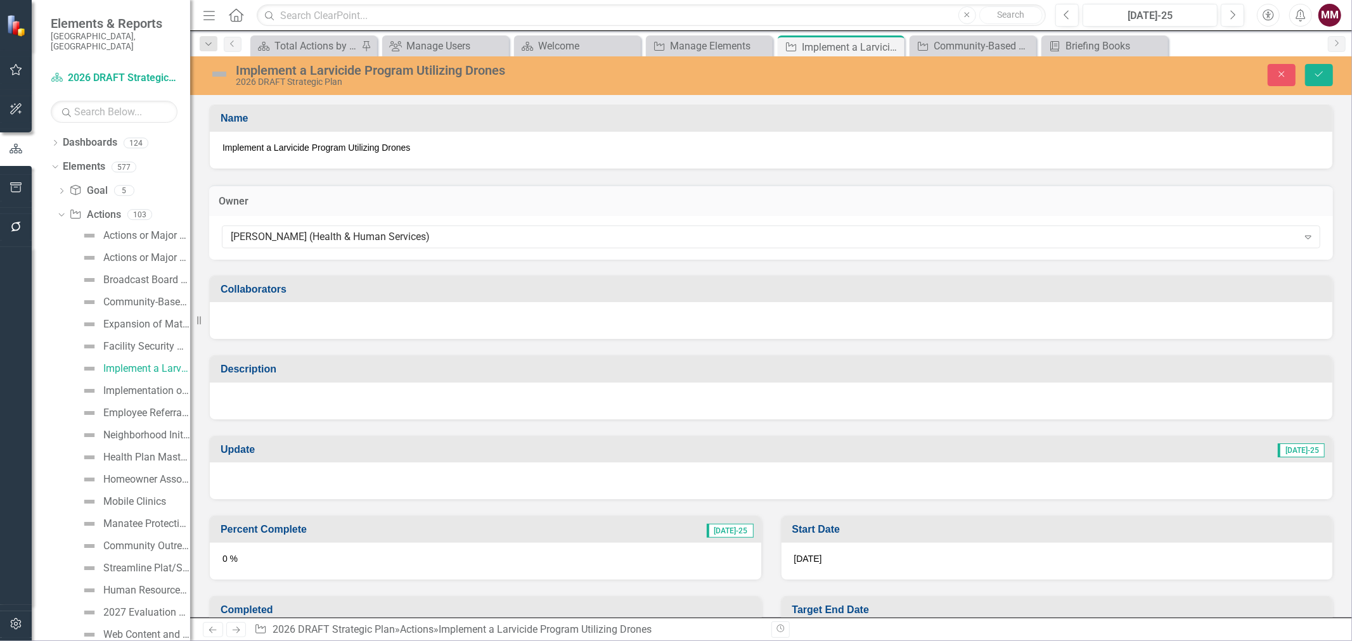
click at [425, 409] on div at bounding box center [771, 401] width 1123 height 37
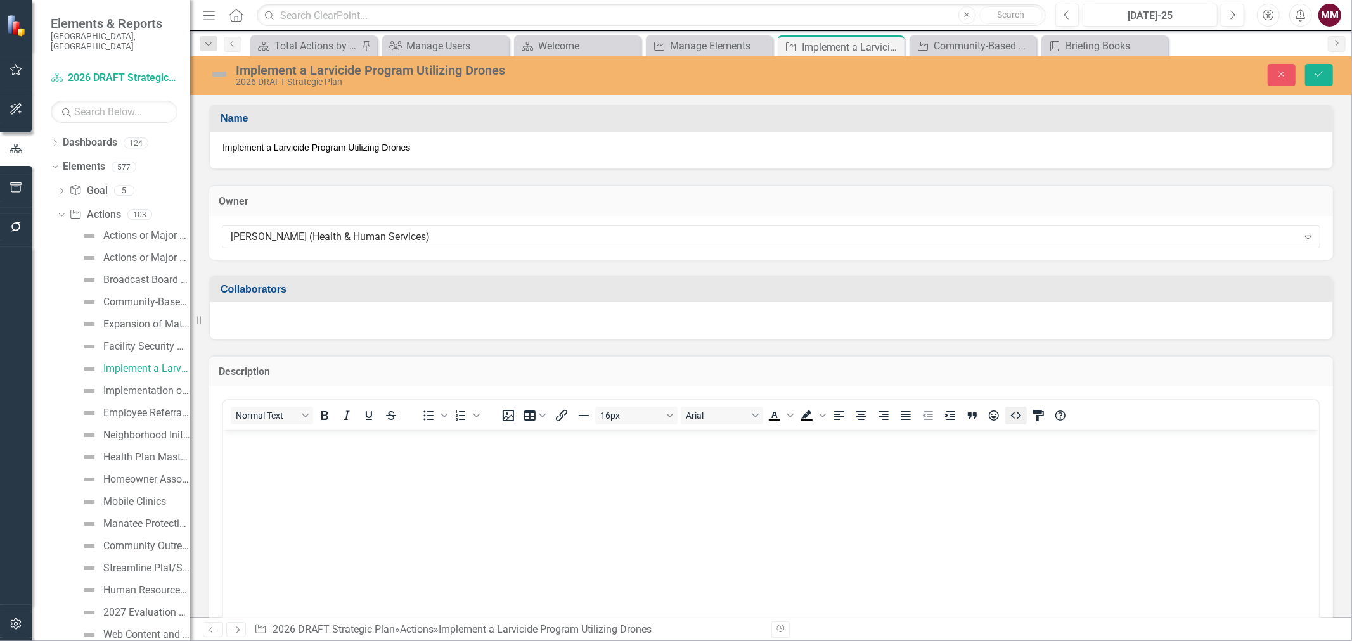
click at [1017, 419] on icon "HTML Editor" at bounding box center [1015, 415] width 15 height 15
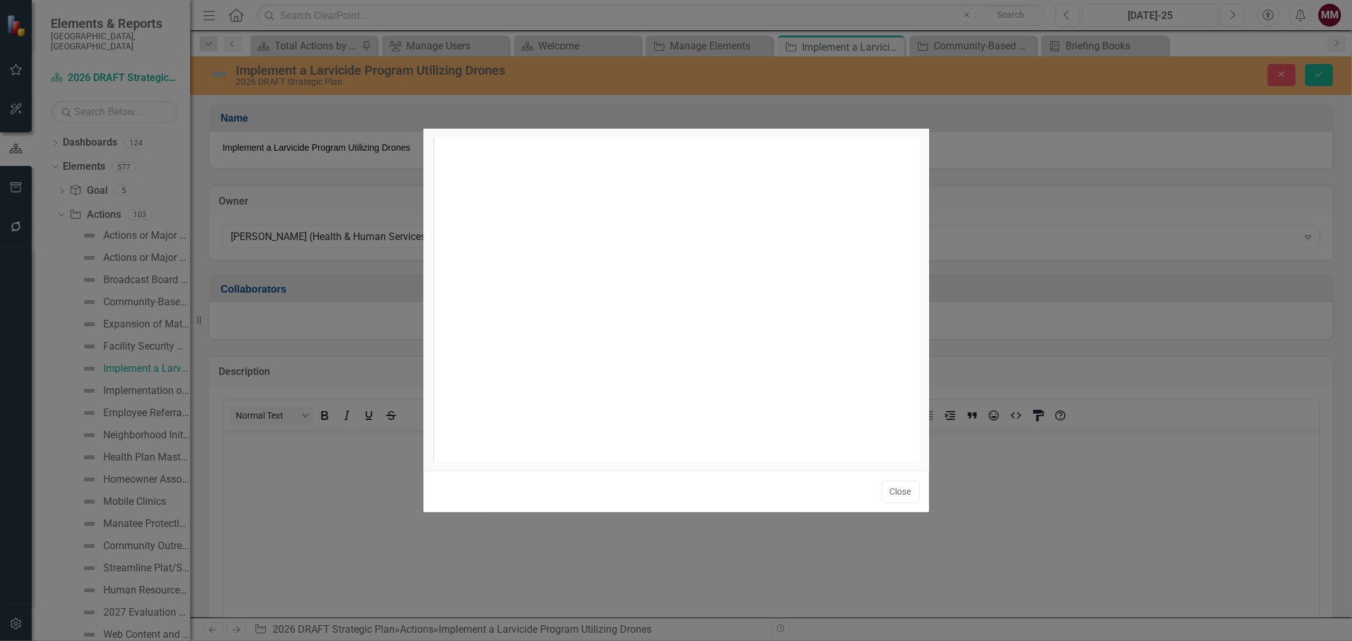
scroll to position [4, 0]
click at [692, 290] on div "xxxxxxxxxx 1" at bounding box center [692, 315] width 519 height 354
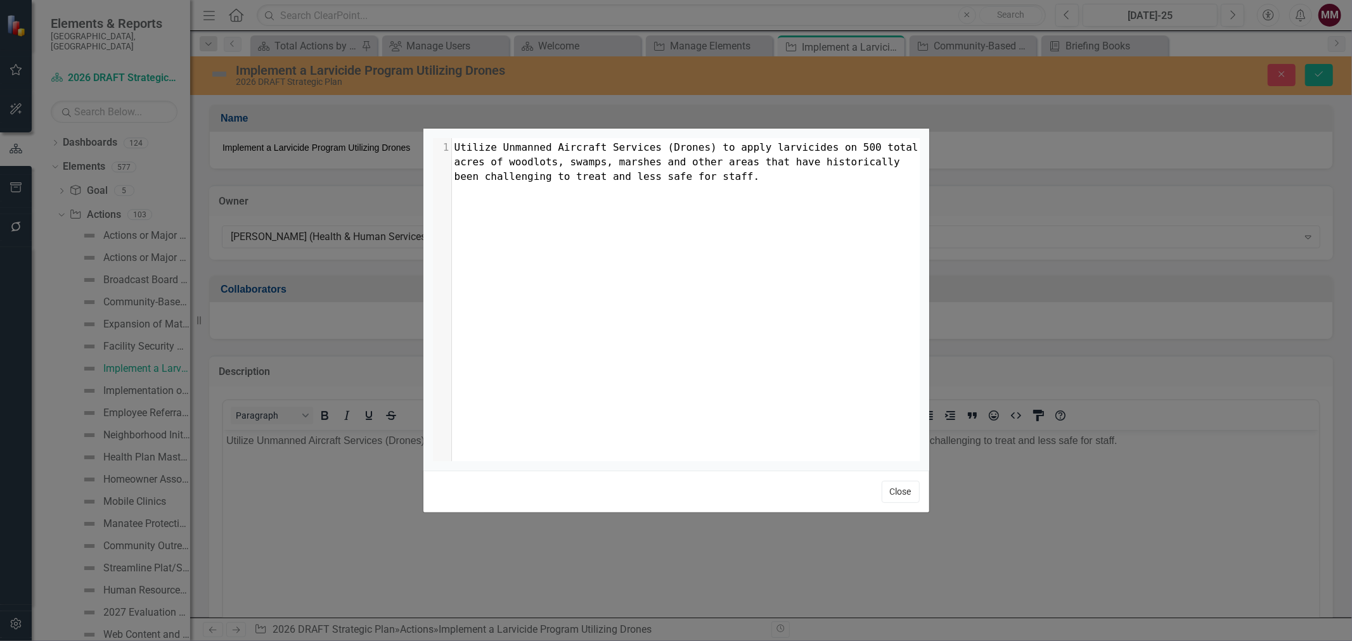
click at [898, 493] on button "Close" at bounding box center [901, 492] width 38 height 22
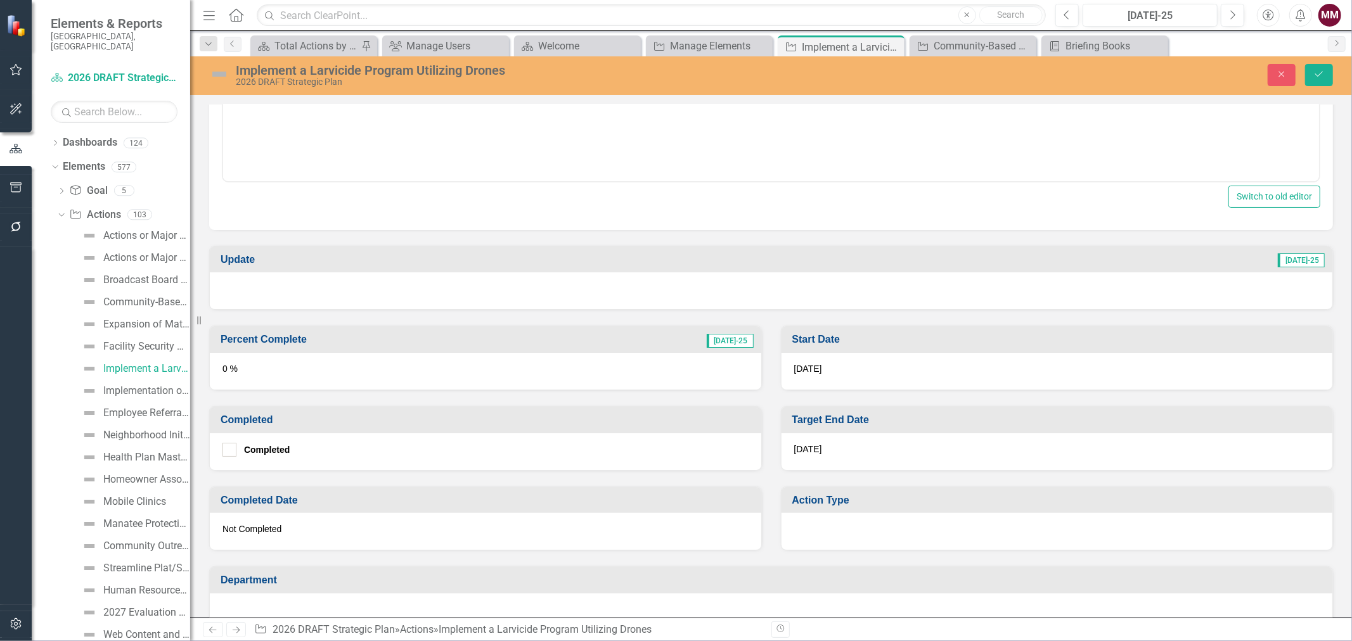
scroll to position [493, 0]
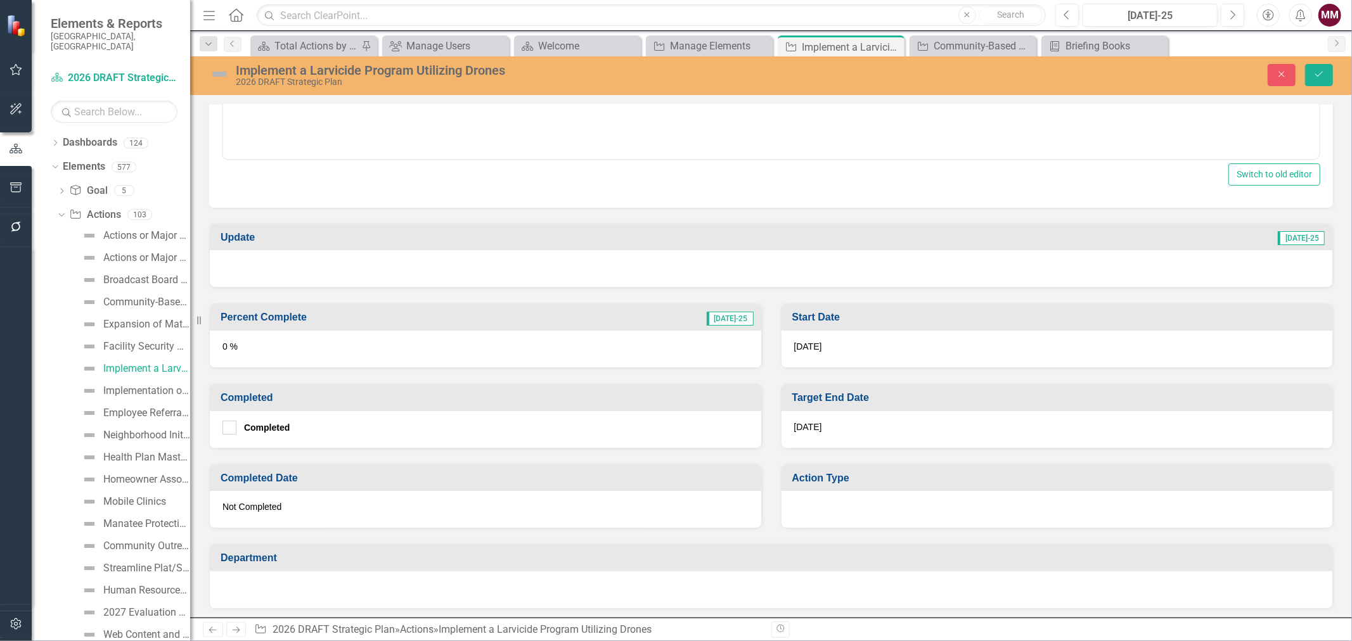
click at [853, 429] on div "[DATE]" at bounding box center [1057, 429] width 551 height 37
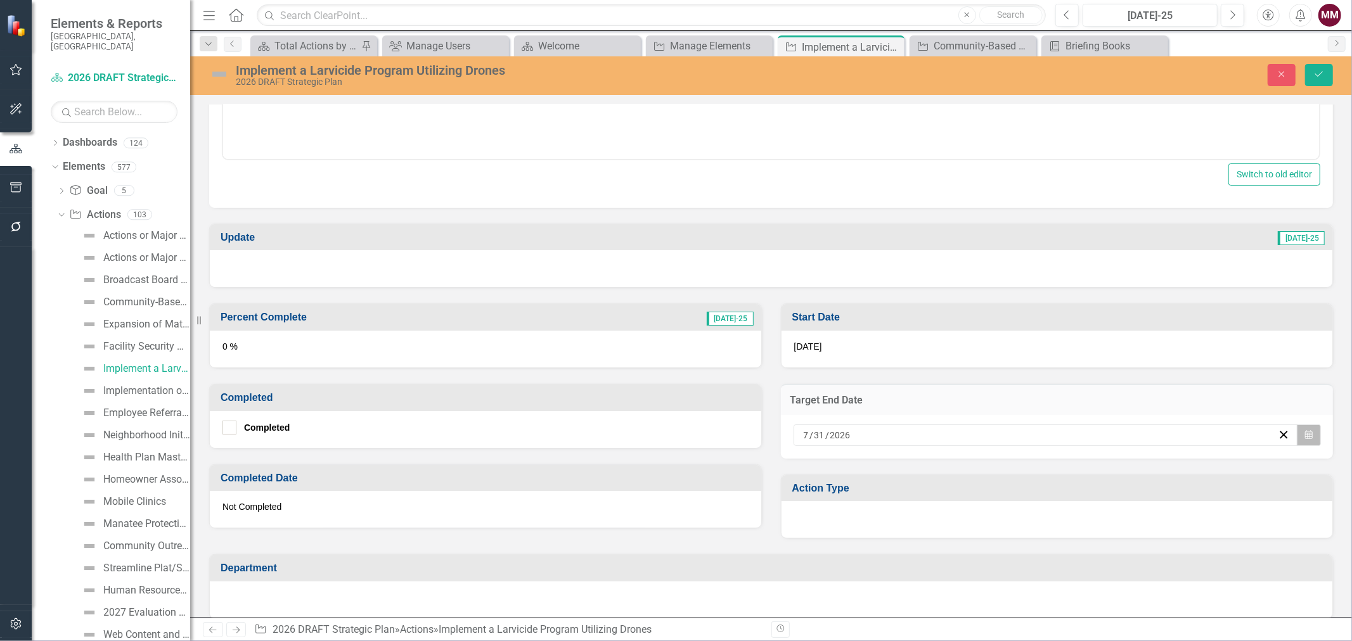
click at [1305, 433] on icon "button" at bounding box center [1309, 434] width 8 height 9
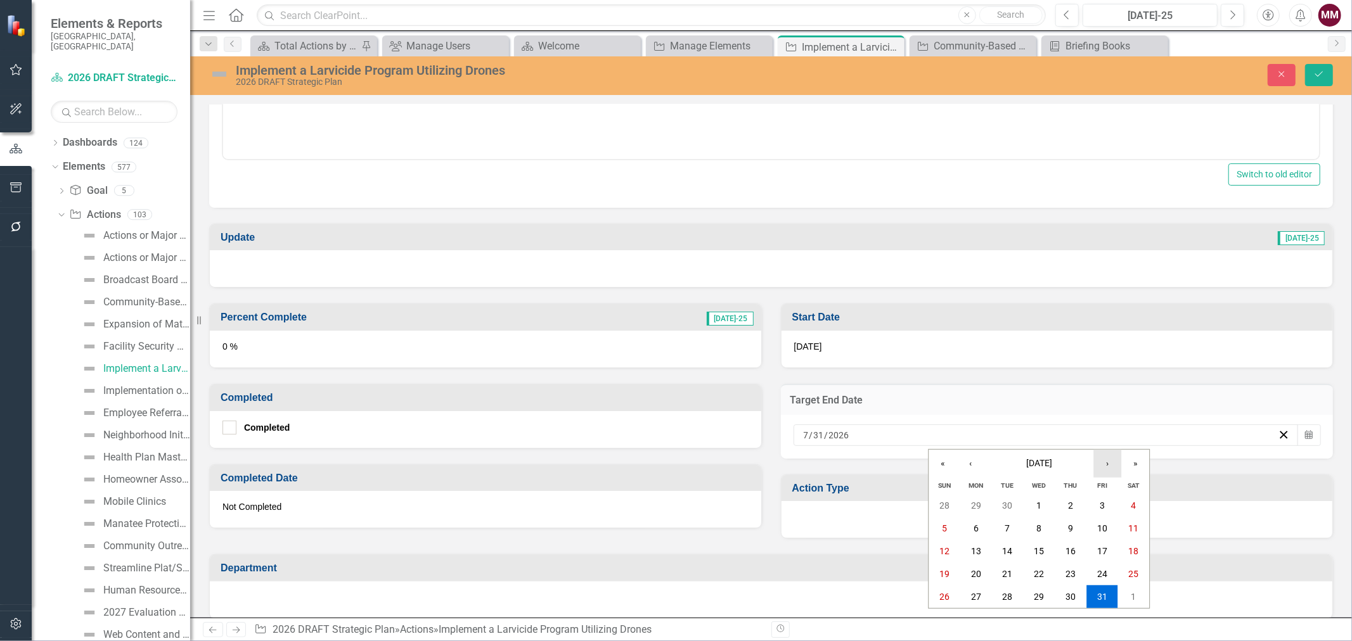
click at [1107, 465] on button "›" at bounding box center [1107, 464] width 28 height 28
click at [979, 594] on abbr "30" at bounding box center [976, 597] width 10 height 10
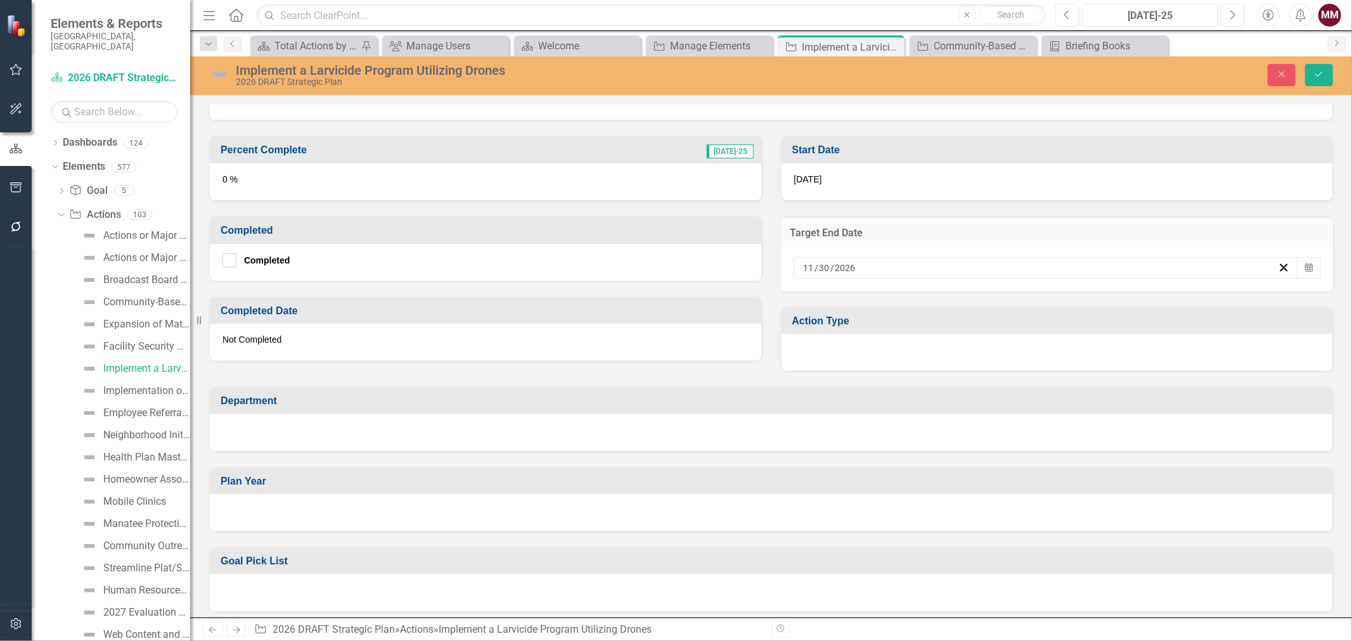
scroll to position [704, 0]
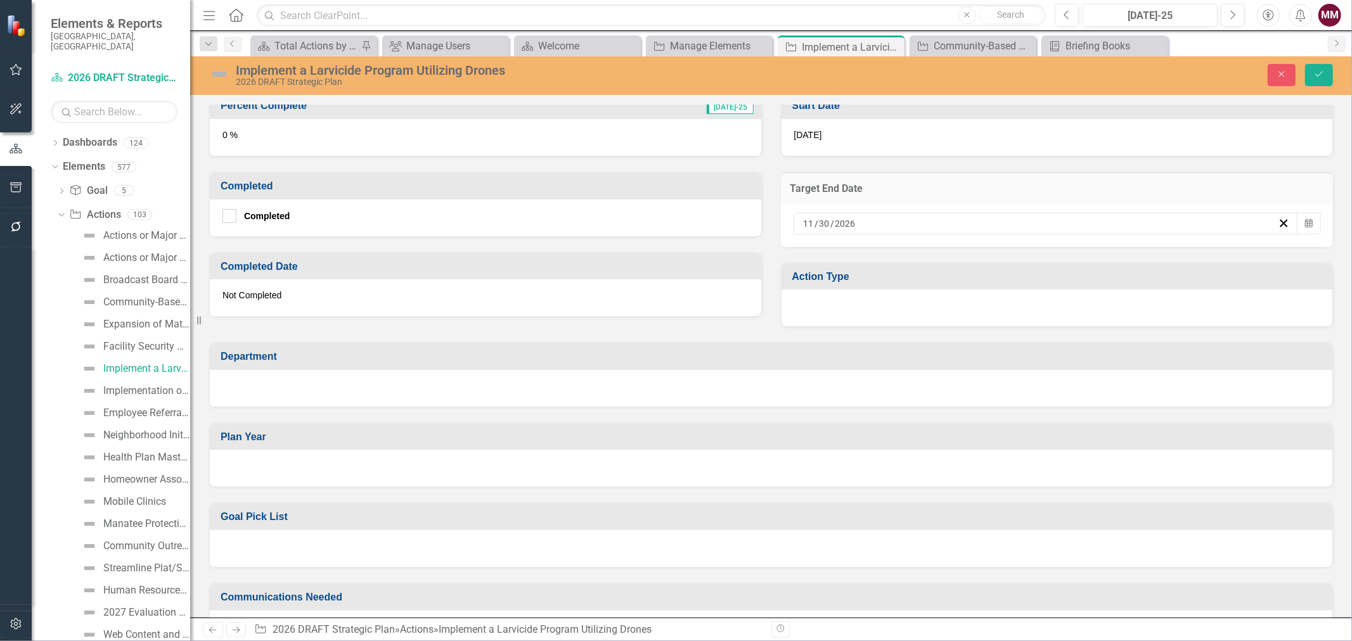
click at [821, 311] on div at bounding box center [1057, 308] width 551 height 37
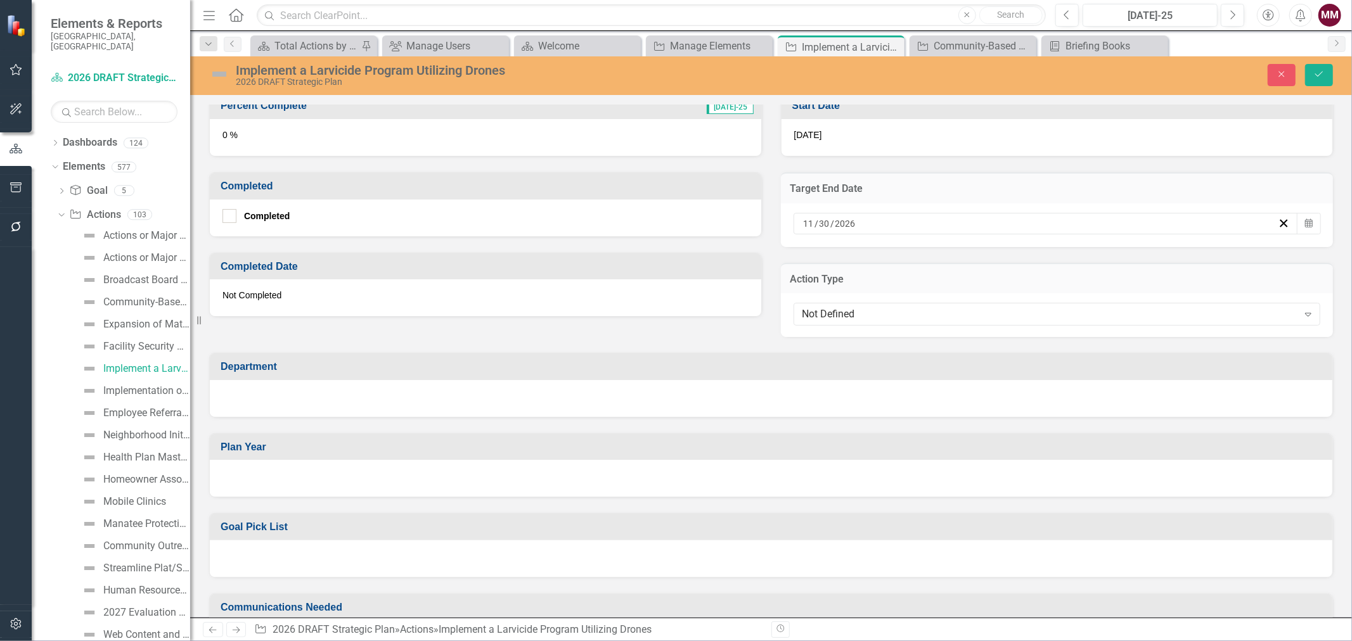
click at [821, 311] on div "Not Defined" at bounding box center [1050, 314] width 496 height 15
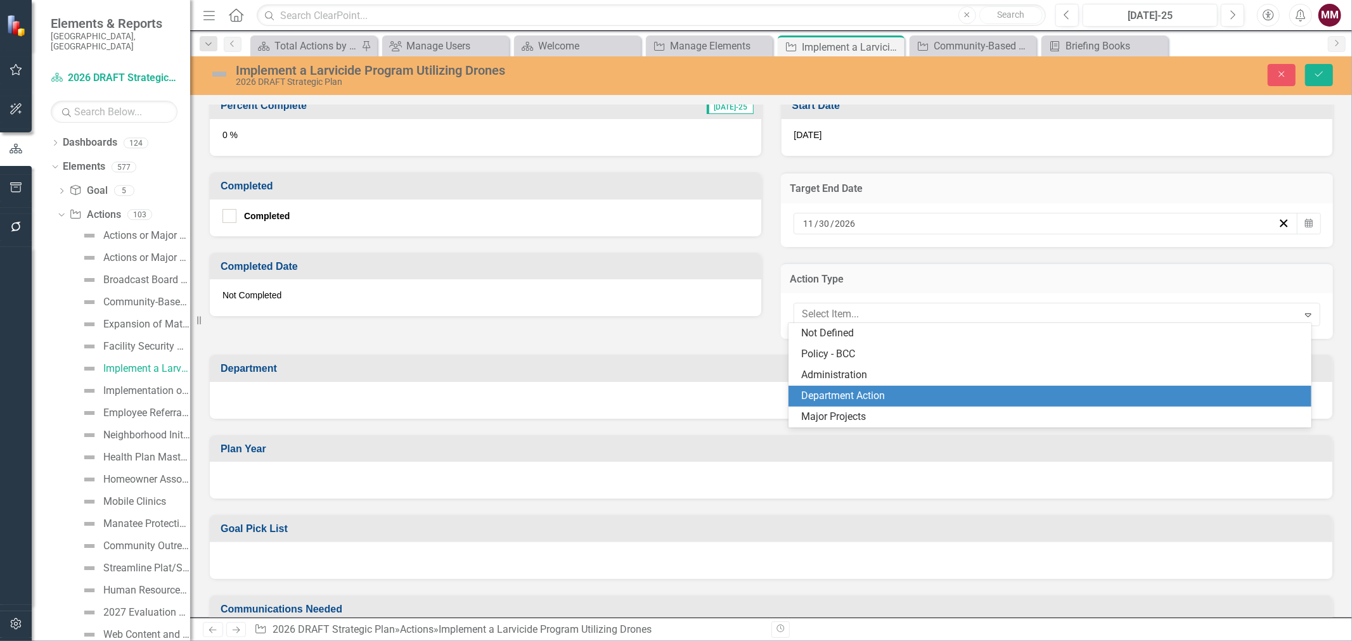
click at [828, 391] on div "Department Action" at bounding box center [1052, 396] width 502 height 15
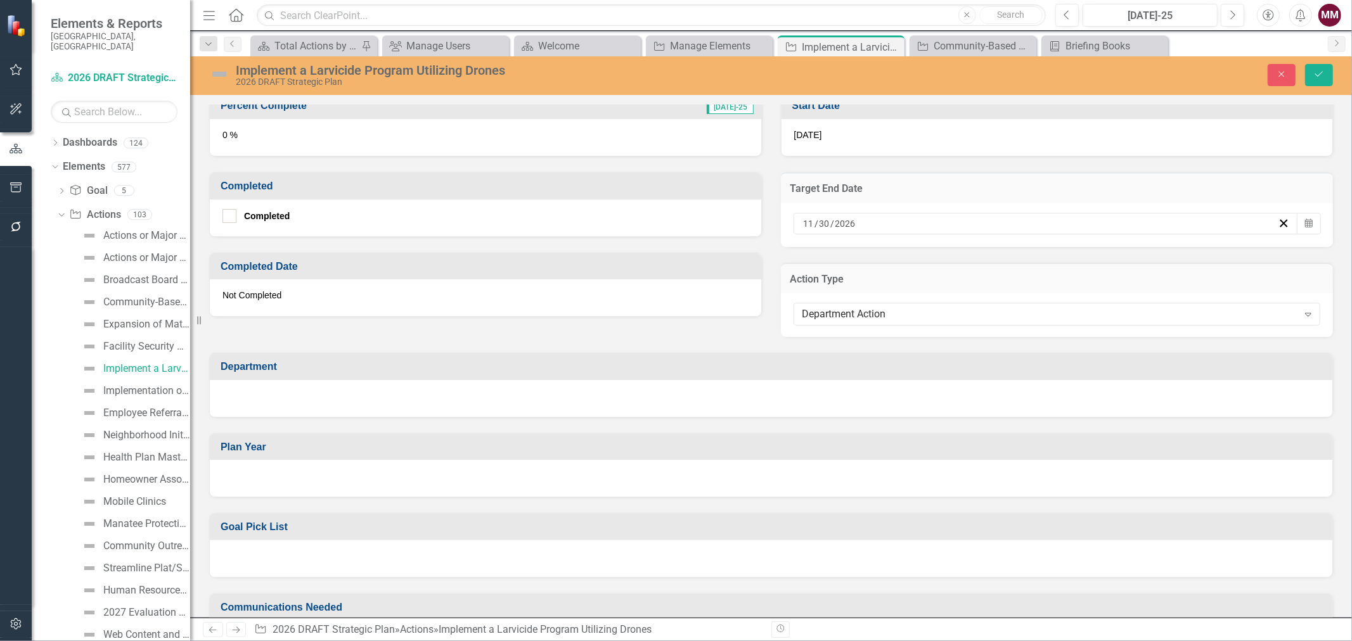
click at [626, 390] on div at bounding box center [771, 398] width 1123 height 37
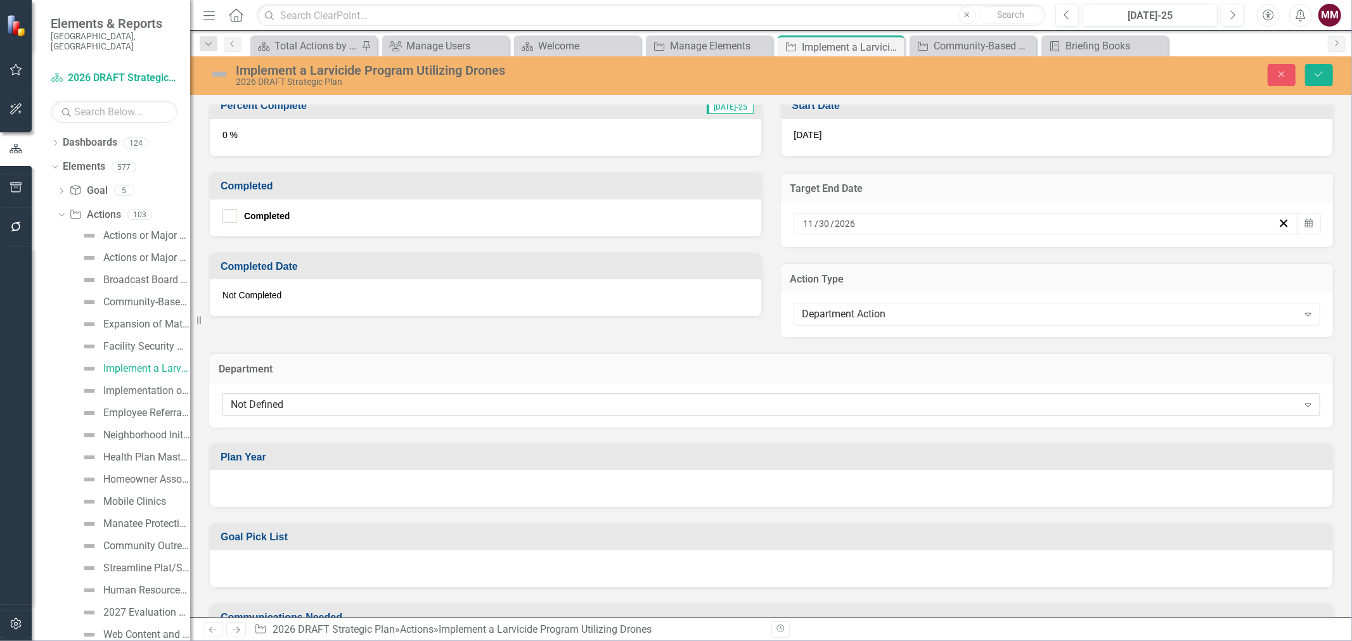
click at [626, 397] on div "Not Defined" at bounding box center [764, 404] width 1067 height 15
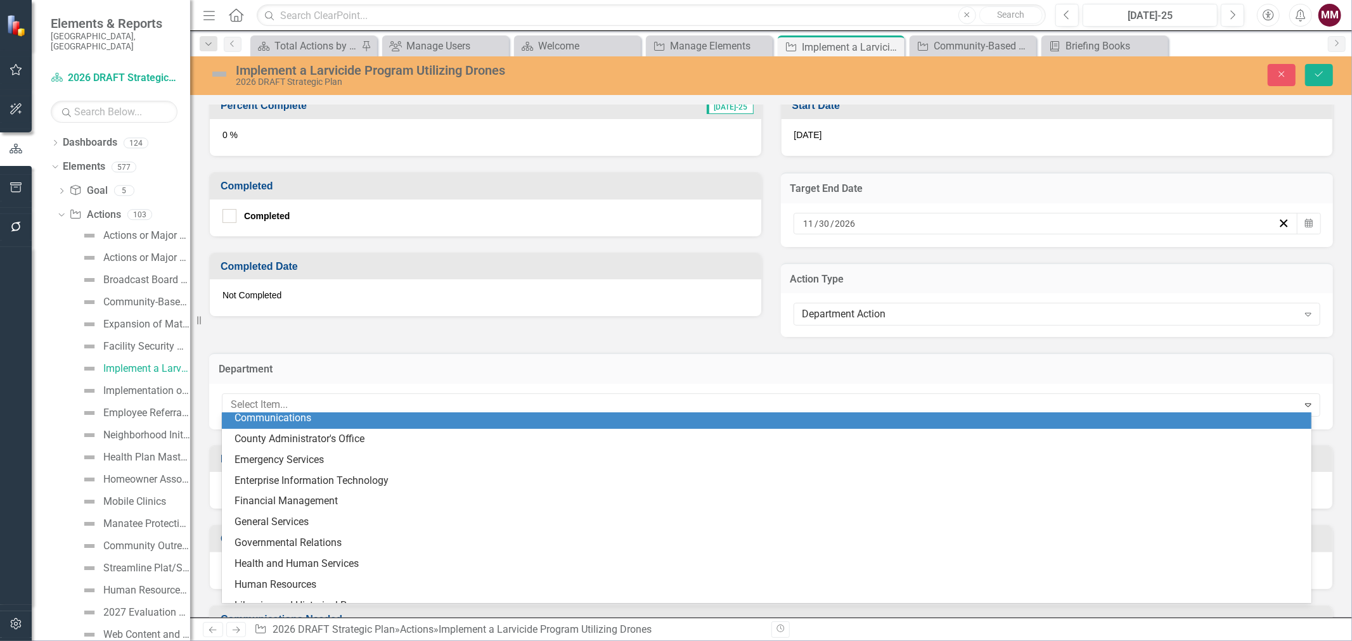
scroll to position [70, 0]
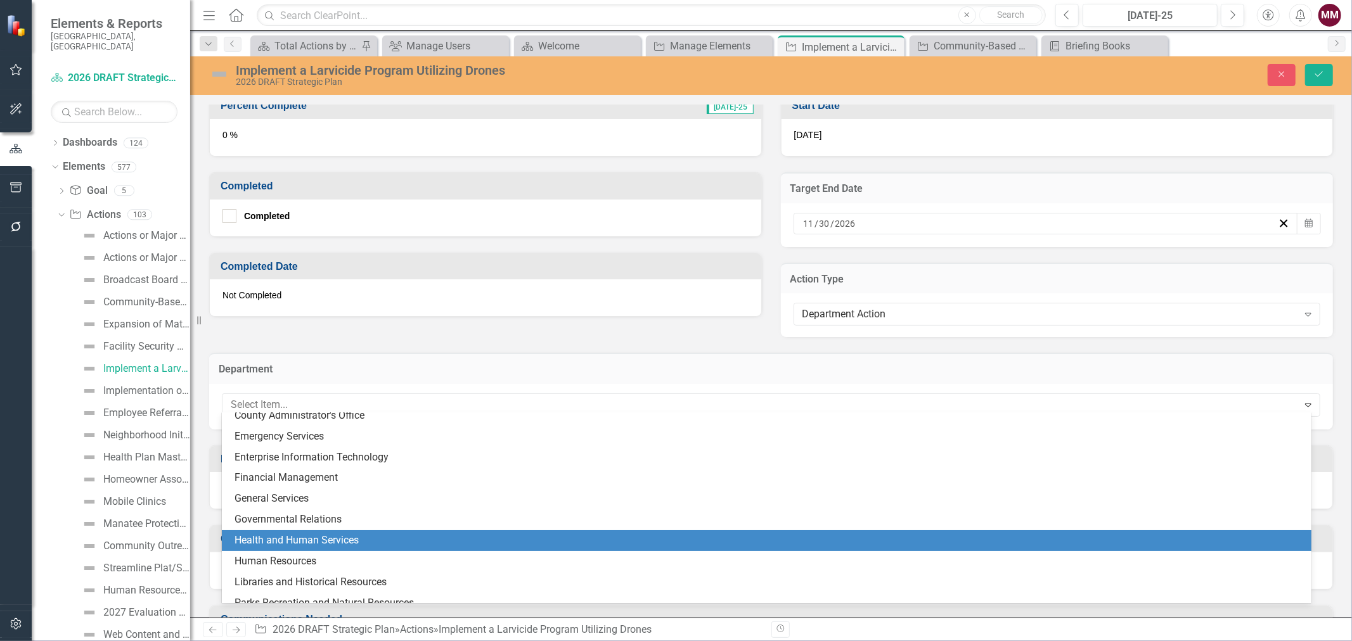
click at [438, 531] on div "Health and Human Services" at bounding box center [767, 541] width 1090 height 21
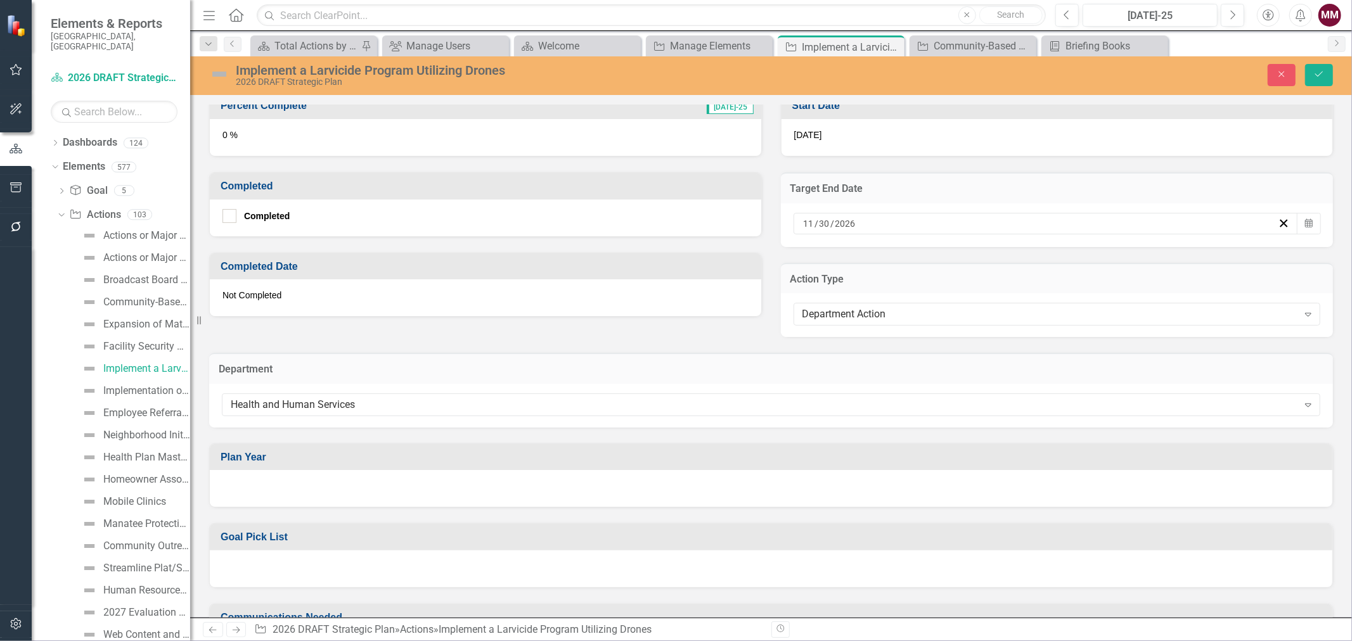
click at [392, 482] on div at bounding box center [771, 488] width 1123 height 37
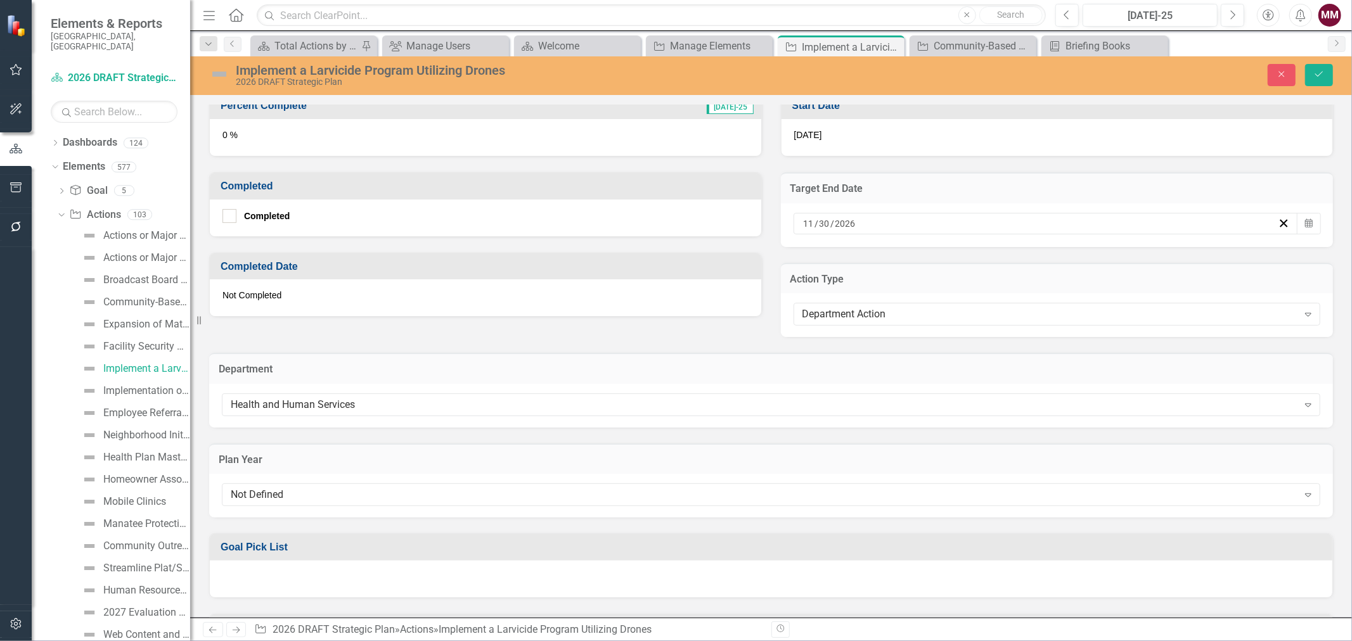
click at [392, 484] on div "Not Defined Expand" at bounding box center [771, 495] width 1098 height 23
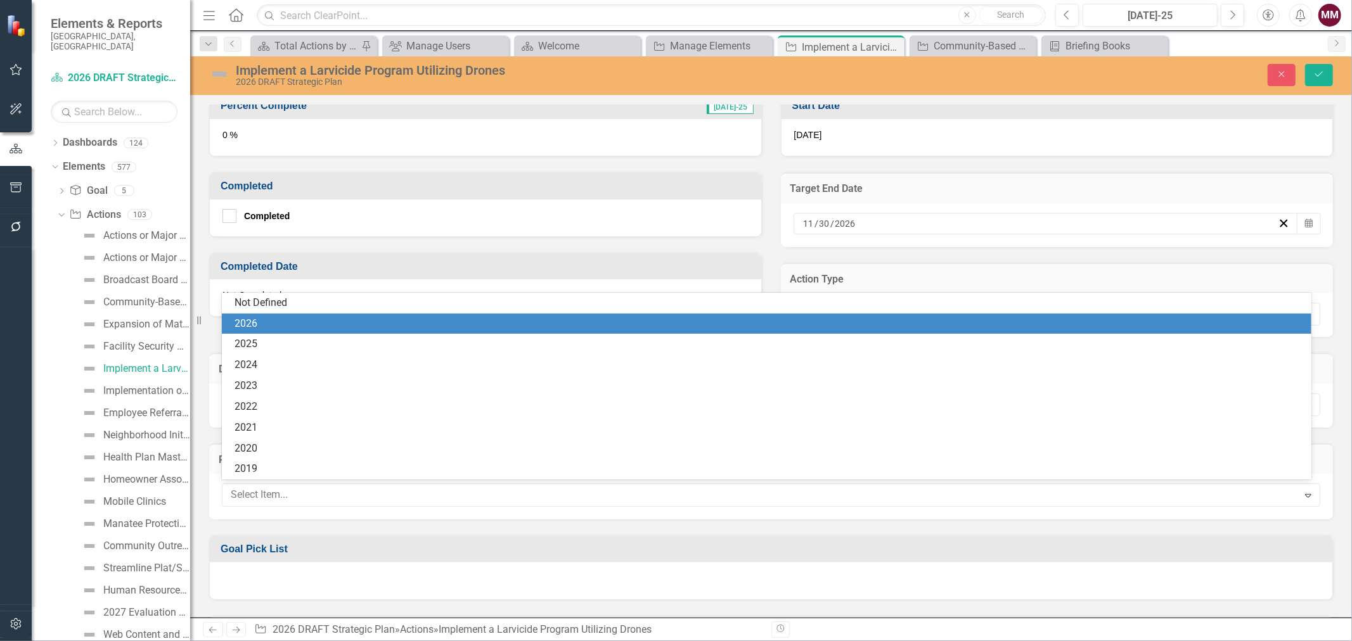
click at [314, 326] on div "2026" at bounding box center [769, 324] width 1069 height 15
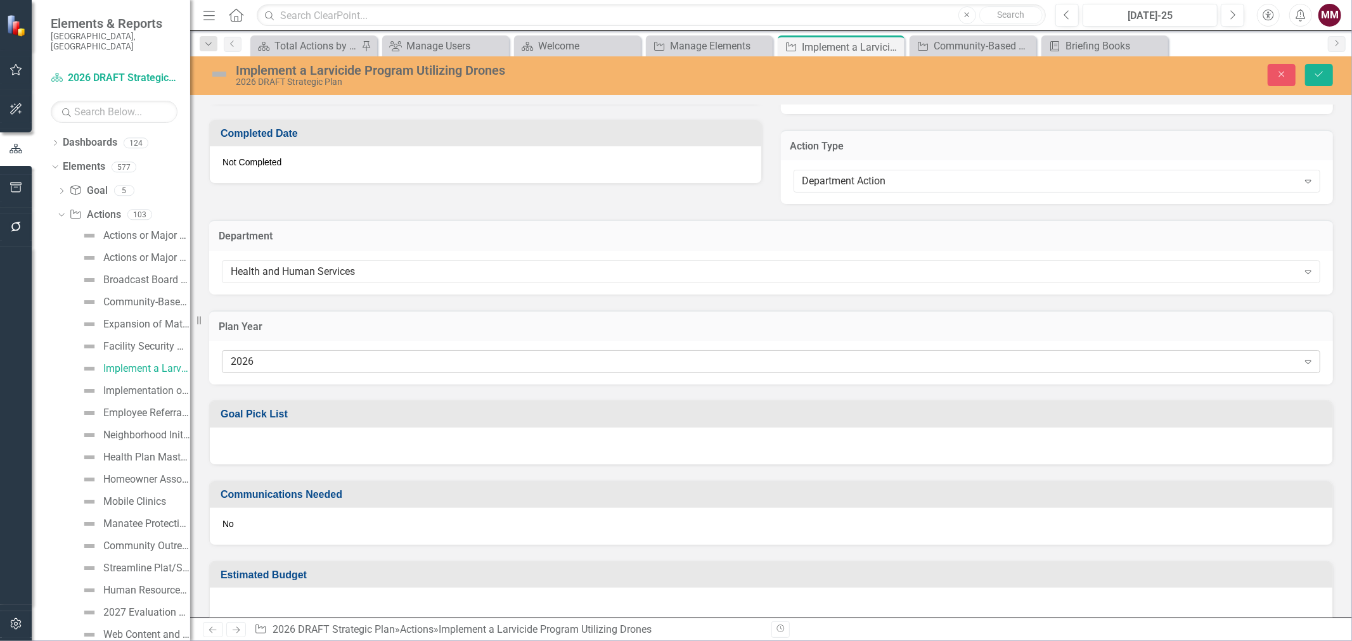
scroll to position [853, 0]
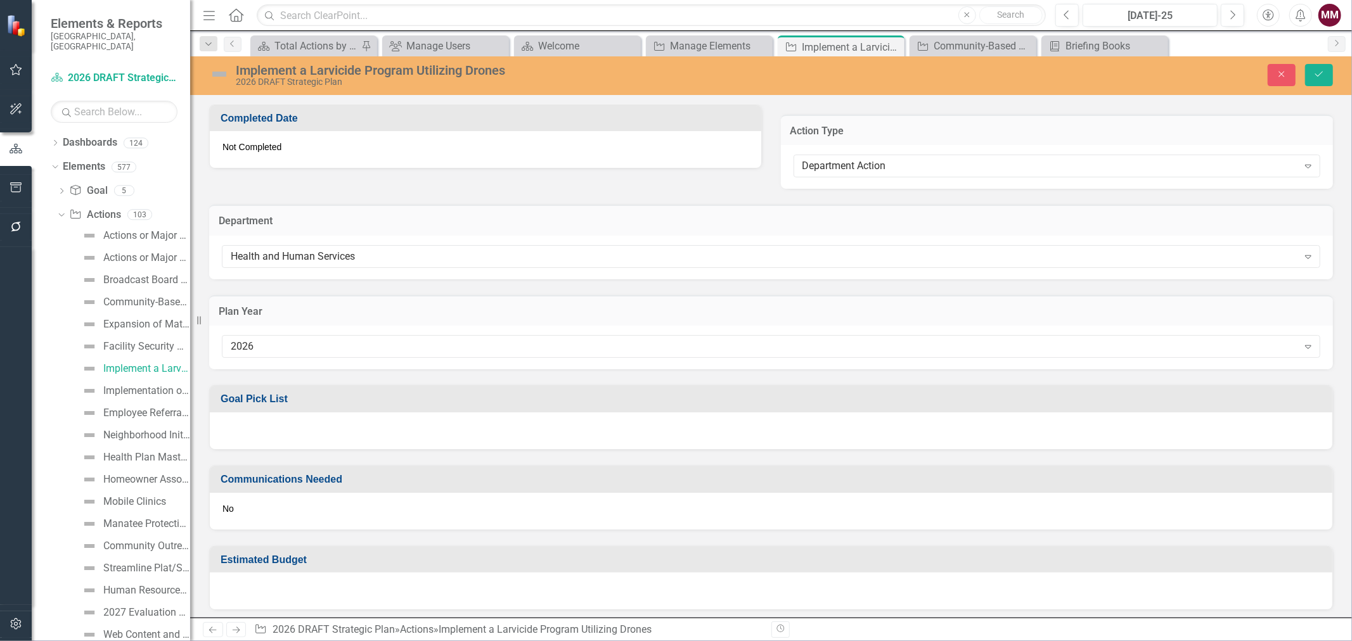
click at [327, 435] on div at bounding box center [771, 431] width 1123 height 37
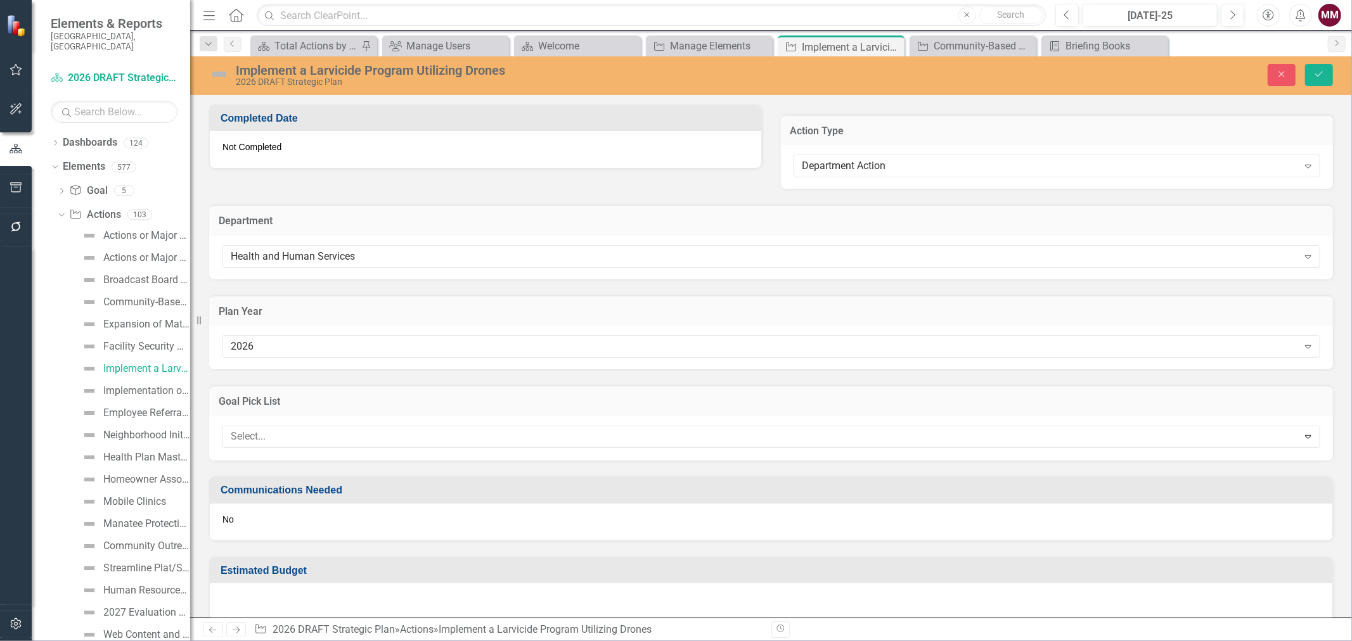
click at [327, 435] on div at bounding box center [762, 436] width 1073 height 17
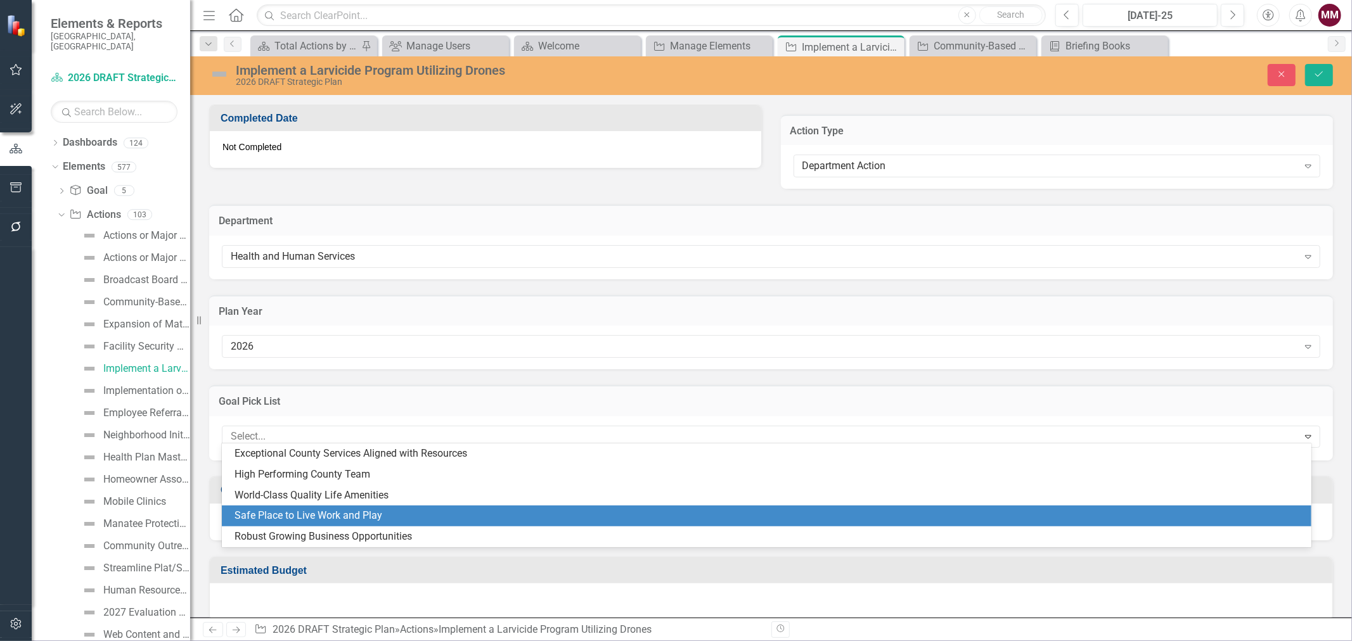
click at [331, 513] on div "Safe Place to Live Work and Play" at bounding box center [769, 516] width 1069 height 15
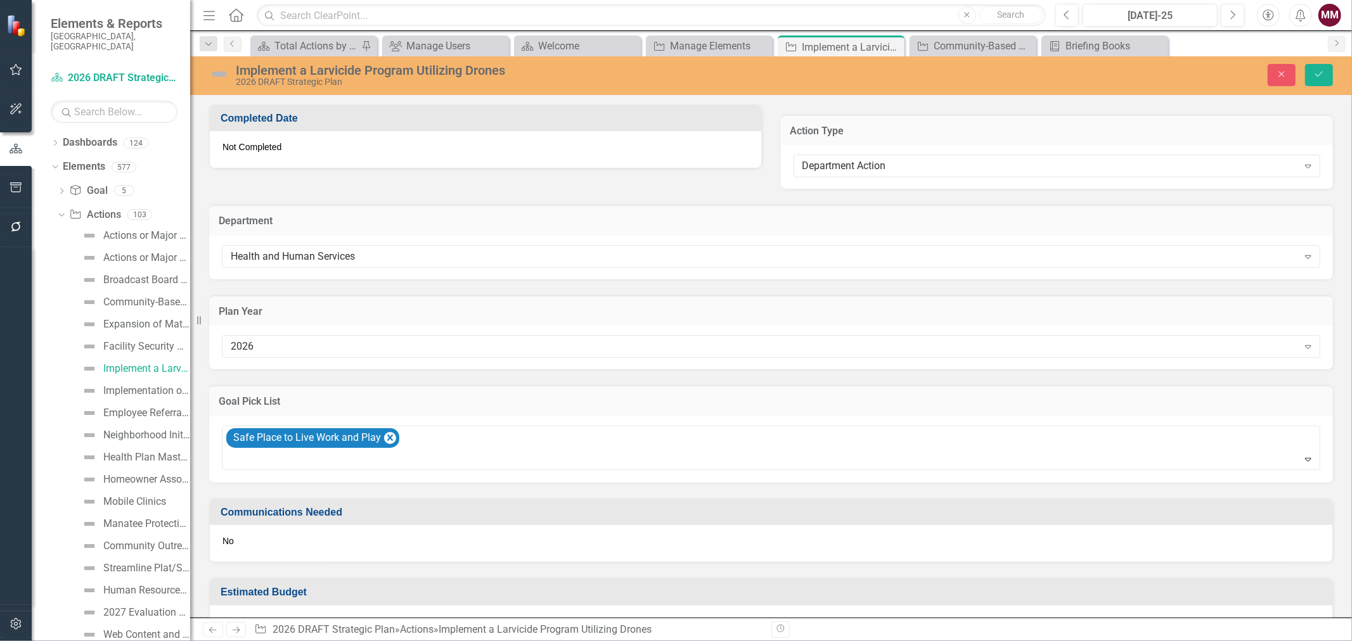
scroll to position [886, 0]
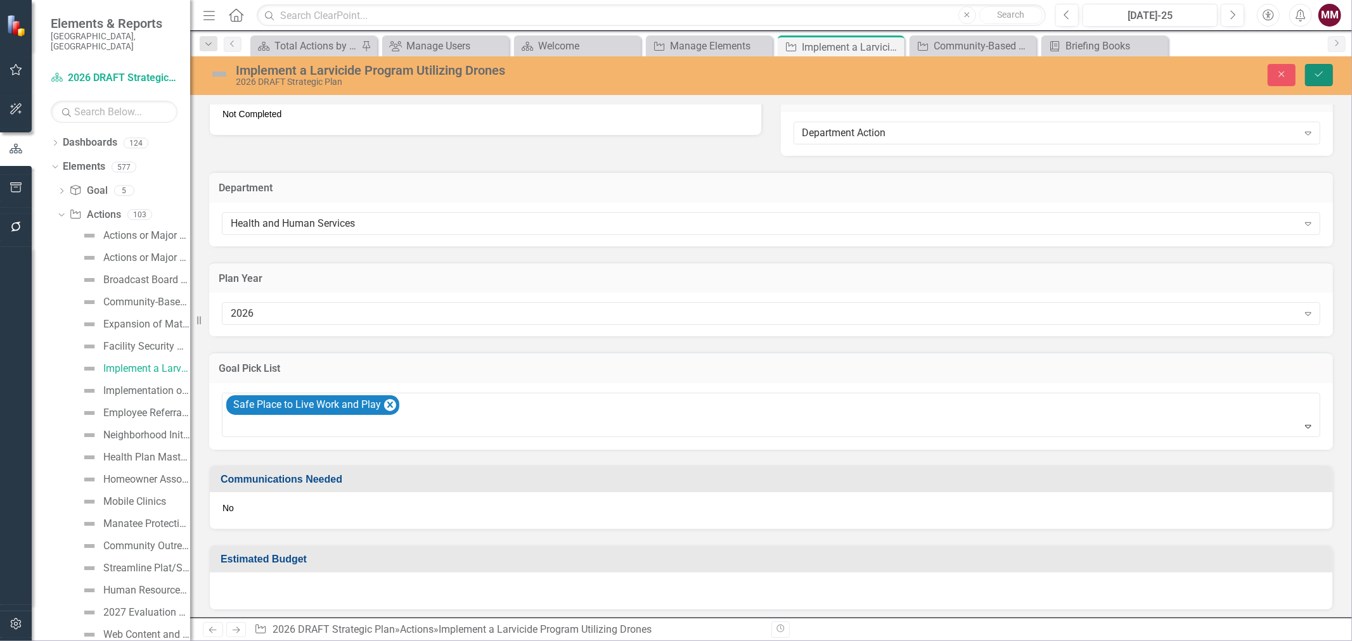
click at [1322, 75] on icon "Save" at bounding box center [1318, 74] width 11 height 9
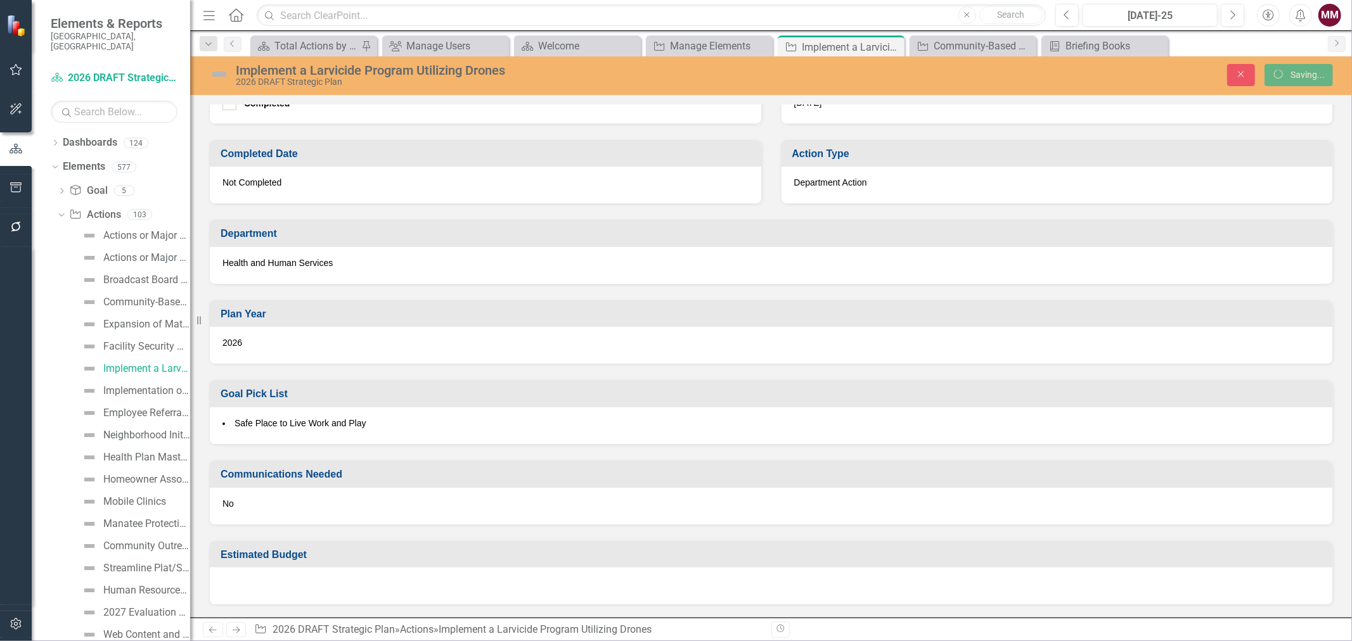
scroll to position [524, 0]
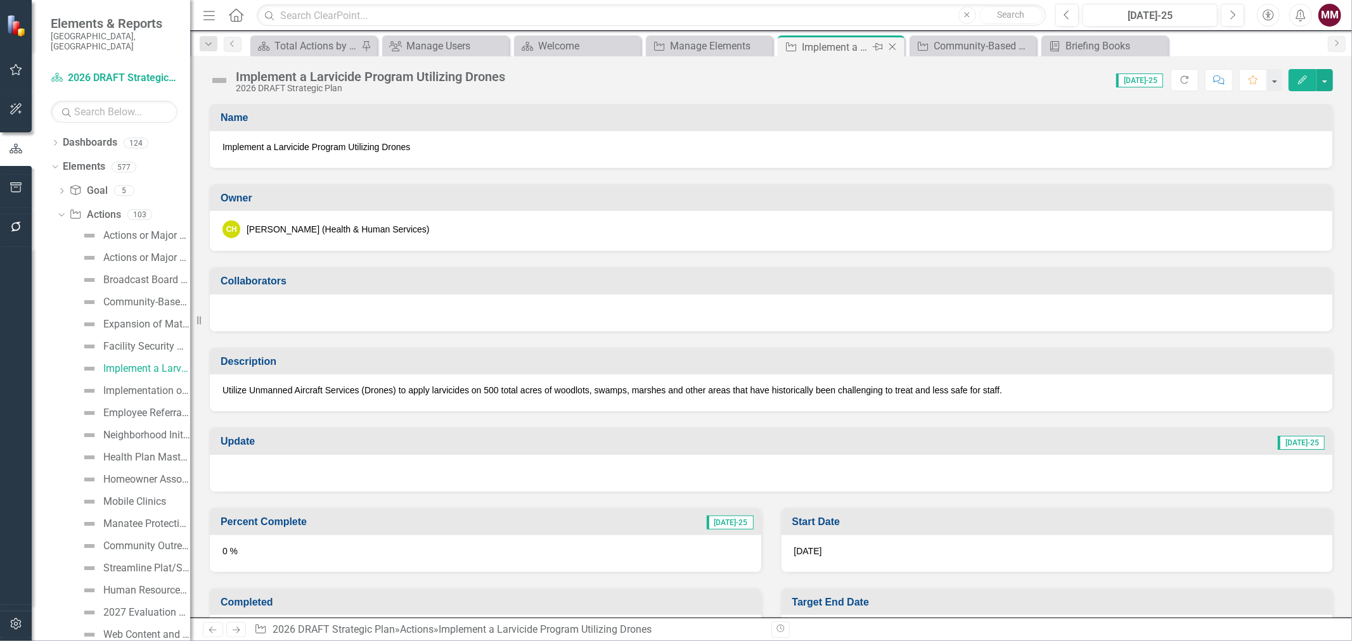
click at [891, 49] on icon "Close" at bounding box center [892, 47] width 13 height 10
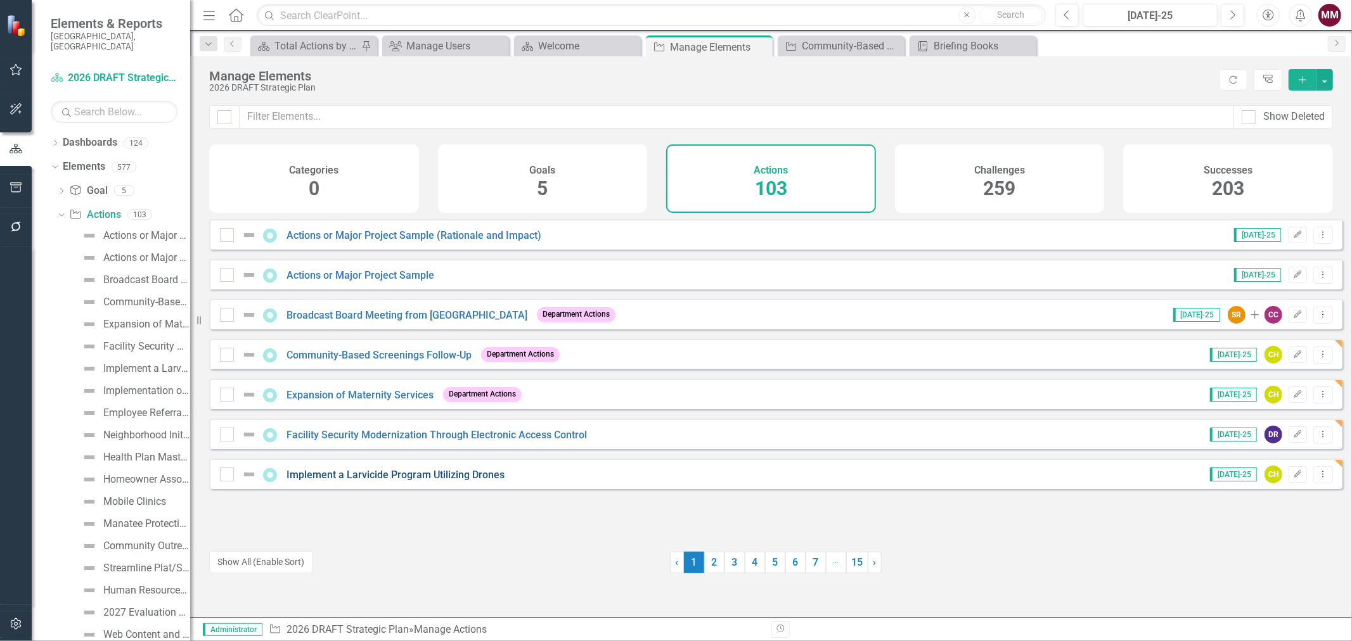
click at [380, 481] on link "Implement a Larvicide Program Utilizing Drones" at bounding box center [396, 475] width 218 height 12
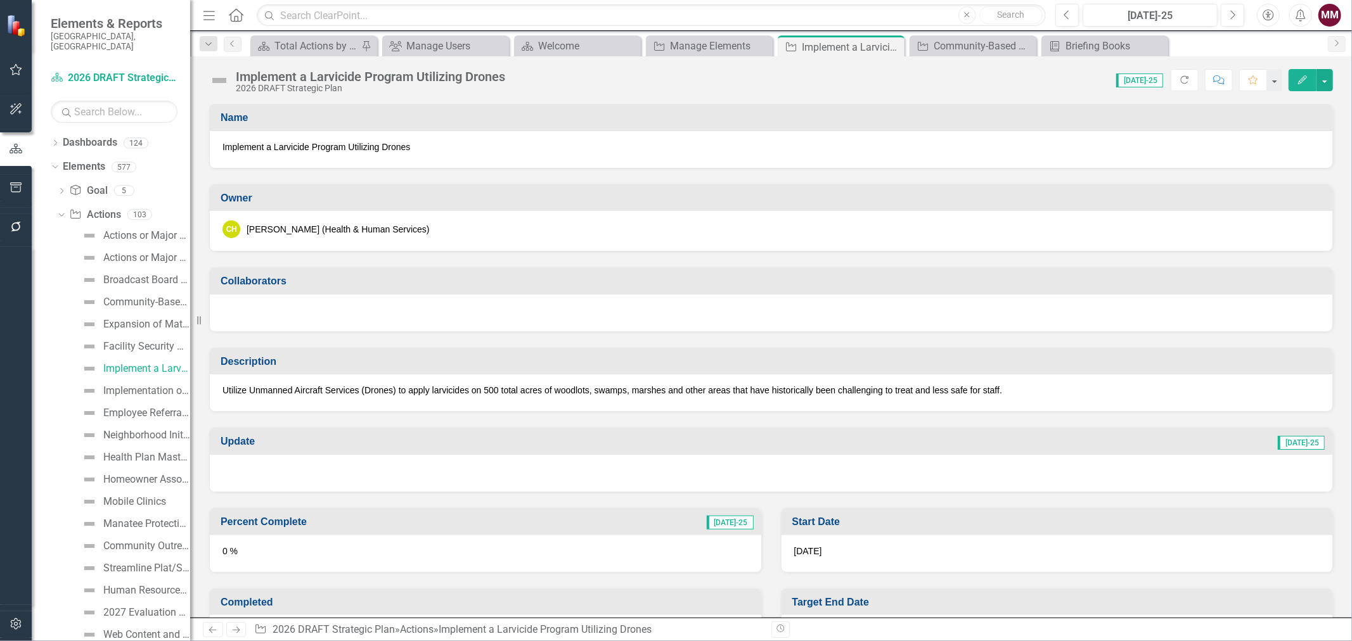
click at [1298, 81] on icon "Edit" at bounding box center [1302, 79] width 11 height 9
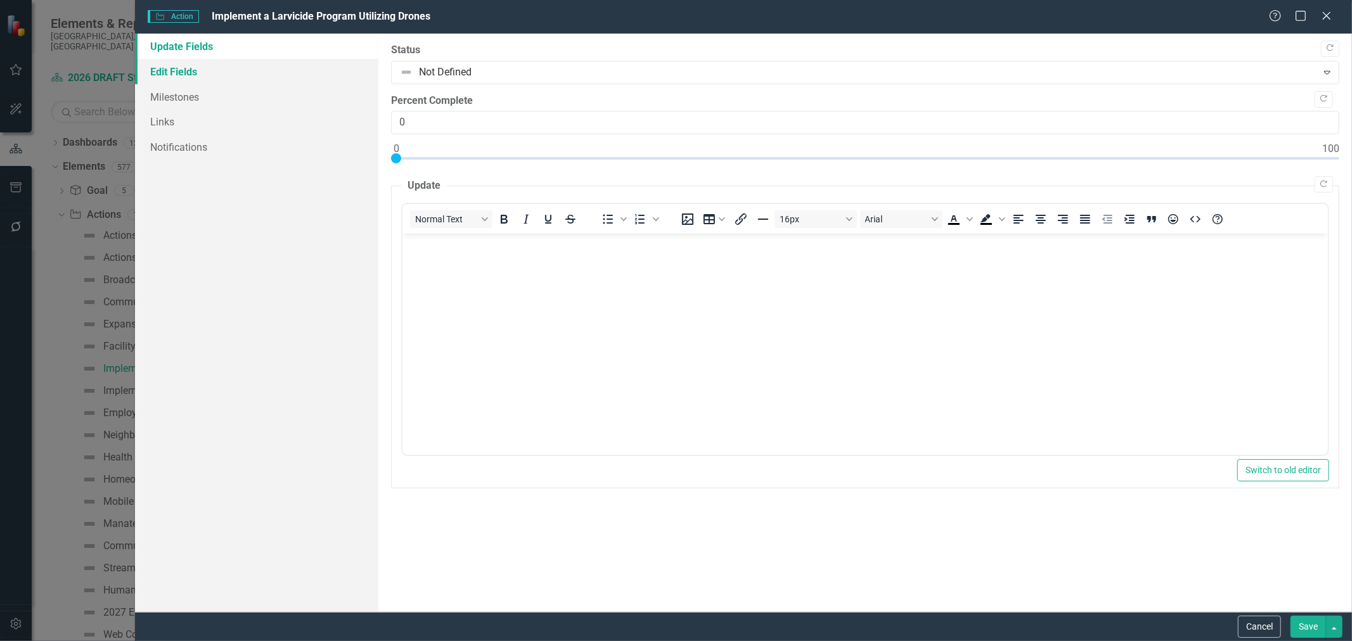
click at [229, 68] on link "Edit Fields" at bounding box center [256, 71] width 243 height 25
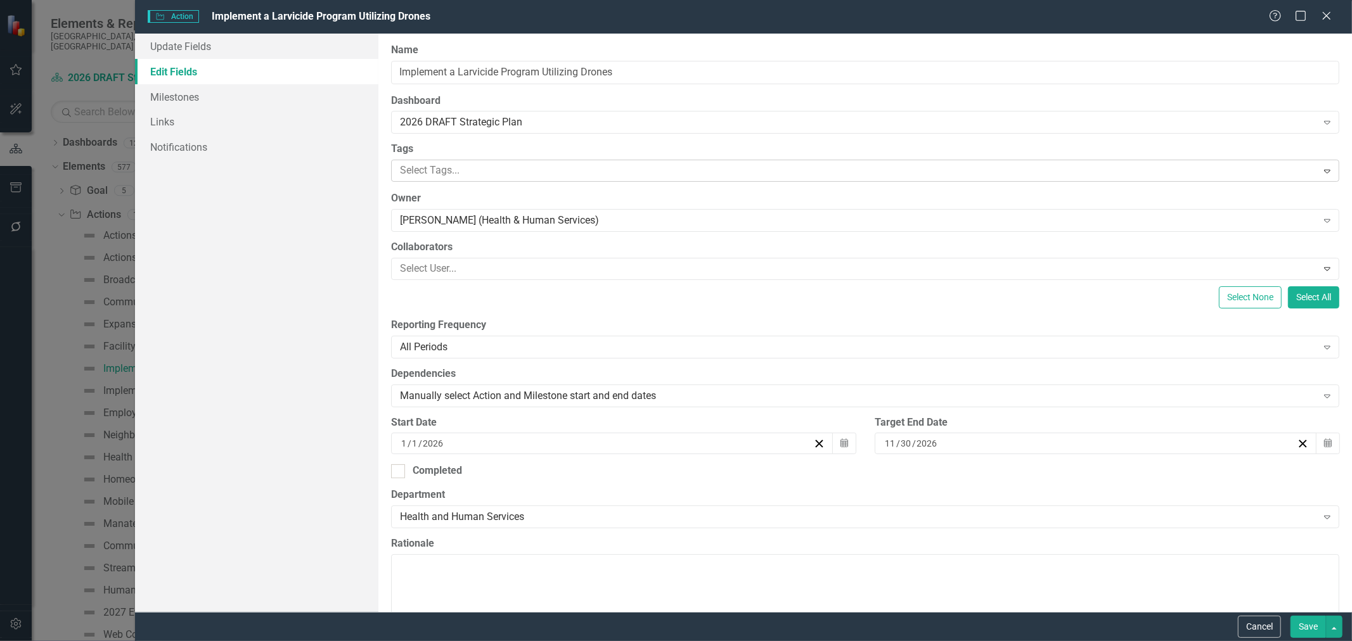
click at [459, 171] on div at bounding box center [856, 170] width 922 height 17
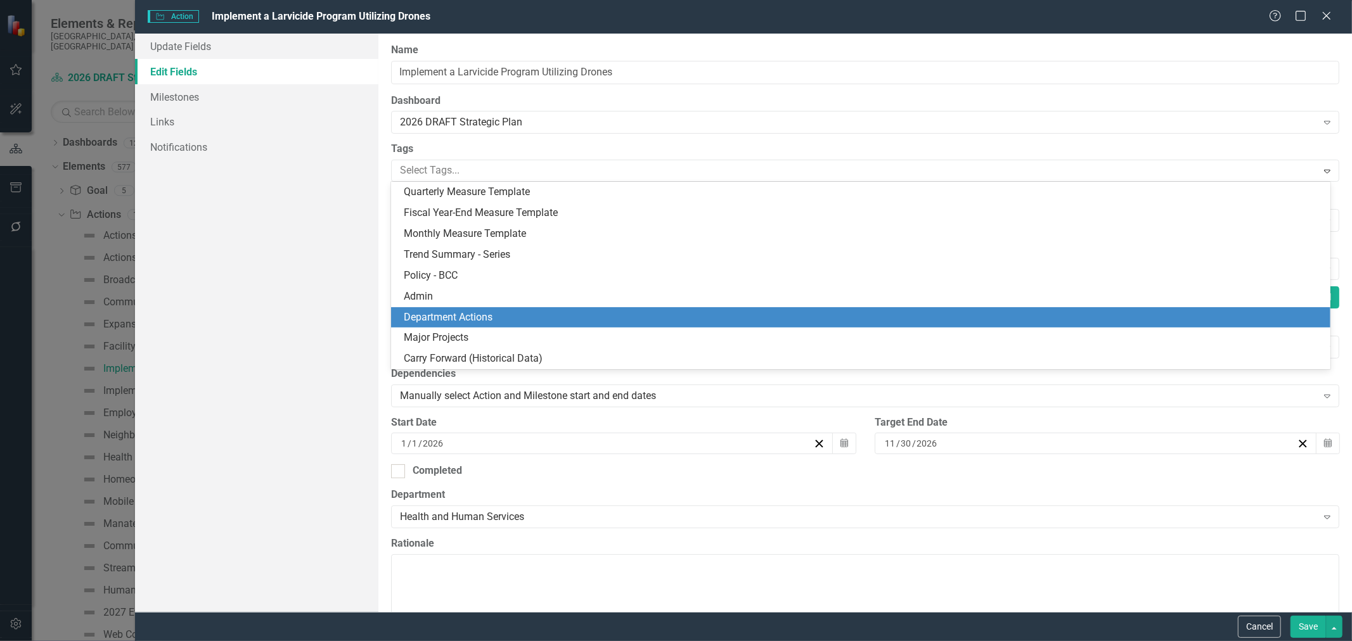
click at [504, 316] on div "Department Actions" at bounding box center [863, 318] width 919 height 15
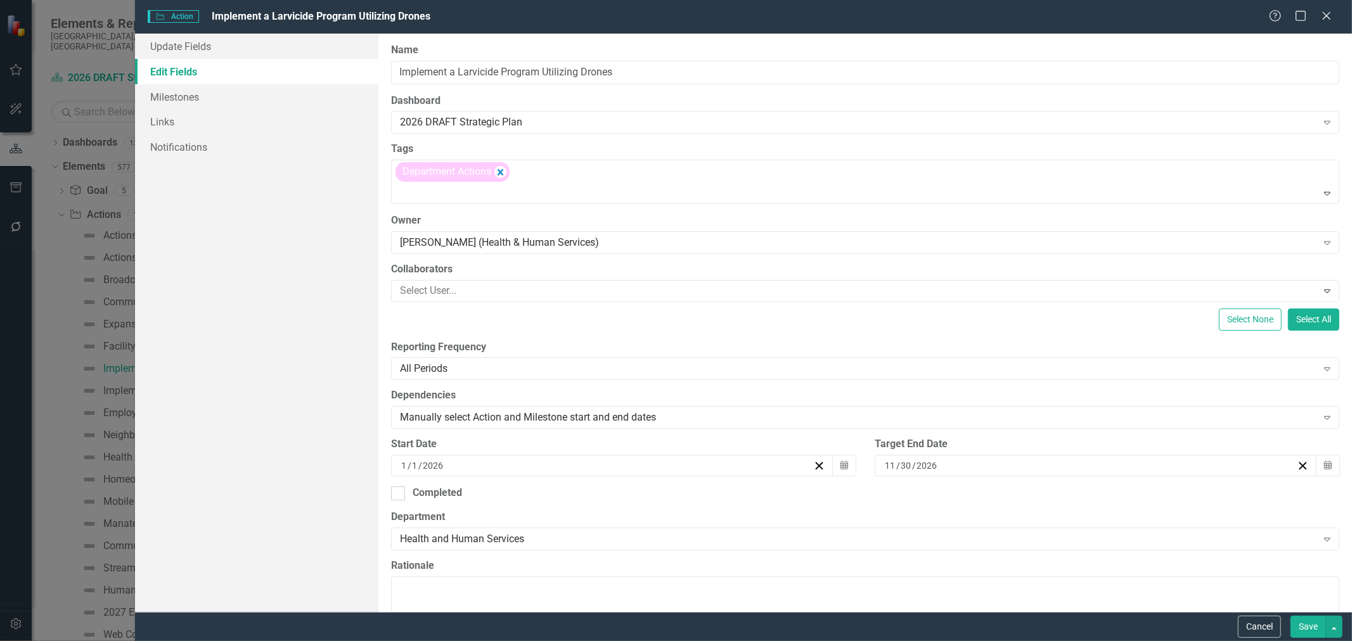
click at [1310, 628] on button "Save" at bounding box center [1308, 627] width 35 height 22
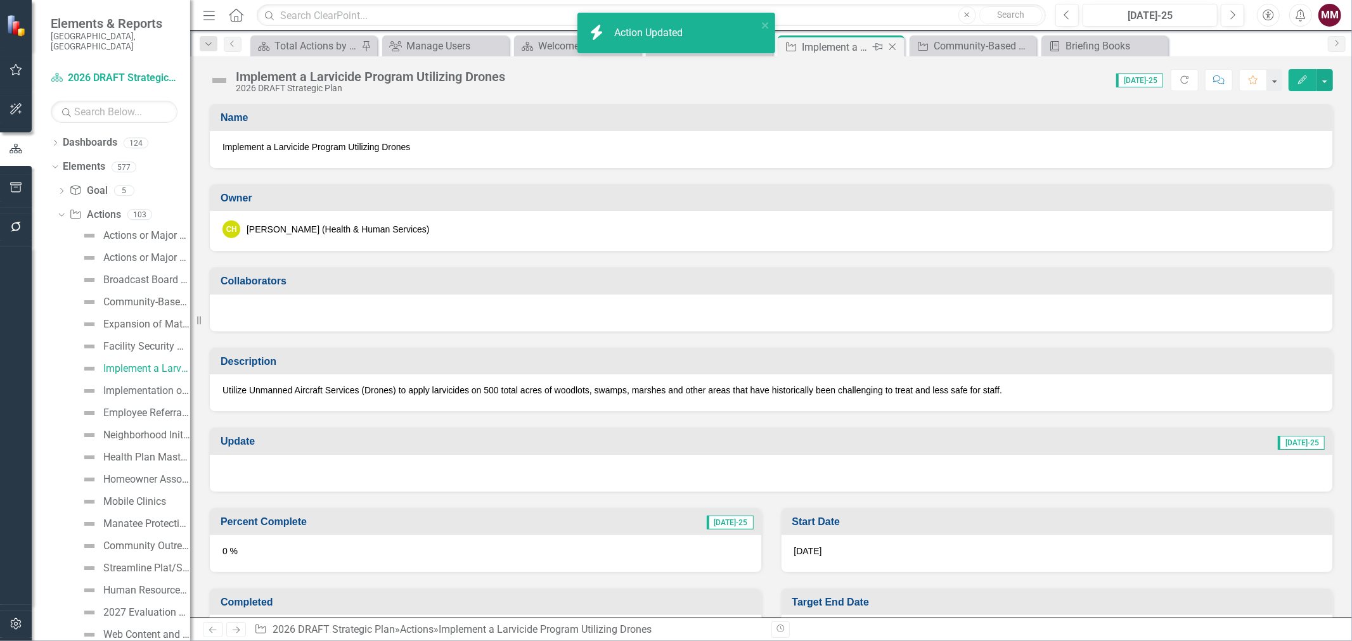
click at [890, 42] on icon "Close" at bounding box center [892, 47] width 13 height 10
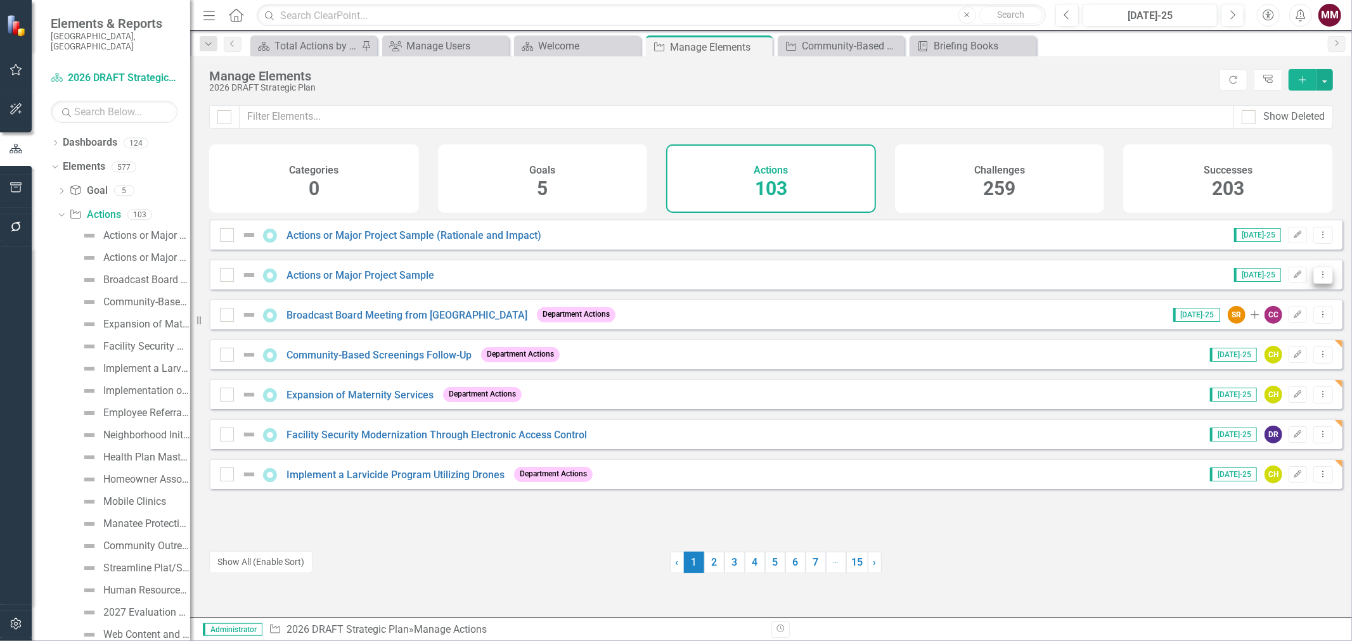
click at [1318, 279] on icon "Dropdown Menu" at bounding box center [1323, 275] width 11 height 8
click at [1270, 347] on link "Copy Duplicate Action" at bounding box center [1272, 351] width 104 height 23
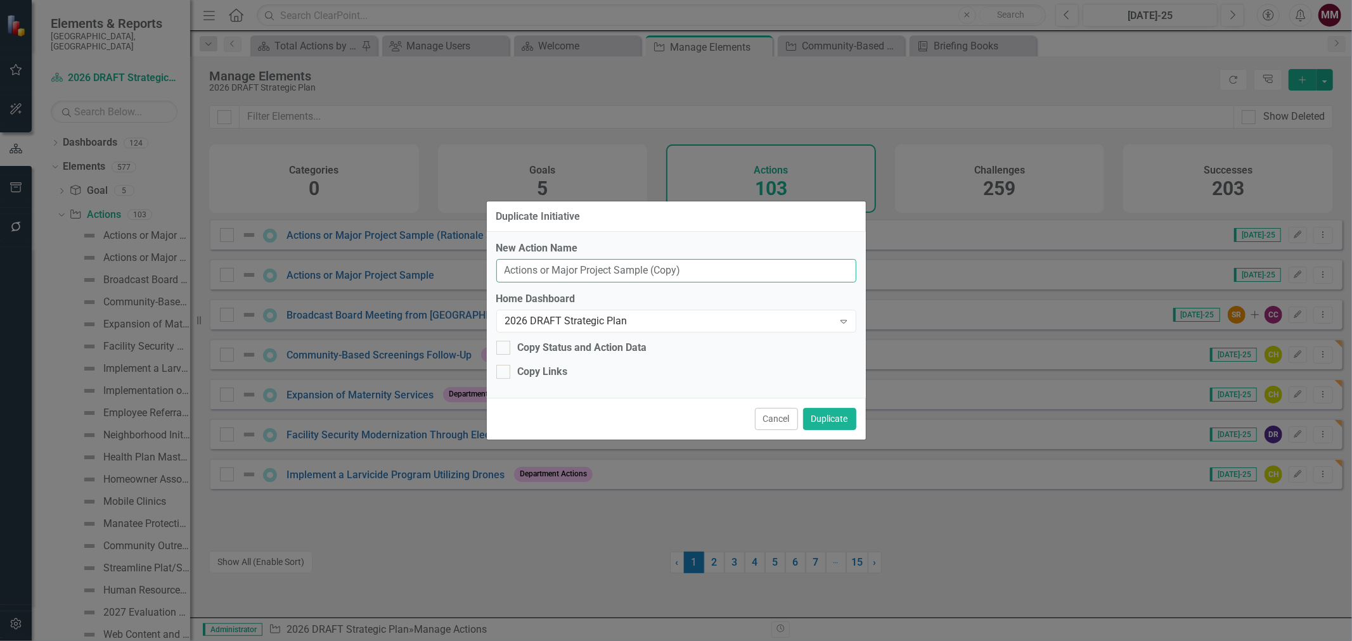
drag, startPoint x: 687, startPoint y: 274, endPoint x: 340, endPoint y: 228, distance: 349.7
click at [333, 226] on div "Duplicate Initiative New Action Name Actions or Major Project Sample (Copy) Hom…" at bounding box center [676, 320] width 1352 height 641
paste input "Expand use of the on-line Contracted Human Services Application System"
type input "Expand use of the on-line Contracted Human Services Application System"
click at [826, 419] on button "Duplicate" at bounding box center [829, 419] width 53 height 22
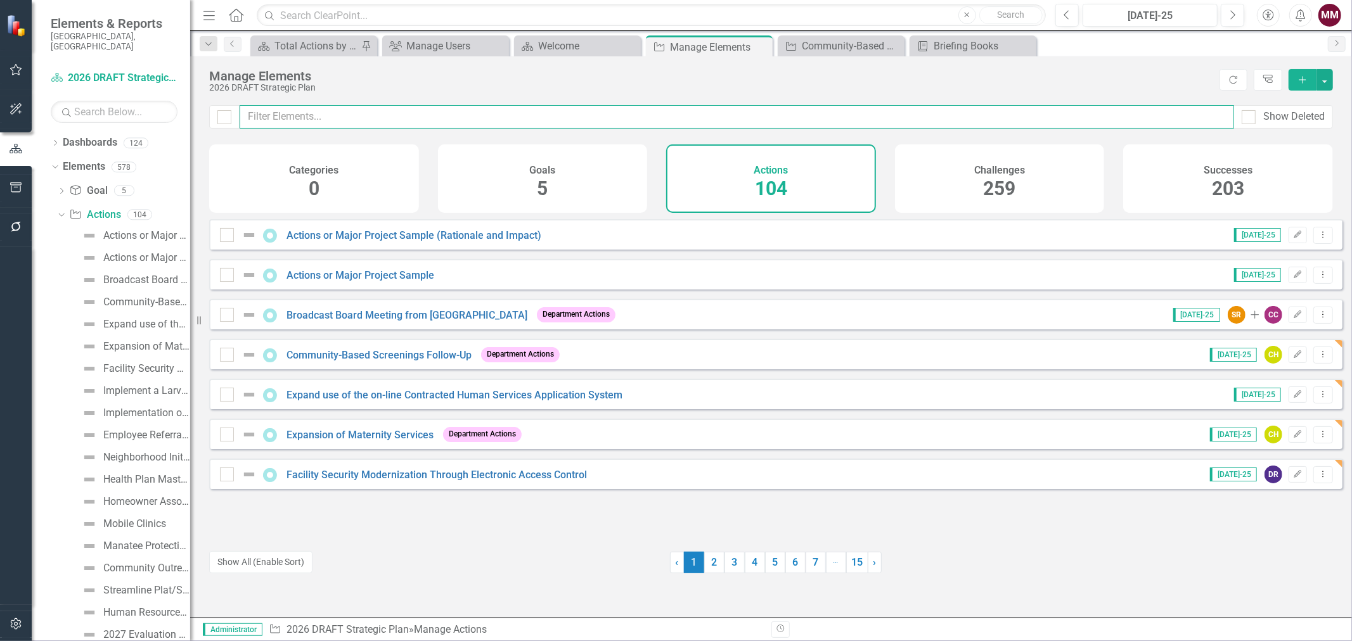
click at [307, 121] on input "text" at bounding box center [737, 116] width 995 height 23
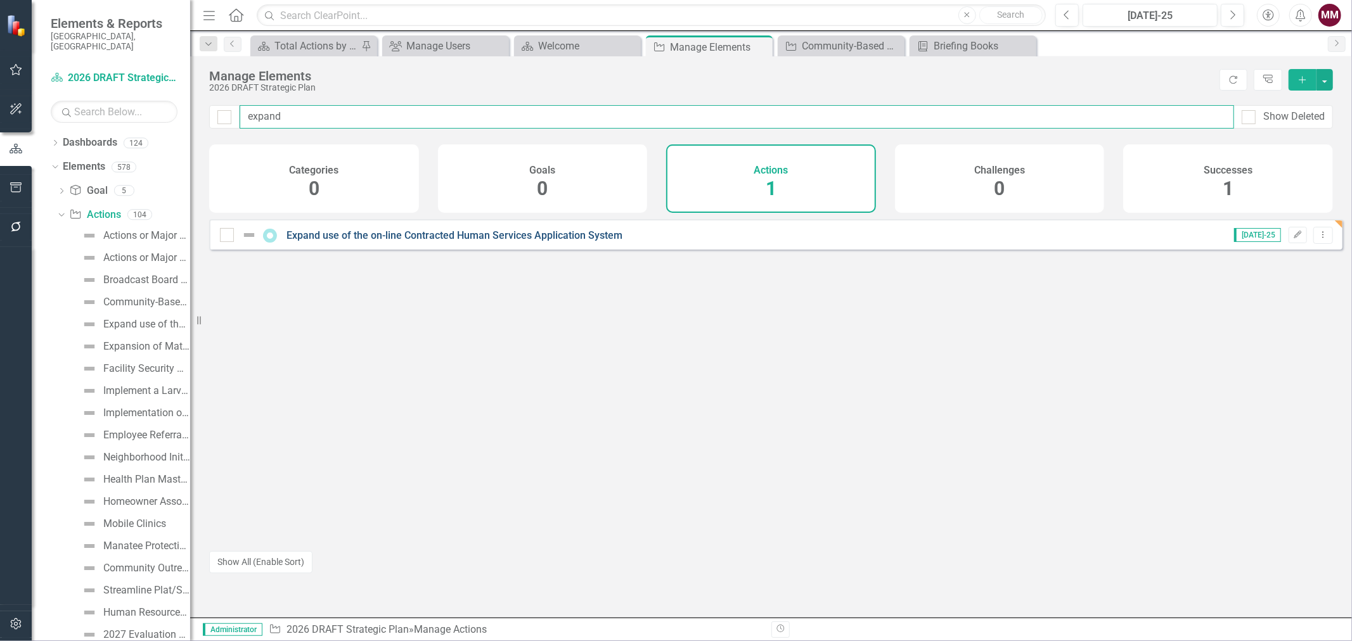
type input "expand"
click at [377, 242] on link "Expand use of the on-line Contracted Human Services Application System" at bounding box center [455, 235] width 336 height 12
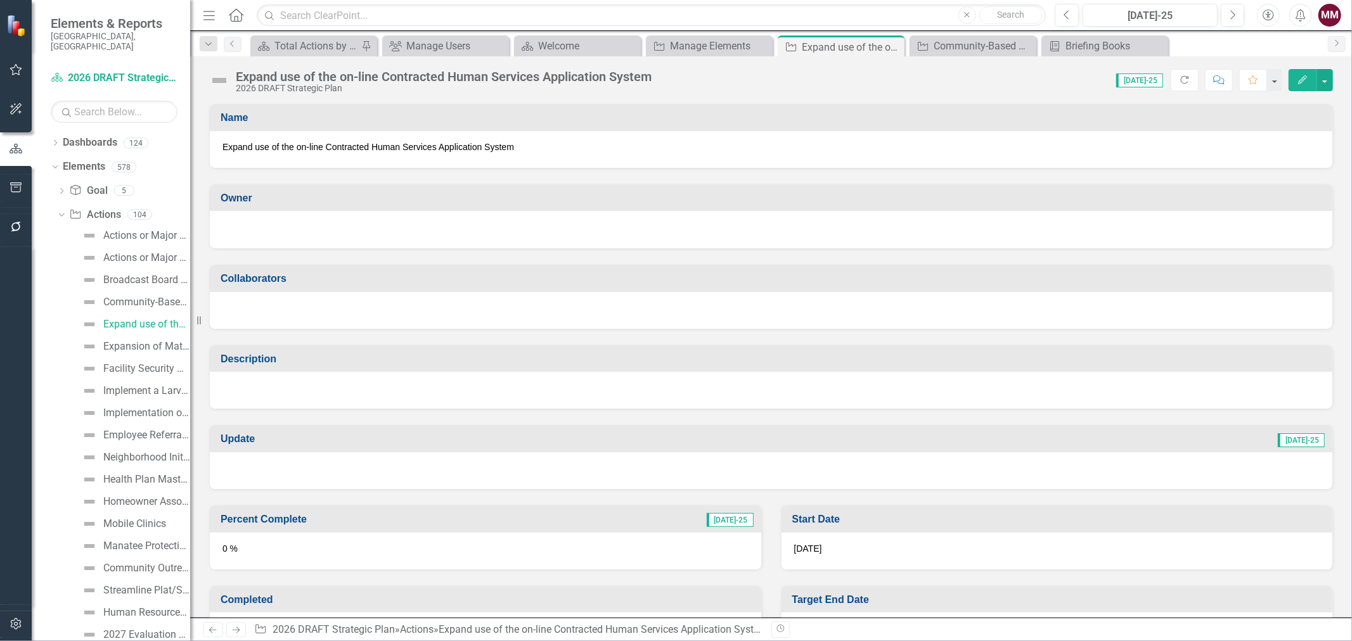
click at [301, 378] on div at bounding box center [771, 390] width 1123 height 37
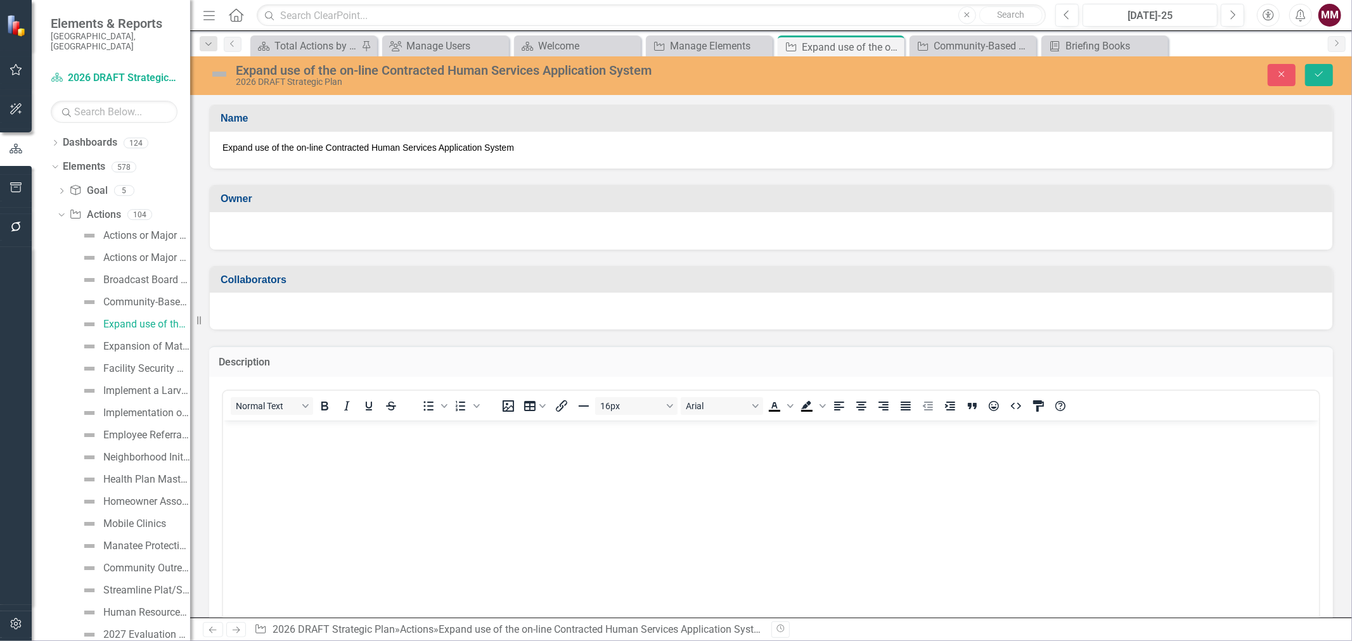
click at [288, 437] on p "Rich Text Area. Press ALT-0 for help." at bounding box center [771, 430] width 1090 height 15
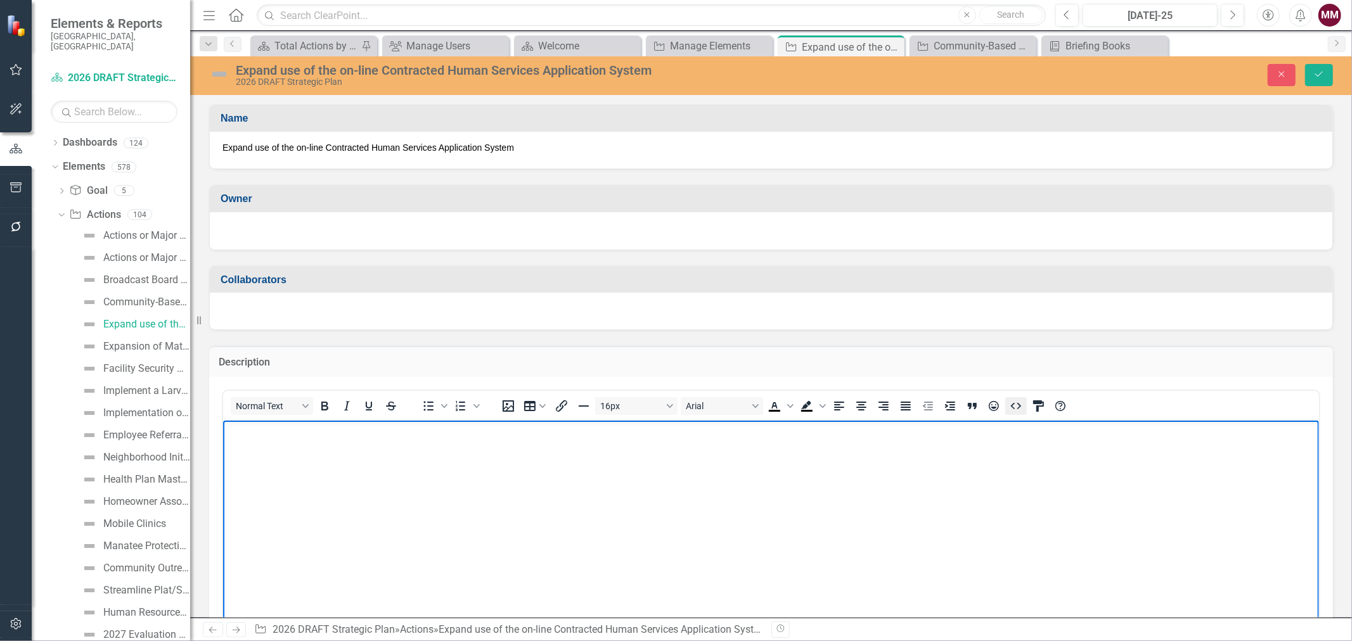
click at [1010, 406] on icon "HTML Editor" at bounding box center [1015, 406] width 15 height 15
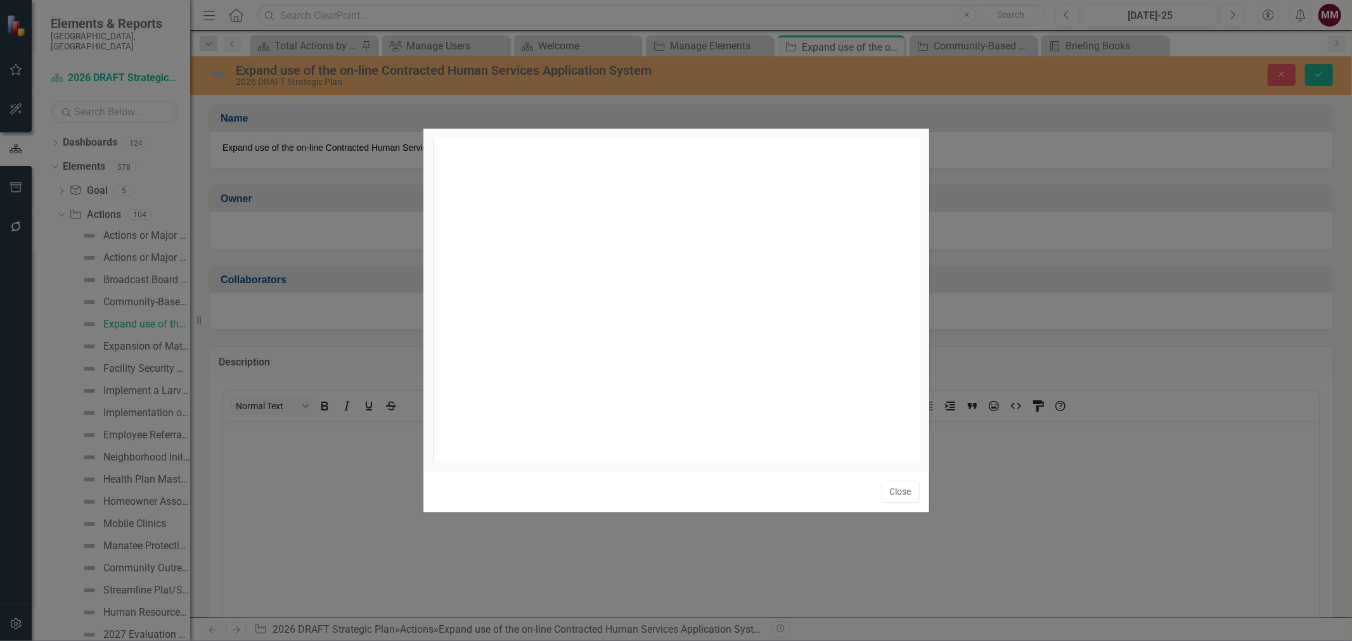
scroll to position [4, 0]
click at [642, 251] on div "xxxxxxxxxx 1 1 ​" at bounding box center [692, 315] width 519 height 354
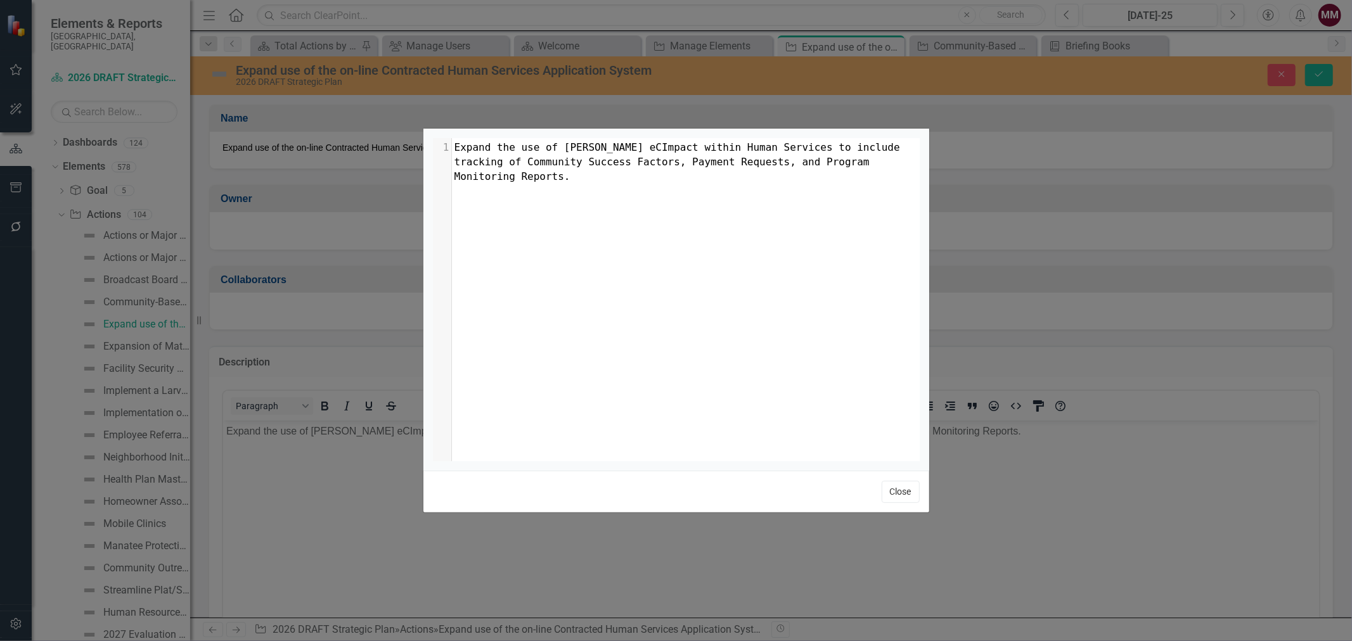
drag, startPoint x: 888, startPoint y: 487, endPoint x: 599, endPoint y: 22, distance: 547.2
click at [888, 487] on button "Close" at bounding box center [901, 492] width 38 height 22
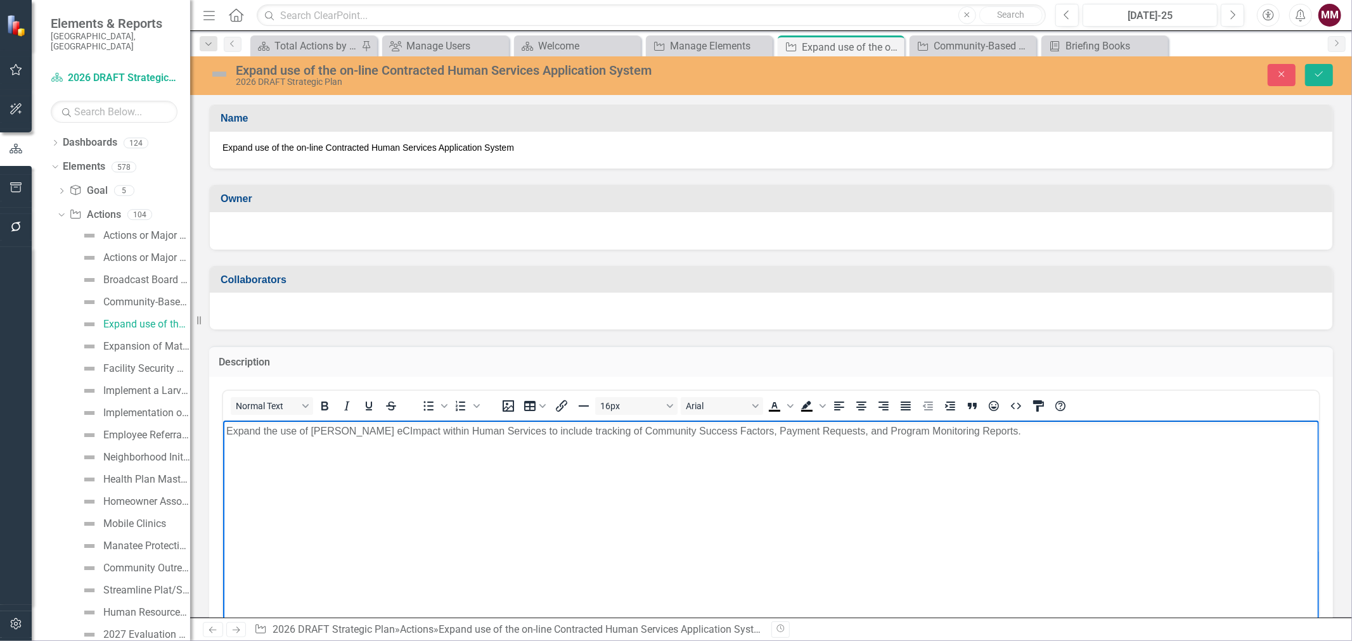
click at [354, 228] on div at bounding box center [770, 229] width 1097 height 15
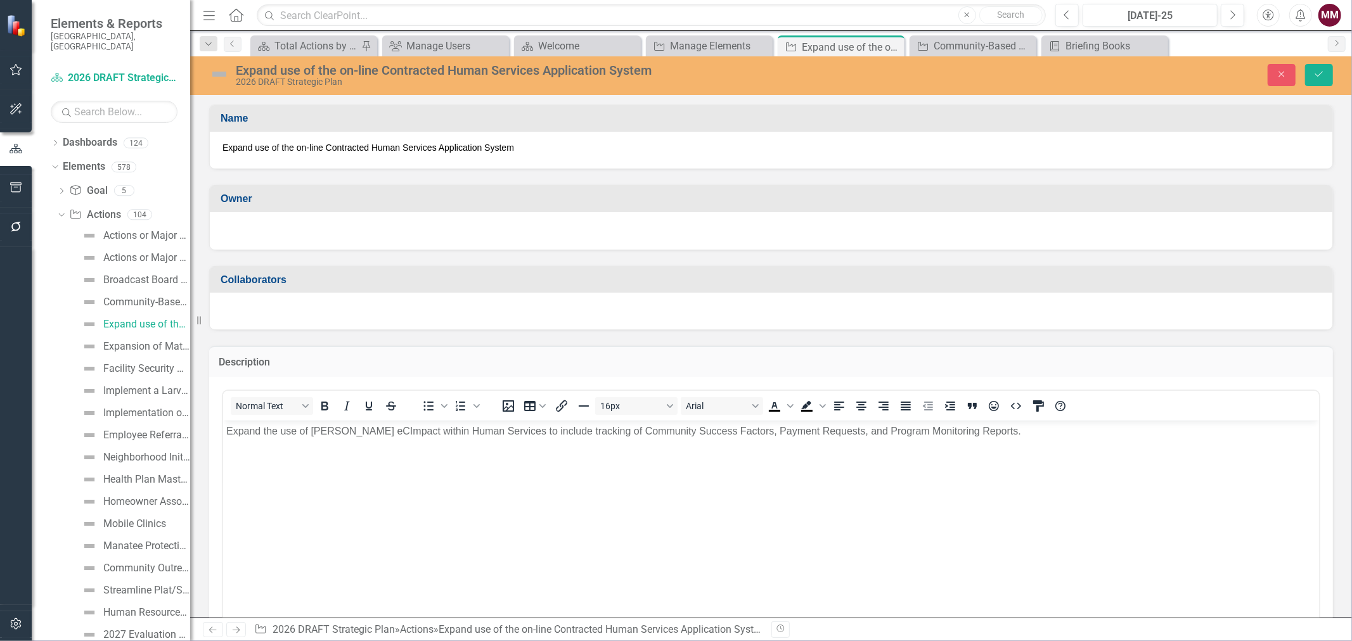
click at [354, 228] on div at bounding box center [770, 229] width 1097 height 15
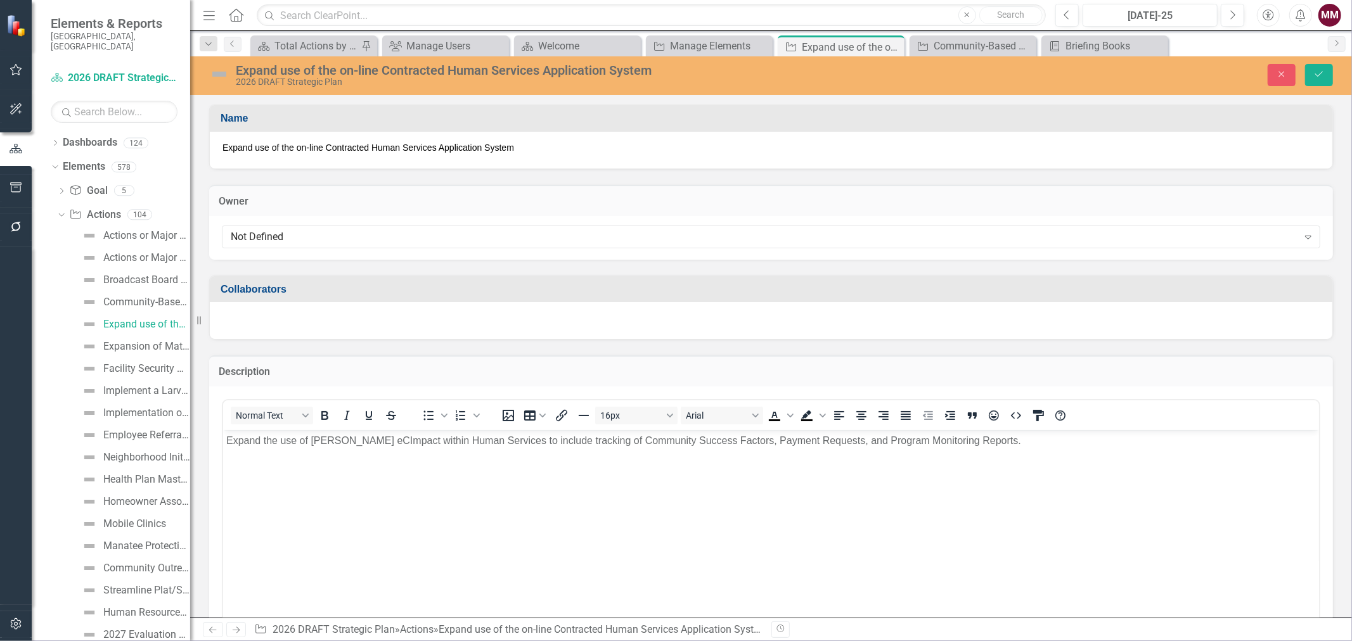
click at [354, 229] on div "Not Defined" at bounding box center [764, 236] width 1067 height 15
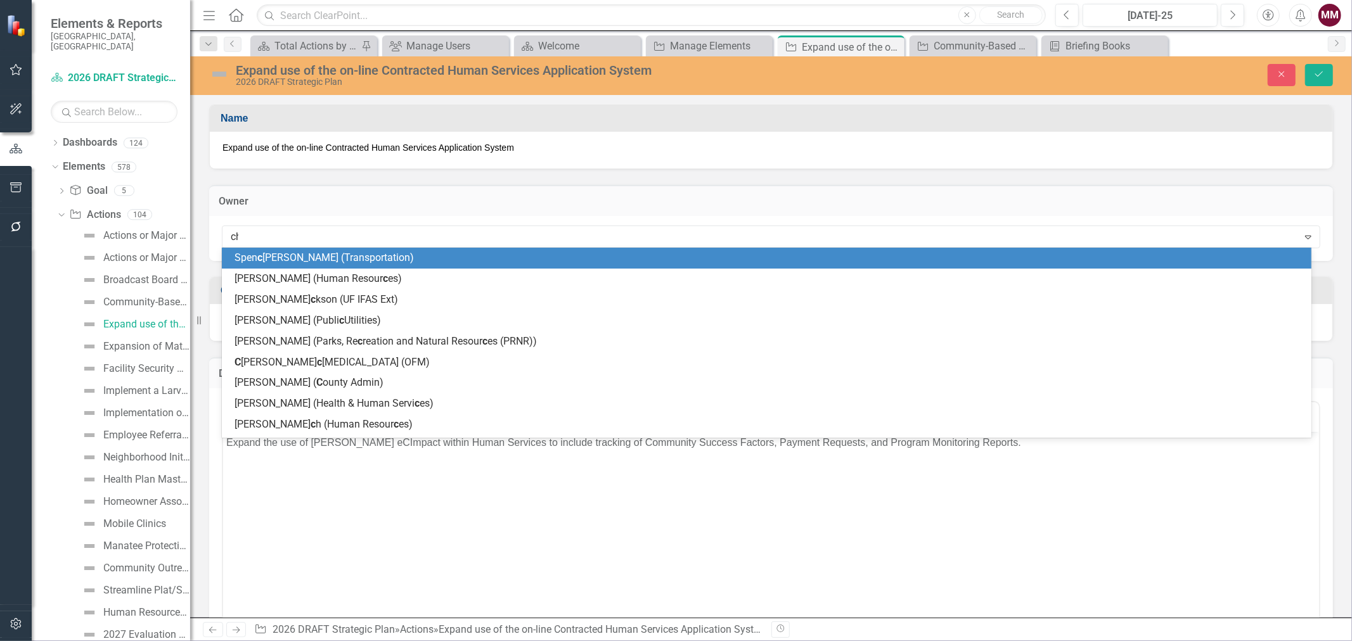
type input "chu"
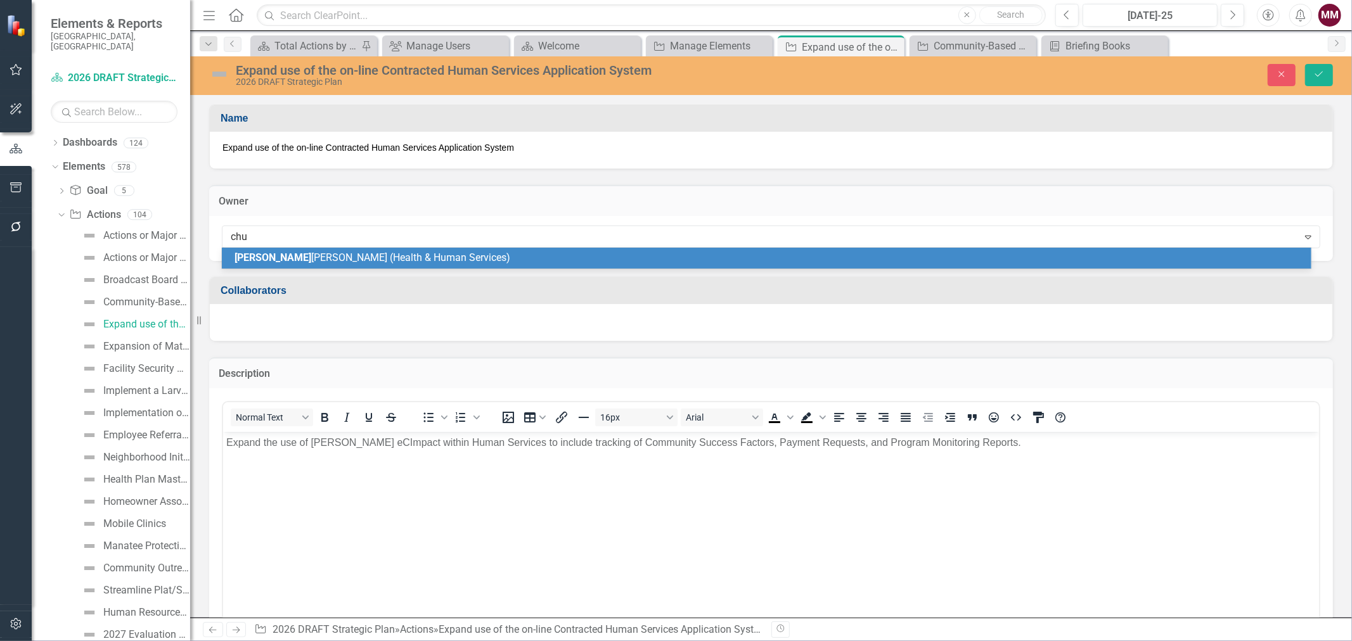
click at [359, 258] on span "Chu ck Henry (Health & Human Services)" at bounding box center [373, 258] width 276 height 12
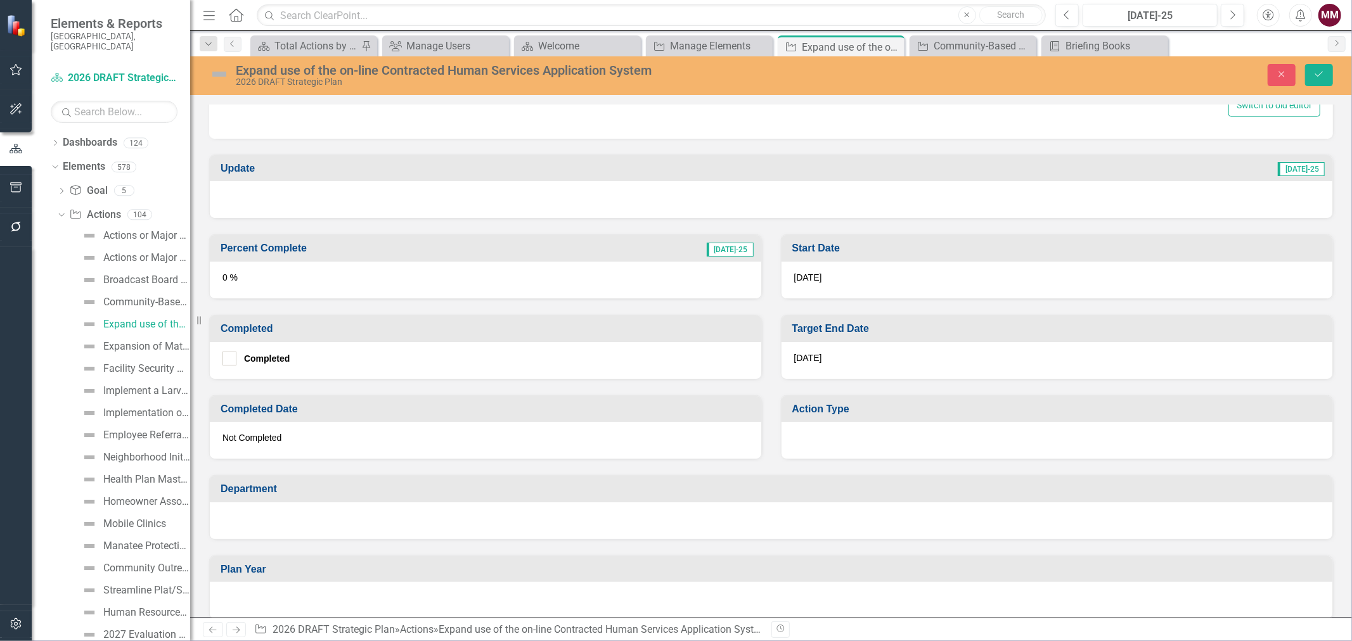
scroll to position [563, 0]
click at [868, 353] on div "[DATE]" at bounding box center [1057, 359] width 551 height 37
click at [867, 353] on div "[DATE]" at bounding box center [1057, 359] width 551 height 37
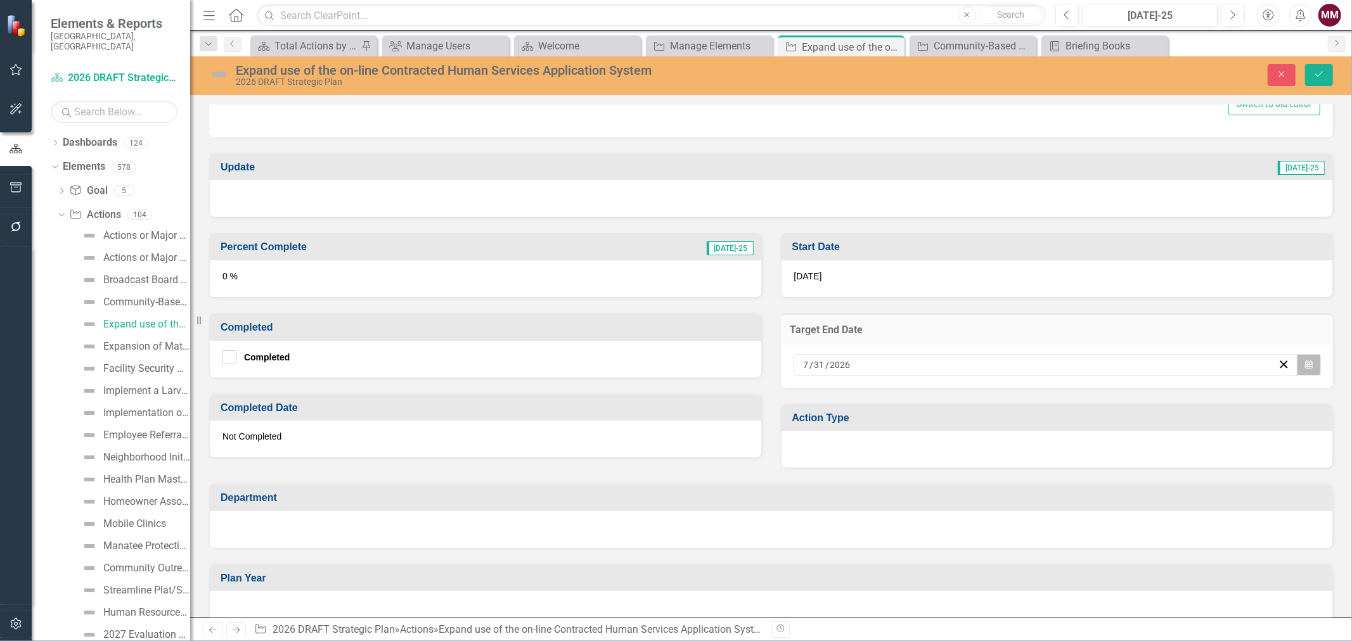
click at [1305, 360] on icon "button" at bounding box center [1309, 364] width 8 height 9
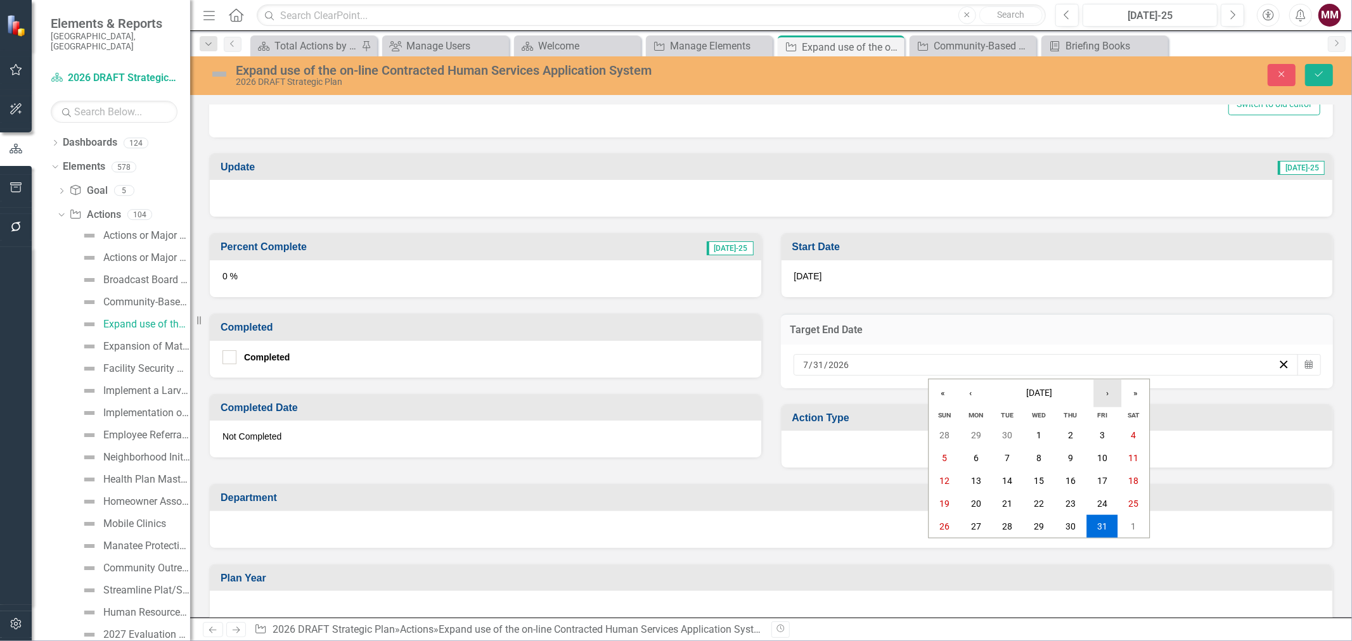
click at [1107, 389] on button "›" at bounding box center [1107, 394] width 28 height 28
click at [972, 548] on abbr "31" at bounding box center [976, 549] width 10 height 10
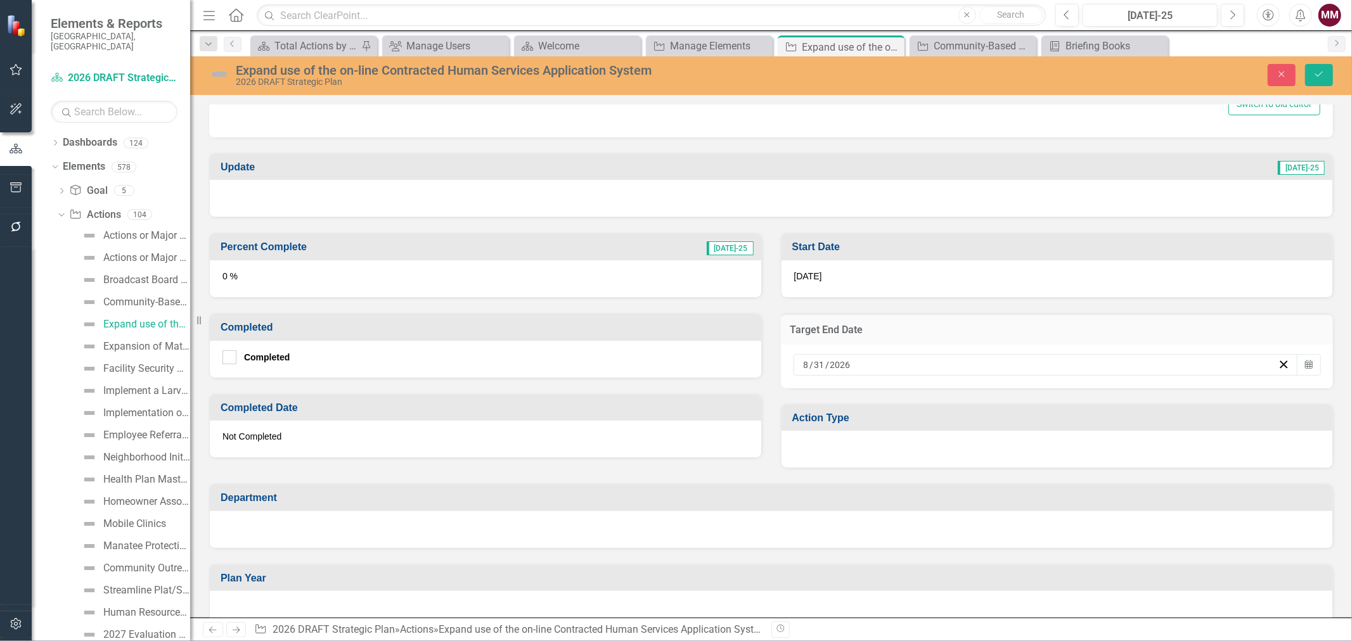
click at [879, 446] on div at bounding box center [1057, 449] width 551 height 37
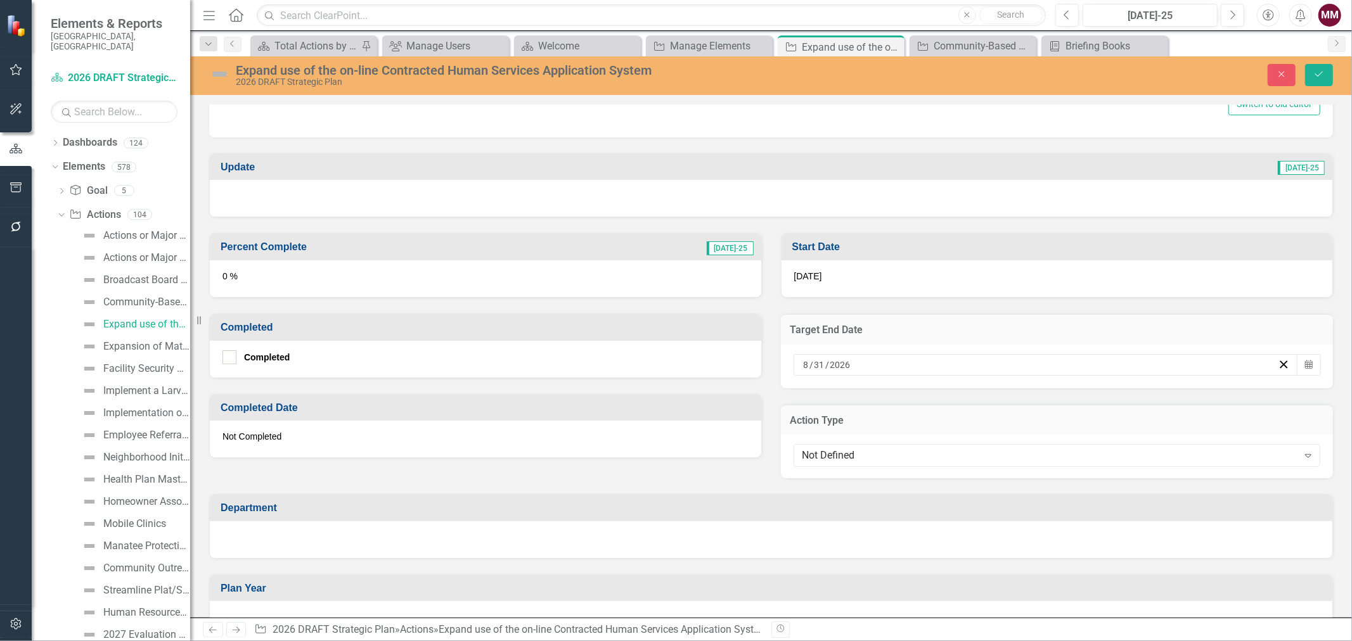
click at [879, 449] on div "Not Defined" at bounding box center [1050, 456] width 496 height 15
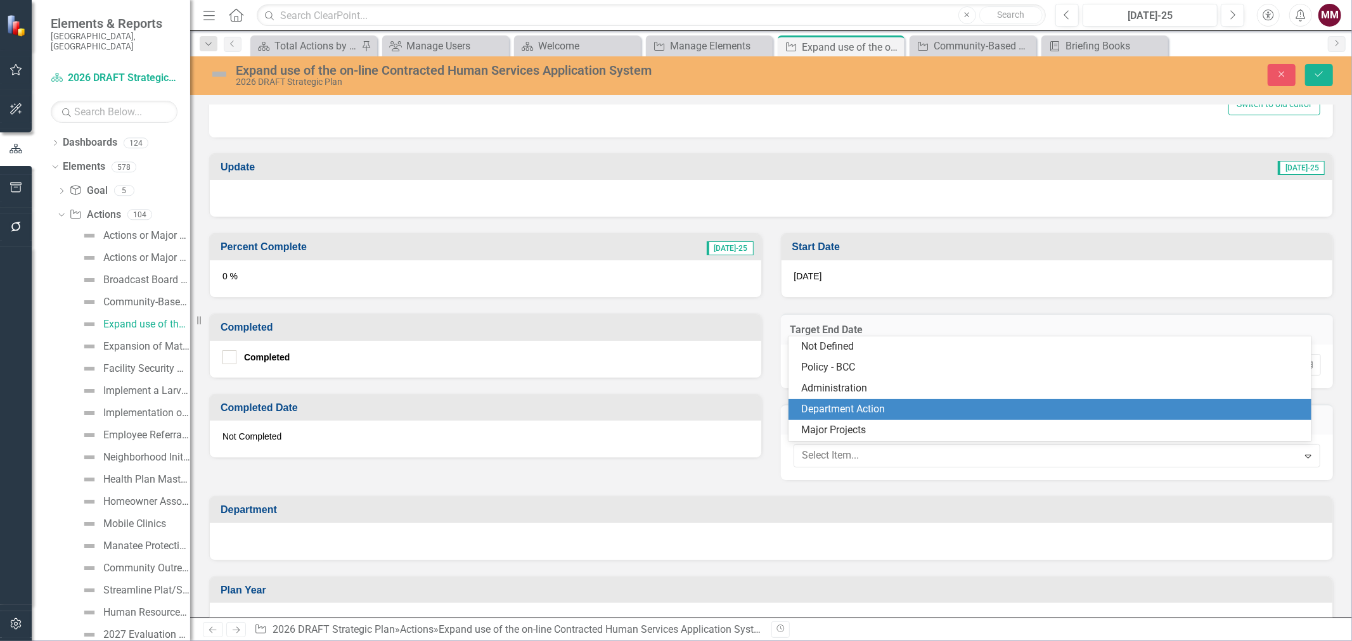
click at [877, 400] on div "Department Action" at bounding box center [1050, 409] width 522 height 21
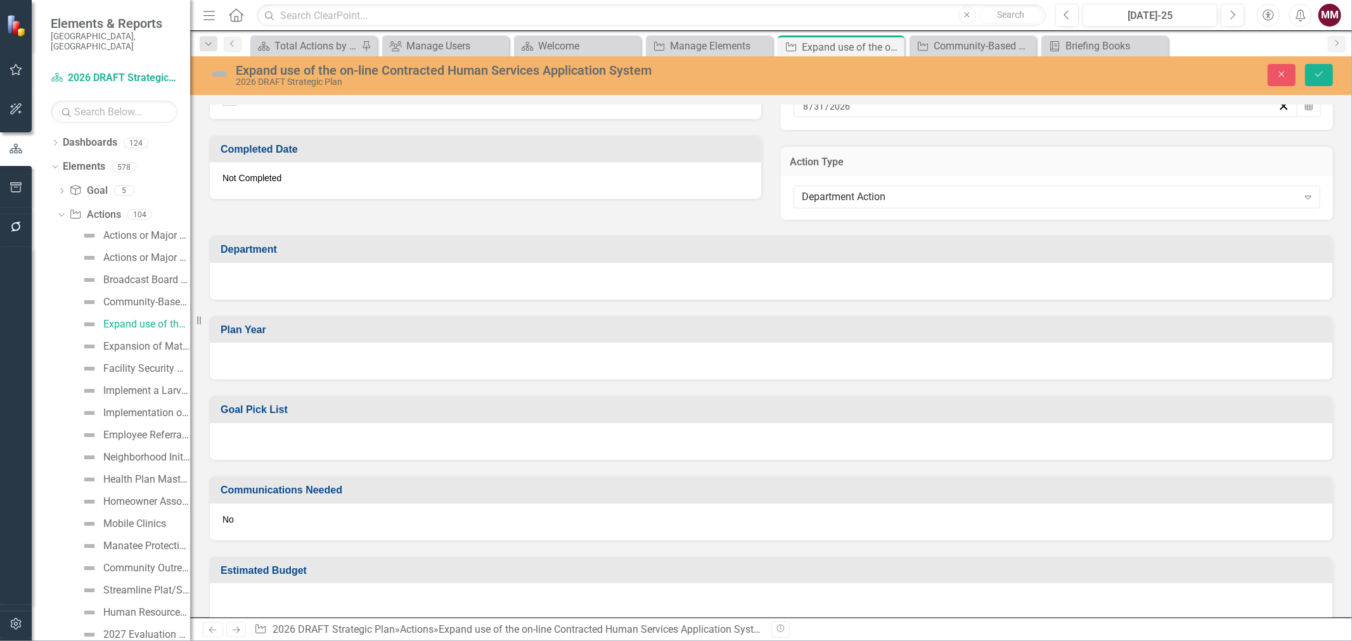
scroll to position [832, 0]
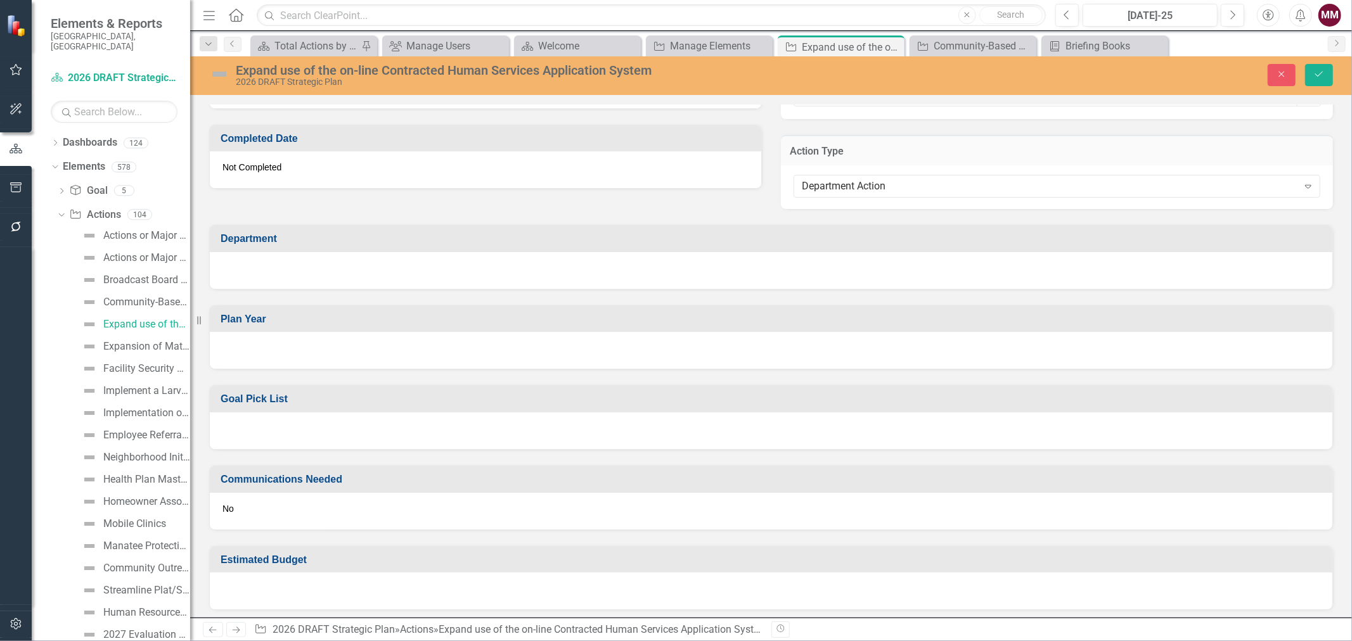
click at [477, 274] on div at bounding box center [771, 270] width 1123 height 37
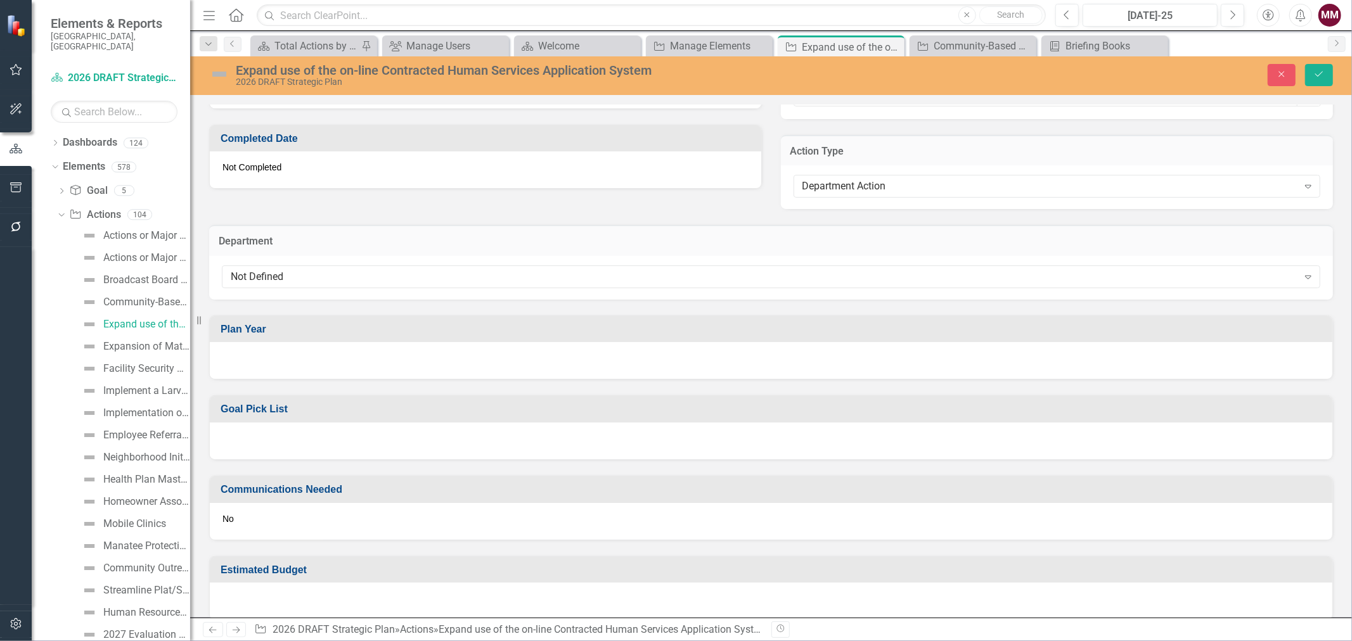
click at [477, 274] on div "Not Defined" at bounding box center [764, 276] width 1067 height 15
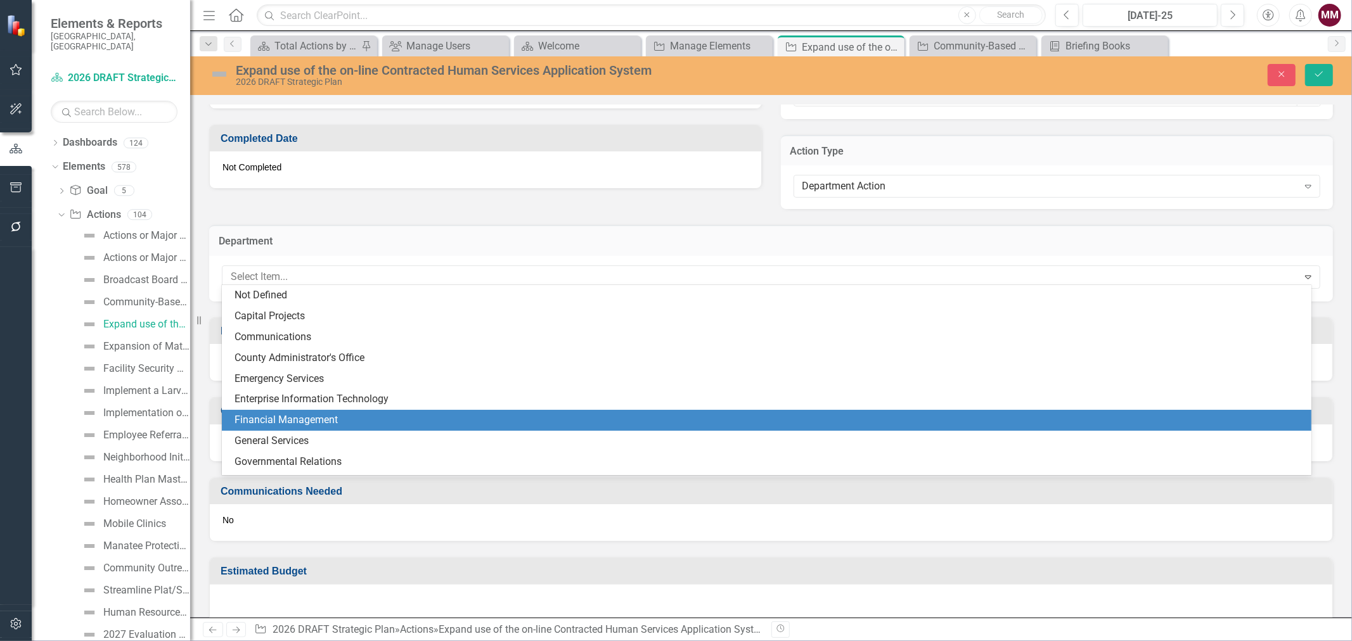
scroll to position [141, 0]
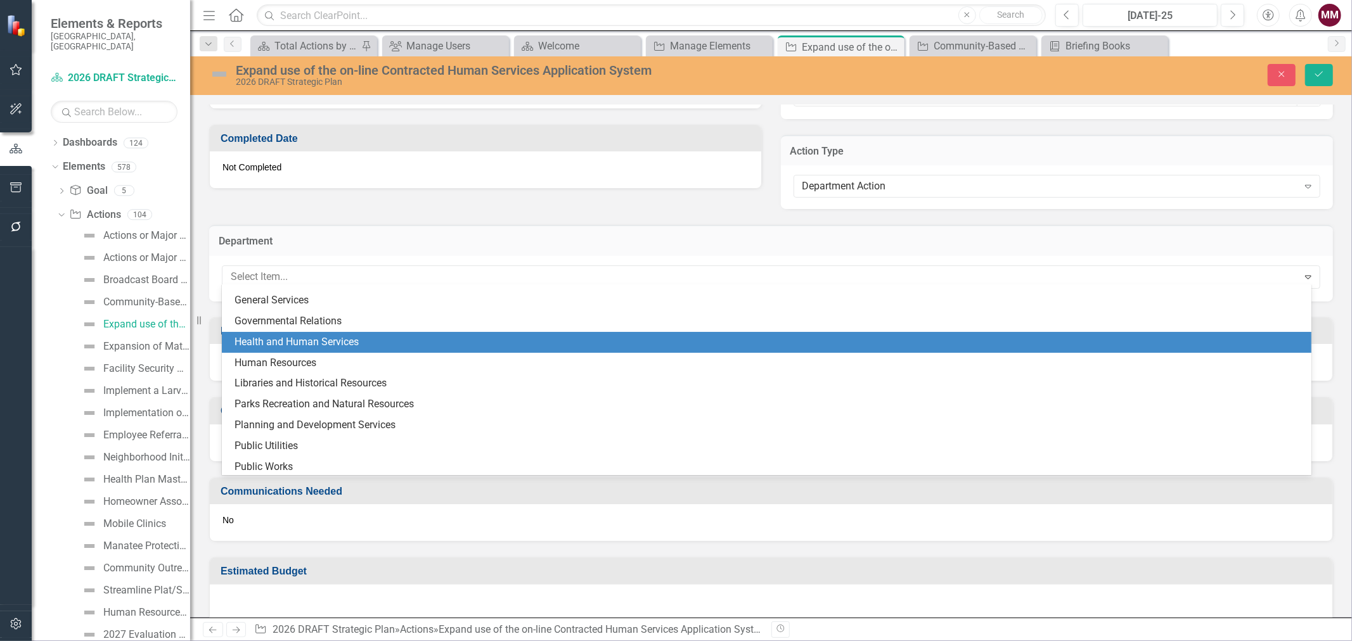
click at [385, 343] on div "Health and Human Services" at bounding box center [769, 342] width 1069 height 15
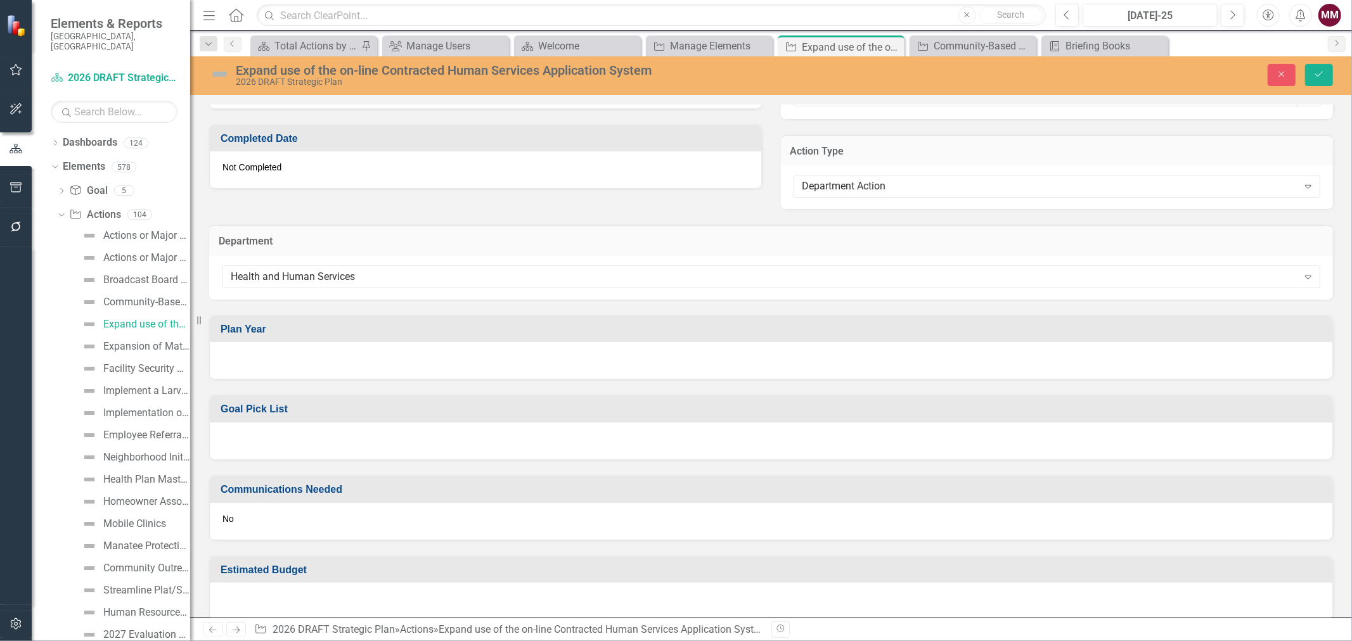
click at [387, 343] on div at bounding box center [771, 360] width 1123 height 37
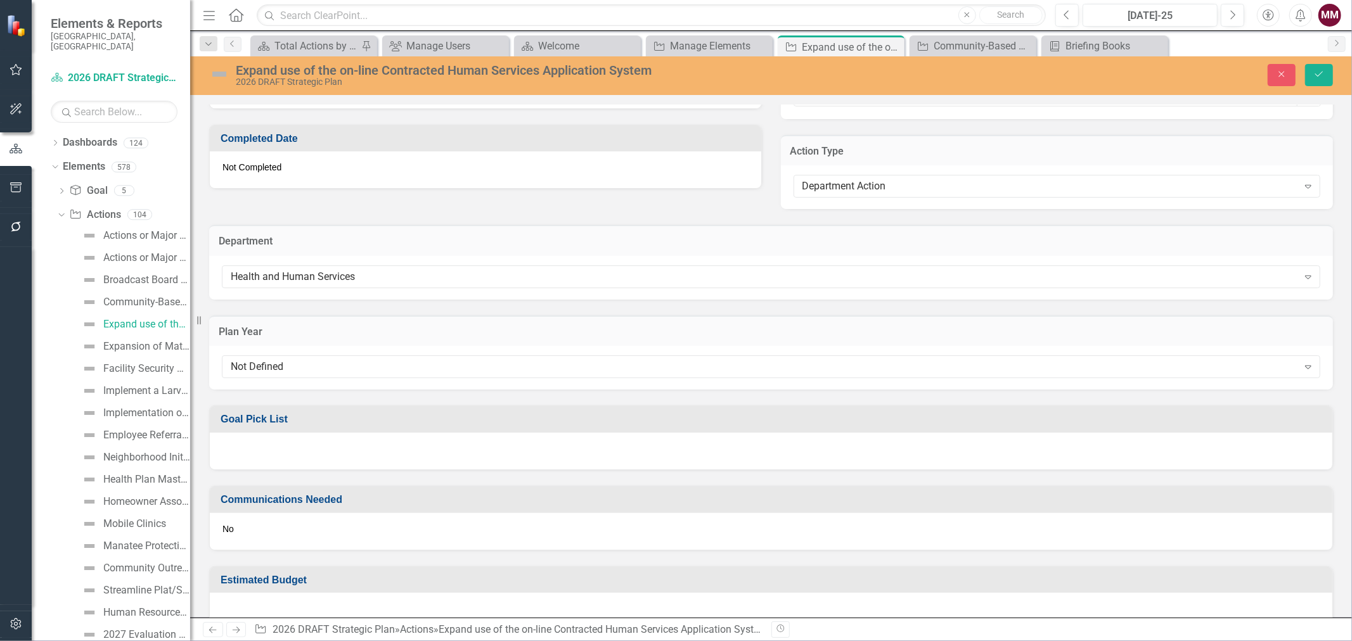
click at [387, 368] on div "Not Defined" at bounding box center [764, 367] width 1067 height 15
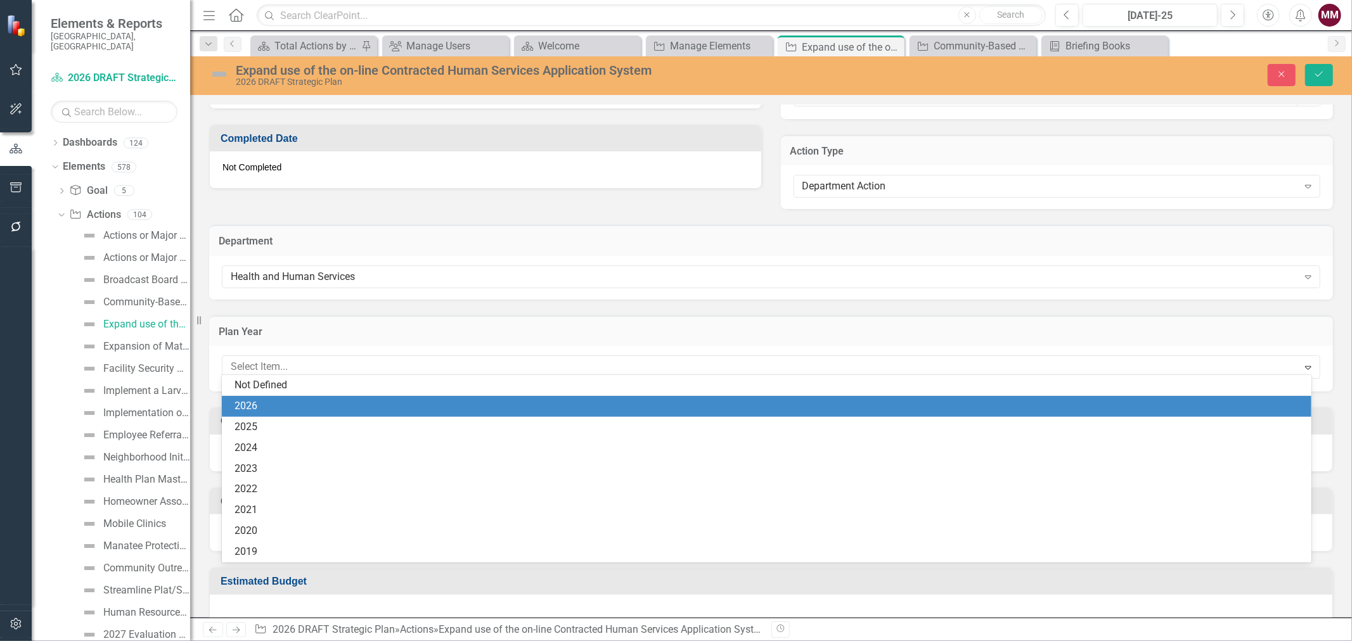
click at [383, 403] on div "2026" at bounding box center [769, 406] width 1069 height 15
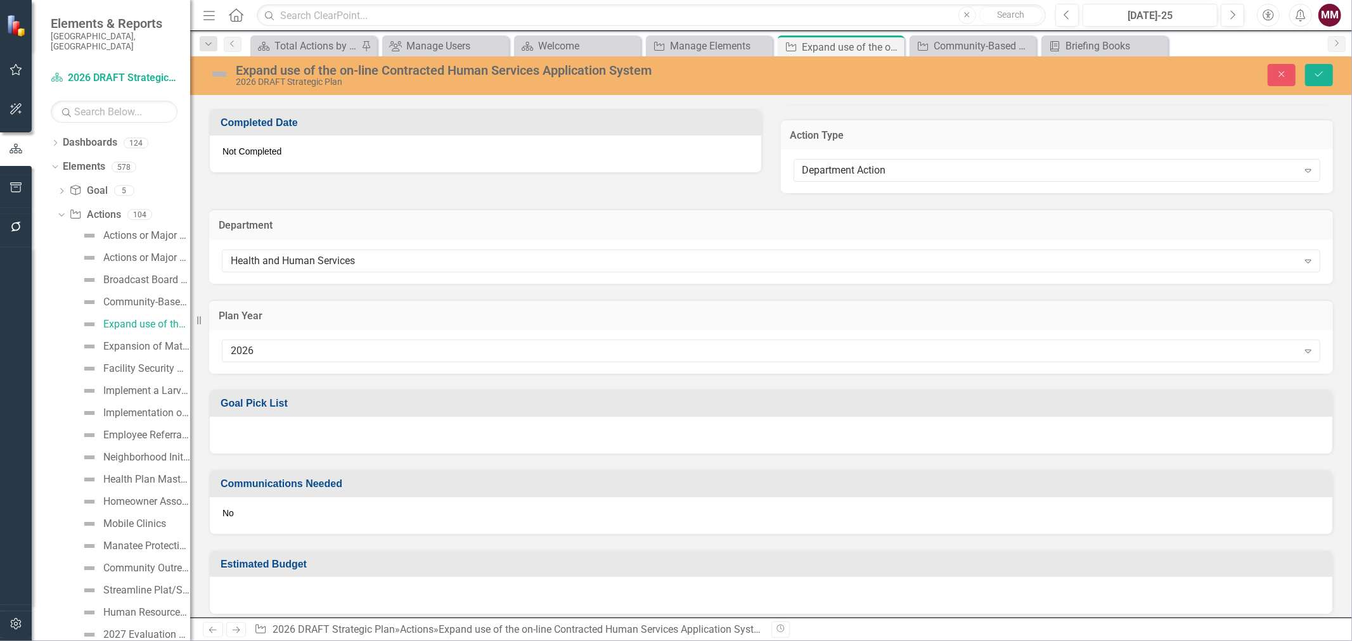
scroll to position [853, 0]
click at [391, 423] on div at bounding box center [771, 431] width 1123 height 37
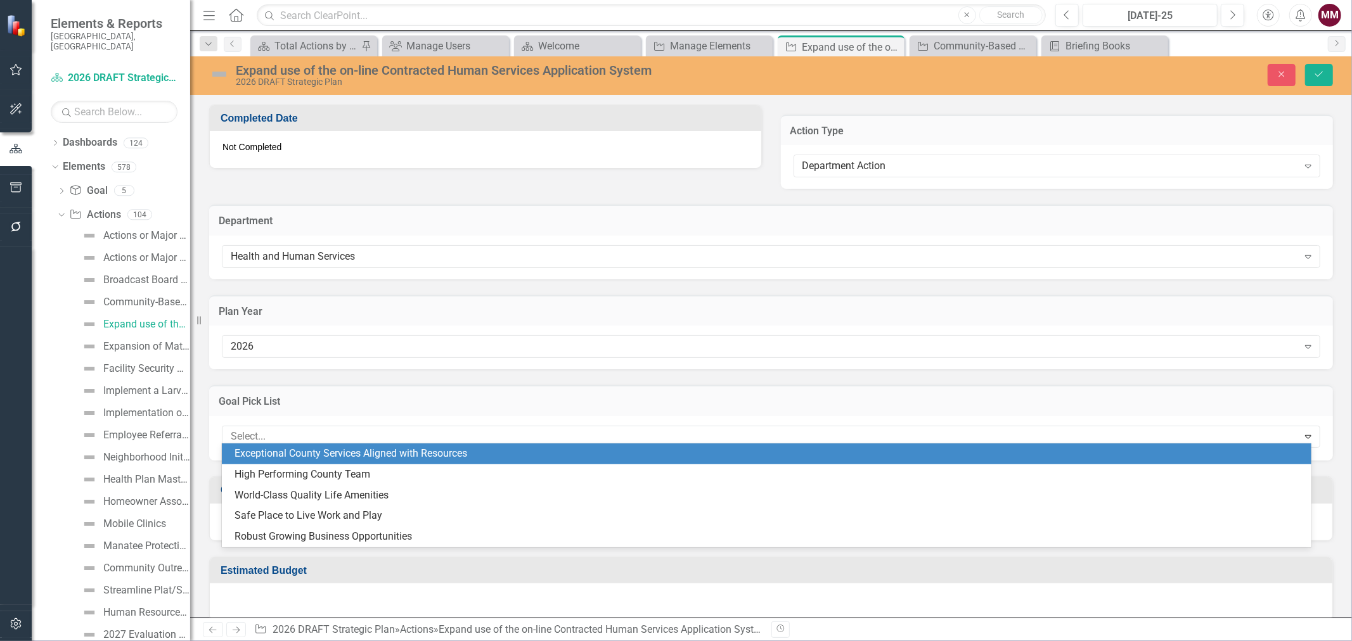
click at [391, 428] on div at bounding box center [762, 436] width 1073 height 17
click at [397, 456] on div "Exceptional County Services Aligned with Resources" at bounding box center [769, 454] width 1069 height 15
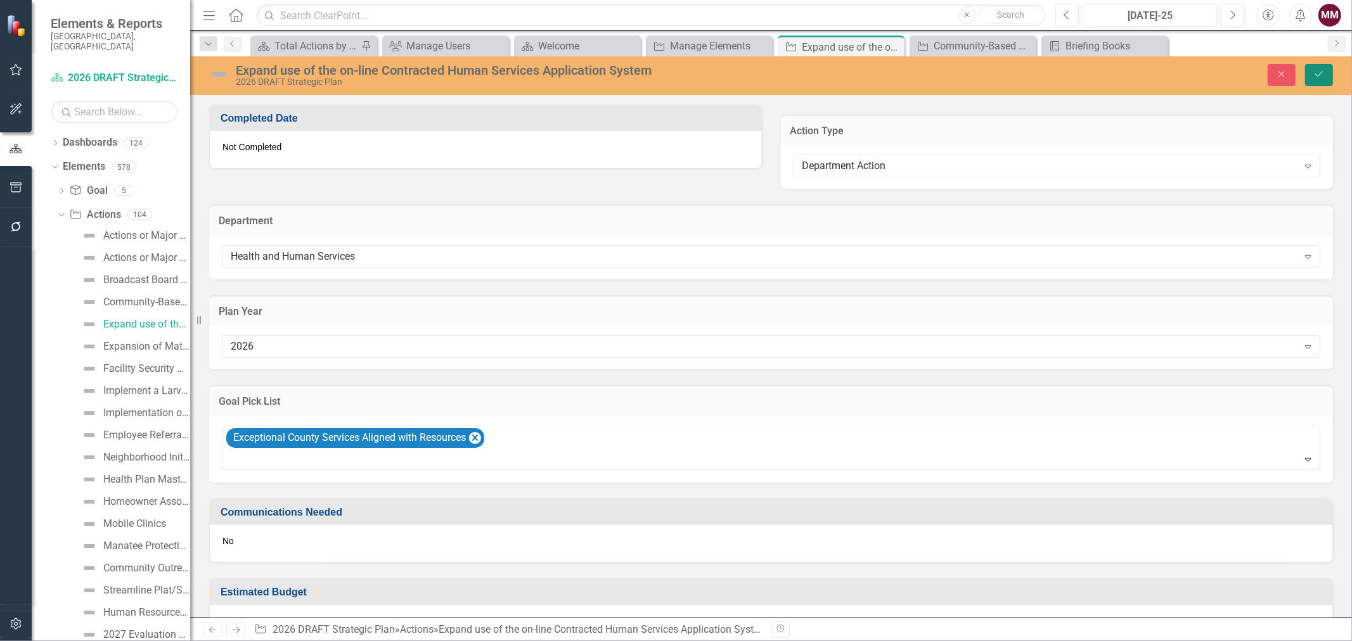
click at [1322, 67] on button "Save" at bounding box center [1319, 75] width 28 height 22
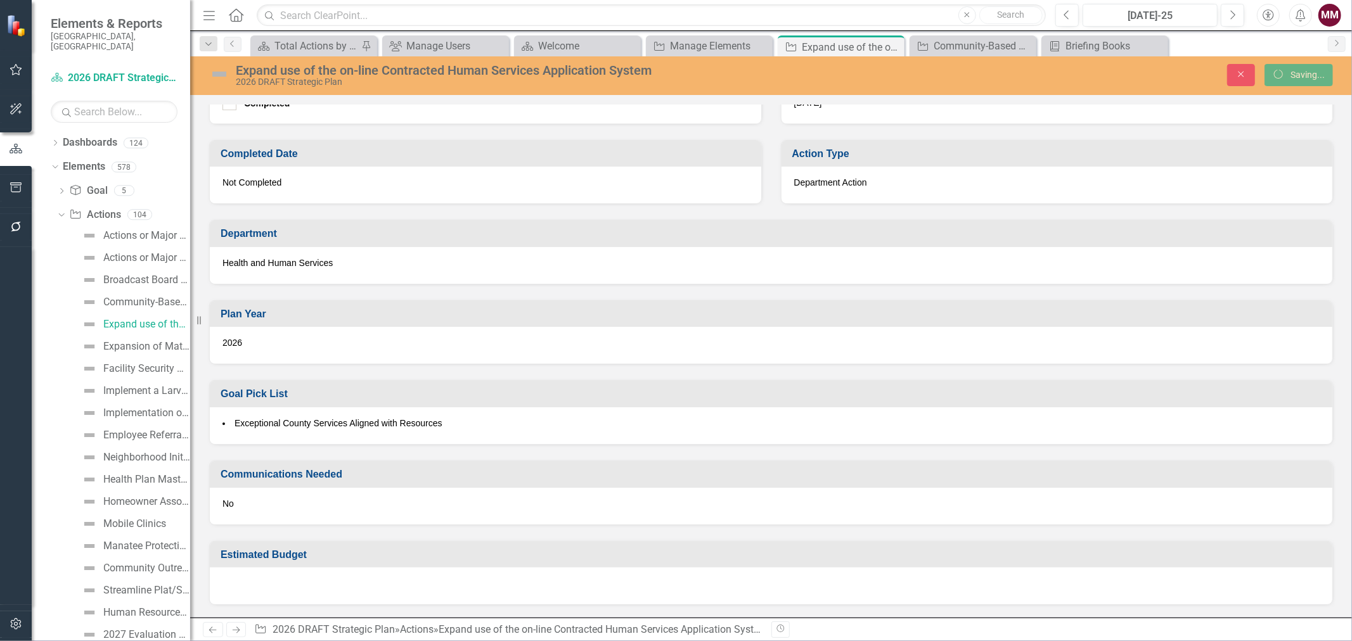
scroll to position [524, 0]
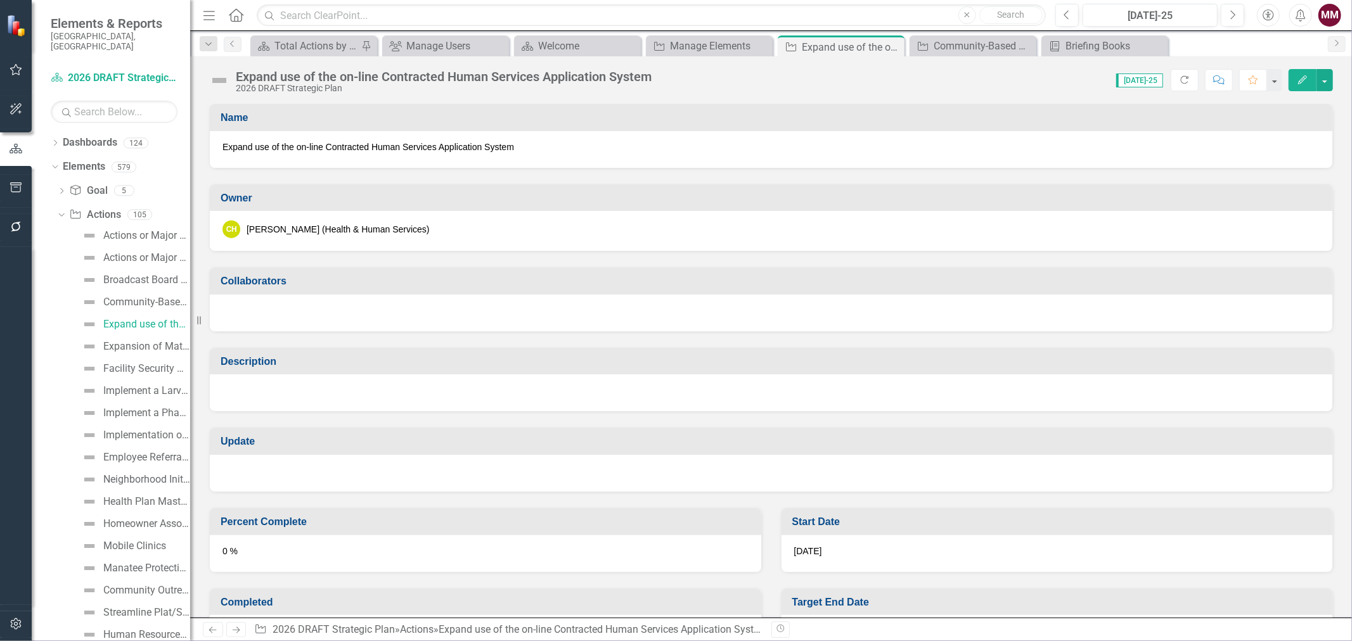
click at [1298, 80] on icon "Edit" at bounding box center [1302, 79] width 11 height 9
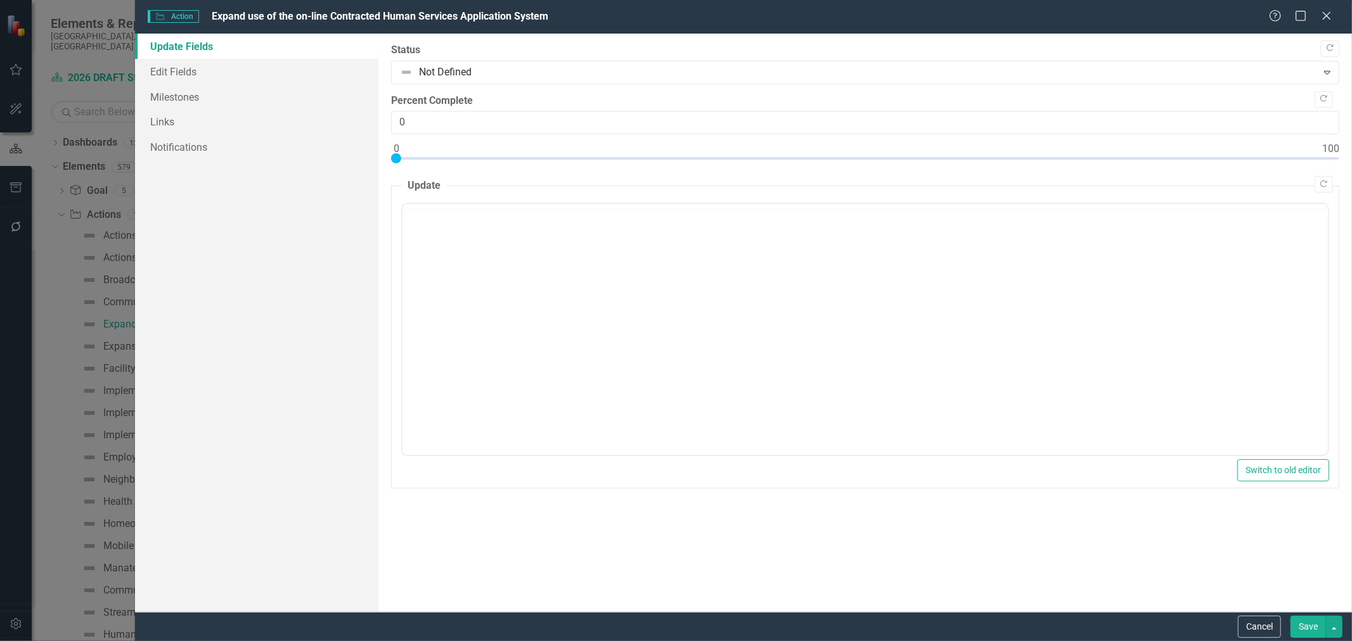
scroll to position [0, 0]
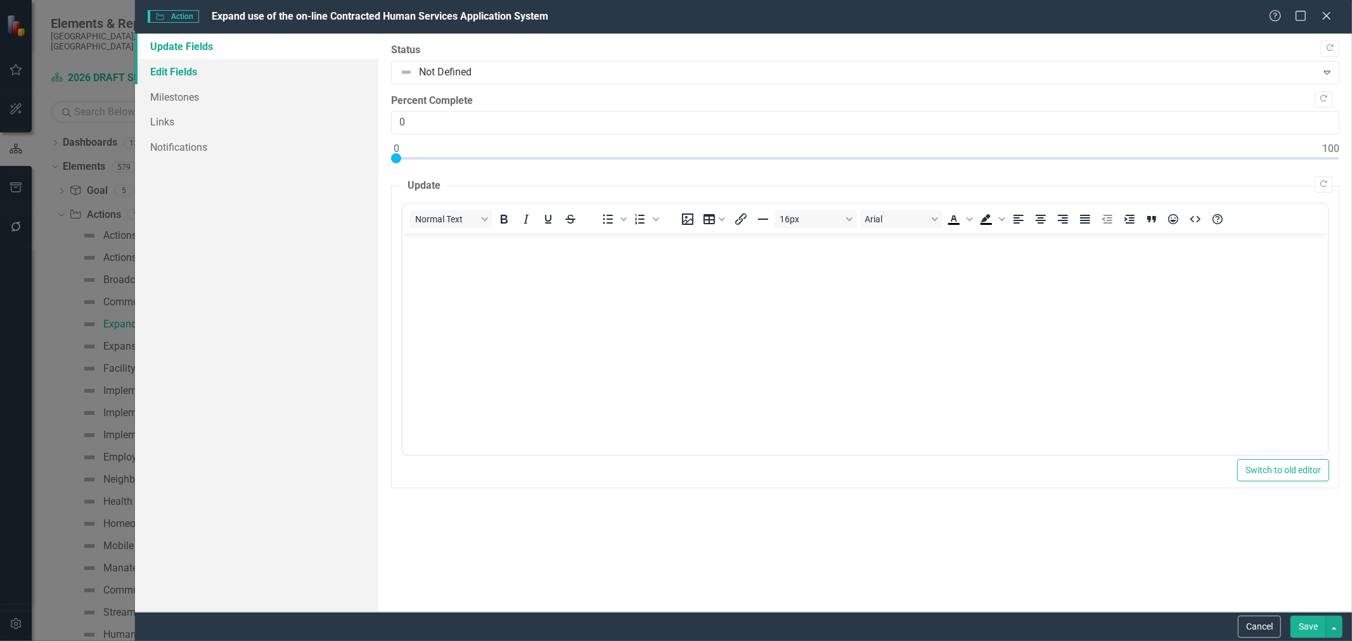
click at [180, 73] on link "Edit Fields" at bounding box center [256, 71] width 243 height 25
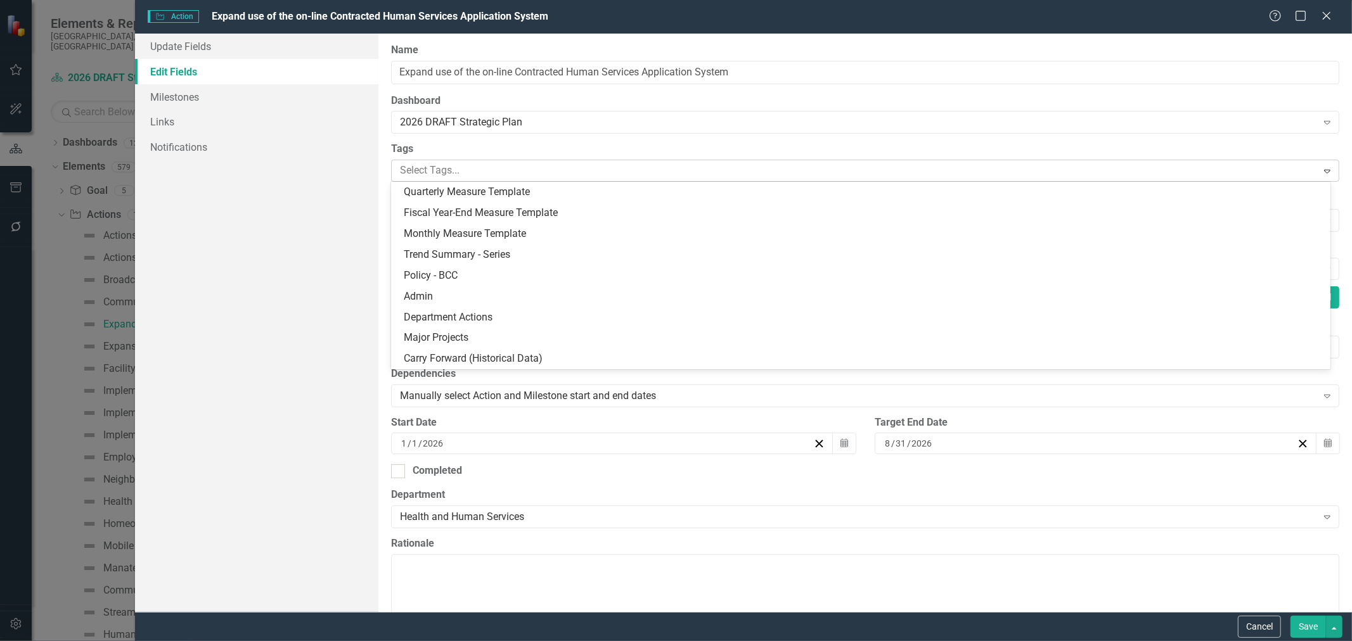
click at [498, 174] on div at bounding box center [856, 170] width 922 height 17
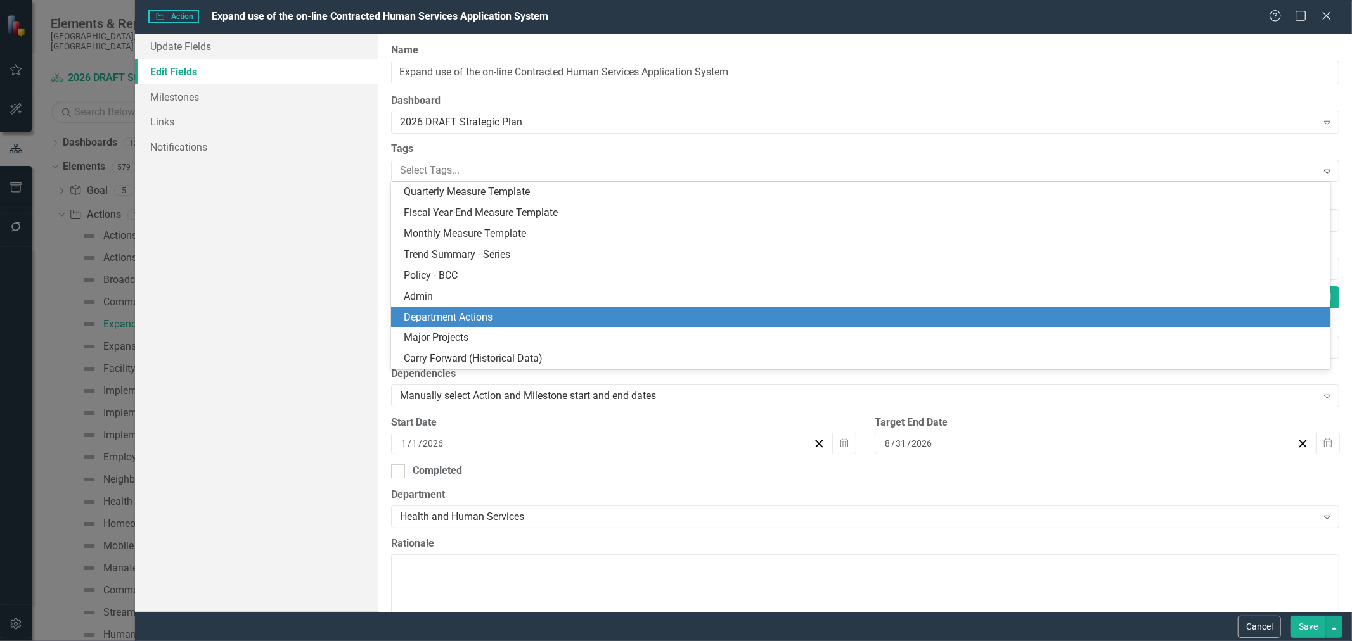
click at [491, 322] on span "Department Actions" at bounding box center [448, 317] width 89 height 12
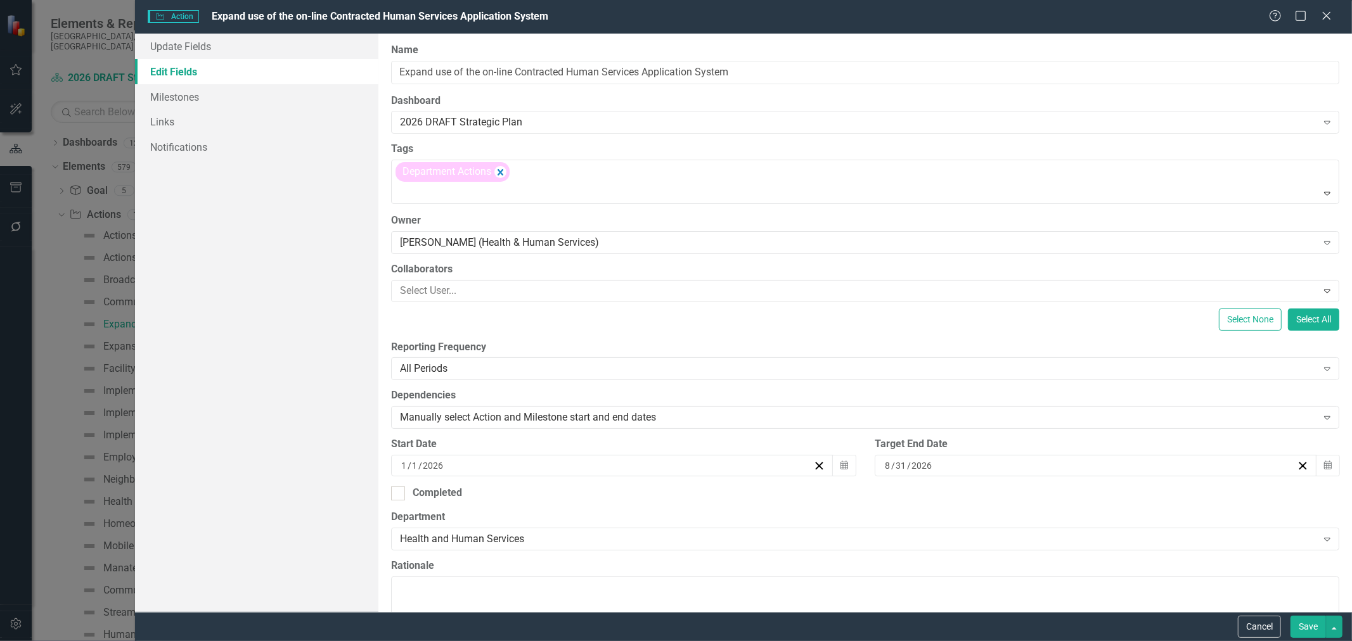
click at [1306, 626] on button "Save" at bounding box center [1308, 627] width 35 height 22
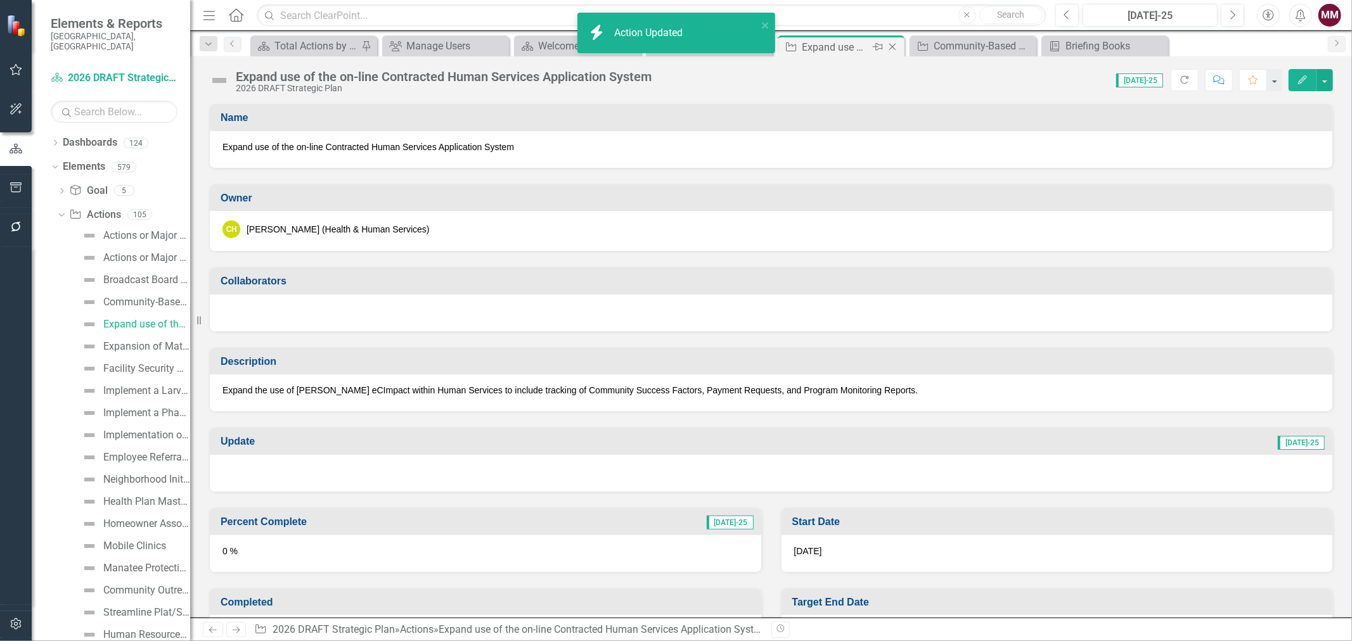
click at [888, 49] on icon "Close" at bounding box center [892, 47] width 13 height 10
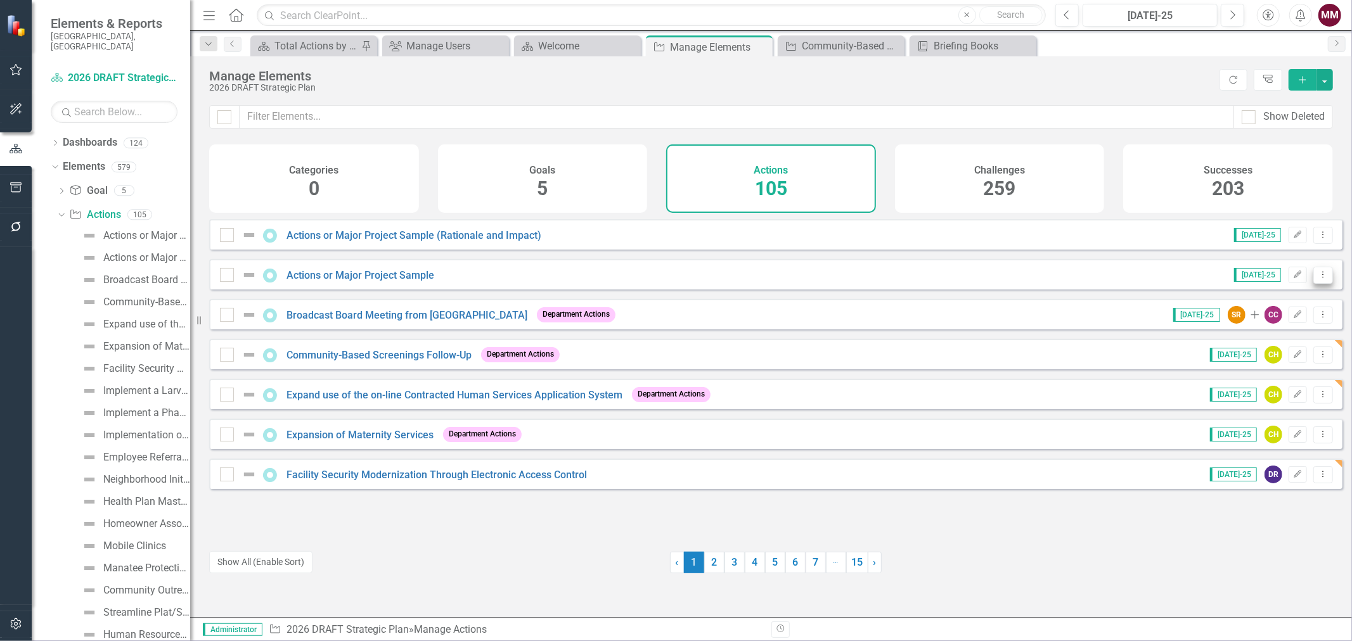
click at [1318, 279] on icon "Dropdown Menu" at bounding box center [1323, 275] width 11 height 8
click at [1251, 345] on link "Copy Duplicate Action" at bounding box center [1272, 351] width 104 height 23
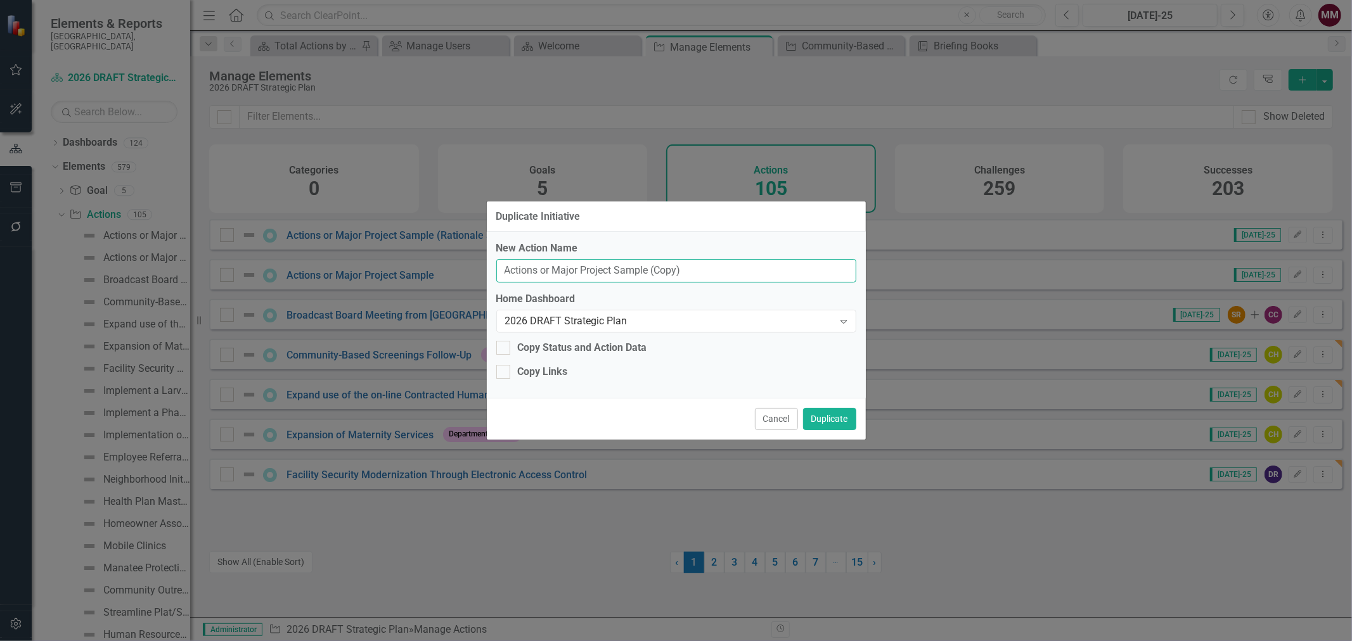
drag, startPoint x: 756, startPoint y: 274, endPoint x: 267, endPoint y: 219, distance: 491.1
click at [252, 216] on div "Duplicate Initiative New Action Name Actions or Major Project Sample (Copy) Hom…" at bounding box center [676, 320] width 1352 height 641
paste input "Develop and Implement a Foster Care Team Prototype"
type input "Develop and Implement a Foster Care Team Prototype"
click at [816, 416] on button "Duplicate" at bounding box center [829, 419] width 53 height 22
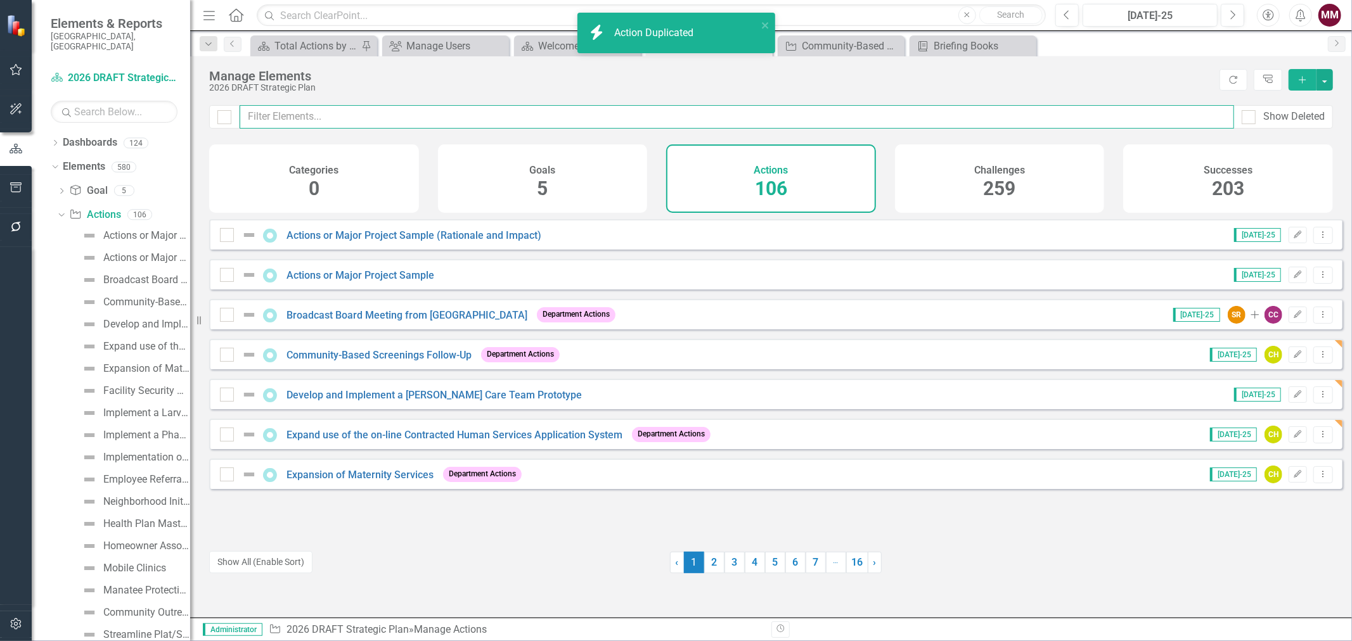
click at [338, 112] on input "text" at bounding box center [737, 116] width 995 height 23
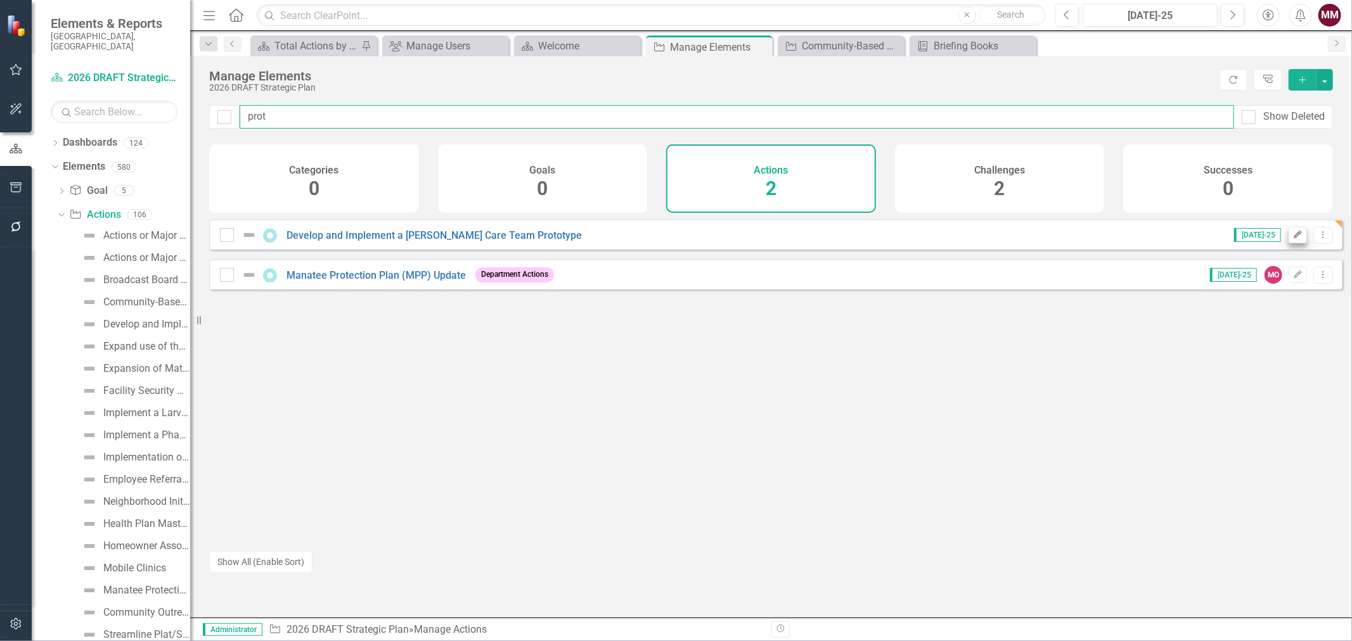
type input "prot"
click at [1293, 239] on icon "Edit" at bounding box center [1298, 235] width 10 height 8
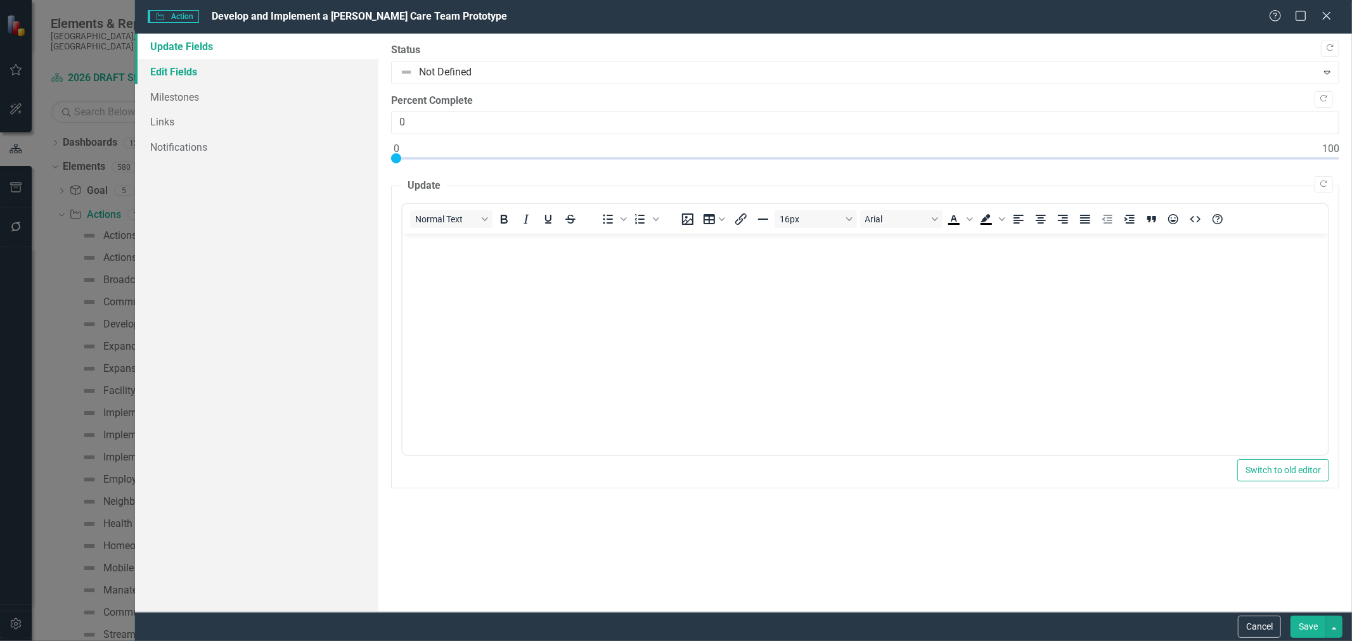
click at [188, 65] on link "Edit Fields" at bounding box center [256, 71] width 243 height 25
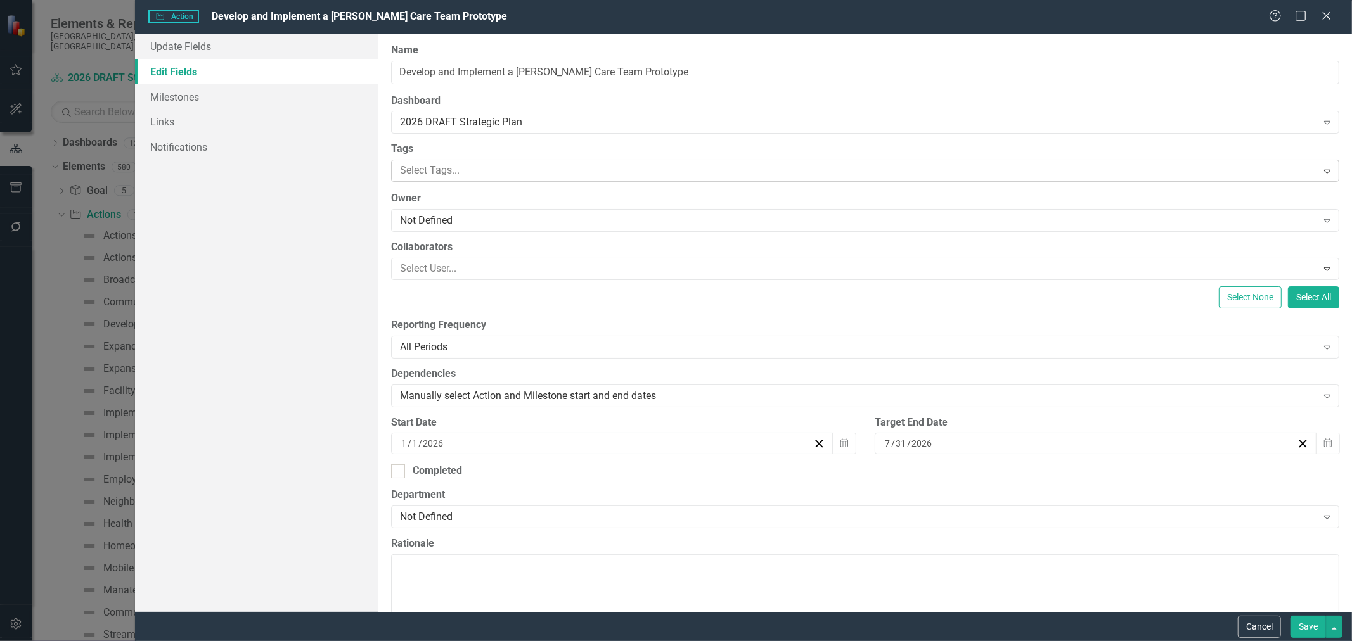
click at [479, 167] on div at bounding box center [856, 170] width 922 height 17
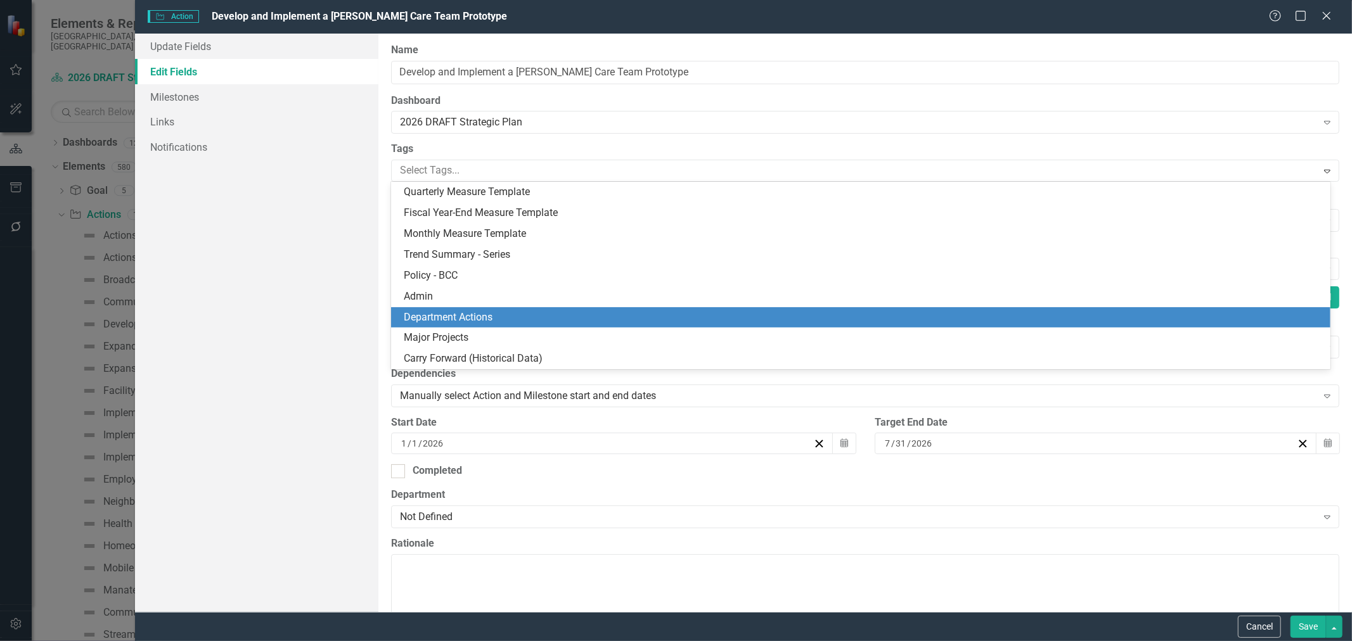
click at [453, 312] on span "Department Actions" at bounding box center [448, 317] width 89 height 12
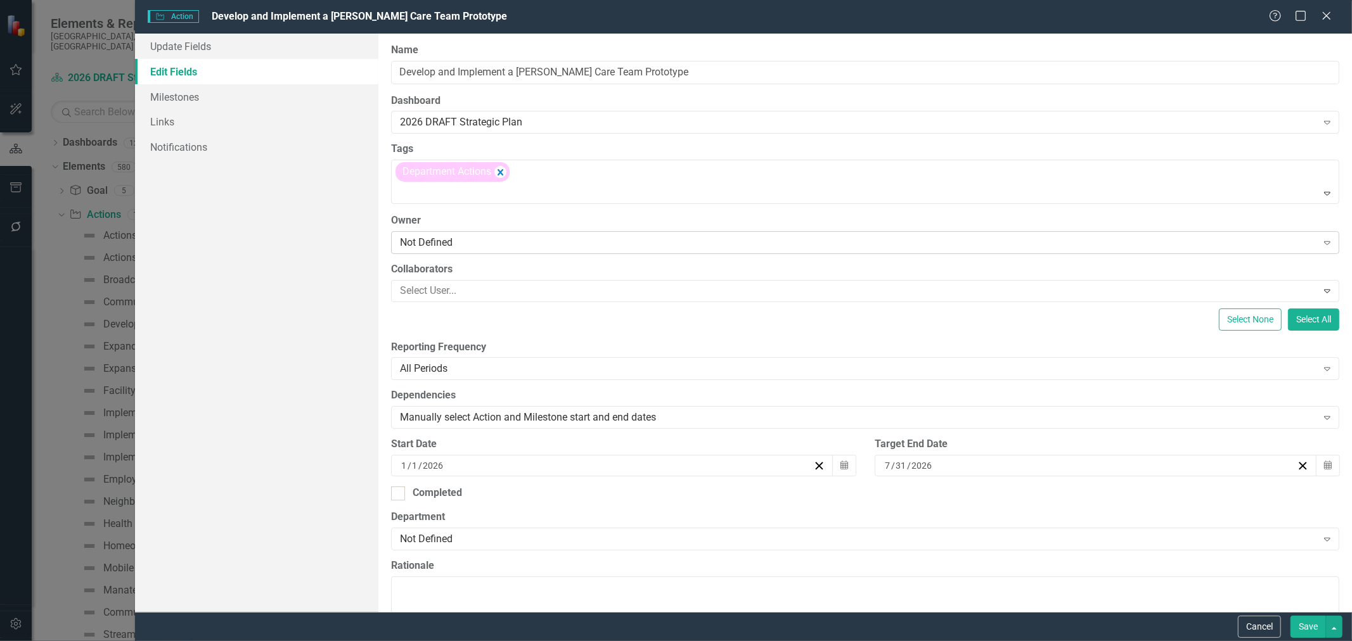
click at [427, 241] on div "Not Defined" at bounding box center [858, 242] width 917 height 15
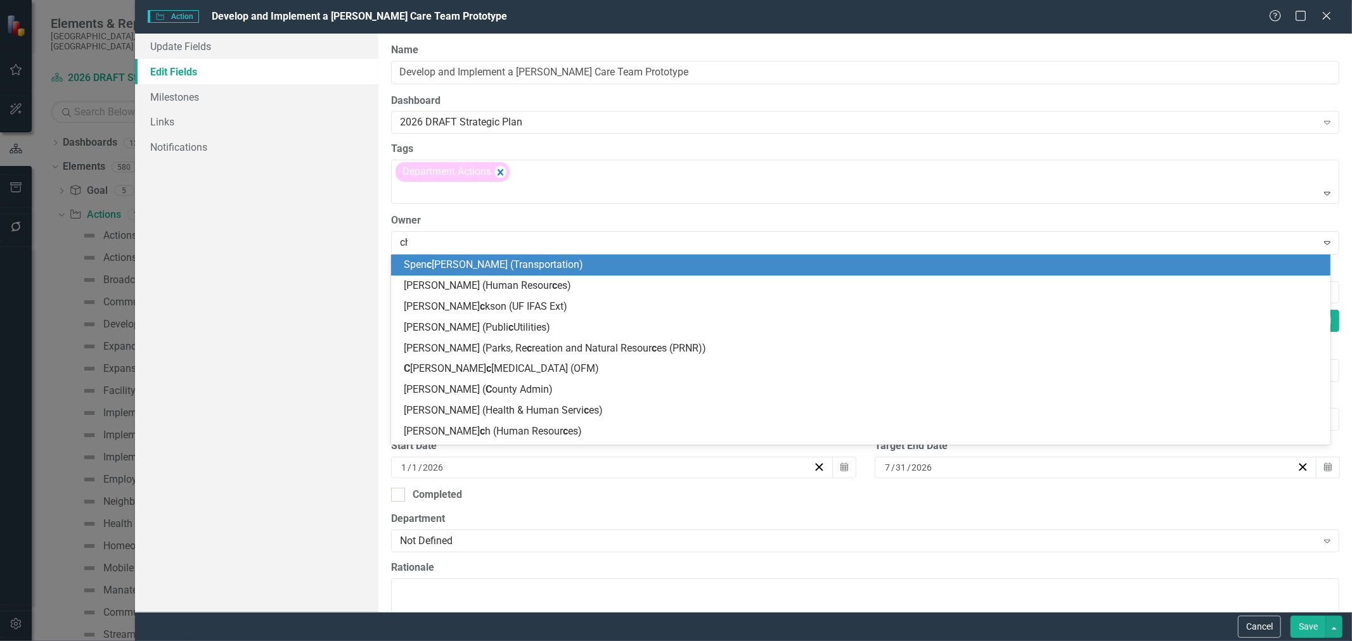
type input "chu"
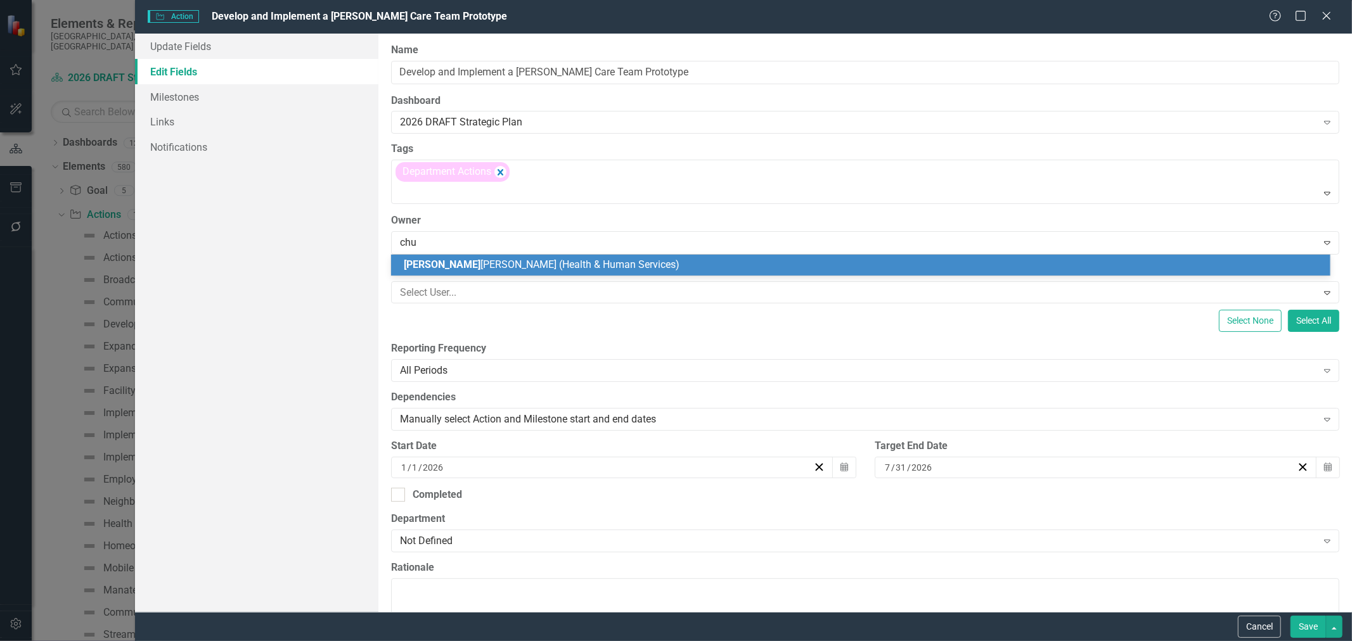
click at [432, 262] on span "Chu ck Henry (Health & Human Services)" at bounding box center [542, 265] width 276 height 12
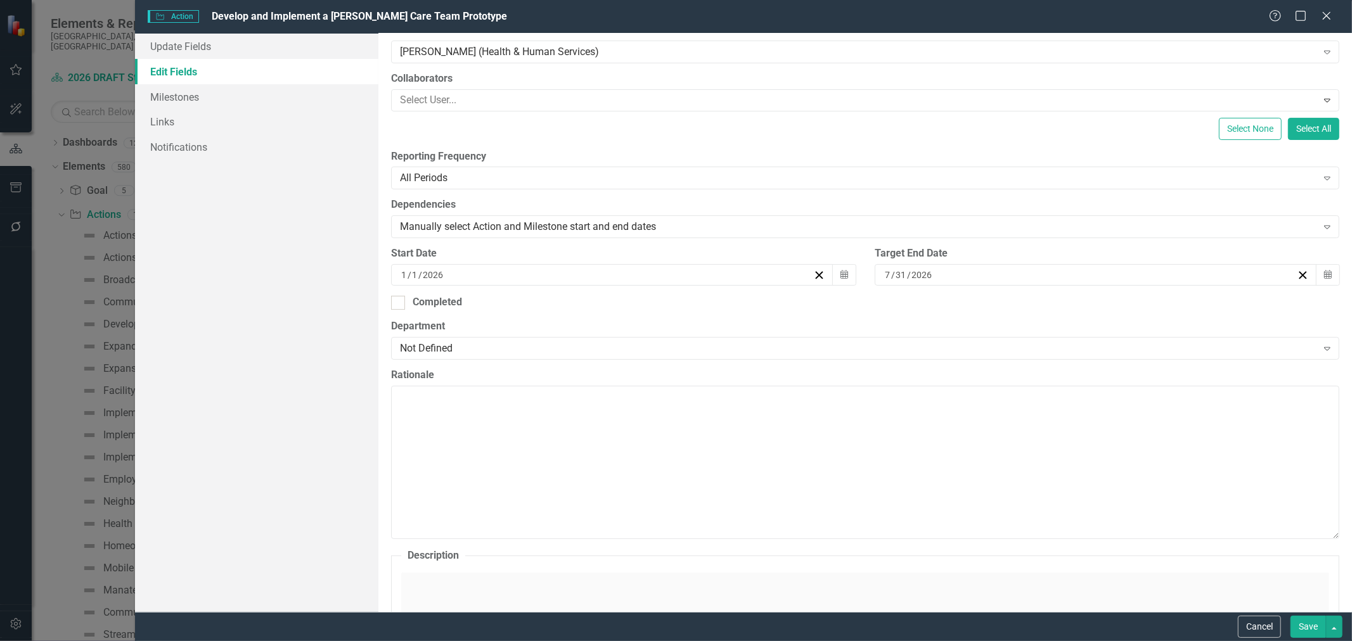
scroll to position [211, 0]
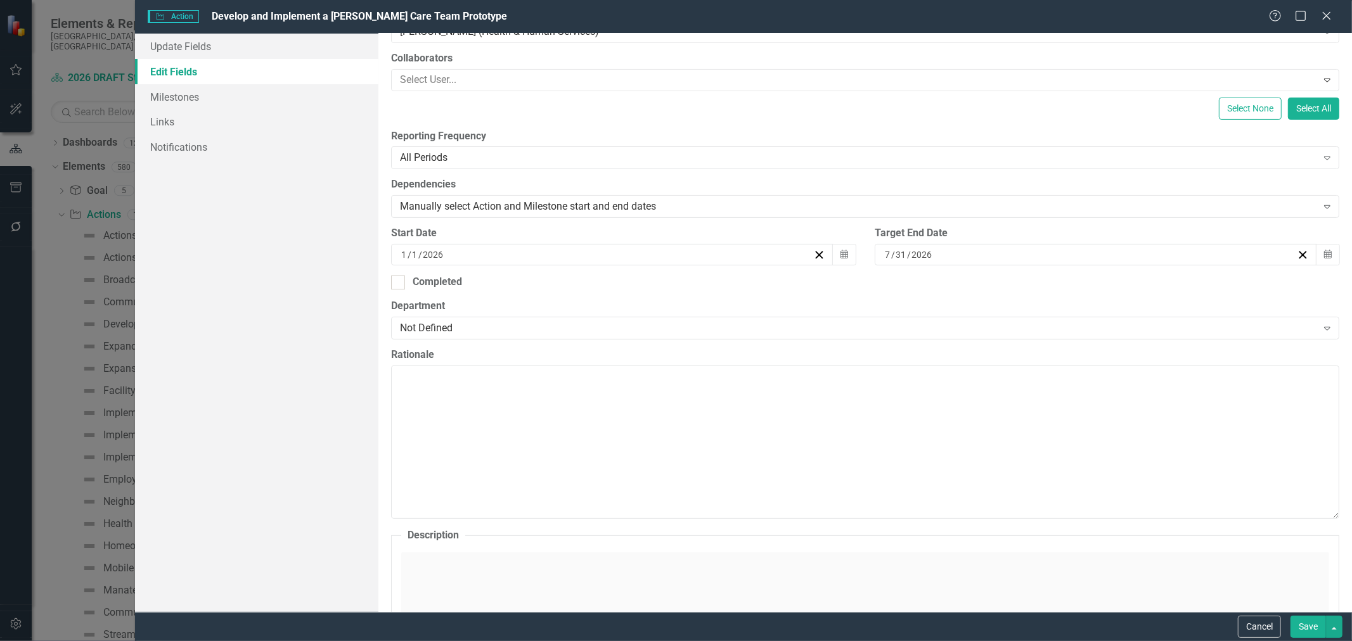
click at [917, 255] on input "2026" at bounding box center [922, 254] width 22 height 13
click at [1060, 324] on abbr "30" at bounding box center [1058, 329] width 10 height 10
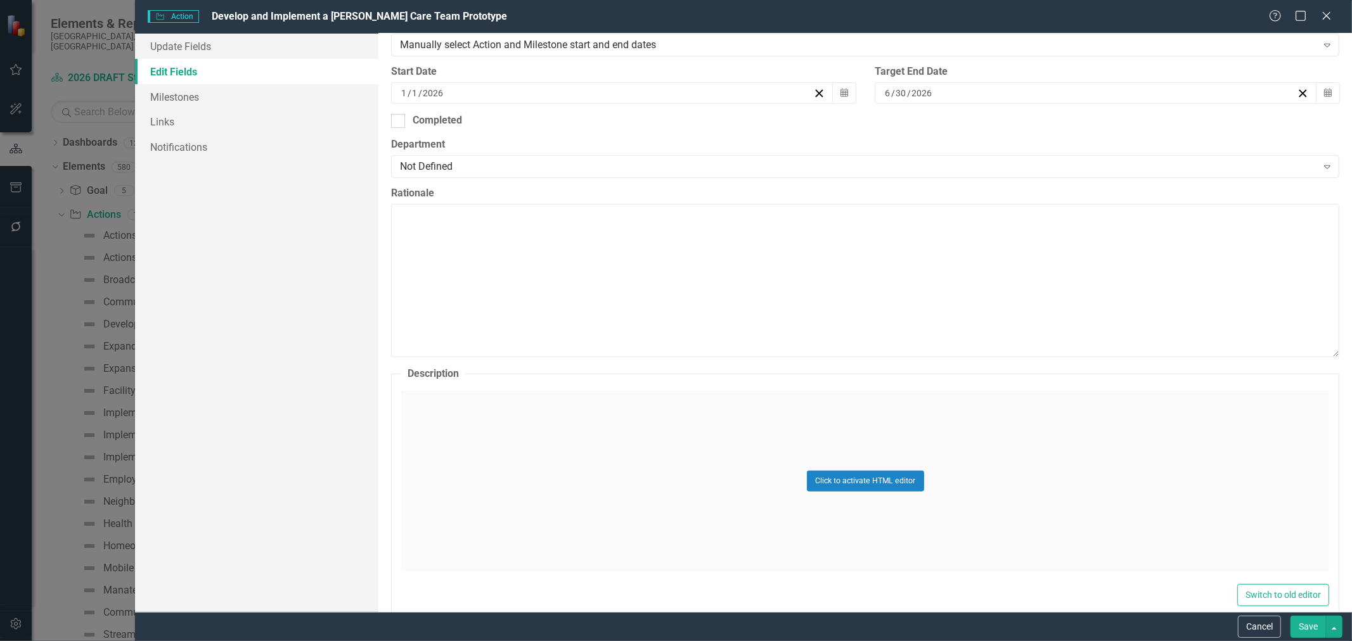
scroll to position [422, 0]
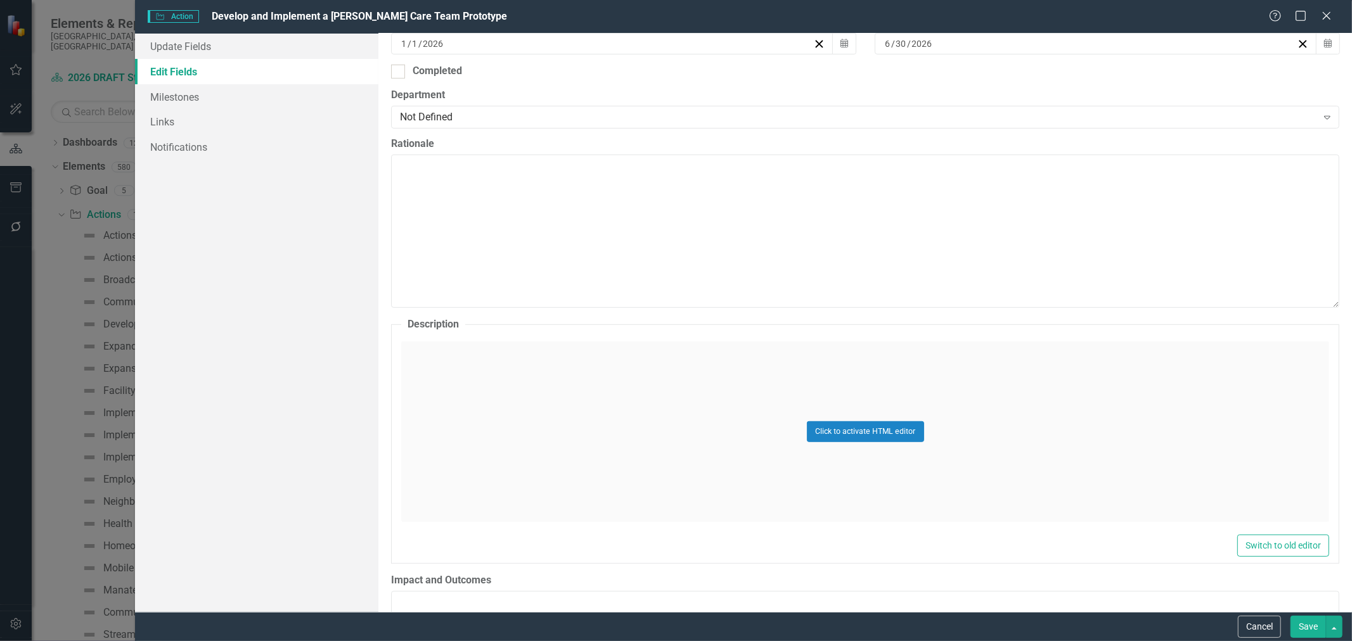
click at [554, 404] on div "Click to activate HTML editor" at bounding box center [865, 432] width 928 height 181
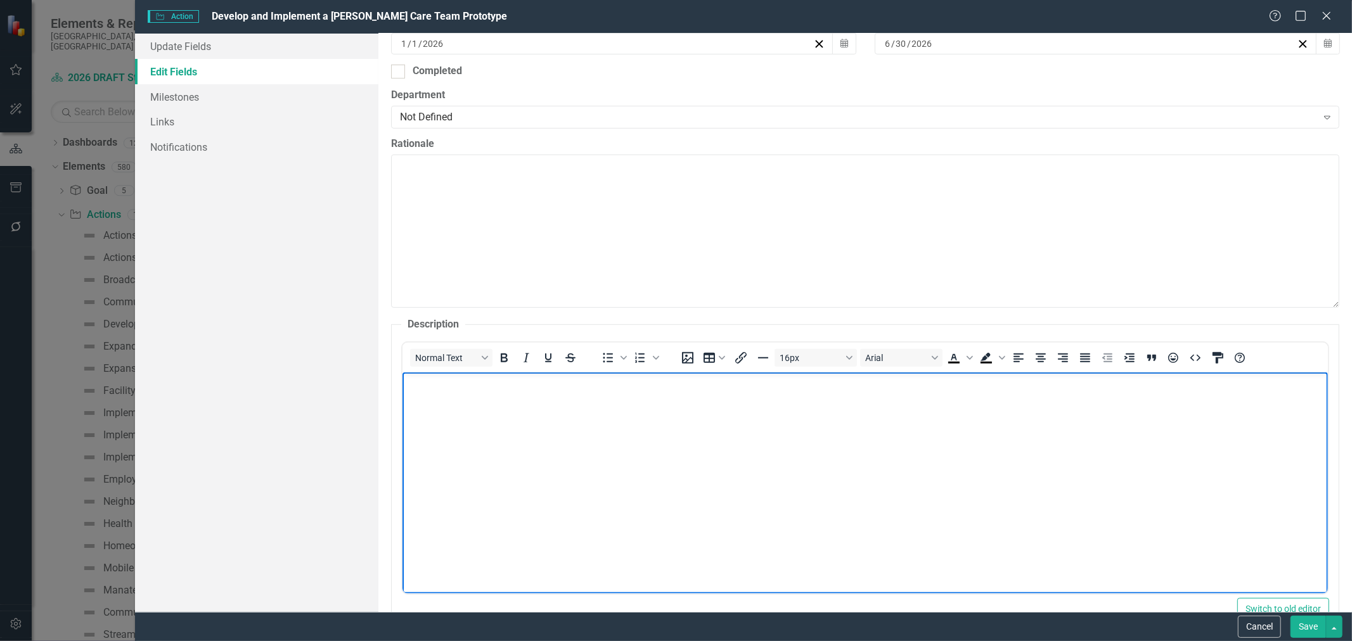
scroll to position [0, 0]
click at [1197, 358] on icon "HTML Editor" at bounding box center [1196, 358] width 15 height 15
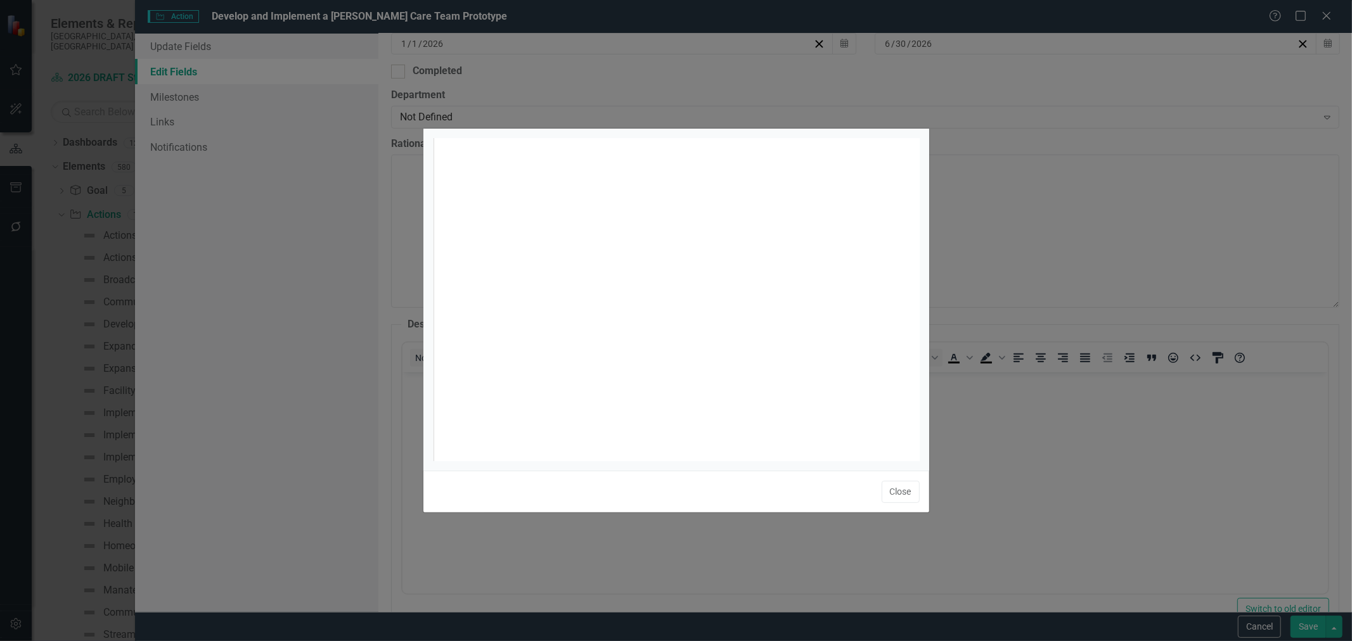
scroll to position [4, 0]
click at [664, 228] on div "xxxxxxxxxx 1 1 ​" at bounding box center [692, 315] width 519 height 354
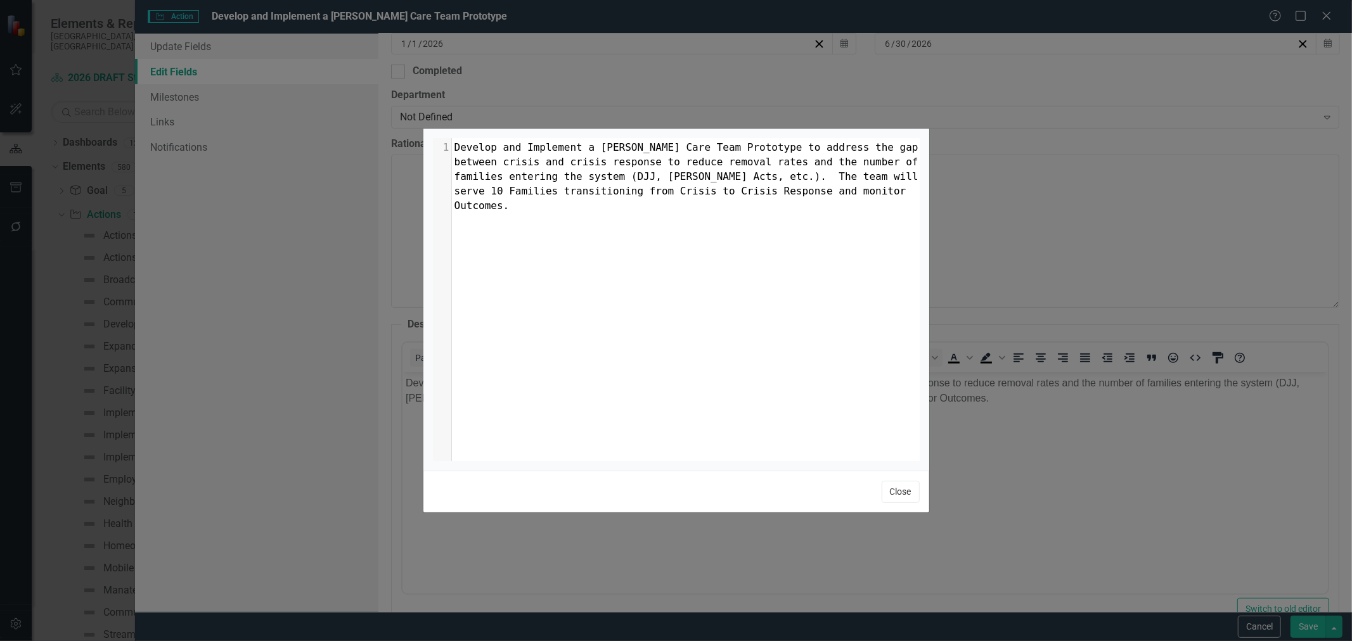
click at [892, 487] on button "Close" at bounding box center [901, 492] width 38 height 22
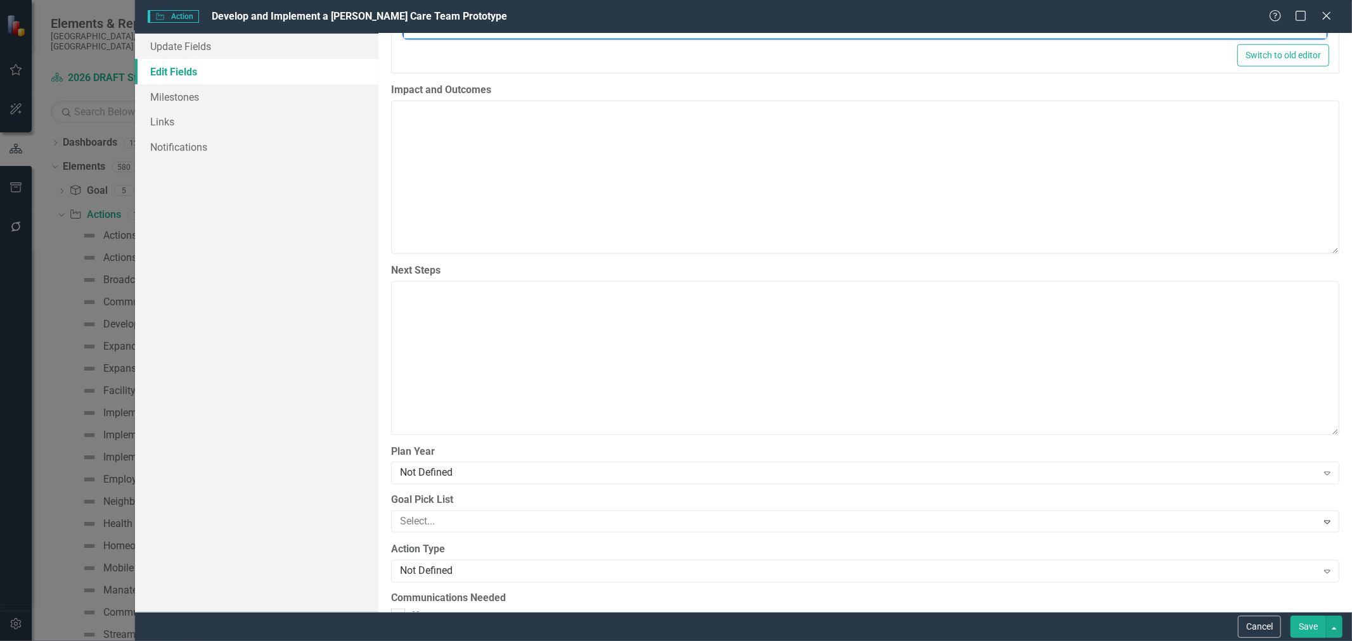
scroll to position [1126, 0]
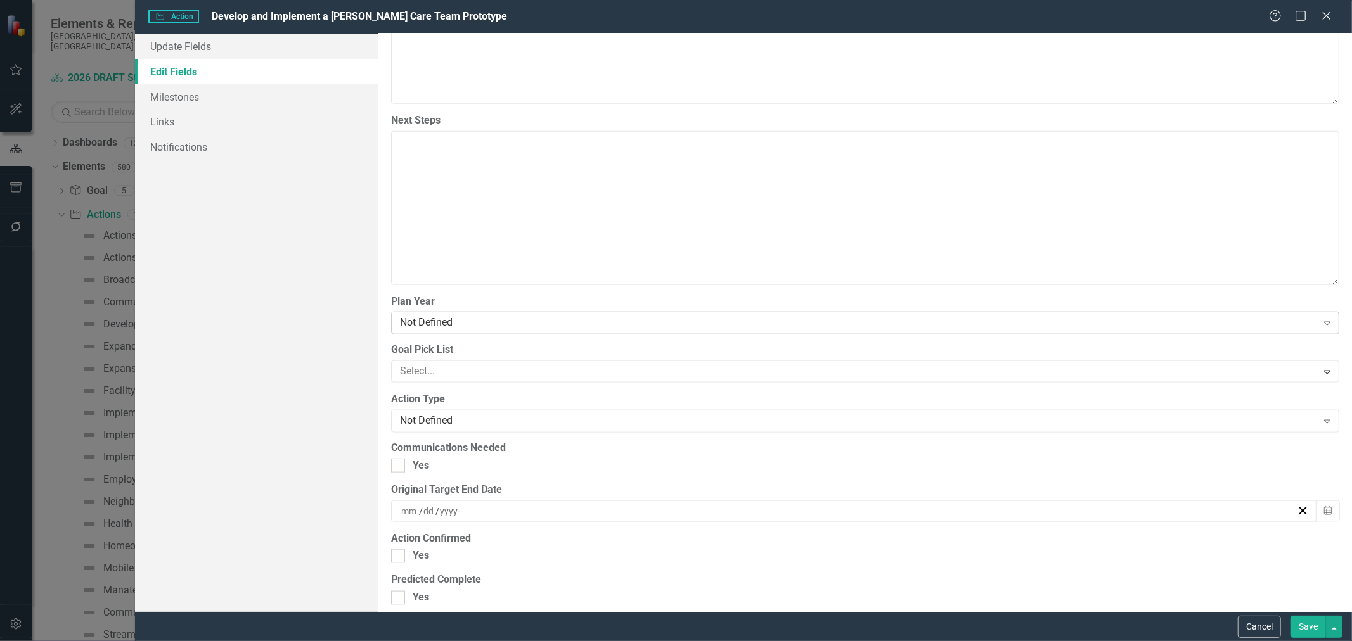
click at [472, 318] on div "Not Defined" at bounding box center [858, 323] width 917 height 15
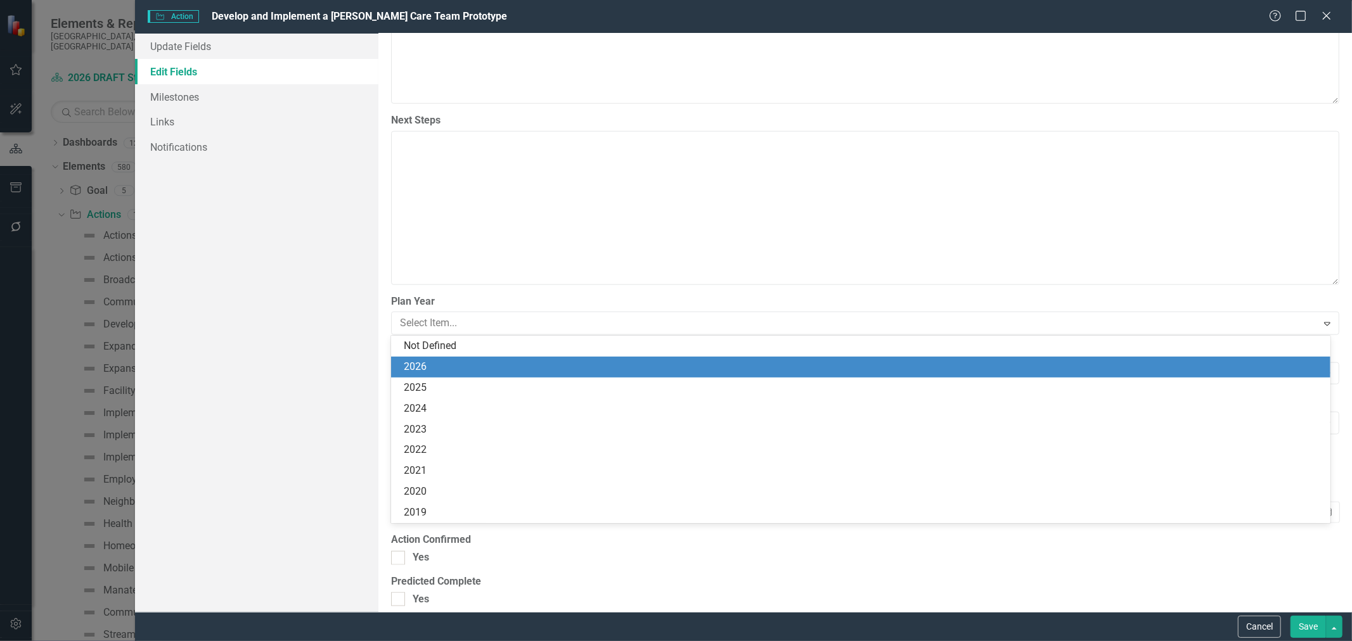
click at [467, 363] on div "2026" at bounding box center [863, 367] width 919 height 15
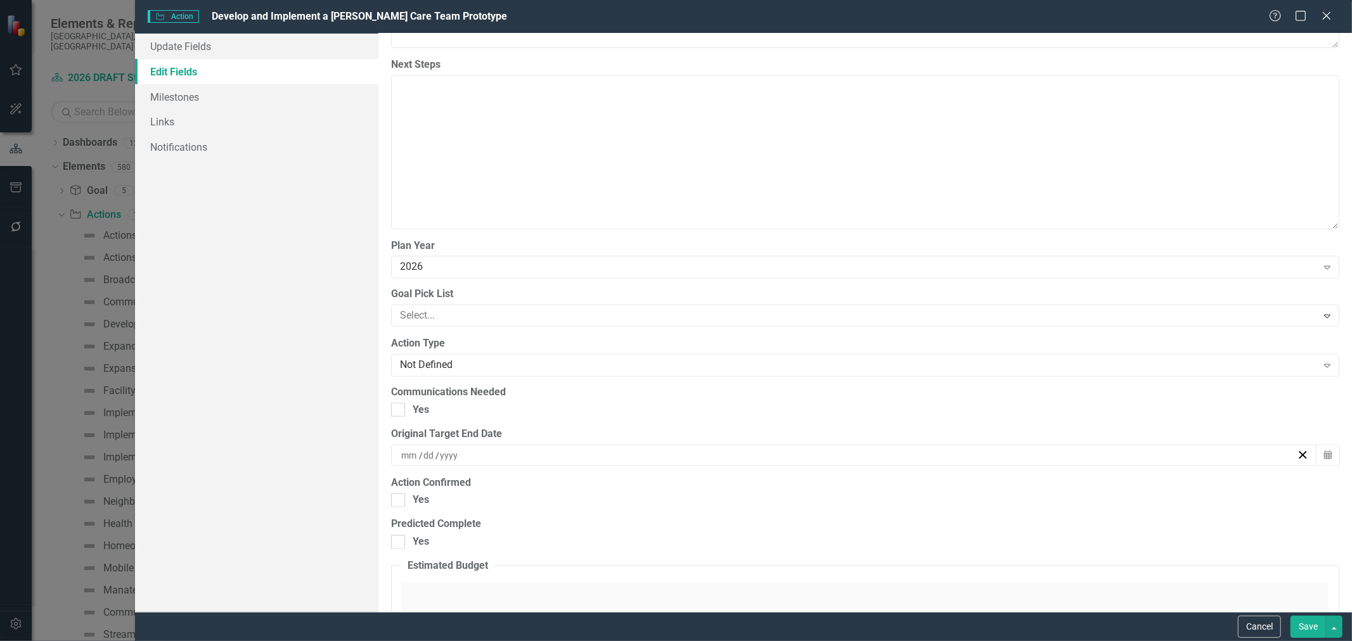
scroll to position [1338, 0]
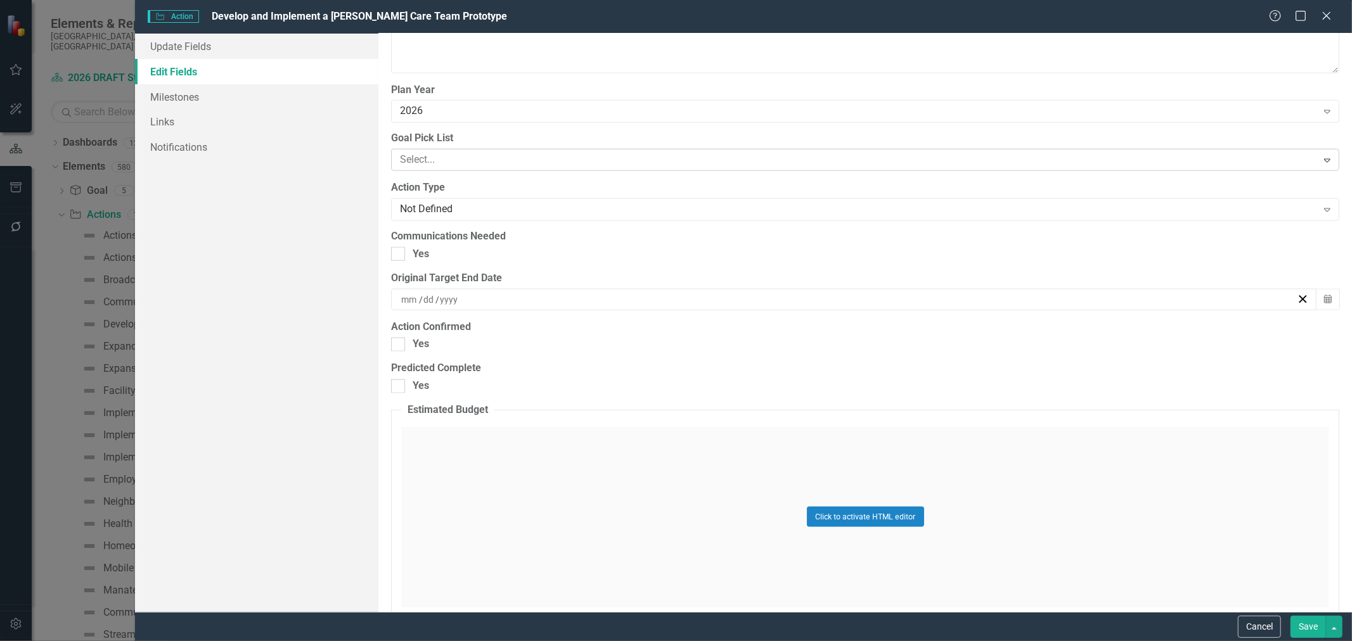
click at [445, 160] on div at bounding box center [856, 159] width 922 height 17
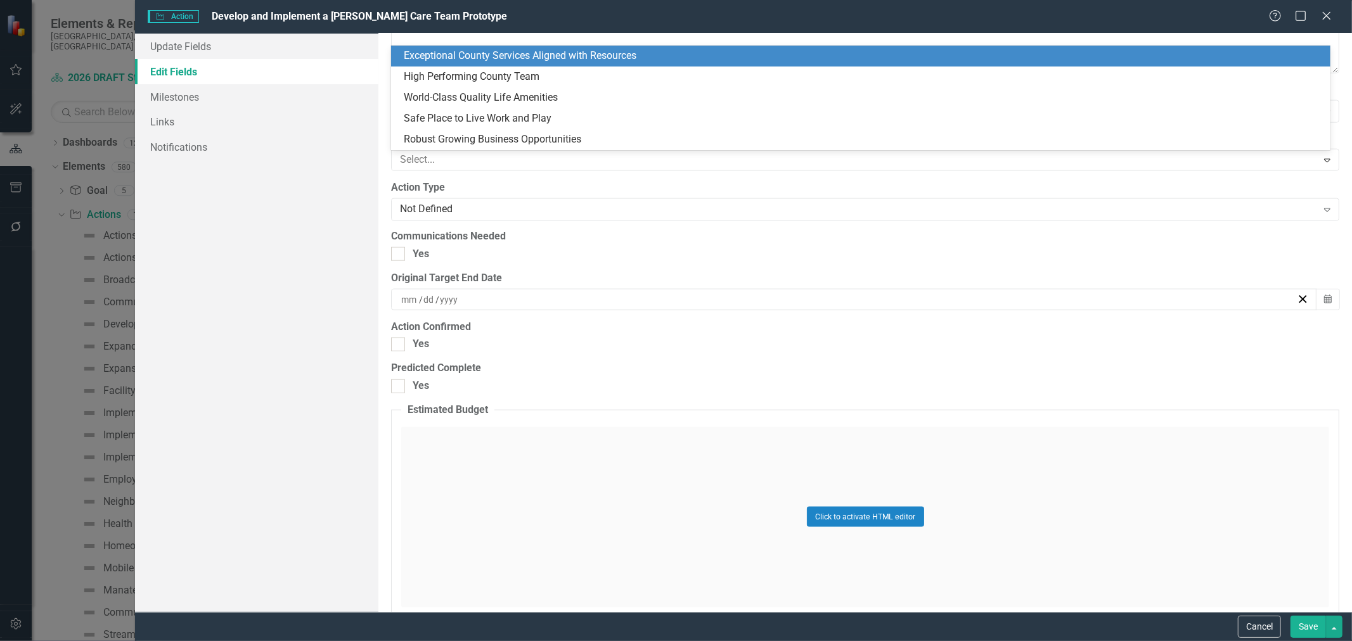
click at [432, 53] on div "Exceptional County Services Aligned with Resources" at bounding box center [863, 56] width 919 height 15
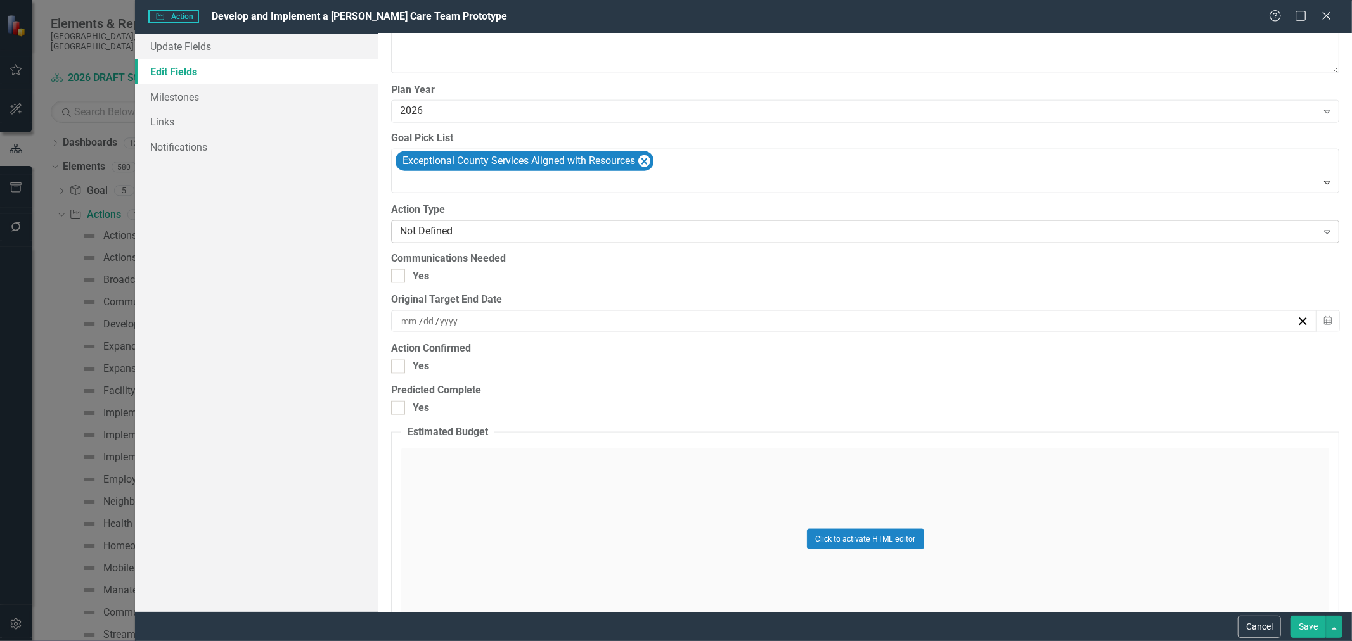
click at [468, 224] on div "Not Defined Expand" at bounding box center [865, 232] width 948 height 23
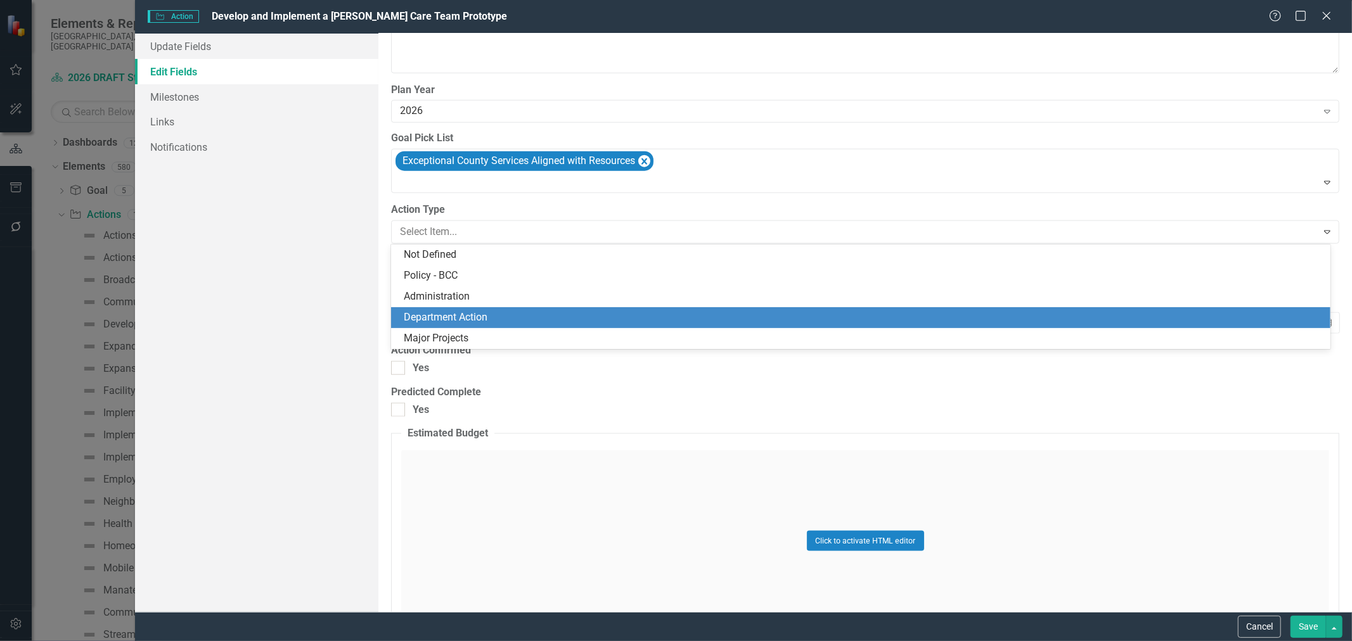
click at [468, 309] on div "Department Action" at bounding box center [860, 317] width 939 height 21
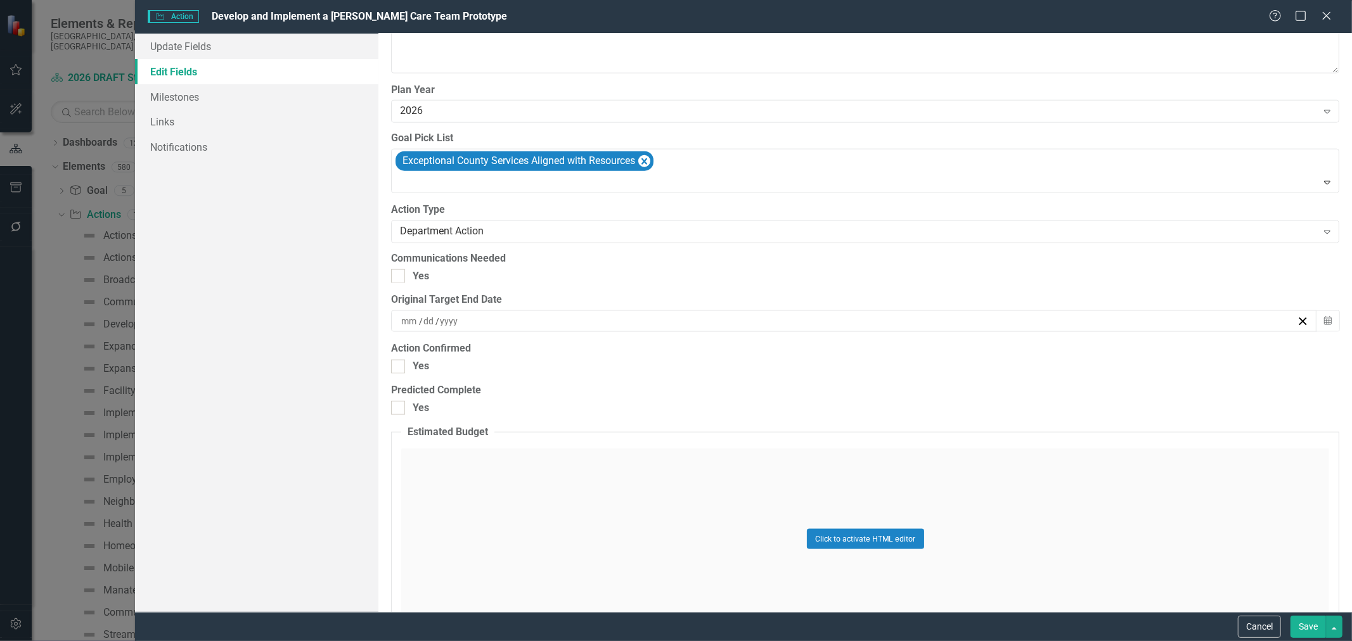
click at [1302, 624] on button "Save" at bounding box center [1308, 627] width 35 height 22
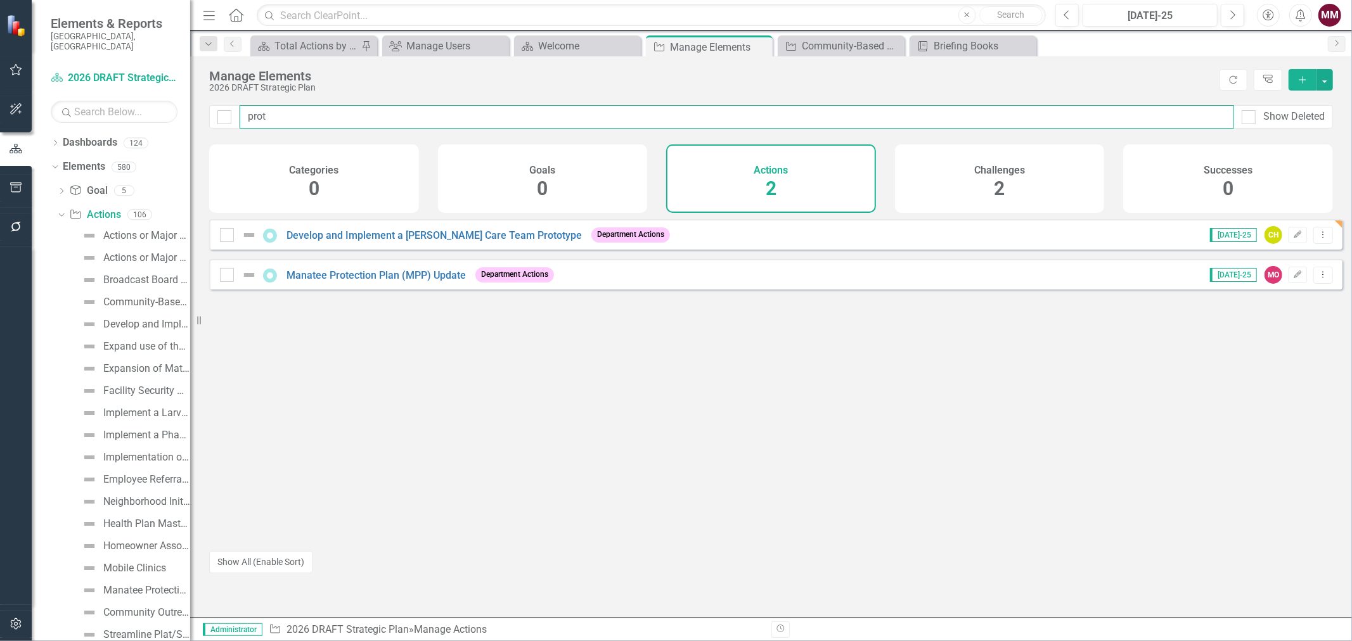
drag, startPoint x: 451, startPoint y: 112, endPoint x: 180, endPoint y: 112, distance: 270.7
click at [180, 112] on div "Elements & Reports Sarasota County, FL Dashboard 2026 DRAFT Strategic Plan Sear…" at bounding box center [676, 320] width 1352 height 641
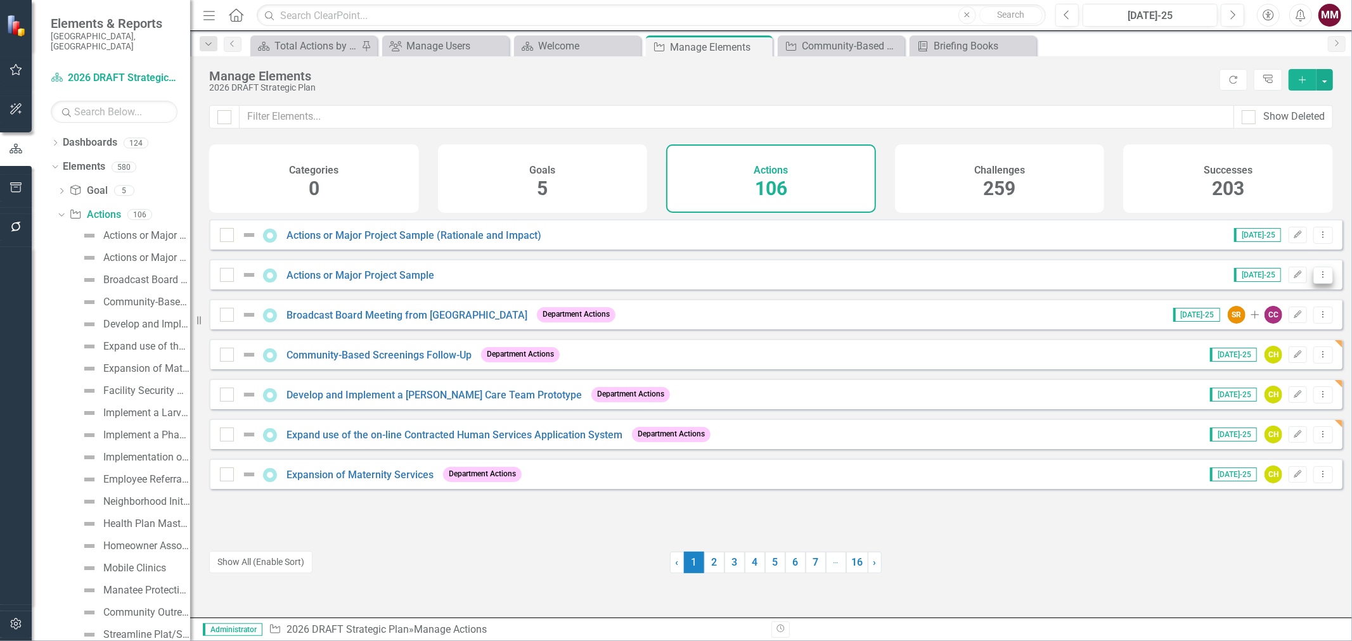
click at [1318, 279] on icon "Dropdown Menu" at bounding box center [1323, 275] width 11 height 8
click at [1250, 352] on link "Copy Duplicate Action" at bounding box center [1272, 351] width 104 height 23
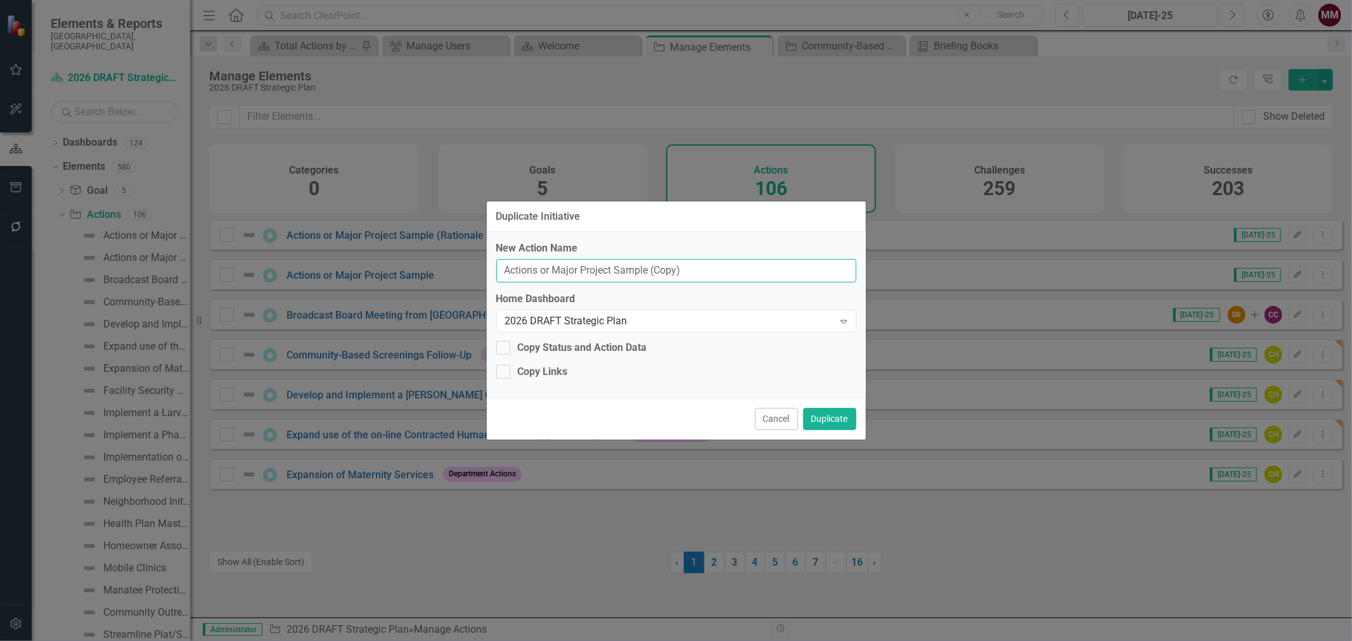
drag, startPoint x: 664, startPoint y: 268, endPoint x: 122, endPoint y: 220, distance: 544.1
click at [122, 220] on div "Duplicate Initiative New Action Name Actions or Major Project Sample (Copy) Hom…" at bounding box center [676, 320] width 1352 height 641
paste input "Strengthen the overall Human Services system"
type input "Strengthen the overall Human Services system"
click at [827, 415] on button "Duplicate" at bounding box center [829, 419] width 53 height 22
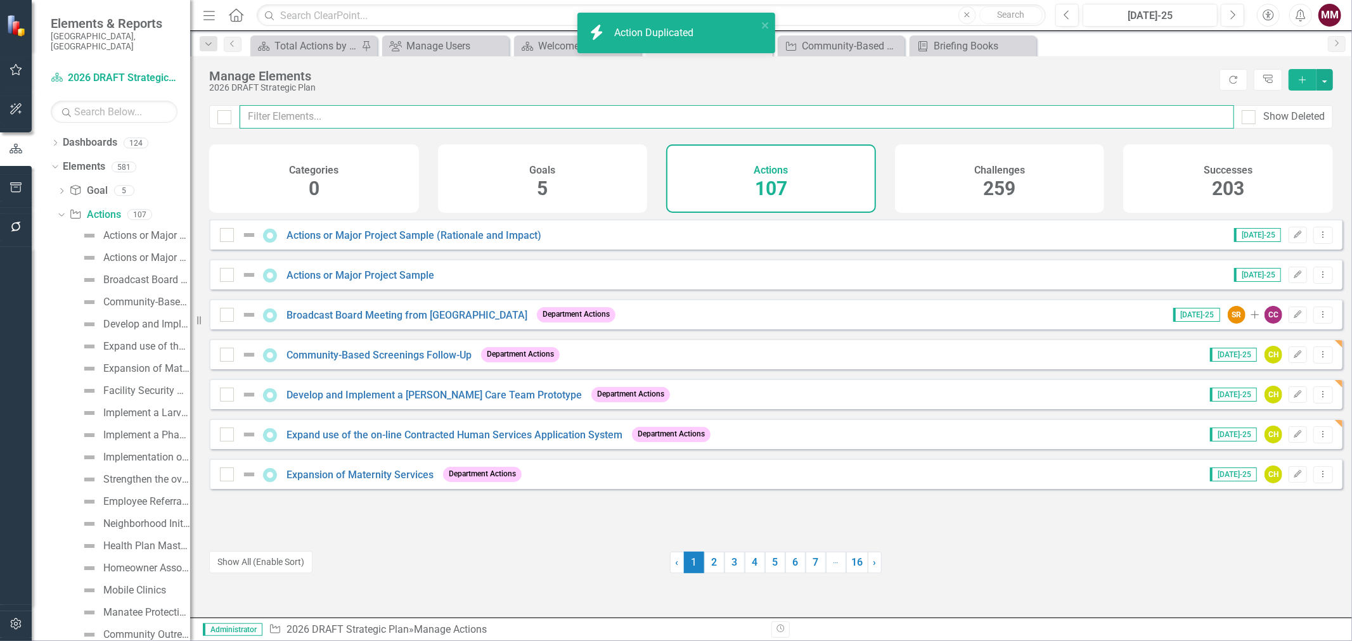
click at [353, 121] on input "text" at bounding box center [737, 116] width 995 height 23
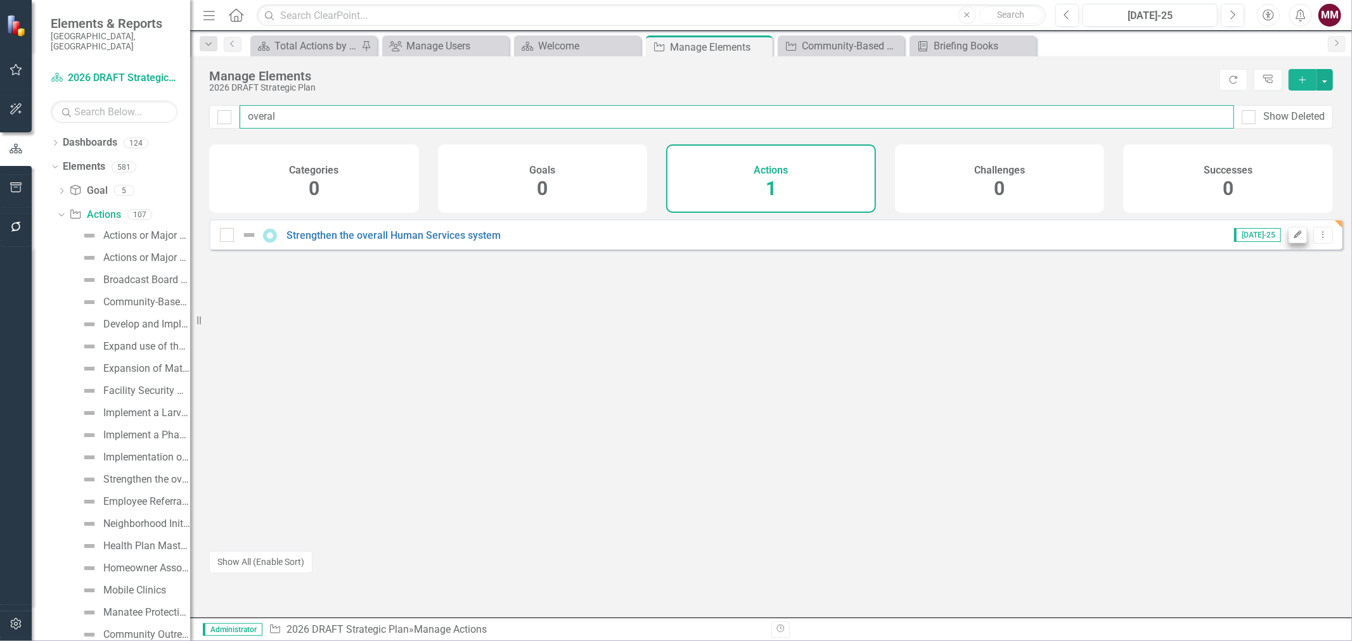
type input "overal"
click at [1293, 239] on icon "Edit" at bounding box center [1298, 235] width 10 height 8
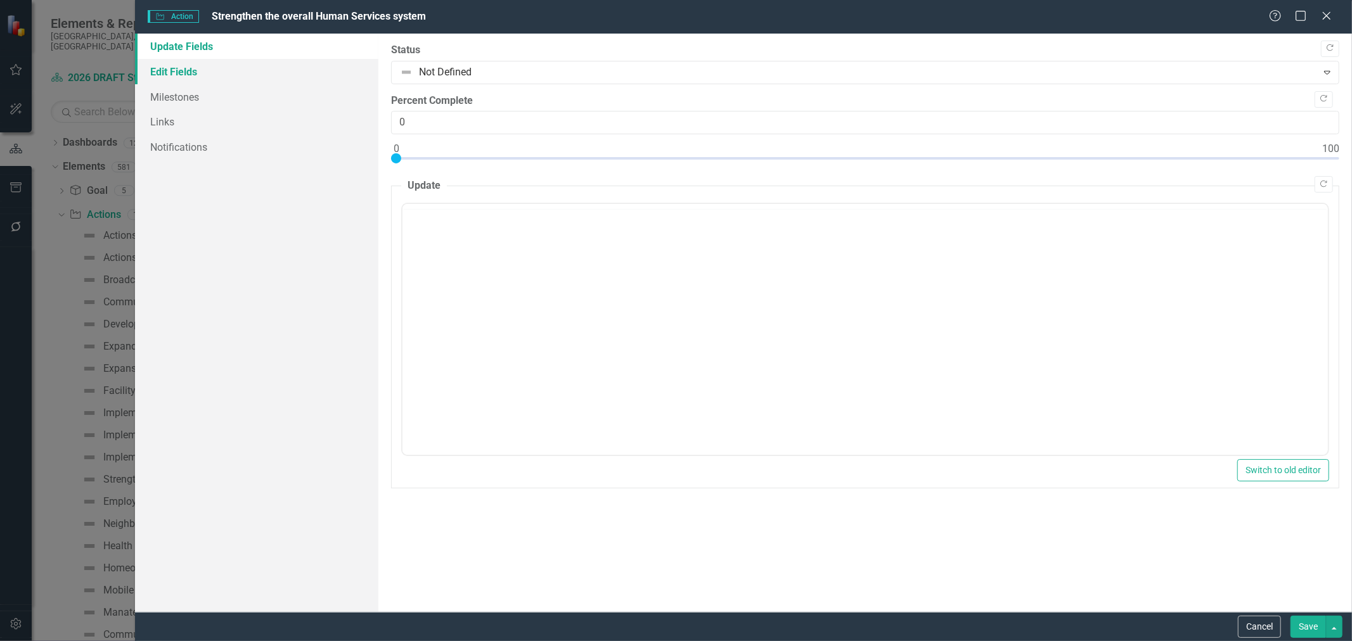
scroll to position [0, 0]
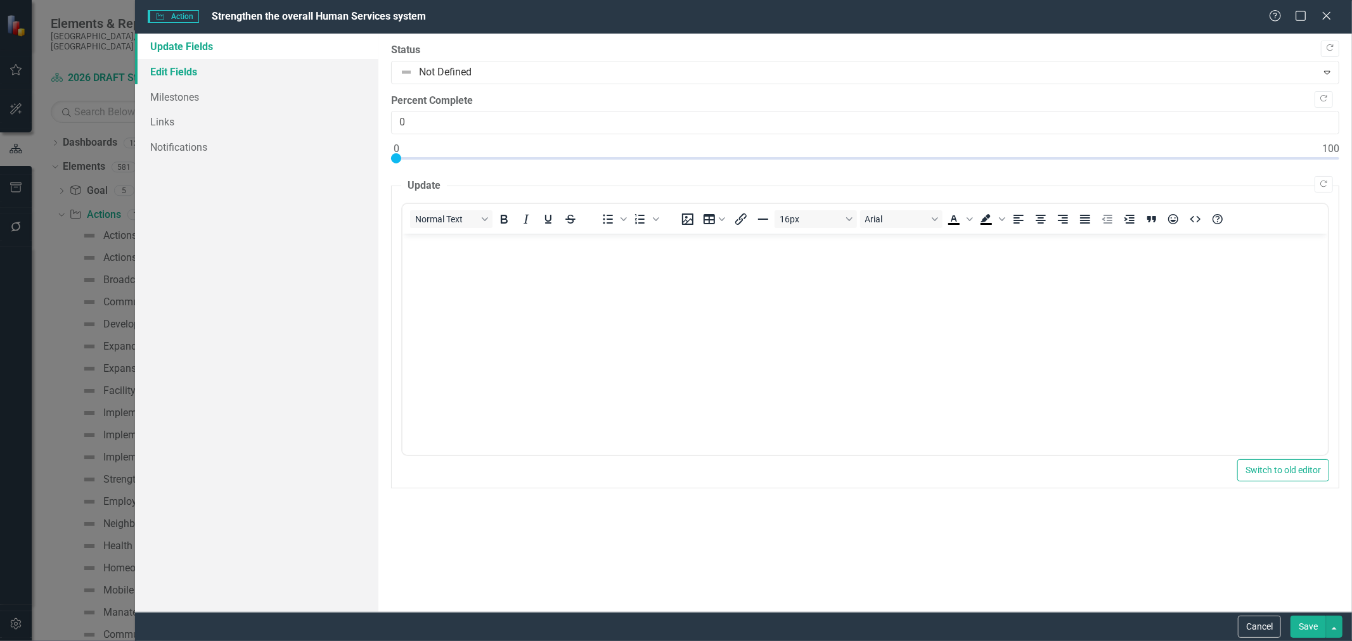
click at [176, 72] on link "Edit Fields" at bounding box center [256, 71] width 243 height 25
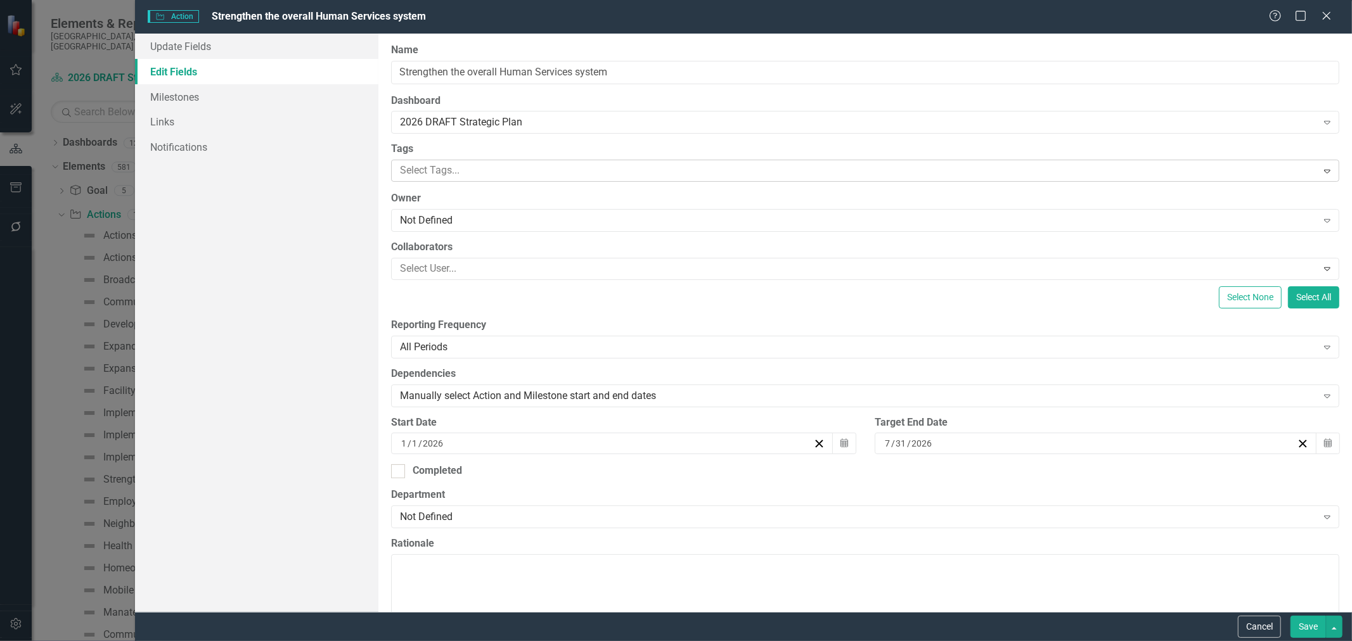
click at [455, 170] on div at bounding box center [856, 170] width 922 height 17
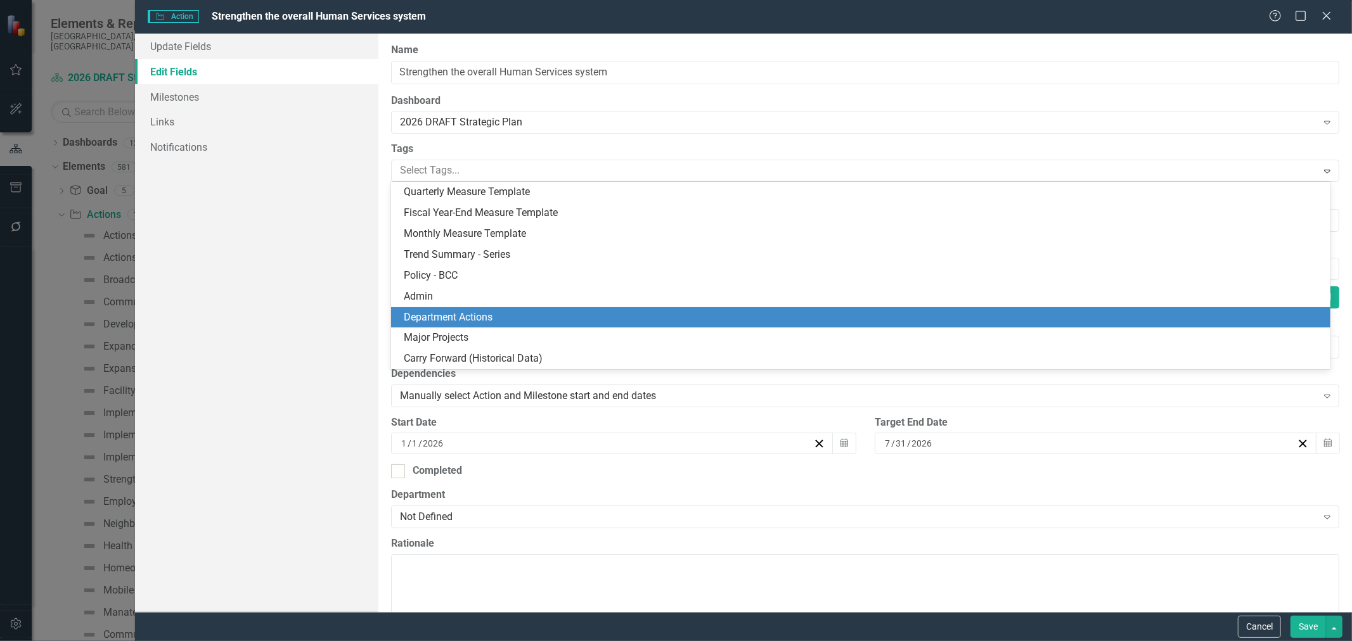
click at [453, 311] on span "Department Actions" at bounding box center [448, 317] width 89 height 12
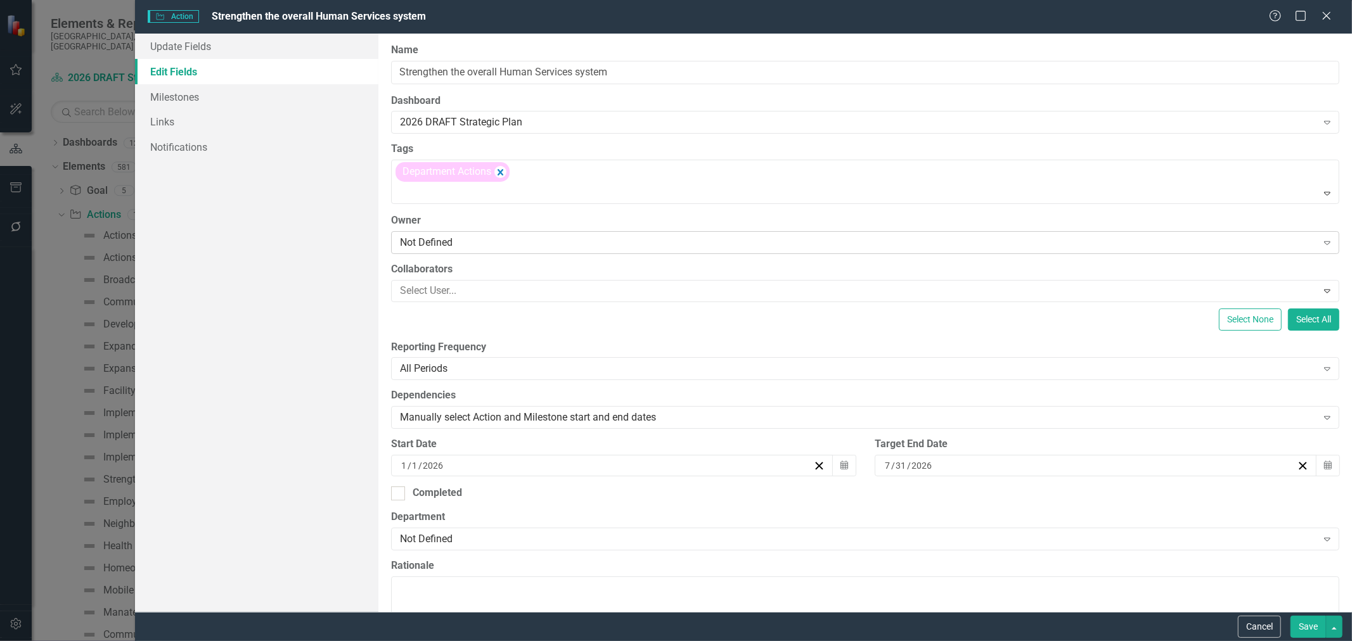
click at [432, 240] on div "Not Defined" at bounding box center [858, 242] width 917 height 15
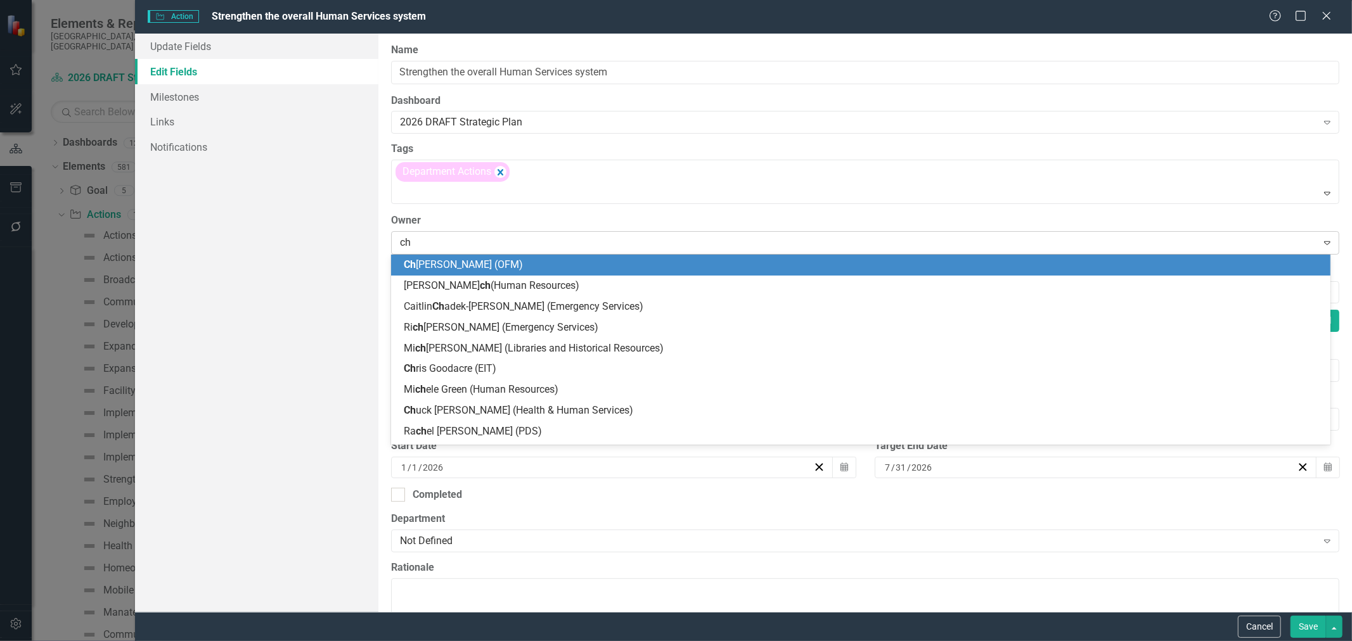
type input "chu"
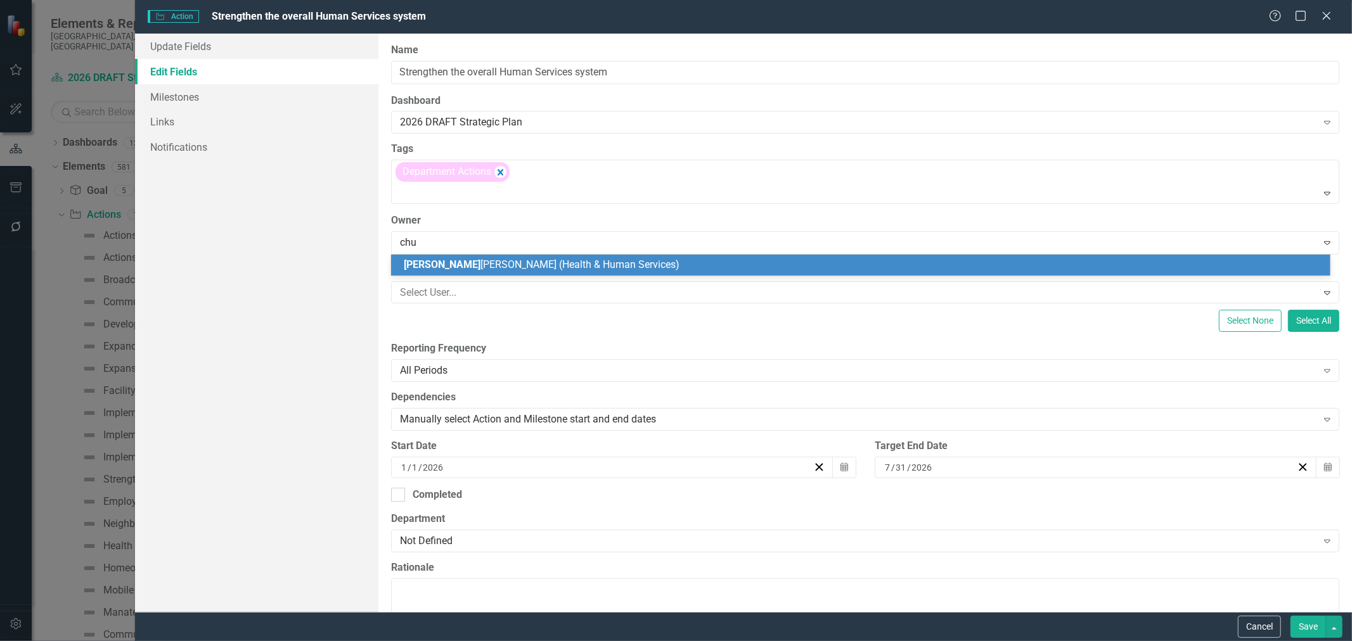
click at [413, 271] on div "Chu ck Henry (Health & Human Services)" at bounding box center [863, 265] width 919 height 15
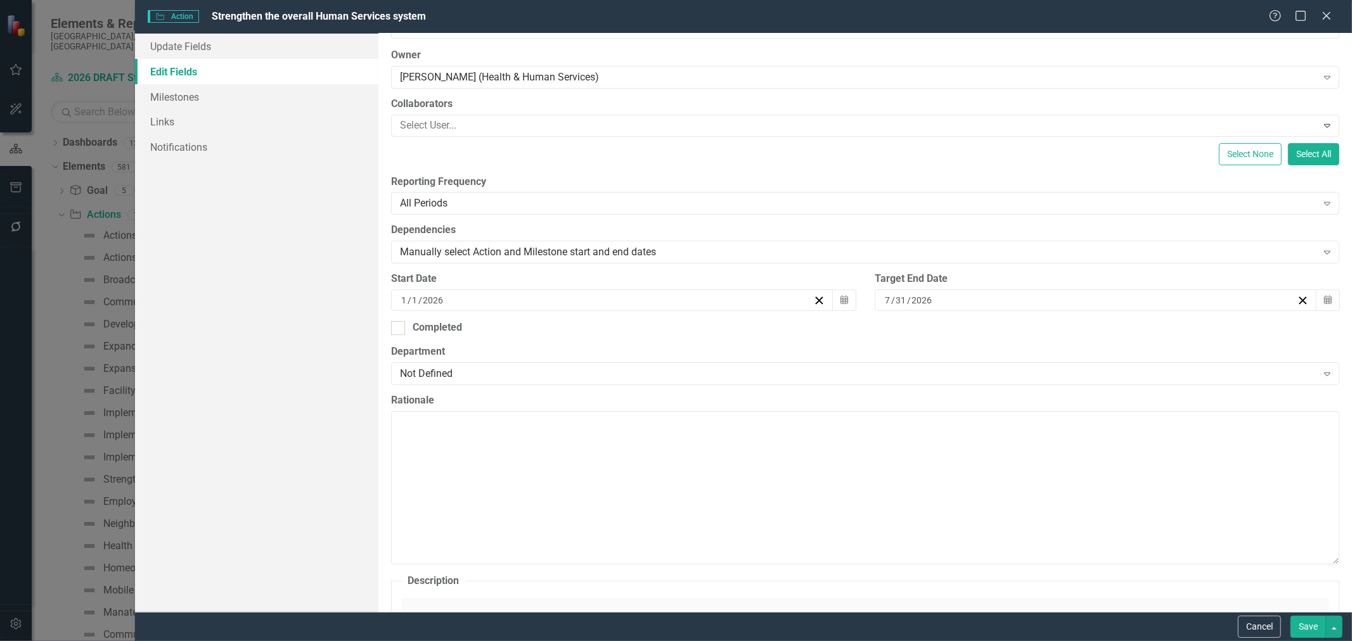
scroll to position [211, 0]
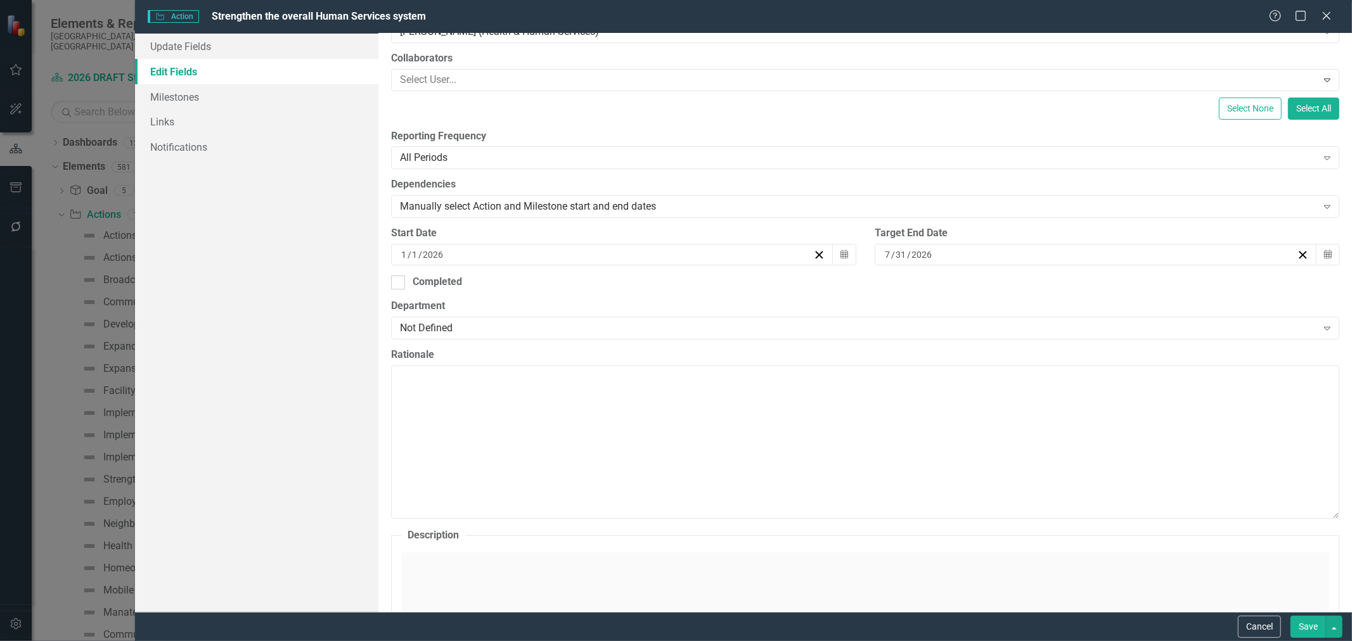
click at [1012, 251] on div "7 / 31 / 2026" at bounding box center [1090, 254] width 414 height 13
click at [1012, 251] on div "2026-07-31 7 / 31 / 2026" at bounding box center [1090, 254] width 414 height 13
click at [1159, 284] on button "›" at bounding box center [1158, 287] width 28 height 28
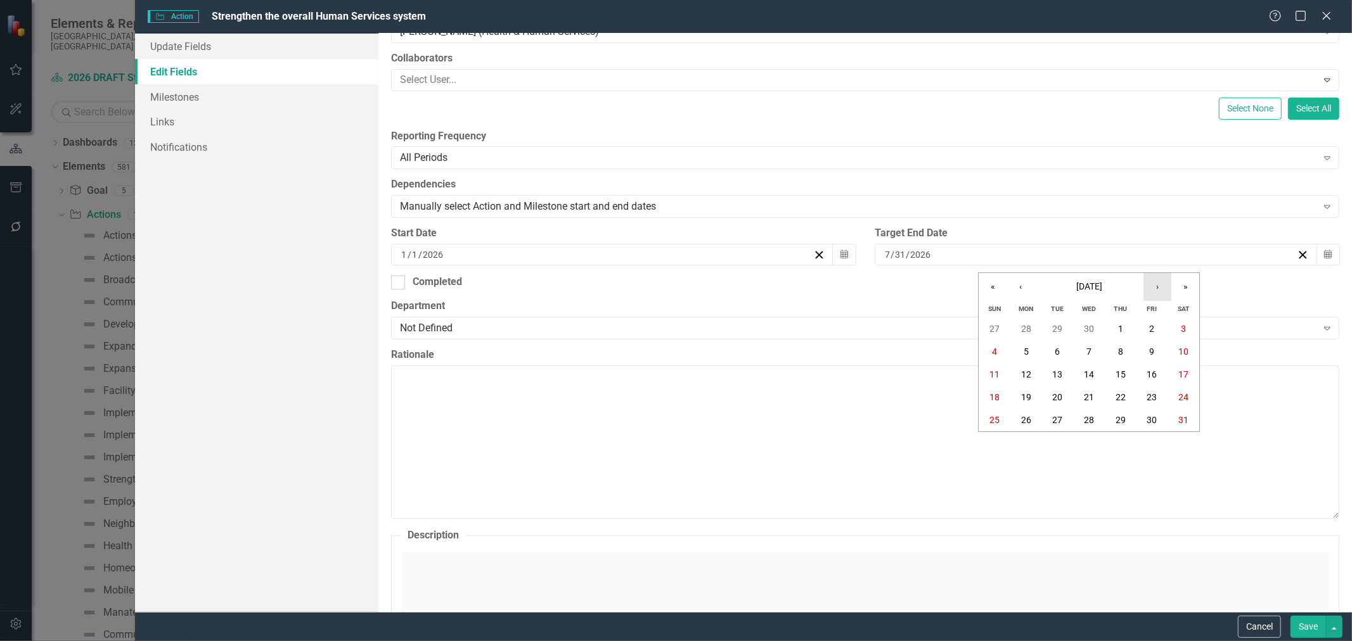
click at [1150, 277] on button "›" at bounding box center [1158, 287] width 28 height 28
click at [1030, 416] on abbr "30" at bounding box center [1026, 420] width 10 height 10
click at [746, 319] on div "Not Defined Expand" at bounding box center [865, 328] width 948 height 23
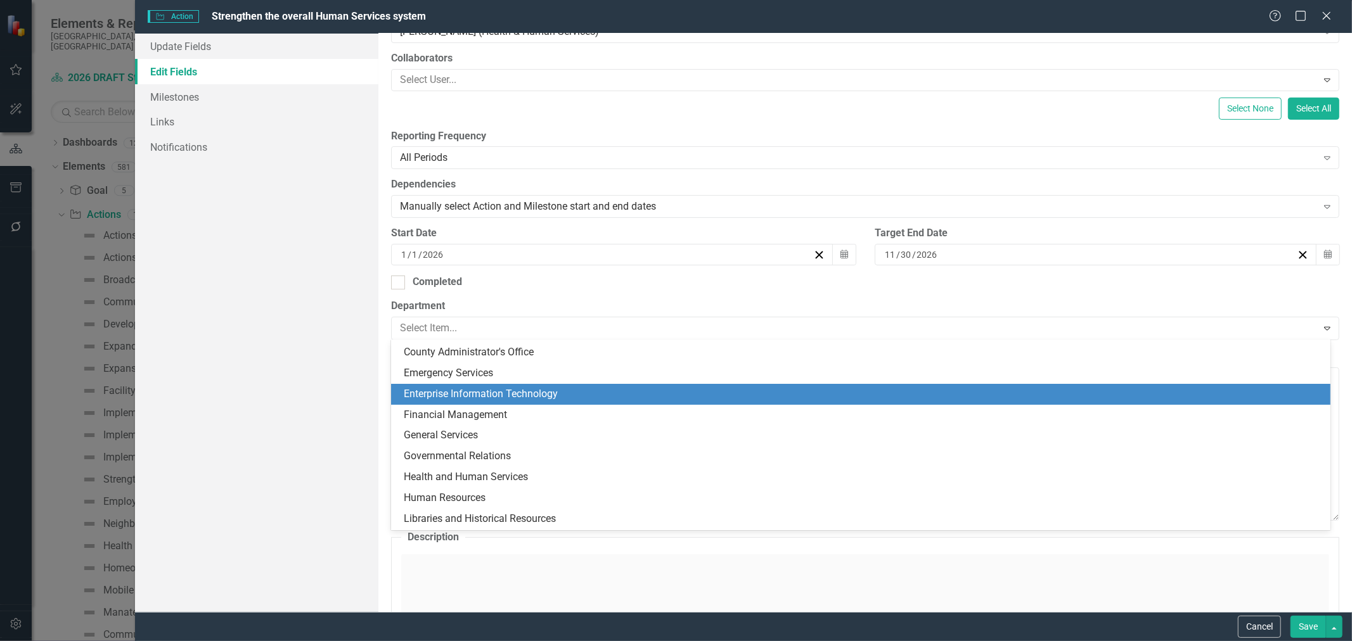
scroll to position [141, 0]
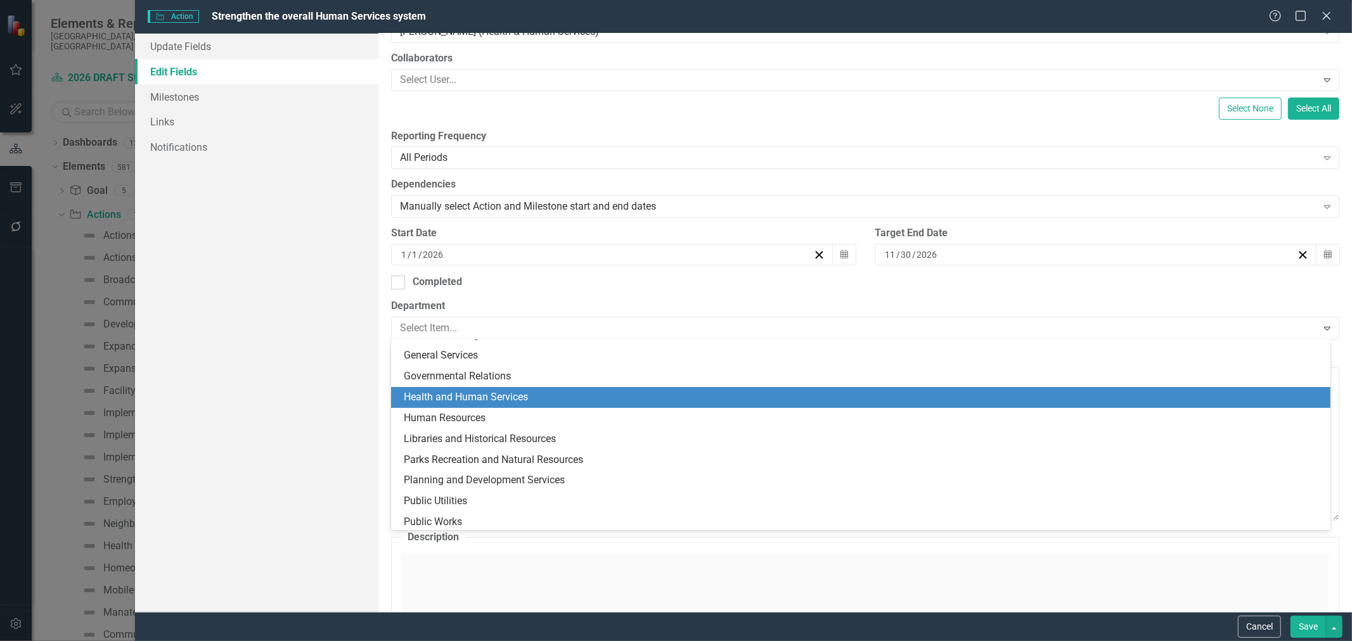
click at [440, 395] on div "Health and Human Services" at bounding box center [863, 397] width 919 height 15
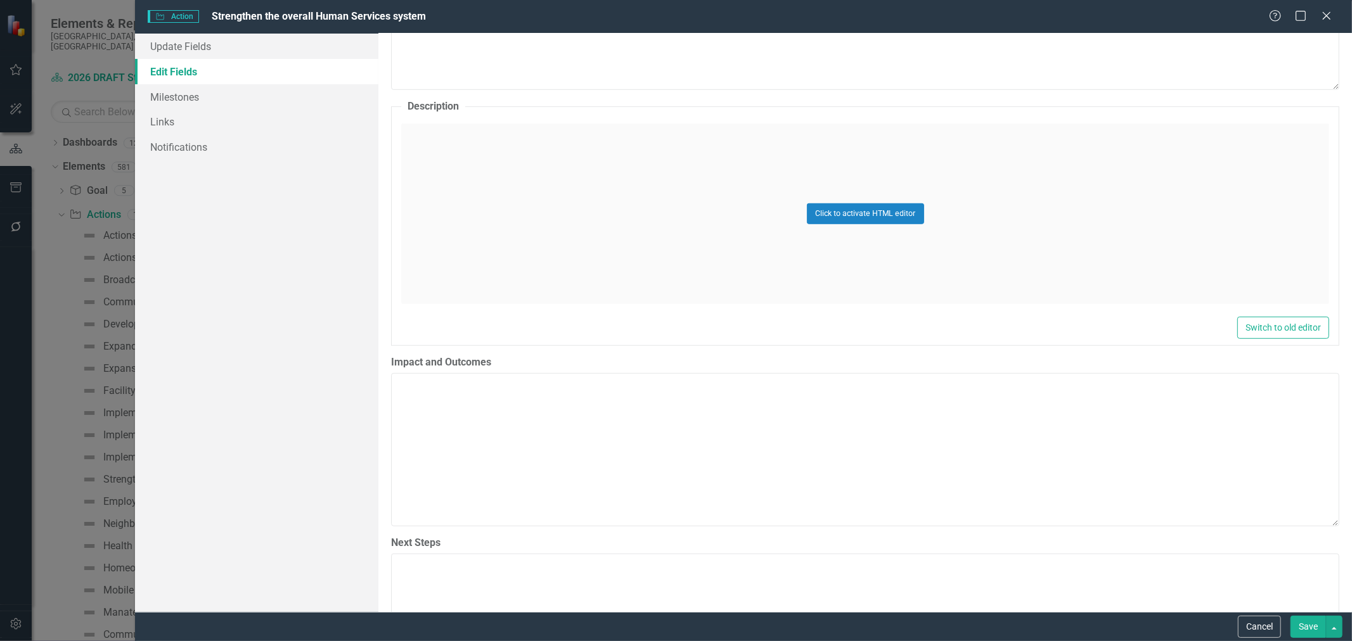
scroll to position [634, 0]
click at [536, 232] on div "Click to activate HTML editor" at bounding box center [865, 220] width 928 height 181
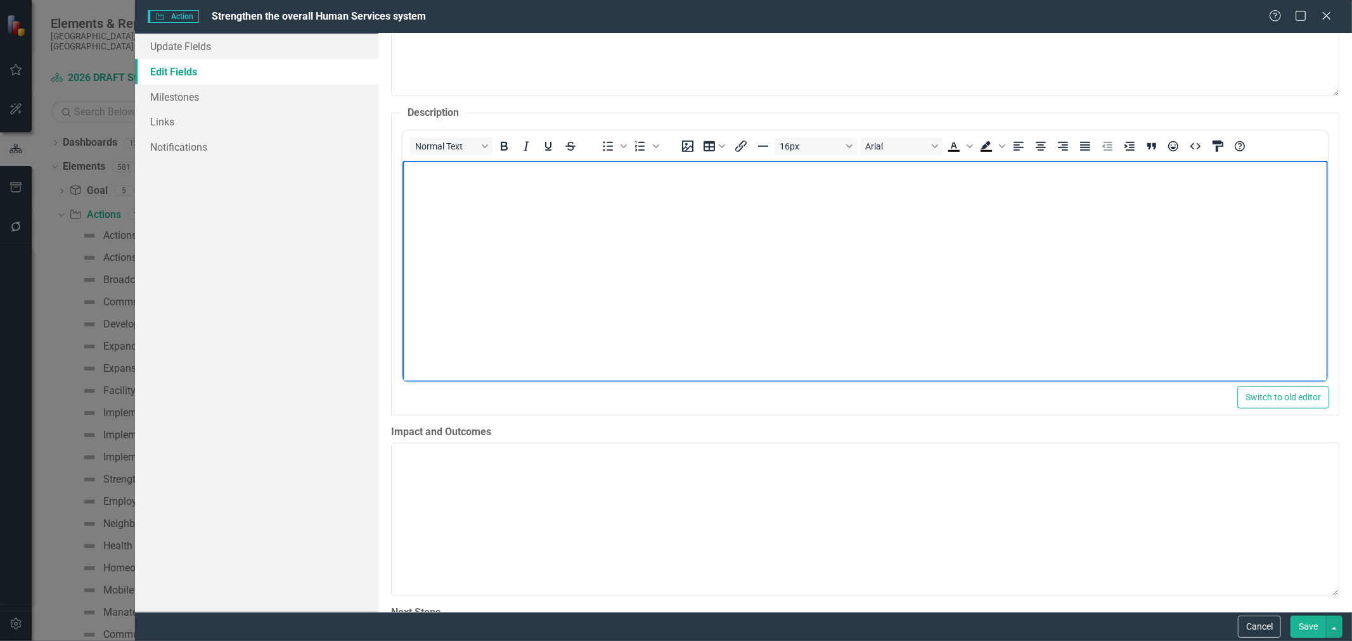
scroll to position [0, 0]
click at [1189, 143] on icon "HTML Editor" at bounding box center [1196, 146] width 15 height 15
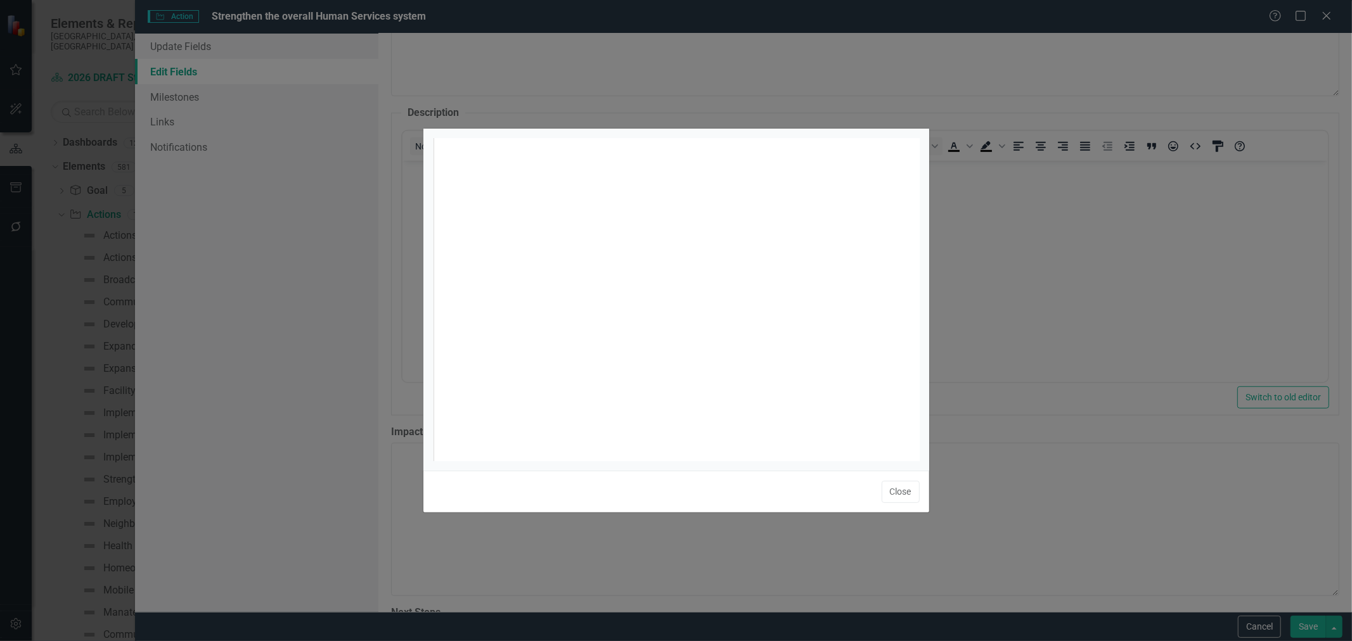
scroll to position [4, 0]
click at [623, 189] on div "xxxxxxxxxx 1 1 ​" at bounding box center [692, 315] width 519 height 354
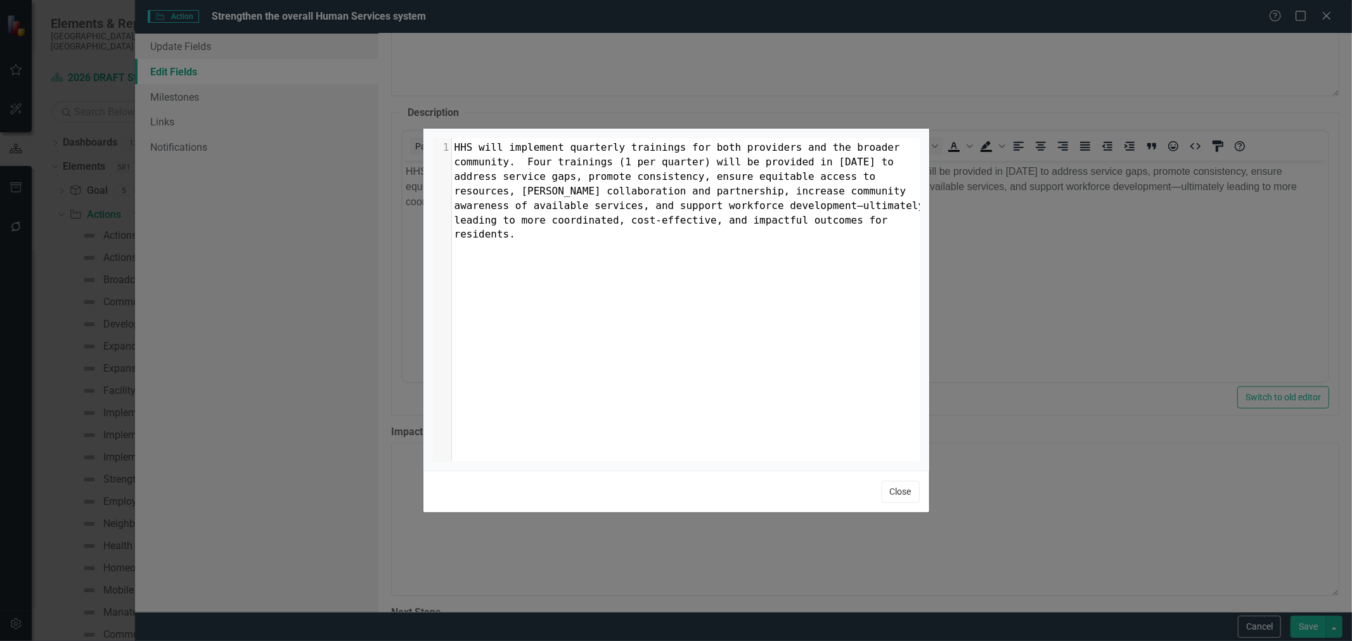
click at [884, 493] on button "Close" at bounding box center [901, 492] width 38 height 22
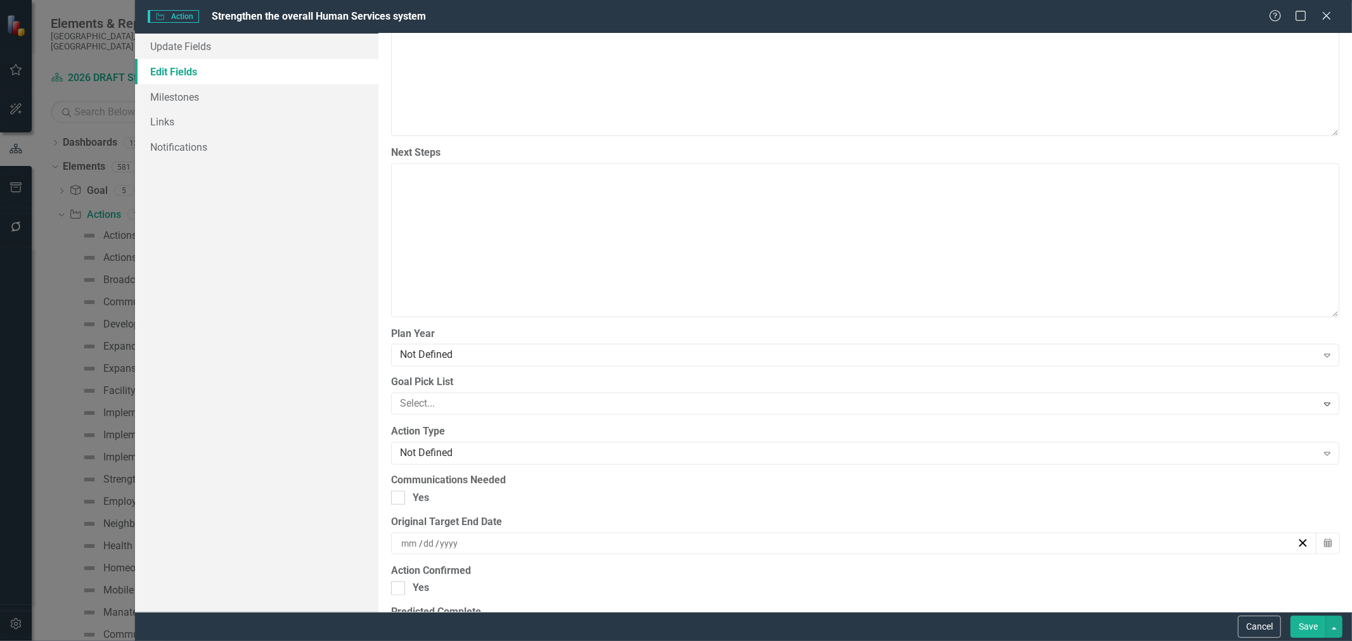
scroll to position [1126, 0]
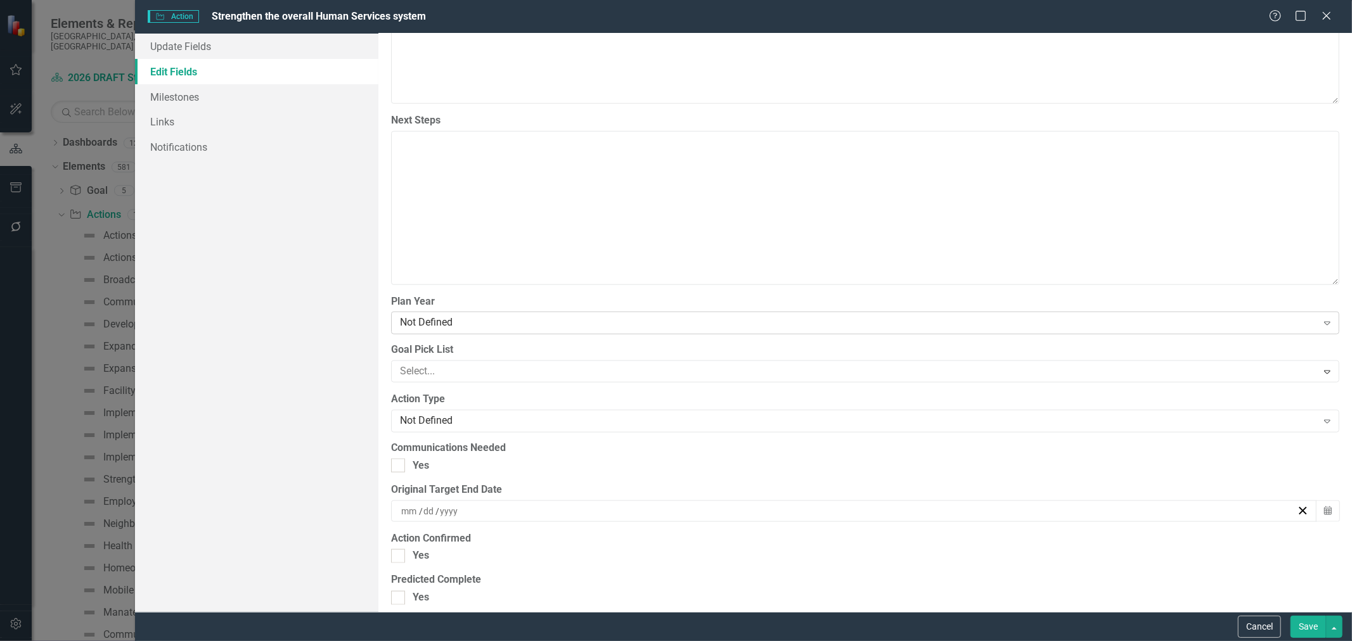
click at [574, 326] on div "Not Defined" at bounding box center [858, 323] width 917 height 15
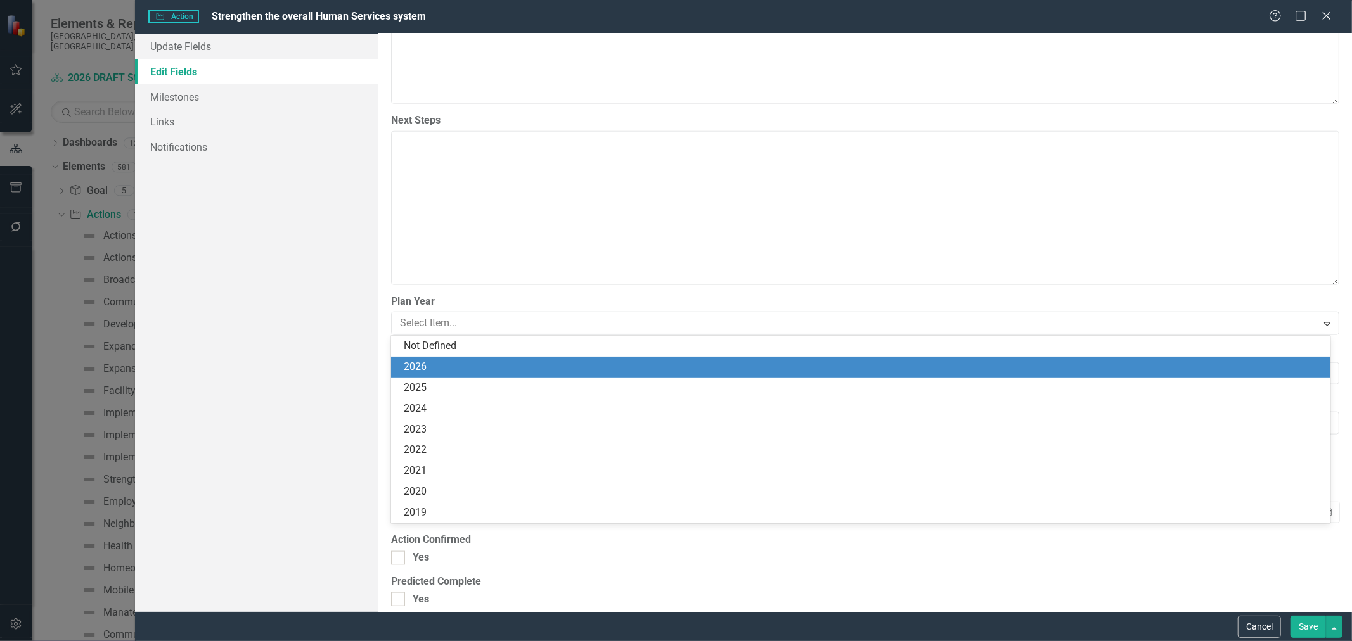
click at [558, 358] on div "2026" at bounding box center [860, 367] width 939 height 21
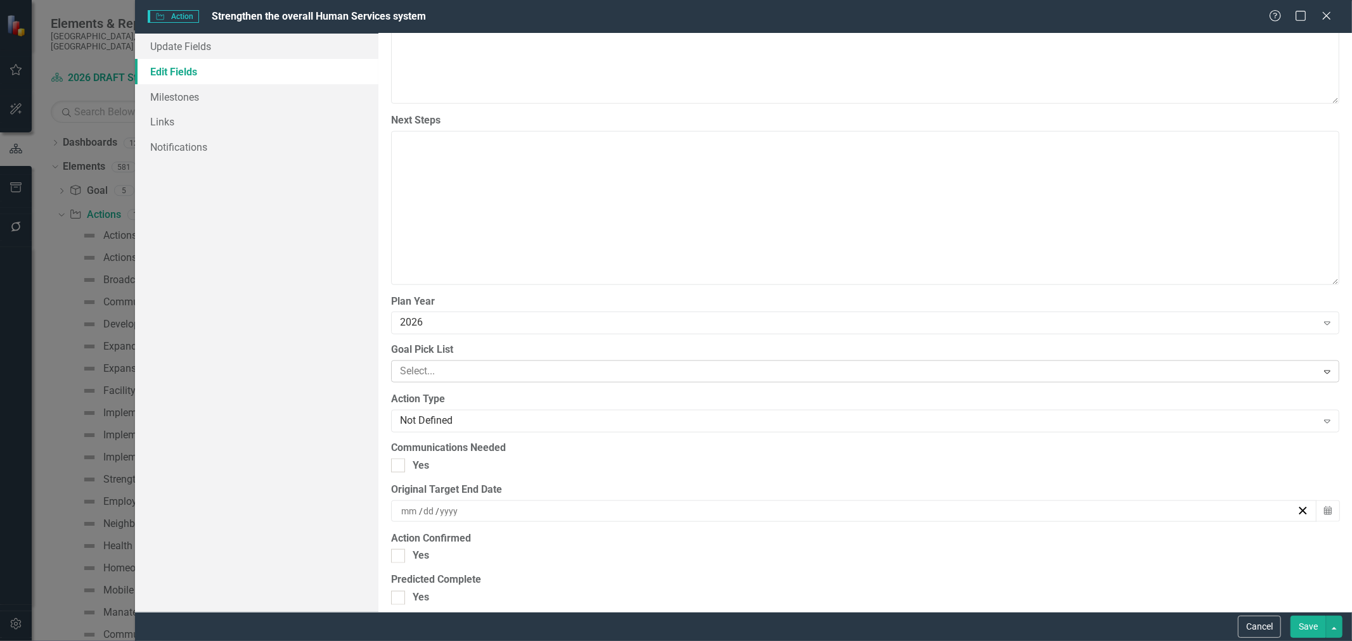
click at [543, 375] on div at bounding box center [856, 371] width 922 height 17
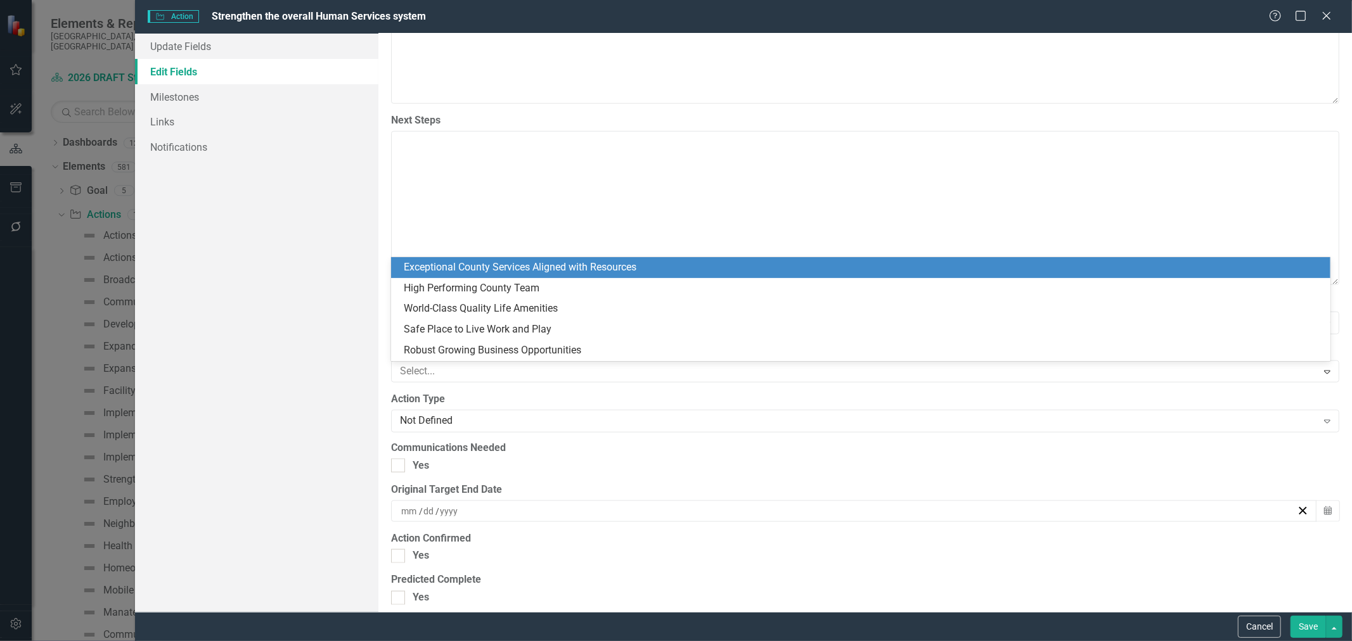
click at [517, 269] on div "Exceptional County Services Aligned with Resources" at bounding box center [863, 268] width 919 height 15
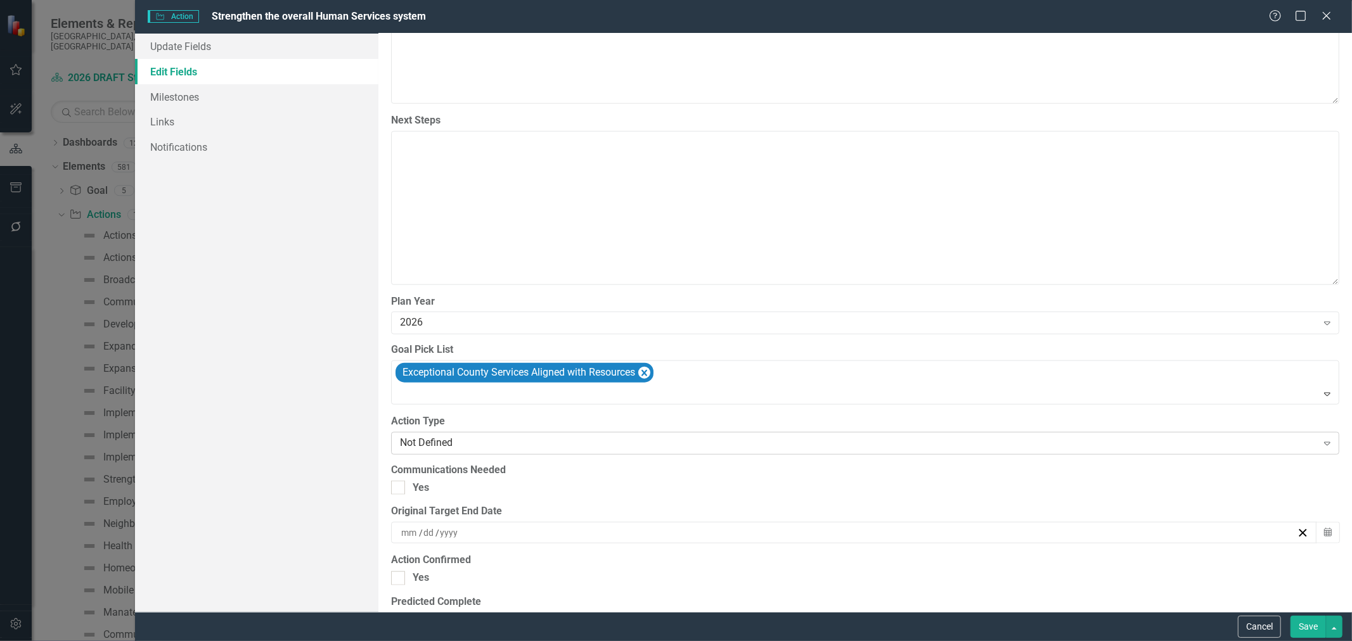
click at [522, 441] on div "Not Defined" at bounding box center [858, 443] width 917 height 15
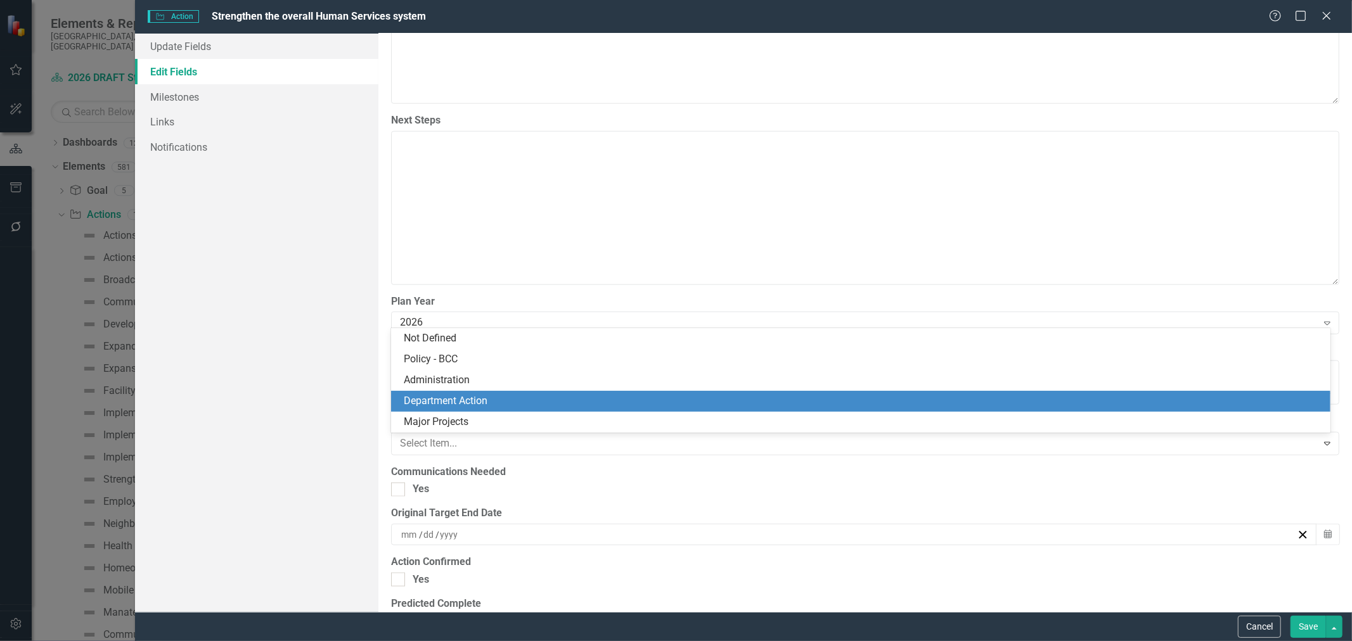
click at [508, 396] on div "Department Action" at bounding box center [863, 401] width 919 height 15
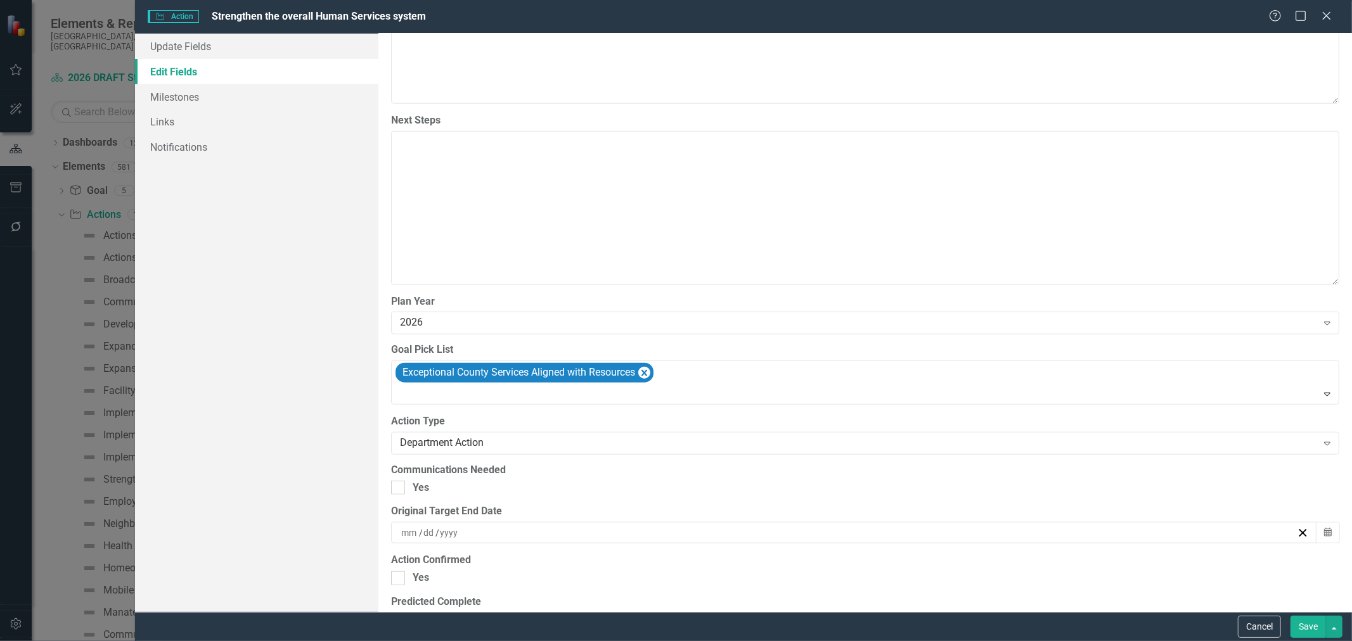
click at [1307, 628] on button "Save" at bounding box center [1308, 627] width 35 height 22
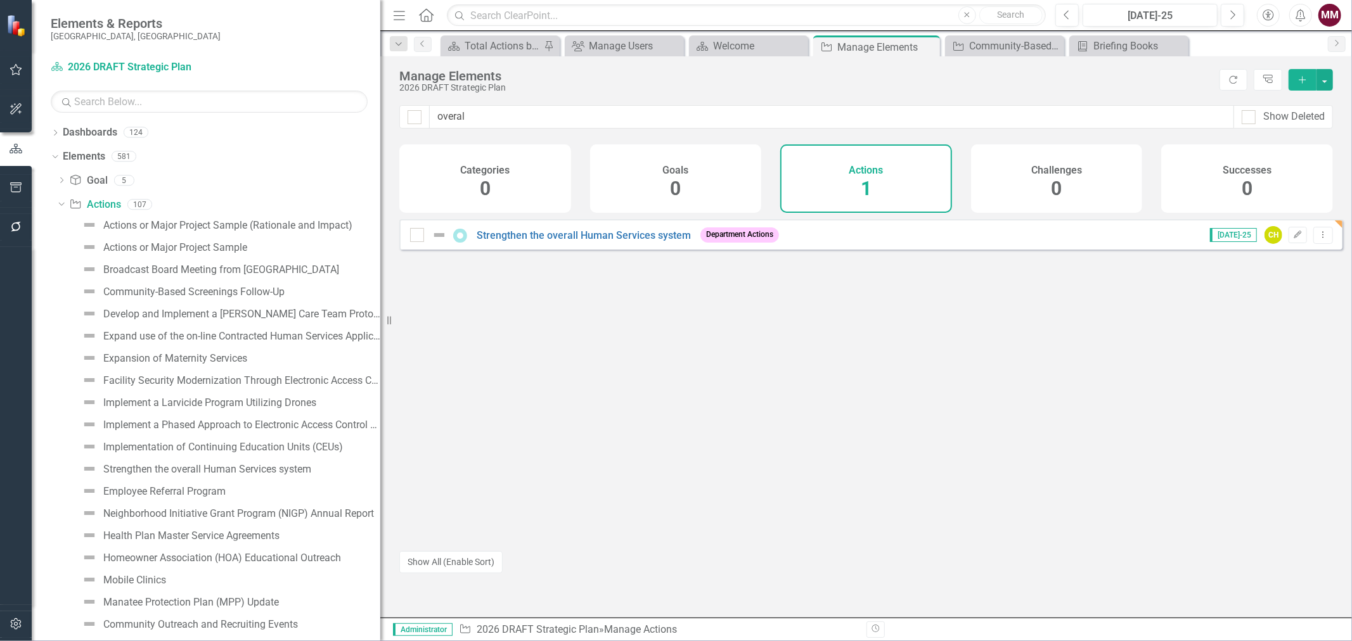
drag, startPoint x: 200, startPoint y: 319, endPoint x: 408, endPoint y: 324, distance: 208.6
click at [408, 324] on div "Elements & Reports Sarasota County, FL Dashboard 2026 DRAFT Strategic Plan Sear…" at bounding box center [676, 320] width 1352 height 641
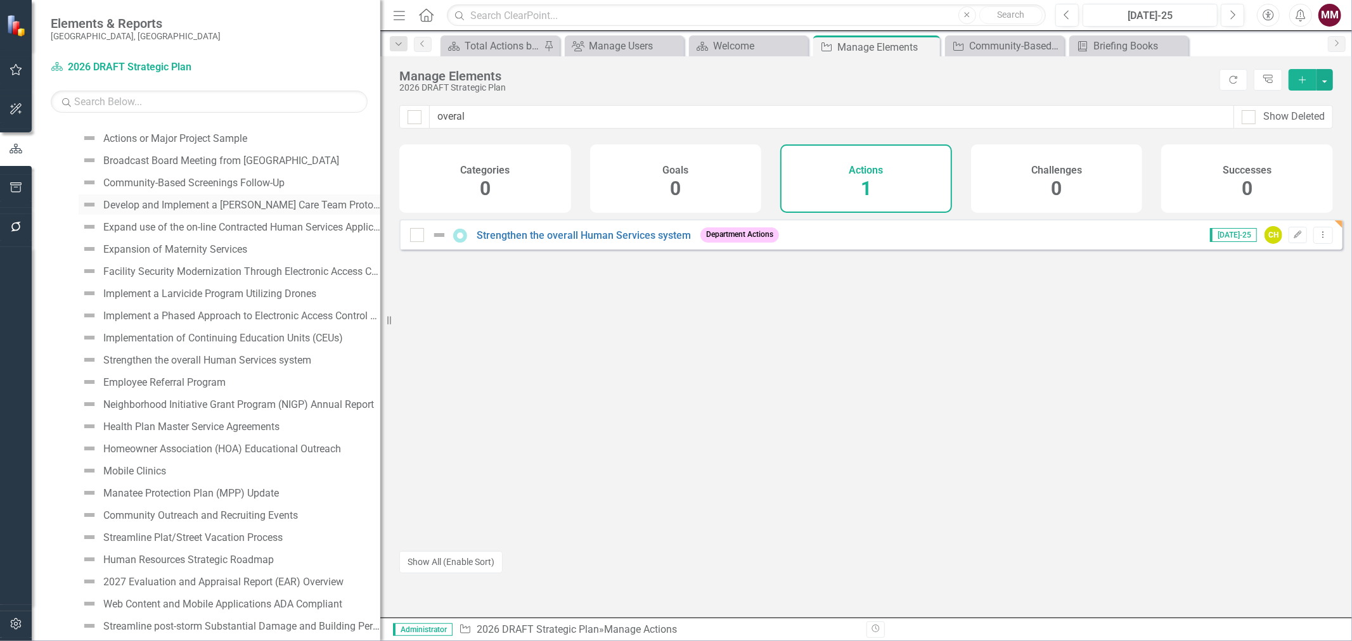
scroll to position [0, 0]
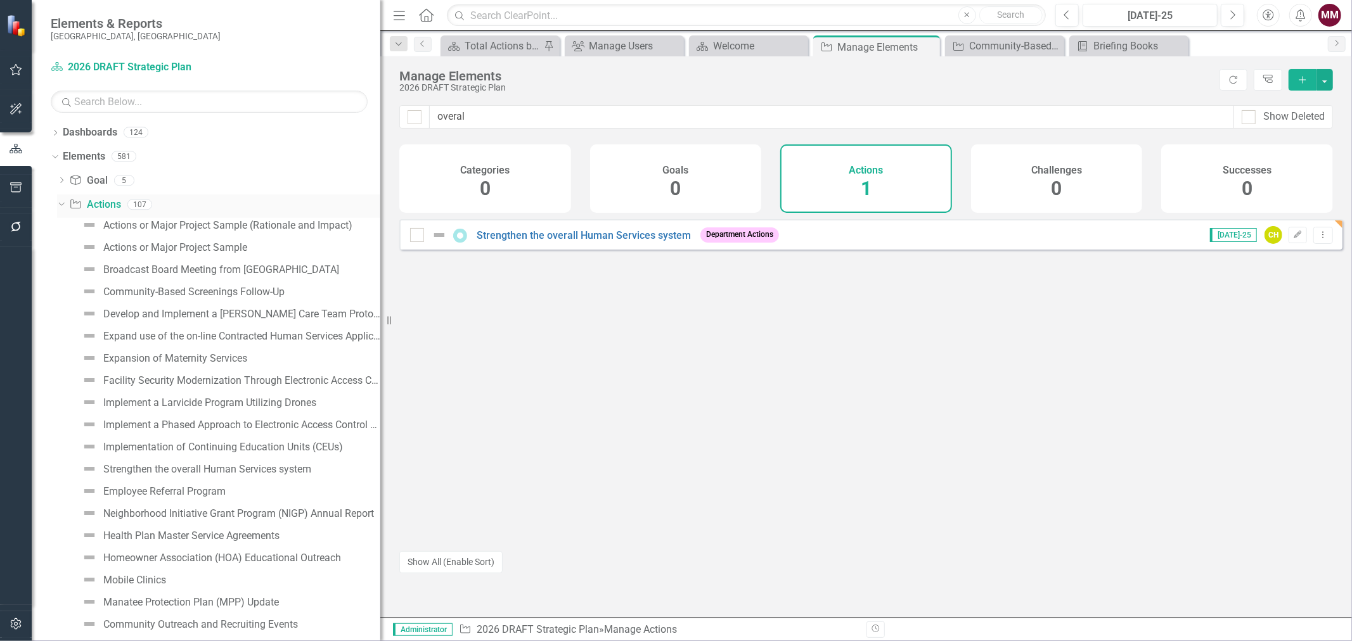
click at [61, 204] on icon "Dropdown" at bounding box center [59, 204] width 7 height 9
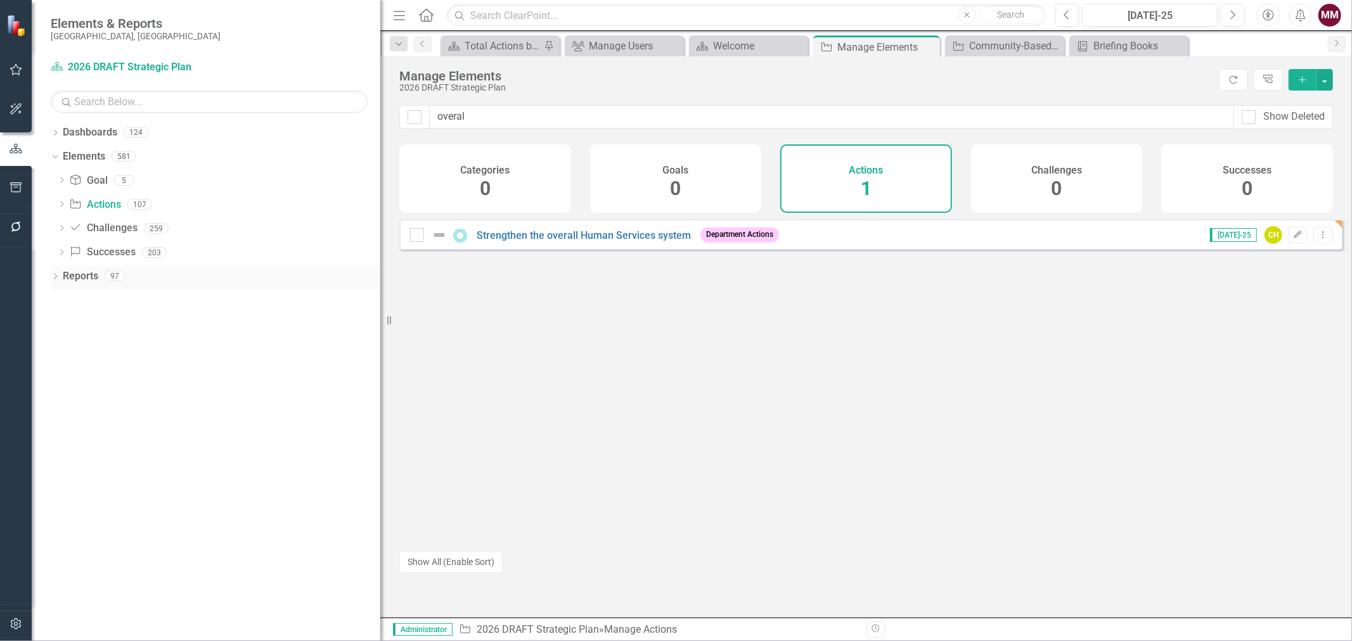
click at [53, 274] on div "Dropdown" at bounding box center [55, 278] width 9 height 11
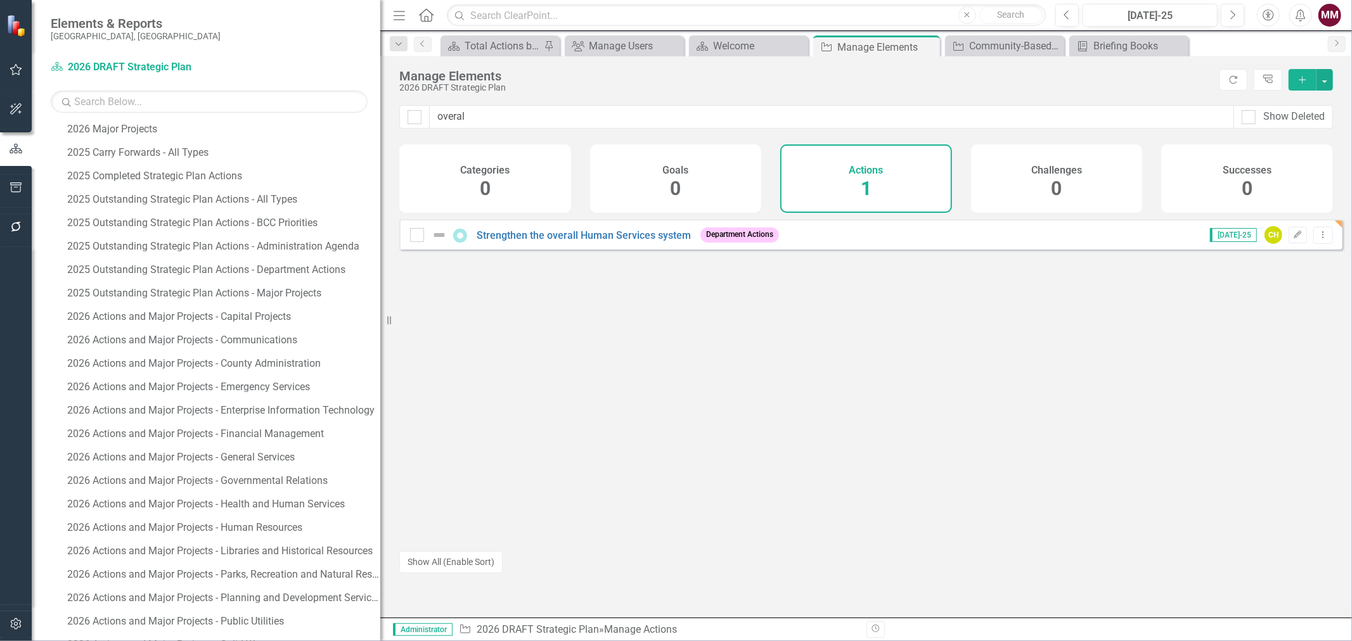
scroll to position [845, 0]
click at [212, 478] on div "2026 Actions and Major Projects - Health and Human Services" at bounding box center [223, 483] width 313 height 11
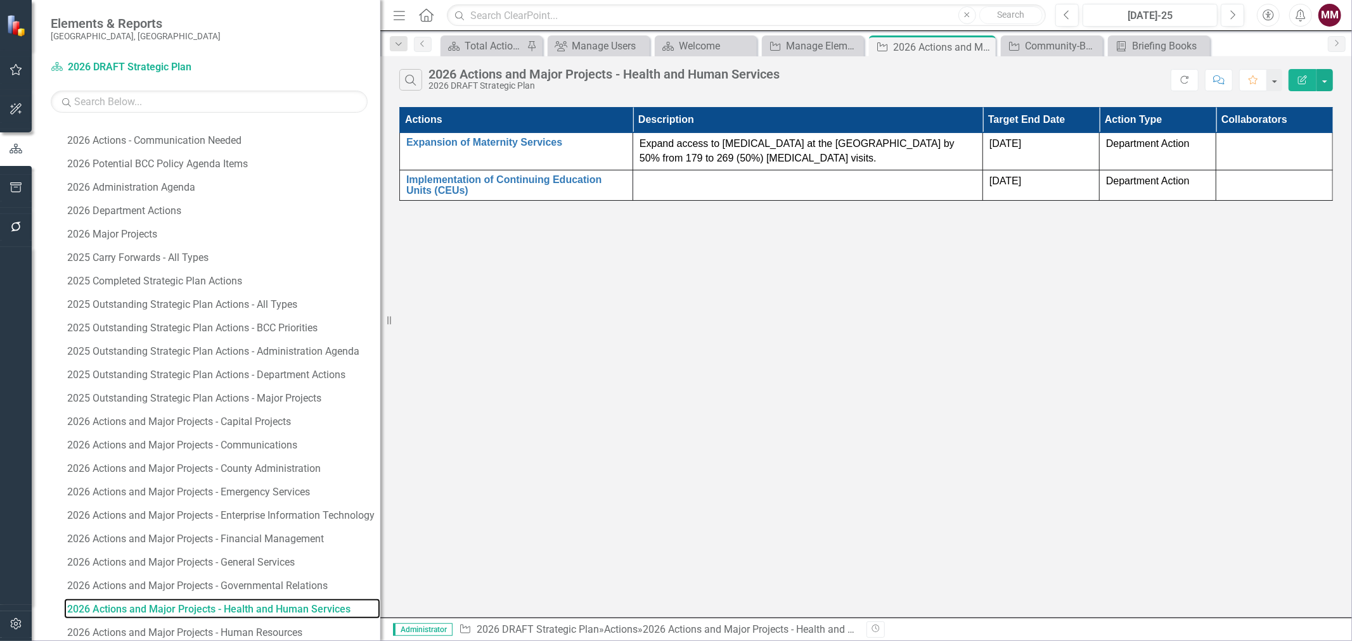
scroll to position [675, 0]
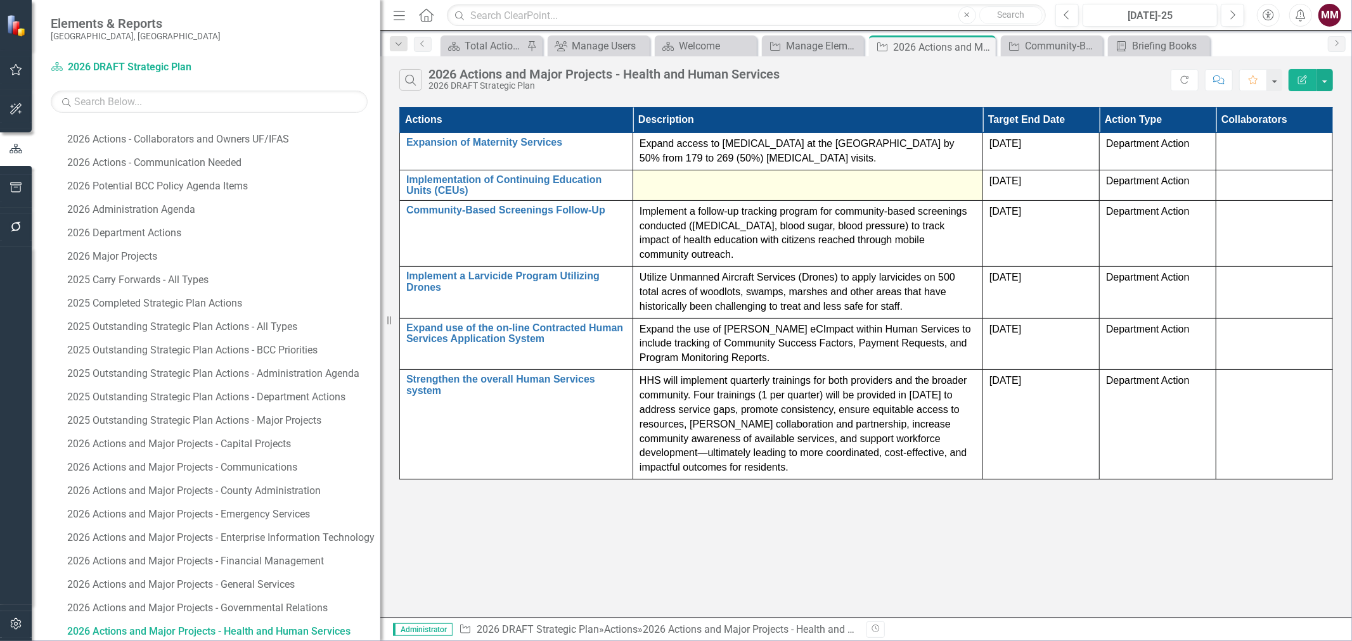
click at [715, 187] on div at bounding box center [808, 181] width 337 height 15
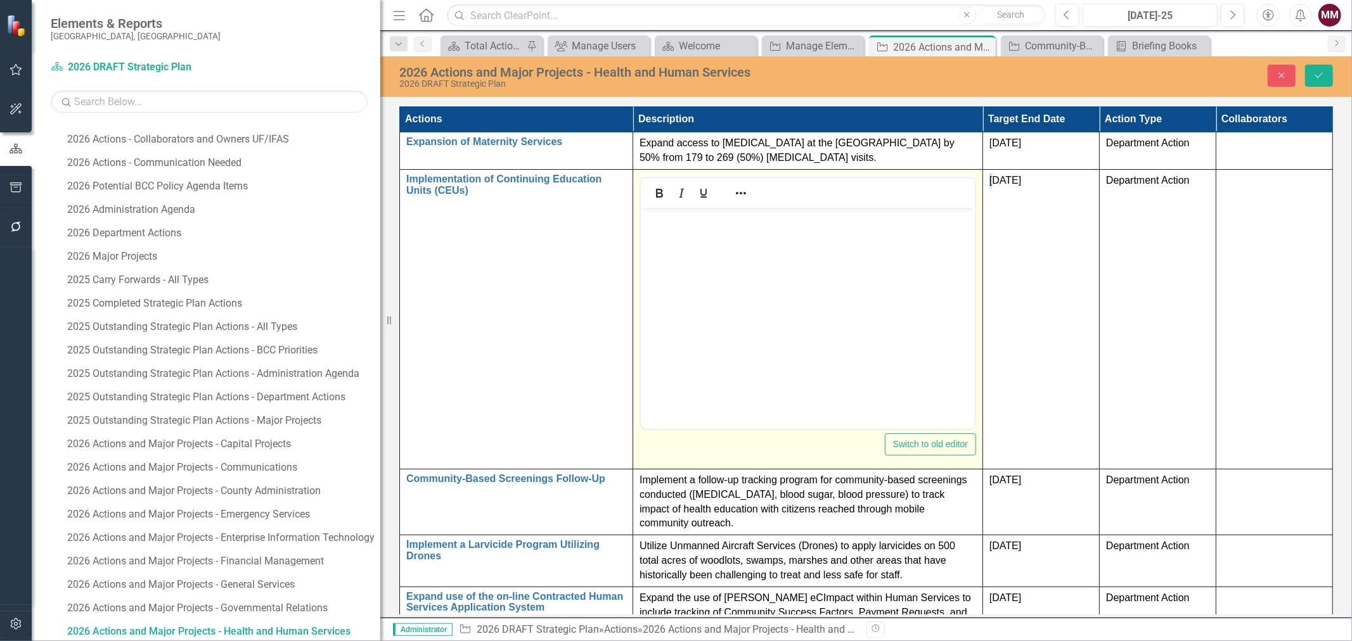
scroll to position [0, 0]
click at [744, 192] on icon "Reveal or hide additional toolbar items" at bounding box center [741, 193] width 10 height 3
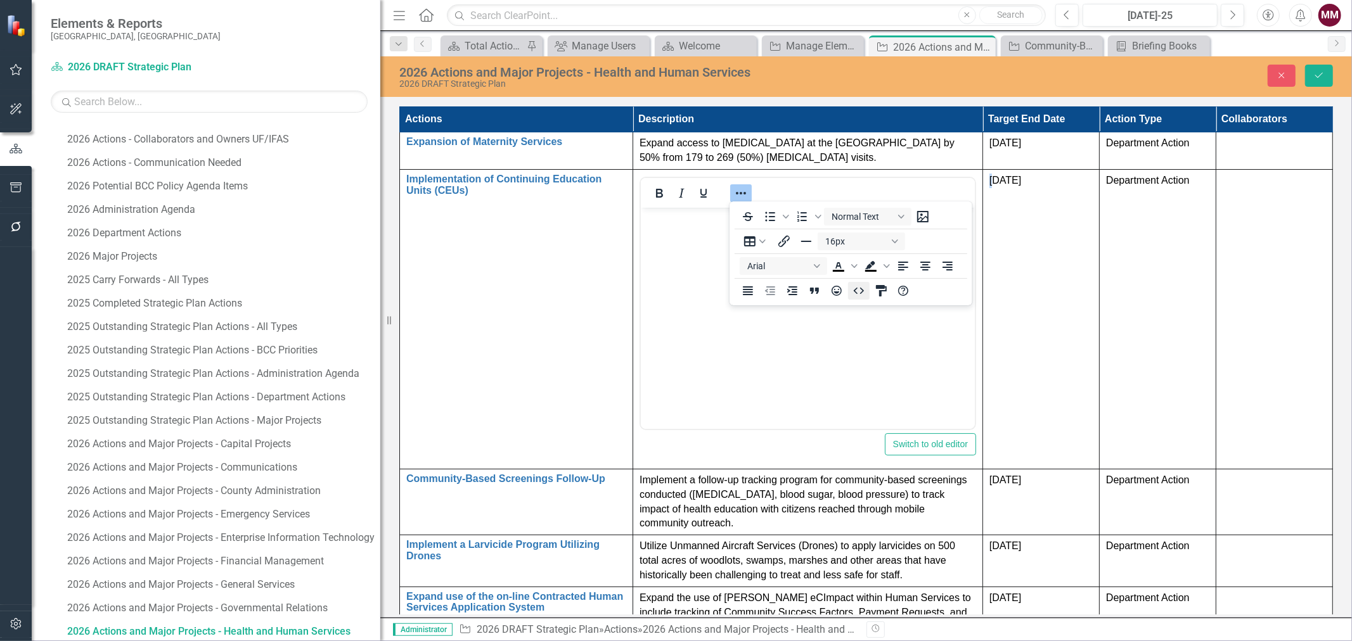
click at [860, 293] on icon "HTML Editor" at bounding box center [859, 291] width 10 height 6
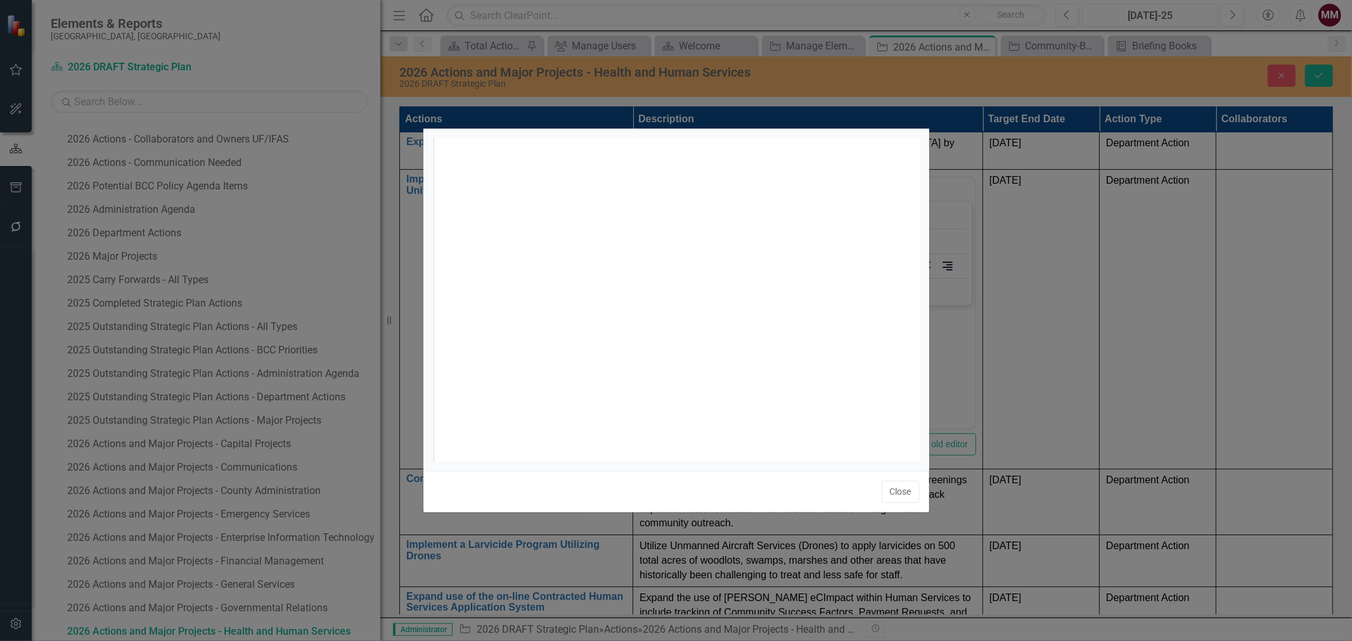
scroll to position [4, 0]
click at [768, 254] on div "xxxxxxxxxx 1" at bounding box center [692, 315] width 519 height 354
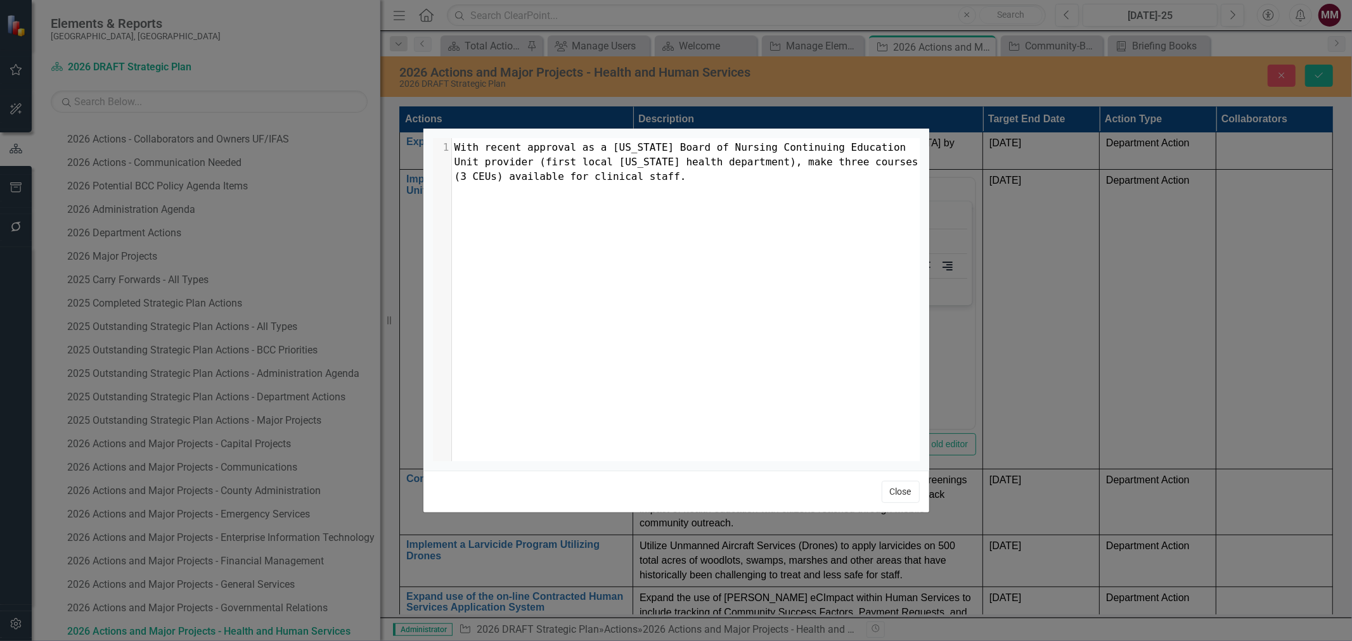
click at [898, 495] on button "Close" at bounding box center [901, 492] width 38 height 22
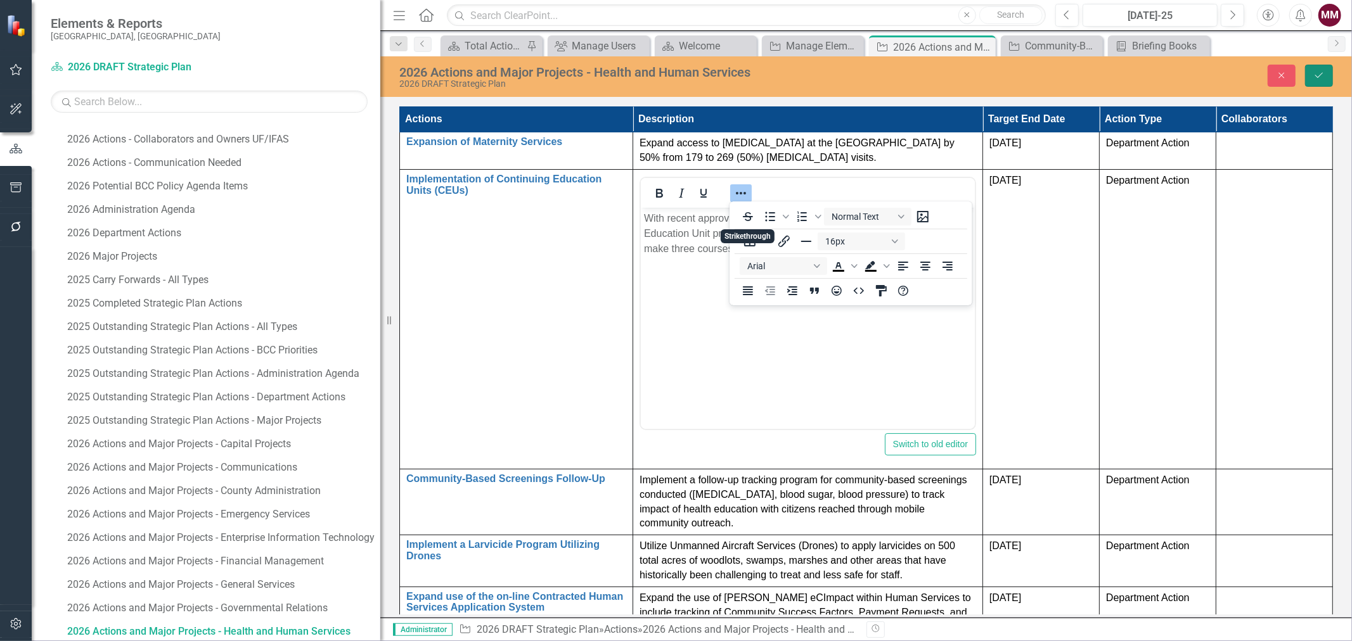
click at [1317, 77] on icon "Save" at bounding box center [1318, 75] width 11 height 9
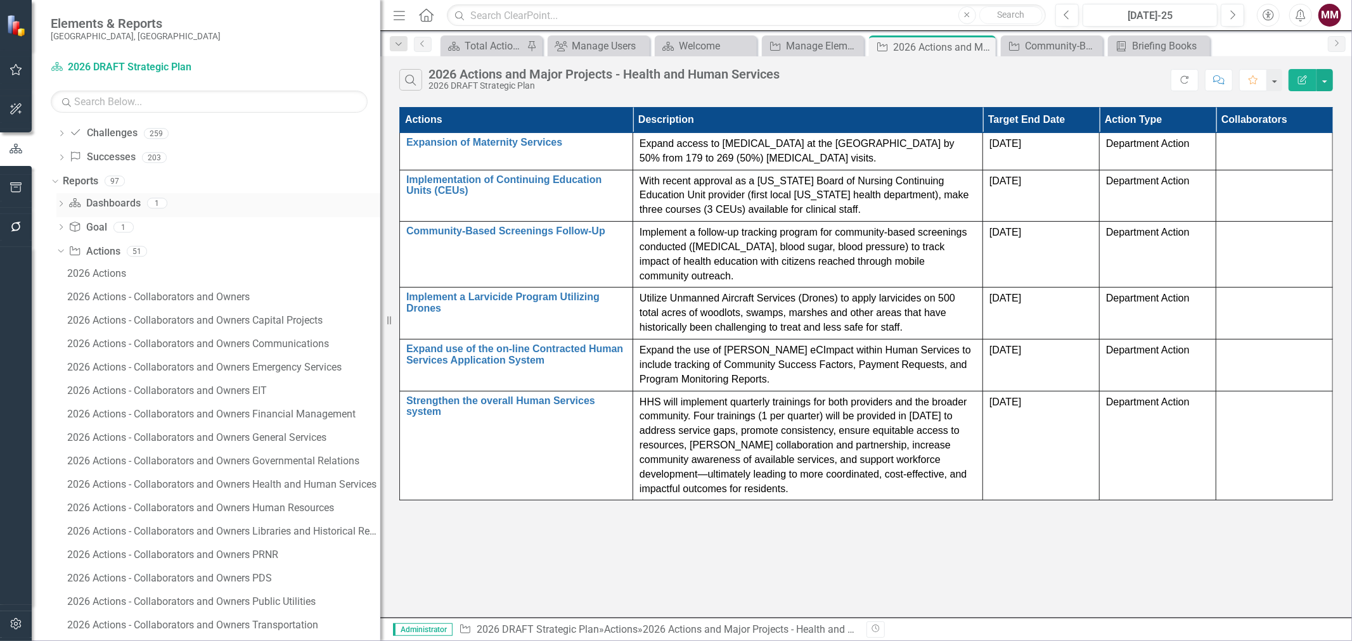
scroll to position [0, 0]
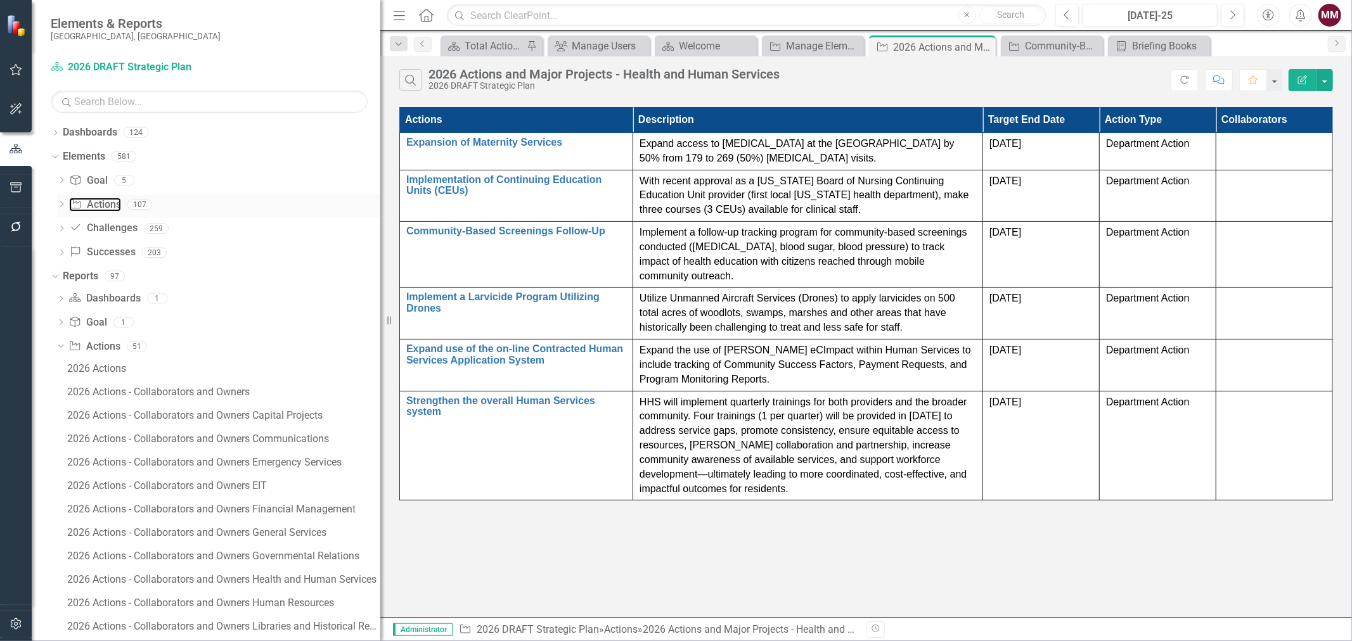
drag, startPoint x: 90, startPoint y: 205, endPoint x: 156, endPoint y: 205, distance: 65.9
click at [90, 205] on link "Action Actions" at bounding box center [94, 205] width 51 height 15
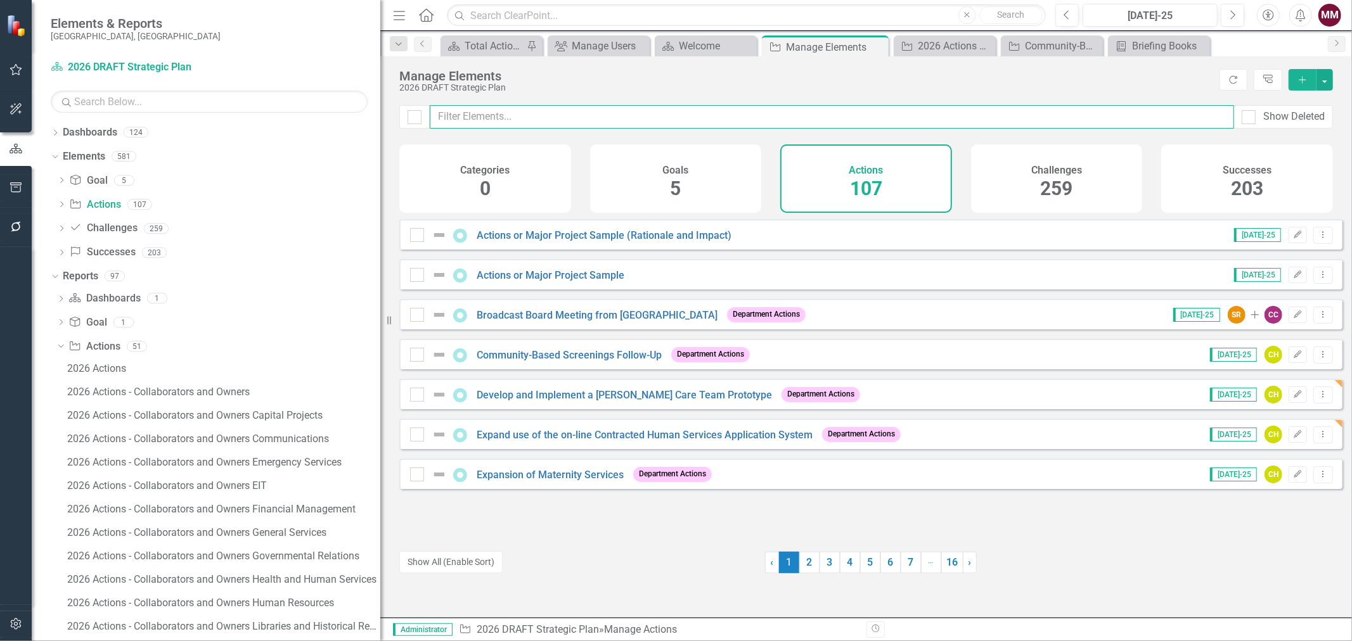
click at [468, 115] on input "text" at bounding box center [832, 116] width 804 height 23
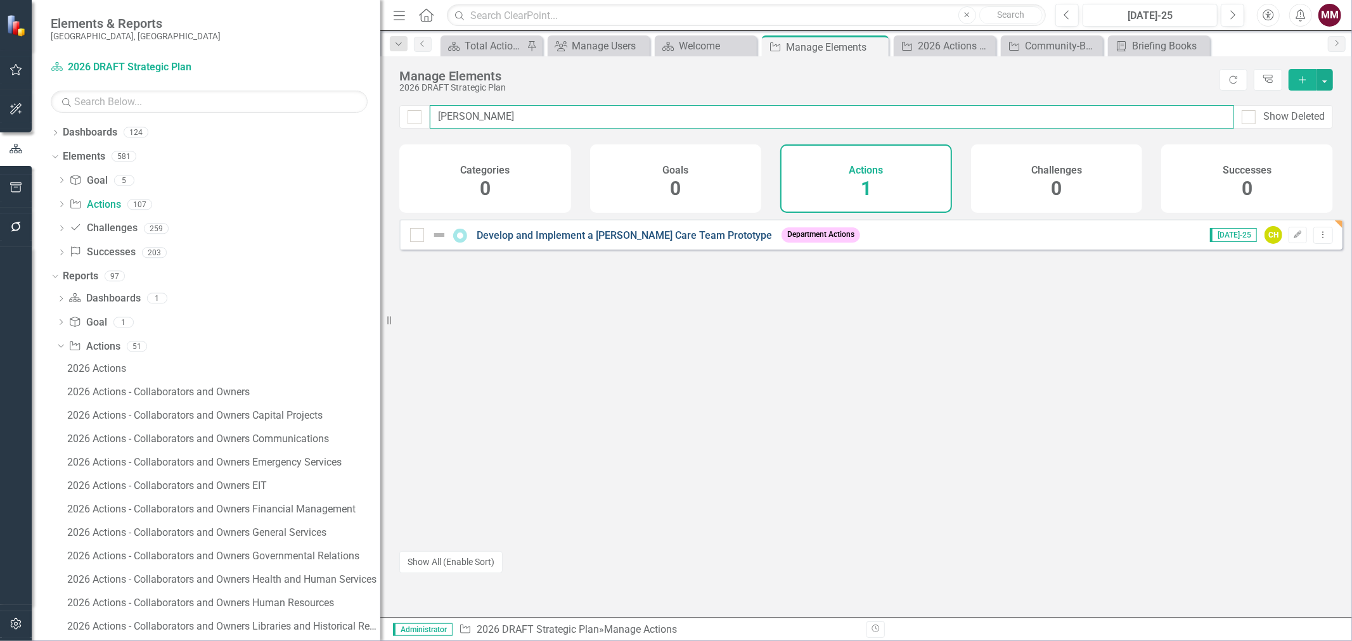
type input "foster"
click at [575, 242] on link "Develop and Implement a Foster Care Team Prototype" at bounding box center [624, 235] width 295 height 12
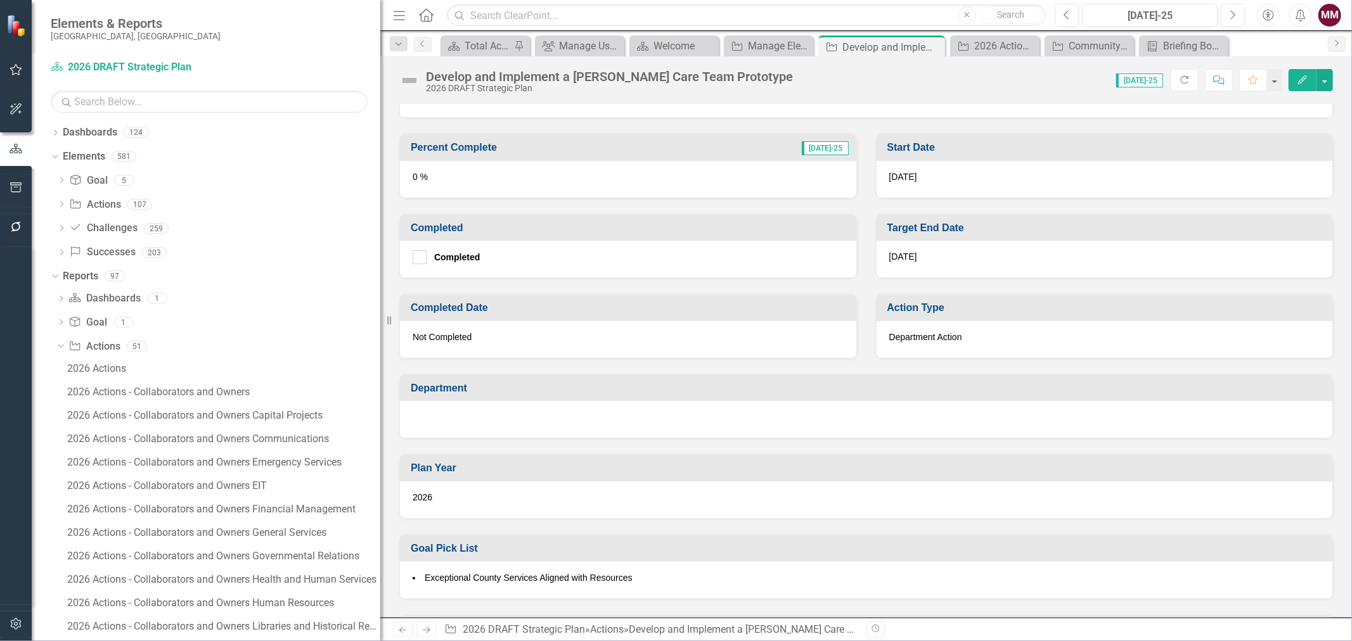
scroll to position [422, 0]
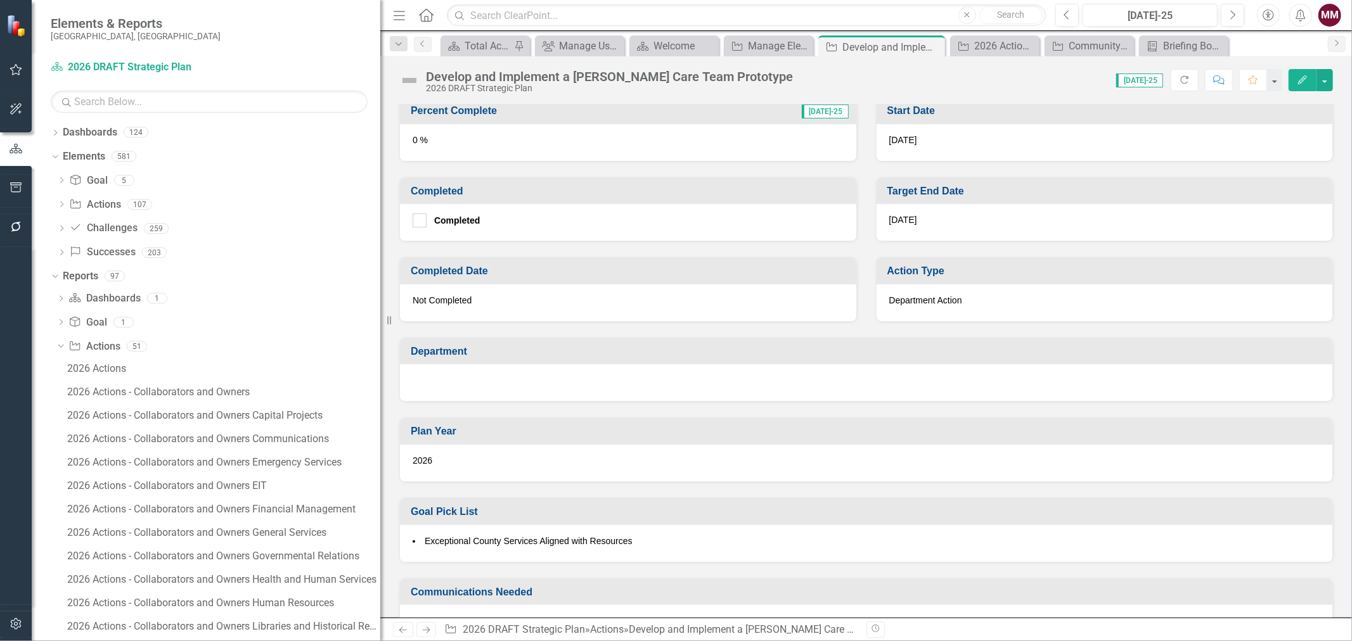
click at [652, 379] on div at bounding box center [866, 382] width 932 height 37
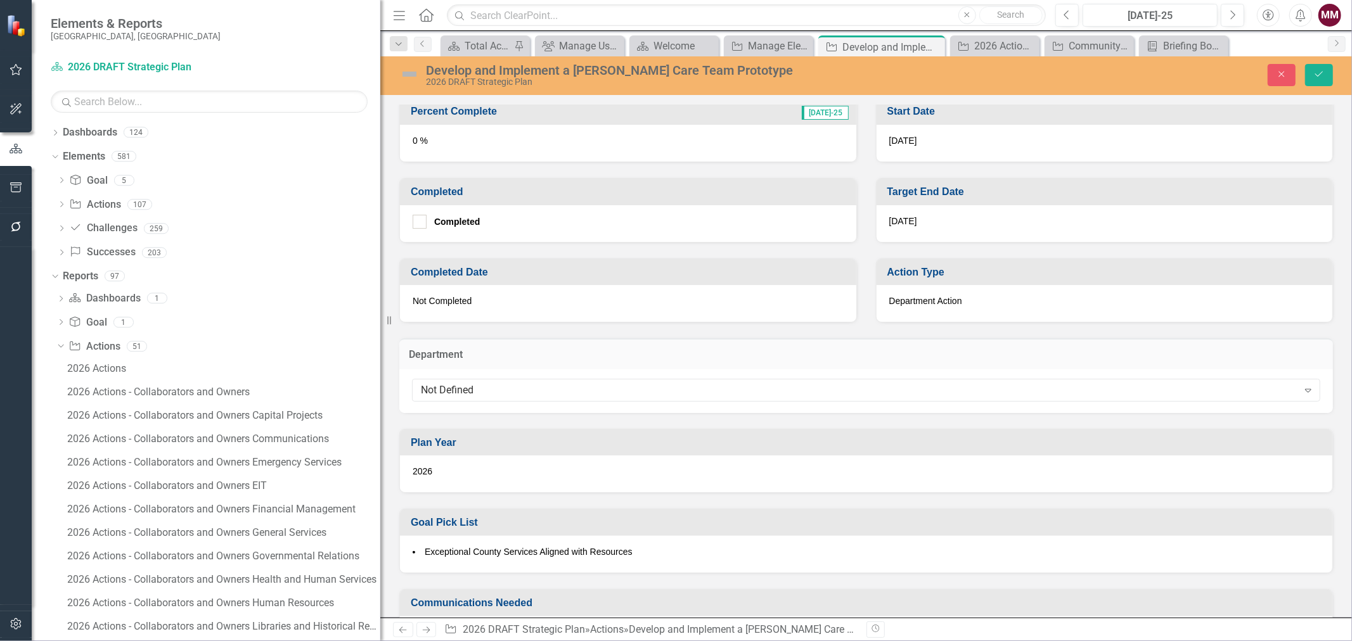
click at [652, 383] on div "Not Defined" at bounding box center [859, 390] width 877 height 15
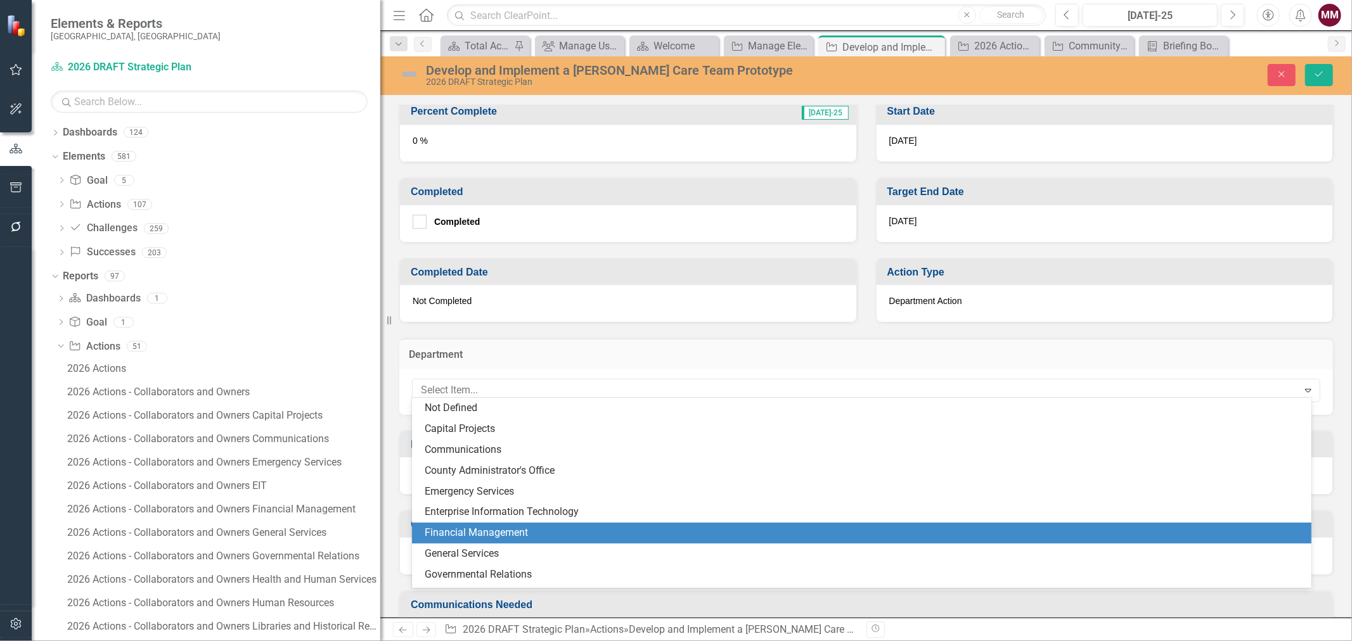
scroll to position [141, 0]
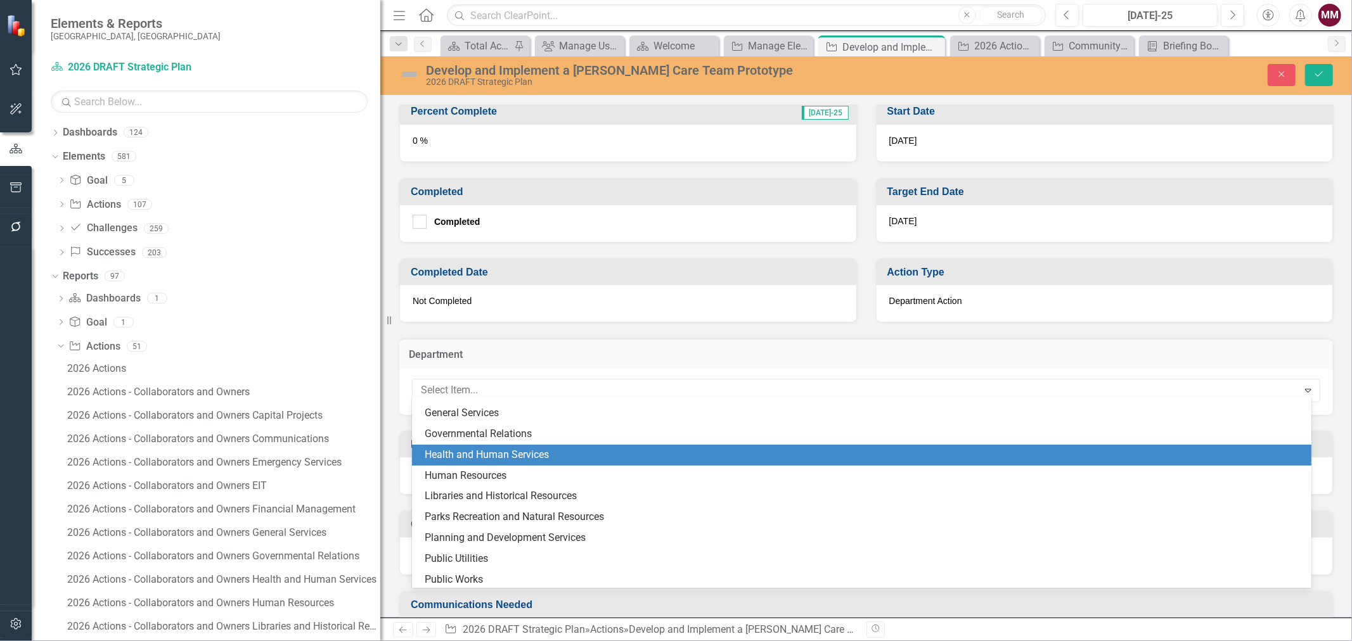
click at [523, 453] on div "Health and Human Services" at bounding box center [864, 455] width 879 height 15
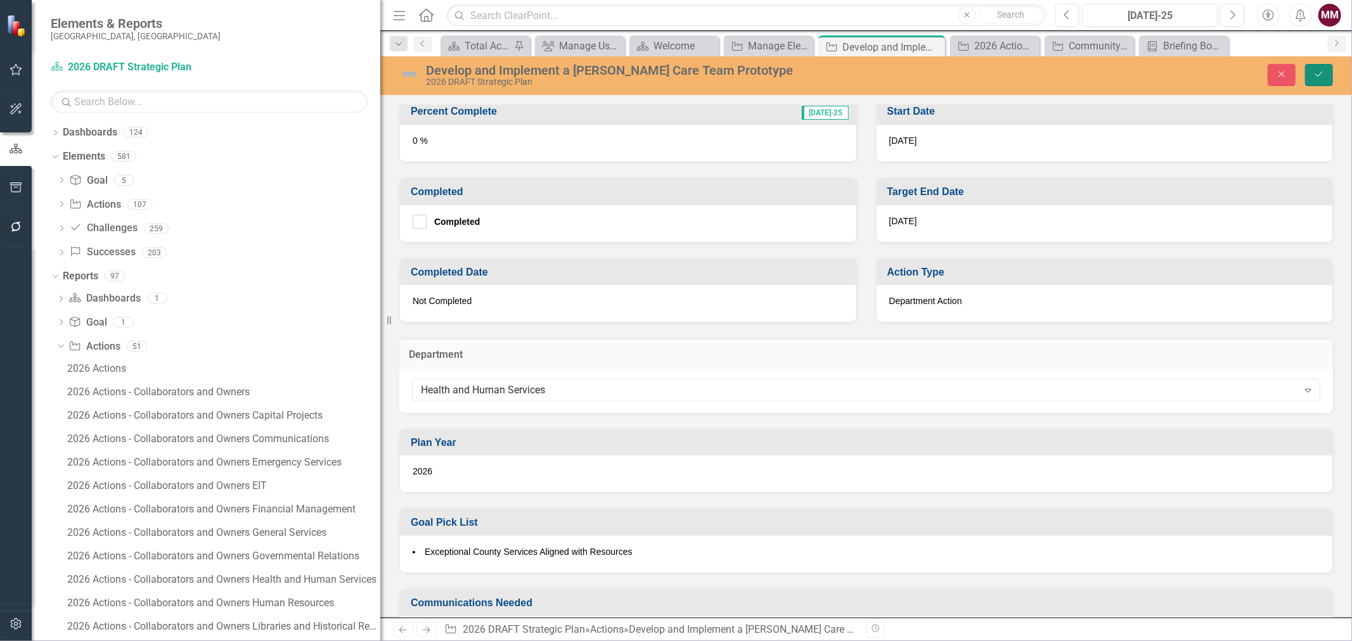
click at [1315, 83] on button "Save" at bounding box center [1319, 75] width 28 height 22
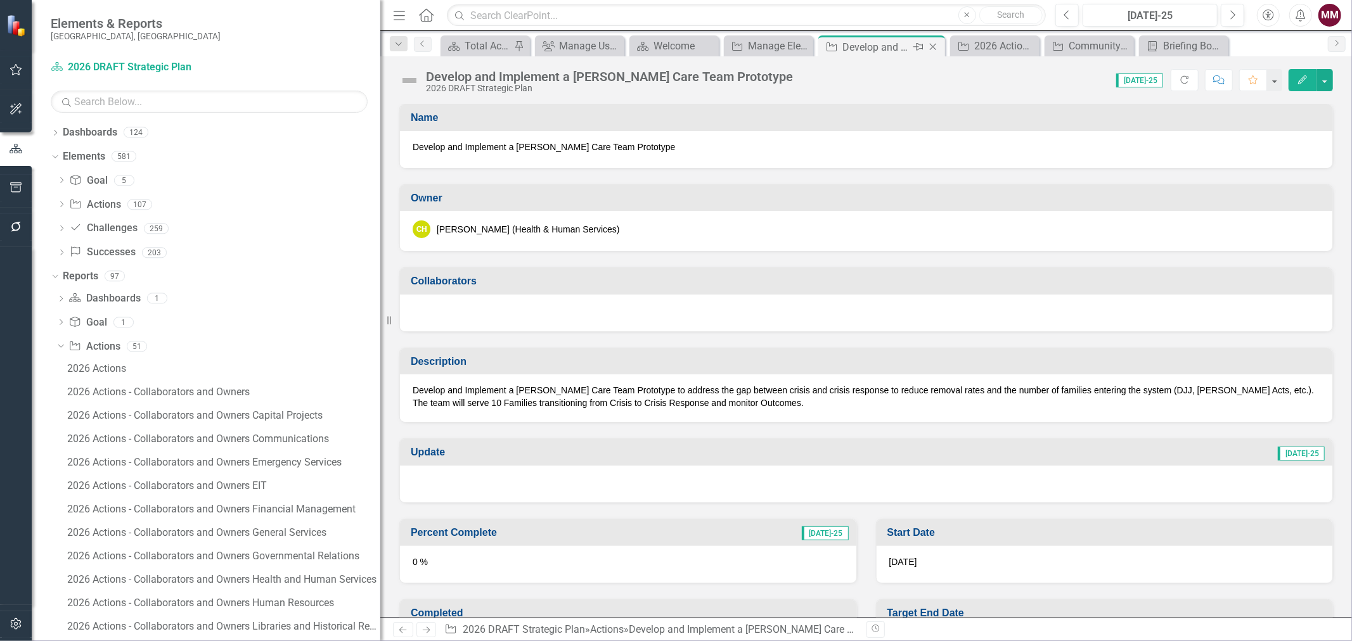
click at [927, 46] on icon "Close" at bounding box center [933, 47] width 13 height 10
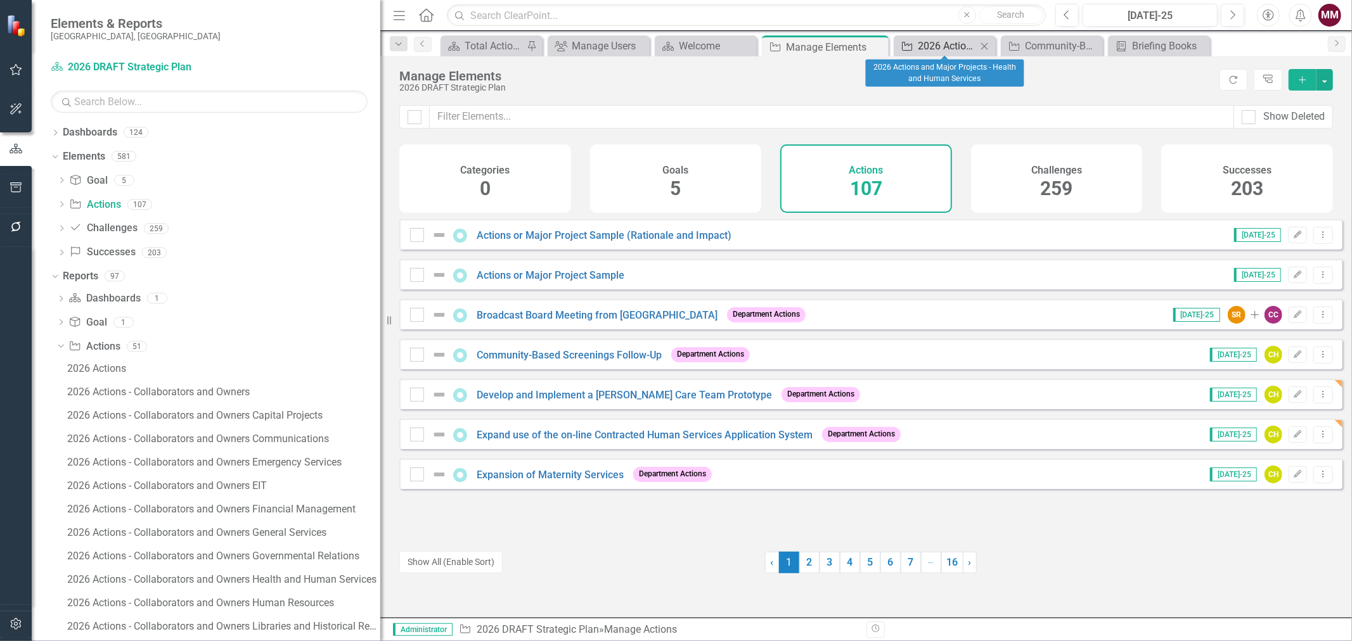
click at [927, 46] on div "2026 Actions and Major Projects - Health and Human Services" at bounding box center [947, 46] width 59 height 16
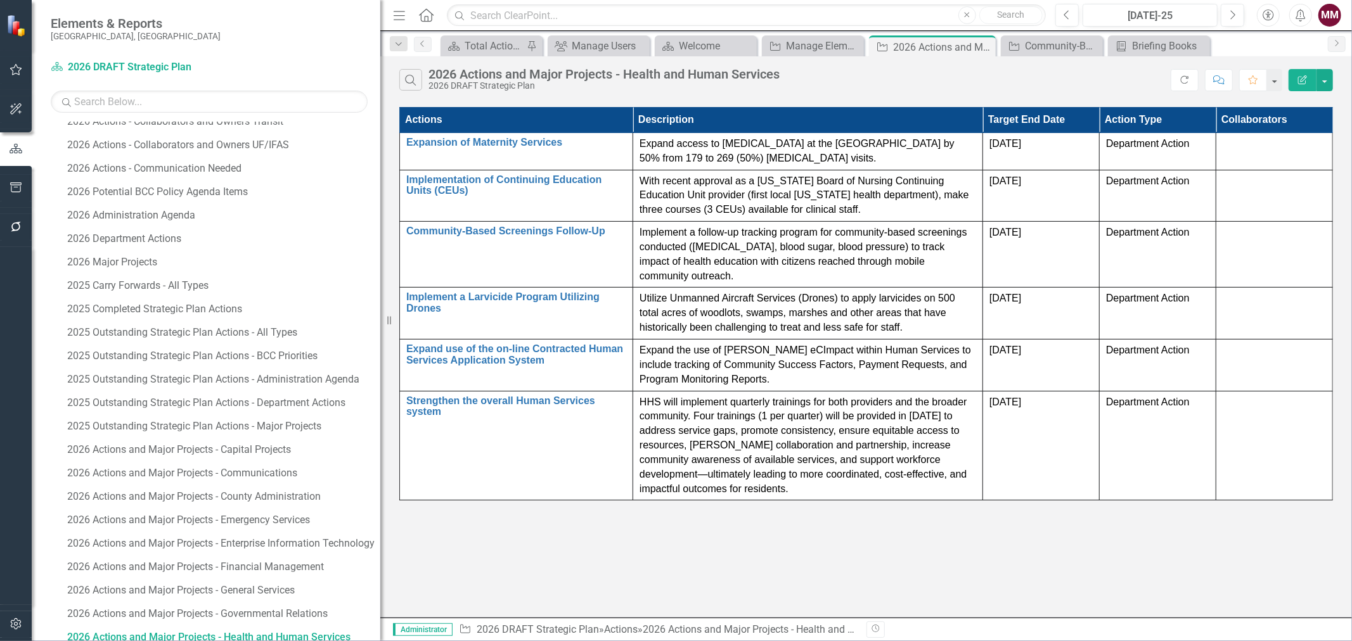
scroll to position [675, 0]
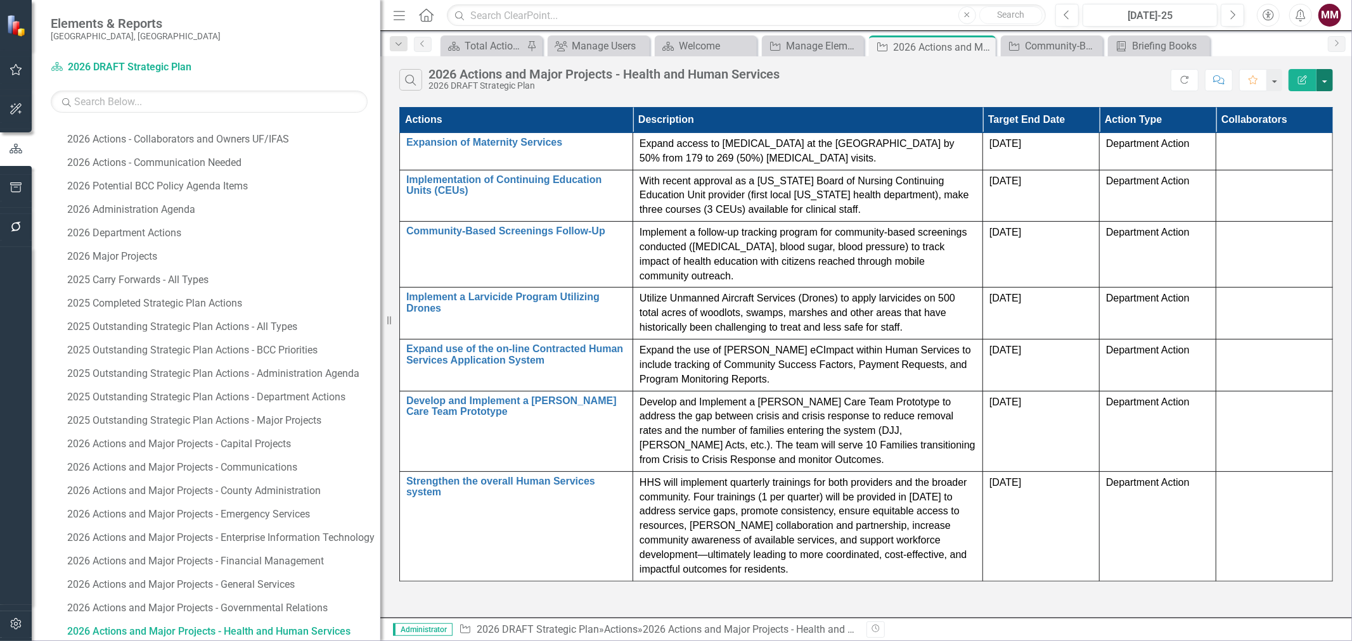
click at [1325, 82] on button "button" at bounding box center [1325, 80] width 16 height 22
click at [1296, 111] on link "Edit Report Edit Report" at bounding box center [1282, 103] width 100 height 23
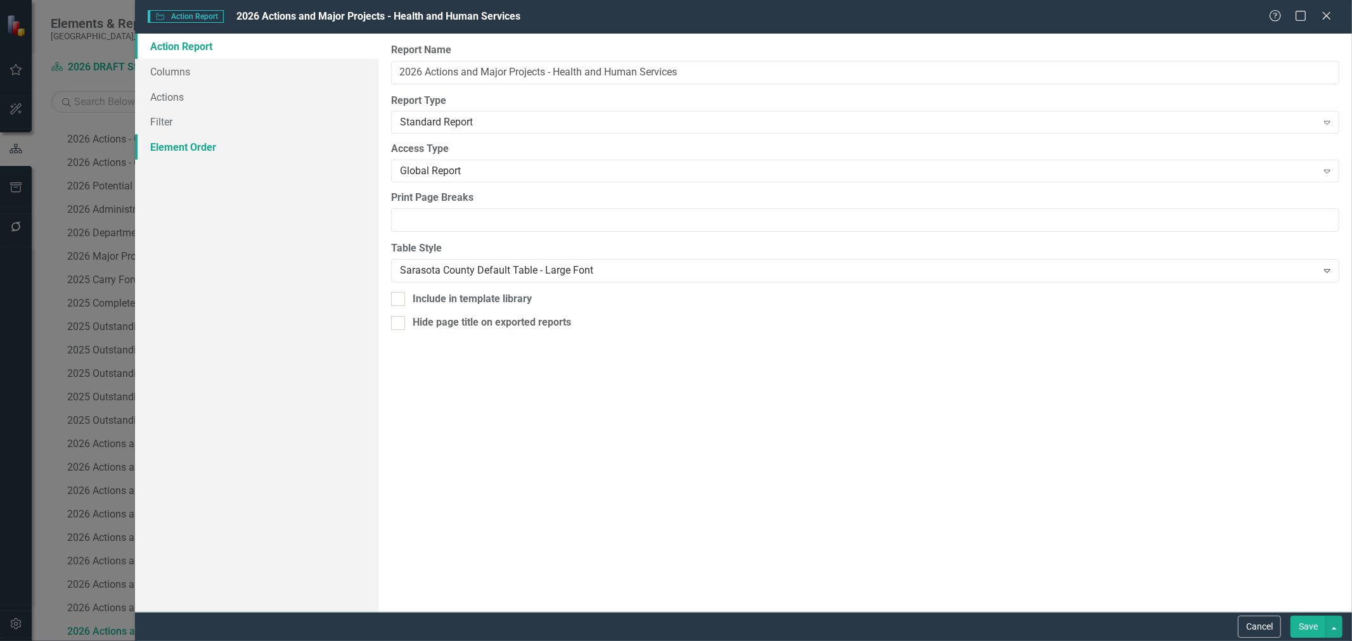
click at [182, 155] on link "Element Order" at bounding box center [256, 146] width 243 height 25
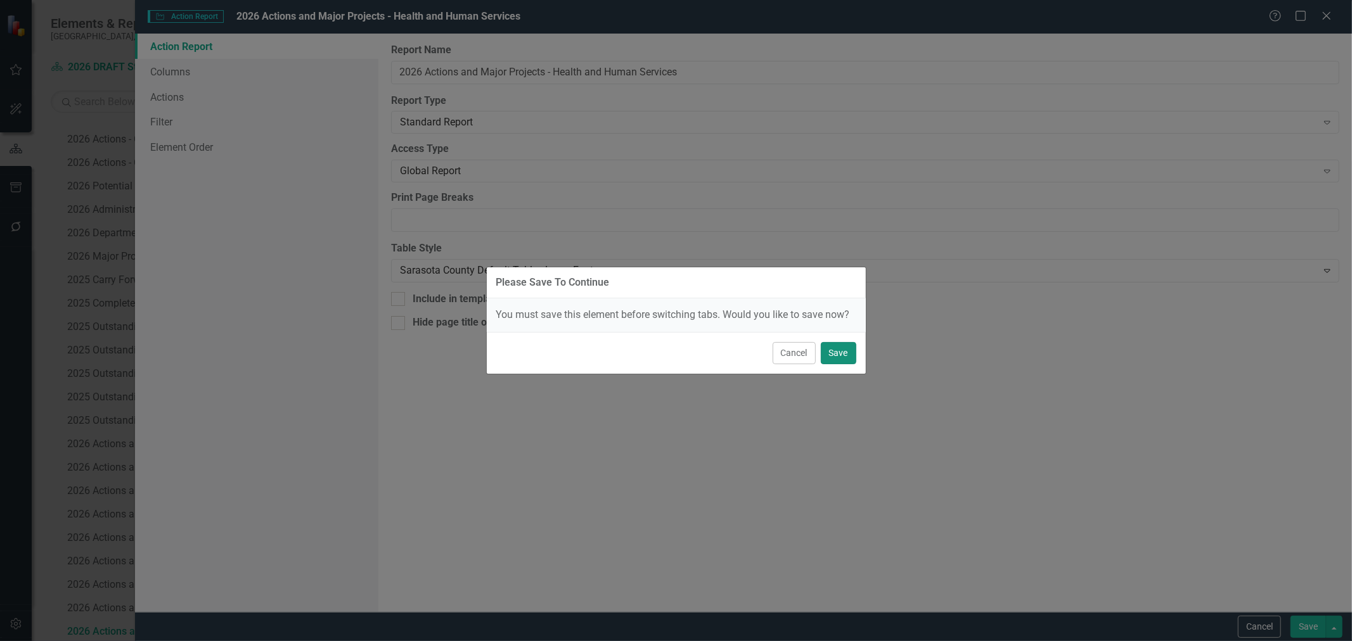
click at [835, 352] on button "Save" at bounding box center [838, 353] width 35 height 22
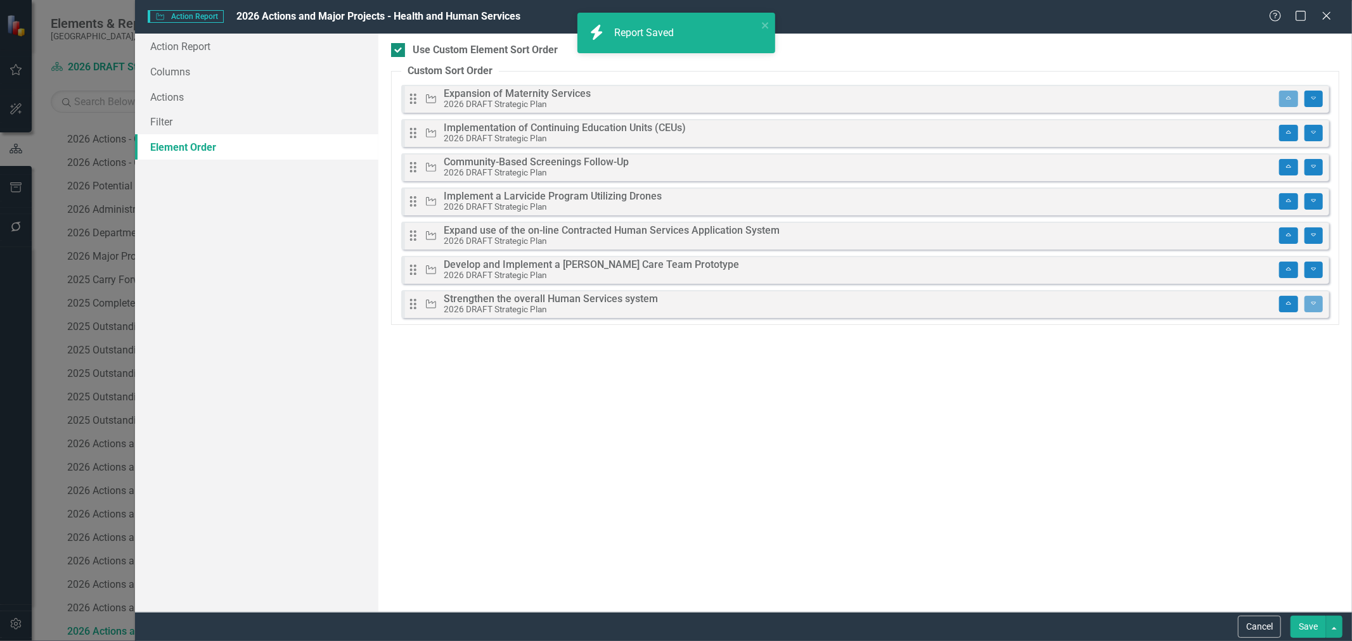
click at [399, 51] on input "Use Custom Element Sort Order" at bounding box center [395, 47] width 8 height 8
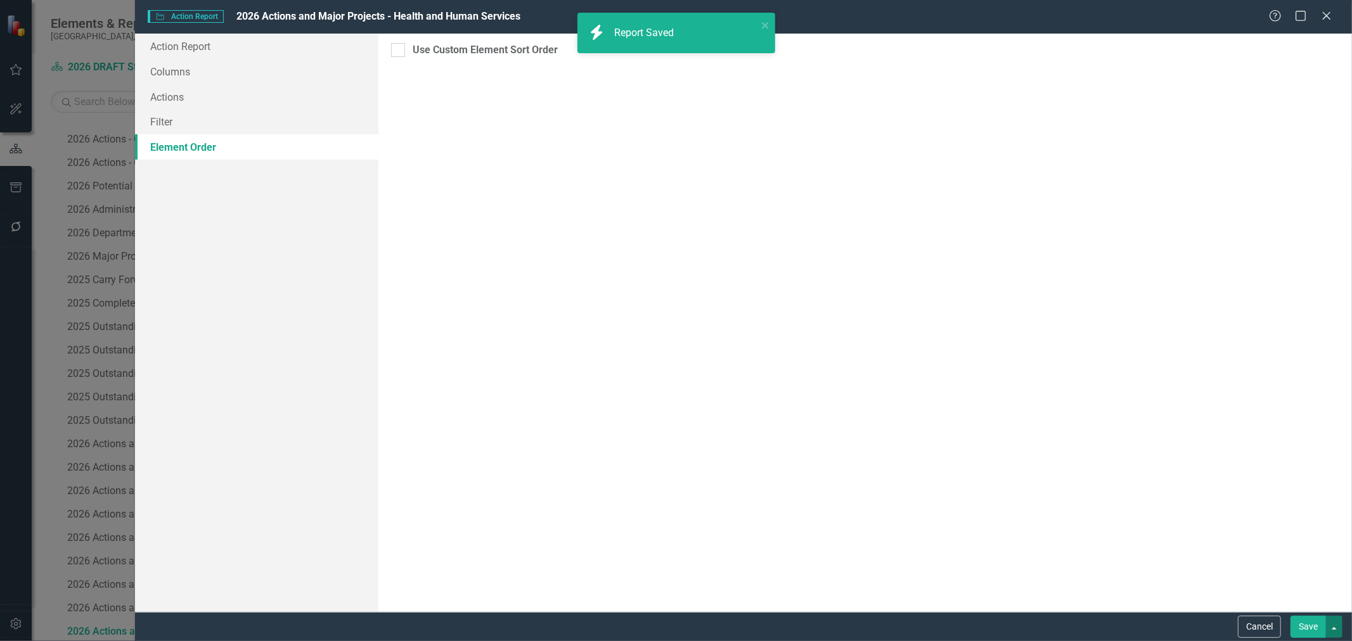
click at [1331, 635] on button "button" at bounding box center [1334, 627] width 16 height 22
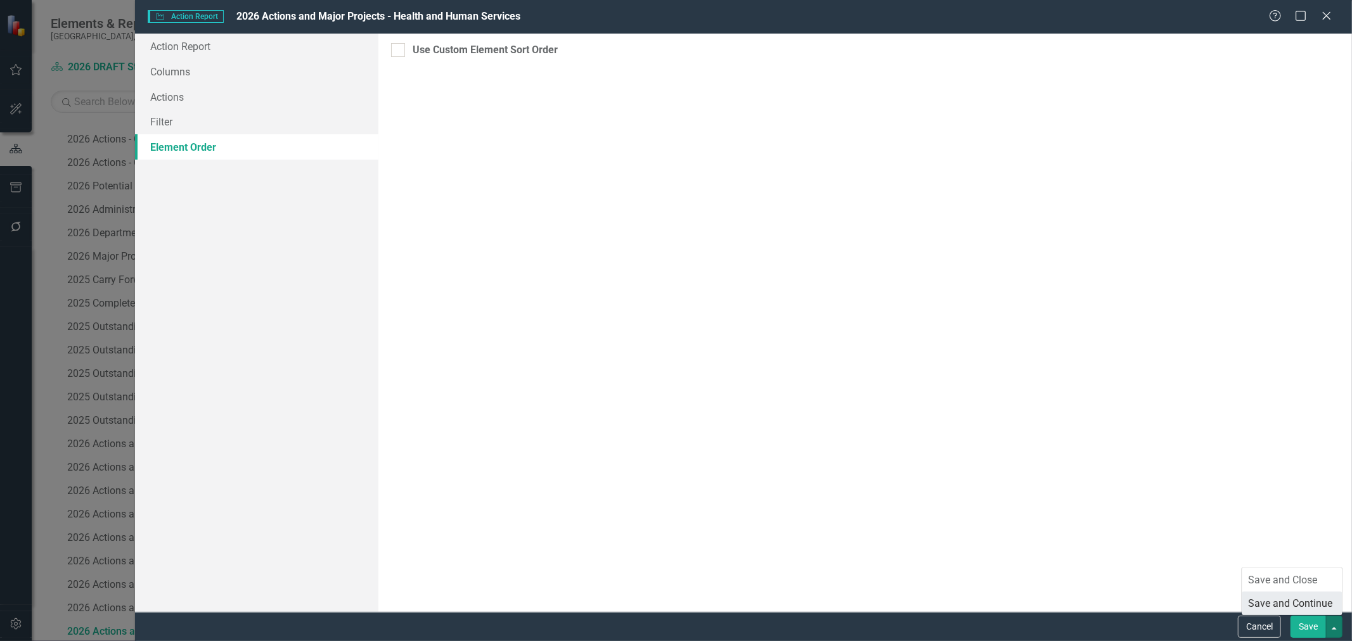
click at [1313, 597] on link "Save and Continue" at bounding box center [1292, 603] width 100 height 23
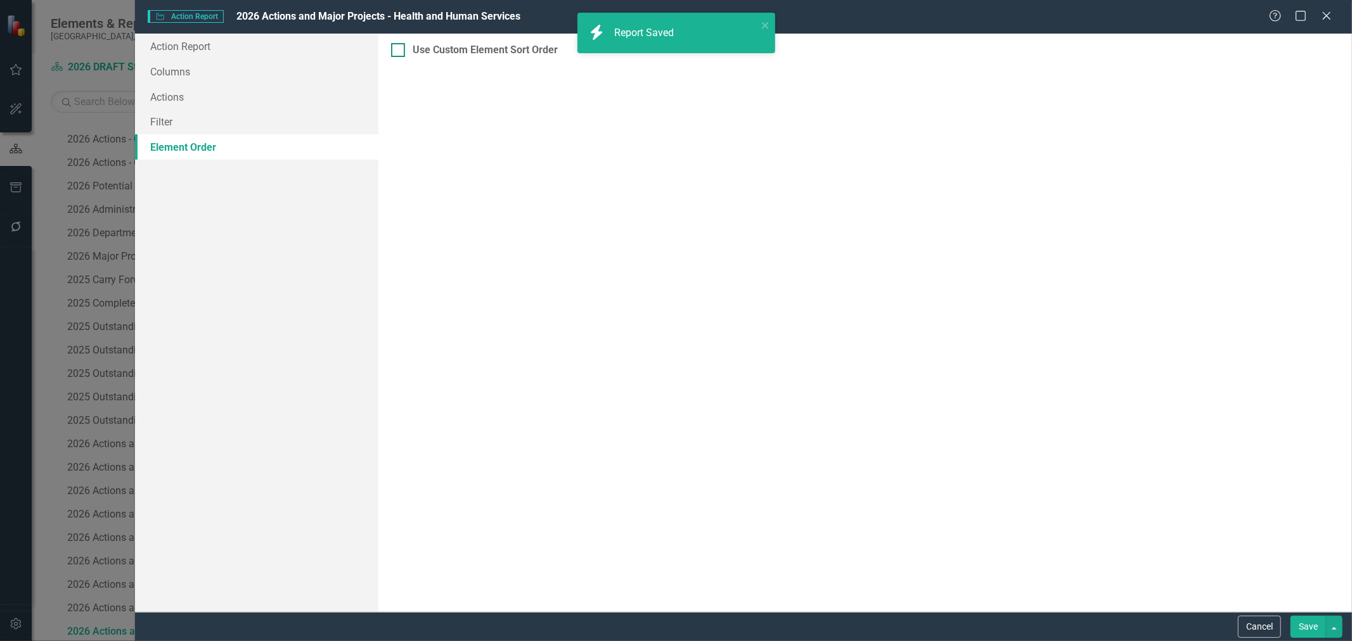
click at [402, 48] on div at bounding box center [398, 50] width 14 height 14
click at [399, 48] on input "Use Custom Element Sort Order" at bounding box center [395, 47] width 8 height 8
checkbox input "true"
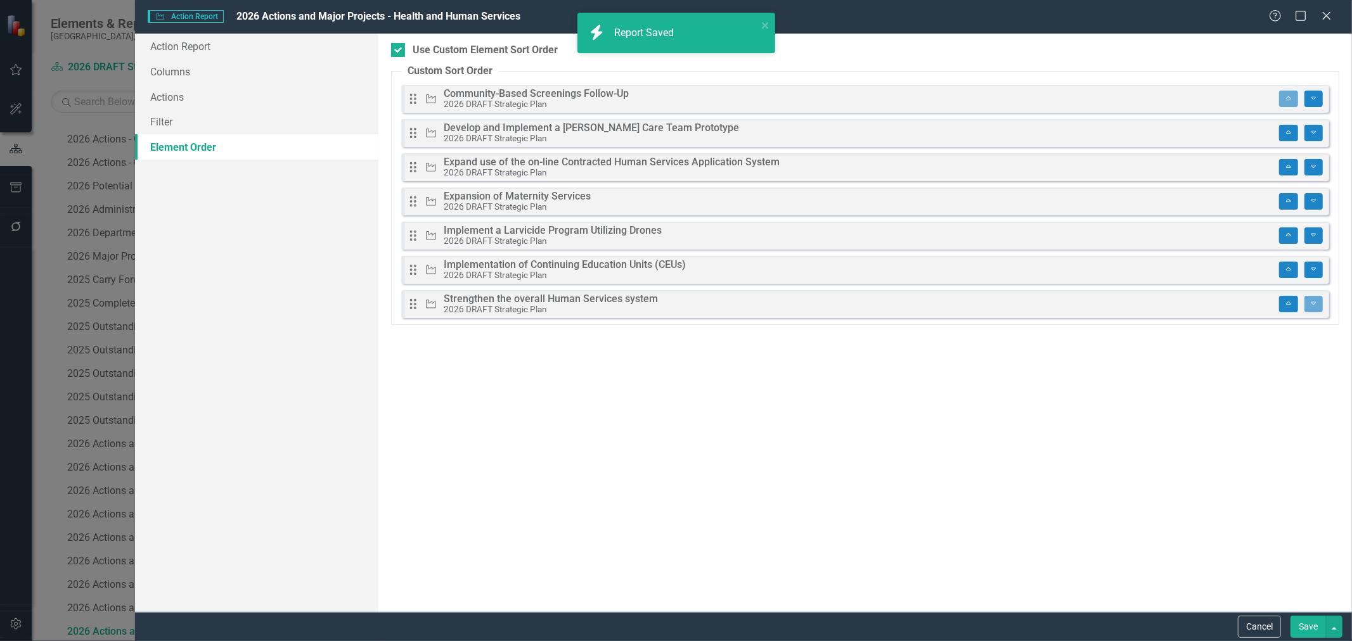
click at [1311, 622] on button "Save" at bounding box center [1308, 627] width 35 height 22
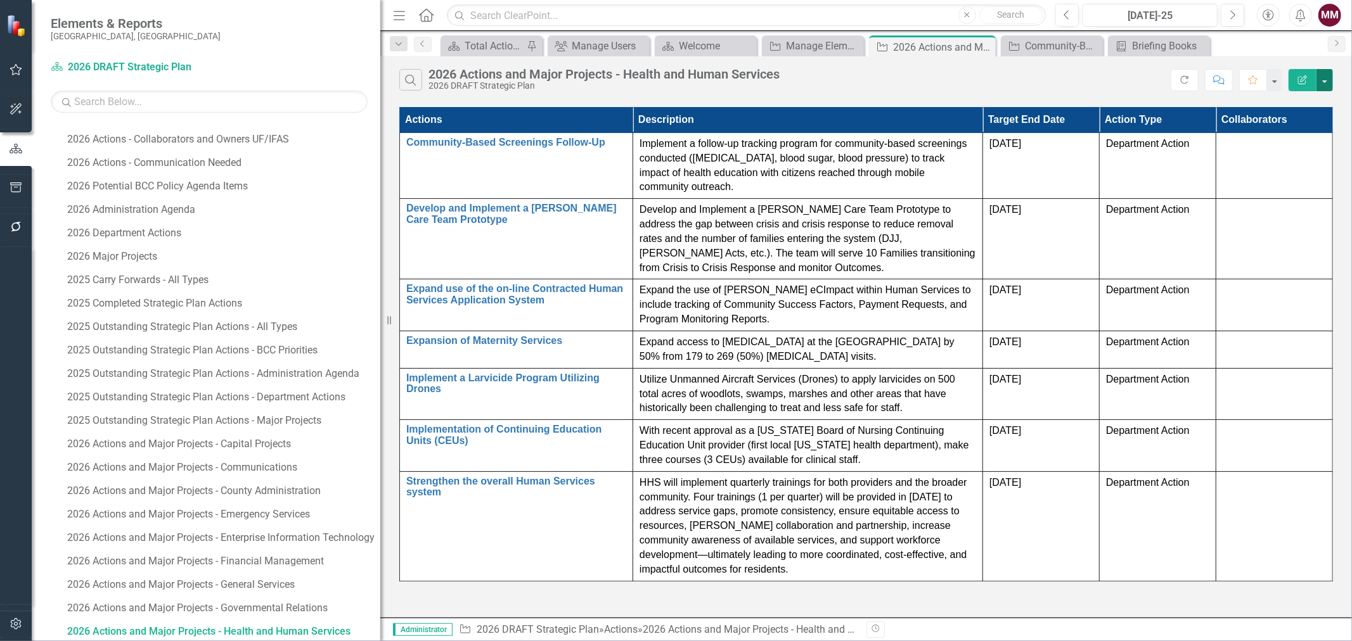
click at [1327, 81] on button "button" at bounding box center [1325, 80] width 16 height 22
click at [1289, 131] on link "PDF Export to PDF" at bounding box center [1282, 128] width 100 height 23
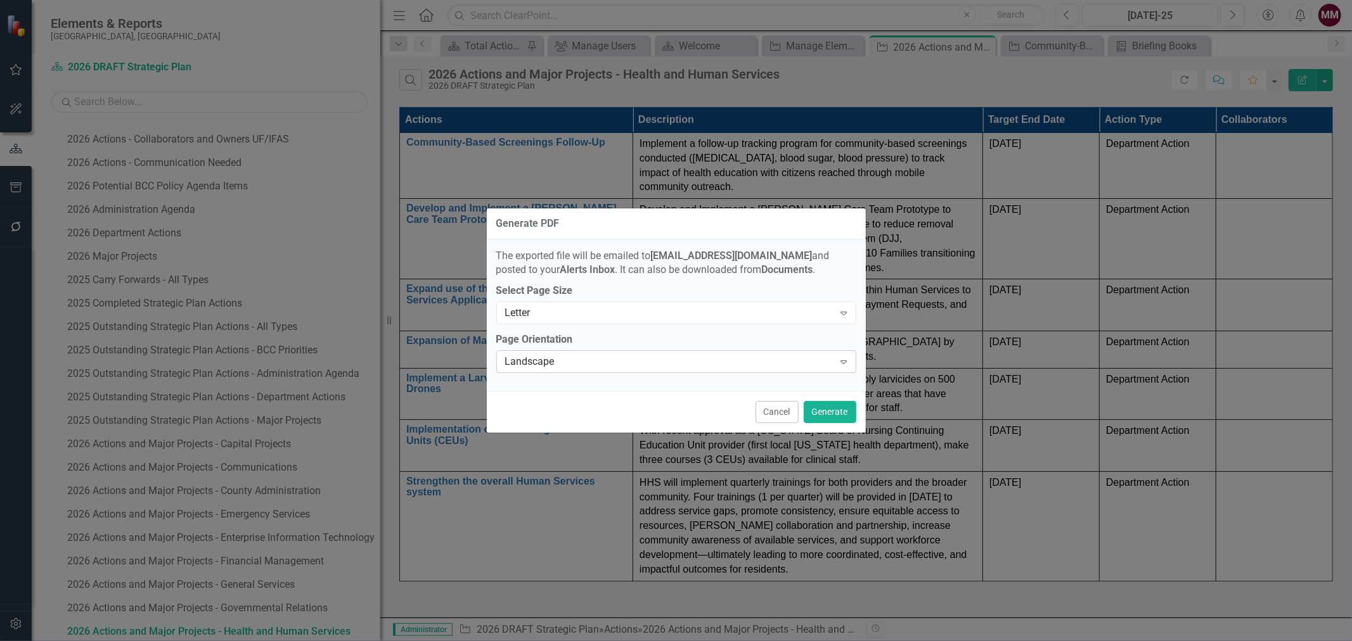
click at [759, 356] on div "Landscape" at bounding box center [669, 362] width 329 height 15
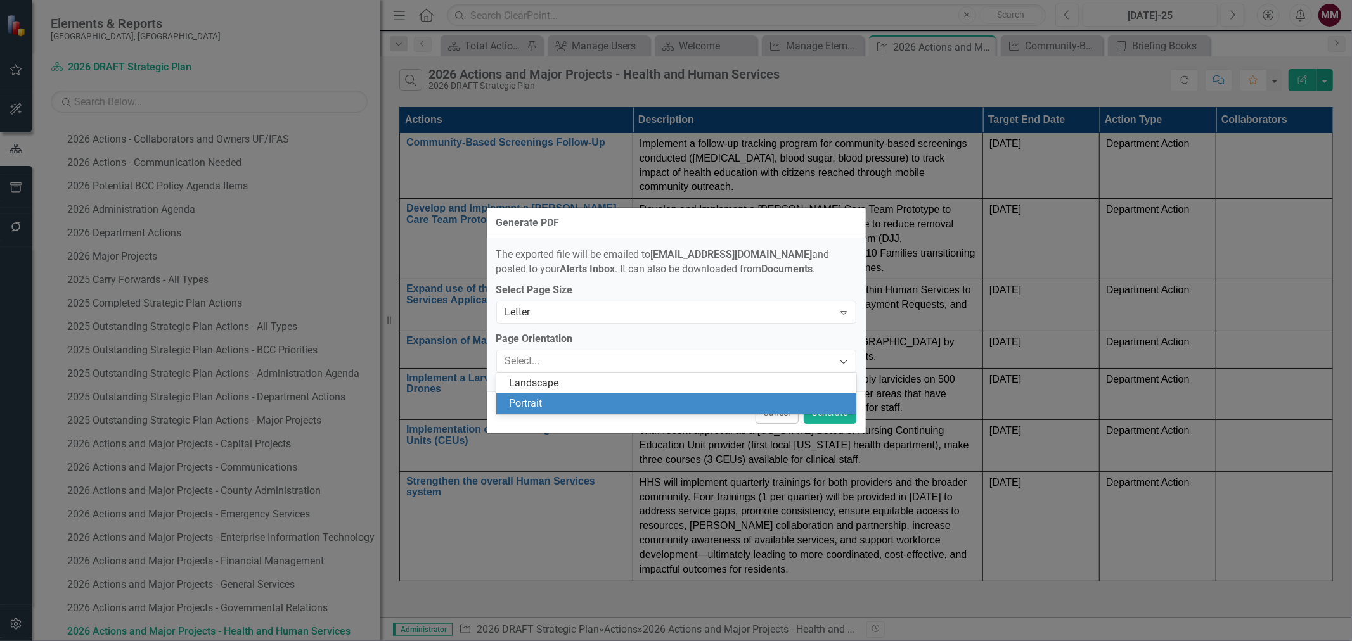
click at [639, 406] on div "Portrait" at bounding box center [679, 404] width 340 height 15
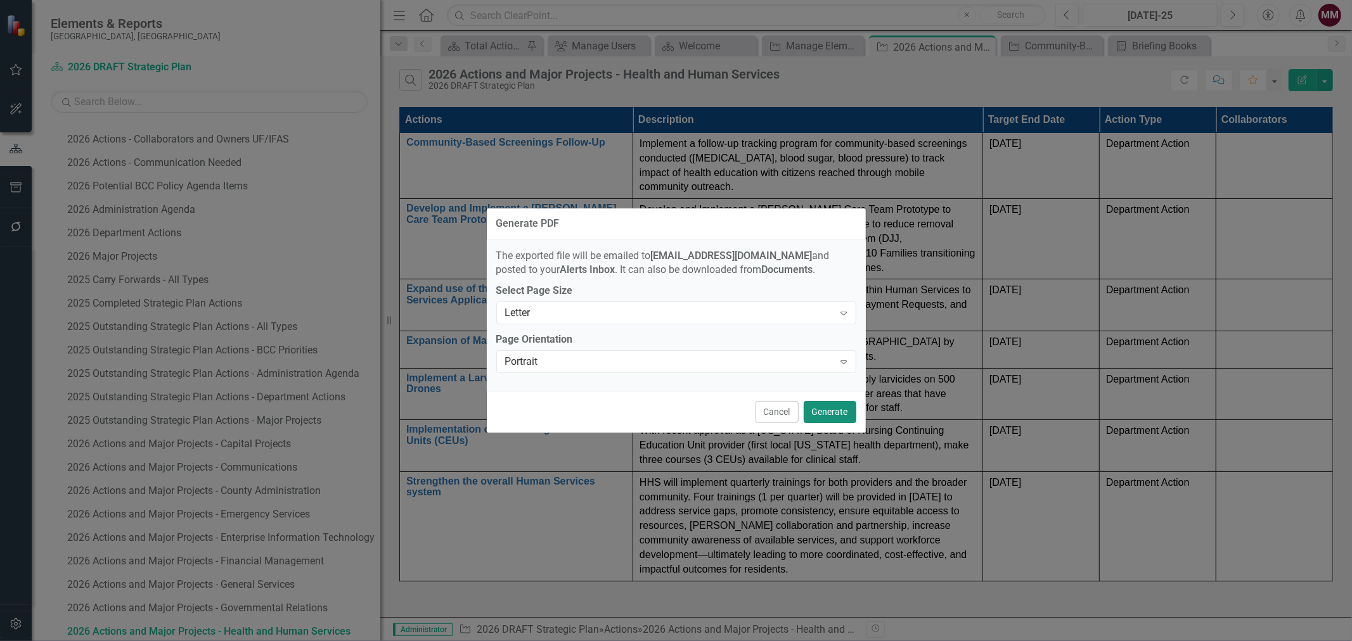
click at [832, 420] on button "Generate" at bounding box center [830, 412] width 53 height 22
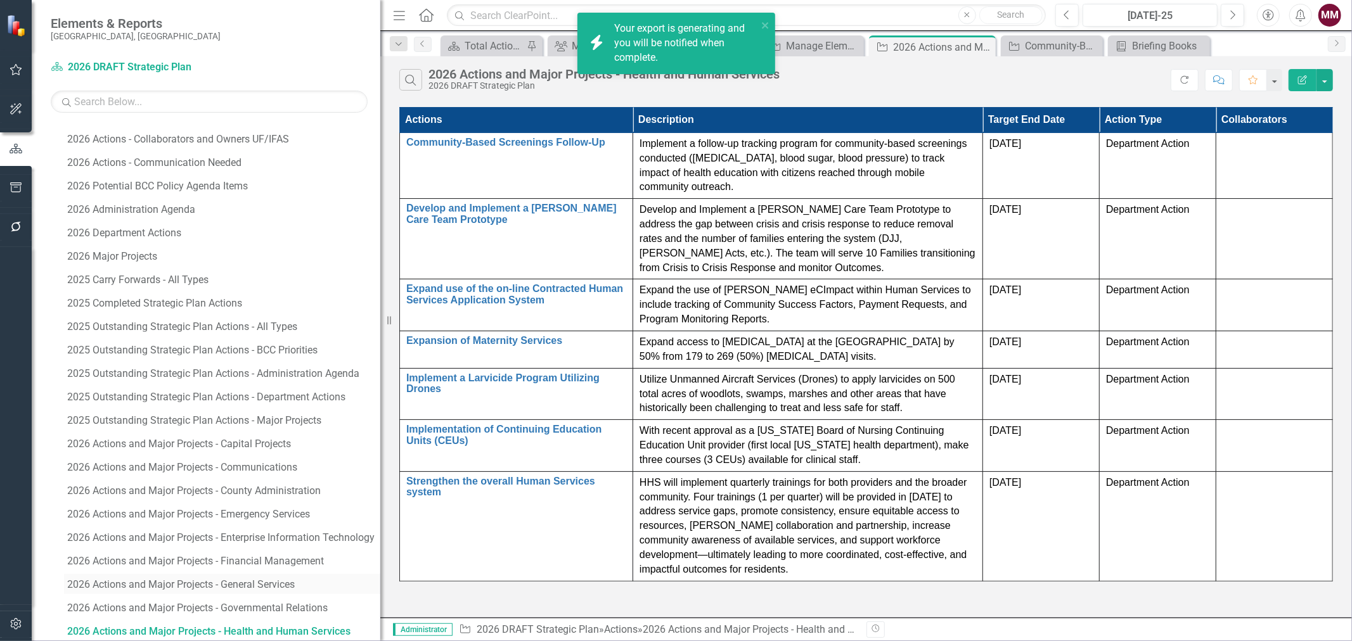
click at [258, 586] on div "2026 Actions and Major Projects - General Services" at bounding box center [223, 584] width 313 height 11
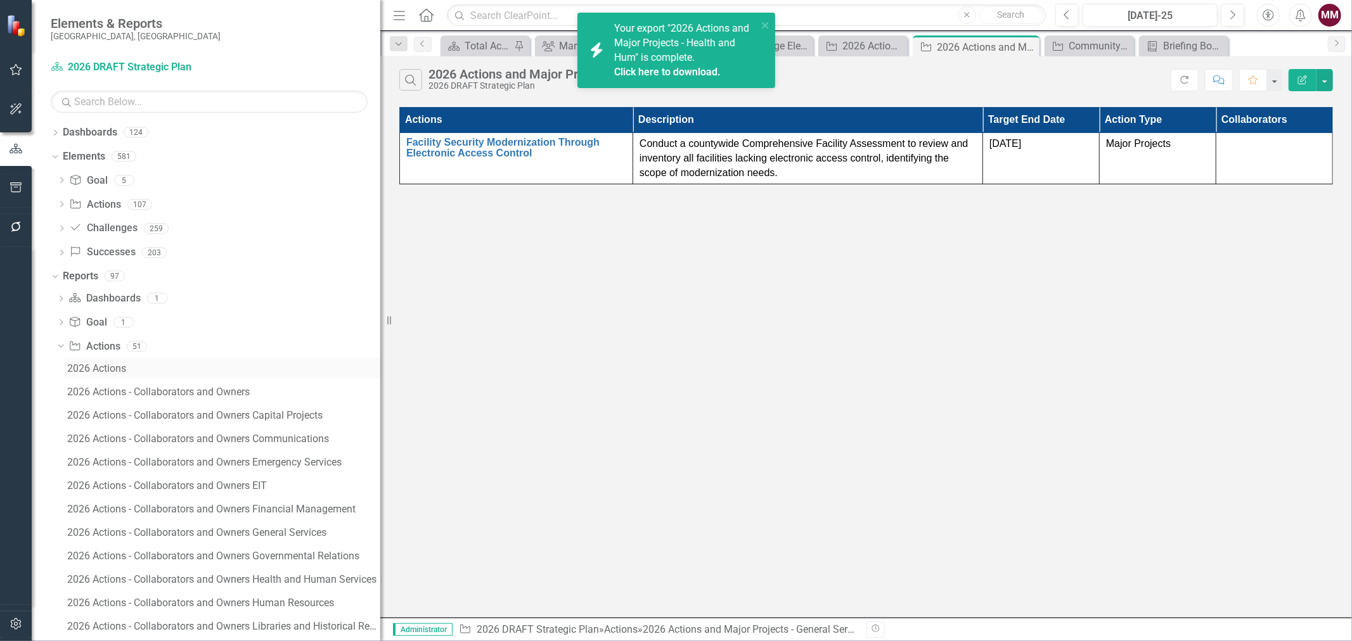
click at [113, 371] on div "2026 Actions" at bounding box center [223, 368] width 313 height 11
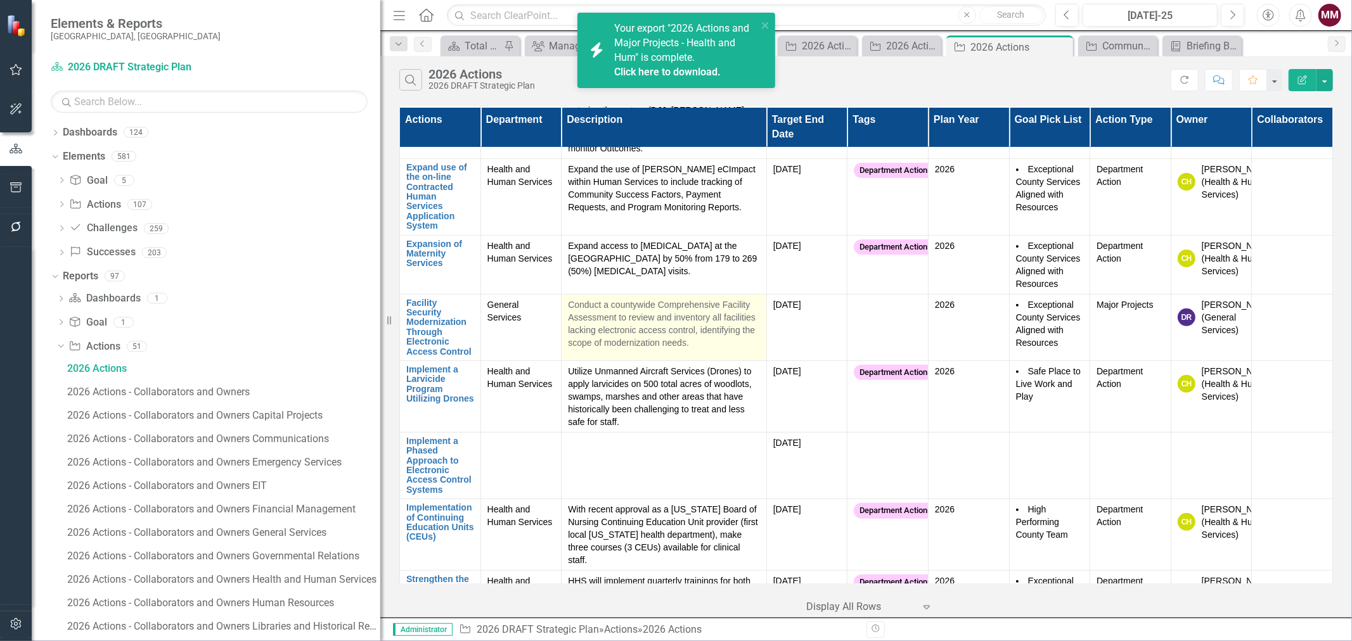
scroll to position [352, 0]
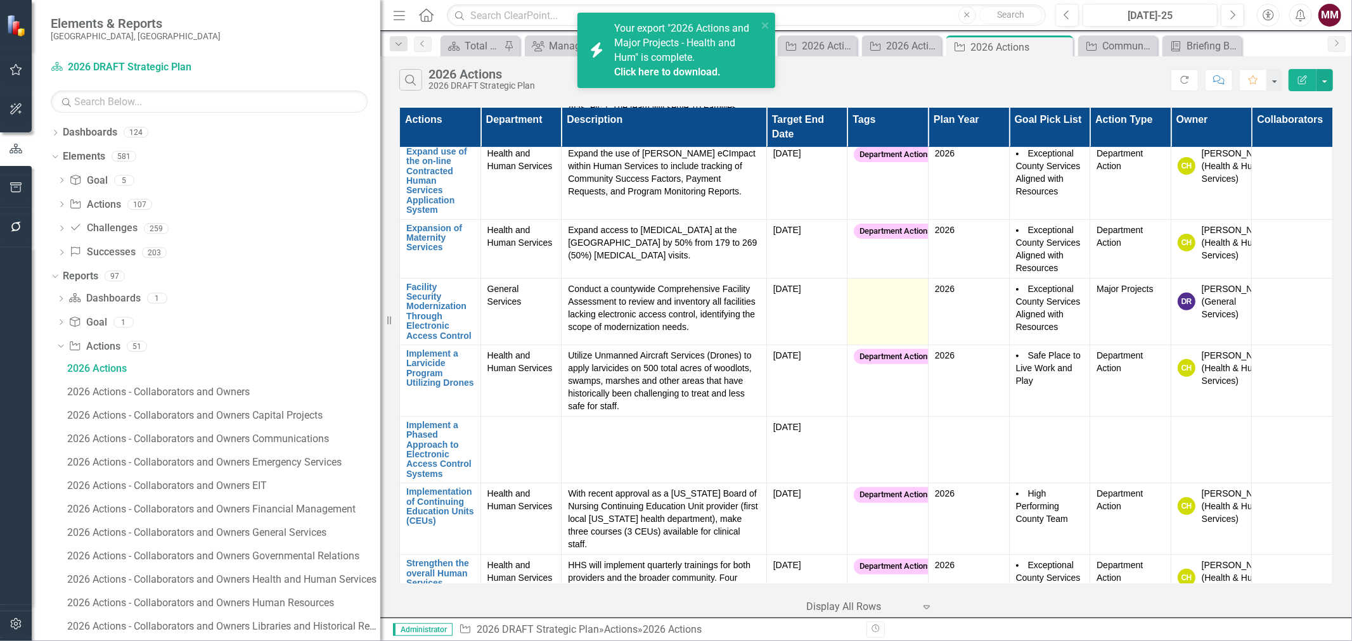
click at [875, 299] on td at bounding box center [887, 311] width 81 height 67
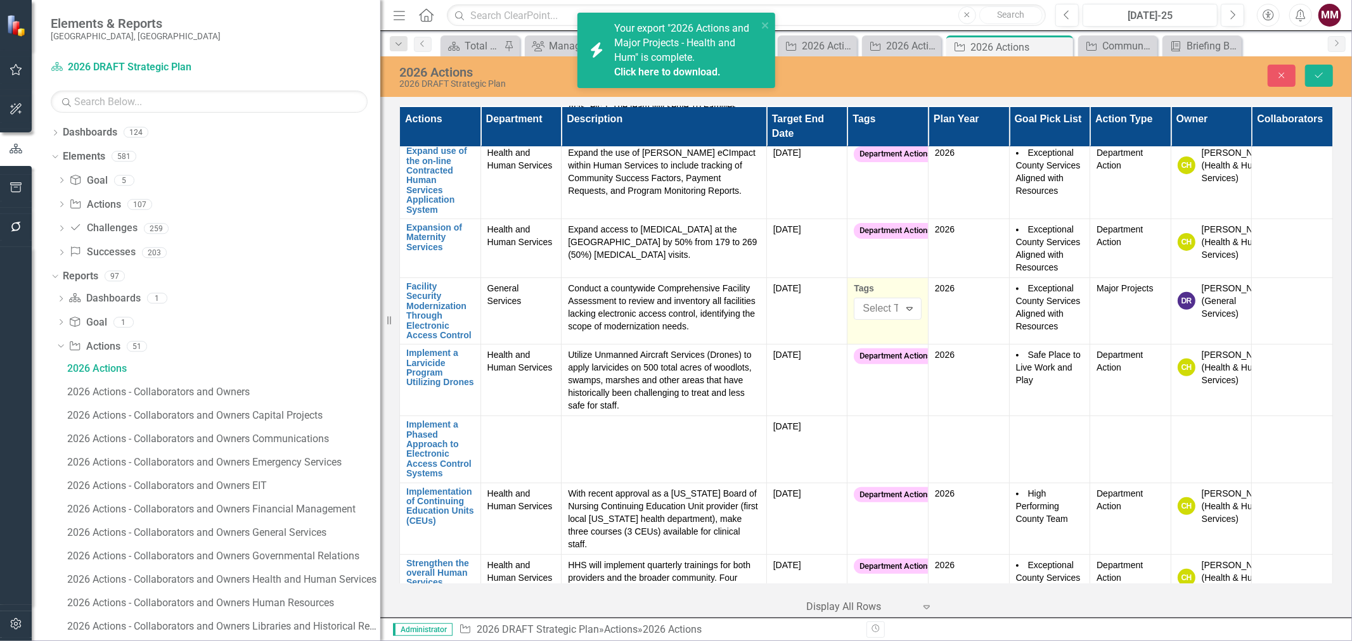
click at [877, 282] on label "Tags" at bounding box center [888, 288] width 68 height 13
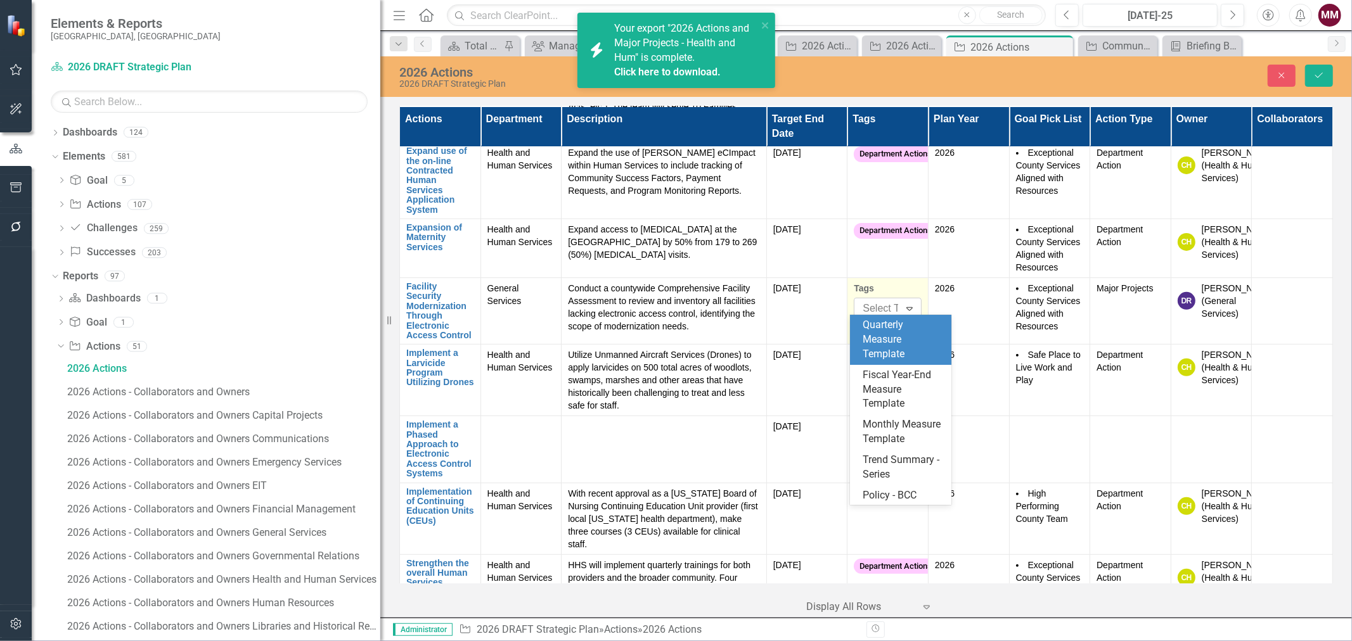
click at [878, 301] on div at bounding box center [892, 308] width 68 height 17
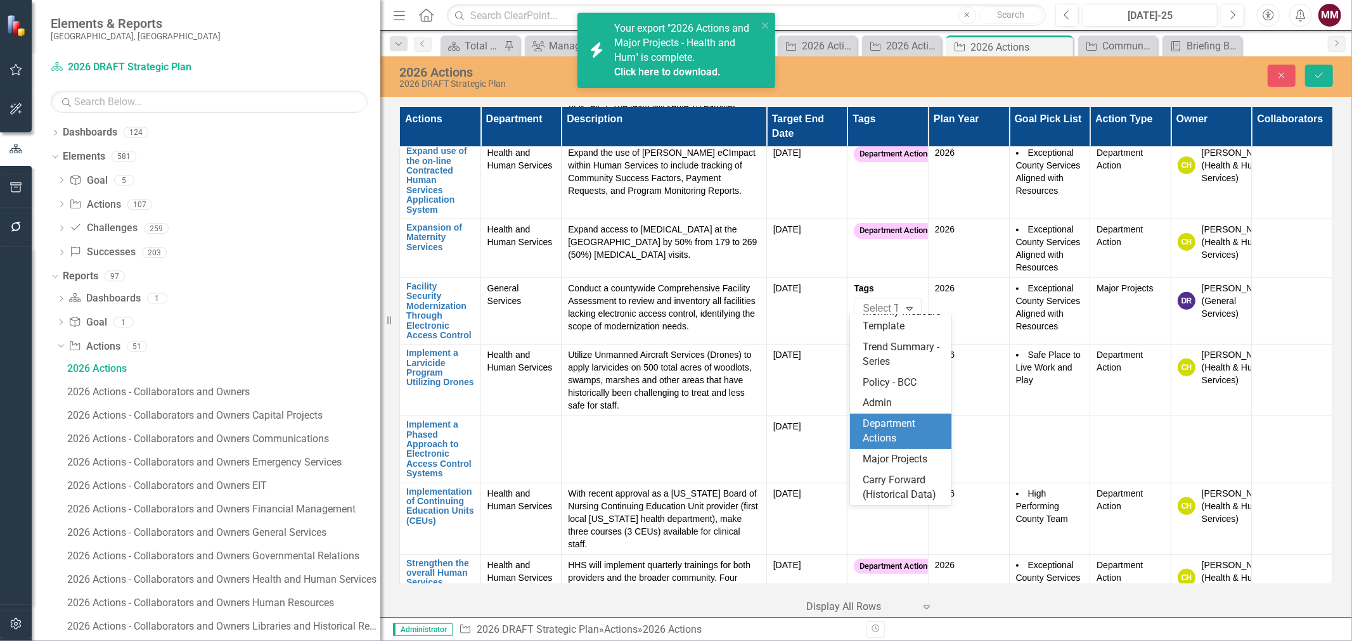
click at [878, 418] on span "Department Actions" at bounding box center [889, 431] width 53 height 27
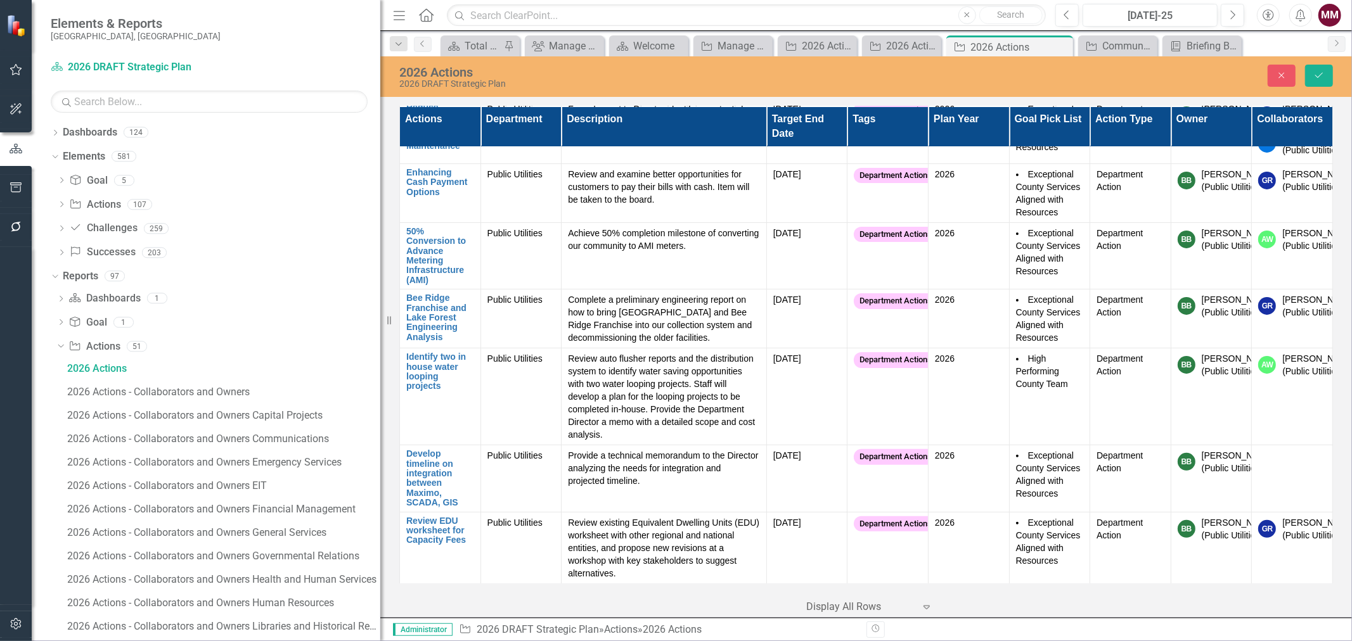
scroll to position [9031, 0]
click at [1317, 70] on button "Save" at bounding box center [1319, 76] width 28 height 22
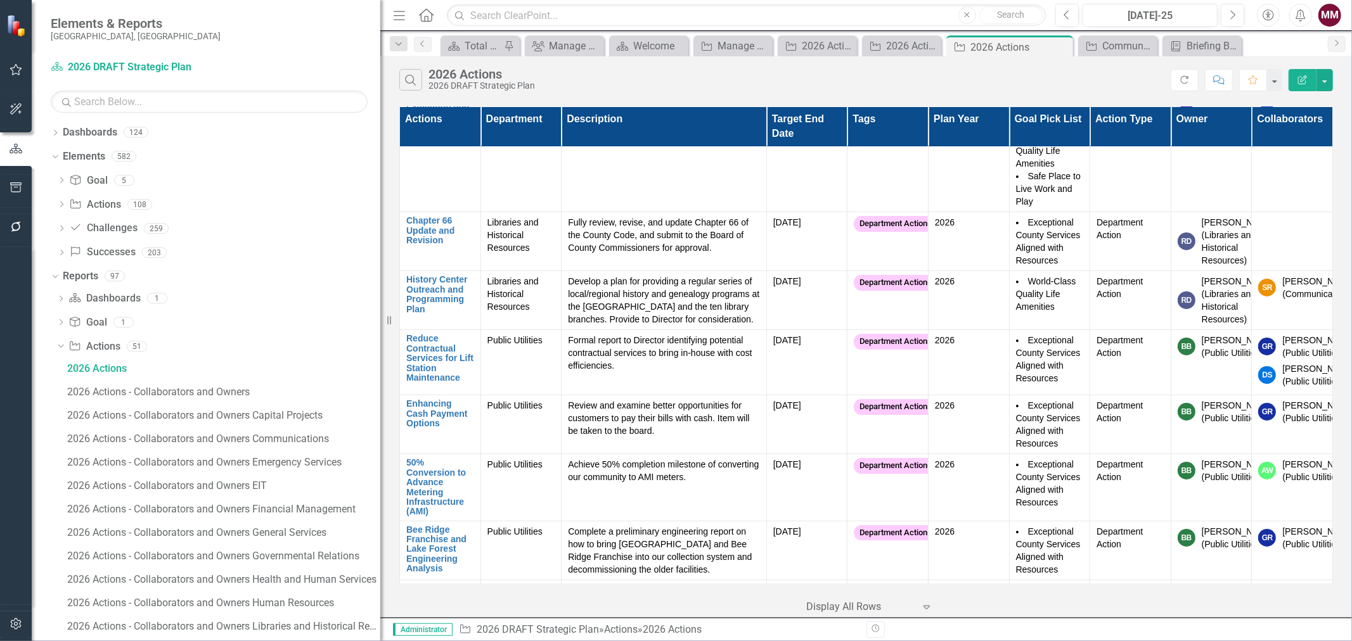
scroll to position [8240, 0]
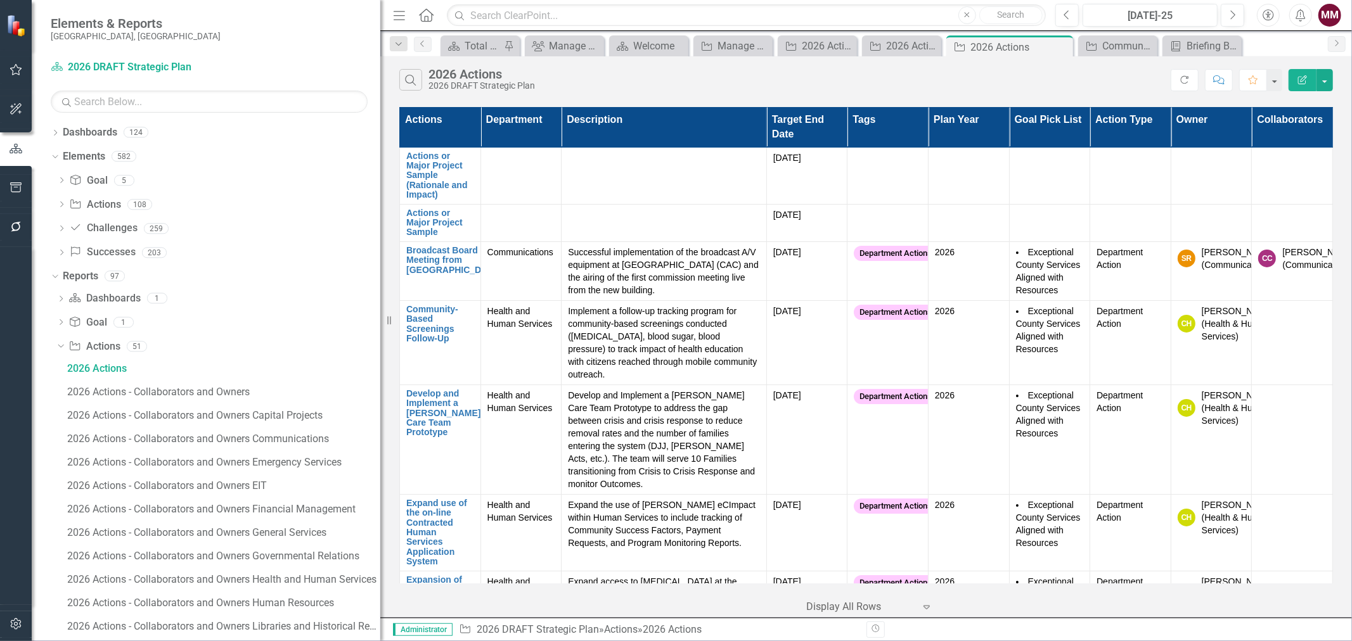
scroll to position [8240, 0]
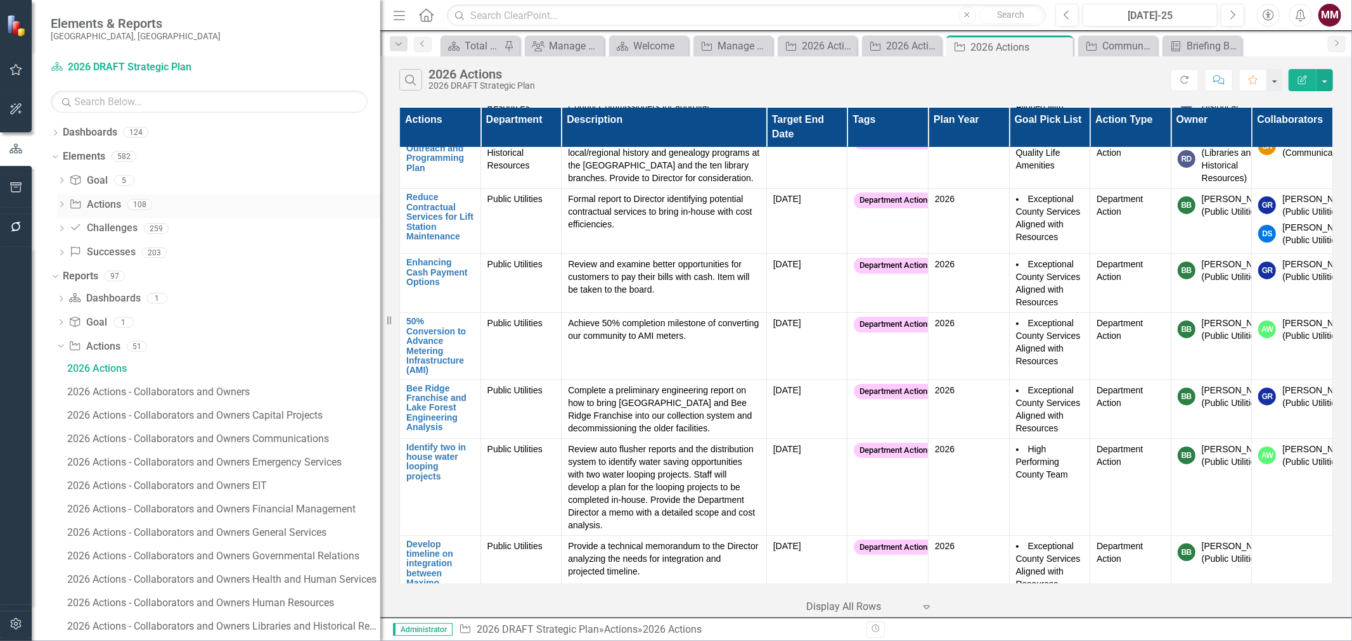
click at [95, 203] on link "Action Actions" at bounding box center [94, 205] width 51 height 15
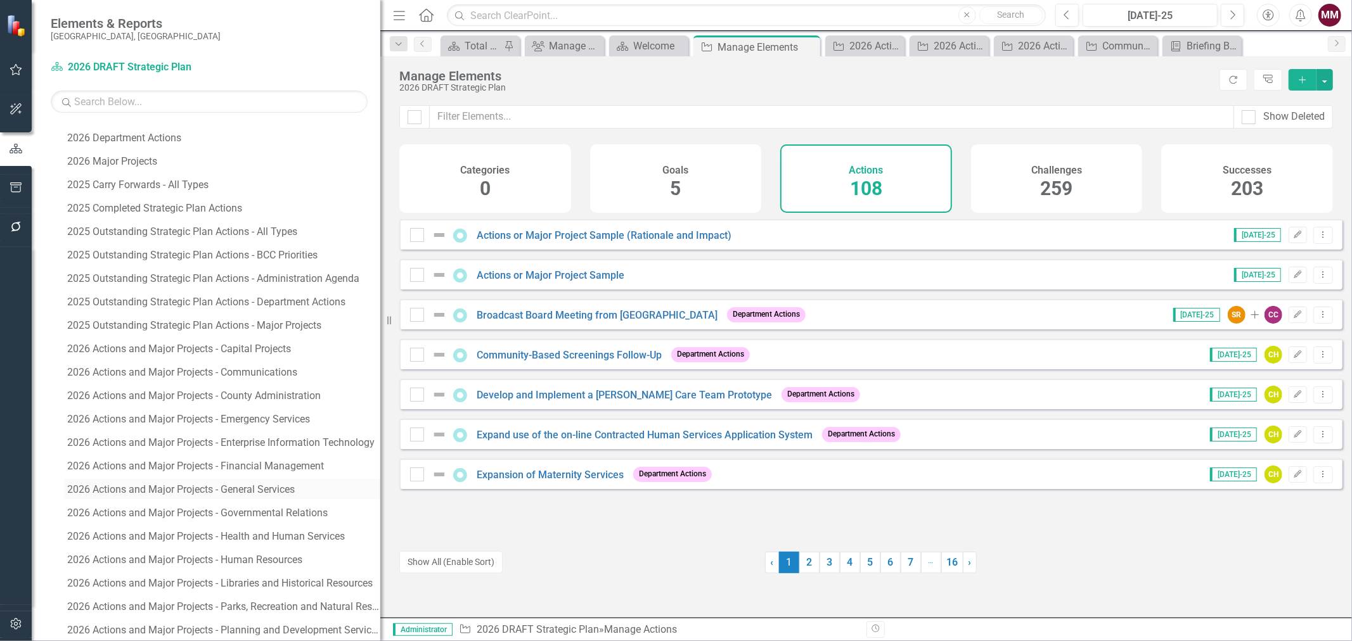
scroll to position [775, 0]
click at [176, 491] on link "2026 Actions and Major Projects - General Services" at bounding box center [222, 485] width 316 height 20
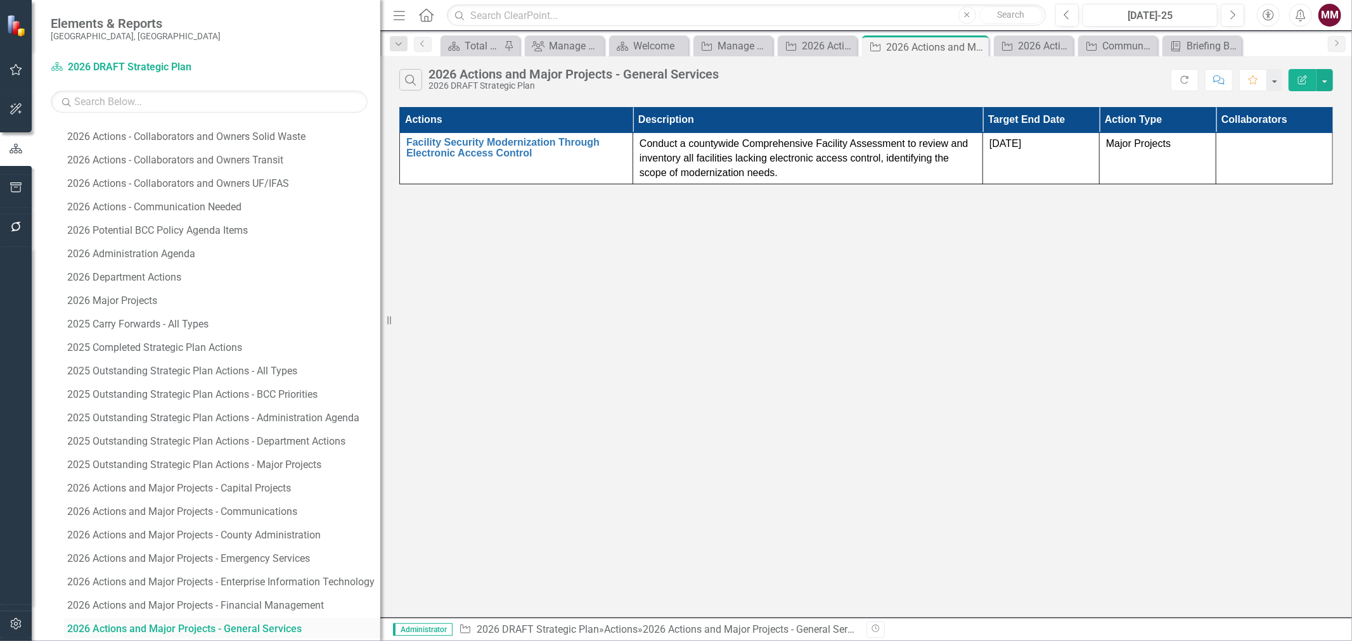
scroll to position [628, 0]
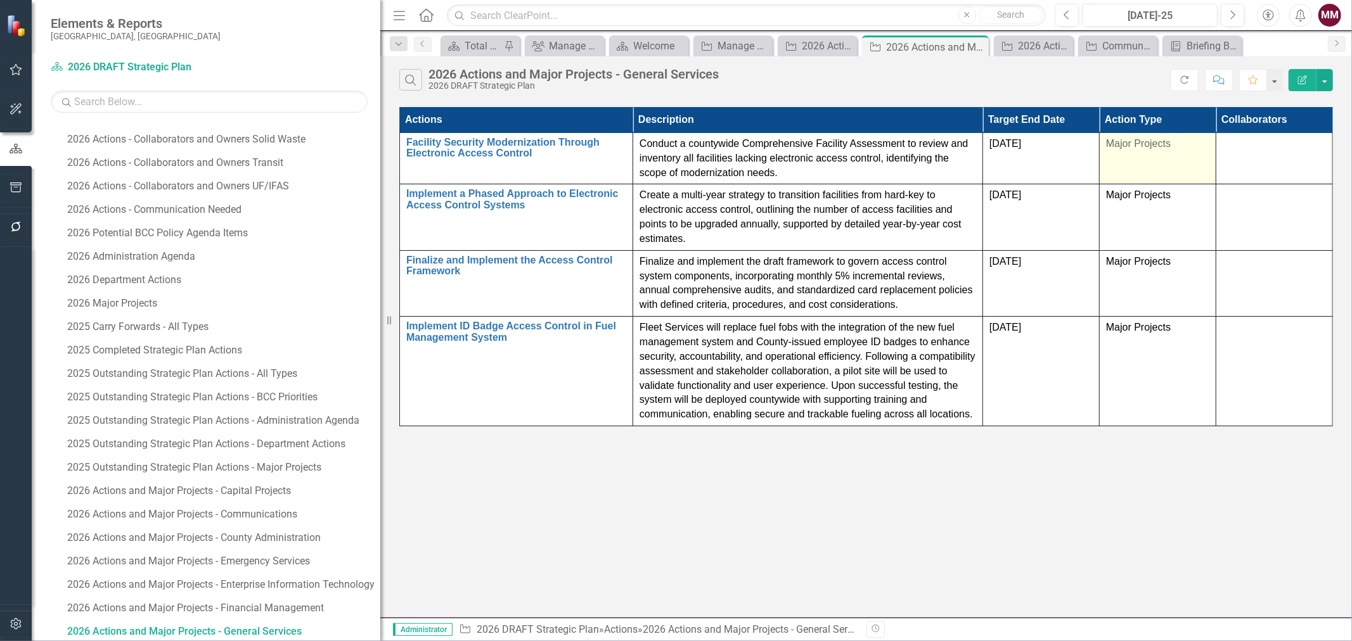
click at [1133, 159] on td "Major Projects" at bounding box center [1158, 158] width 117 height 52
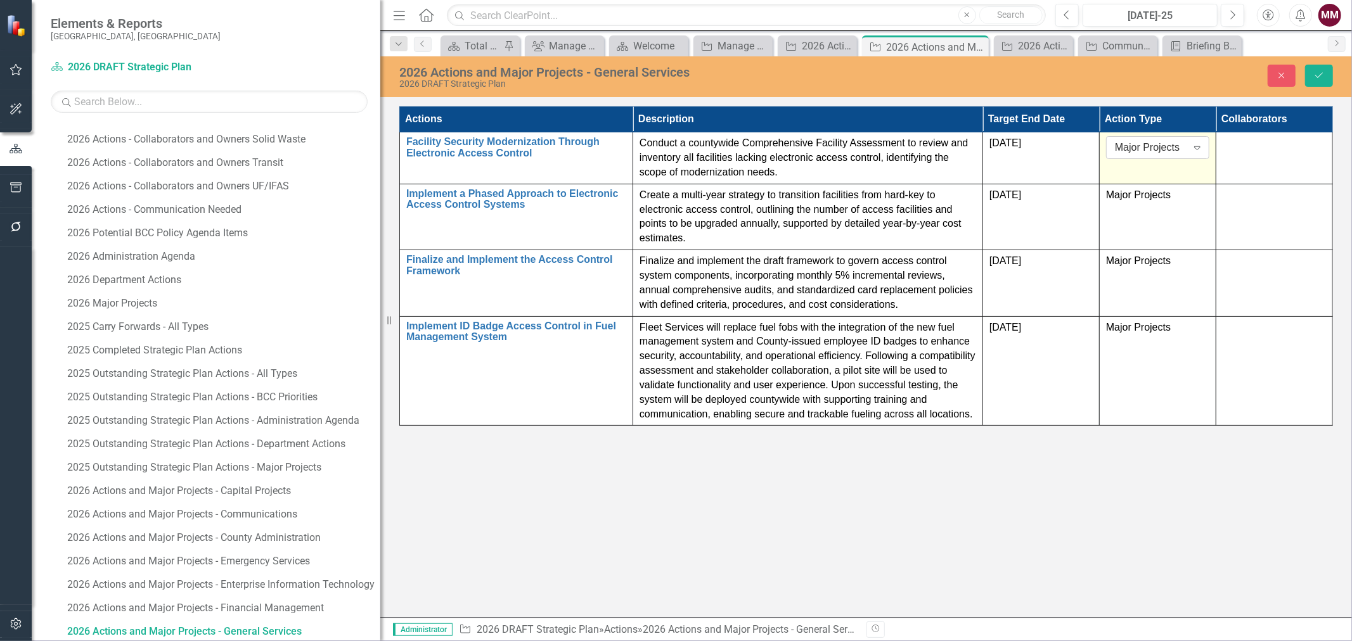
click at [1133, 148] on div "Major Projects" at bounding box center [1151, 148] width 72 height 15
click at [1131, 229] on div "Department Action" at bounding box center [1160, 240] width 83 height 29
click at [1126, 203] on div "Major Projects" at bounding box center [1157, 195] width 103 height 15
click at [1126, 203] on div "Major Projects" at bounding box center [1151, 199] width 72 height 15
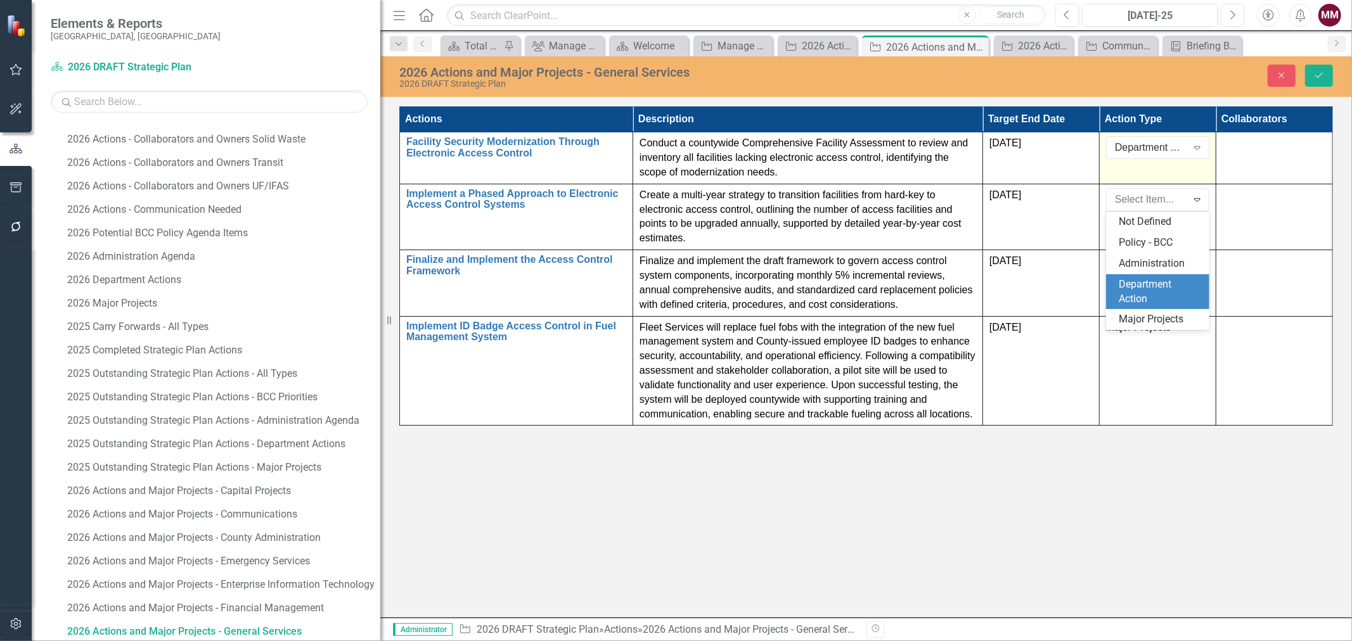
click at [1124, 279] on div "Department Action" at bounding box center [1160, 292] width 83 height 29
click at [1124, 273] on td "Major Projects" at bounding box center [1158, 283] width 117 height 66
click at [1124, 273] on div "Major Projects" at bounding box center [1151, 266] width 72 height 15
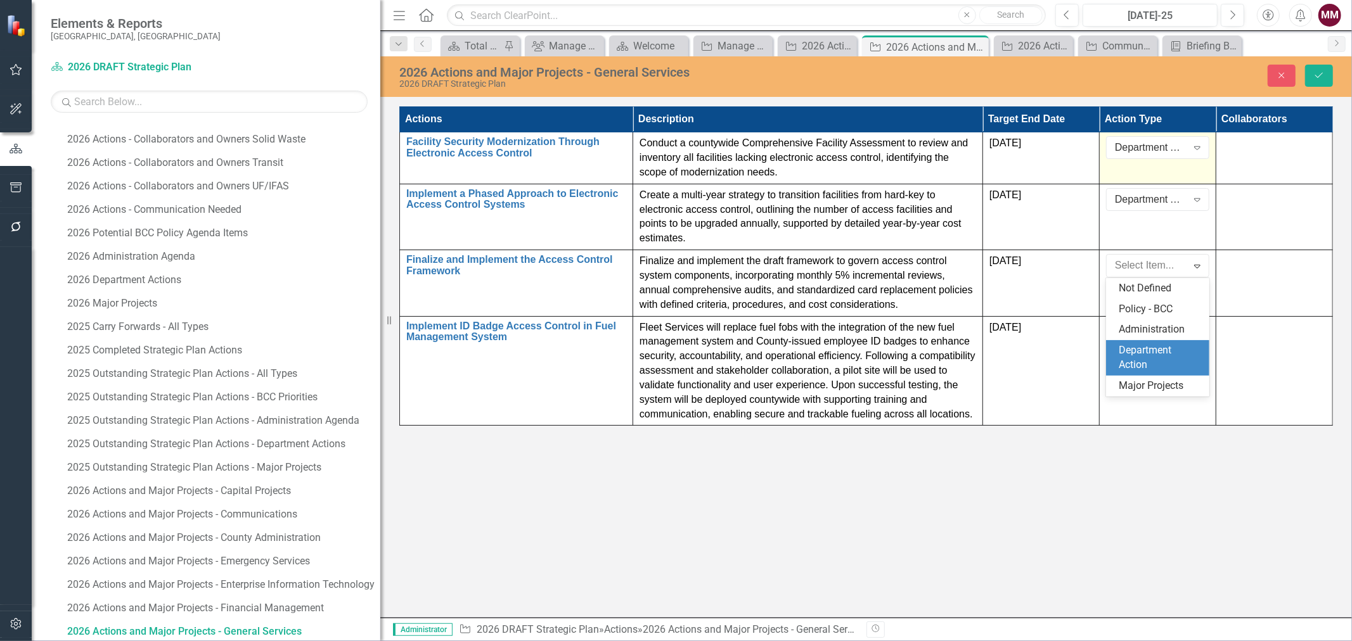
click at [1119, 356] on div "Department Action" at bounding box center [1160, 358] width 83 height 29
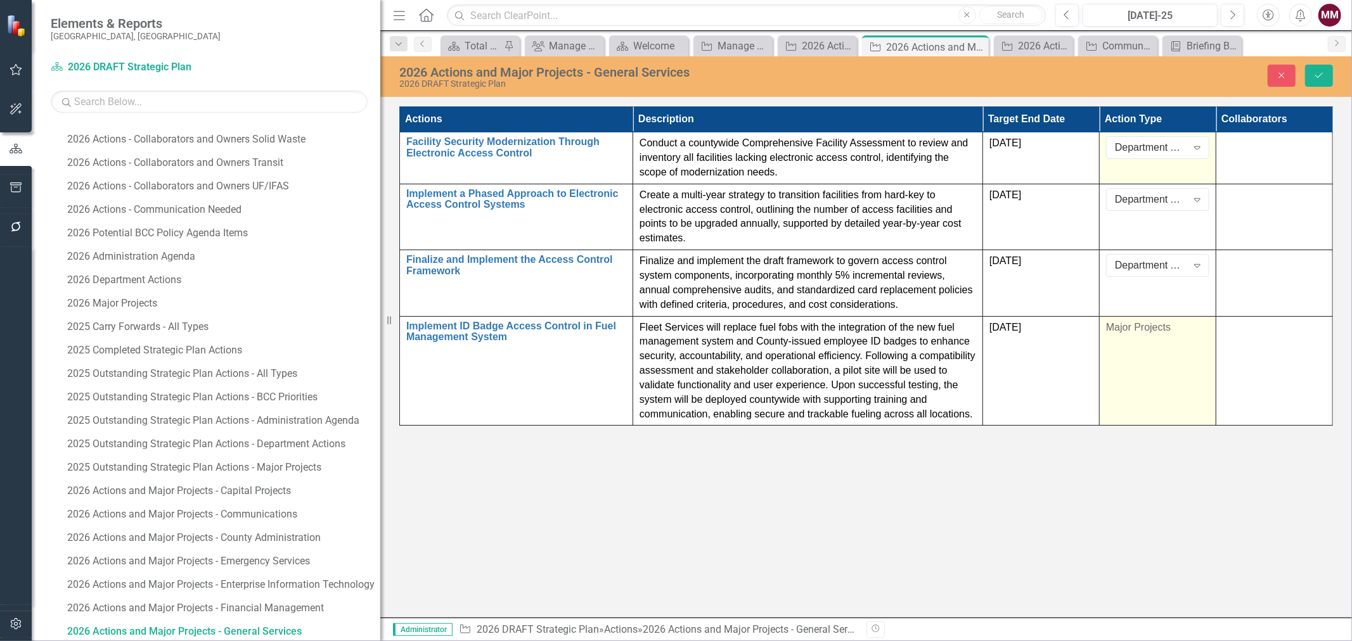
click at [1156, 345] on td "Major Projects" at bounding box center [1158, 371] width 117 height 110
click at [1154, 333] on div "Major Projects" at bounding box center [1151, 332] width 72 height 15
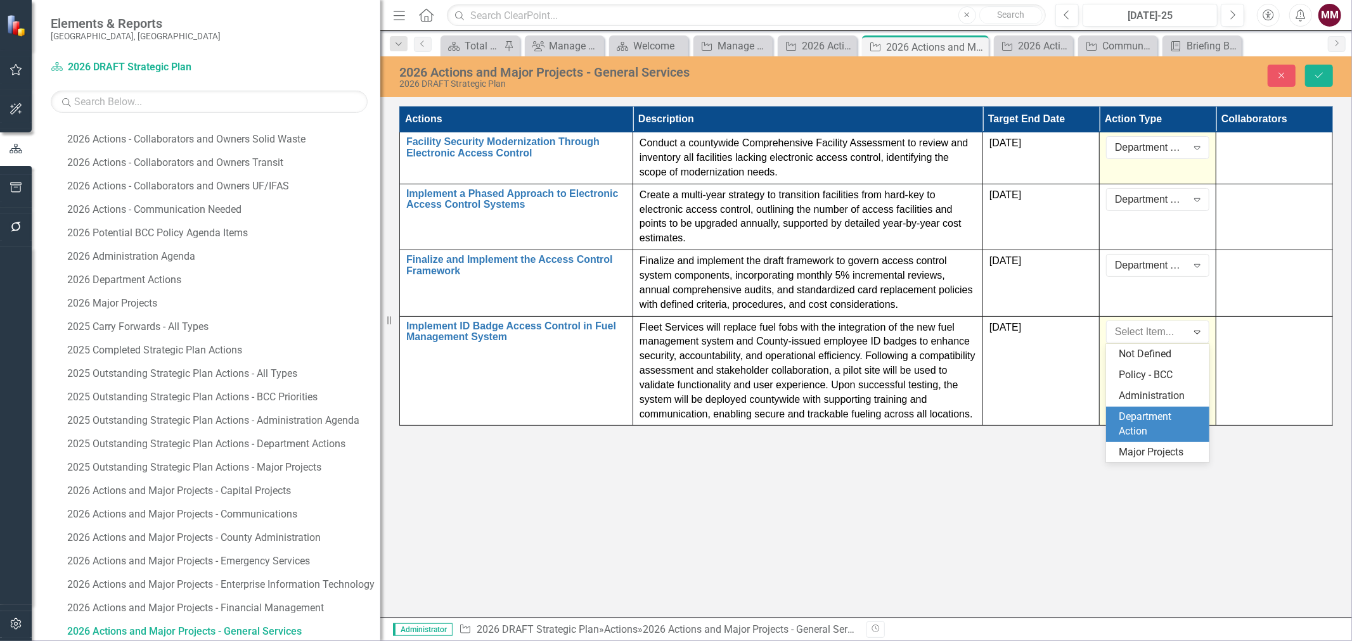
click at [1149, 417] on div "Department Action" at bounding box center [1160, 424] width 83 height 29
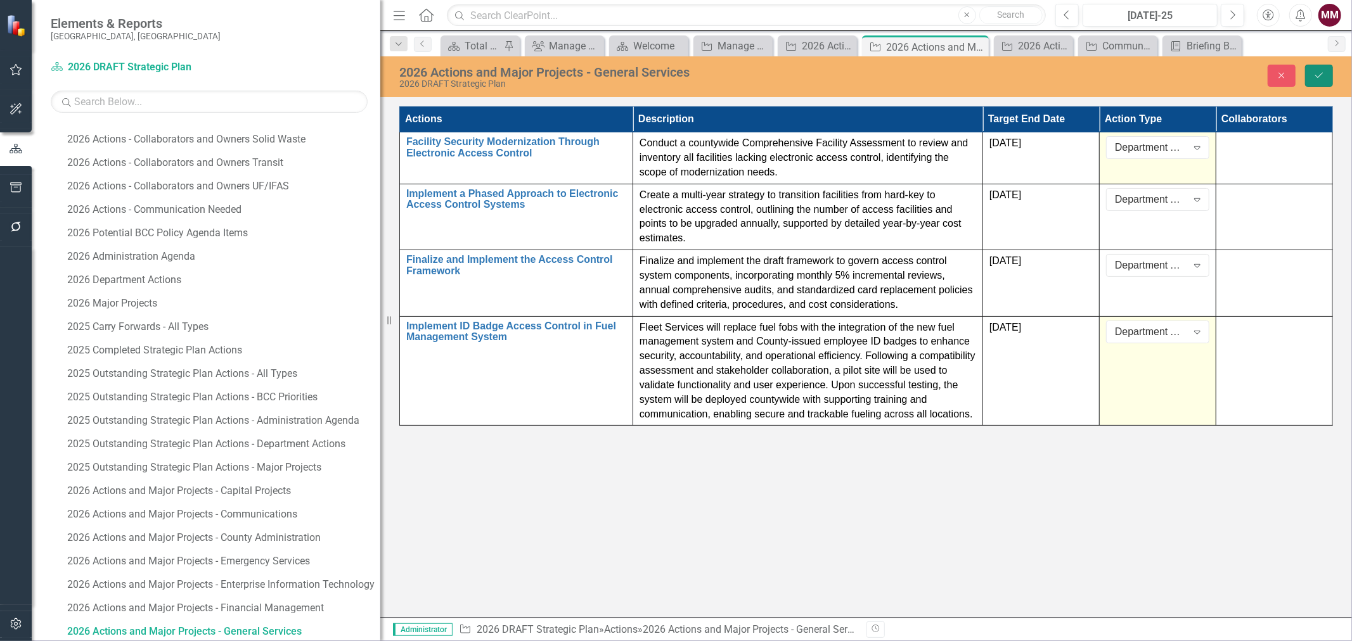
click at [1323, 74] on icon "Save" at bounding box center [1318, 75] width 11 height 9
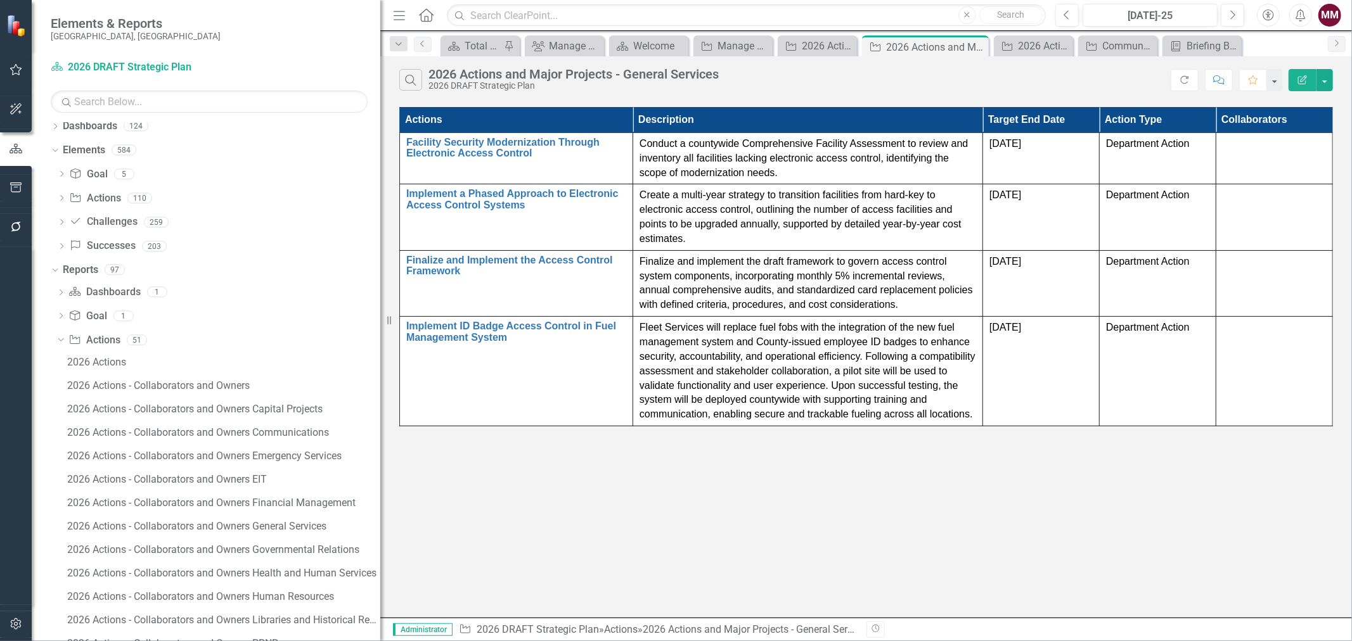
scroll to position [0, 0]
